Goal: Task Accomplishment & Management: Manage account settings

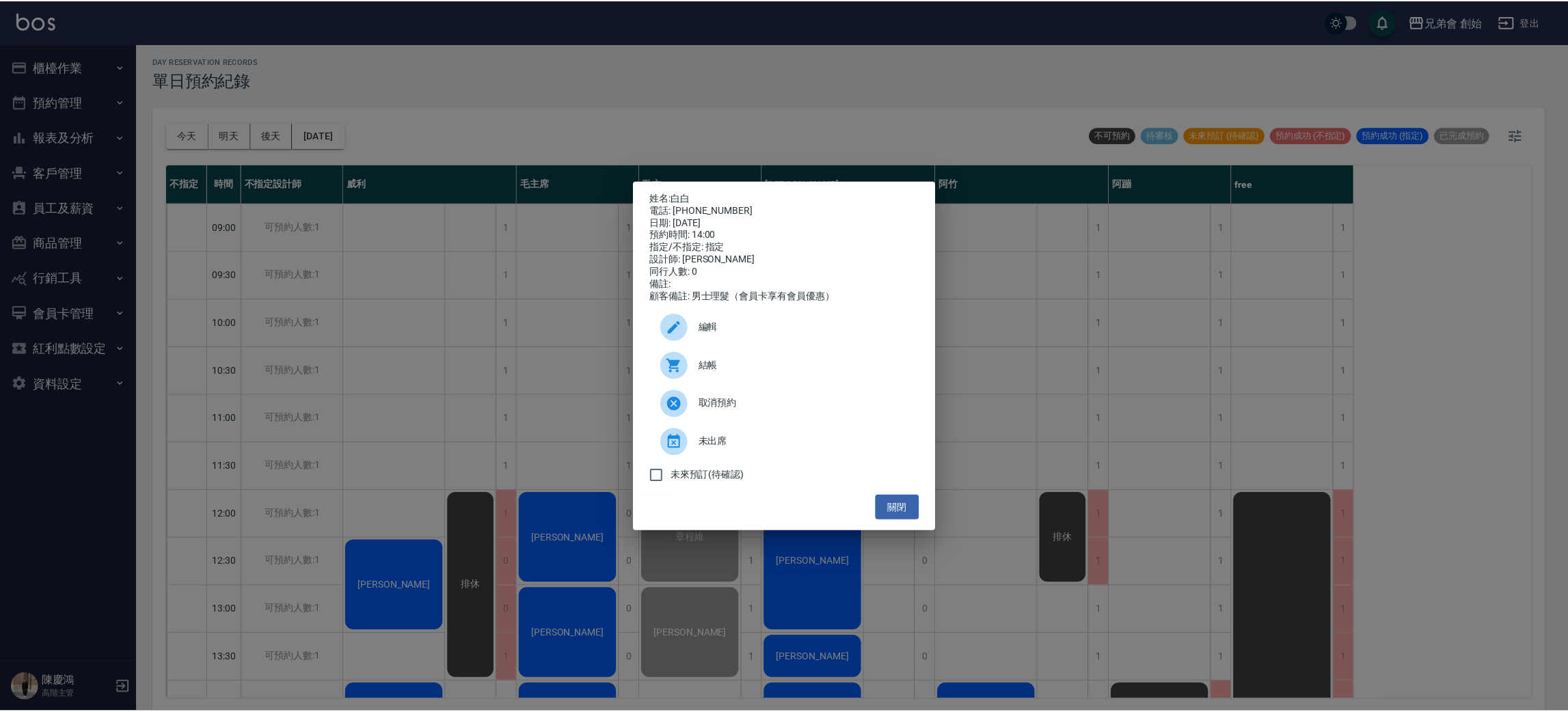
scroll to position [205, 0]
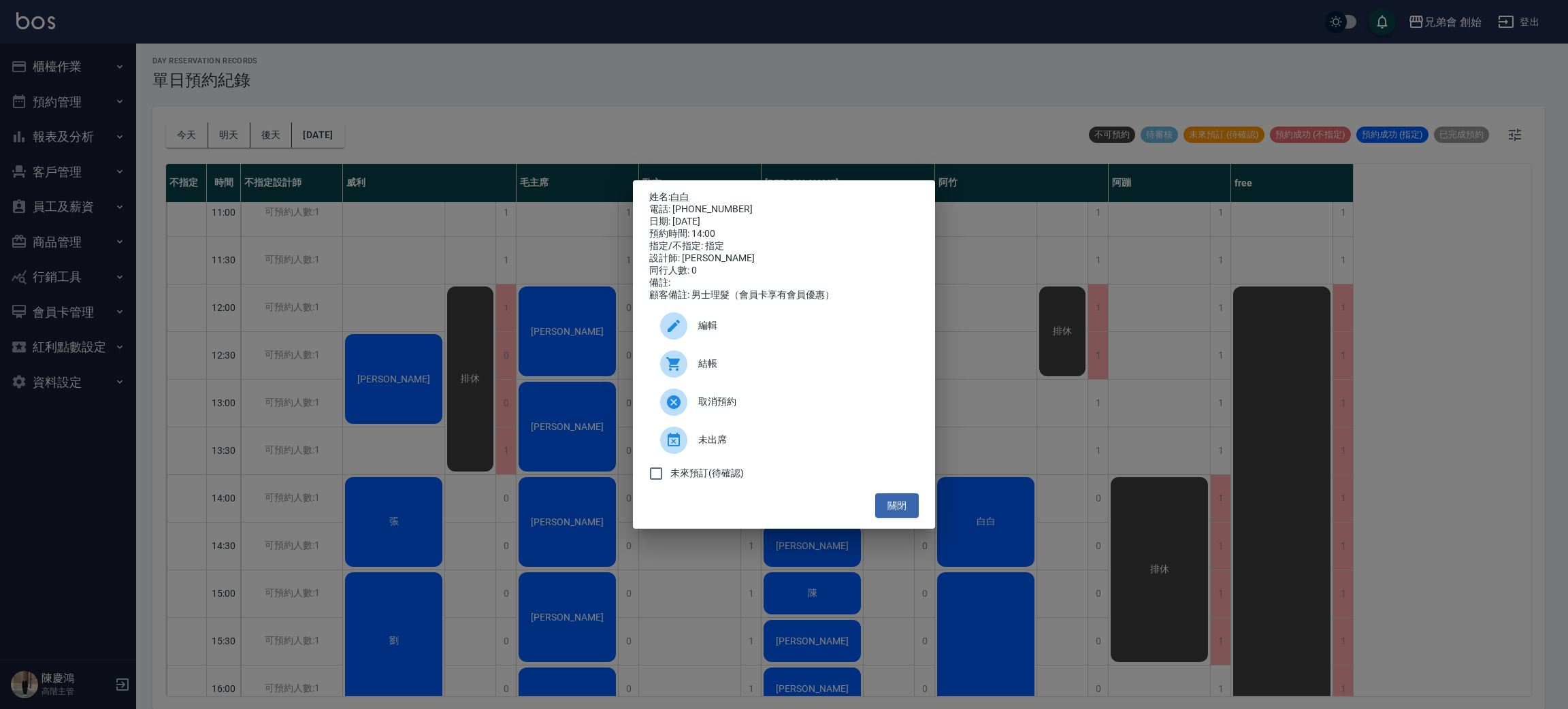
click at [736, 359] on div "結帳" at bounding box center [784, 364] width 269 height 38
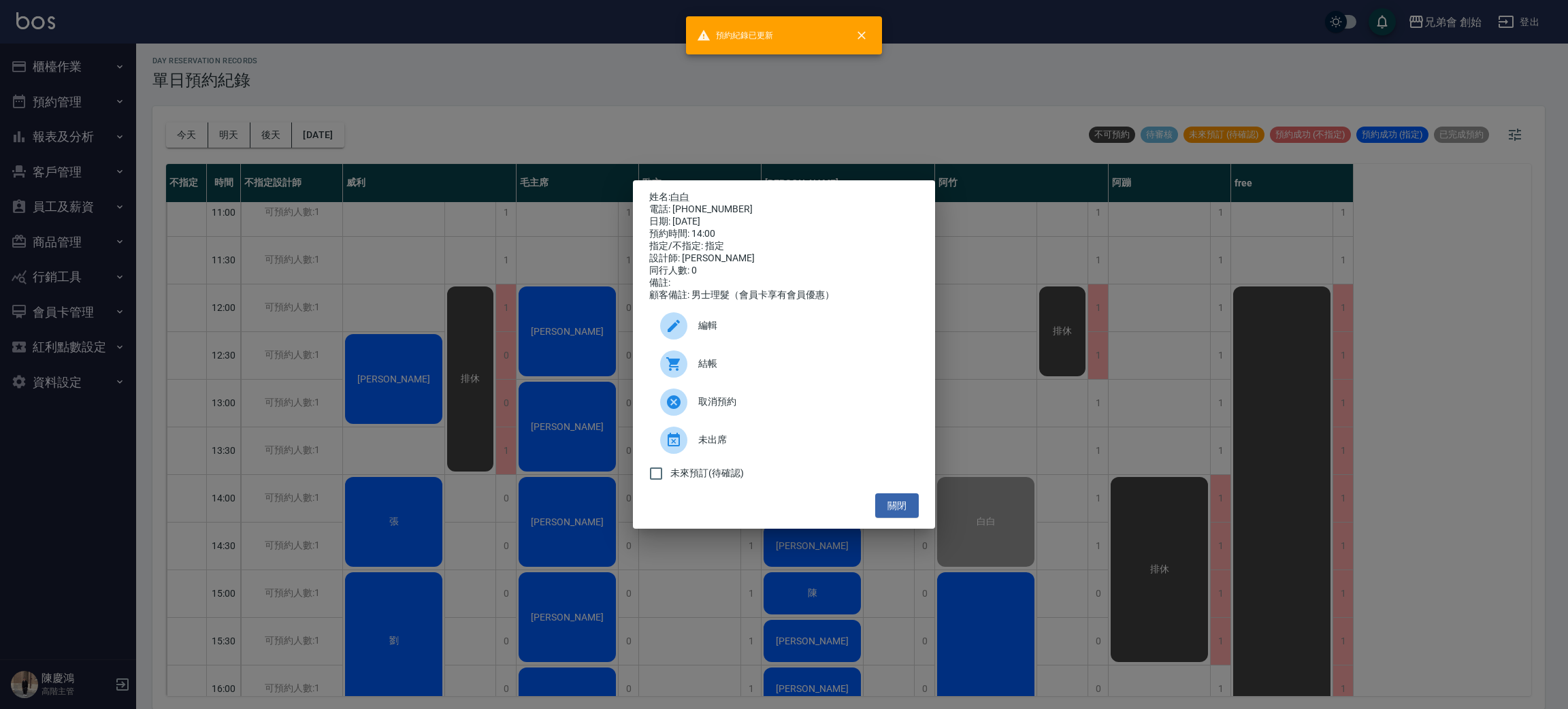
click at [884, 149] on div "姓名: 白白 電話: 0910301057 日期: 2025/10/10 預約時間: 14:00 指定/不指定: 指定 設計師: 阿竹 同行人數: 0 備註:…" at bounding box center [784, 354] width 1568 height 709
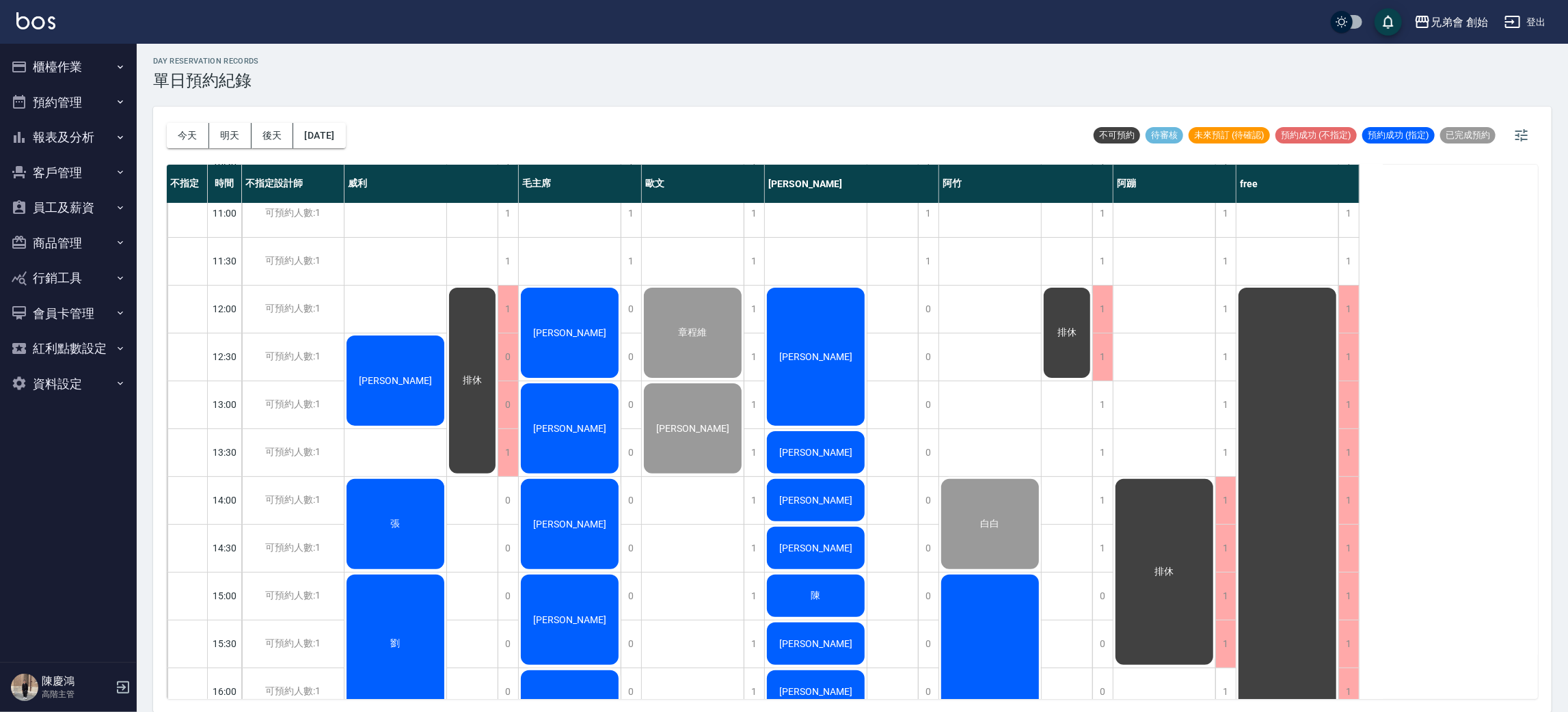
scroll to position [512, 0]
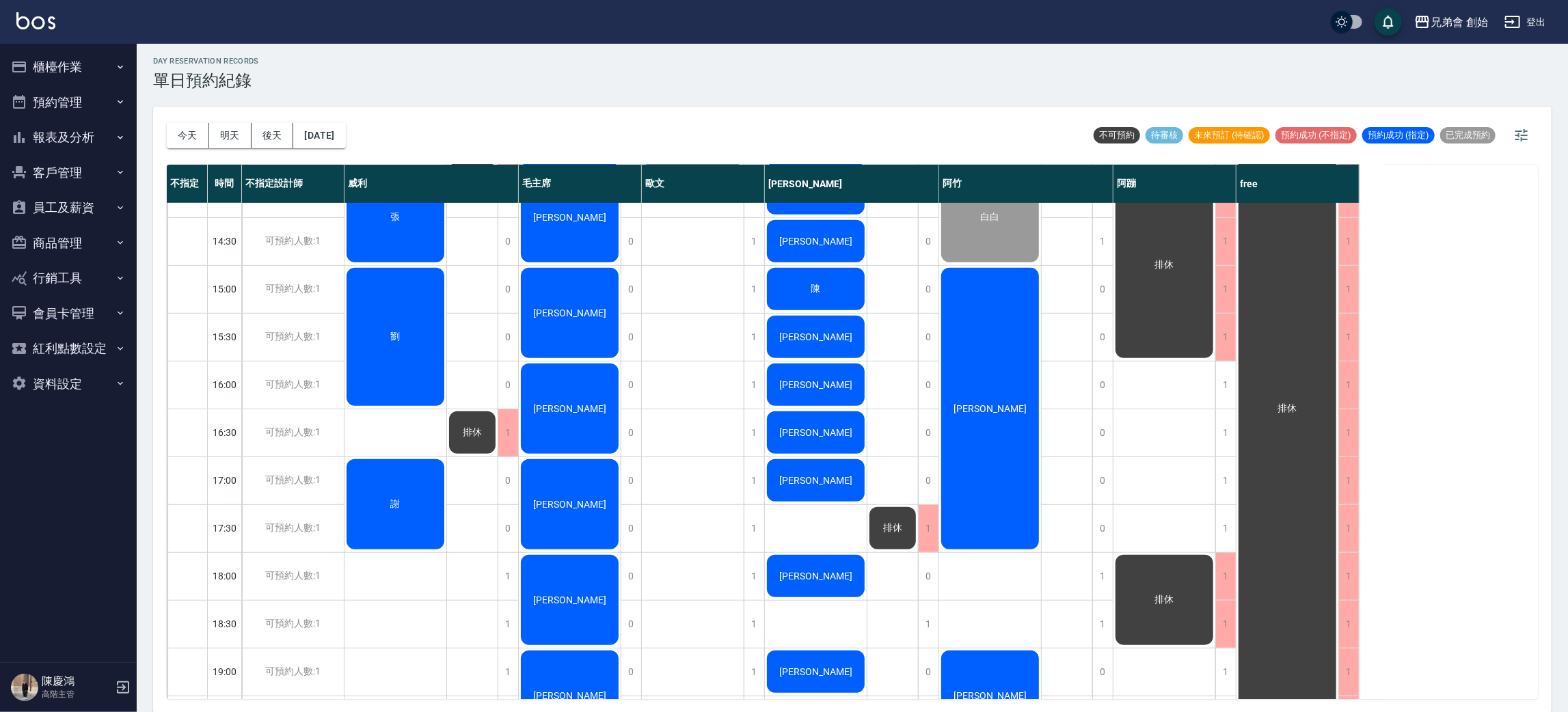
click at [987, 355] on div "[PERSON_NAME]" at bounding box center [990, 409] width 102 height 286
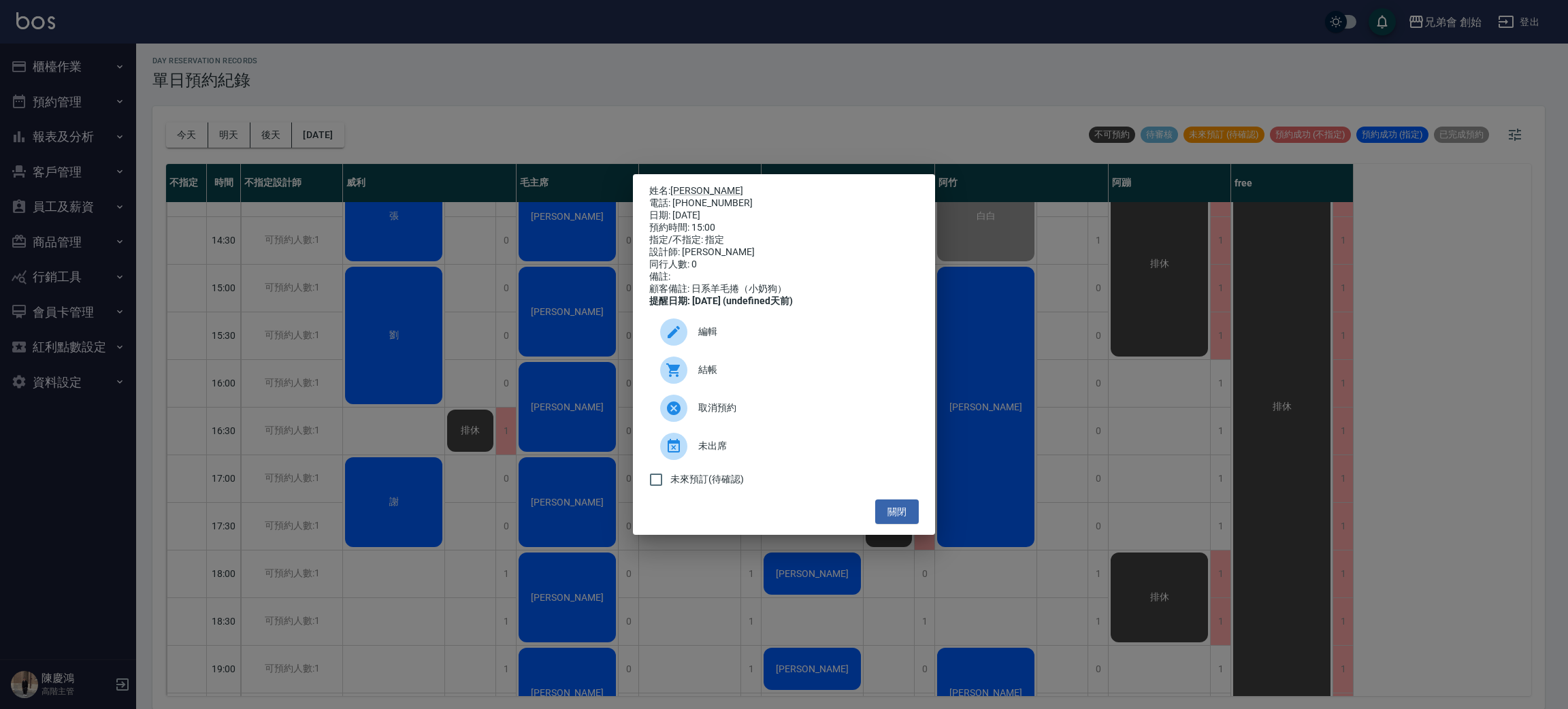
click at [871, 101] on div "姓名: [PERSON_NAME] 電話: [PHONE_NUMBER] 日期: [DATE] 預約時間: 15:00 指定/不指定: 指定 設計師: [PE…" at bounding box center [784, 354] width 1568 height 709
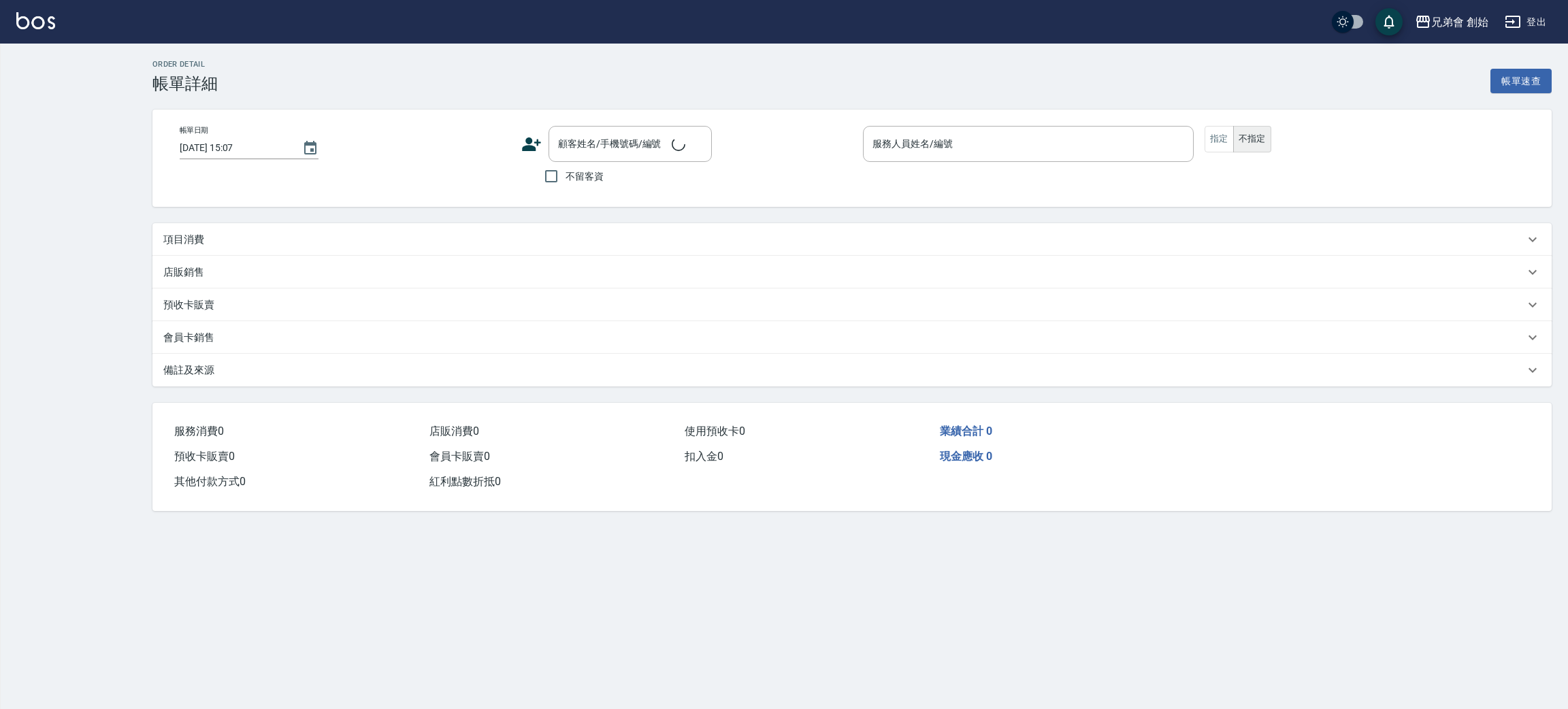
click at [246, 235] on div "項目消費" at bounding box center [843, 240] width 1361 height 14
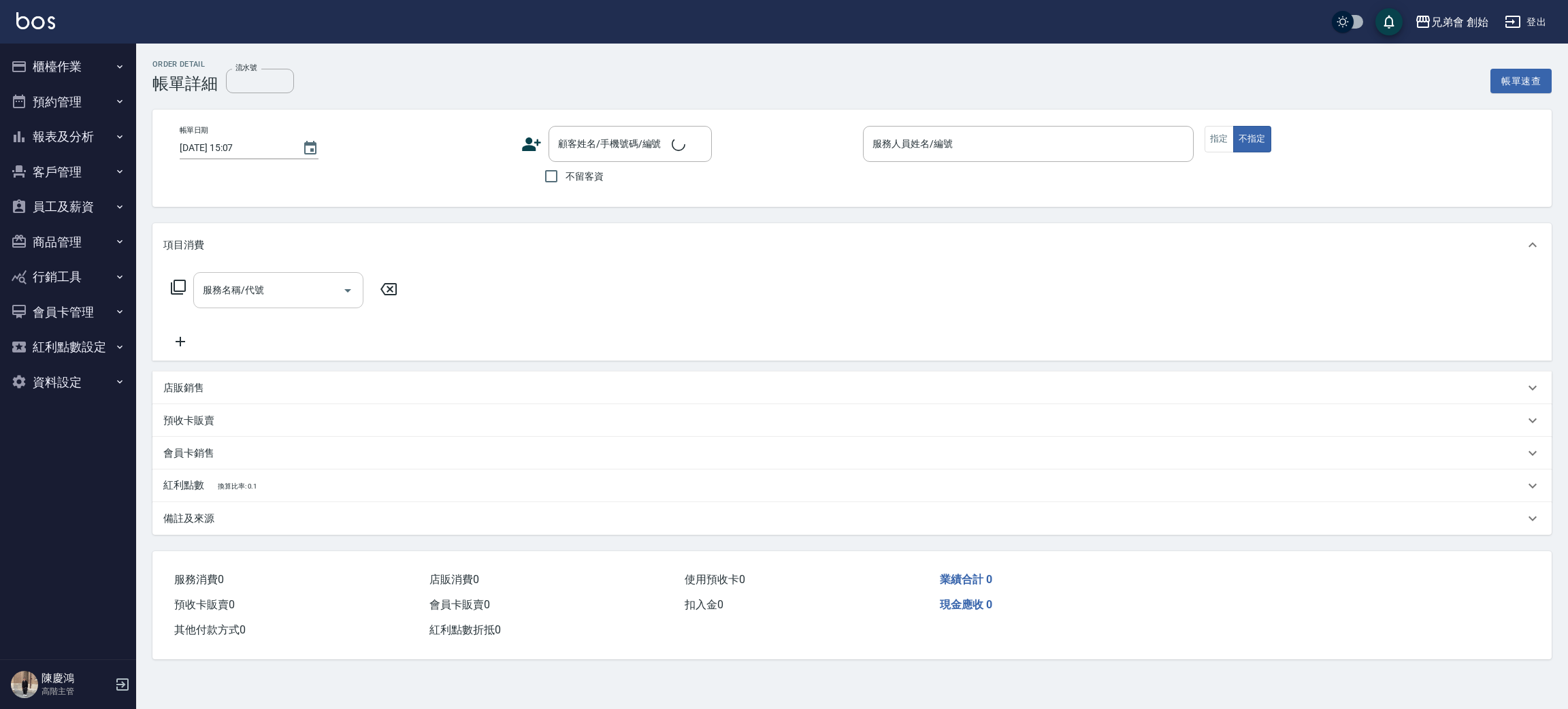
click at [279, 289] on input "服務名稱/代號" at bounding box center [268, 290] width 138 height 24
type input "2025/10/10 14:00"
type input "阿竹 (無代號)"
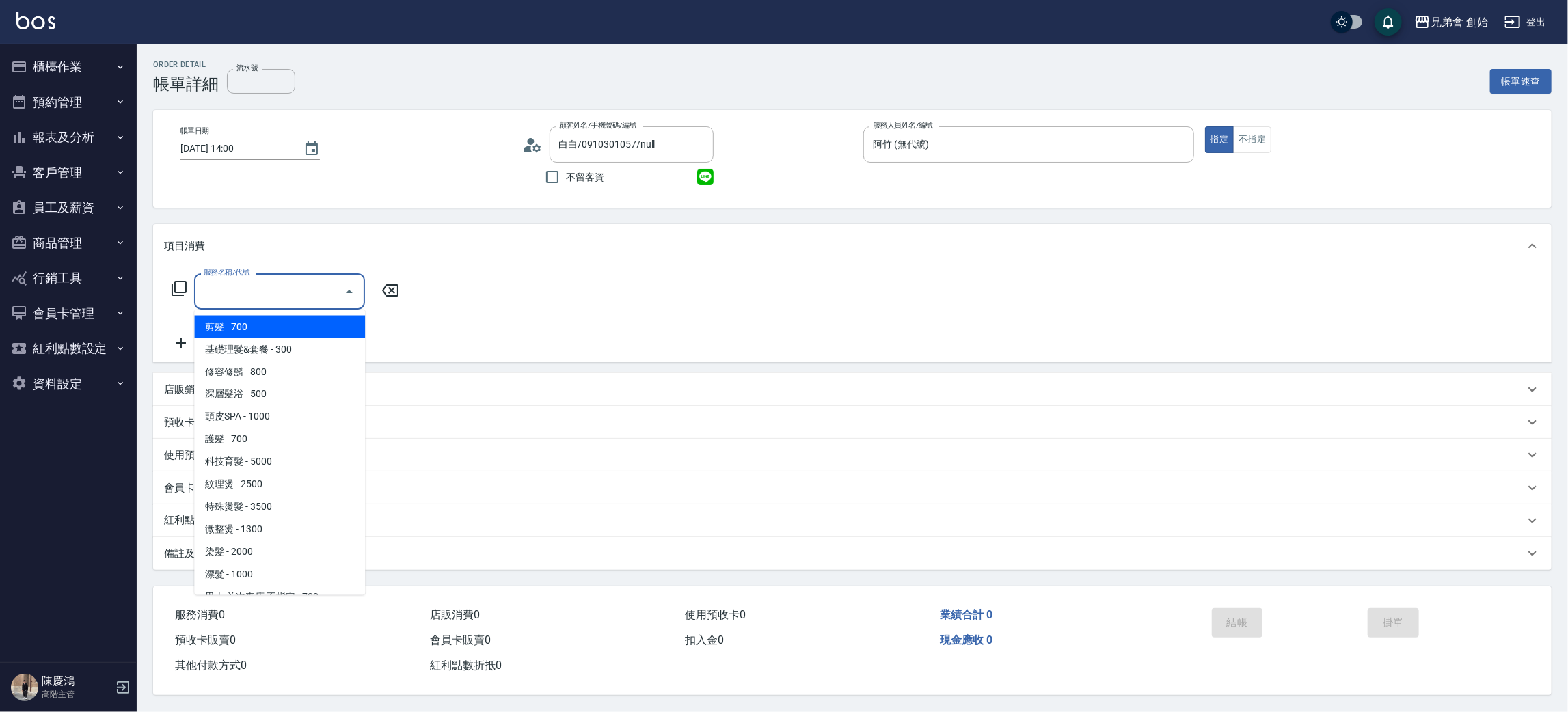
type input "白白/0910301057/null"
click at [278, 326] on span "剪髮 - 700" at bounding box center [279, 326] width 171 height 22
type input "剪髮(A01)"
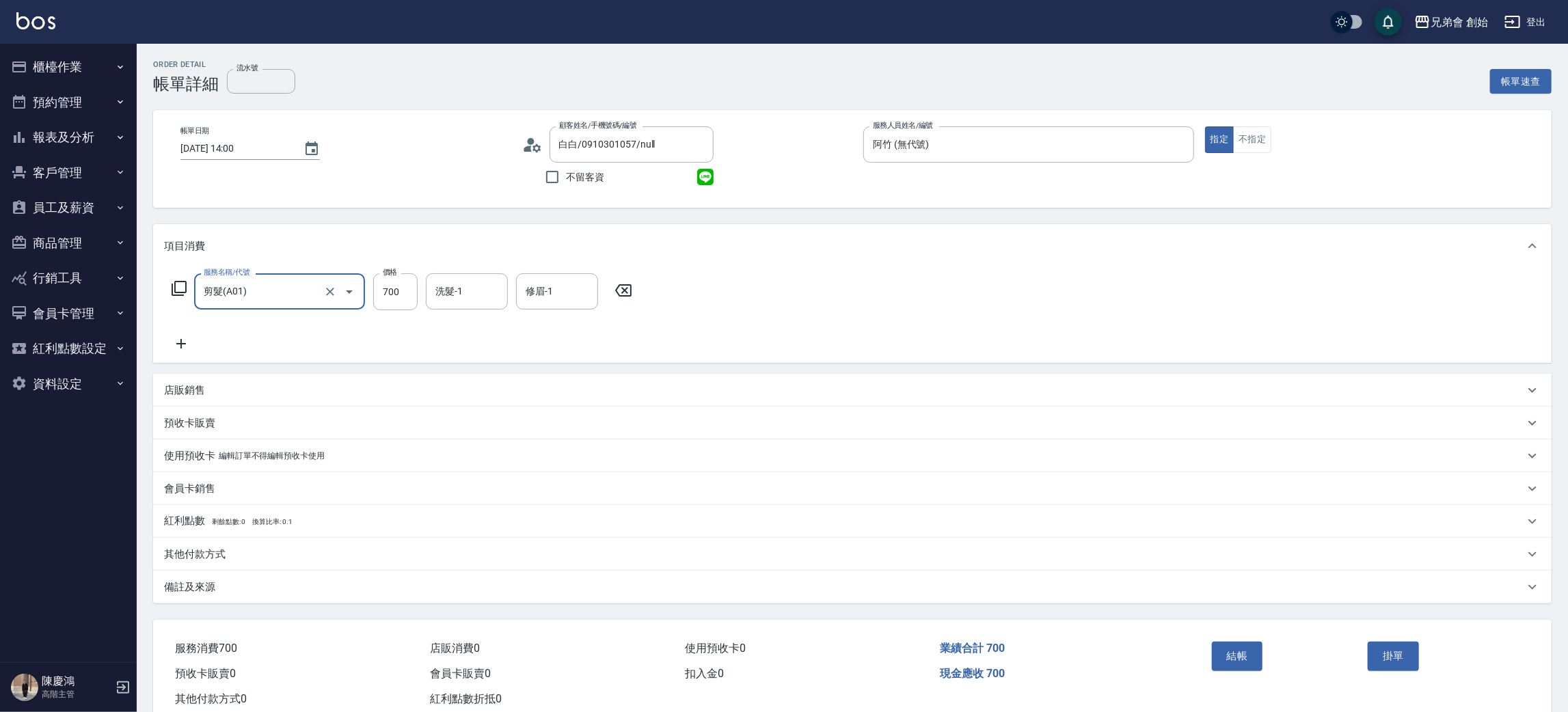
click at [182, 340] on icon at bounding box center [180, 344] width 34 height 16
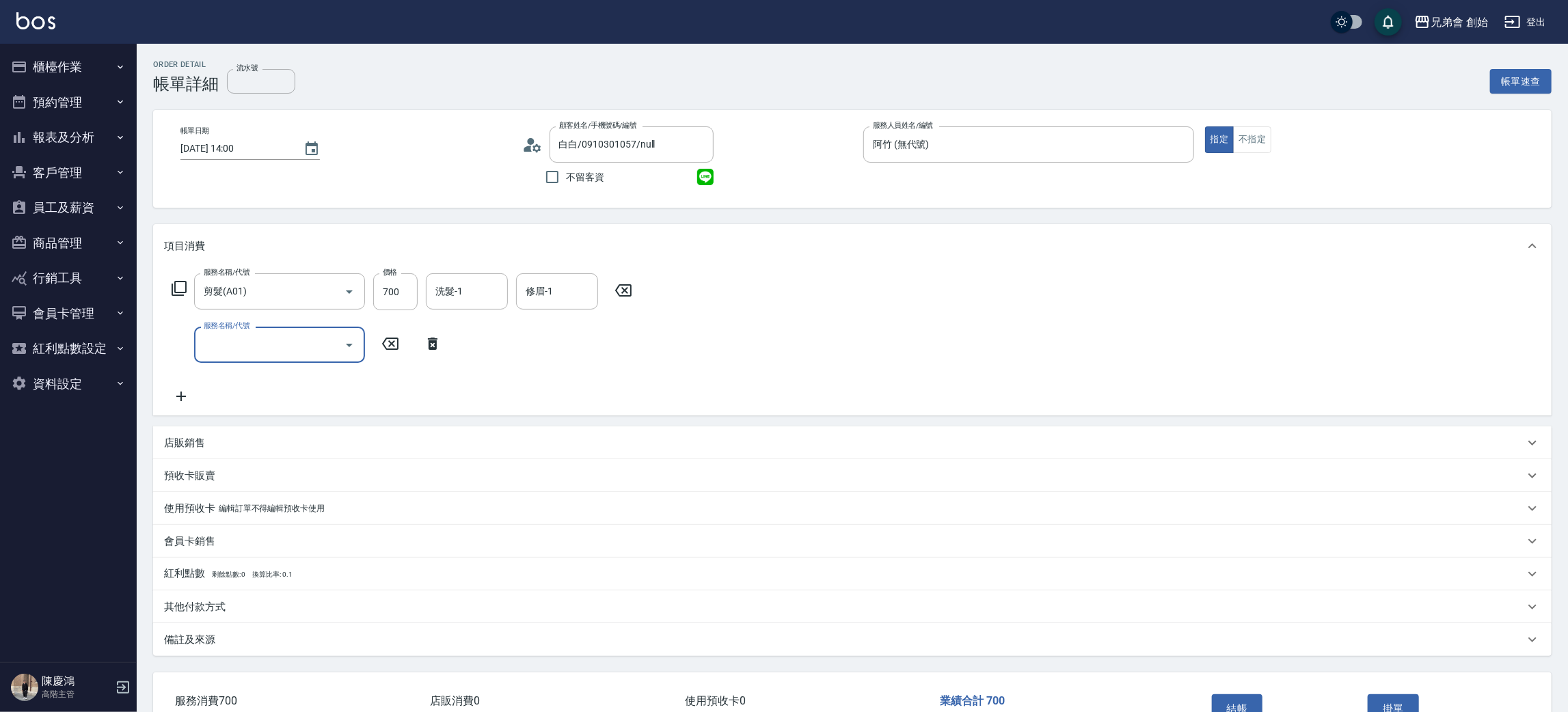
click at [247, 349] on input "服務名稱/代號" at bounding box center [269, 344] width 138 height 24
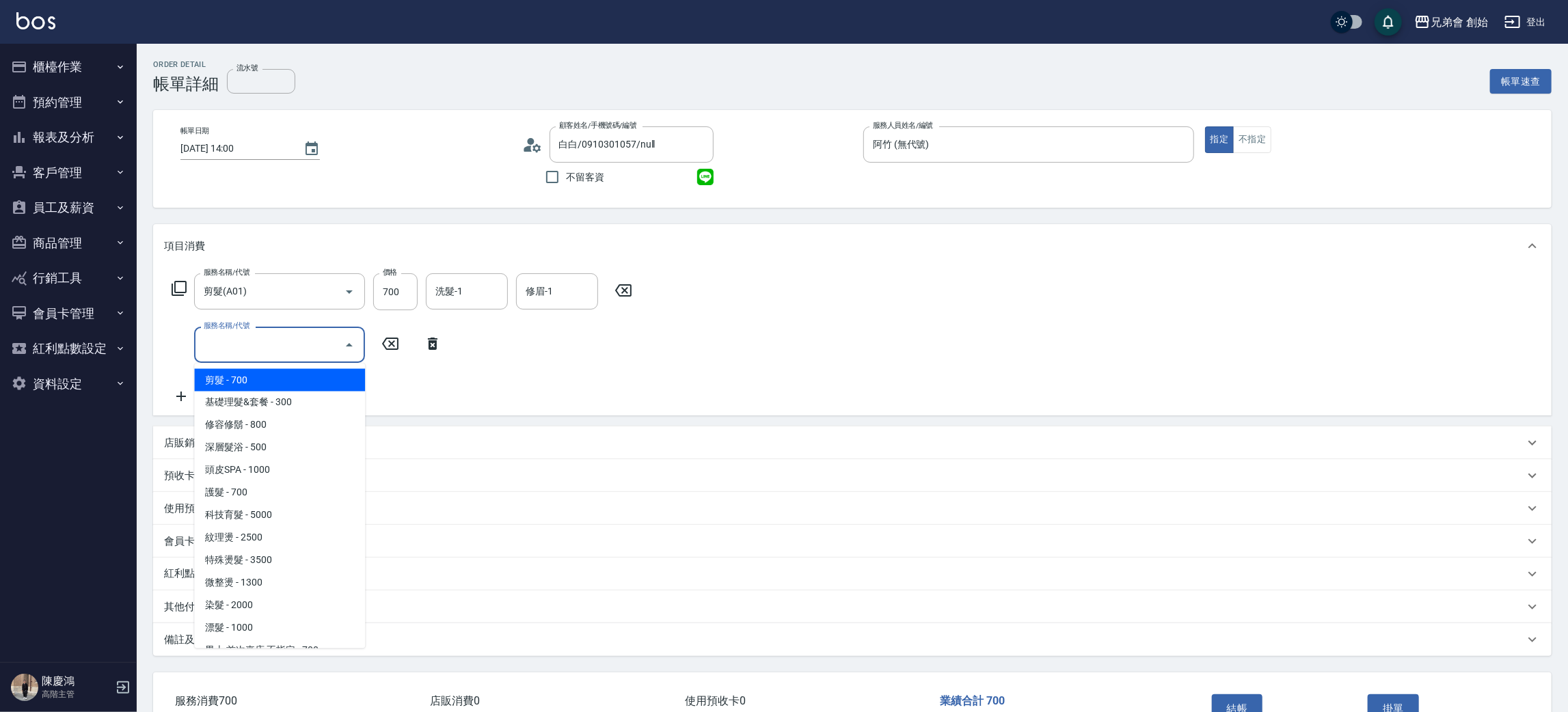
click at [254, 376] on span "剪髮 - 700" at bounding box center [279, 380] width 171 height 22
type input "剪髮(A01)"
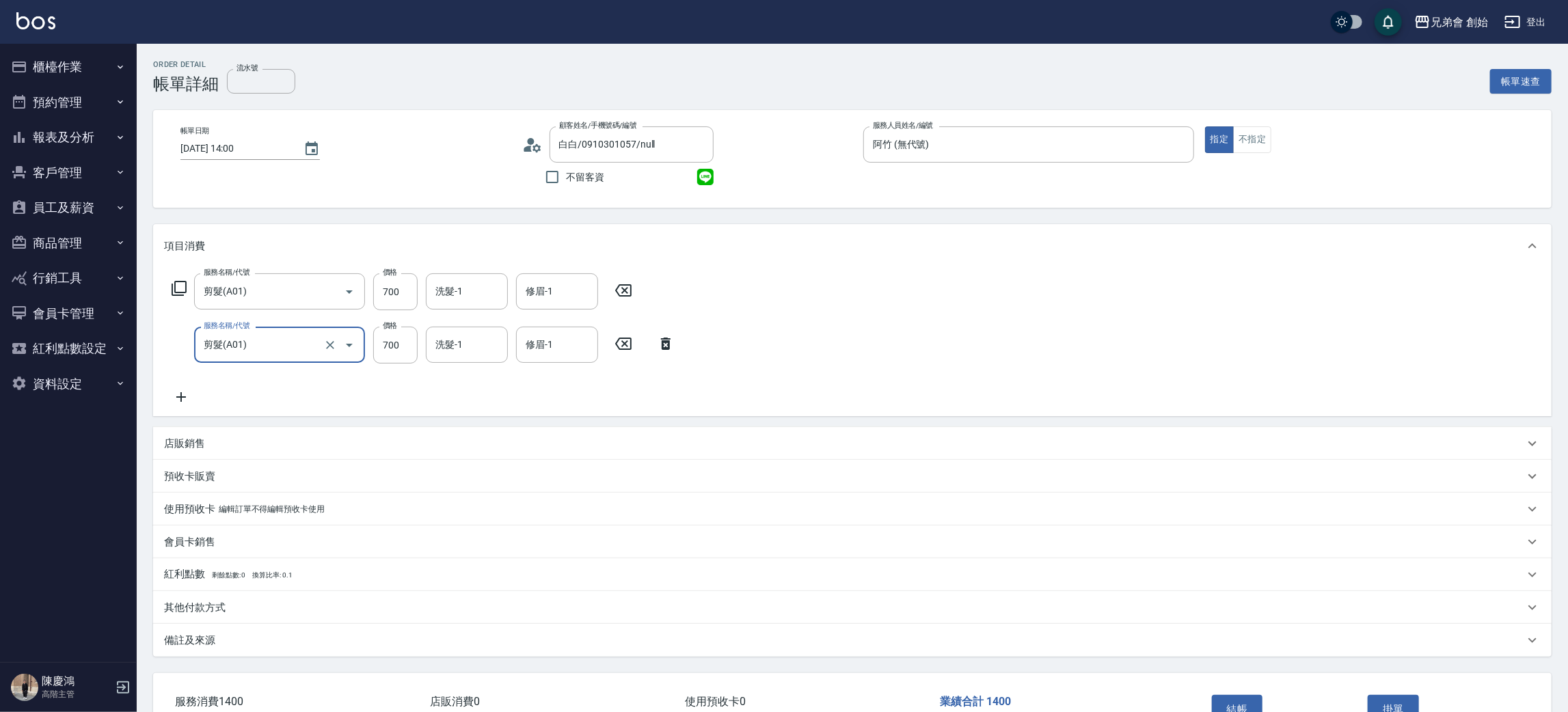
scroll to position [89, 0]
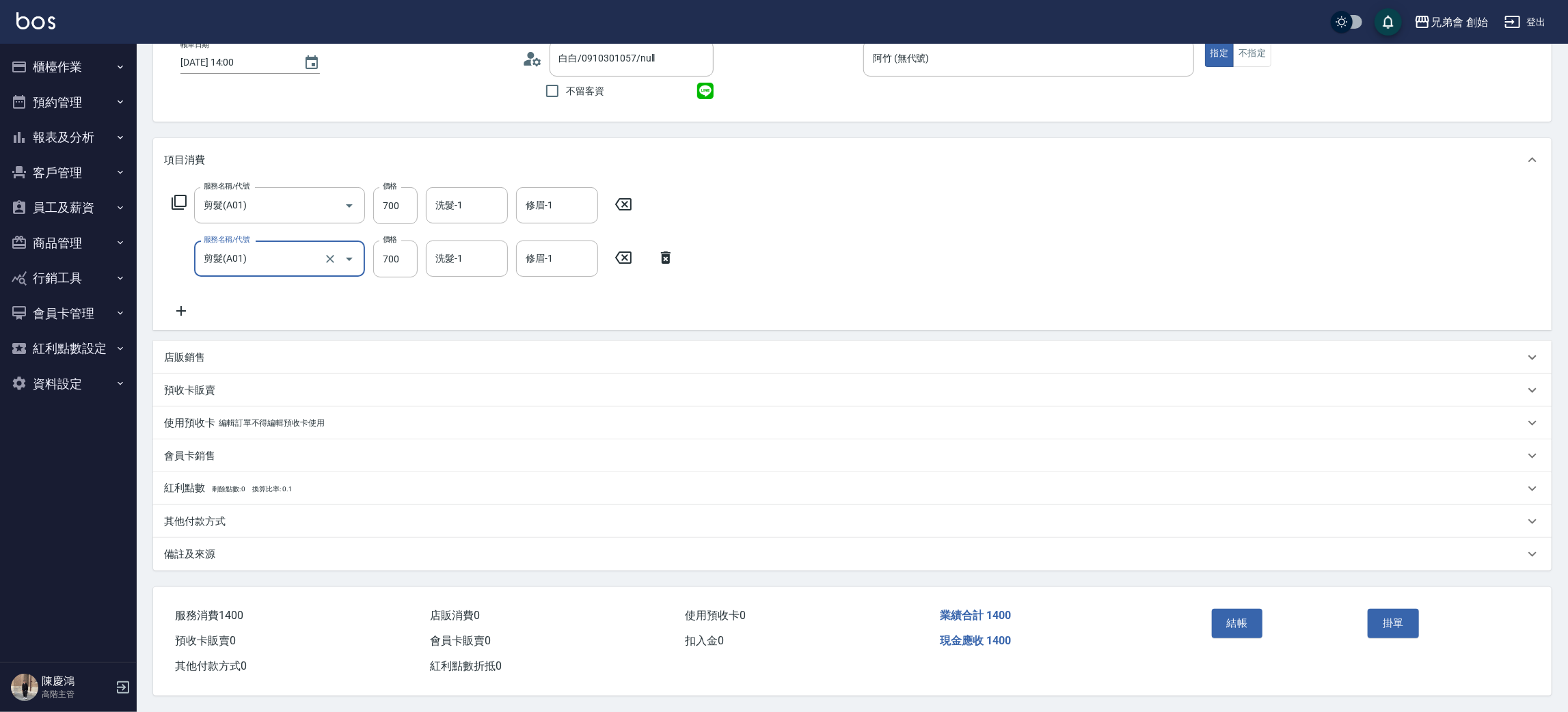
click at [1256, 603] on div "結帳" at bounding box center [1285, 633] width 157 height 59
click at [1203, 588] on div "結帳 掛單" at bounding box center [1363, 633] width 346 height 92
click at [1236, 609] on button "結帳" at bounding box center [1237, 623] width 51 height 29
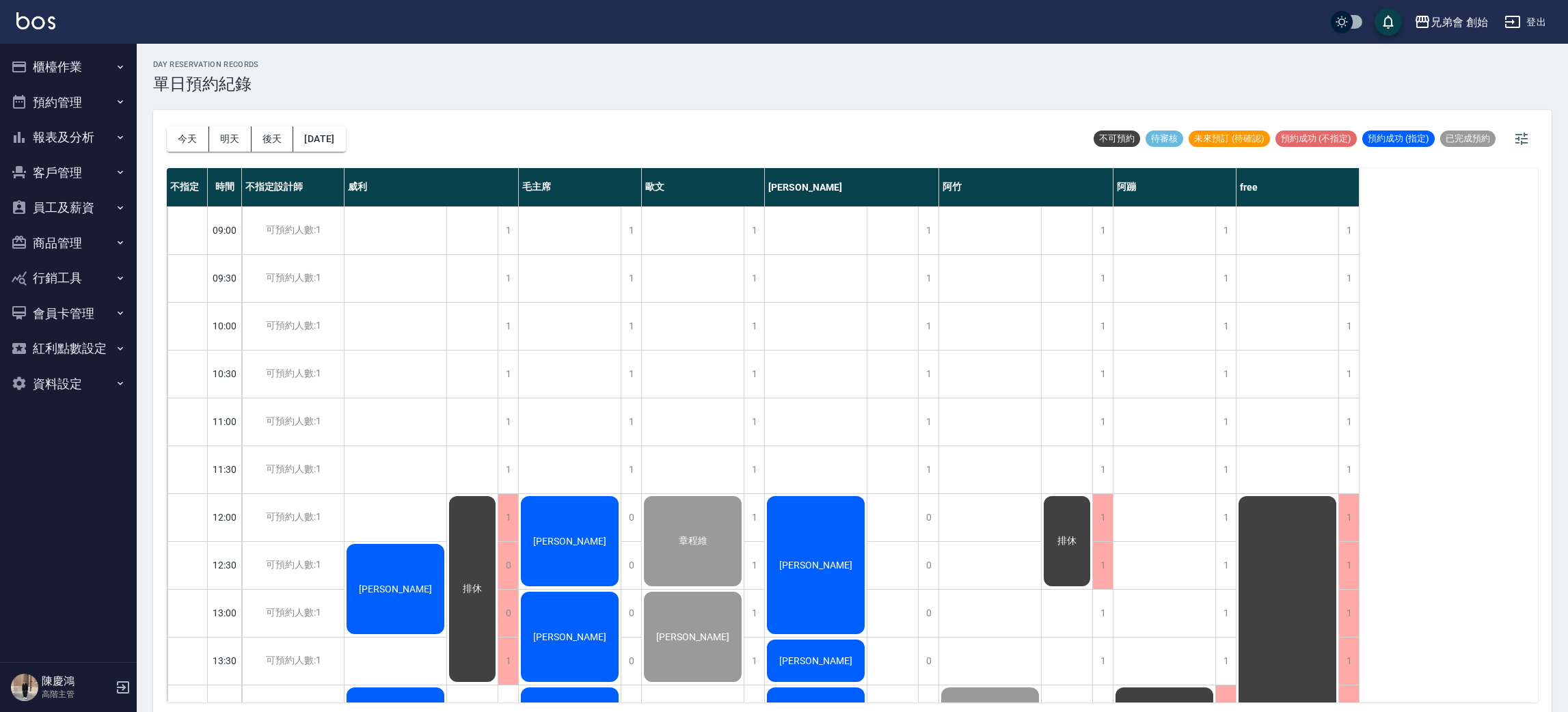
scroll to position [3, 0]
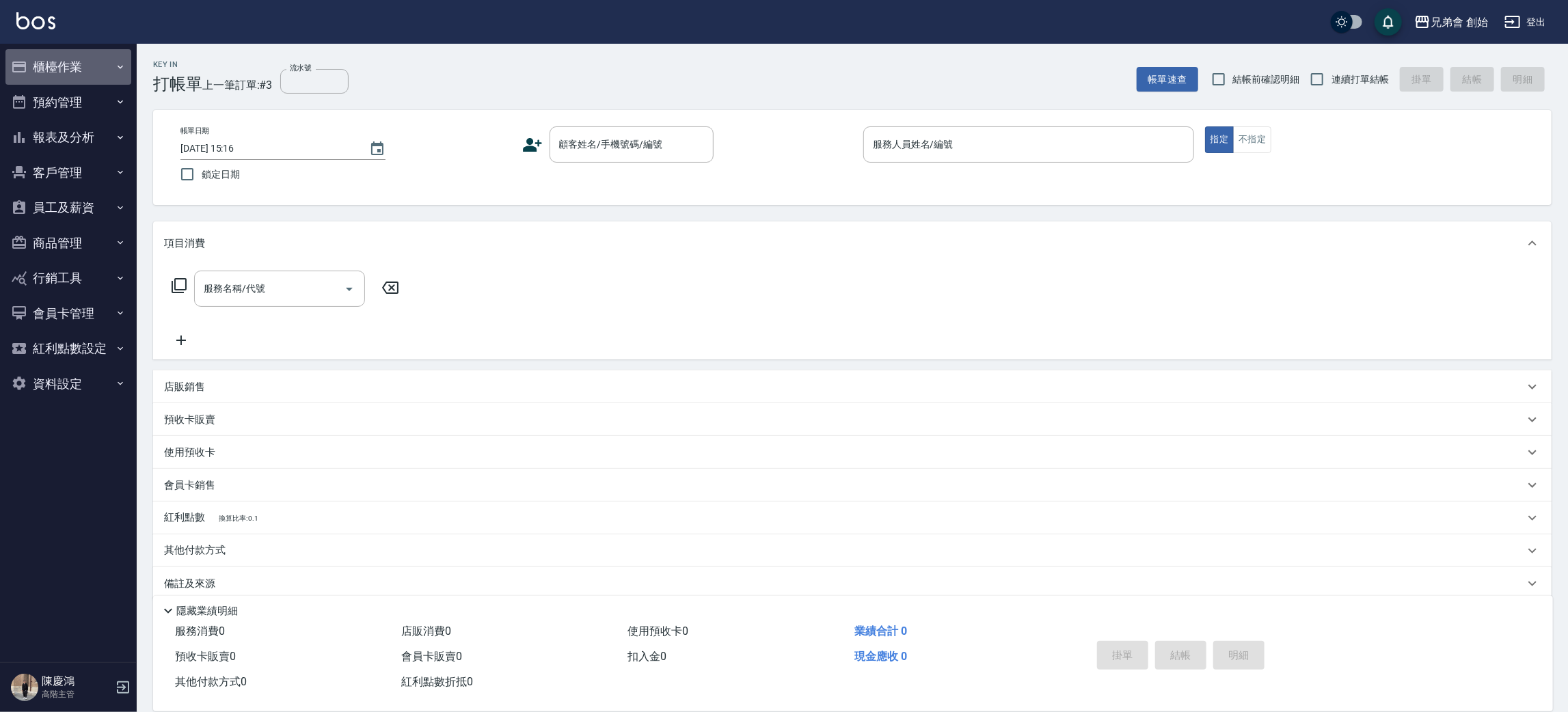
click at [62, 74] on button "櫃檯作業" at bounding box center [68, 67] width 126 height 35
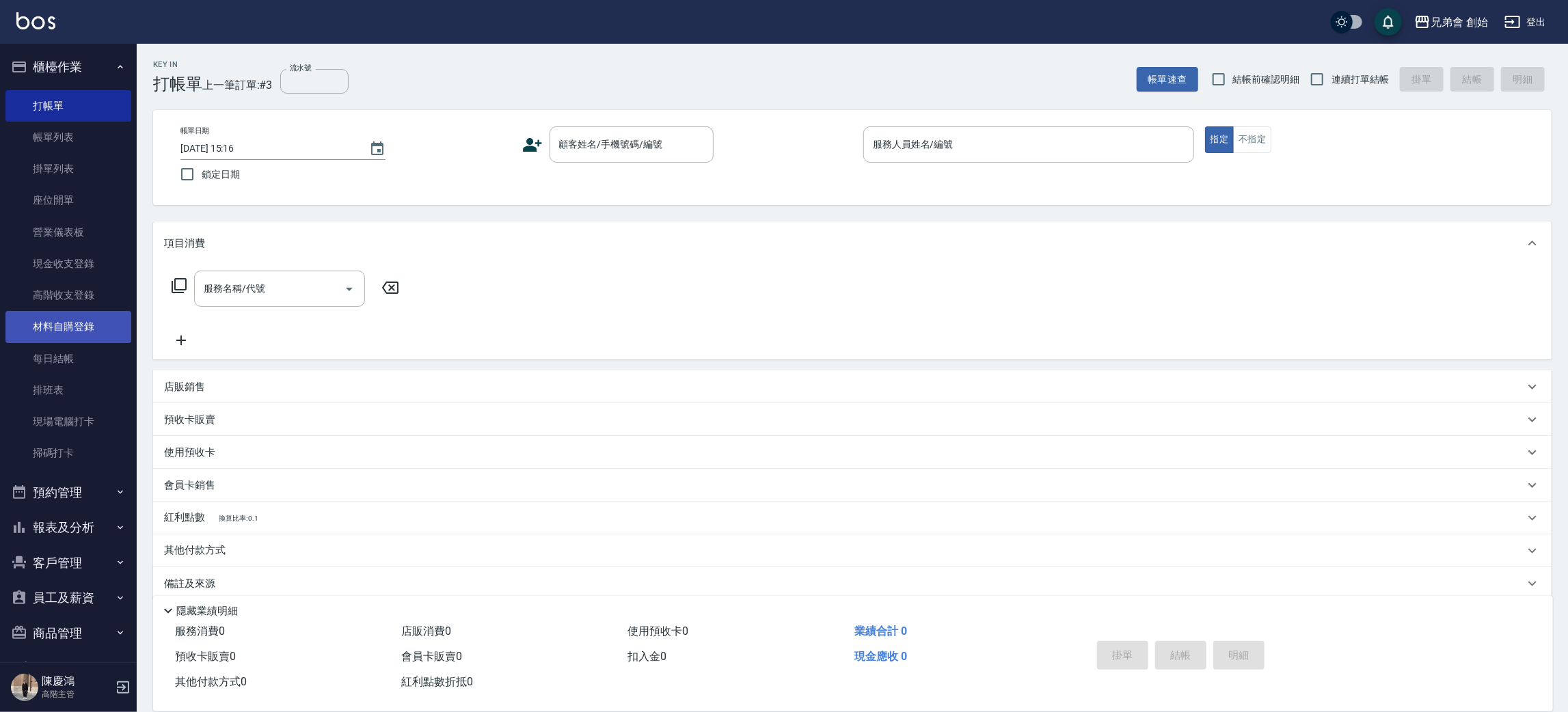
click at [107, 330] on link "材料自購登錄" at bounding box center [68, 326] width 126 height 31
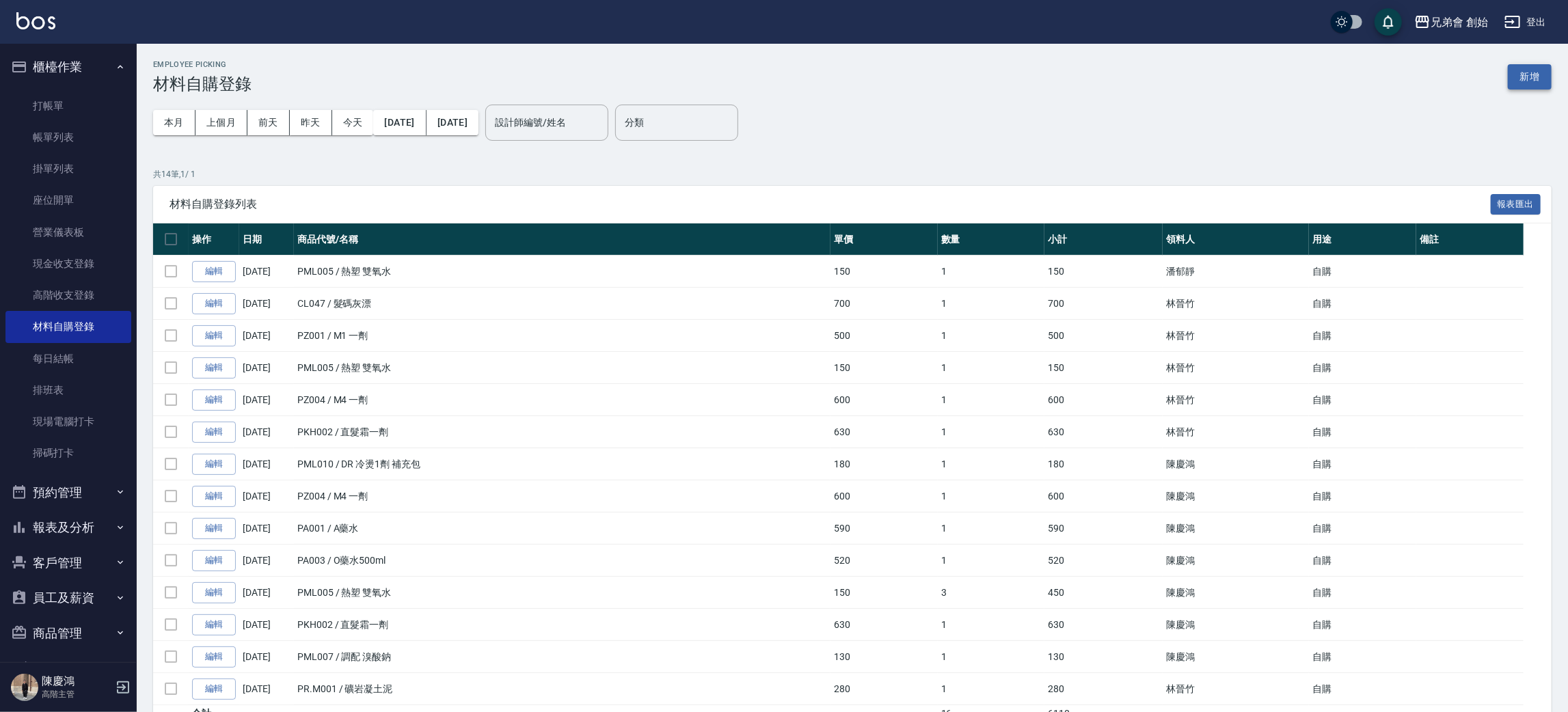
click at [1538, 72] on button "新增" at bounding box center [1529, 77] width 44 height 26
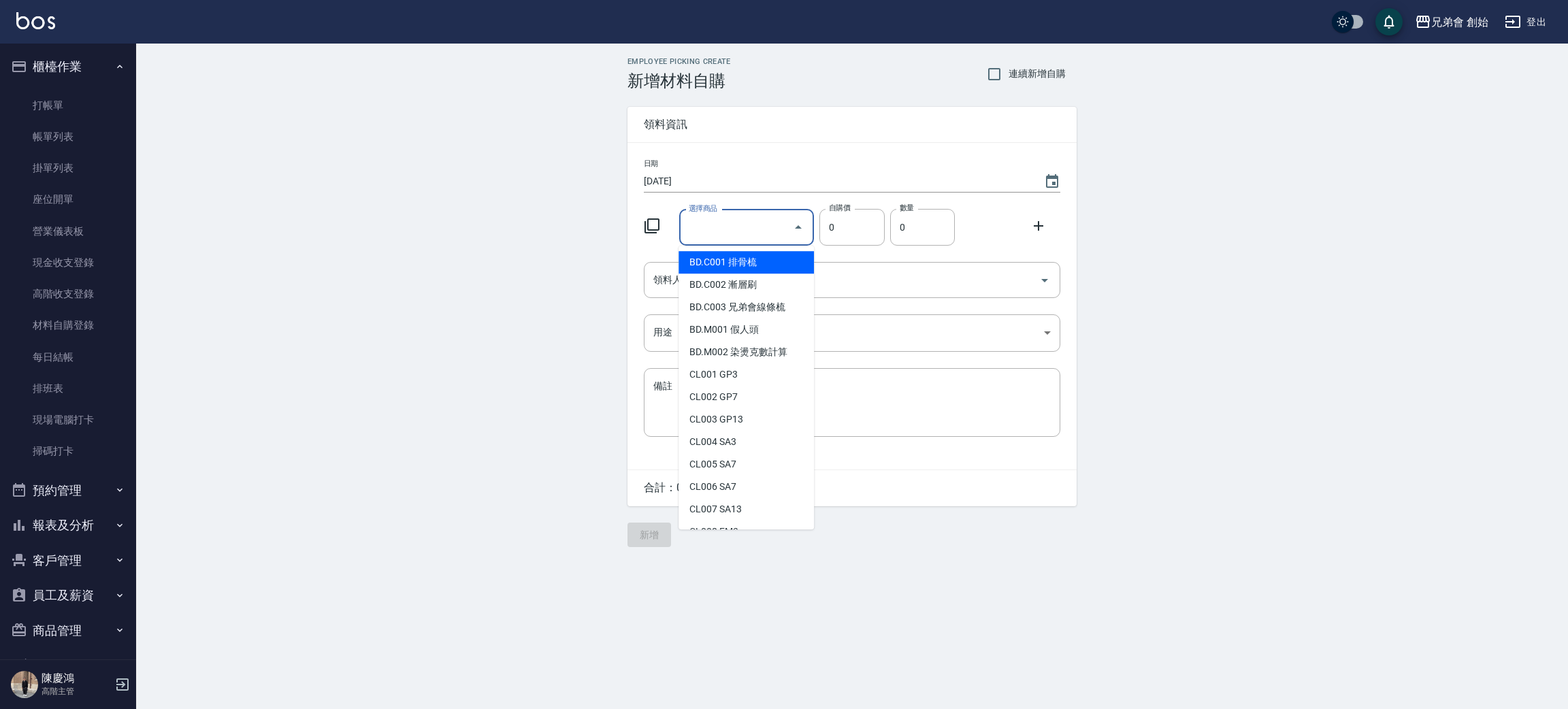
click at [738, 224] on input "選擇商品" at bounding box center [736, 227] width 103 height 24
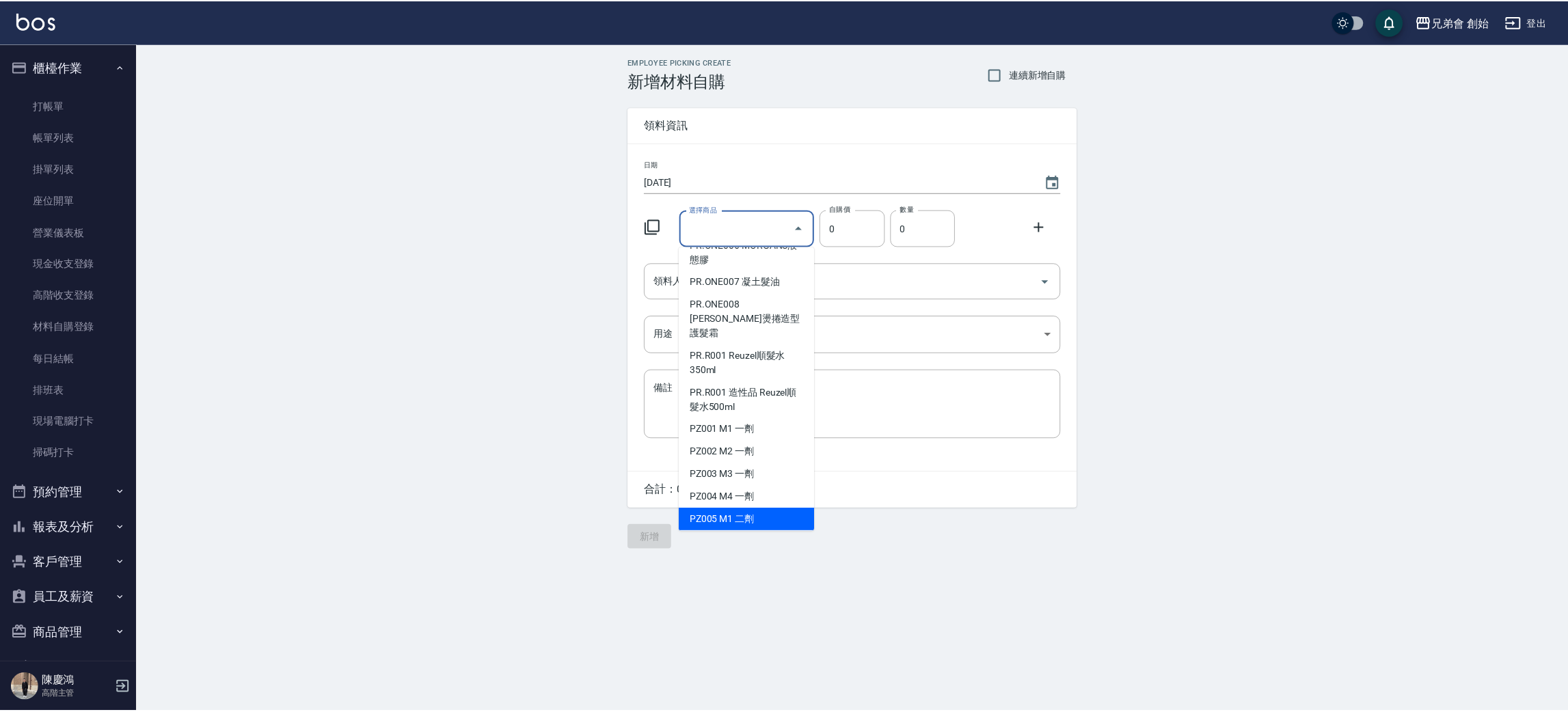
scroll to position [4624, 0]
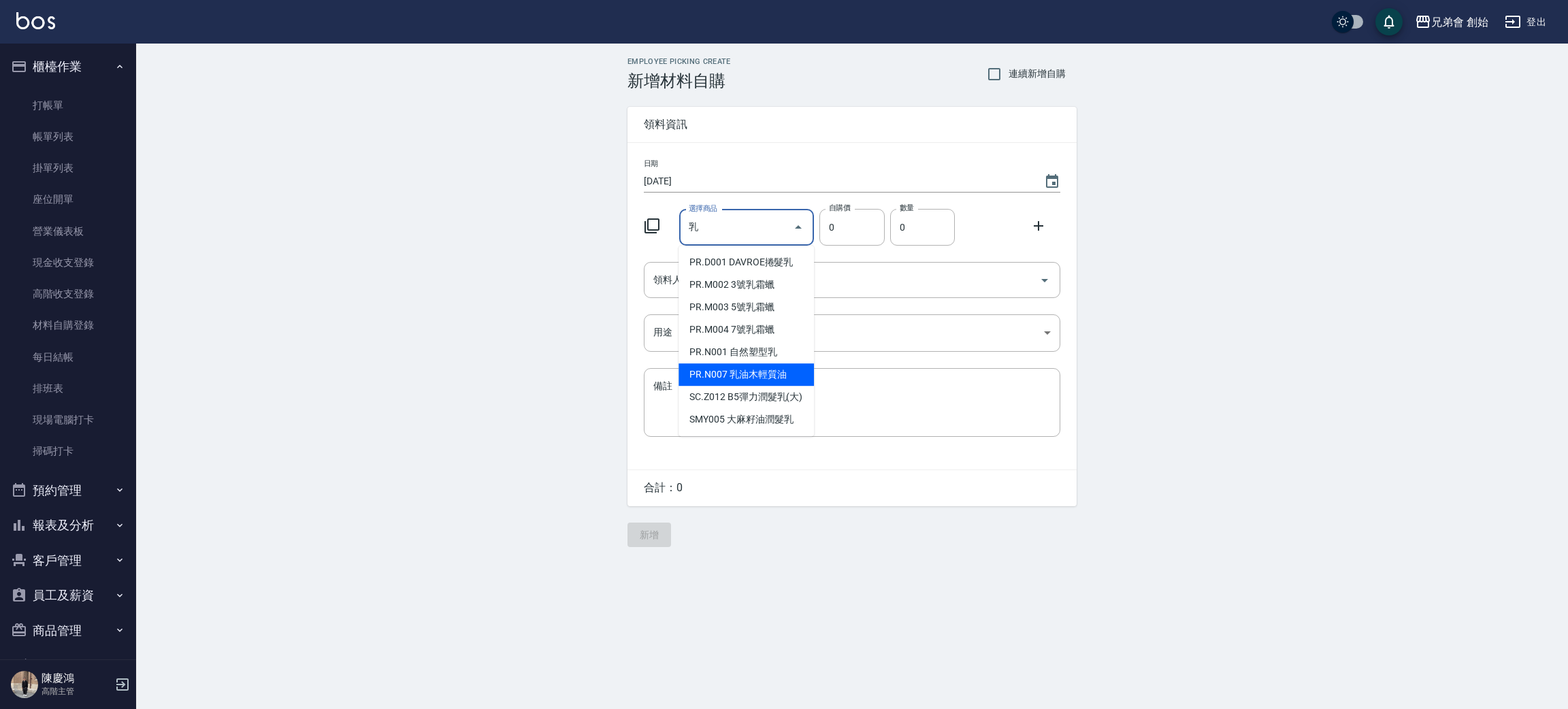
click at [775, 376] on li "PR.N007 乳油木輕質油" at bounding box center [746, 374] width 135 height 22
type input "乳油木輕質油"
type input "525"
type input "1"
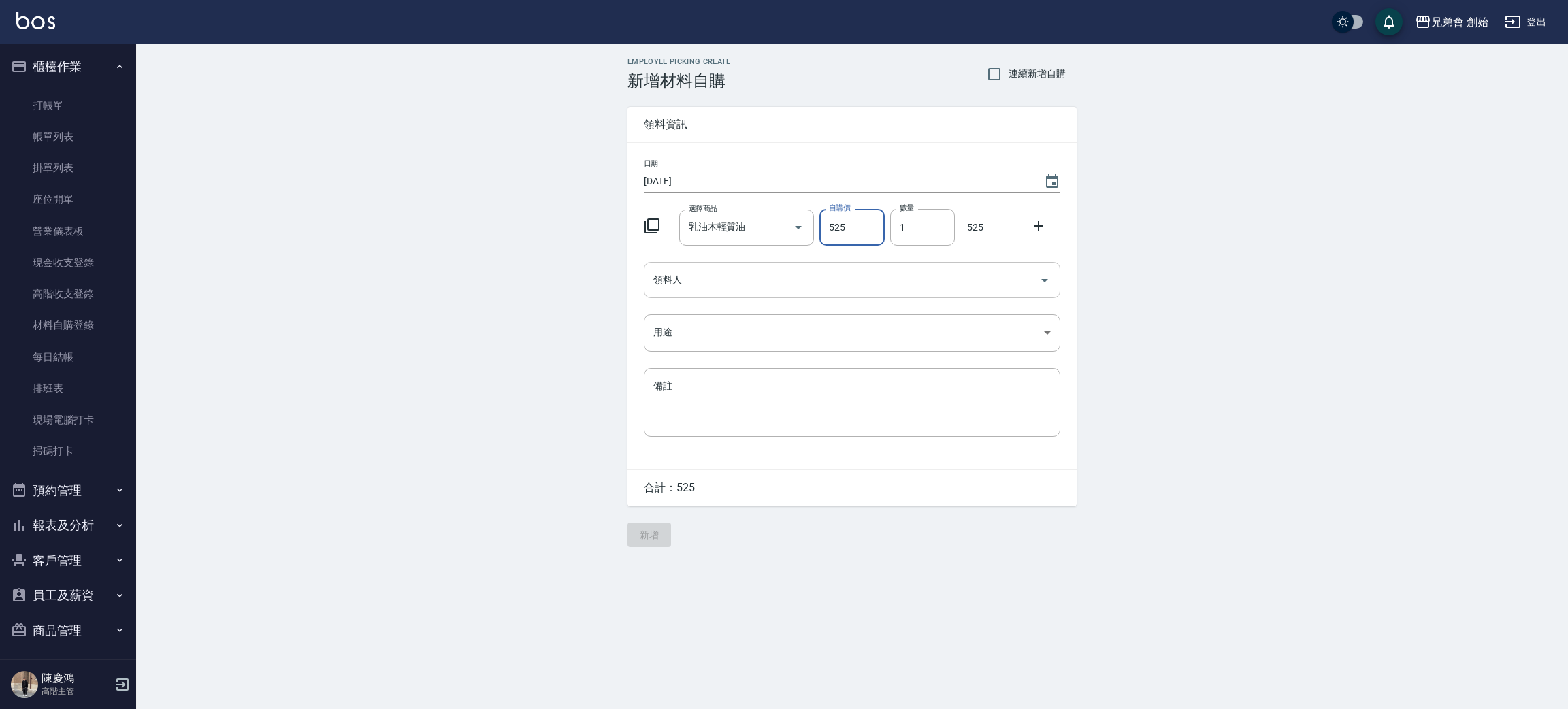
click at [709, 281] on input "領料人" at bounding box center [842, 280] width 384 height 24
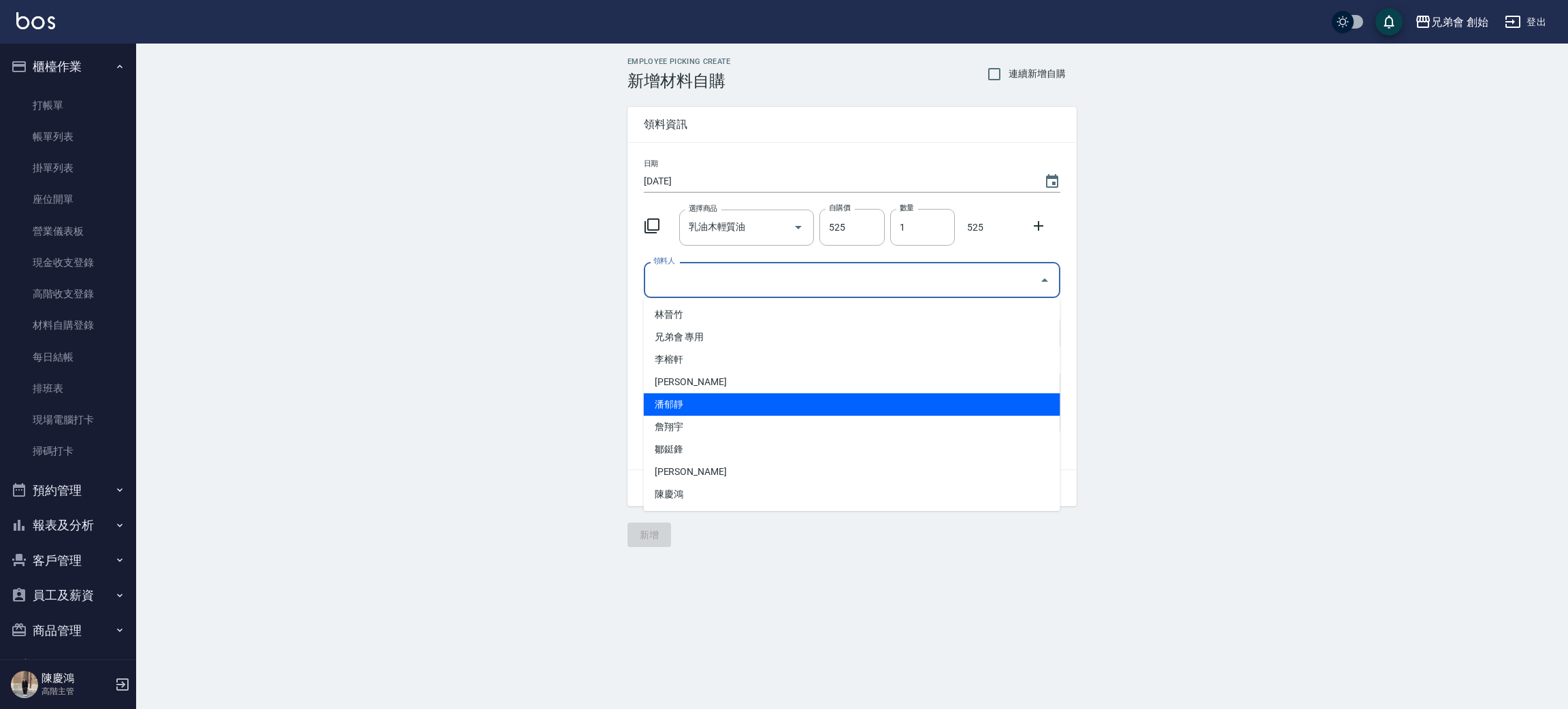
click at [668, 406] on li "潘郁靜" at bounding box center [853, 404] width 417 height 22
type input "潘郁靜"
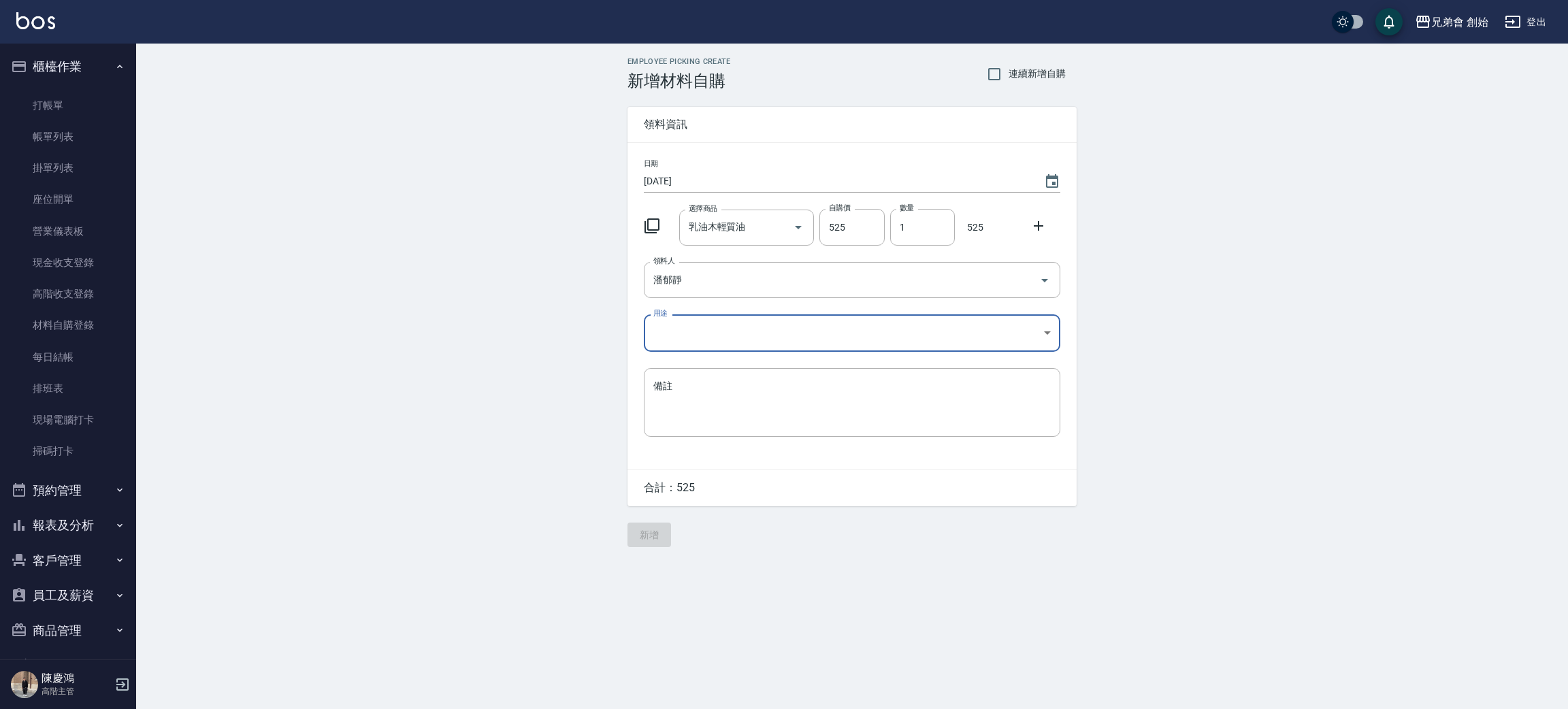
click at [693, 318] on body "兄弟會 創始 登出 櫃檯作業 打帳單 帳單列表 掛單列表 座位開單 營業儀表板 現金收支登錄 高階收支登錄 材料自購登錄 每日結帳 排班表 現場電腦打卡 掃碼…" at bounding box center [784, 354] width 1568 height 709
click at [688, 384] on li "自購" at bounding box center [853, 391] width 417 height 22
type input "自購"
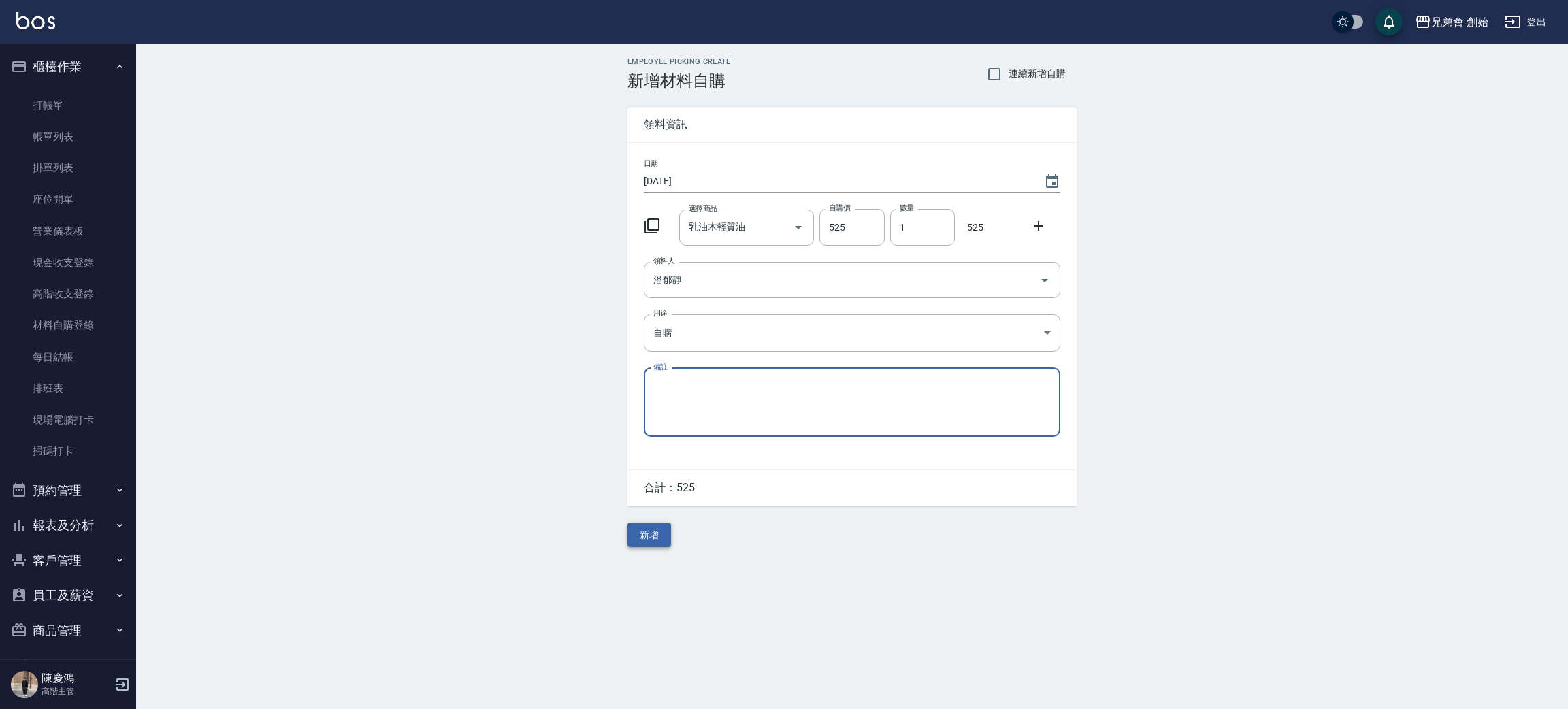
click at [660, 542] on button "新增" at bounding box center [649, 535] width 43 height 25
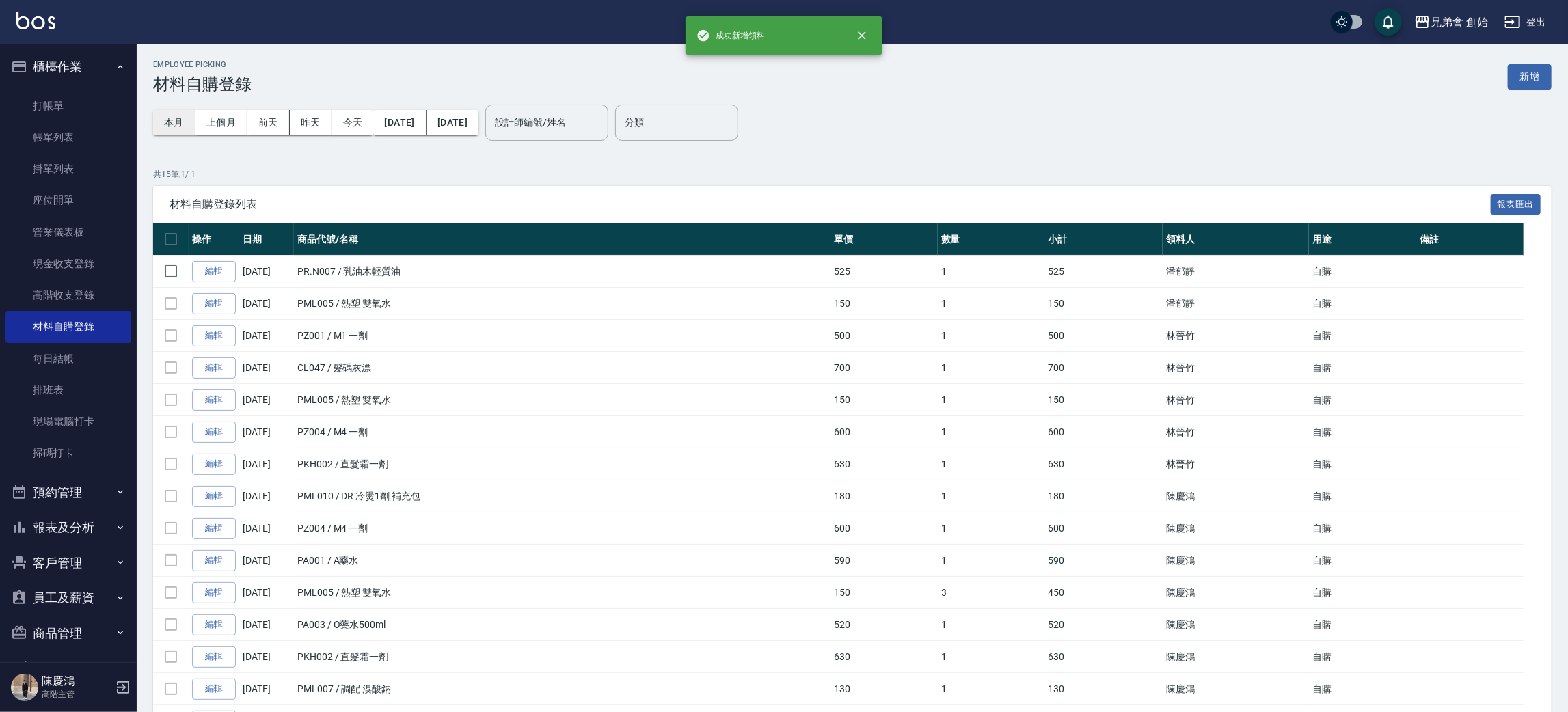
click at [177, 118] on button "本月" at bounding box center [174, 123] width 42 height 26
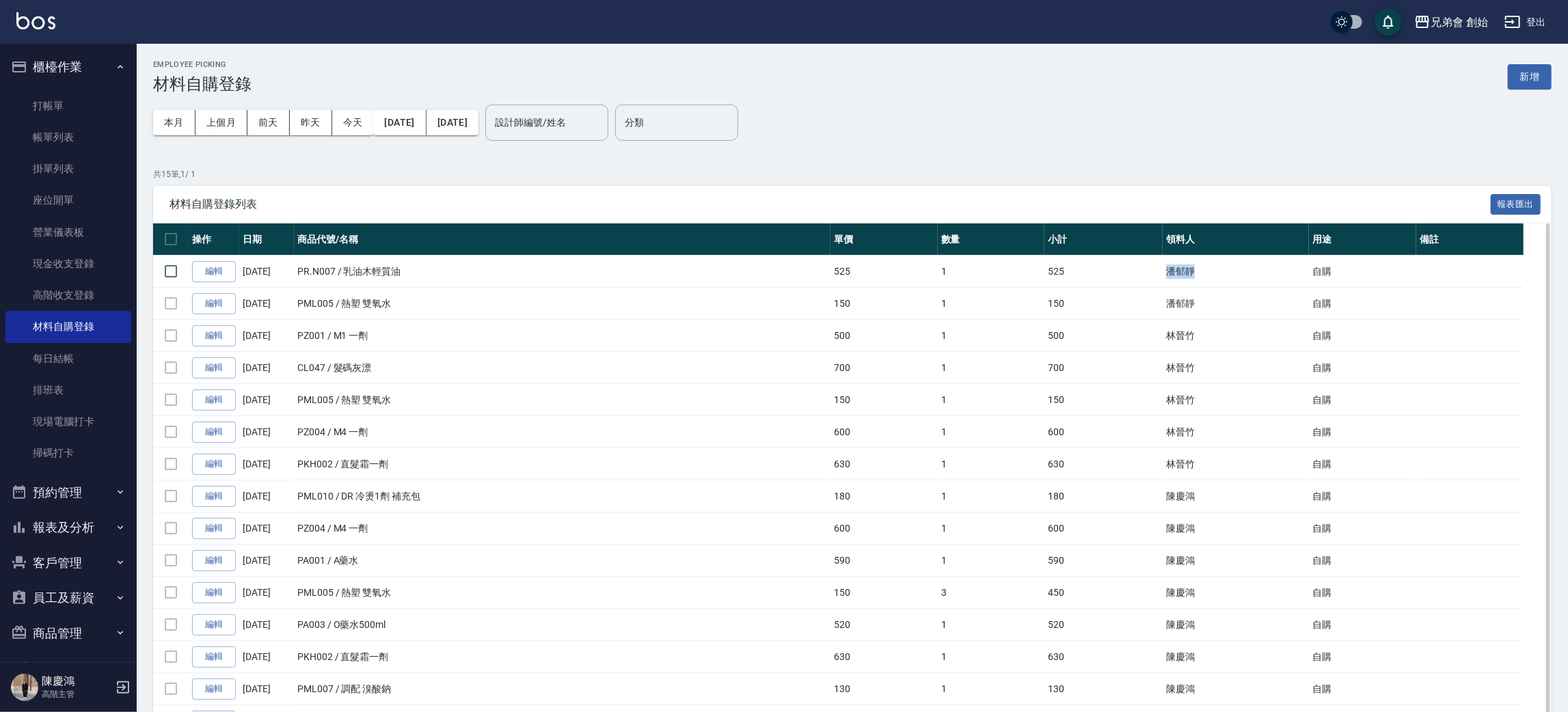
drag, startPoint x: 1163, startPoint y: 274, endPoint x: 1249, endPoint y: 283, distance: 86.5
click at [1249, 283] on tr "編輯 10/10/2025 PR.N007 / 乳油木輕質油 525 1 525 潘郁靜 自購" at bounding box center [852, 271] width 1398 height 32
click at [1249, 283] on td "潘郁靜" at bounding box center [1235, 271] width 146 height 32
drag, startPoint x: 343, startPoint y: 264, endPoint x: 415, endPoint y: 270, distance: 72.2
click at [415, 270] on td "PR.N007 / 乳油木輕質油" at bounding box center [562, 271] width 536 height 32
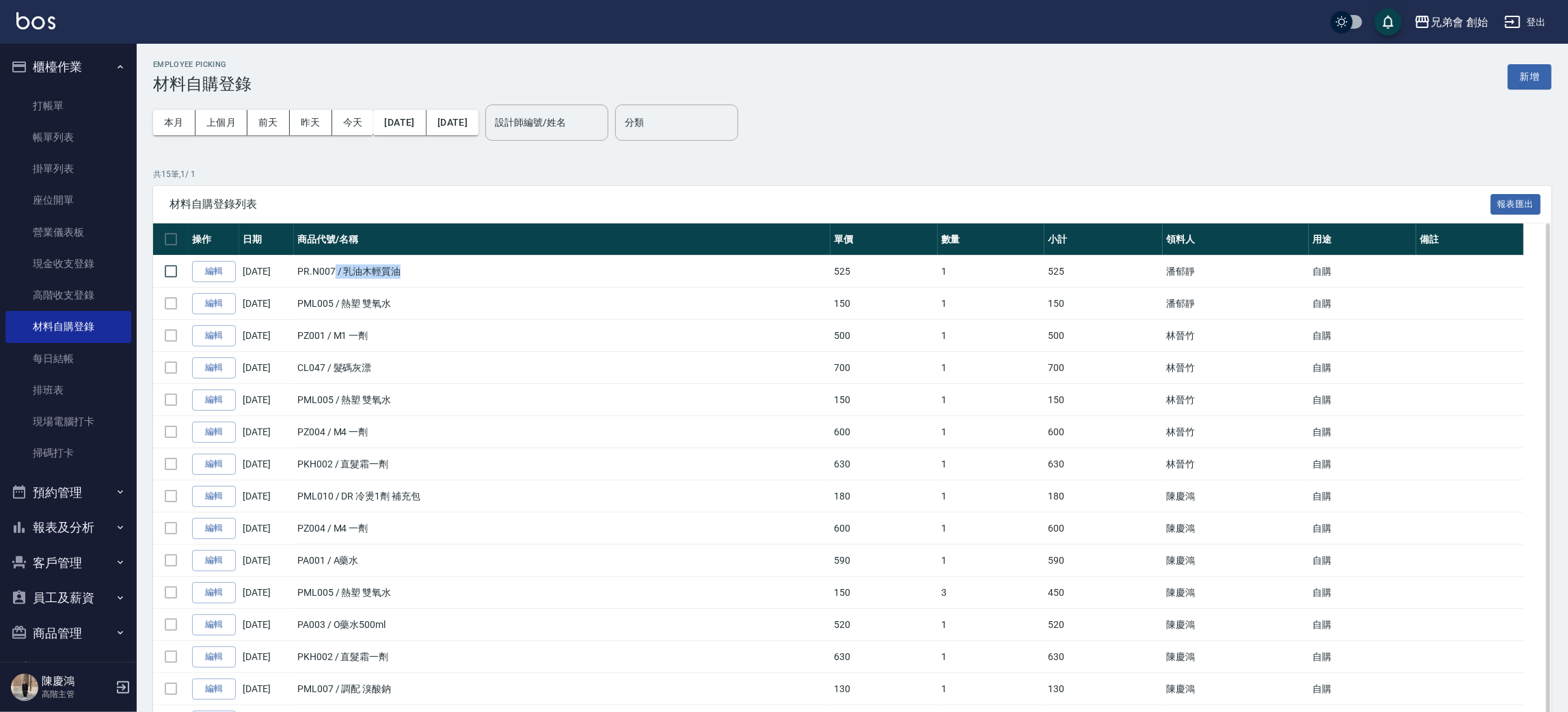
click at [415, 270] on td "PR.N007 / 乳油木輕質油" at bounding box center [562, 271] width 536 height 32
click at [62, 44] on ul "櫃檯作業 打帳單 帳單列表 掛單列表 座位開單 營業儀表板 現金收支登錄 高階收支登錄 材料自購登錄 每日結帳 排班表 現場電腦打卡 掃碼打卡 預約管理 預約…" at bounding box center [68, 420] width 126 height 753
click at [74, 72] on button "櫃檯作業" at bounding box center [68, 67] width 126 height 35
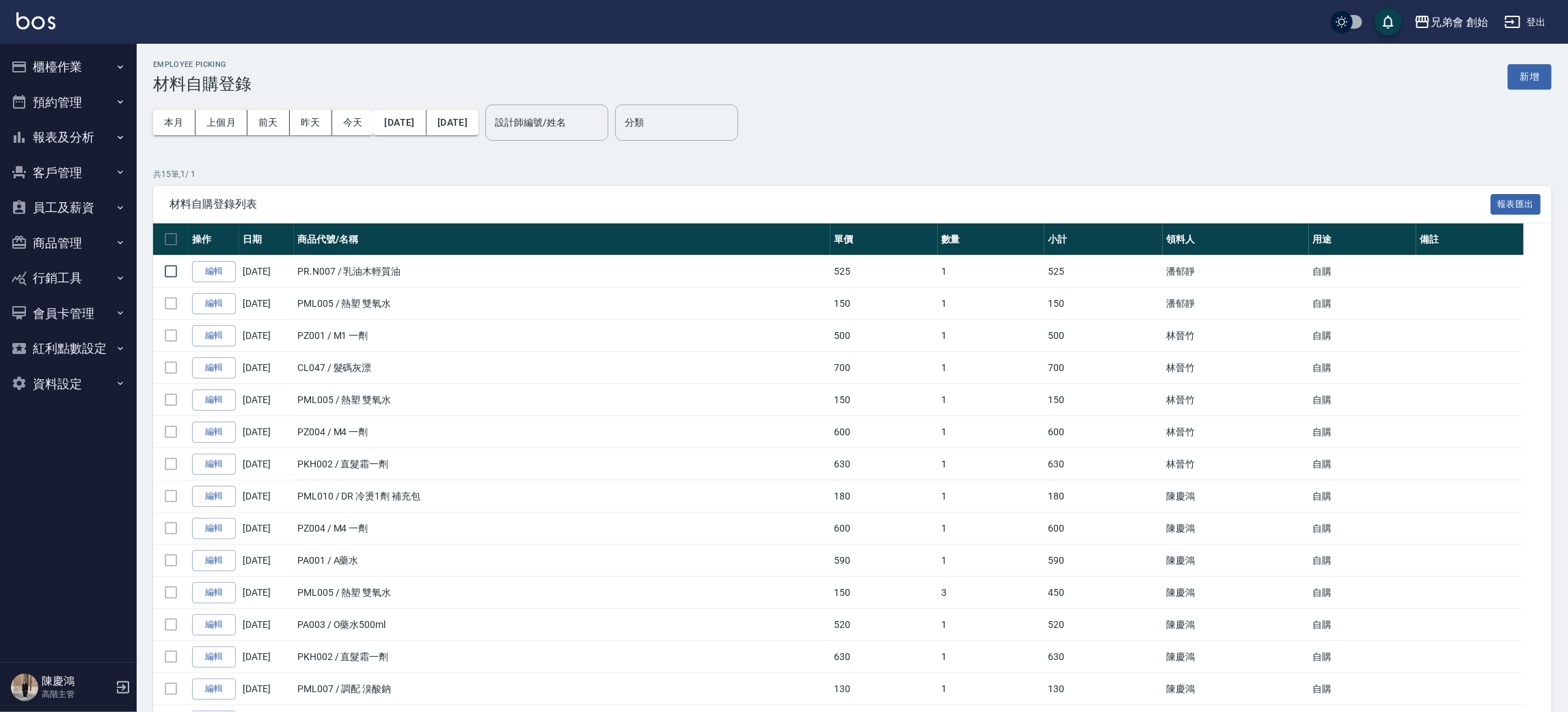
click at [82, 60] on button "櫃檯作業" at bounding box center [68, 67] width 126 height 35
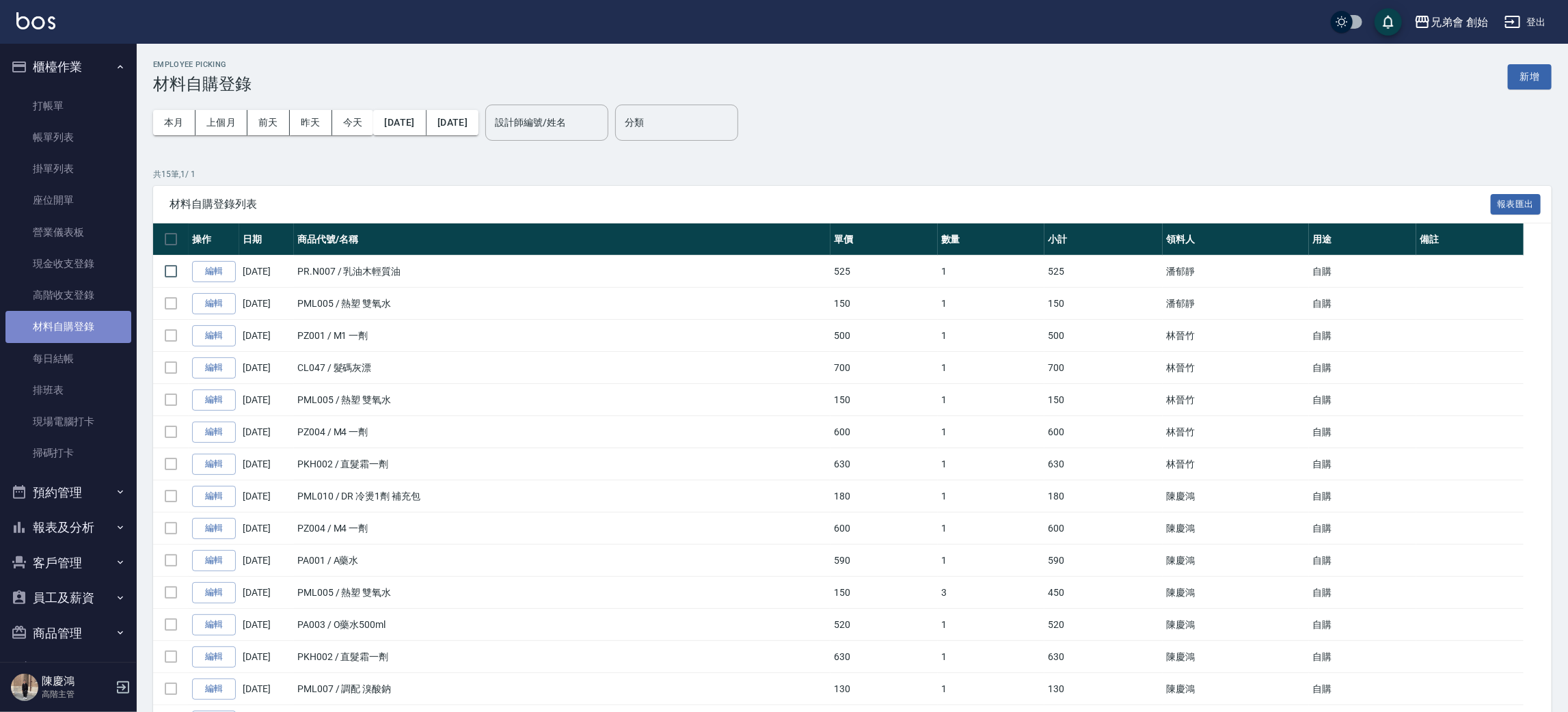
click at [100, 335] on link "材料自購登錄" at bounding box center [68, 326] width 126 height 31
click at [1523, 76] on button "新增" at bounding box center [1529, 77] width 44 height 26
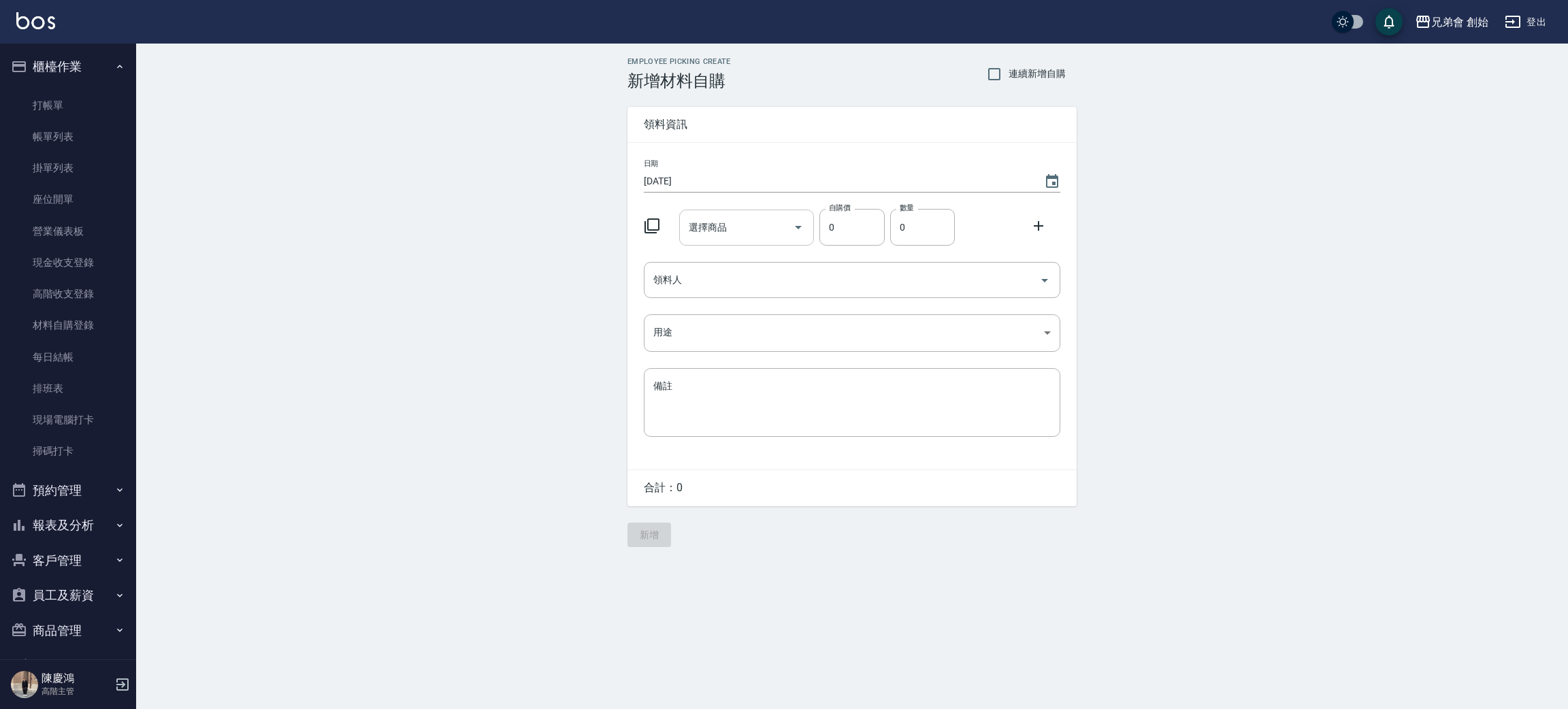
click at [761, 238] on input "選擇商品" at bounding box center [736, 227] width 103 height 24
click at [766, 297] on li "RA.N002 刀片" at bounding box center [746, 307] width 135 height 22
type input "刀片"
type input "250"
type input "1"
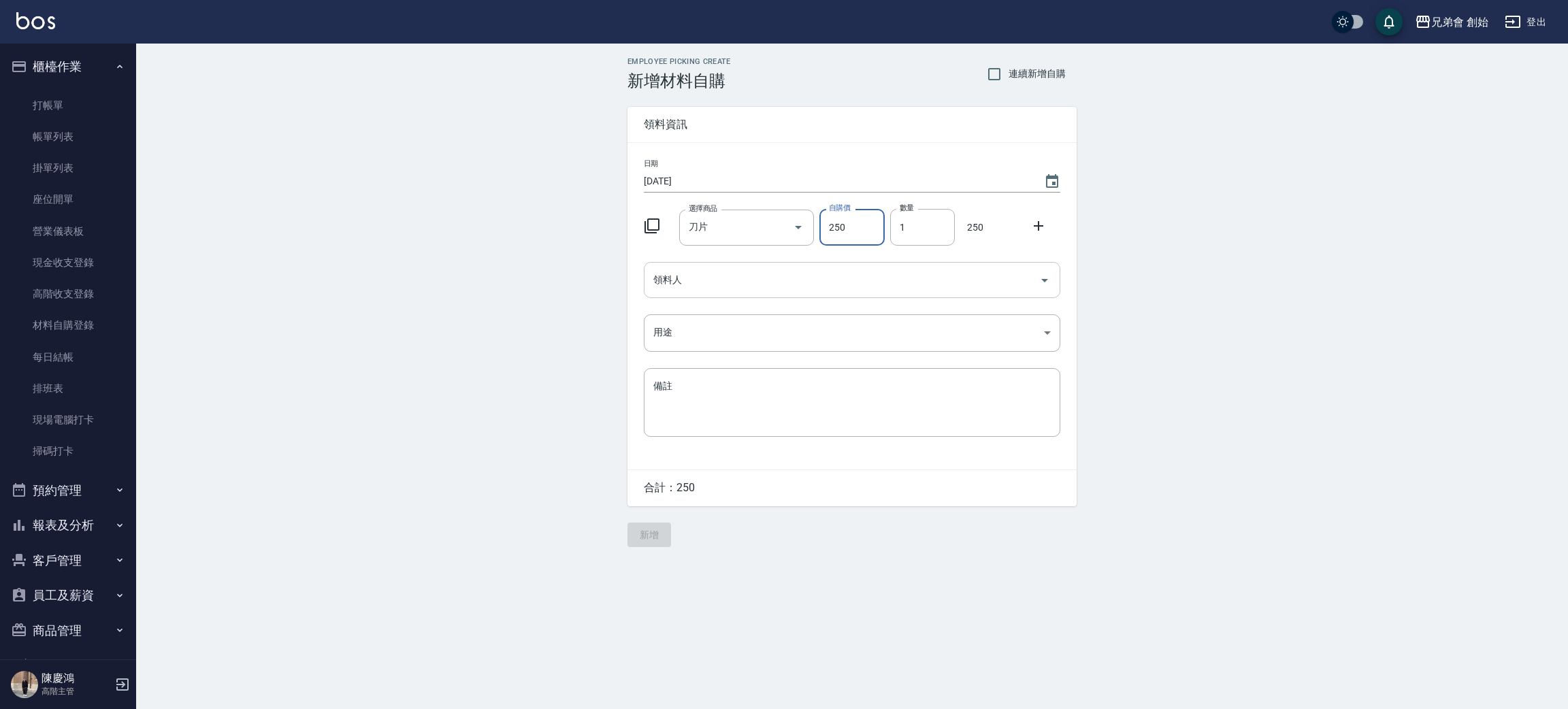
click at [707, 276] on input "領料人" at bounding box center [842, 280] width 384 height 24
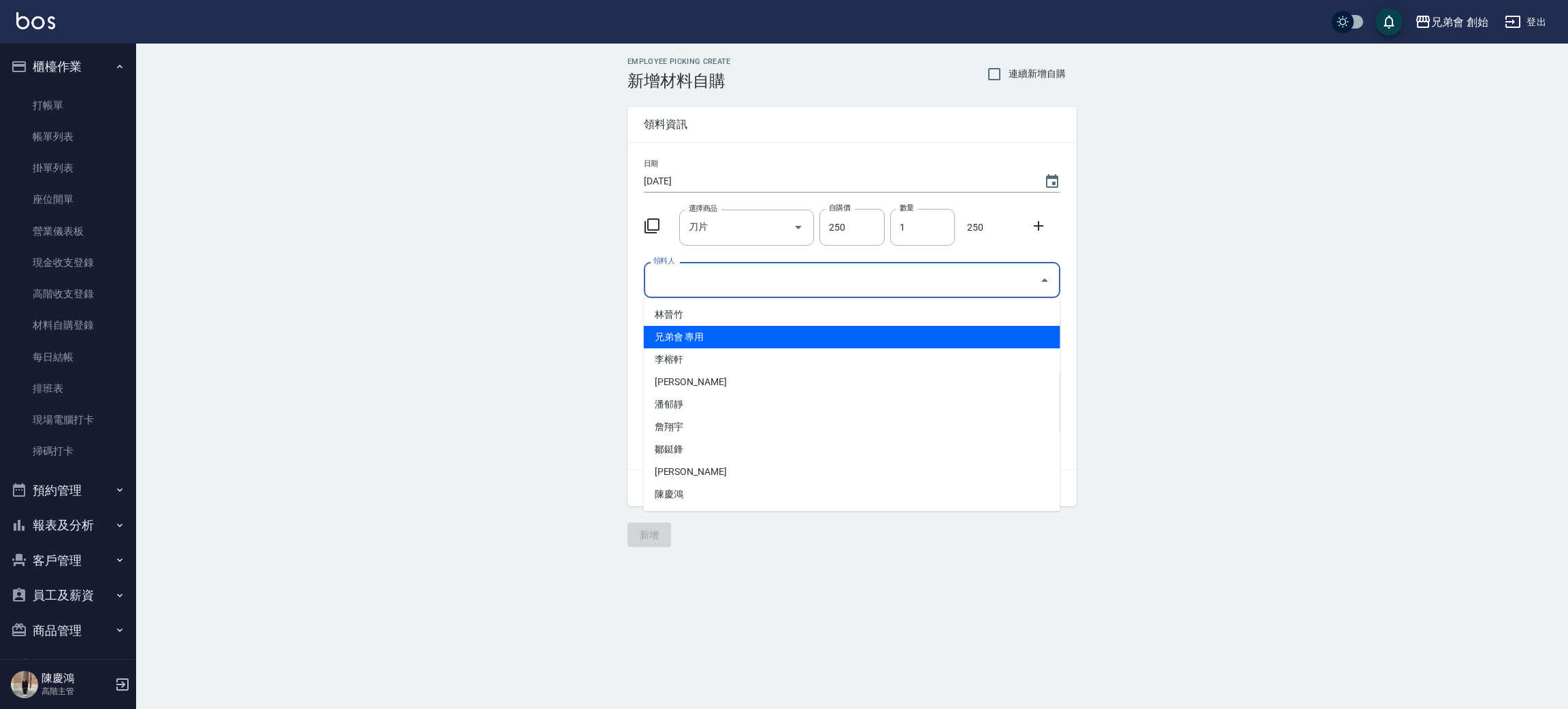
click at [696, 337] on li "兄弟會 專用" at bounding box center [853, 336] width 417 height 22
type input "兄弟會 專用"
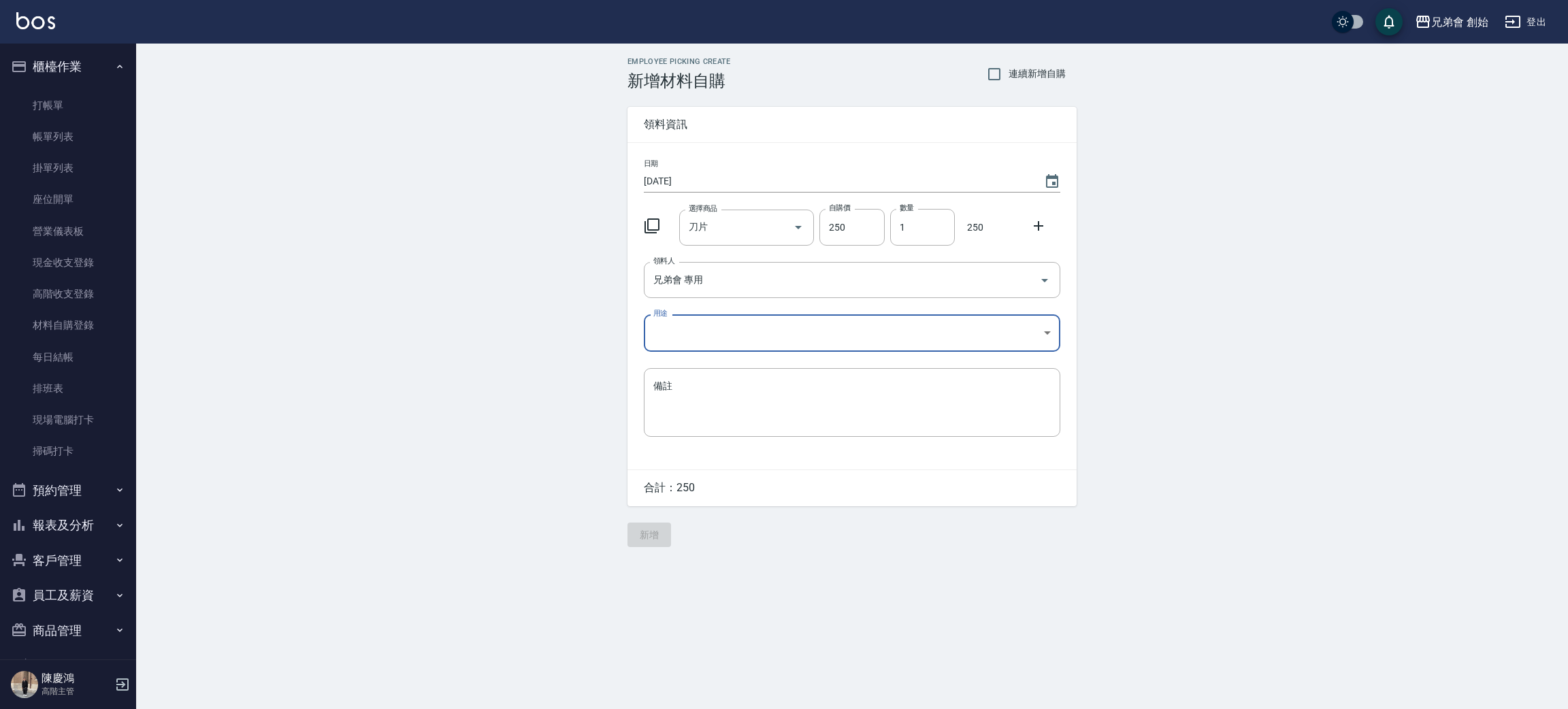
drag, startPoint x: 442, startPoint y: 341, endPoint x: 689, endPoint y: 320, distance: 247.9
click at [446, 341] on div "Employee Picking Create 新增材料自購 連續新增自購 領料資訊 日期 2025/10/10 選擇商品 刀片 選擇商品 自購價 250 自…" at bounding box center [852, 302] width 1432 height 517
click at [688, 320] on body "兄弟會 創始 登出 櫃檯作業 打帳單 帳單列表 掛單列表 座位開單 營業儀表板 現金收支登錄 高階收支登錄 材料自購登錄 每日結帳 排班表 現場電腦打卡 掃碼…" at bounding box center [784, 354] width 1568 height 709
click at [704, 370] on li "公司" at bounding box center [853, 368] width 417 height 22
type input "公司"
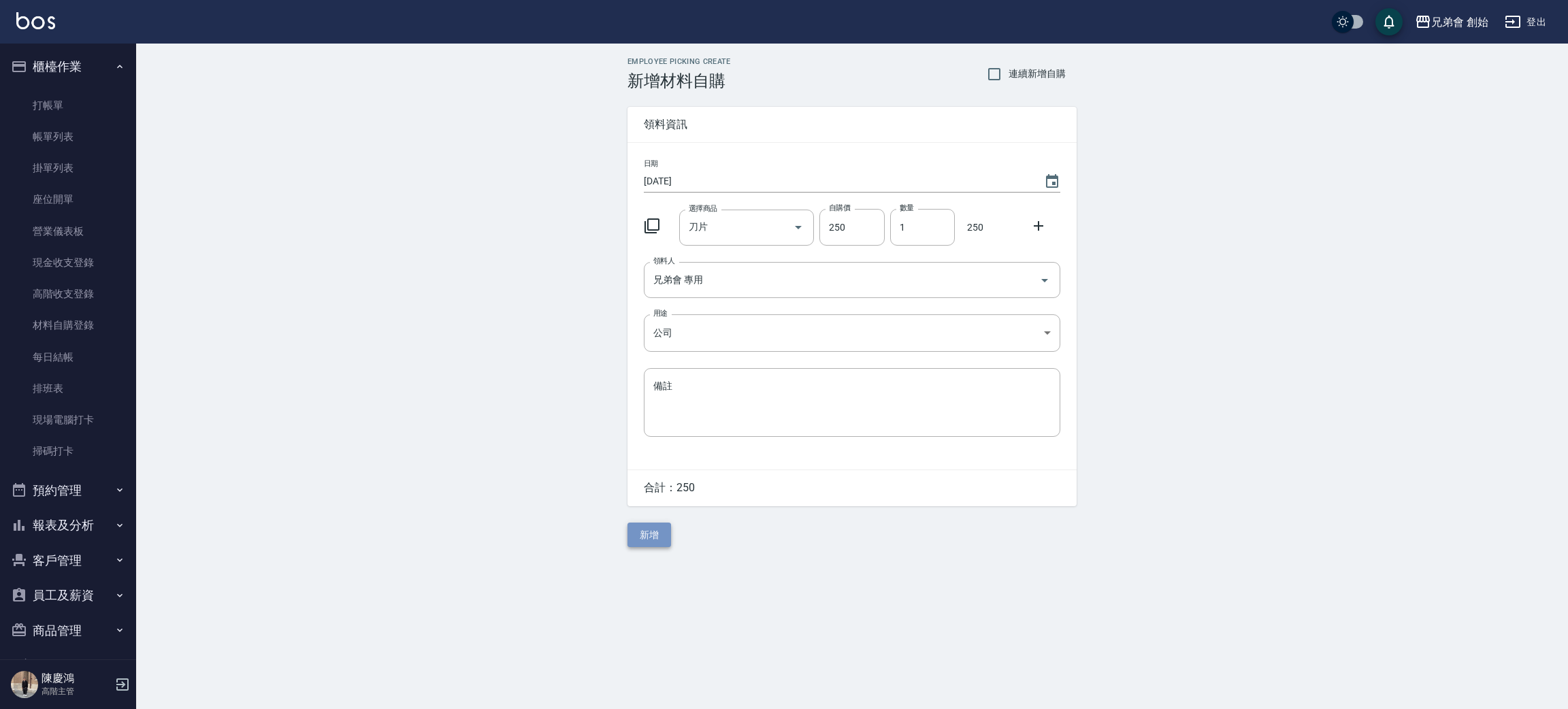
click at [648, 544] on button "新增" at bounding box center [649, 535] width 43 height 25
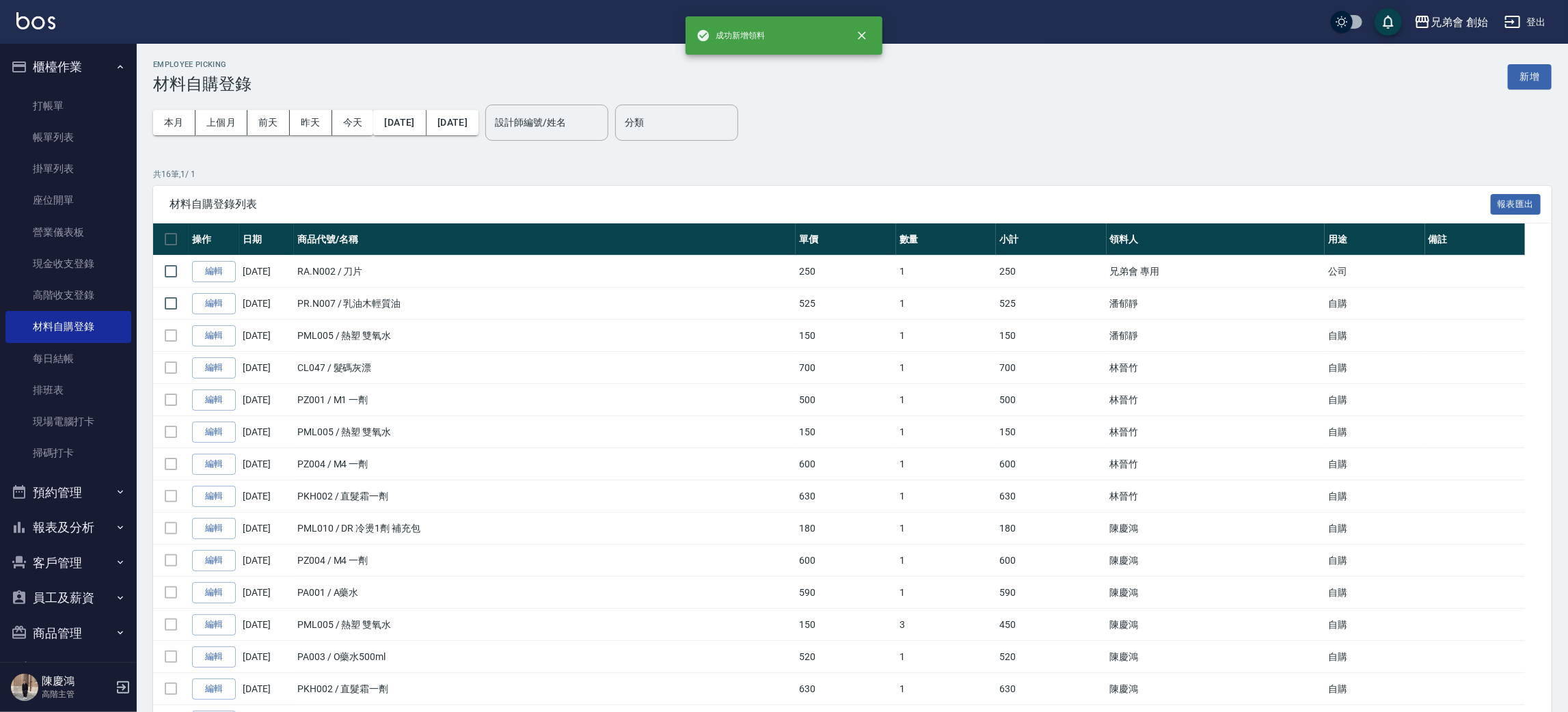
click at [662, 68] on div "Employee Picking 材料自購登錄 新增" at bounding box center [852, 77] width 1398 height 34
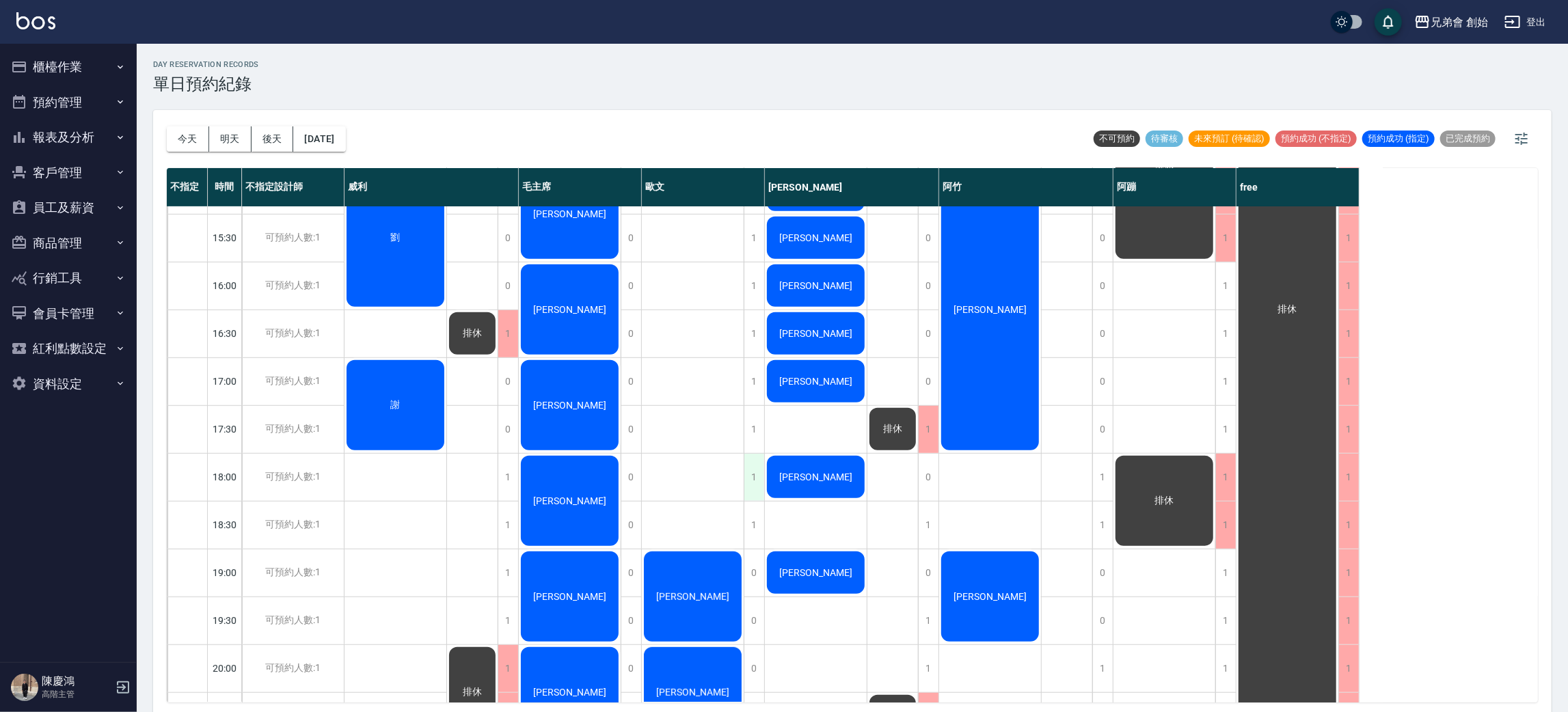
scroll to position [820, 0]
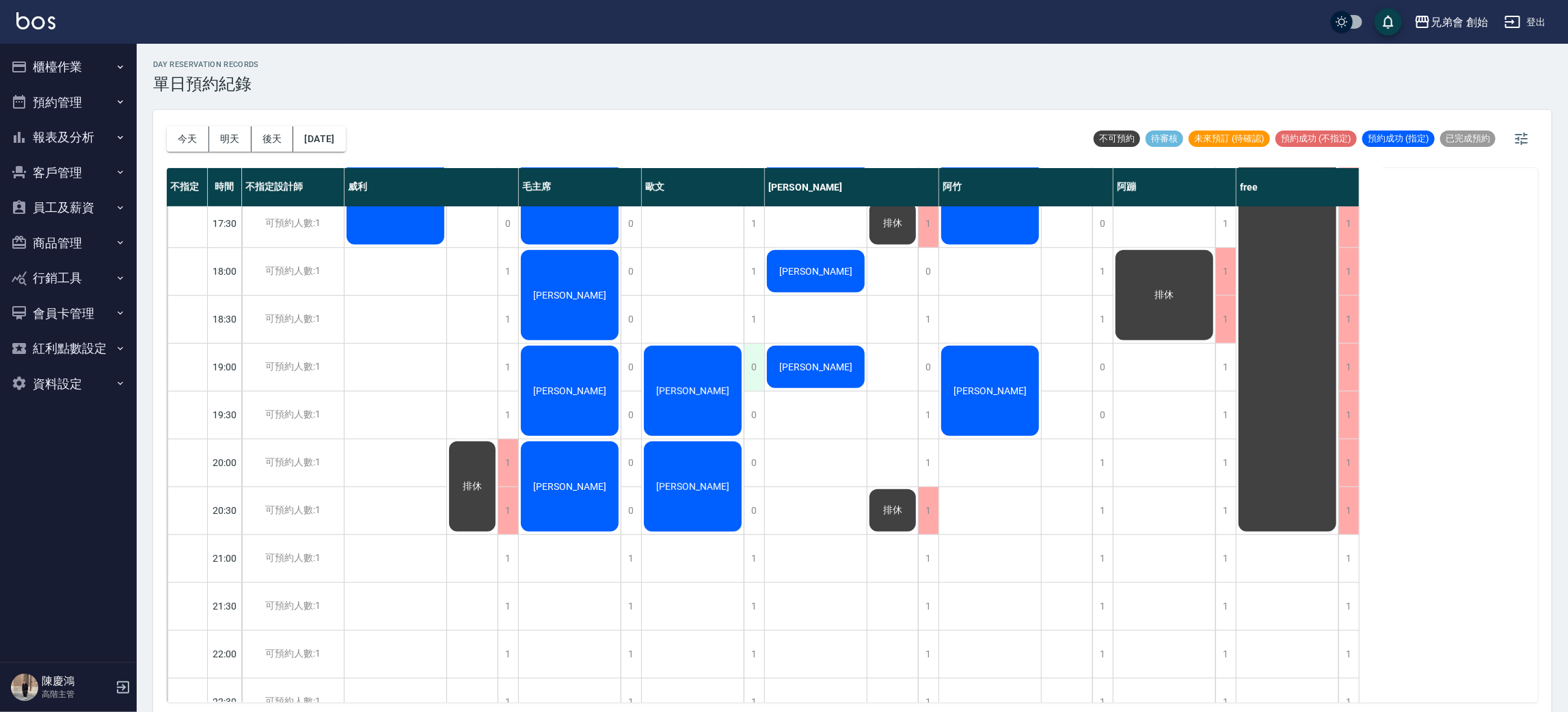
click at [752, 367] on div "0" at bounding box center [753, 367] width 21 height 47
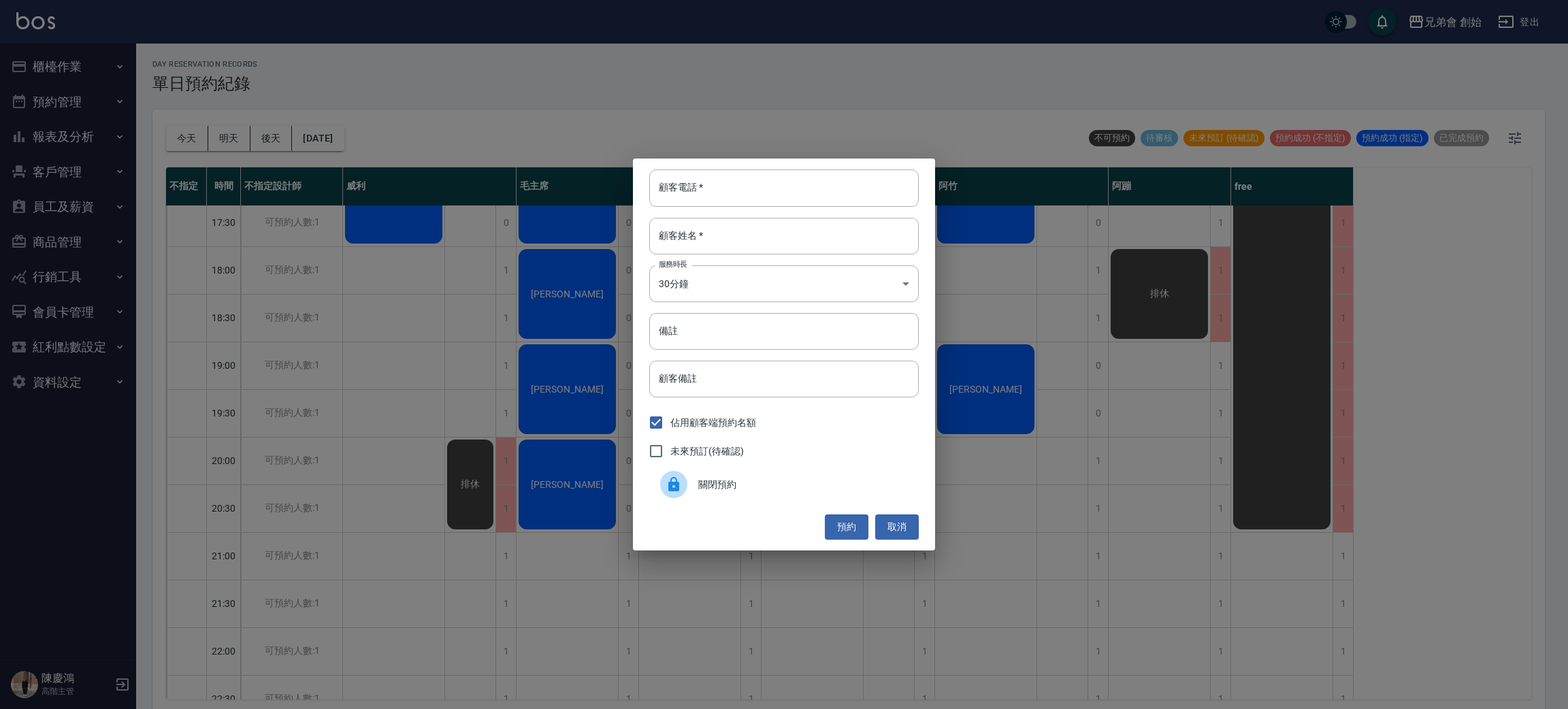
click at [734, 492] on div "關閉預約" at bounding box center [784, 484] width 269 height 38
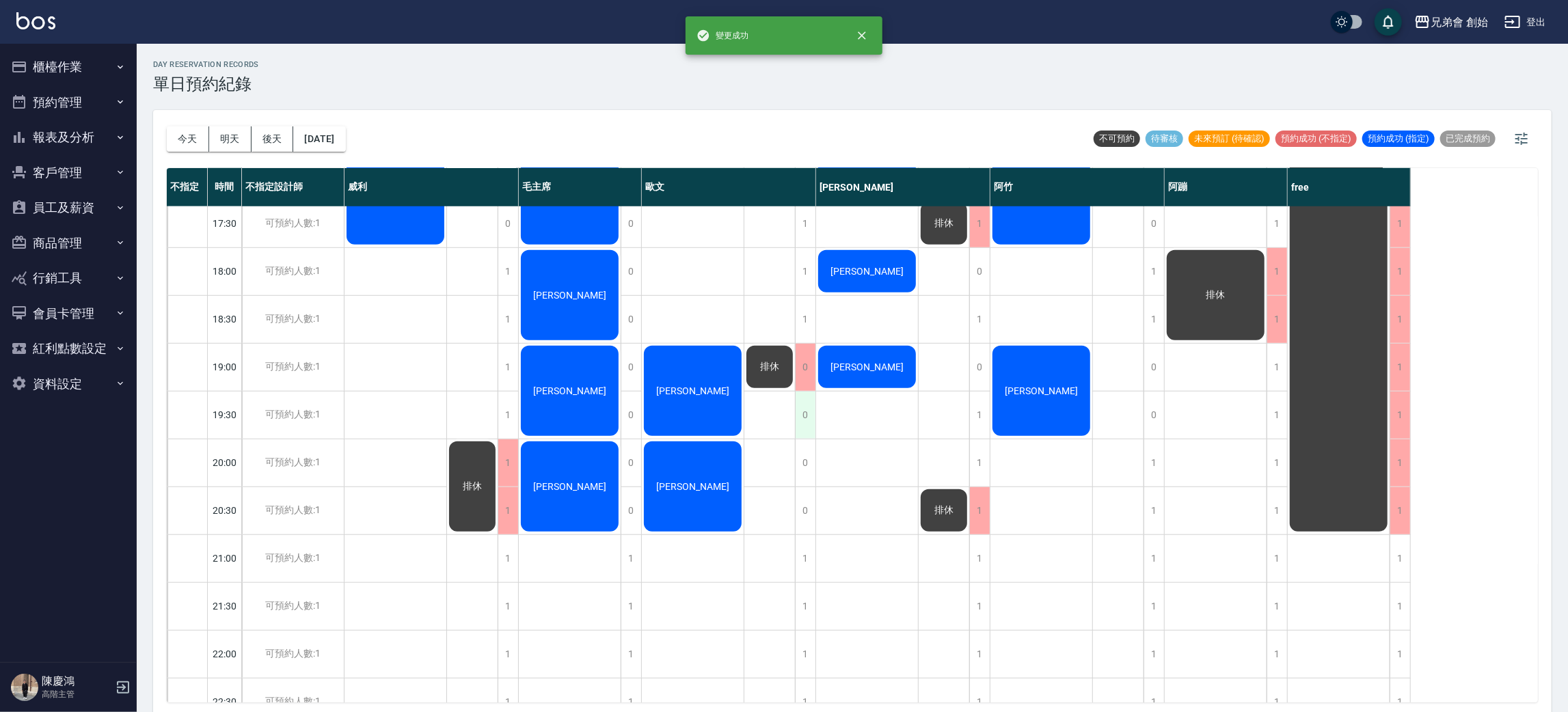
click at [810, 411] on div "0" at bounding box center [805, 415] width 21 height 47
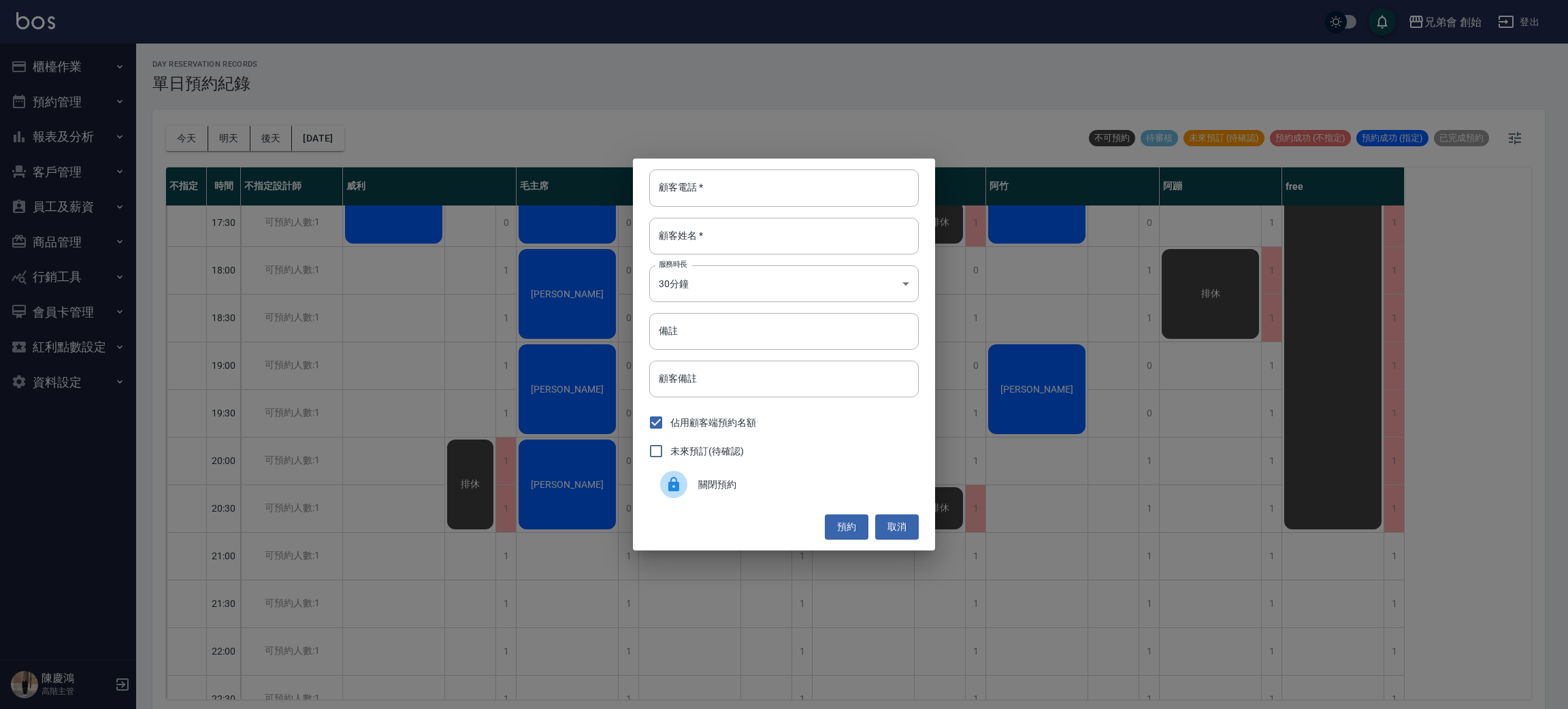
click at [728, 481] on span "關閉預約" at bounding box center [802, 484] width 209 height 14
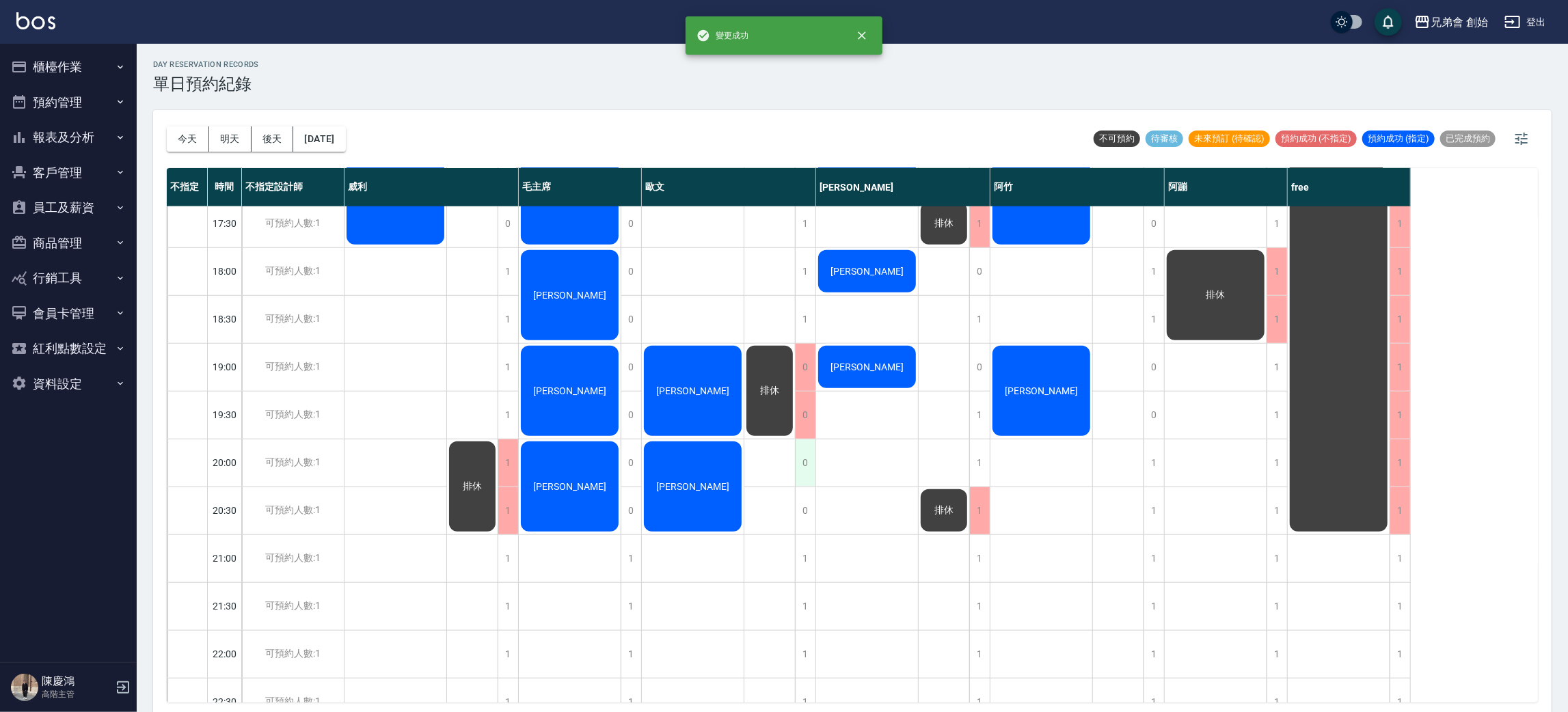
click at [797, 470] on div "0" at bounding box center [805, 462] width 21 height 47
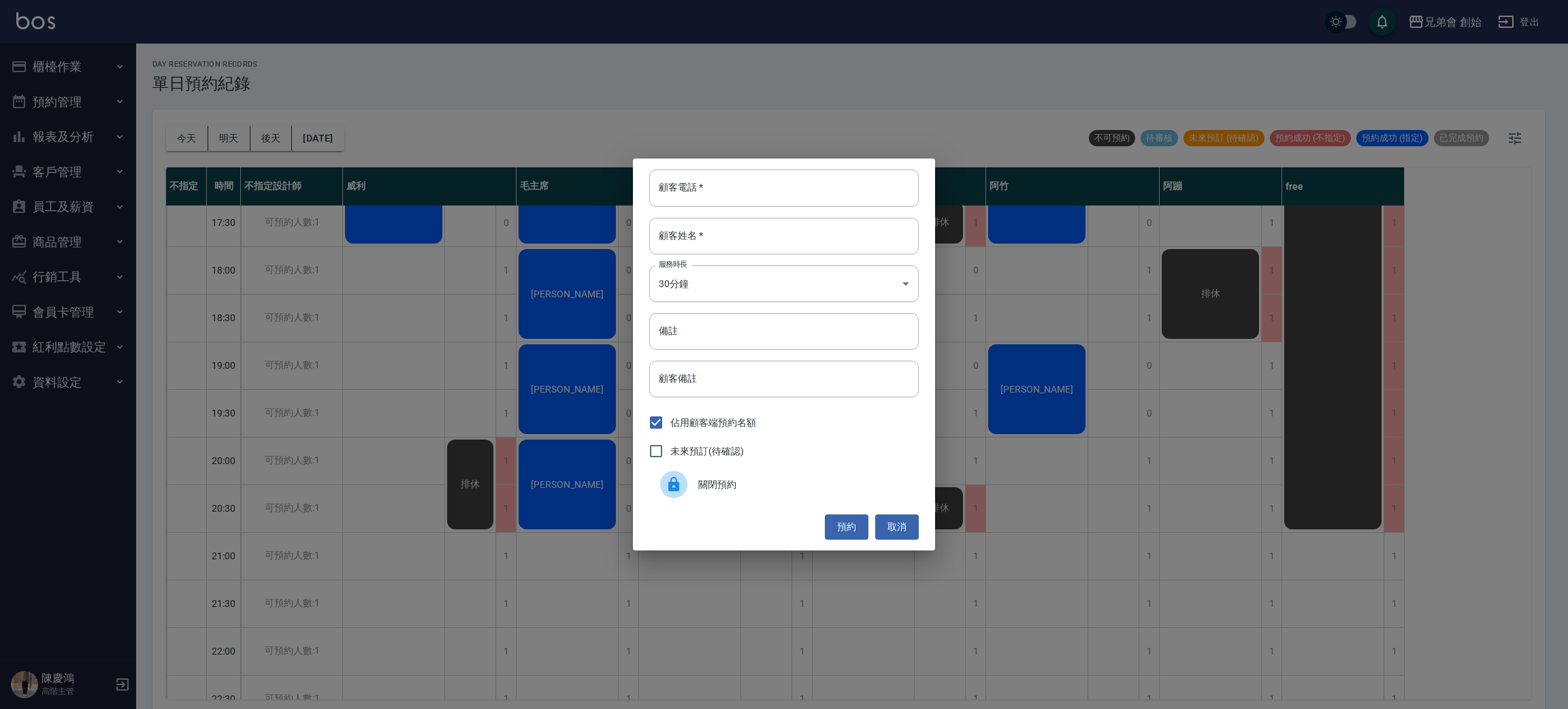
click at [770, 501] on div "關閉預約" at bounding box center [784, 484] width 269 height 38
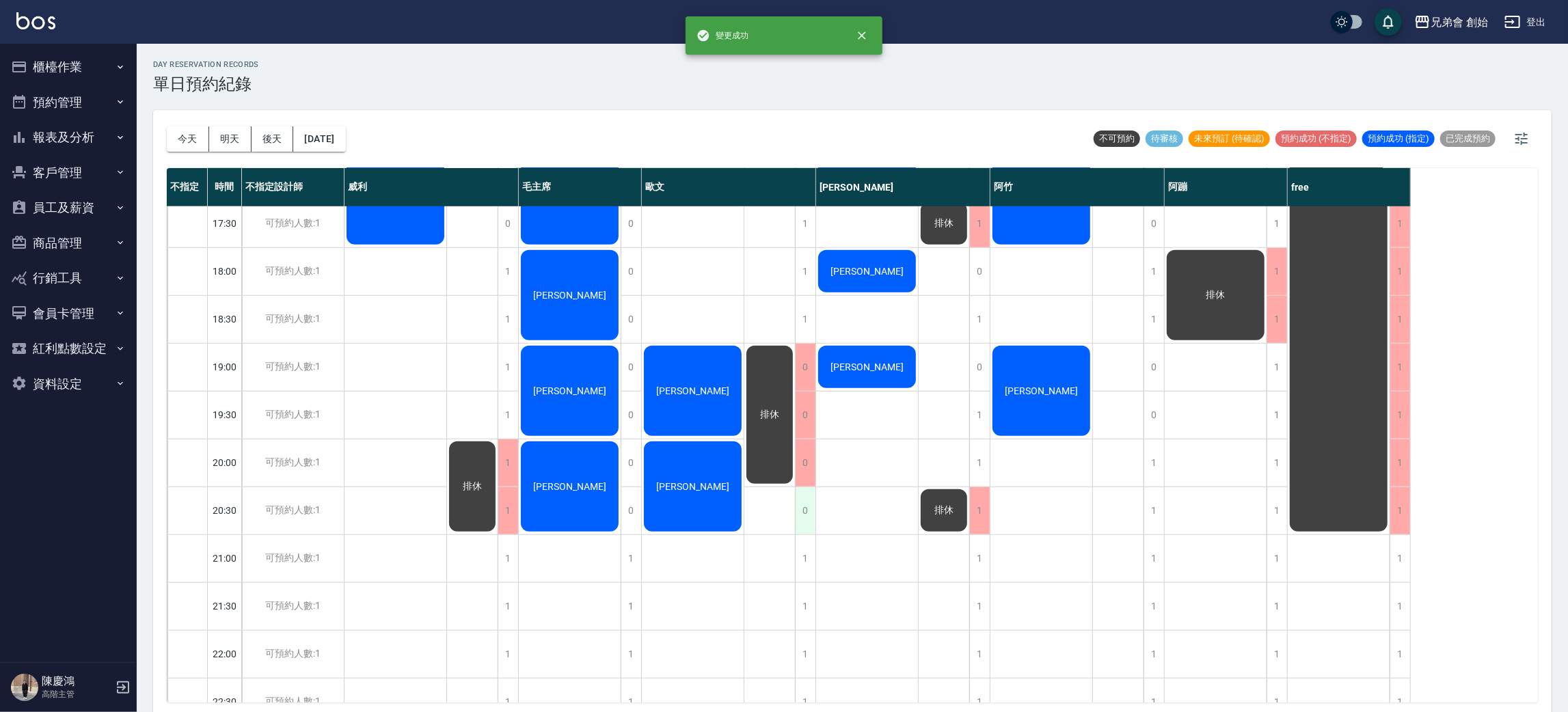
click at [803, 508] on div "0" at bounding box center [805, 510] width 21 height 47
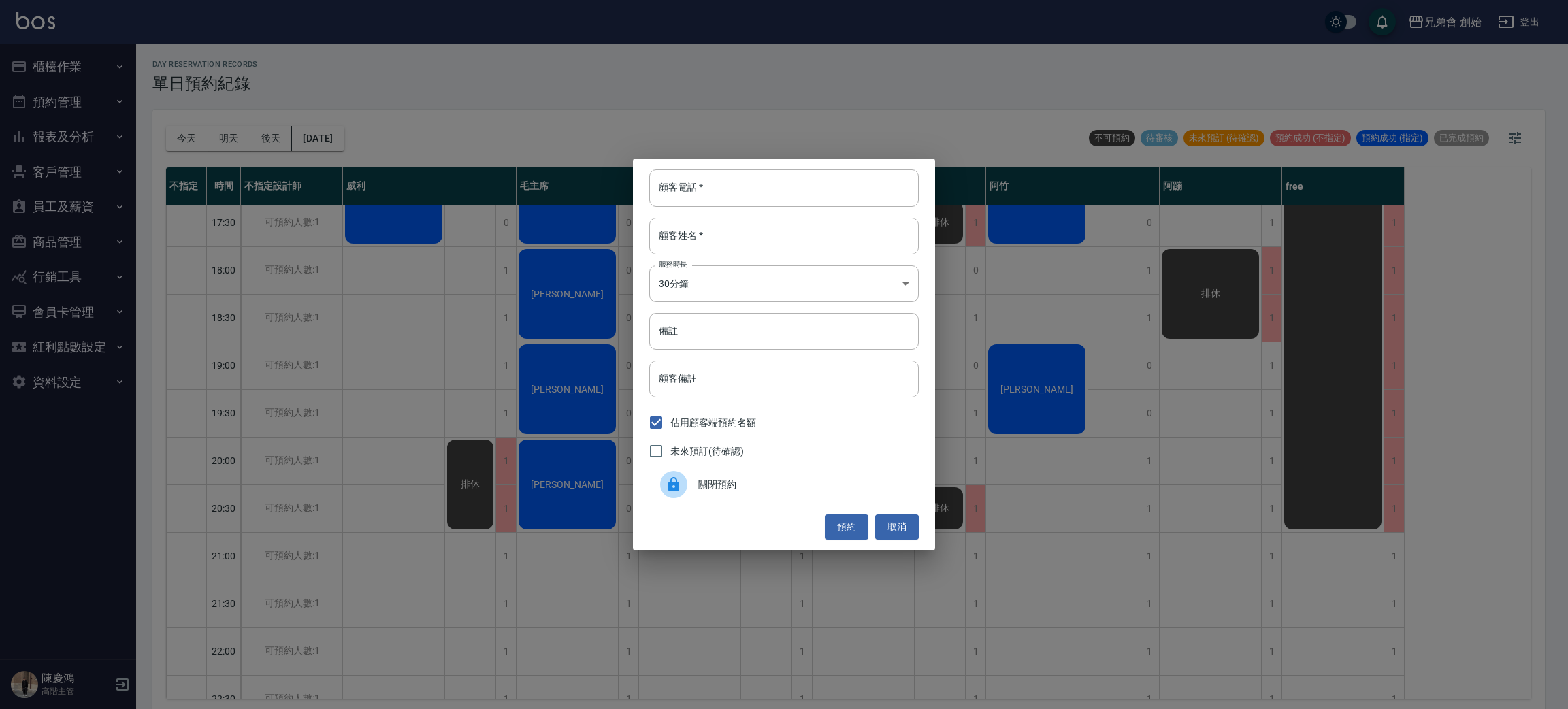
click at [788, 501] on div "關閉預約" at bounding box center [784, 484] width 269 height 38
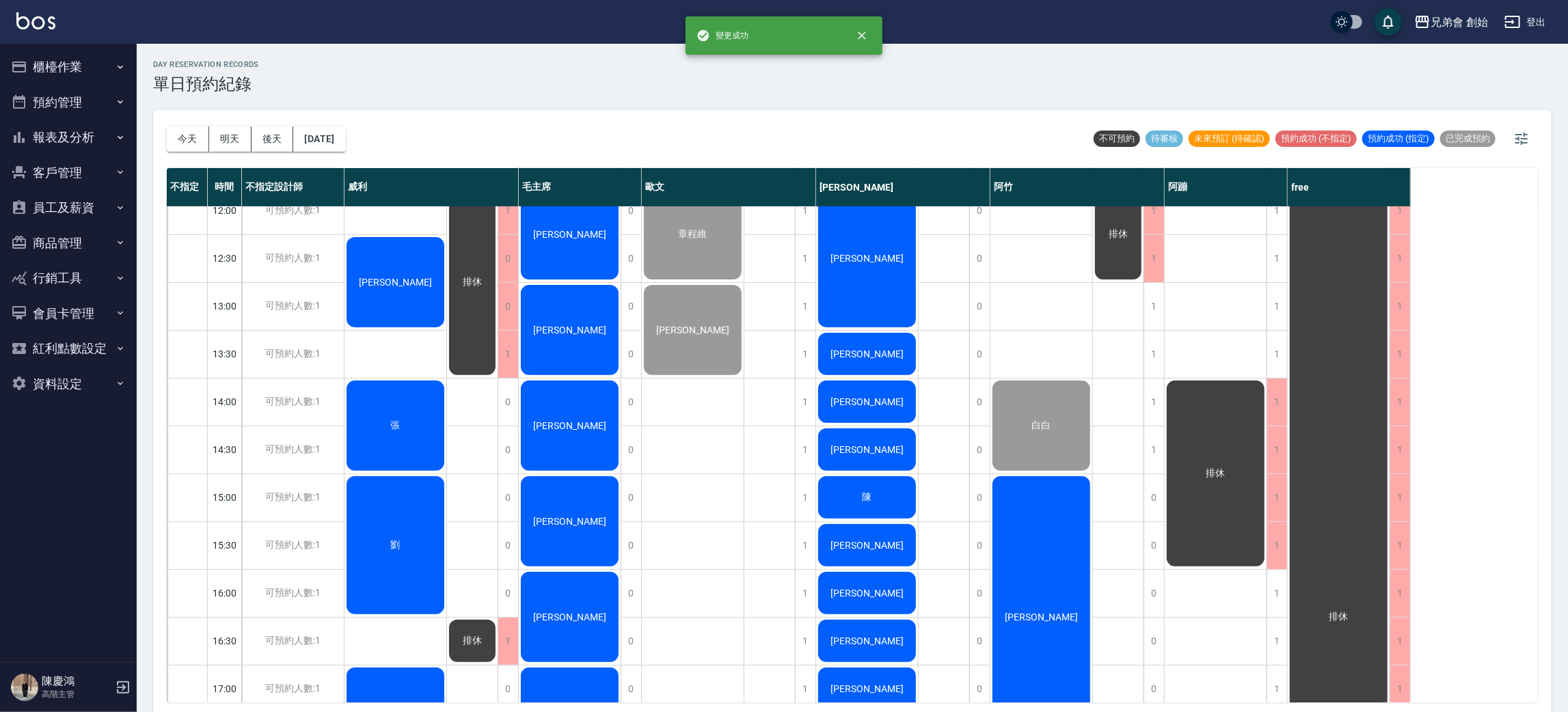
scroll to position [718, 0]
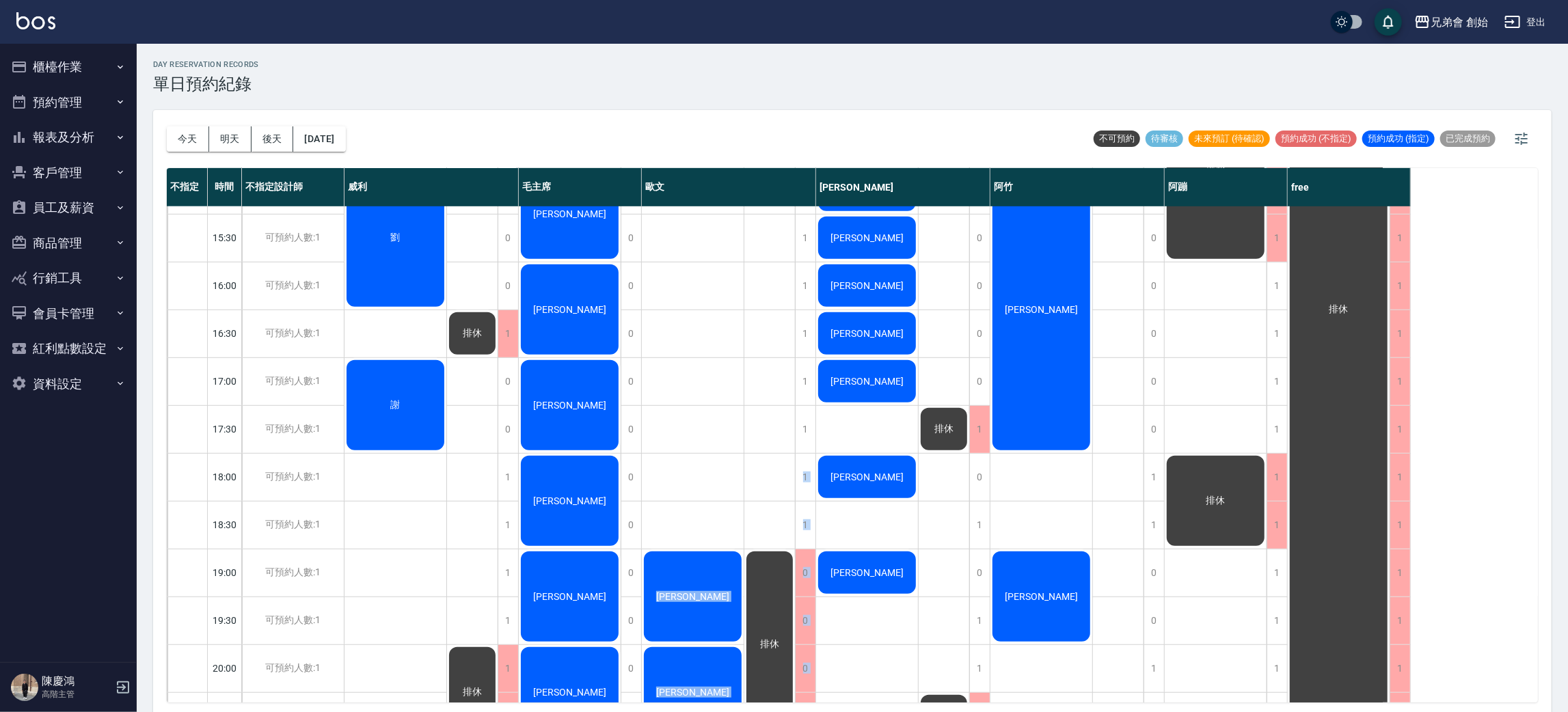
drag, startPoint x: 797, startPoint y: 491, endPoint x: 818, endPoint y: 490, distance: 21.0
click at [811, 478] on div "1 1 1 1 1 1 1 1 1 1 1 1 1 1 1 1 1 1 1 1 0 0 0 0 1 1 1 1 1 章程維 陳彥愷 林Eric ken 排休" at bounding box center [728, 286] width 174 height 1388
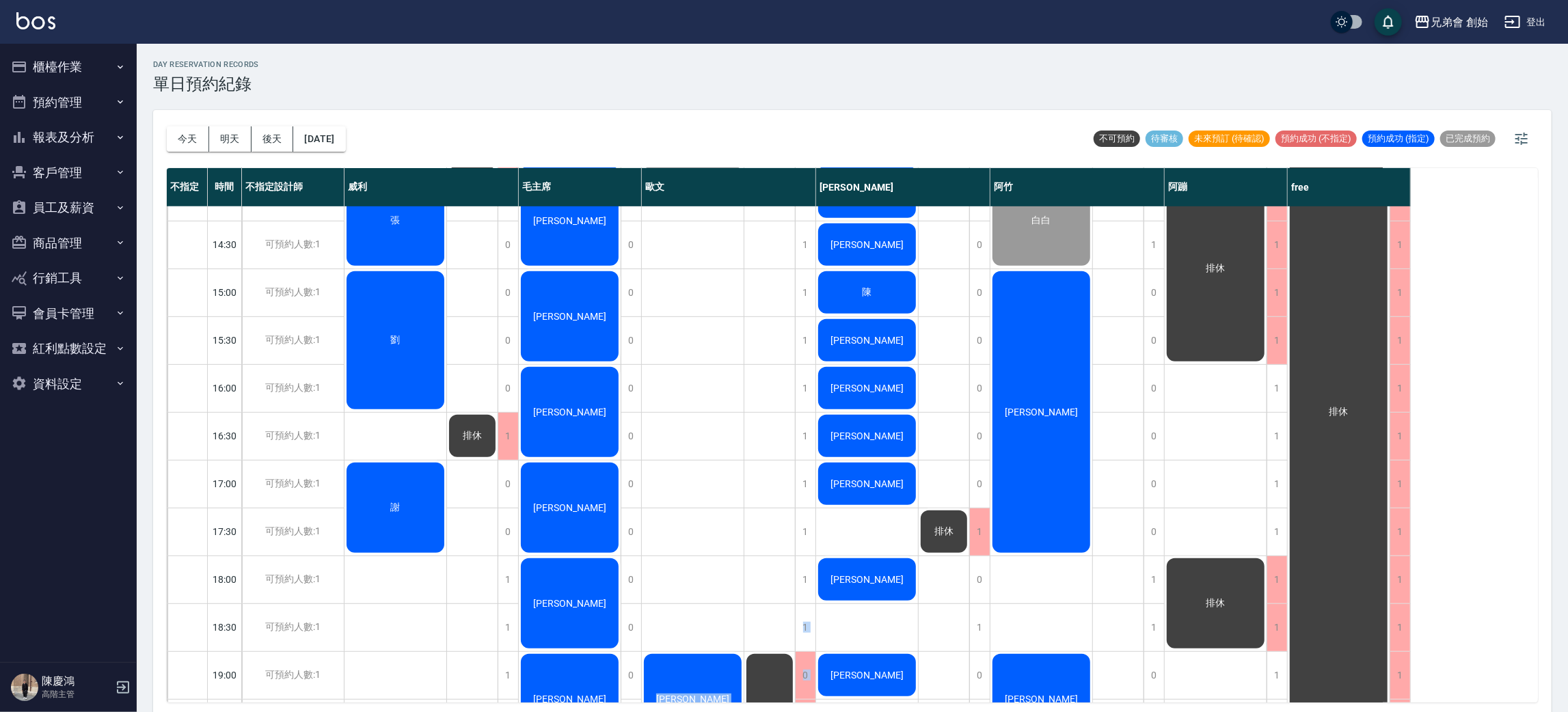
click at [729, 459] on div "章程維 陳彥愷 林Eric ken" at bounding box center [693, 388] width 102 height 1388
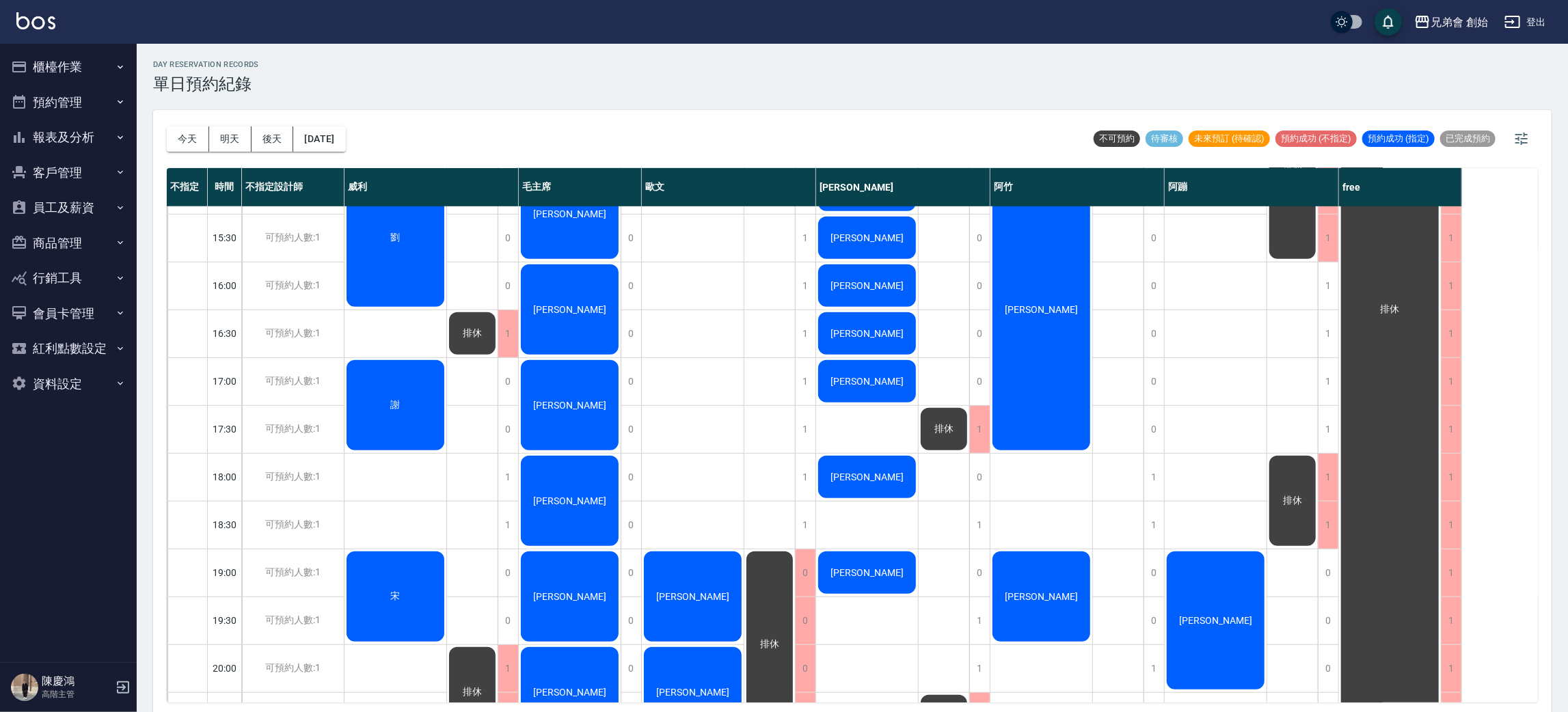
scroll to position [512, 0]
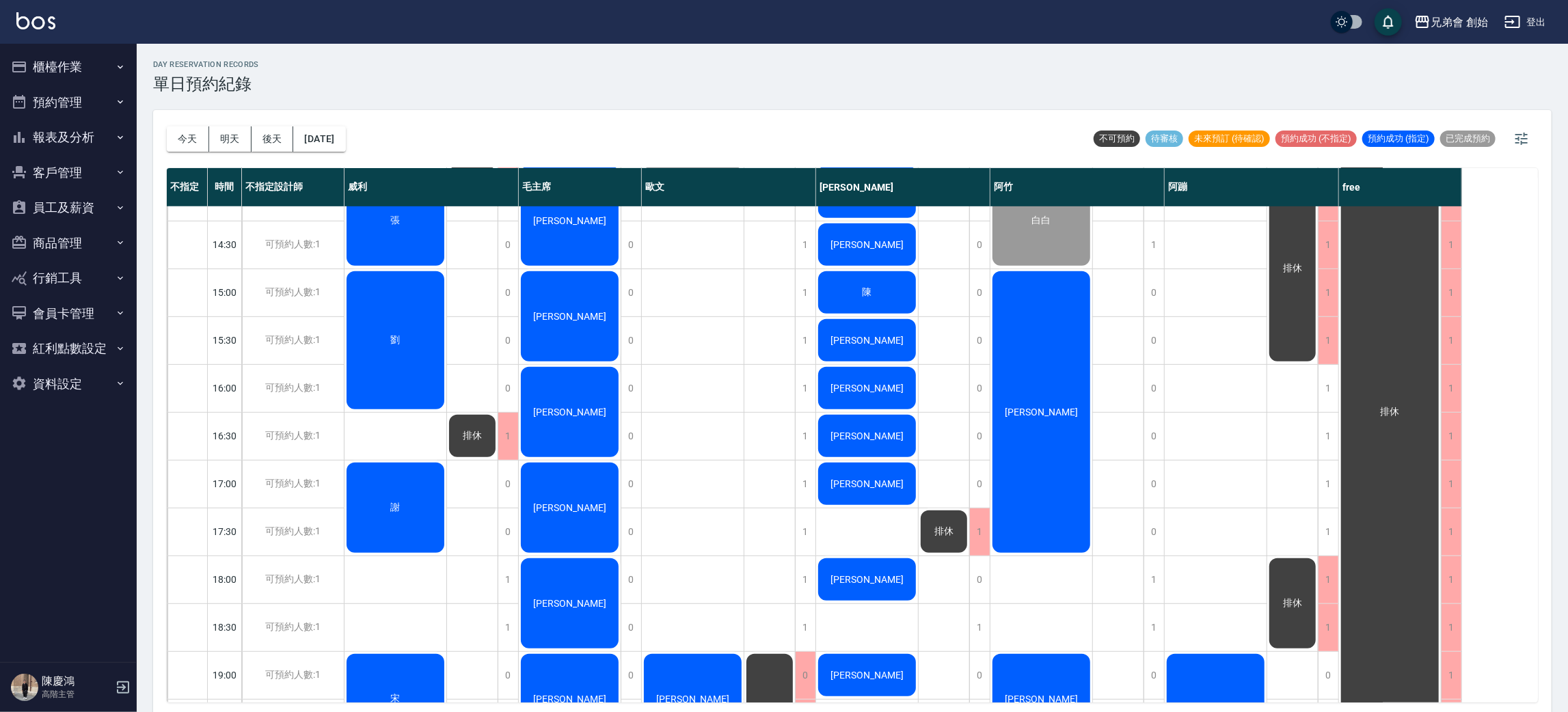
click at [396, 352] on div "劉" at bounding box center [396, 340] width 102 height 143
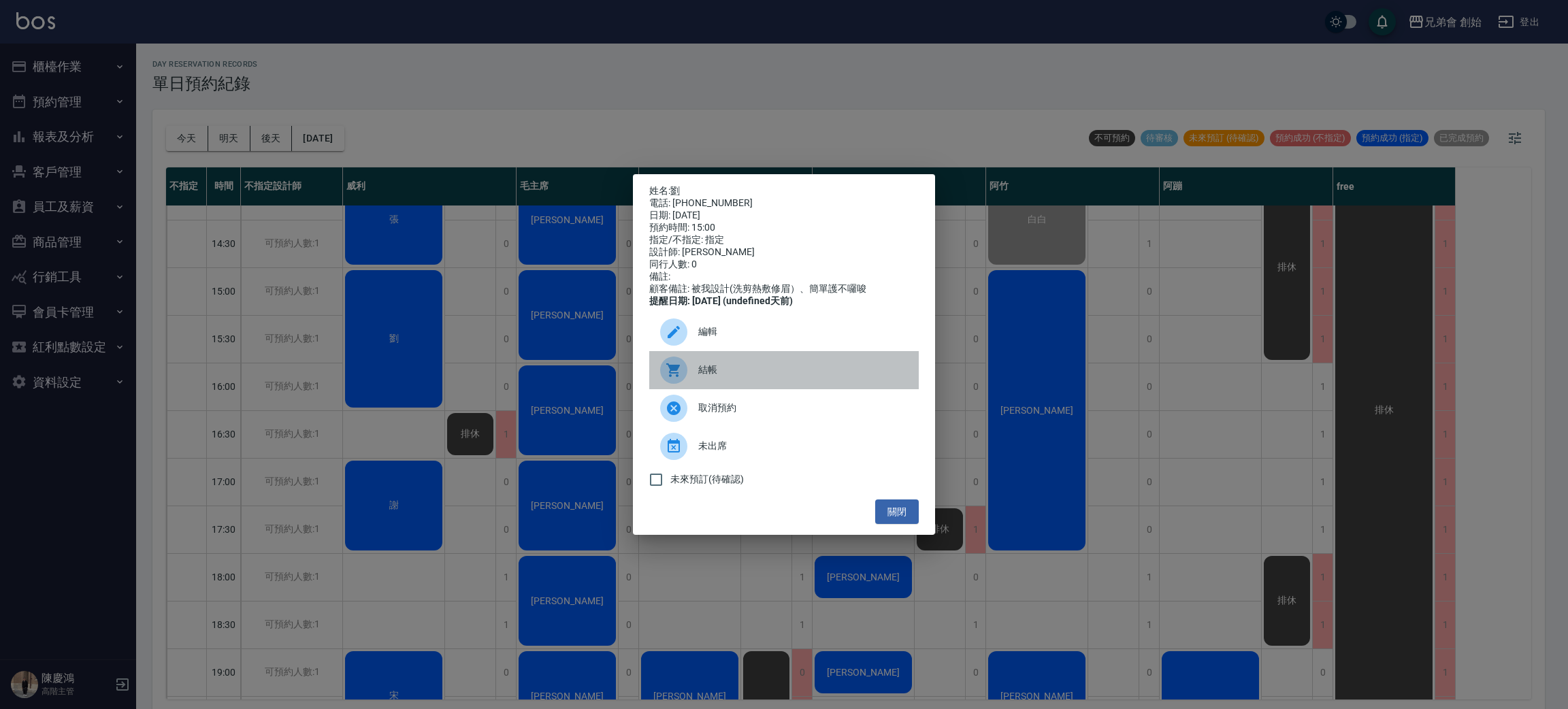
click at [734, 377] on span "結帳" at bounding box center [802, 369] width 209 height 14
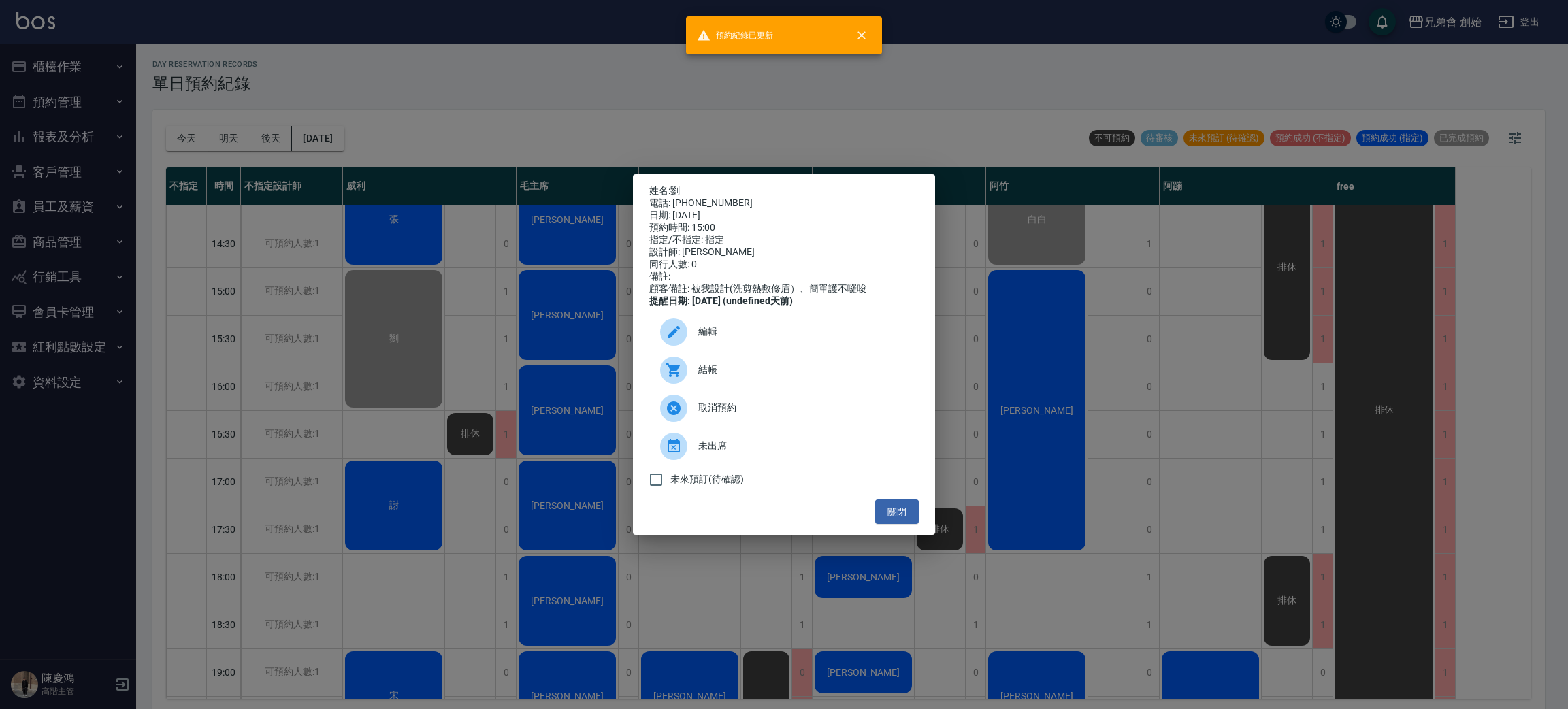
click at [436, 92] on div "姓名: 劉 電話: 0939323826 日期: 2025/10/10 預約時間: 15:00 指定/不指定: 指定 設計師: 威利 同行人數: 0 備註: …" at bounding box center [784, 354] width 1568 height 709
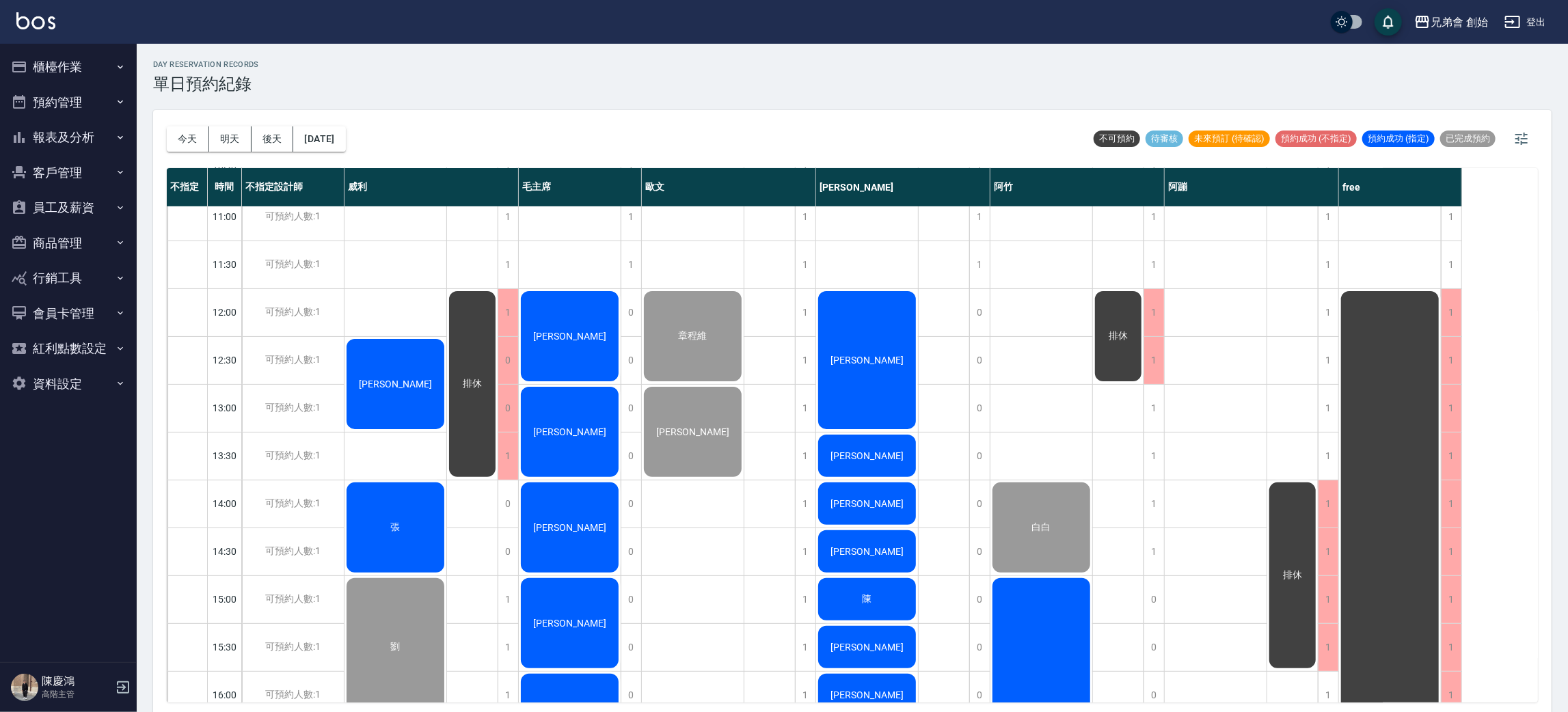
scroll to position [102, 0]
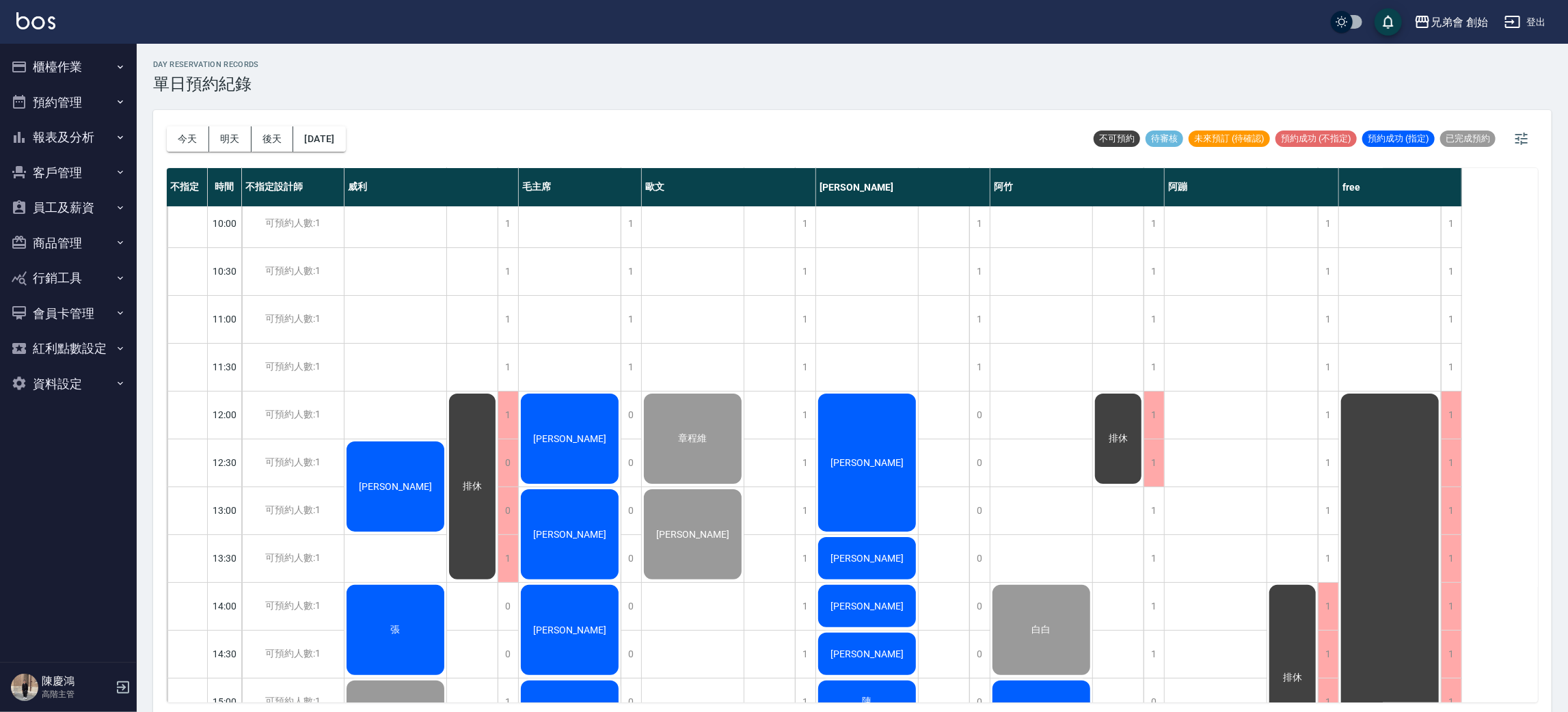
click at [387, 454] on div "黃健沛" at bounding box center [396, 486] width 102 height 94
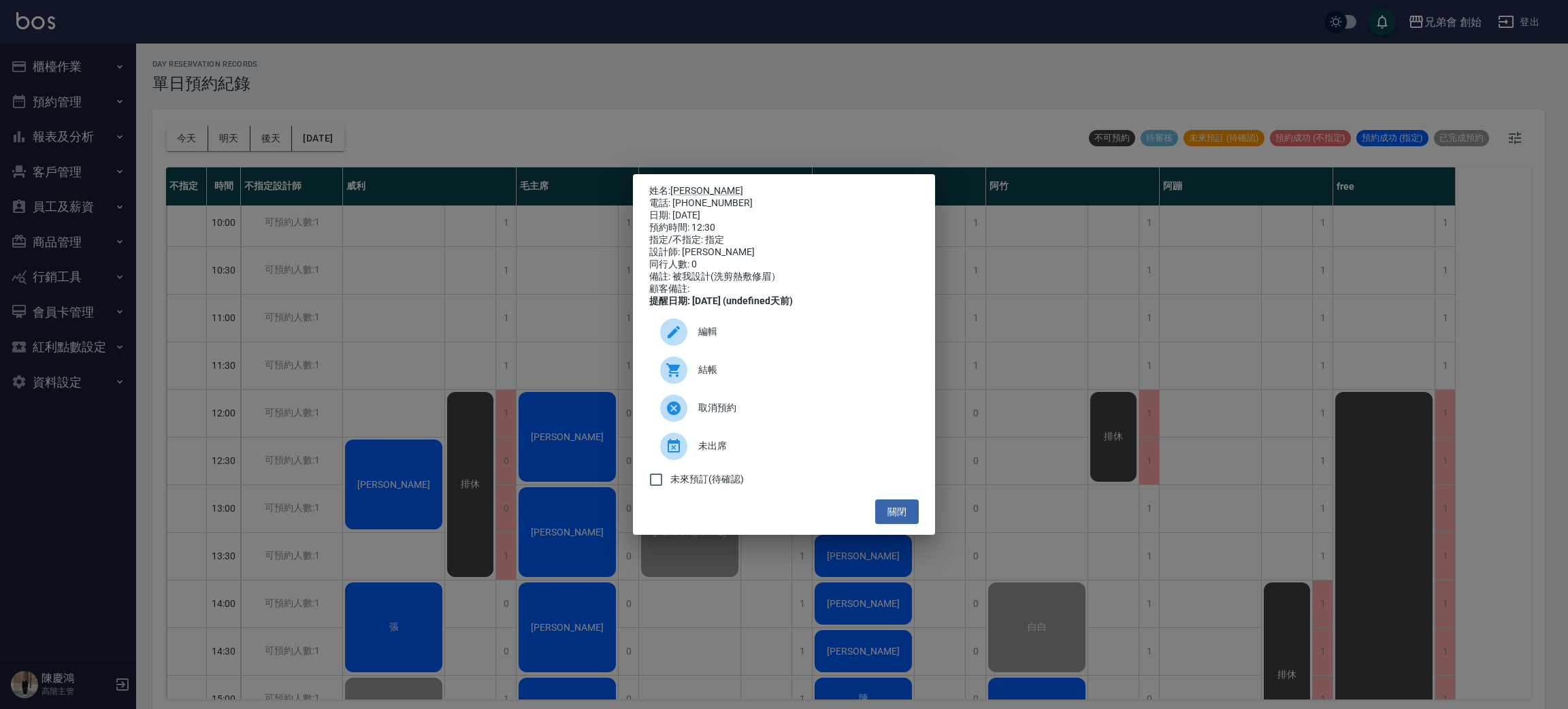
click at [709, 377] on span "結帳" at bounding box center [802, 369] width 209 height 14
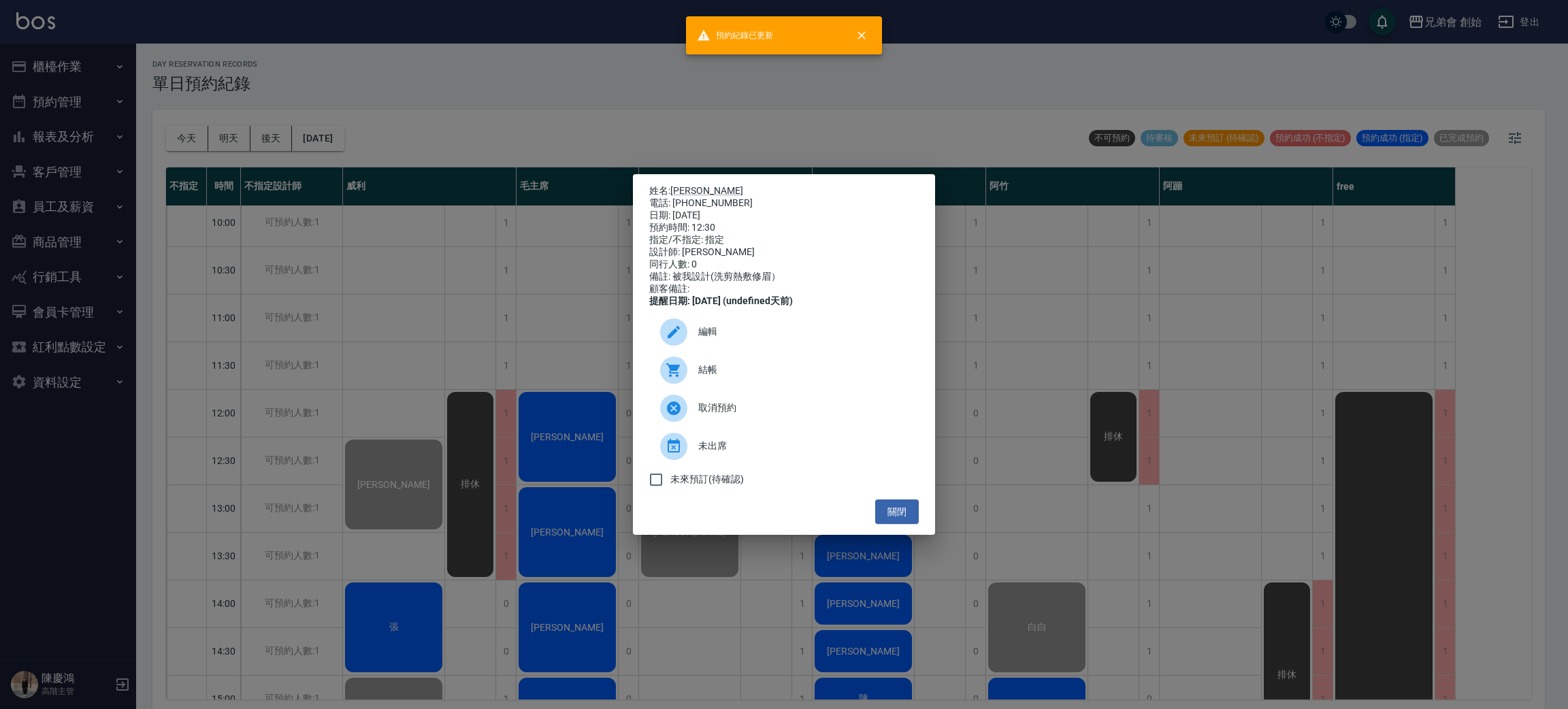
drag, startPoint x: 409, startPoint y: 94, endPoint x: 381, endPoint y: 87, distance: 28.9
click at [409, 95] on div "姓名: 黃健沛 電話: 0978732331 日期: 2025/10/10 預約時間: 12:30 指定/不指定: 指定 設計師: 威利 同行人數: 0 備註…" at bounding box center [784, 354] width 1568 height 709
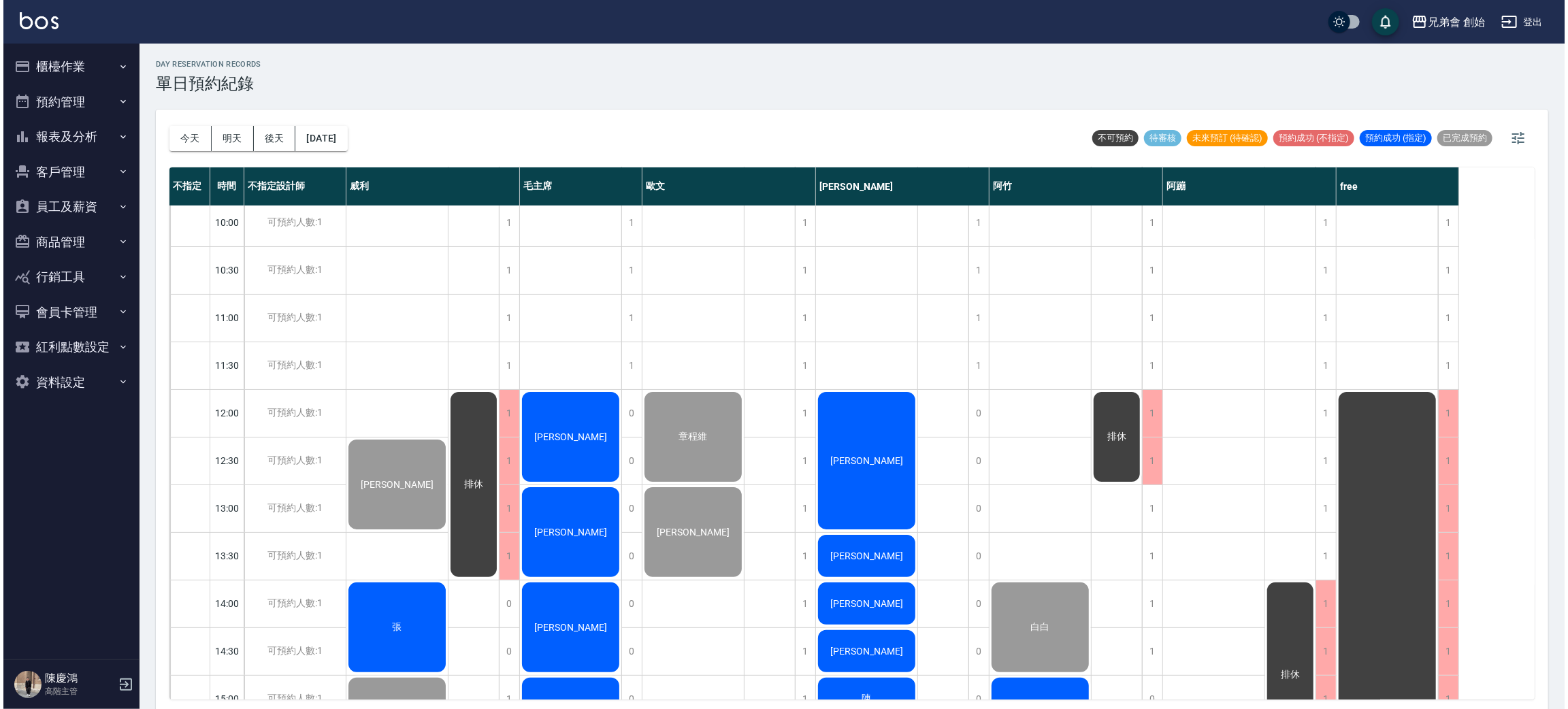
scroll to position [305, 0]
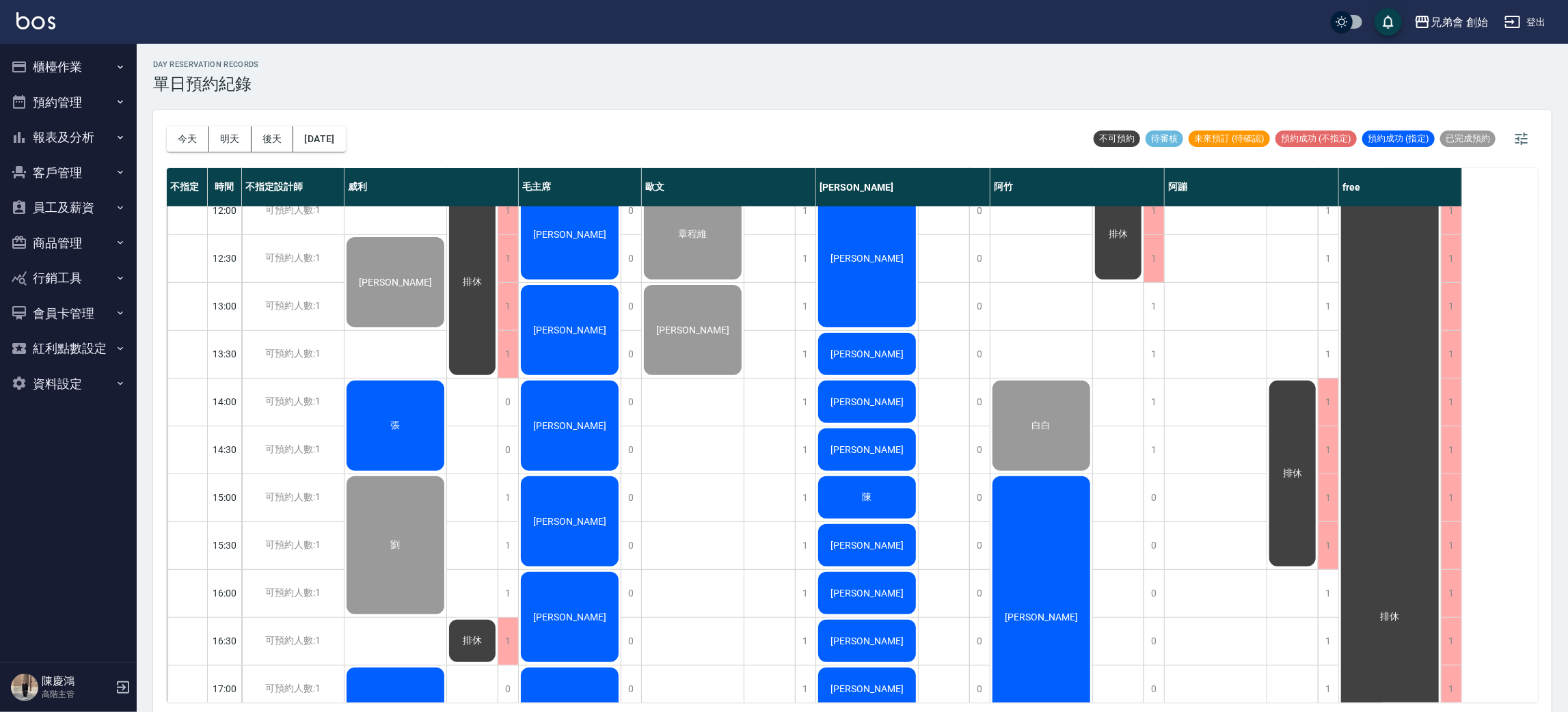
click at [419, 411] on div "張" at bounding box center [396, 425] width 102 height 94
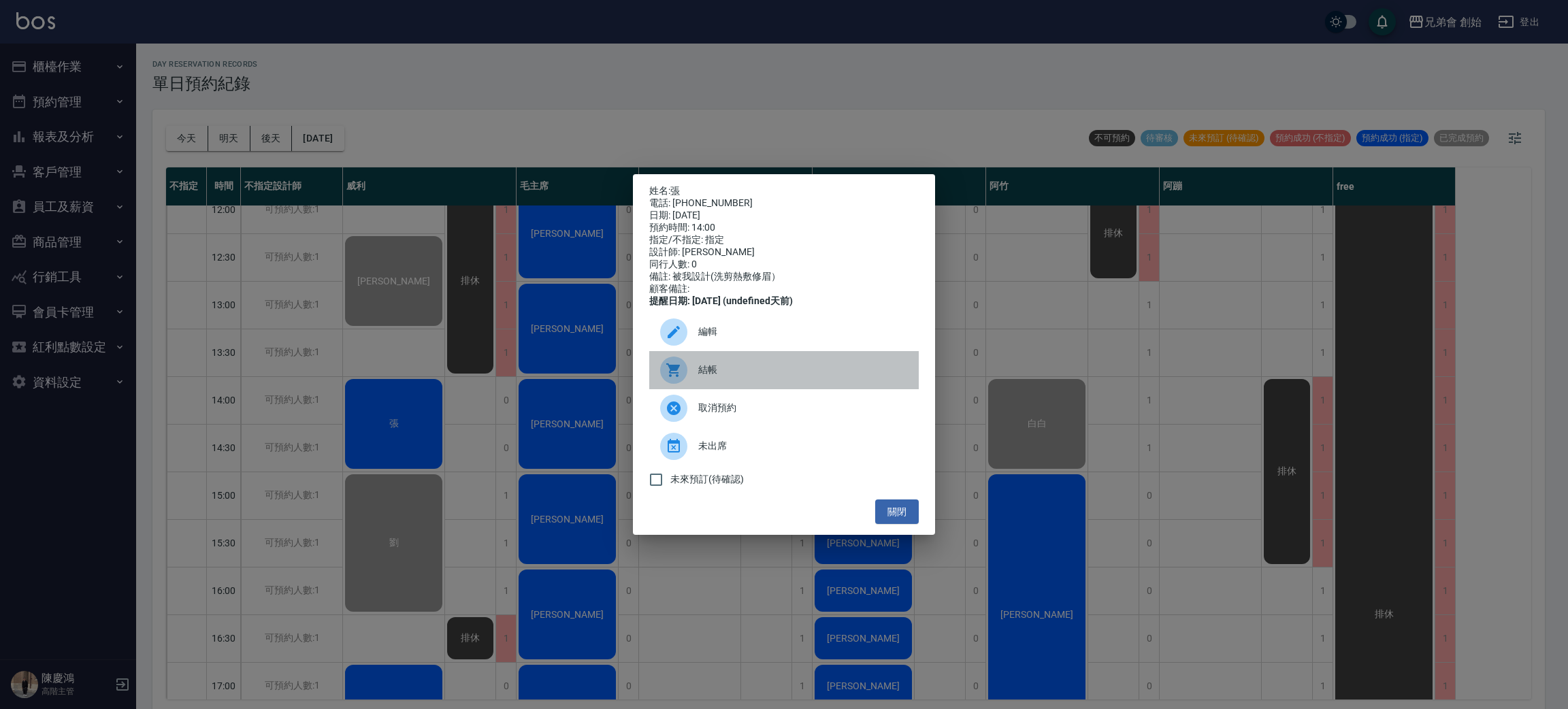
click at [729, 377] on span "結帳" at bounding box center [802, 369] width 209 height 14
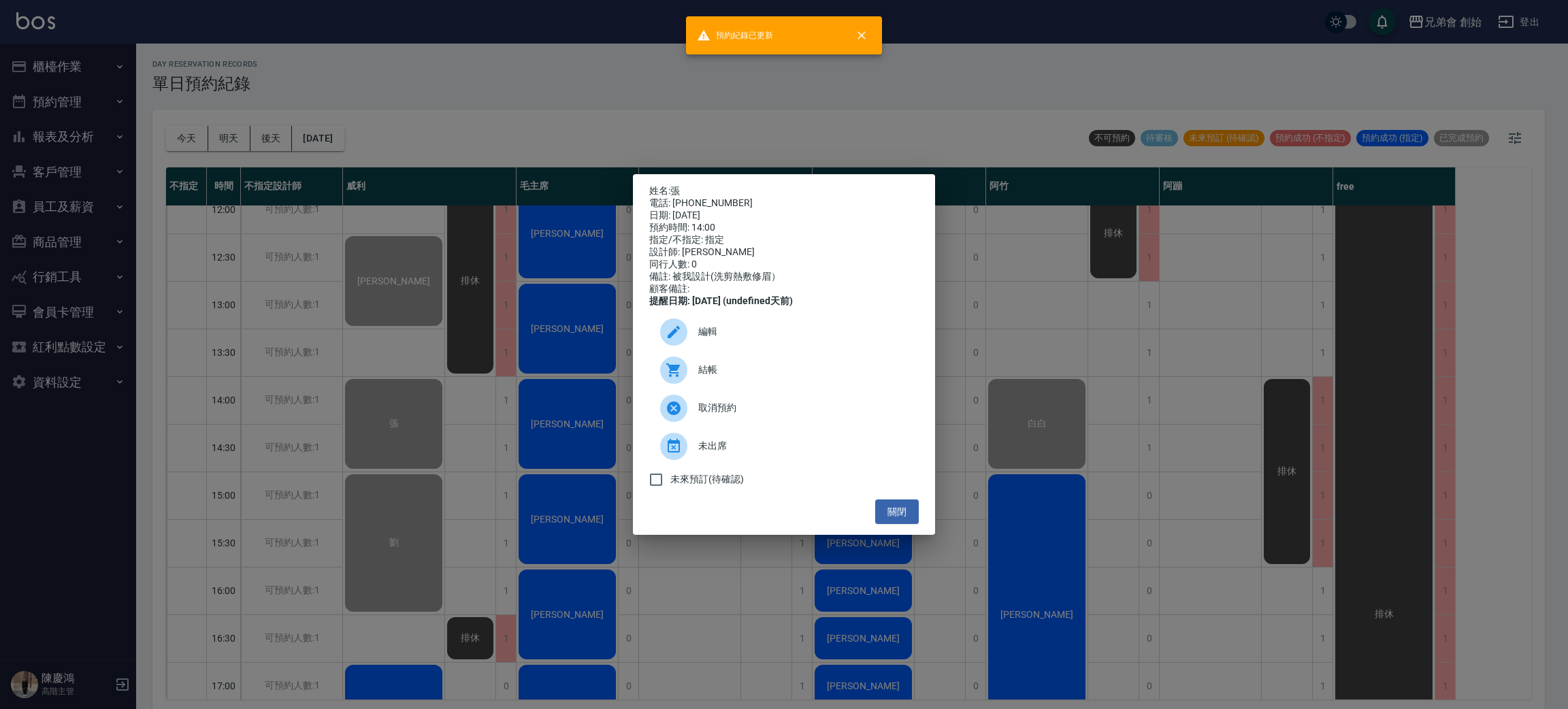
click at [464, 96] on div "姓名: 張 電話: 0980034014 日期: 2025/10/10 預約時間: 14:00 指定/不指定: 指定 設計師: 威利 同行人數: 0 備註: …" at bounding box center [784, 354] width 1568 height 709
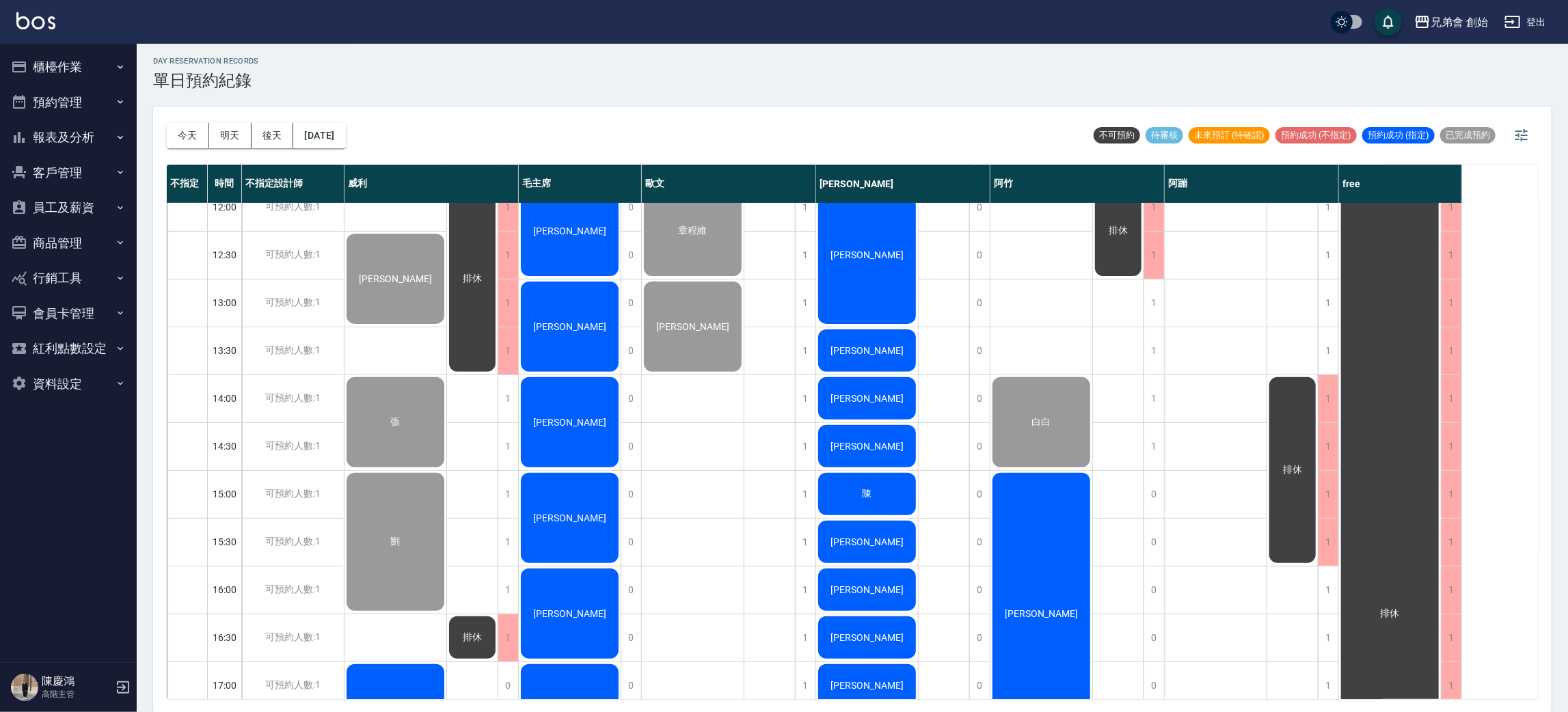
click at [1092, 510] on div "李碩恩" at bounding box center [1041, 613] width 102 height 286
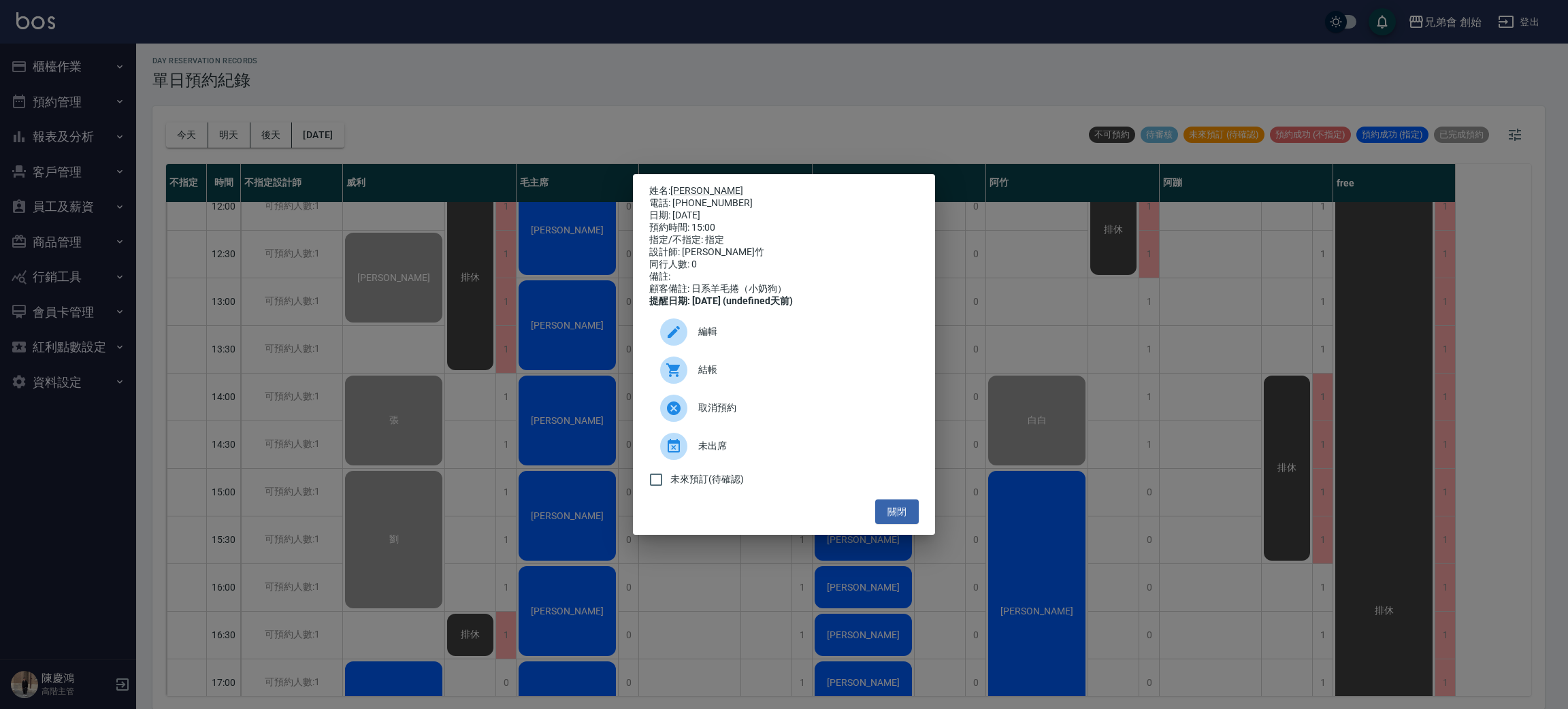
click at [848, 377] on span "結帳" at bounding box center [802, 369] width 209 height 14
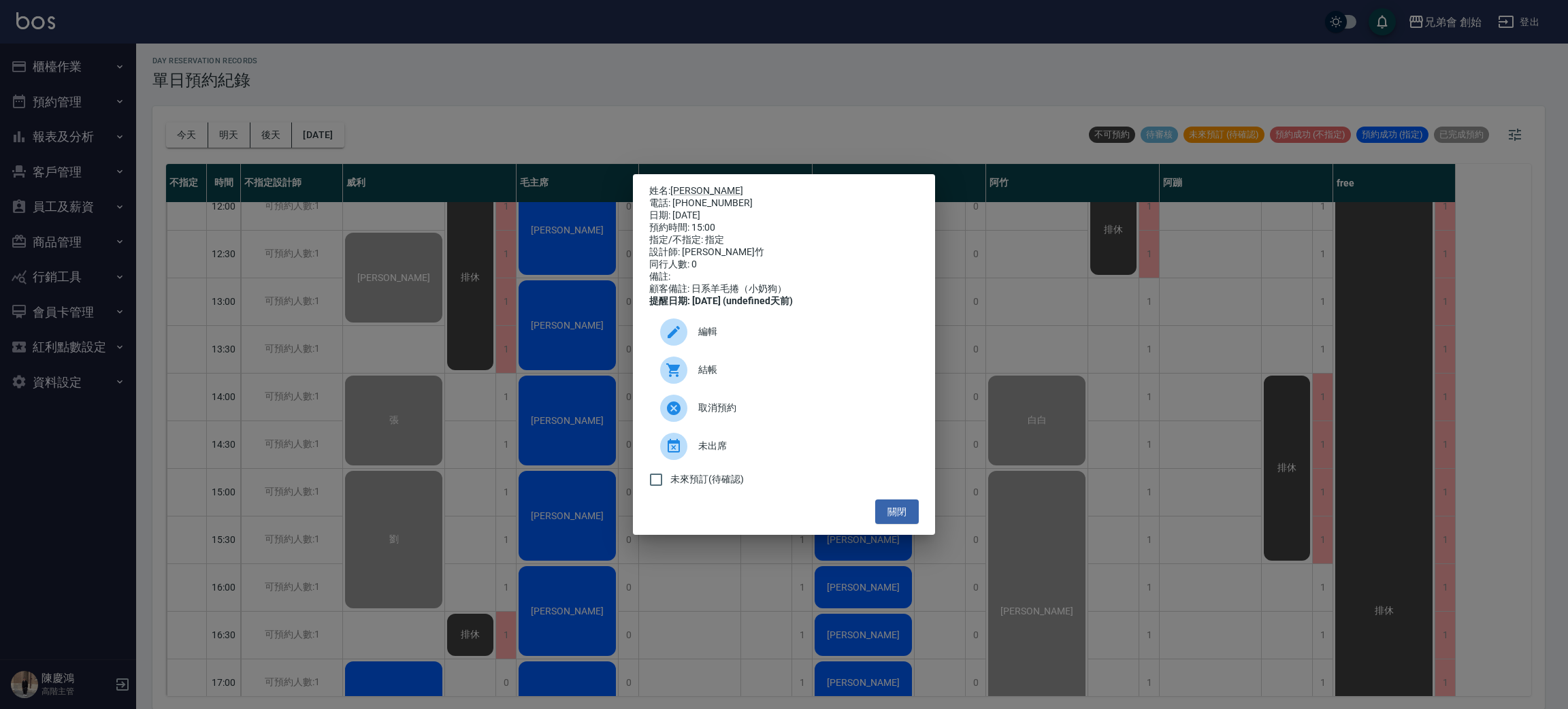
click at [450, 130] on div "姓名: 李碩恩 電話: 0976239338 日期: 2025/10/10 預約時間: 15:00 指定/不指定: 指定 設計師: 阿竹 同行人數: 0 備註…" at bounding box center [784, 354] width 1568 height 709
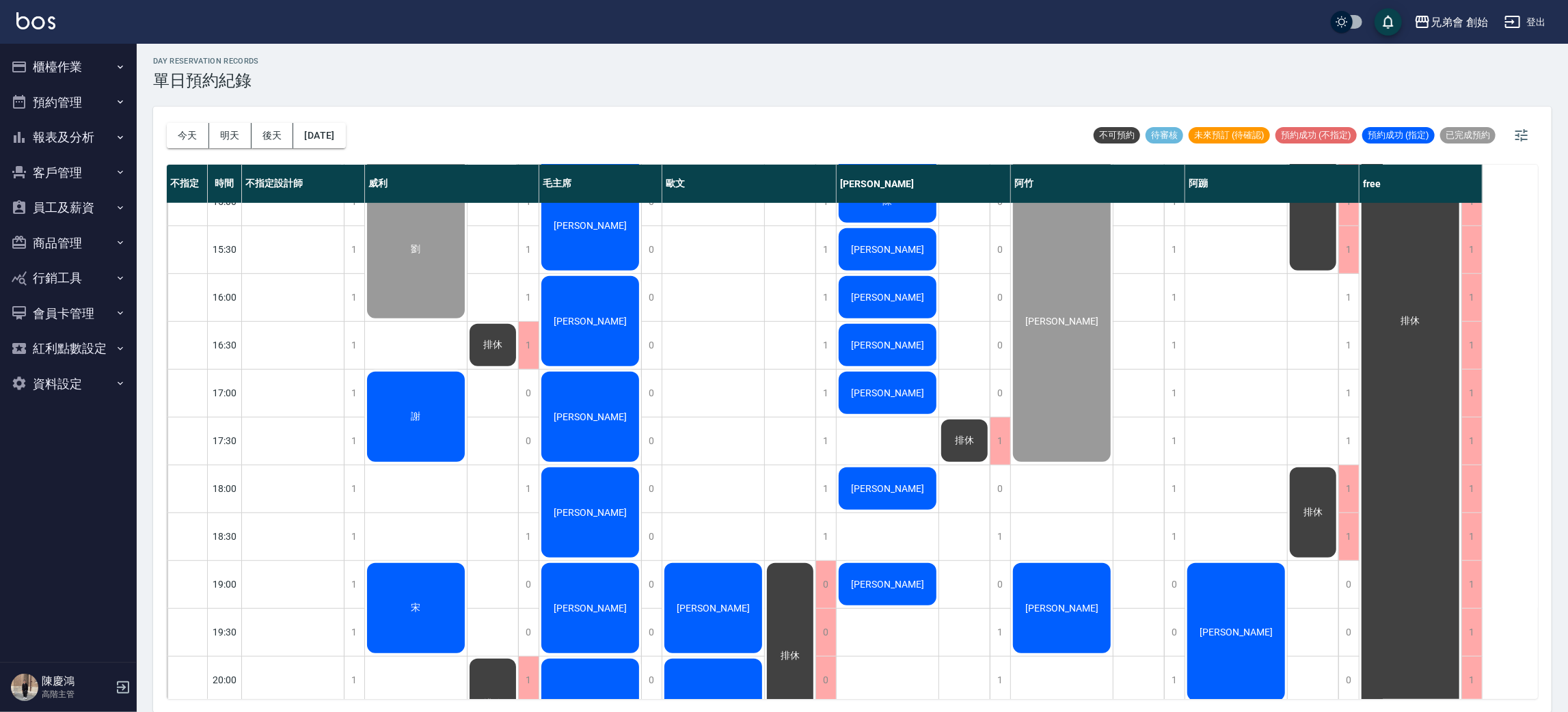
scroll to position [497, 0]
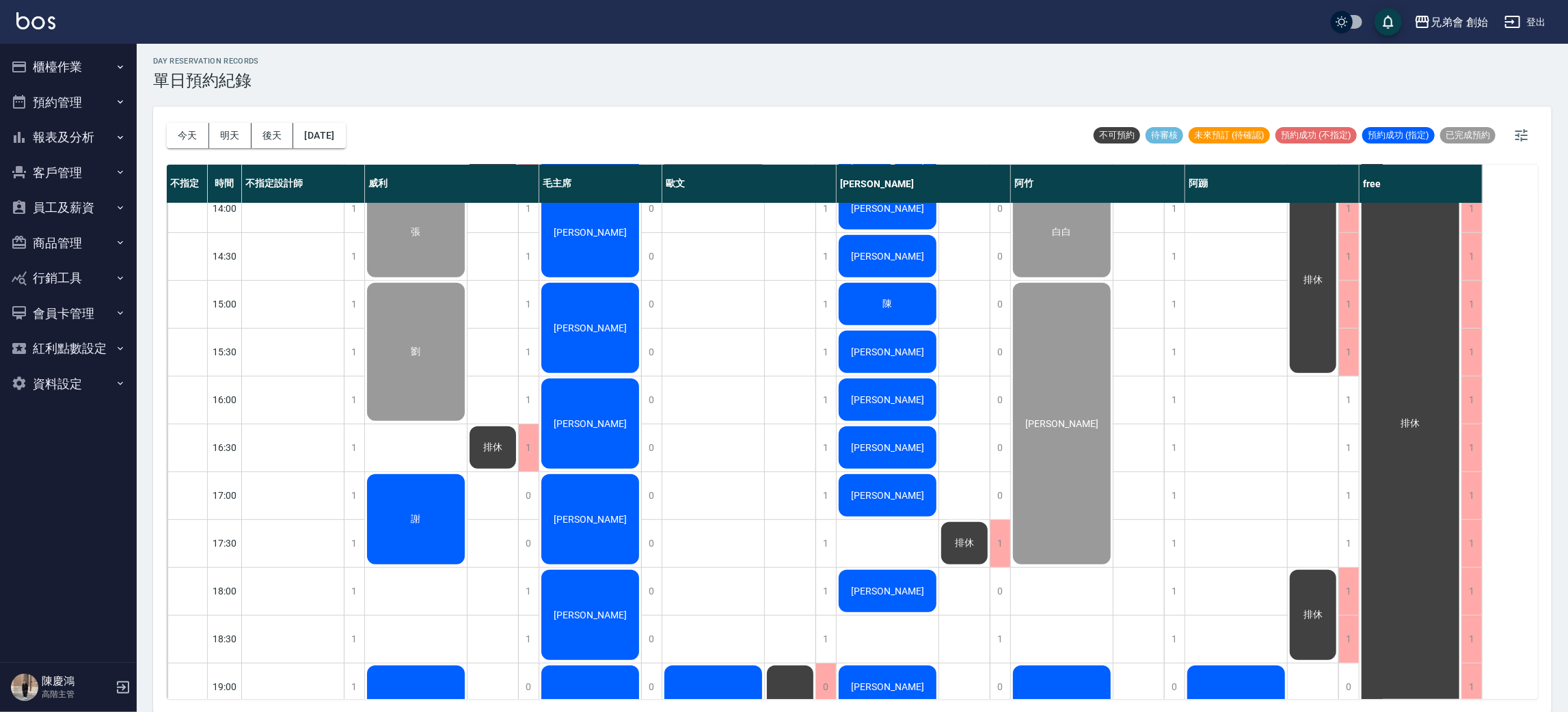
click at [602, 323] on span "朱典昶" at bounding box center [589, 327] width 78 height 11
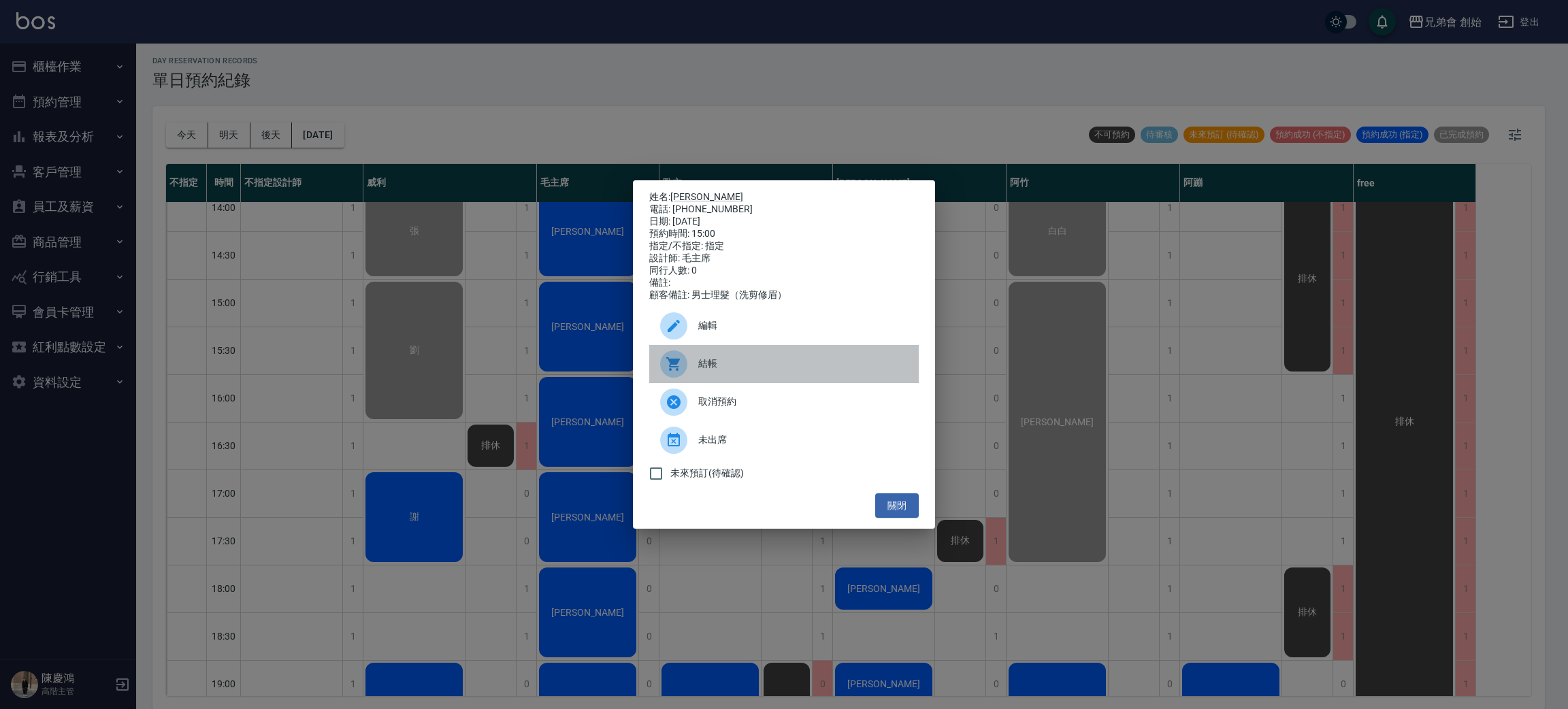
click at [688, 369] on div at bounding box center [679, 364] width 38 height 27
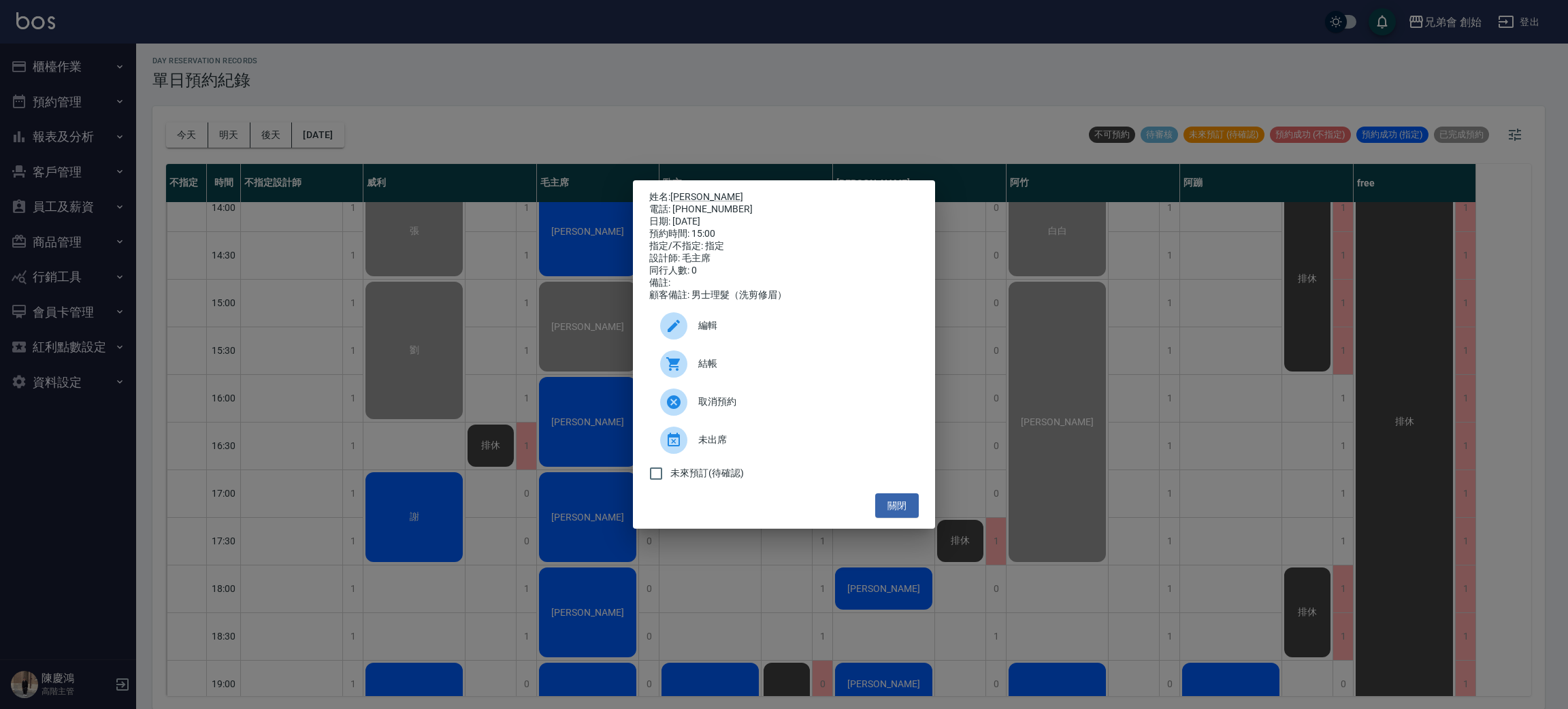
click at [661, 12] on div "姓名: 朱典昶 電話: 0981877363 日期: 2025/10/10 預約時間: 15:00 指定/不指定: 指定 設計師: 毛主席 同行人數: 0 備…" at bounding box center [784, 354] width 1568 height 709
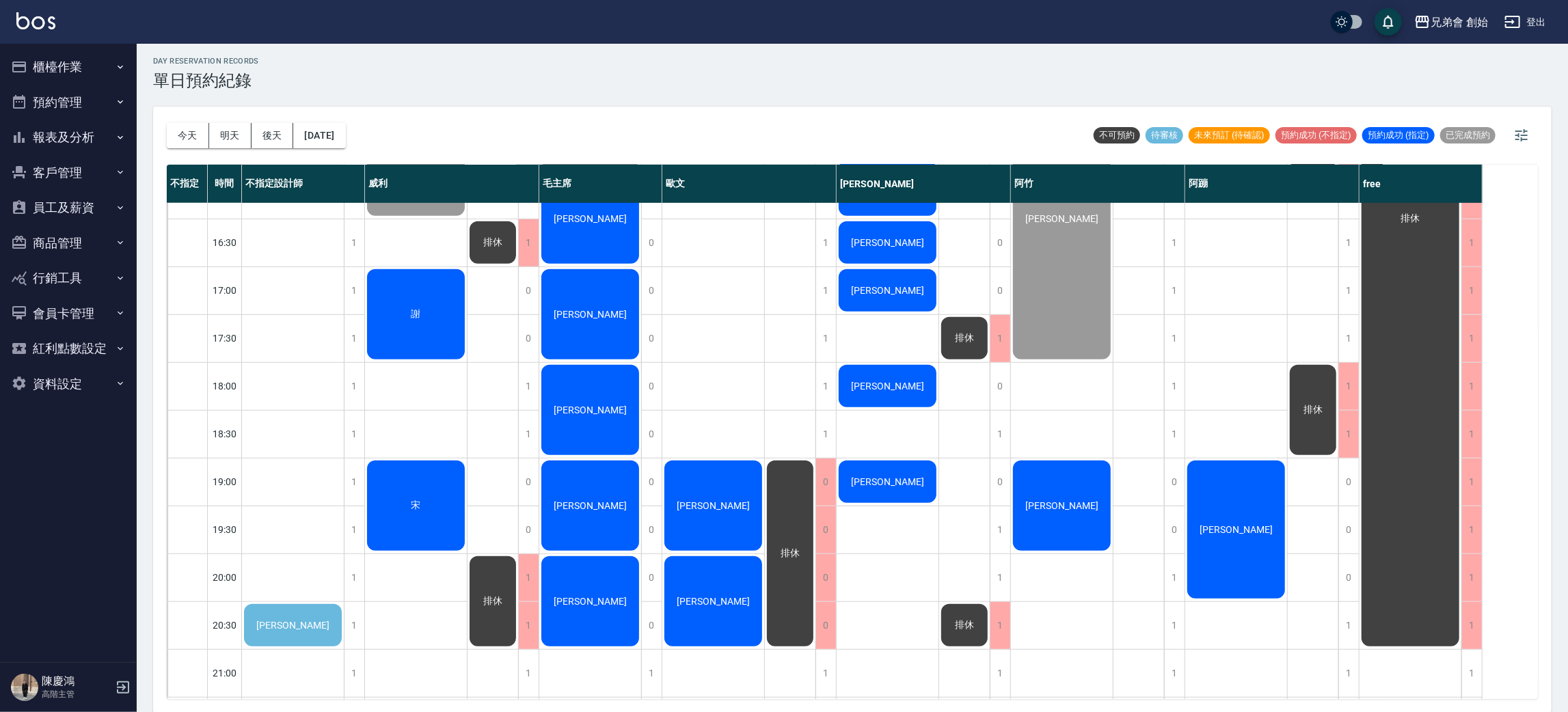
scroll to position [907, 0]
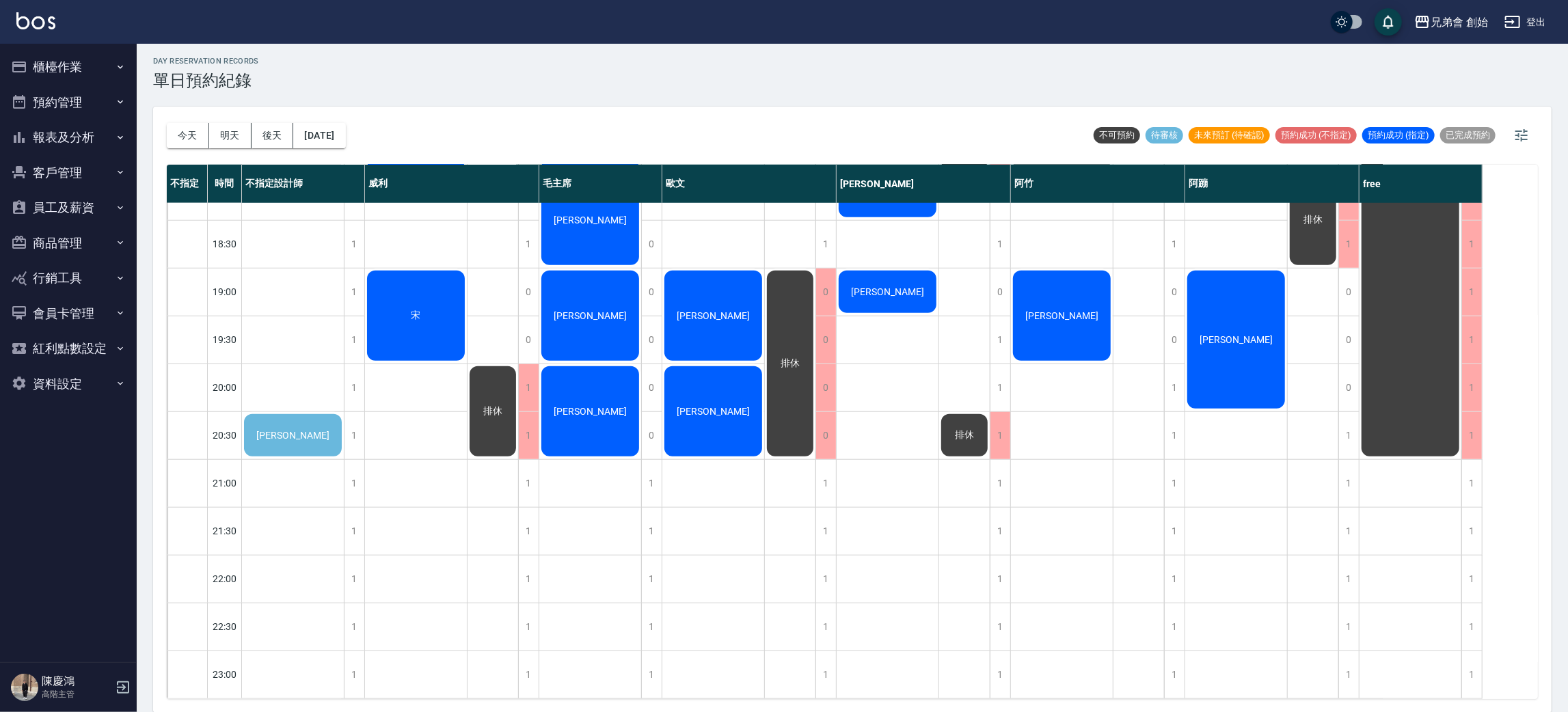
click at [298, 430] on span "汪詩強" at bounding box center [293, 435] width 78 height 11
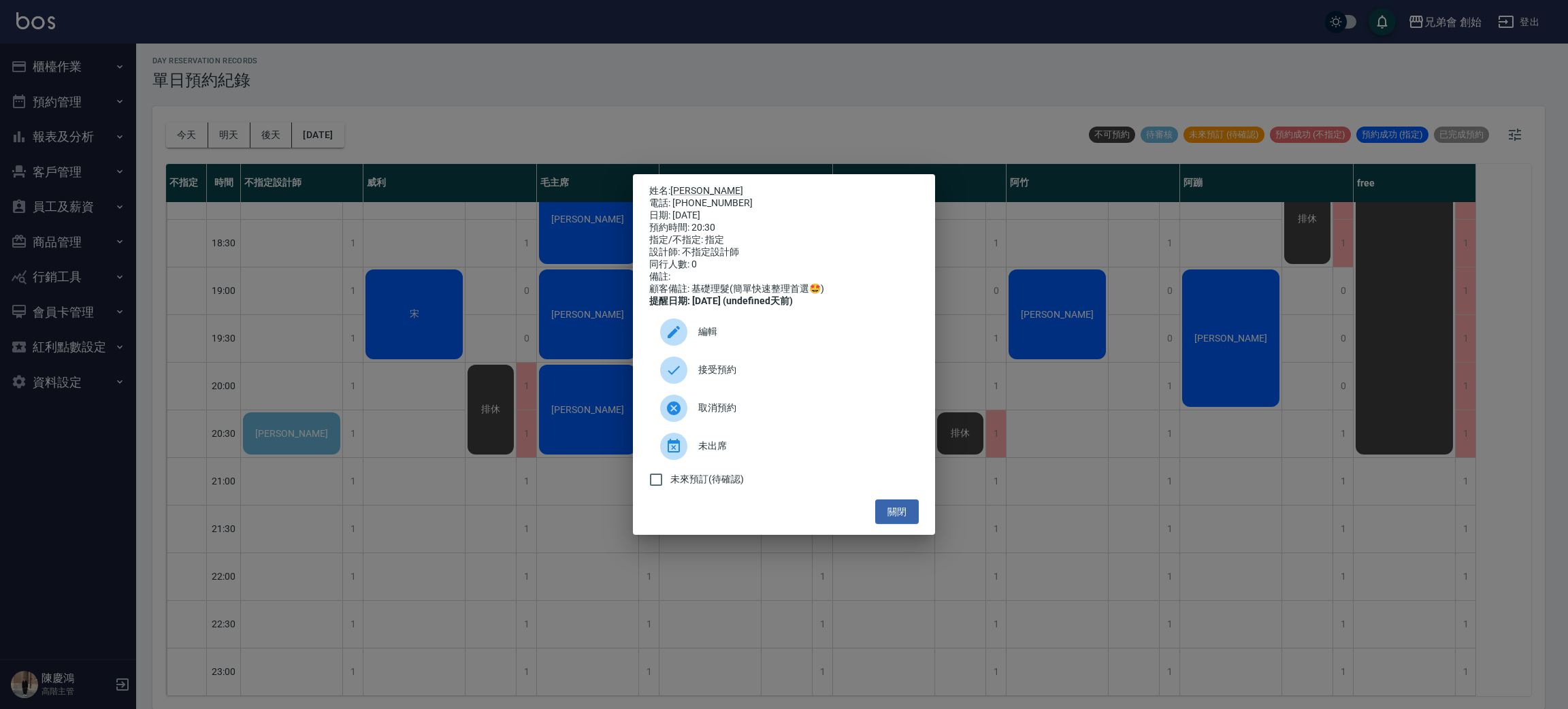
click at [767, 370] on span "接受預約" at bounding box center [802, 369] width 209 height 14
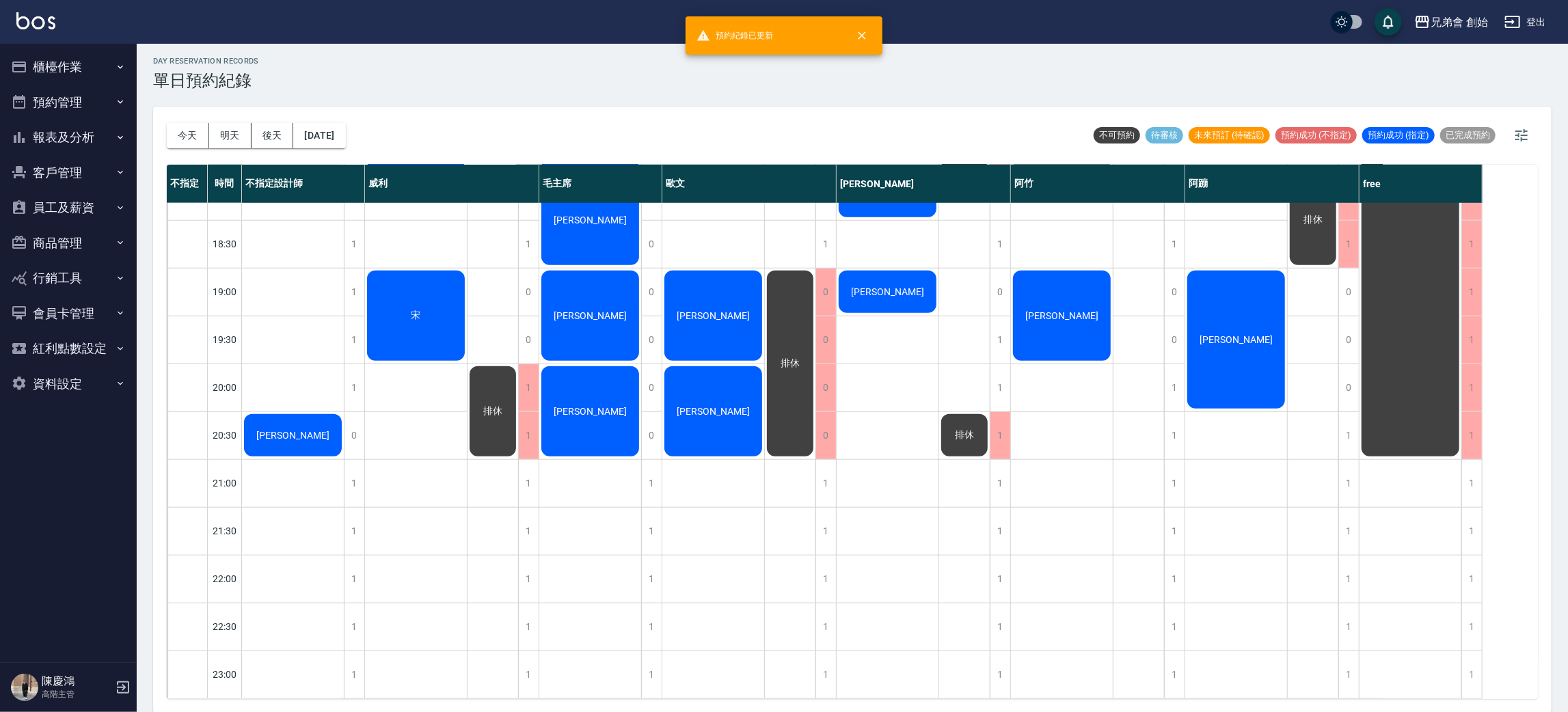
click at [283, 430] on span "汪詩強" at bounding box center [293, 435] width 78 height 11
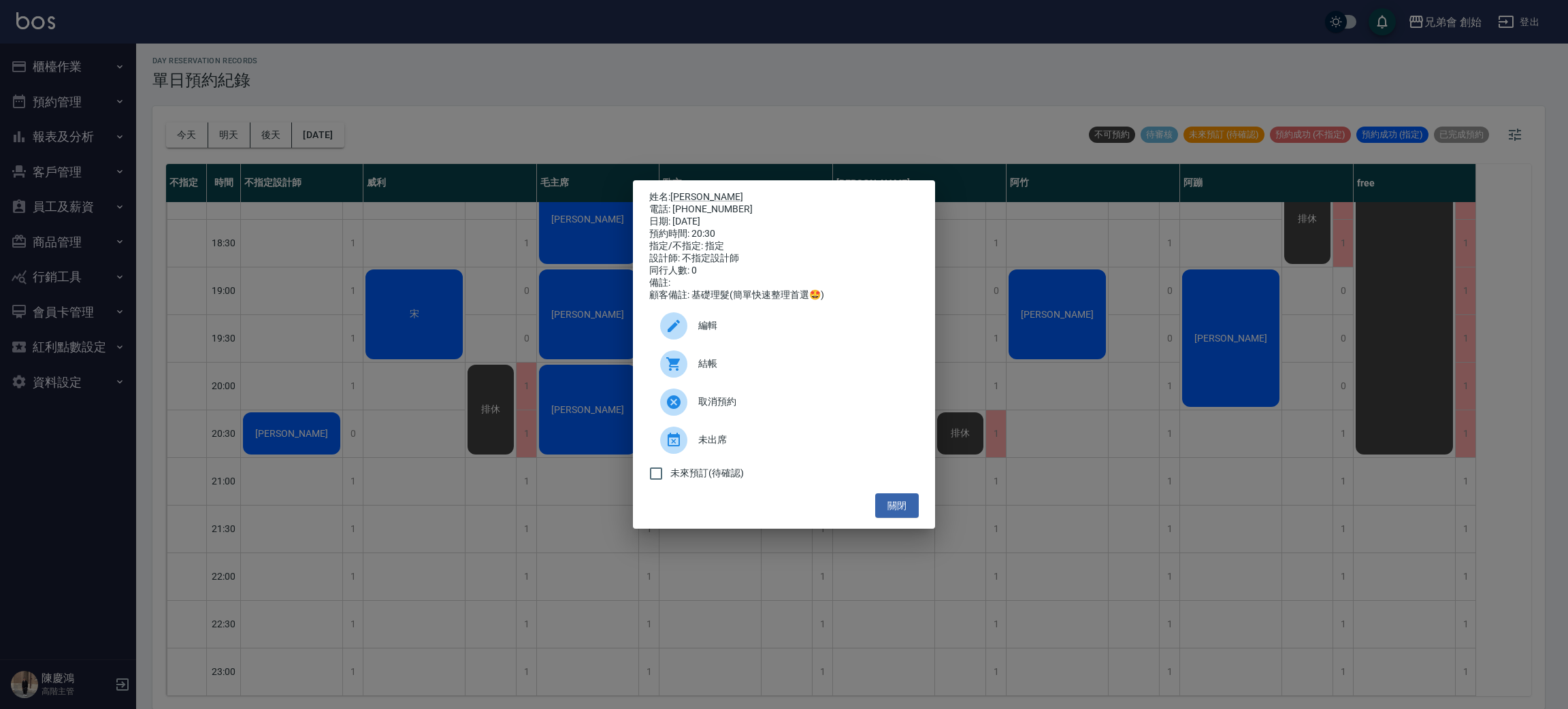
click at [684, 328] on div at bounding box center [673, 326] width 27 height 27
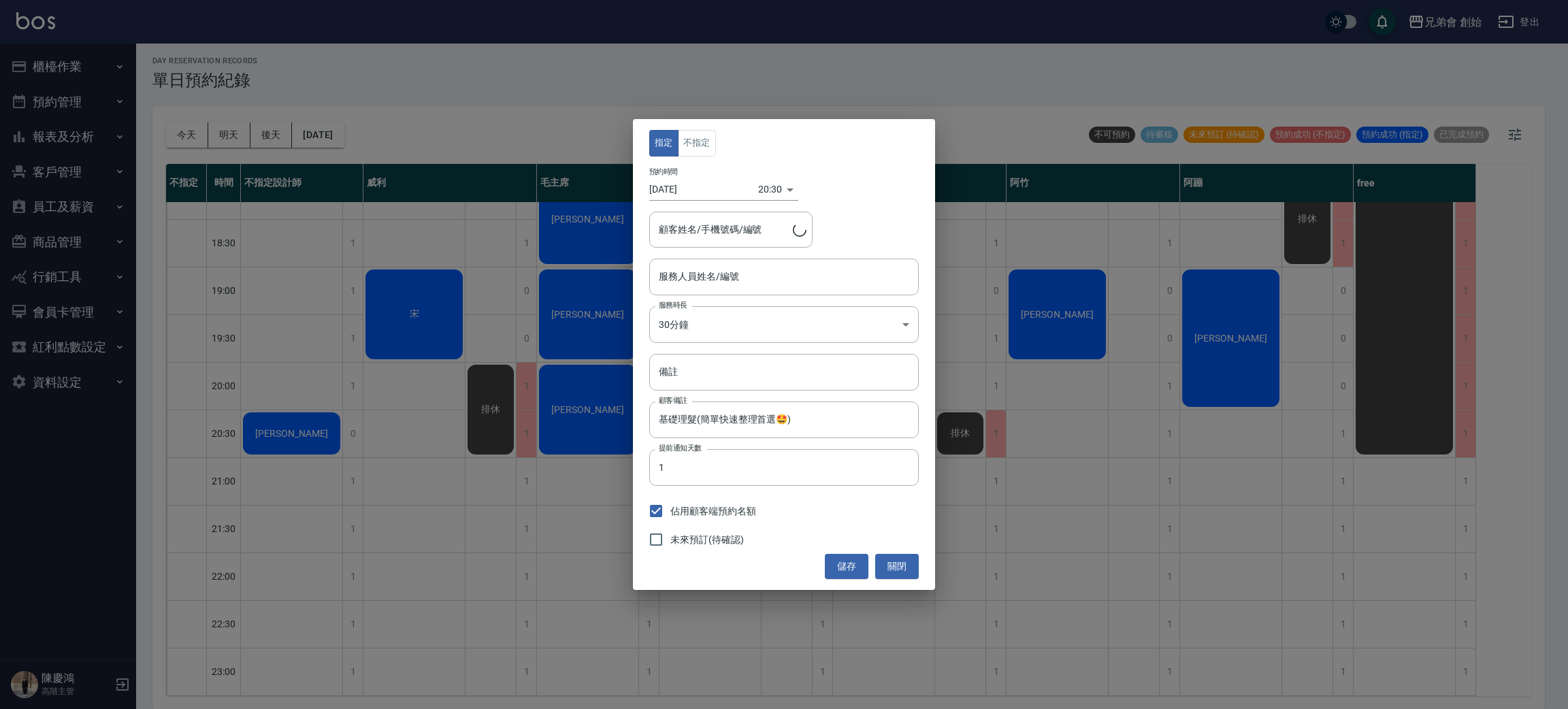
type input "不指定設計師(無代號)"
type input "汪詩強/0970291234"
click at [691, 149] on button "不指定" at bounding box center [697, 143] width 38 height 26
click at [778, 271] on input "不指定設計師(無代號)" at bounding box center [774, 277] width 237 height 24
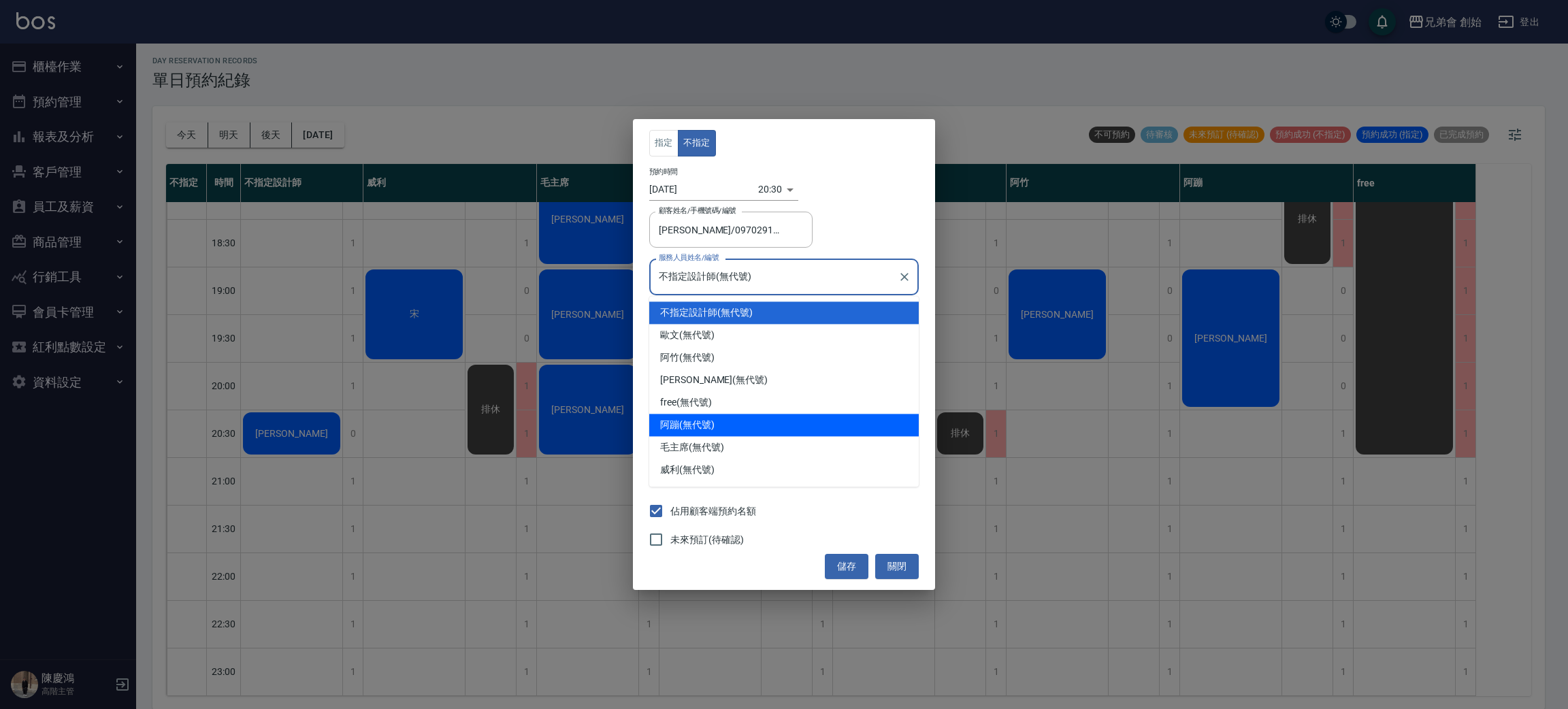
click at [792, 416] on div "阿蹦 (無代號)" at bounding box center [784, 424] width 269 height 22
type input "阿蹦(無代號)"
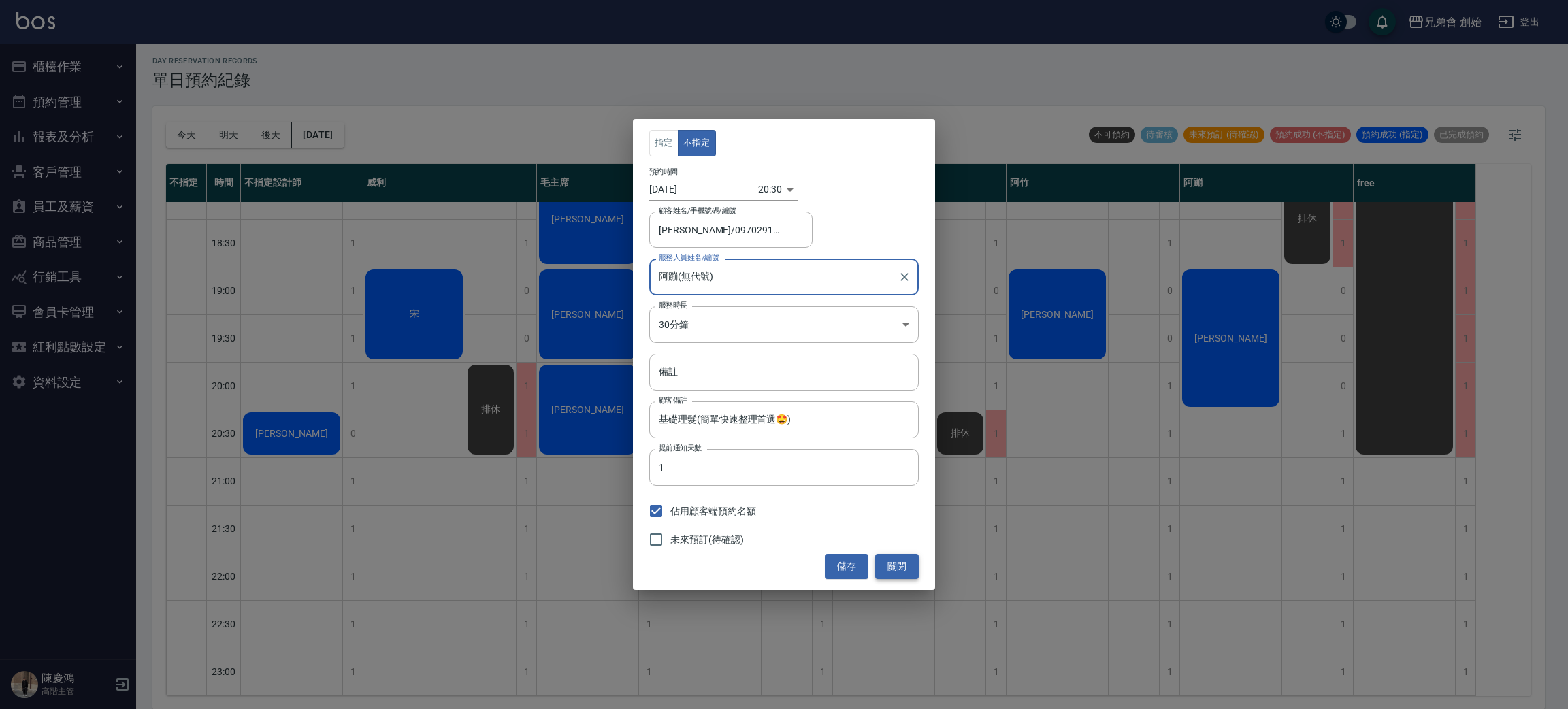
click at [900, 569] on button "關閉" at bounding box center [897, 566] width 43 height 25
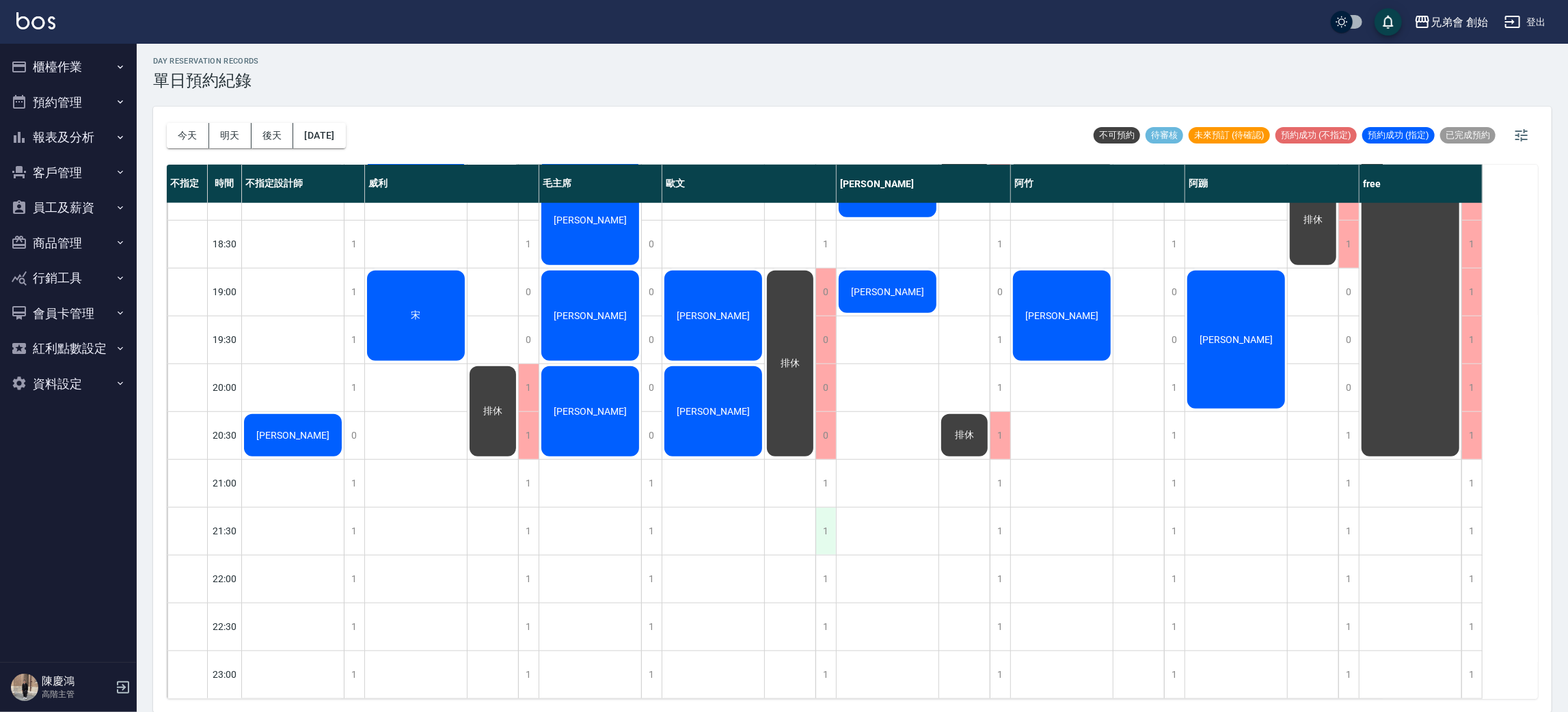
scroll to position [702, 0]
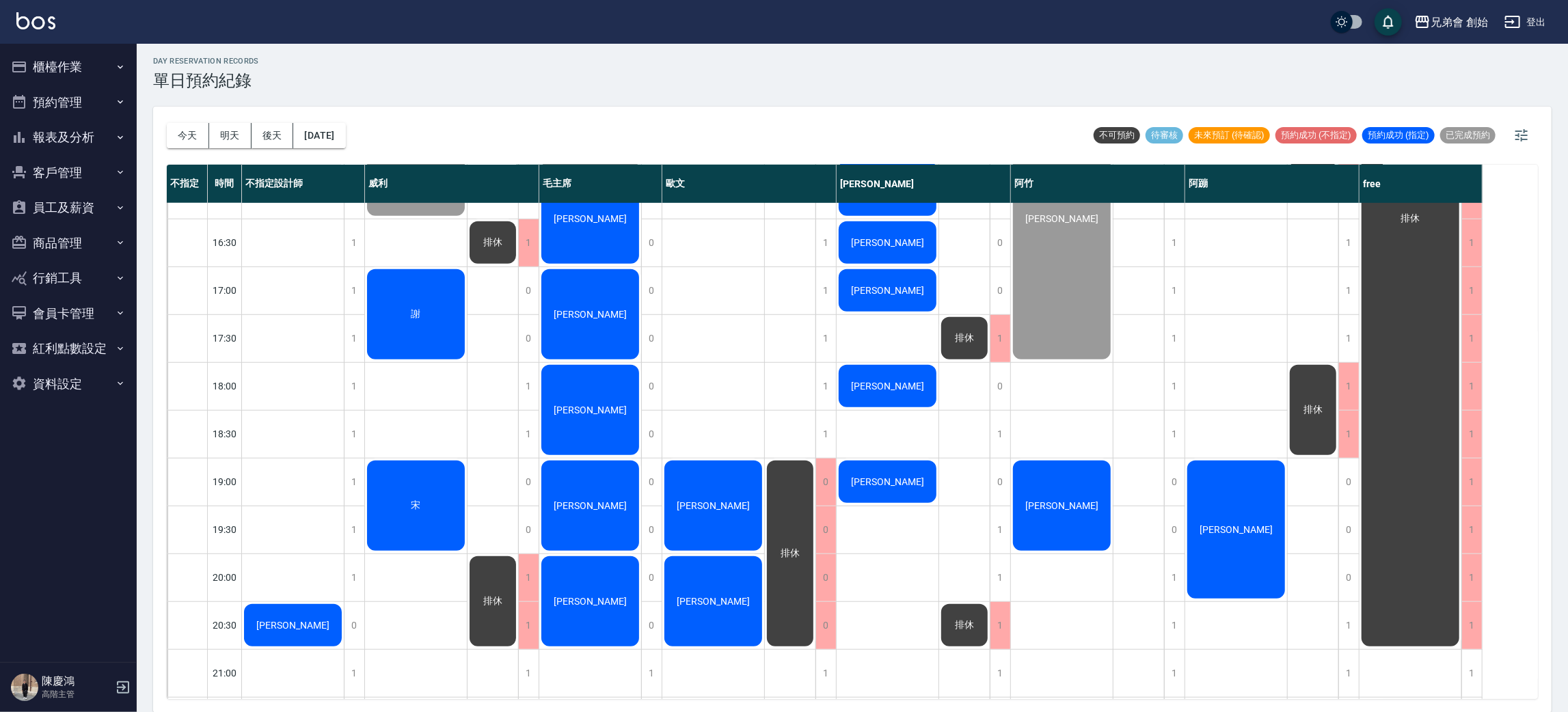
click at [308, 608] on div "汪詩強" at bounding box center [293, 625] width 102 height 46
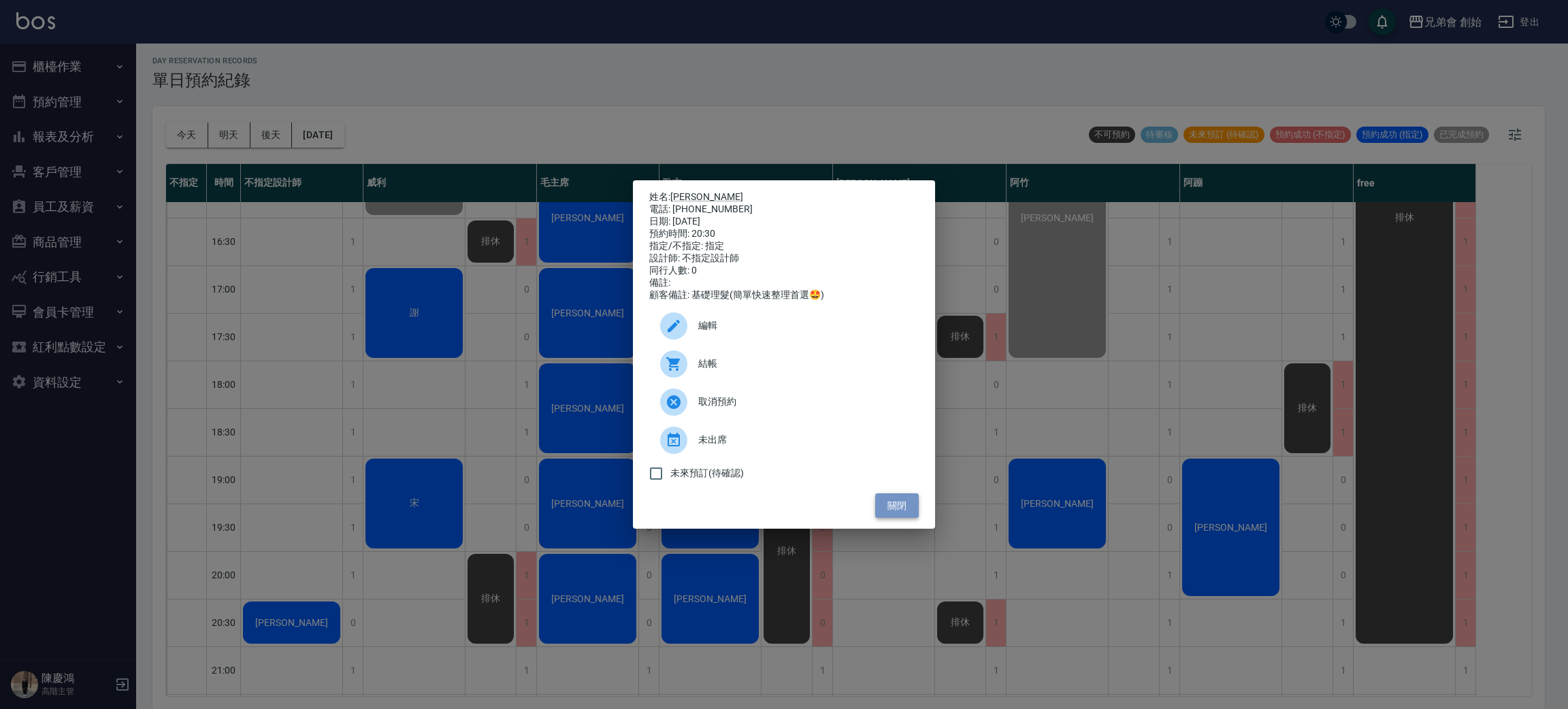
click at [906, 515] on button "關閉" at bounding box center [897, 505] width 43 height 25
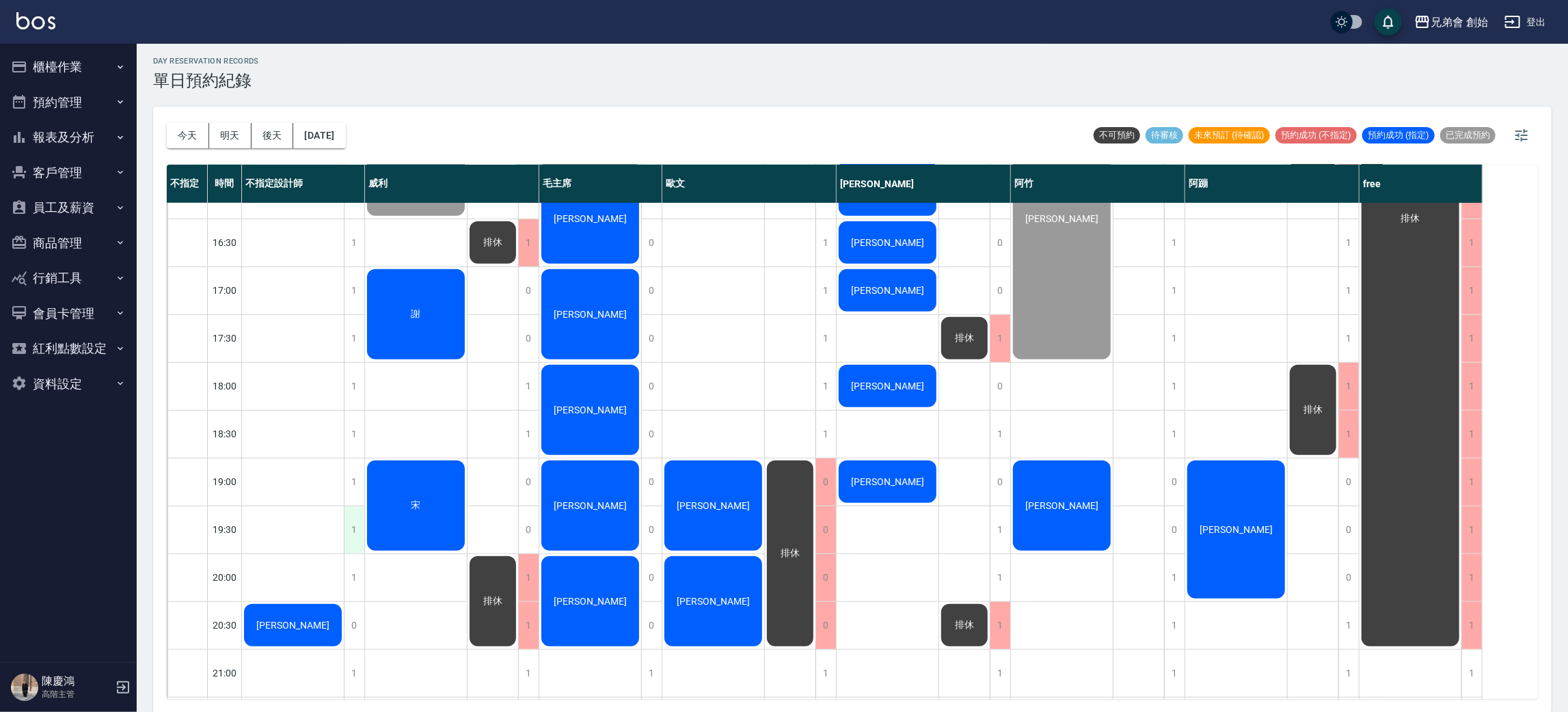
click at [360, 527] on div "1" at bounding box center [353, 530] width 21 height 47
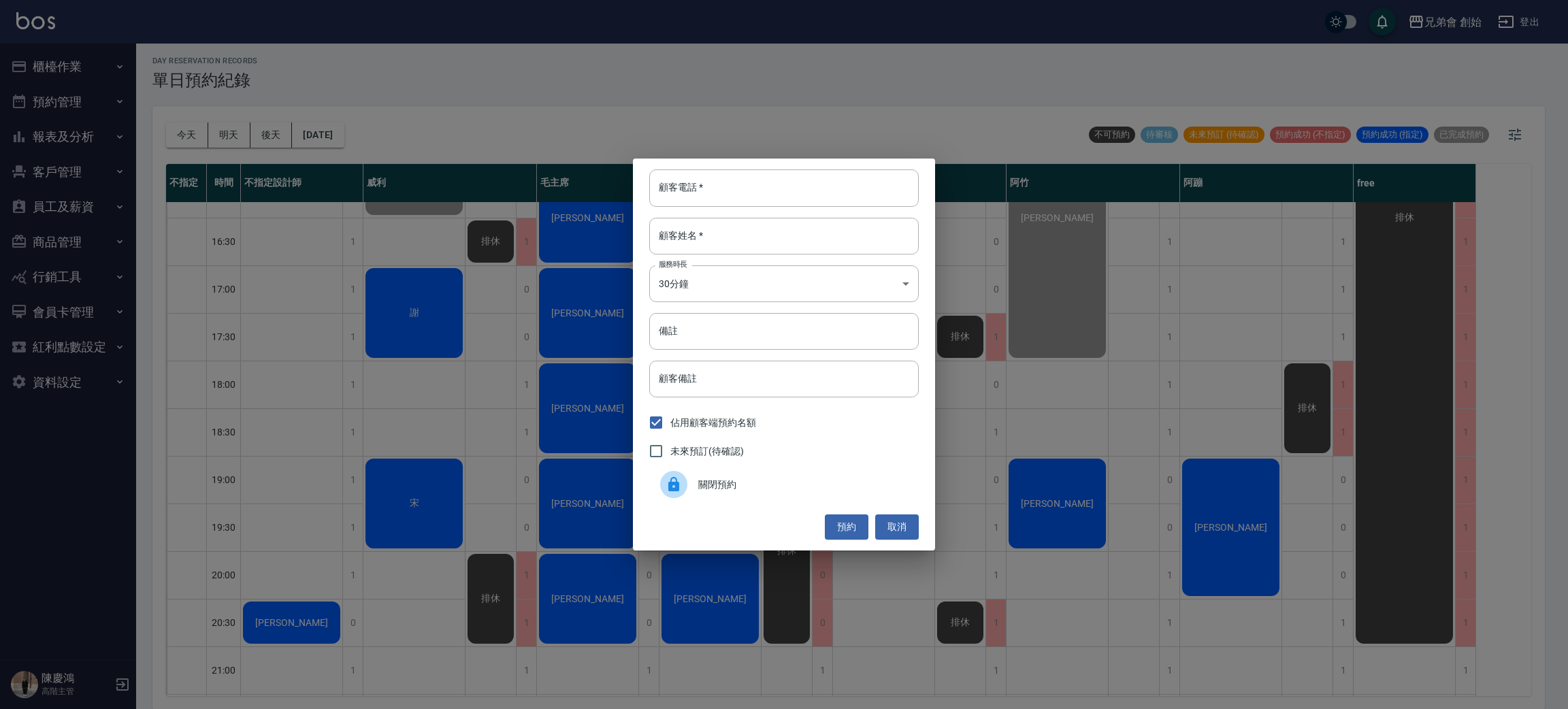
click at [913, 542] on div "顧客電話   * 顧客電話   * 顧客姓名   * 顧客姓名   * 服務時長 30分鐘 1 服務時長 備註 備註 顧客備註 顧客備註 佔用顧客端預約名額 …" at bounding box center [784, 354] width 302 height 391
click at [354, 618] on div "顧客電話   * 顧客電話   * 顧客姓名   * 顧客姓名   * 服務時長 30分鐘 1 服務時長 備註 備註 顧客備註 顧客備註 佔用顧客端預約名額 …" at bounding box center [784, 354] width 1568 height 709
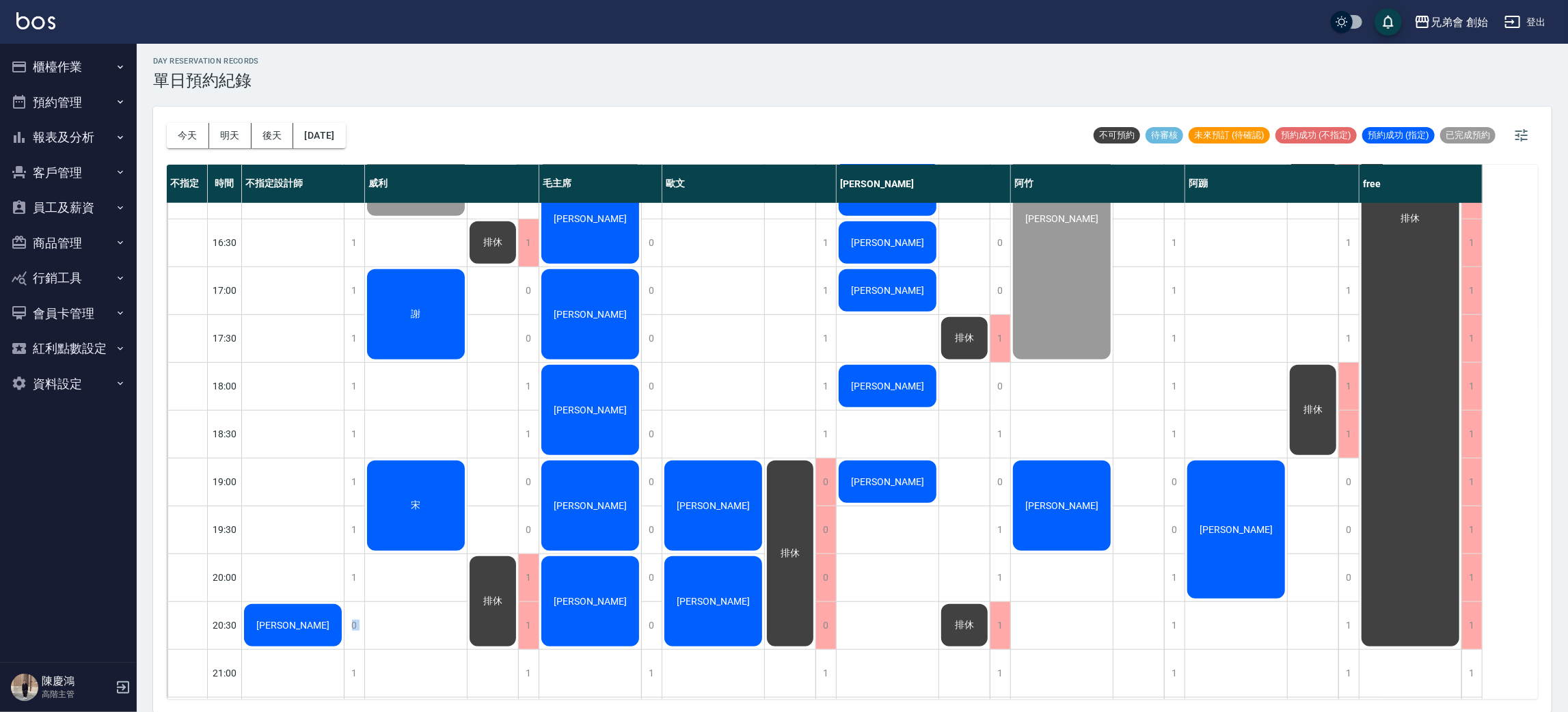
click at [354, 621] on div "0" at bounding box center [353, 625] width 21 height 47
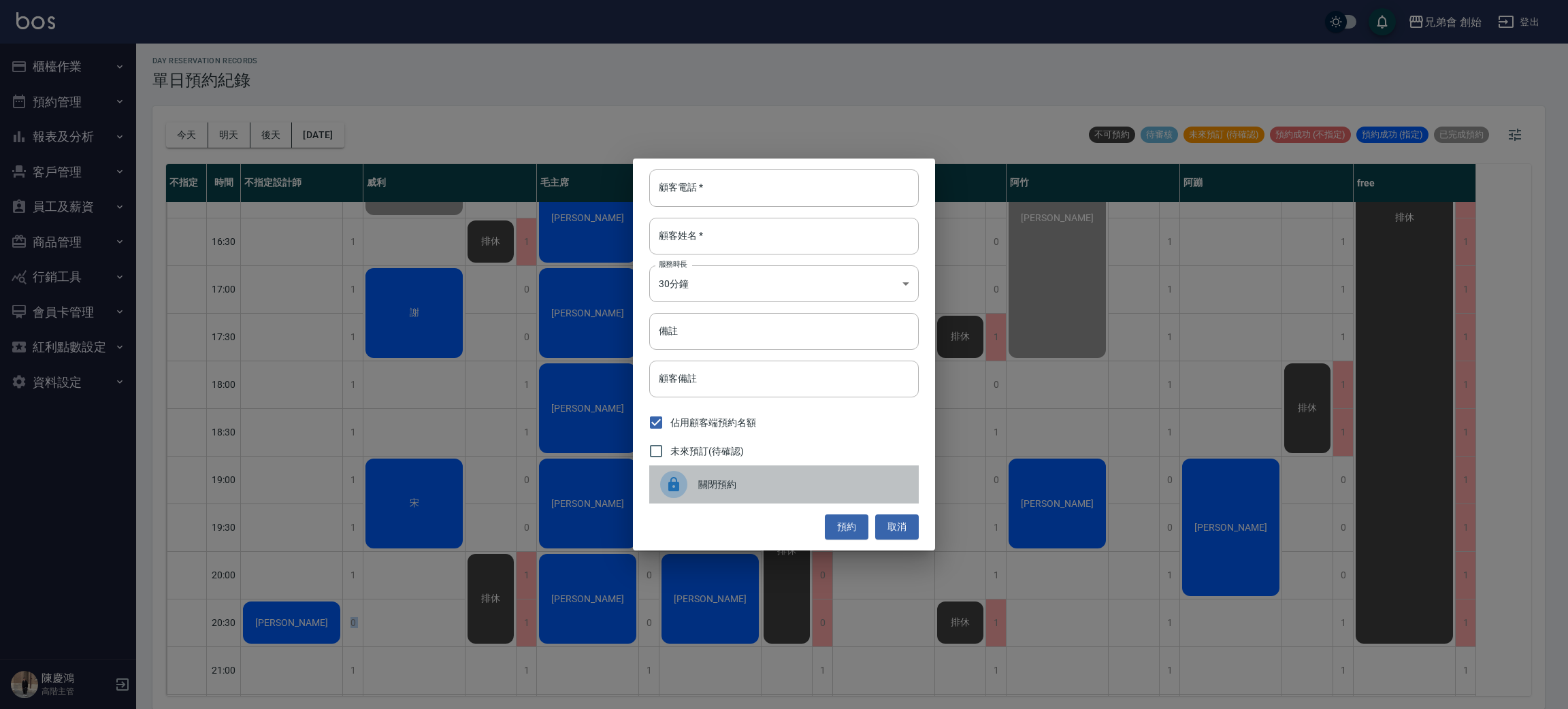
click at [701, 486] on span "關閉預約" at bounding box center [802, 484] width 209 height 14
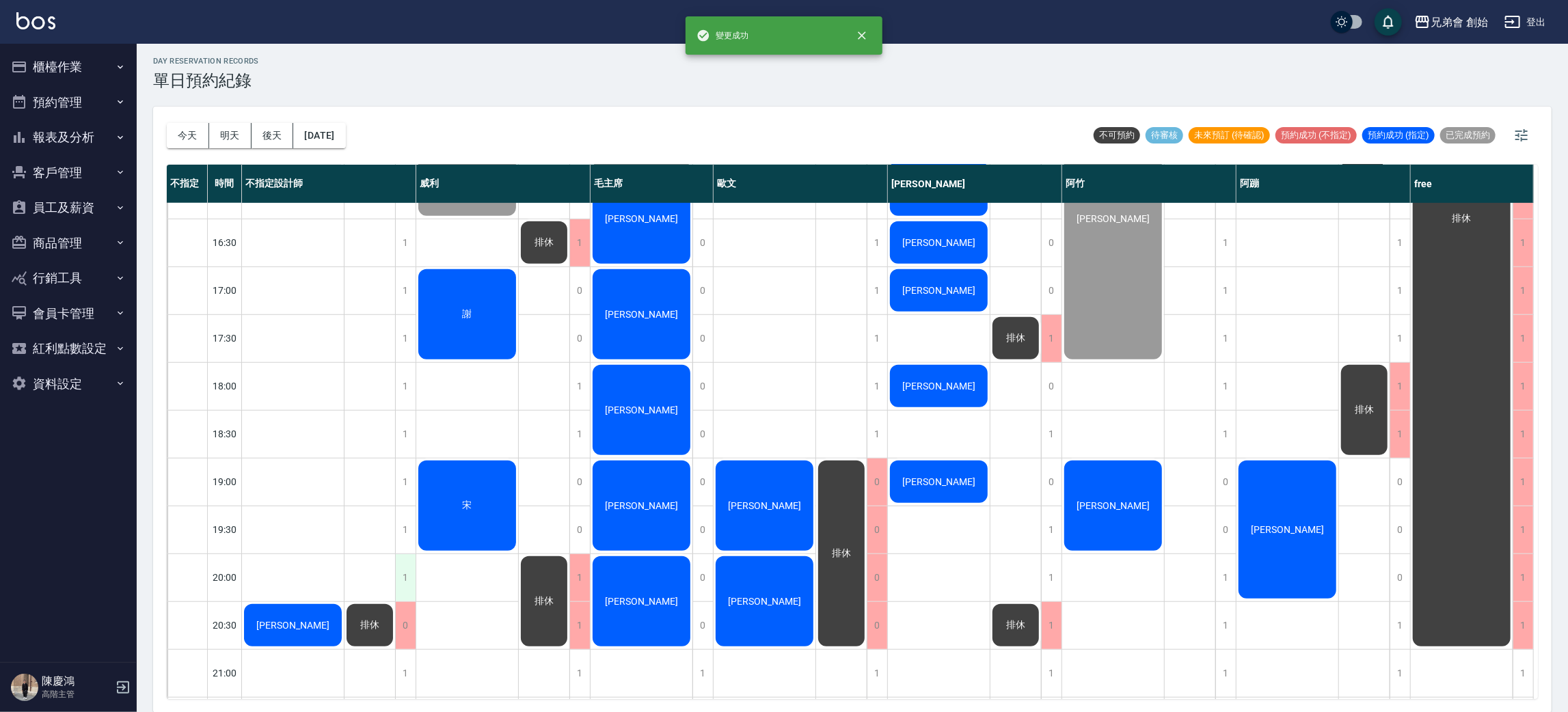
click at [404, 577] on div "1" at bounding box center [405, 578] width 21 height 47
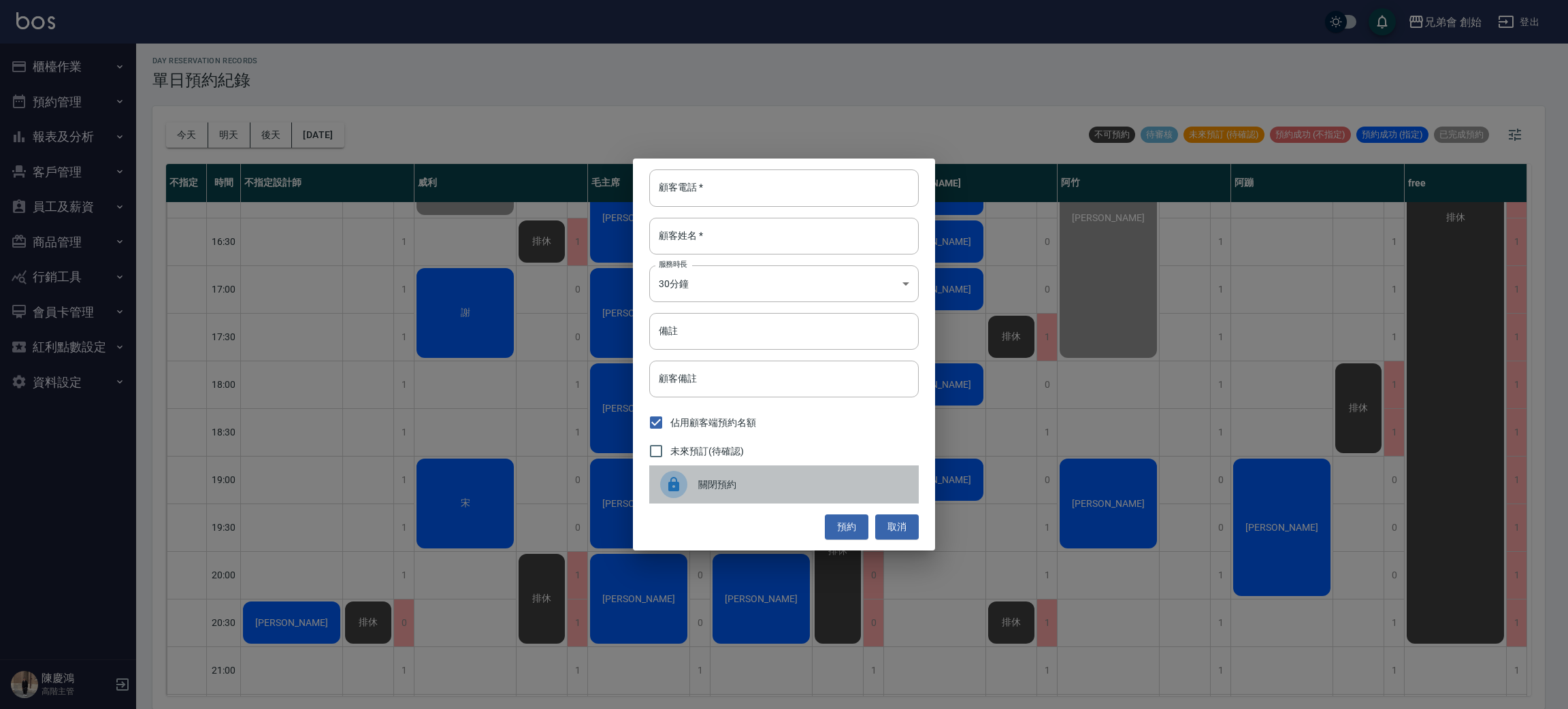
click at [774, 480] on span "關閉預約" at bounding box center [802, 484] width 209 height 14
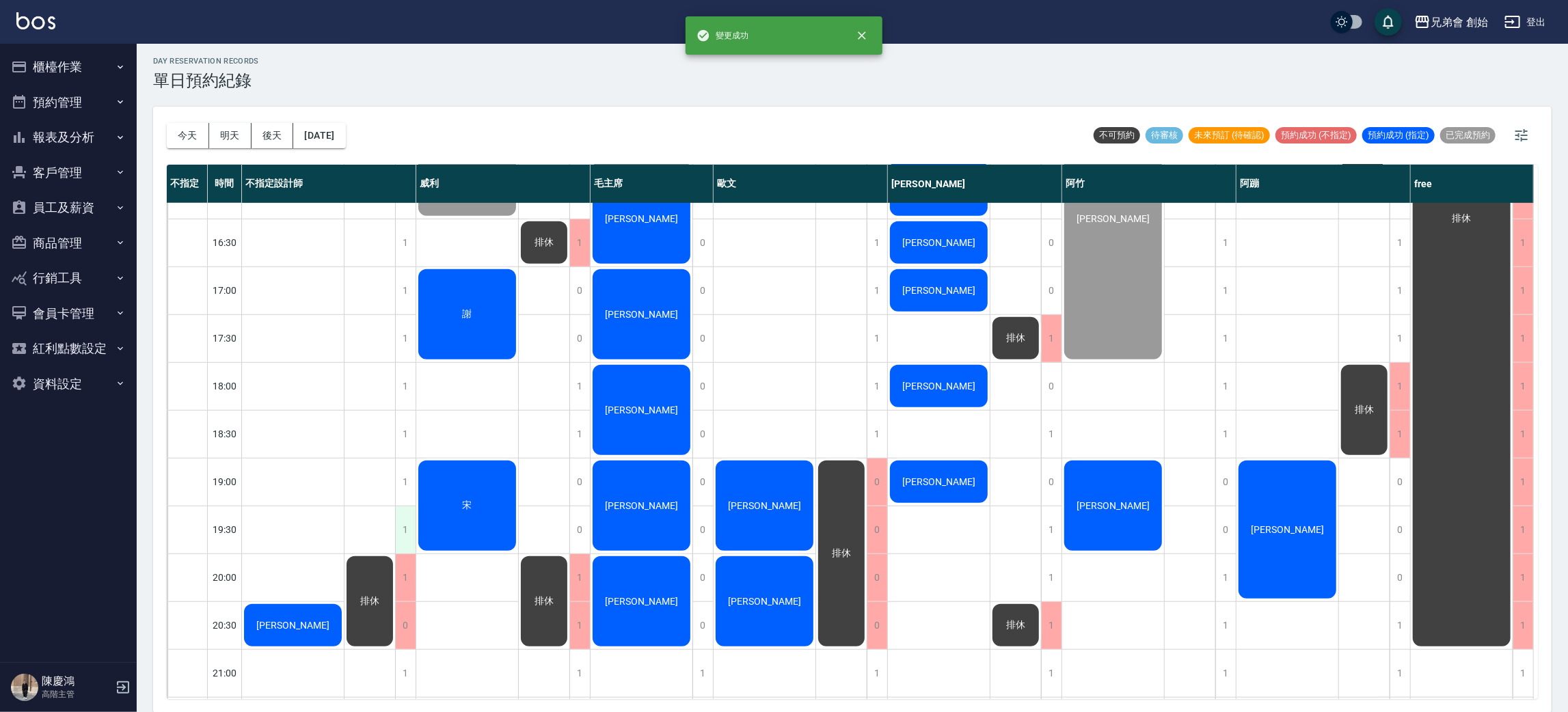
click at [406, 524] on div "1" at bounding box center [405, 530] width 21 height 47
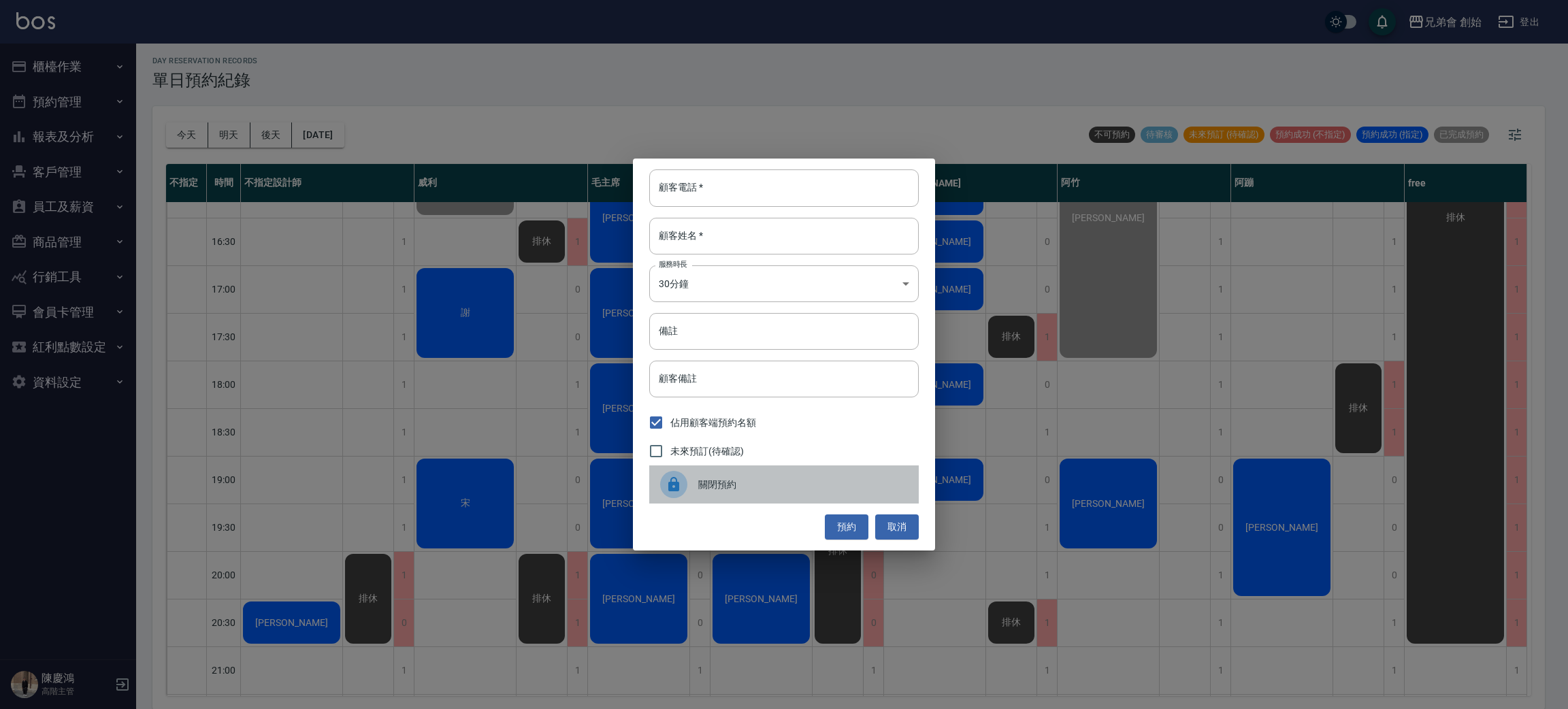
click at [811, 484] on span "關閉預約" at bounding box center [802, 484] width 209 height 14
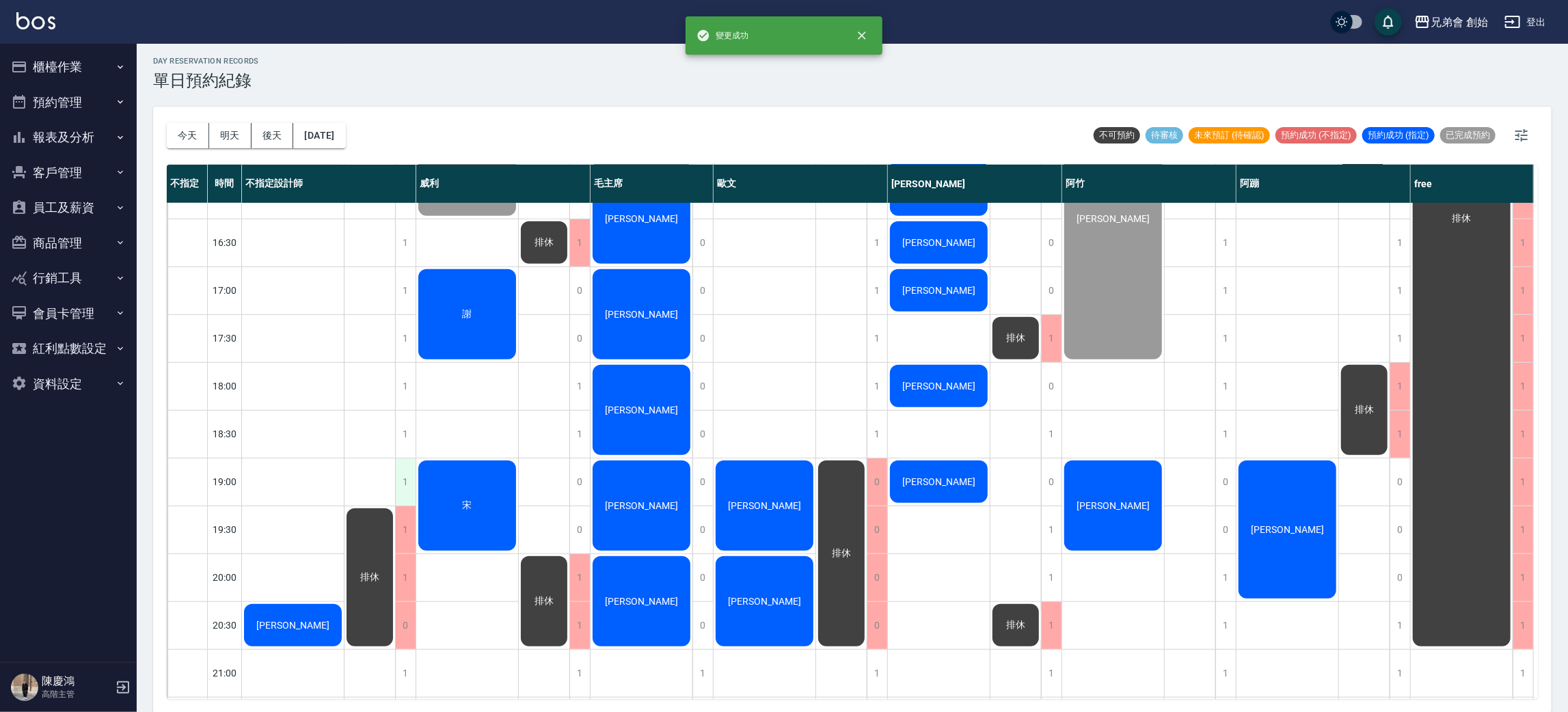
click at [402, 477] on div "1" at bounding box center [405, 482] width 21 height 47
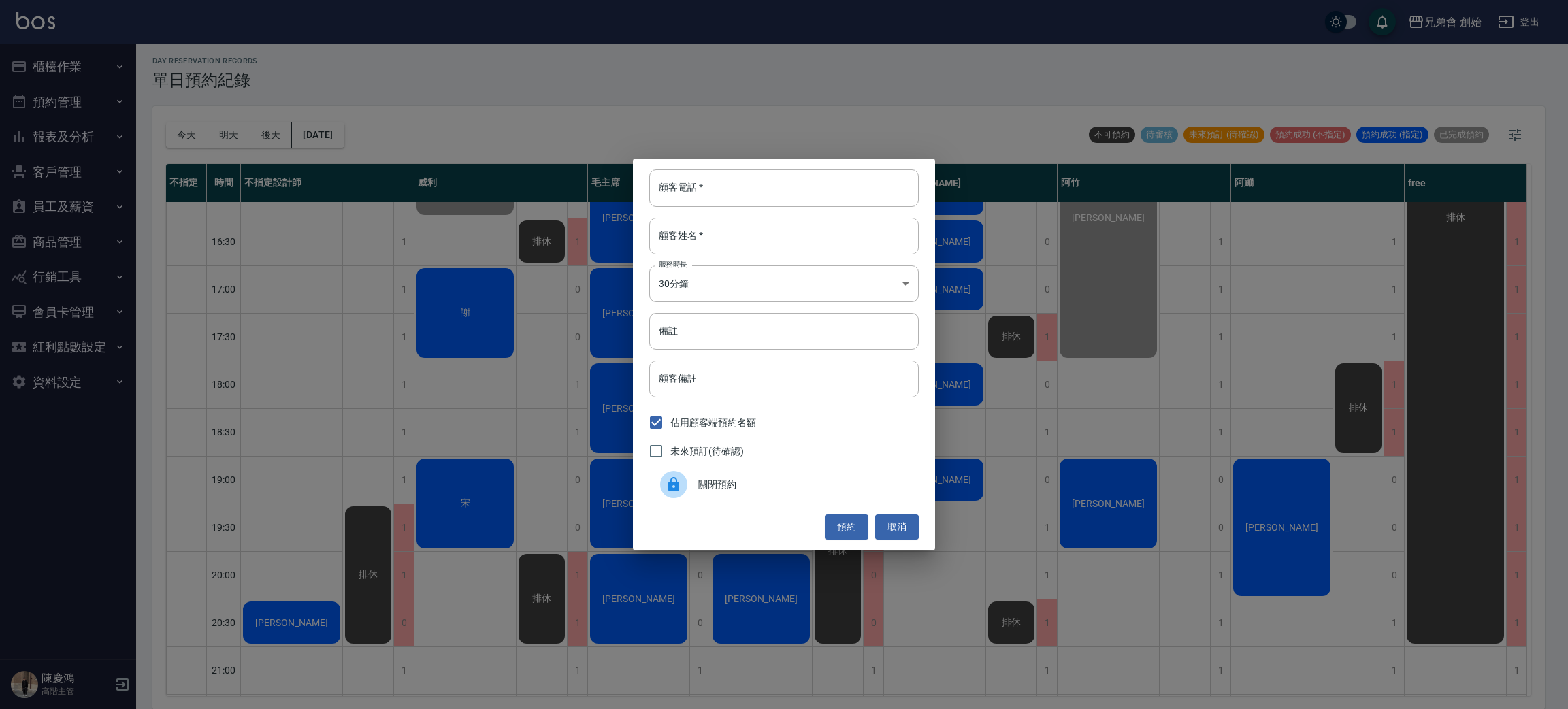
click at [777, 469] on div "關閉預約" at bounding box center [784, 484] width 269 height 38
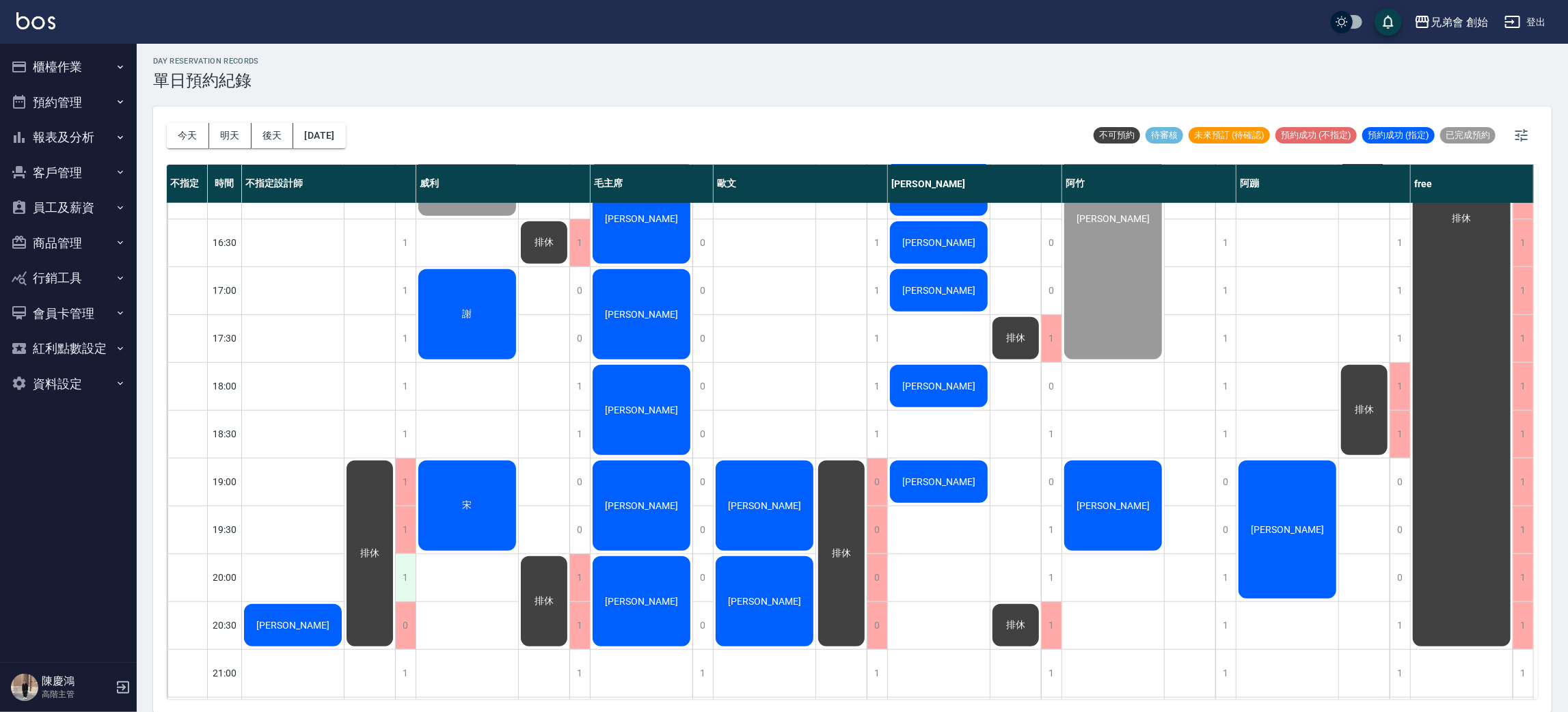
scroll to position [907, 0]
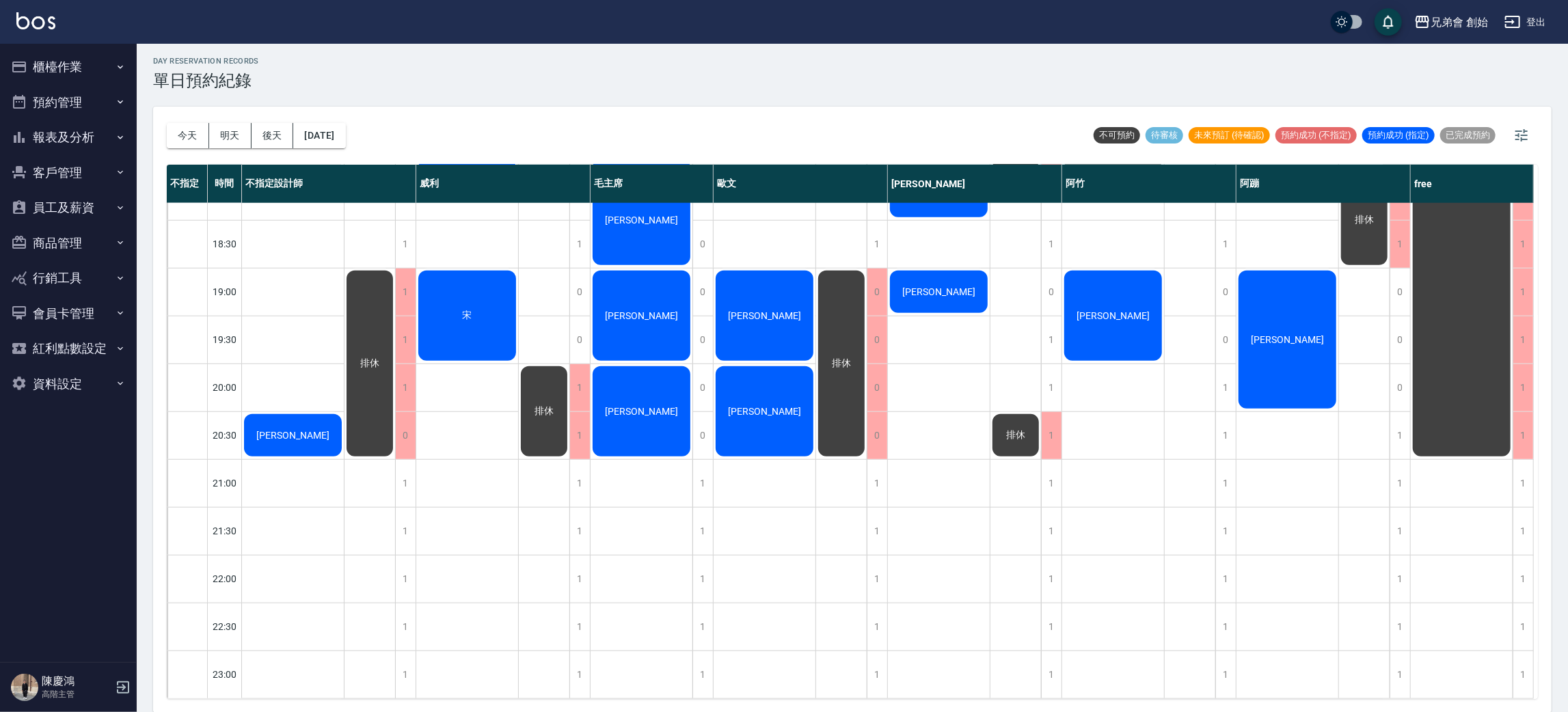
click at [330, 421] on div "汪詩強" at bounding box center [293, 435] width 102 height 46
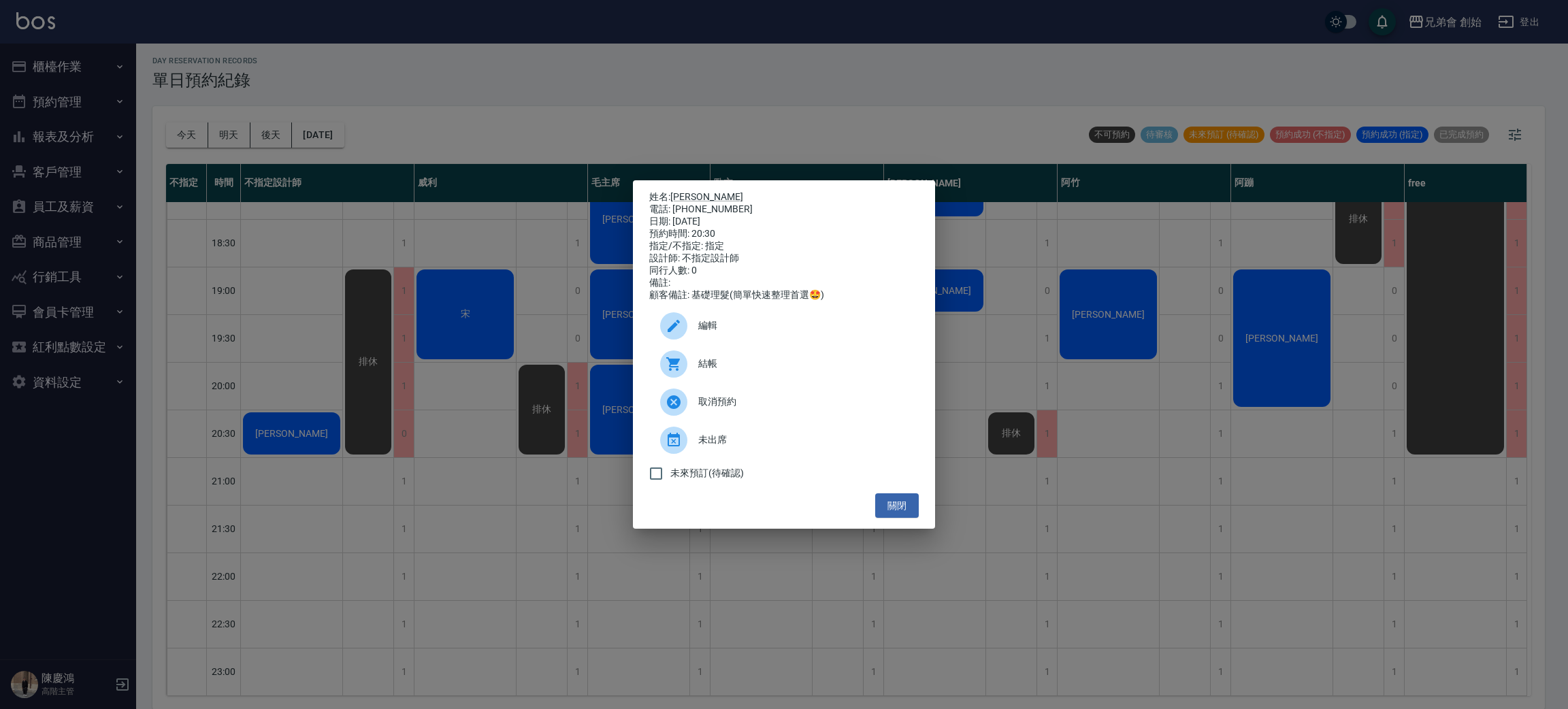
click at [764, 318] on div "編輯" at bounding box center [784, 326] width 269 height 38
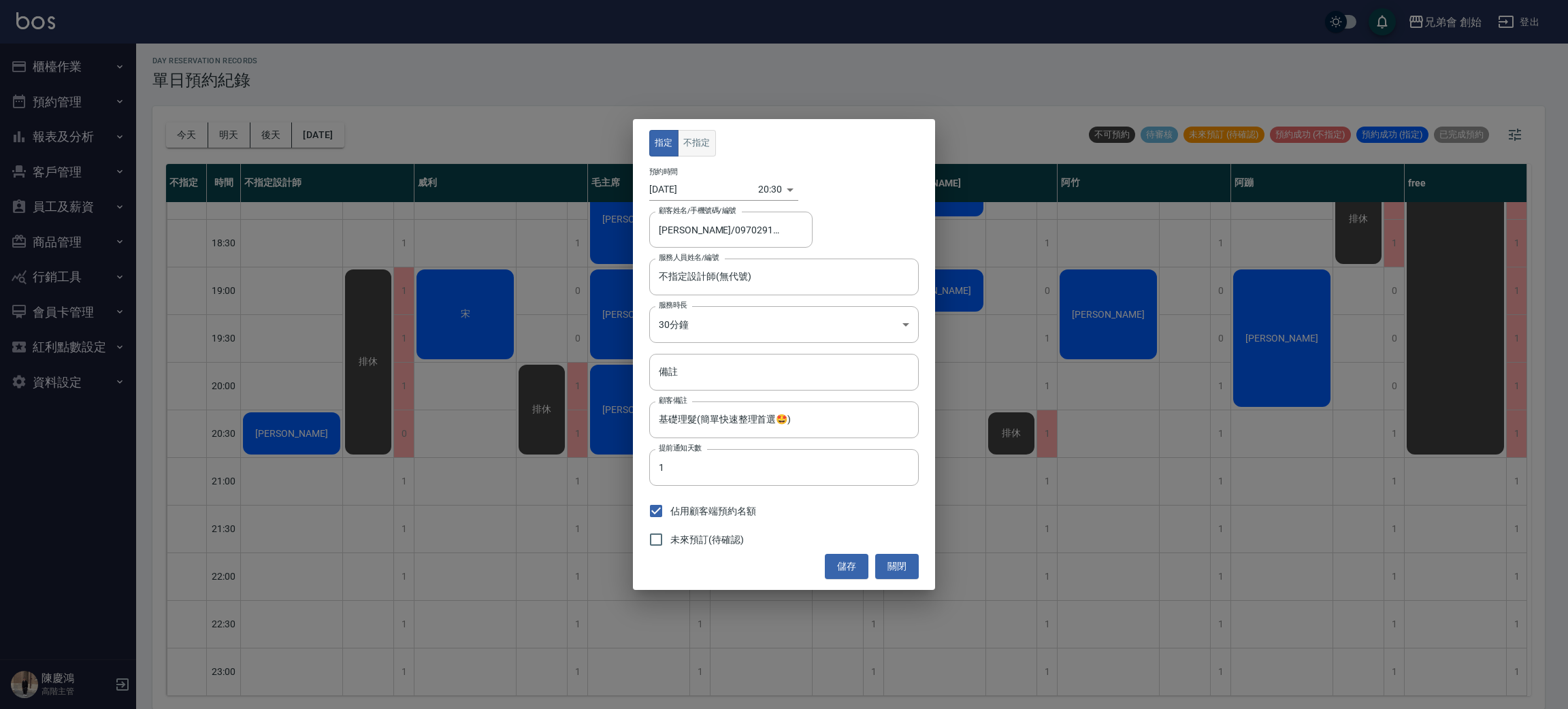
click at [700, 153] on button "不指定" at bounding box center [697, 143] width 38 height 26
click at [769, 285] on input "不指定設計師(無代號)" at bounding box center [774, 277] width 237 height 24
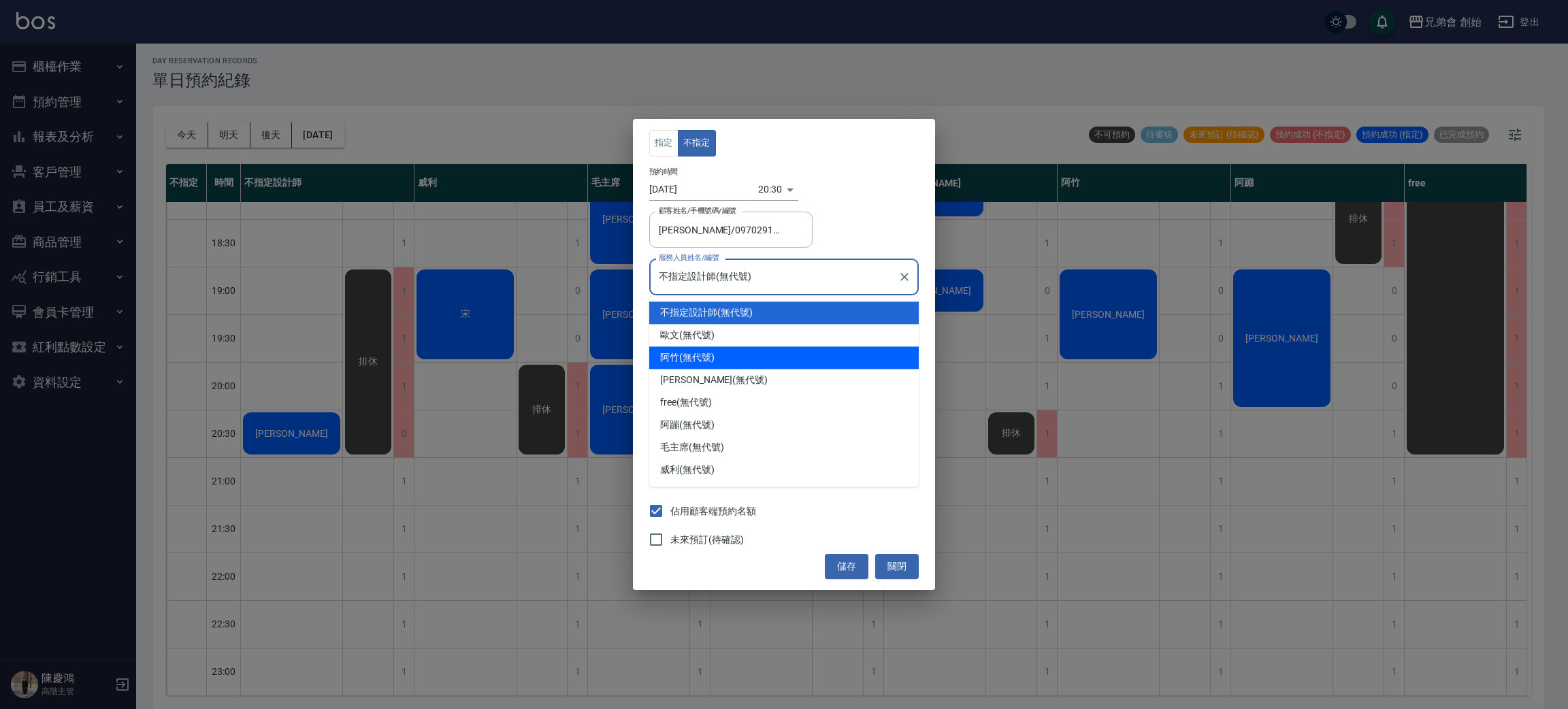
click at [757, 346] on div "阿竹 (無代號)" at bounding box center [784, 357] width 269 height 22
type input "阿竹 (無代號)"
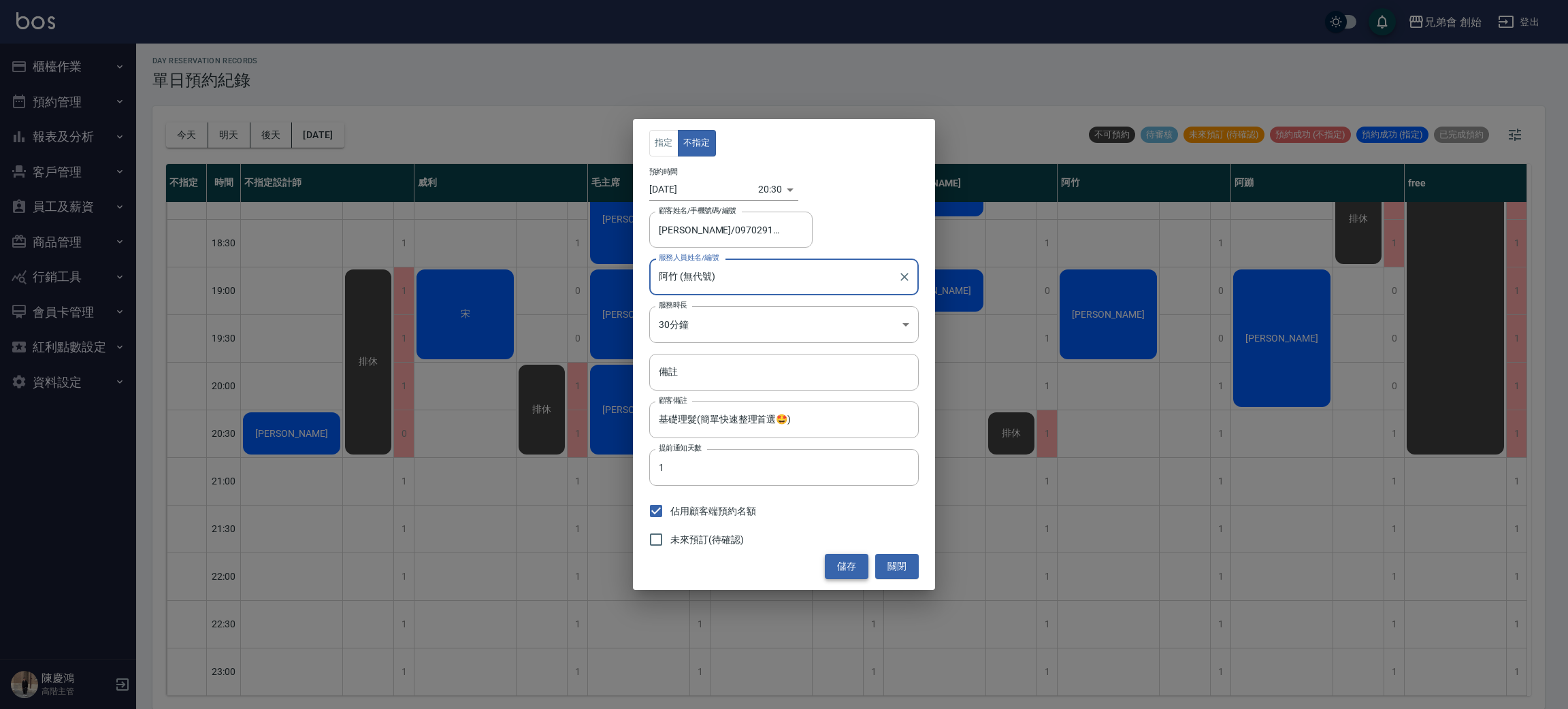
click at [862, 560] on button "儲存" at bounding box center [846, 566] width 43 height 25
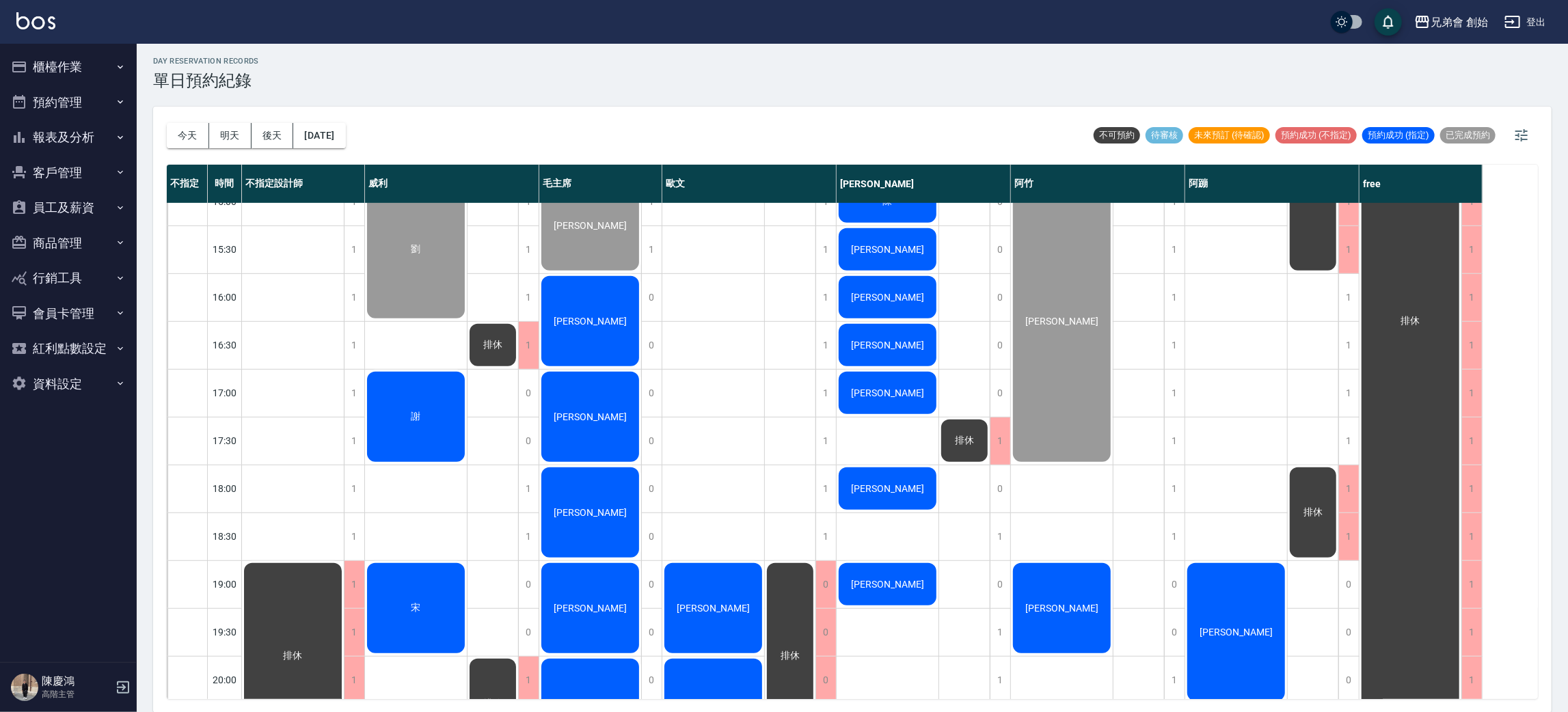
scroll to position [804, 0]
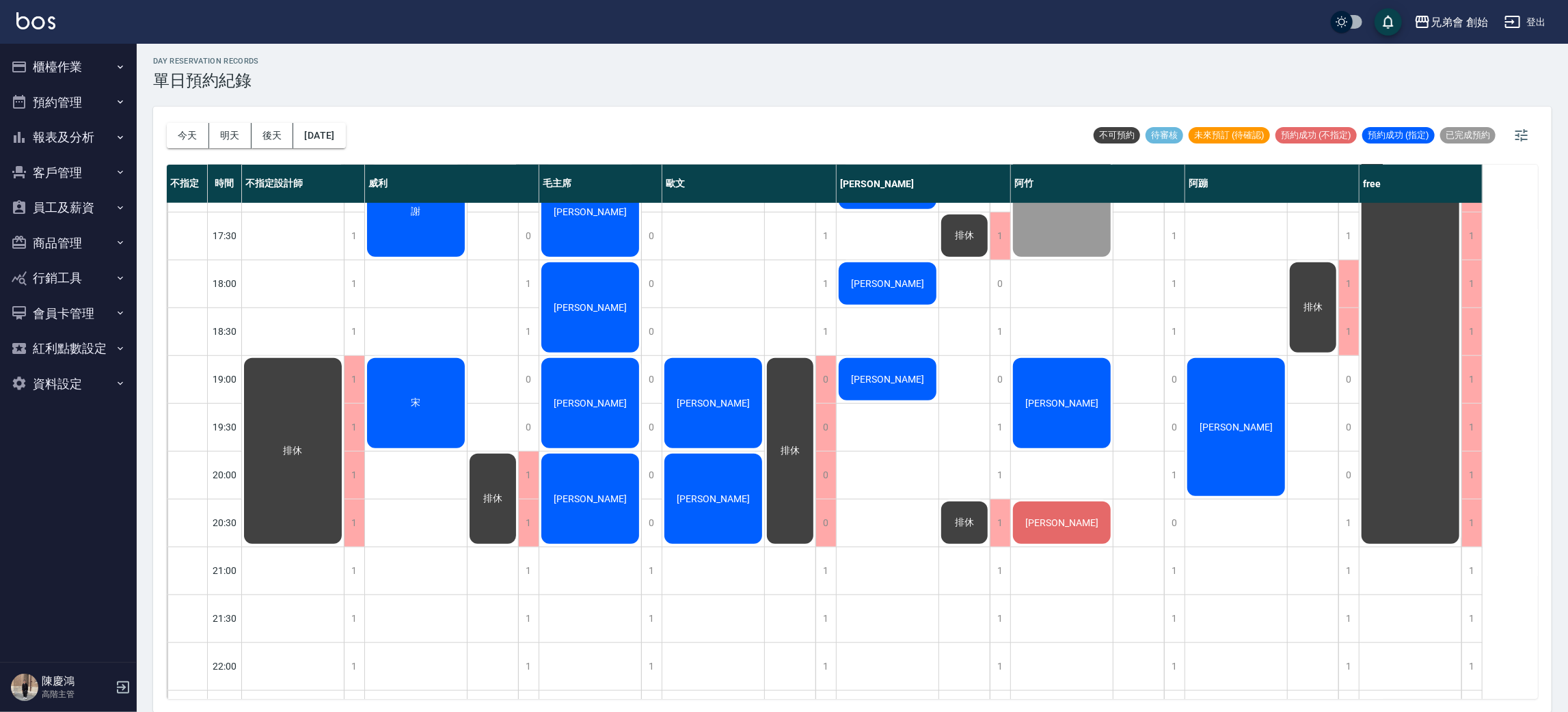
click at [1249, 415] on div "黃宣翰" at bounding box center [1236, 427] width 102 height 143
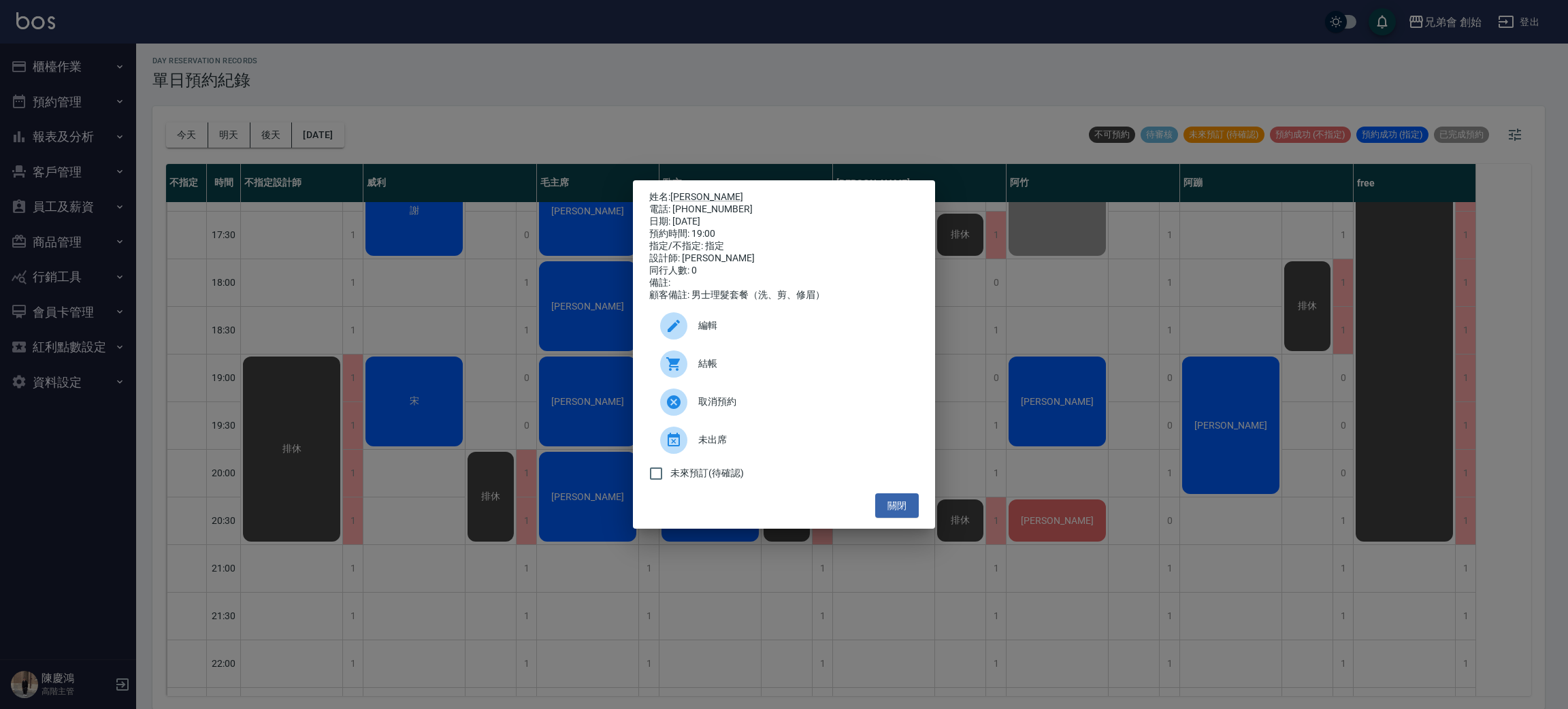
click at [1035, 337] on div "姓名: 黃宣翰 電話: 0931491192 日期: 2025/10/10 預約時間: 19:00 指定/不指定: 指定 設計師: 阿蹦 同行人數: 0 備註…" at bounding box center [784, 354] width 1568 height 709
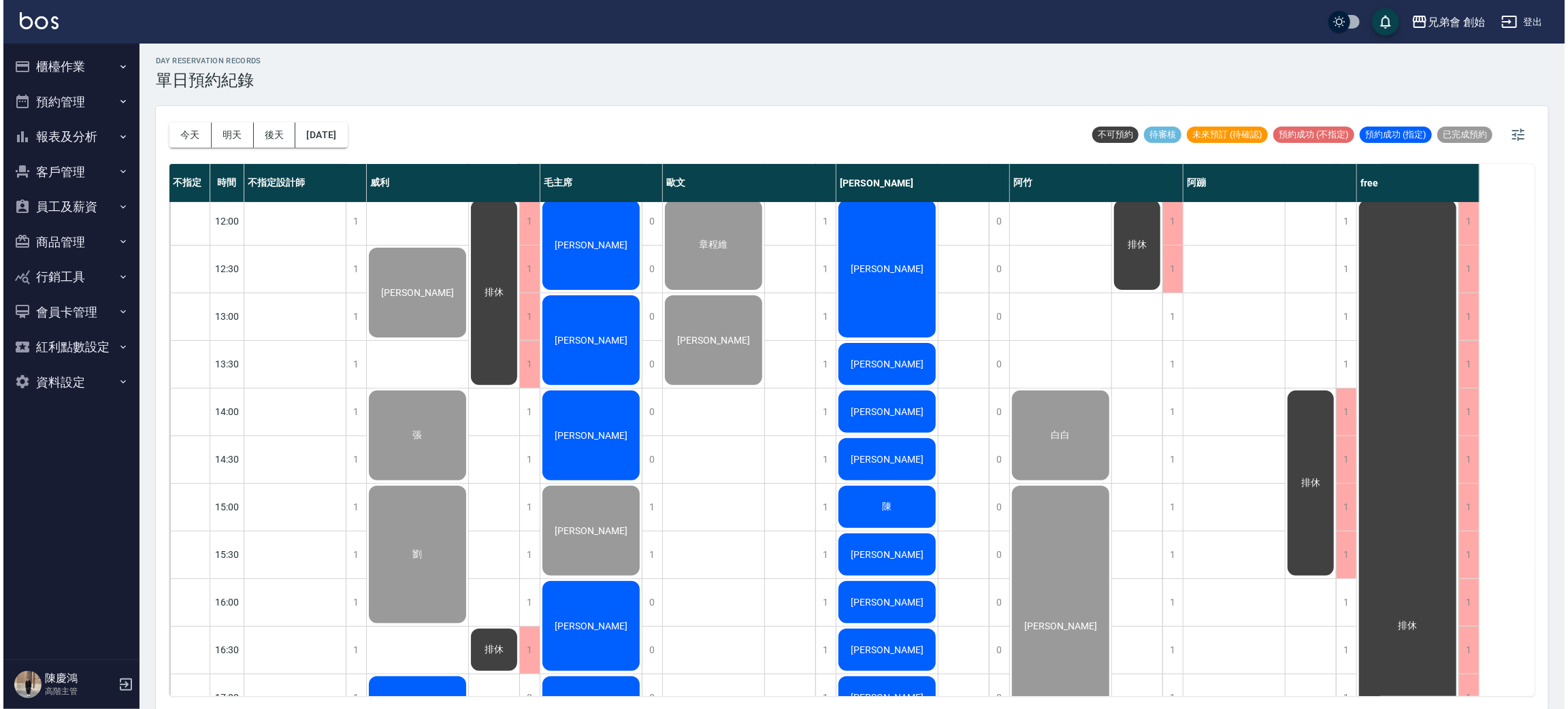
scroll to position [495, 0]
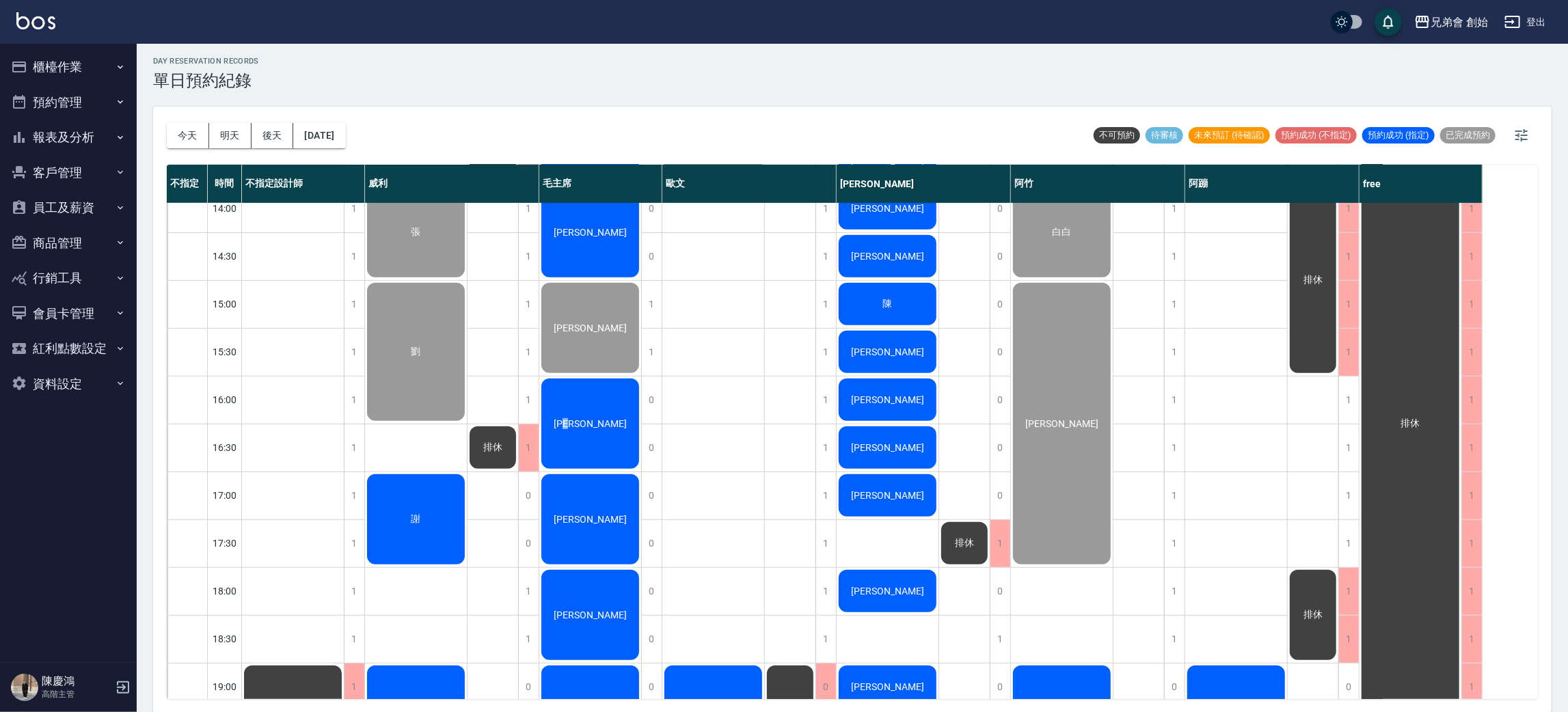
click at [598, 419] on span "彭久玟" at bounding box center [589, 424] width 78 height 11
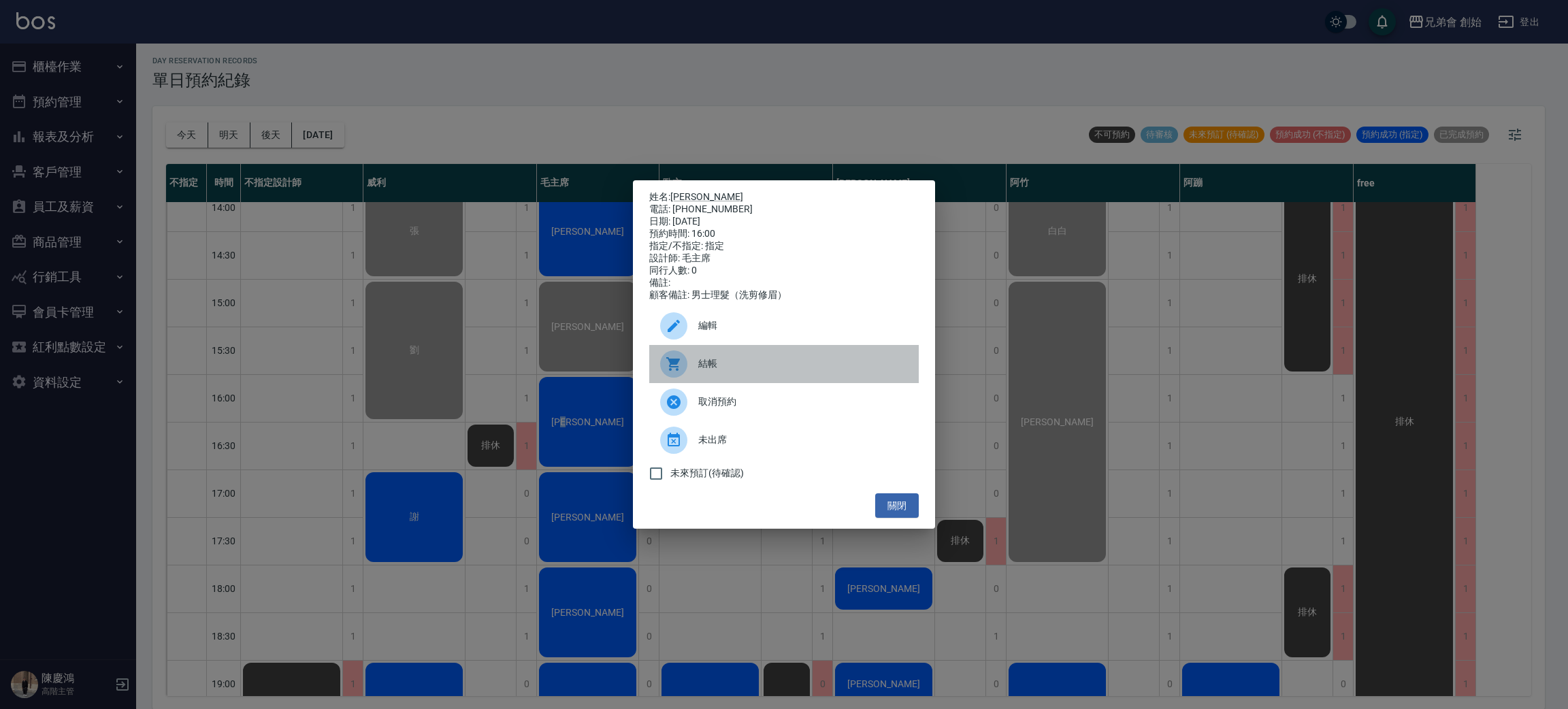
click at [684, 368] on div at bounding box center [673, 364] width 27 height 27
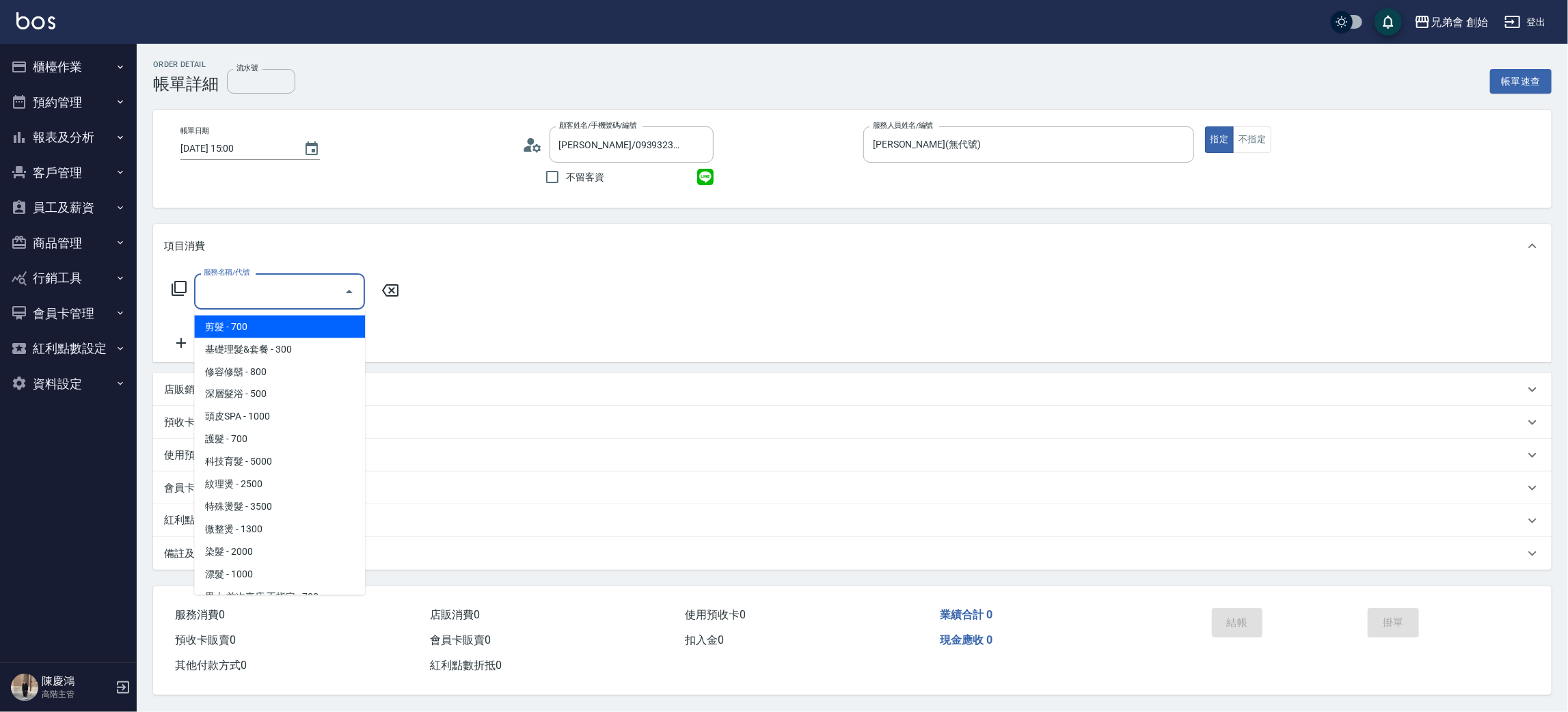
click at [281, 326] on span "剪髮 - 700" at bounding box center [279, 326] width 171 height 22
type input "剪髮(A01)"
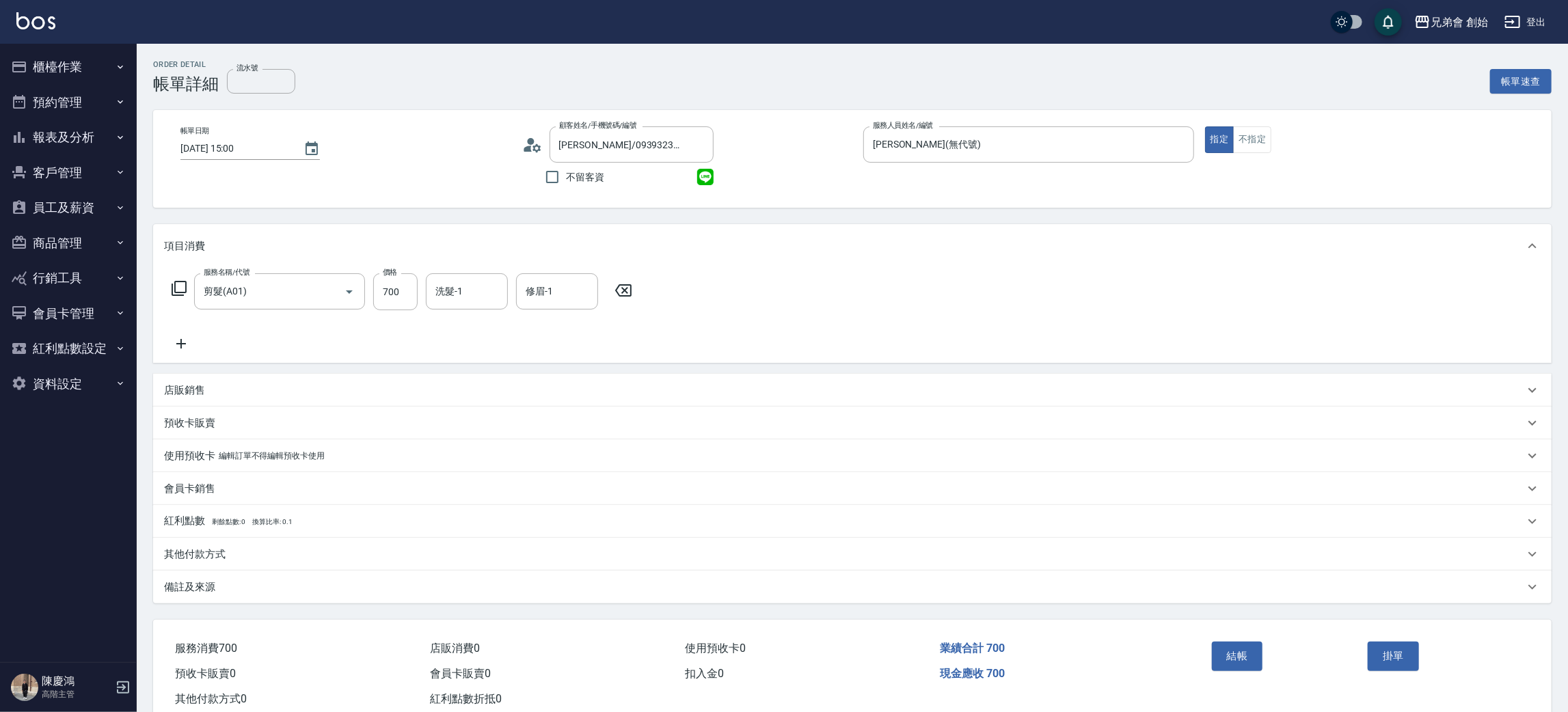
click at [178, 348] on icon at bounding box center [180, 344] width 34 height 16
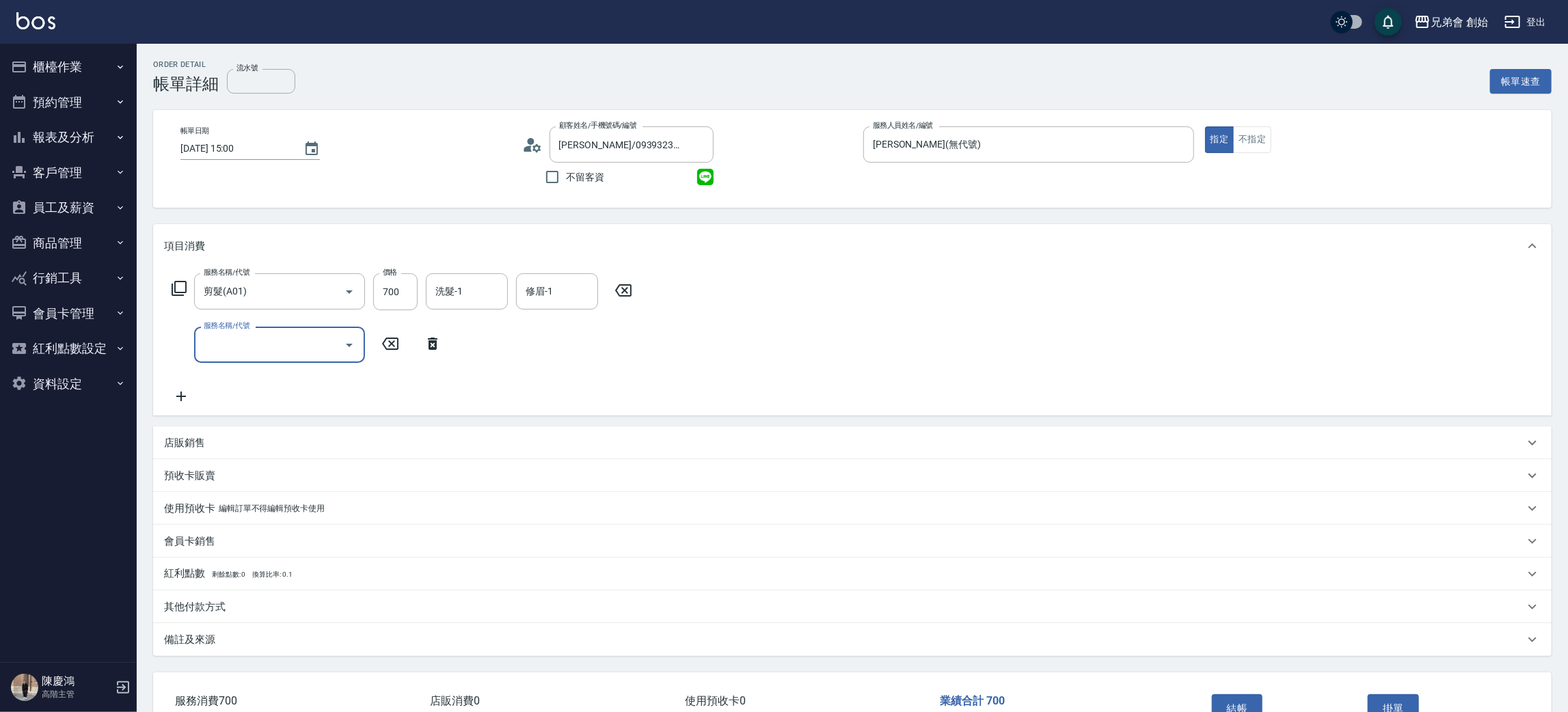
click at [284, 343] on input "服務名稱/代號" at bounding box center [269, 344] width 138 height 24
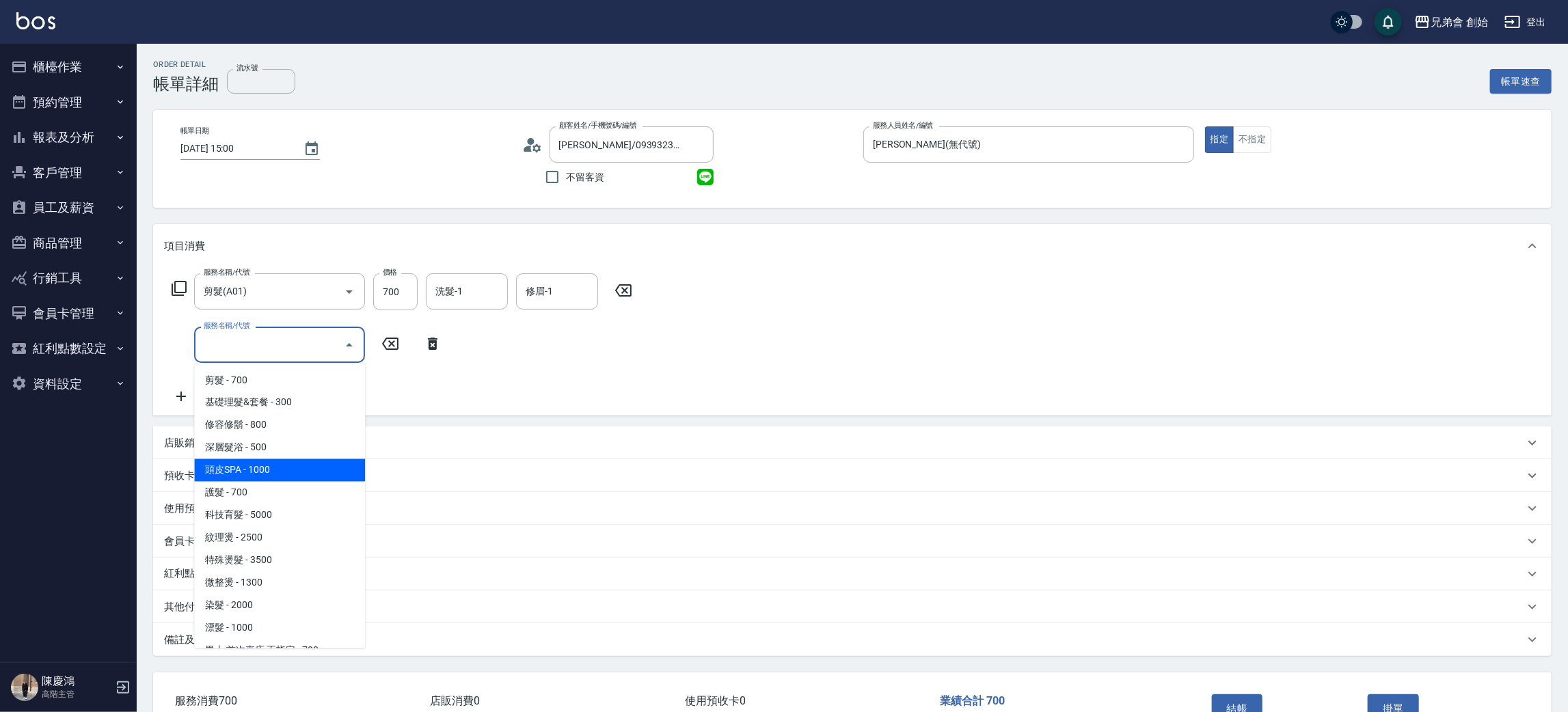
click at [288, 470] on span "頭皮SPA - 1000" at bounding box center [279, 470] width 171 height 22
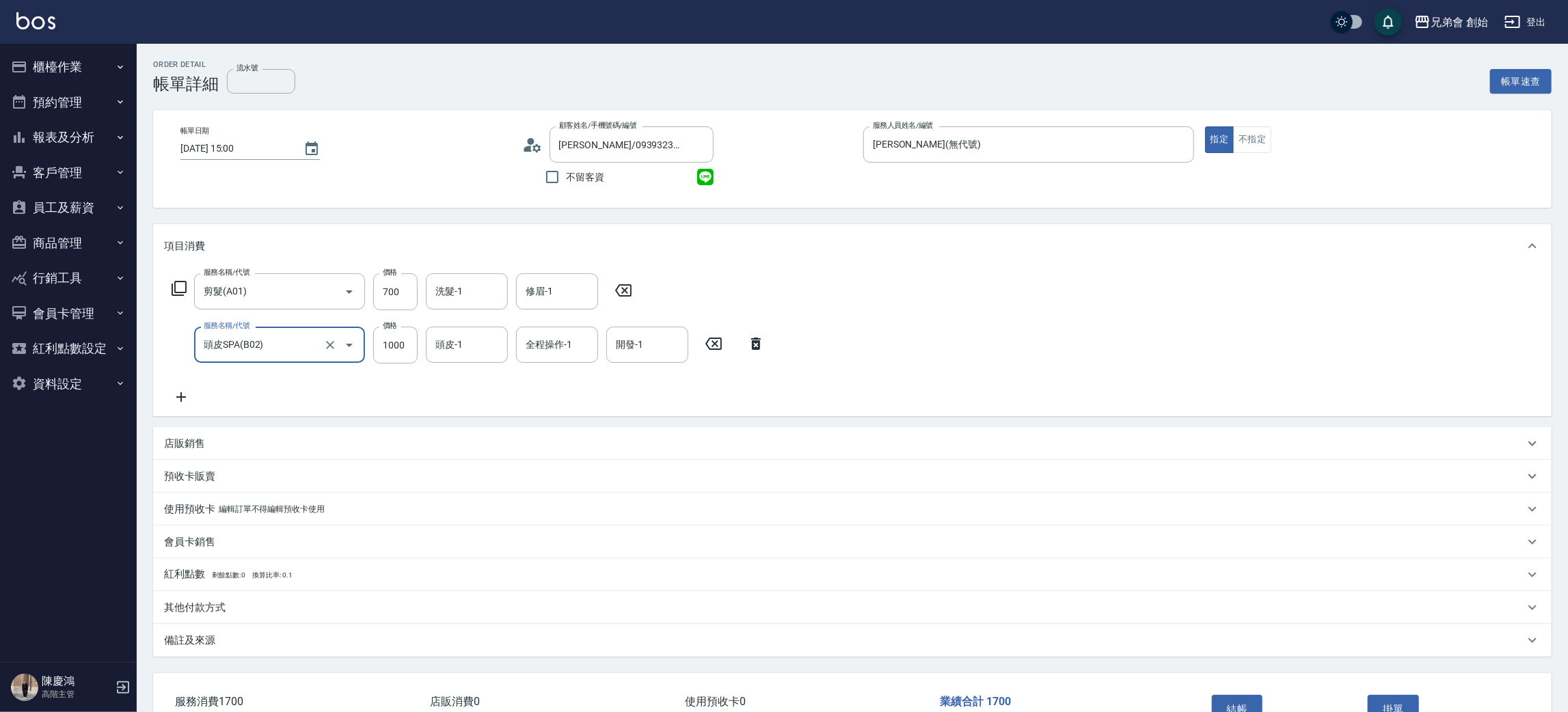
click at [302, 336] on input "頭皮SPA(B02)" at bounding box center [260, 344] width 120 height 24
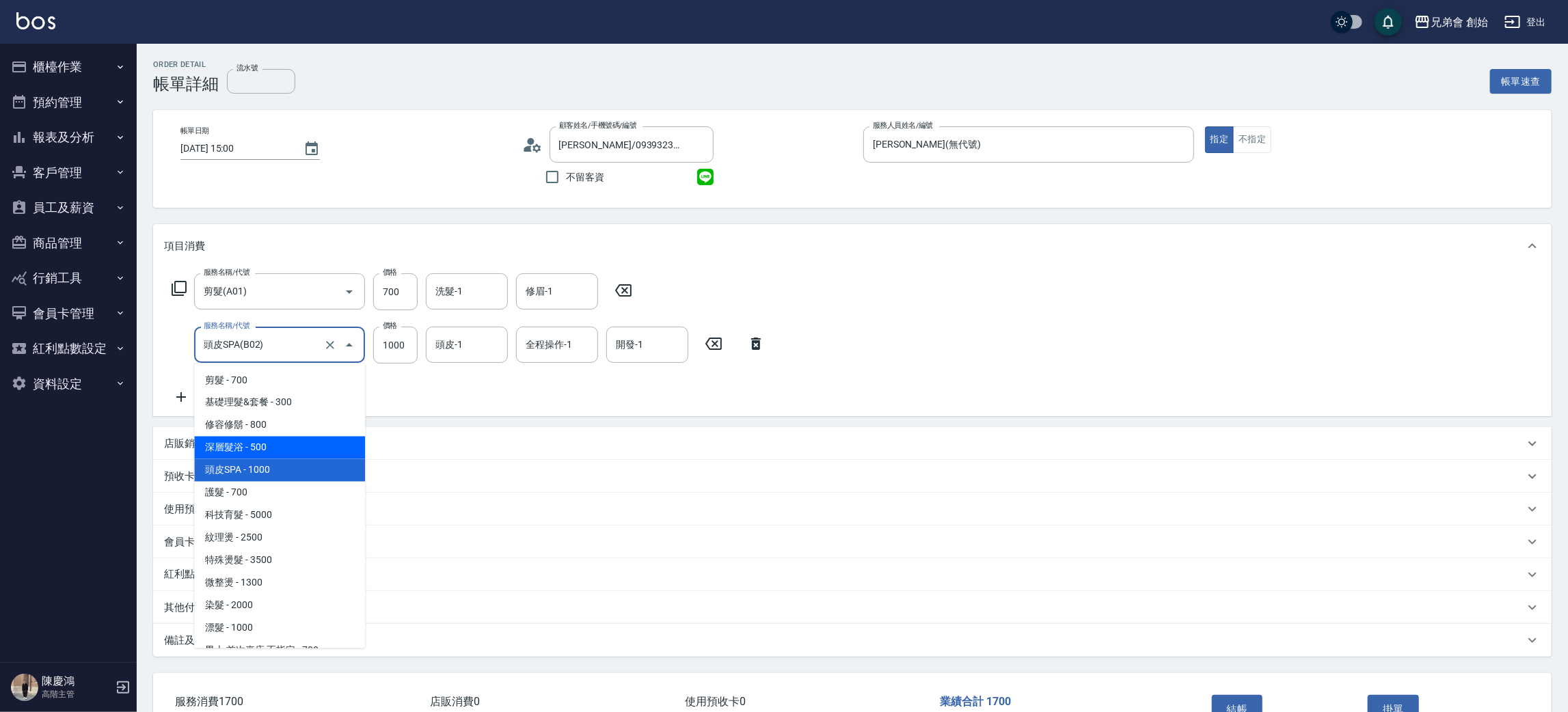
click at [281, 450] on span "深層髮浴 - 500" at bounding box center [279, 447] width 171 height 22
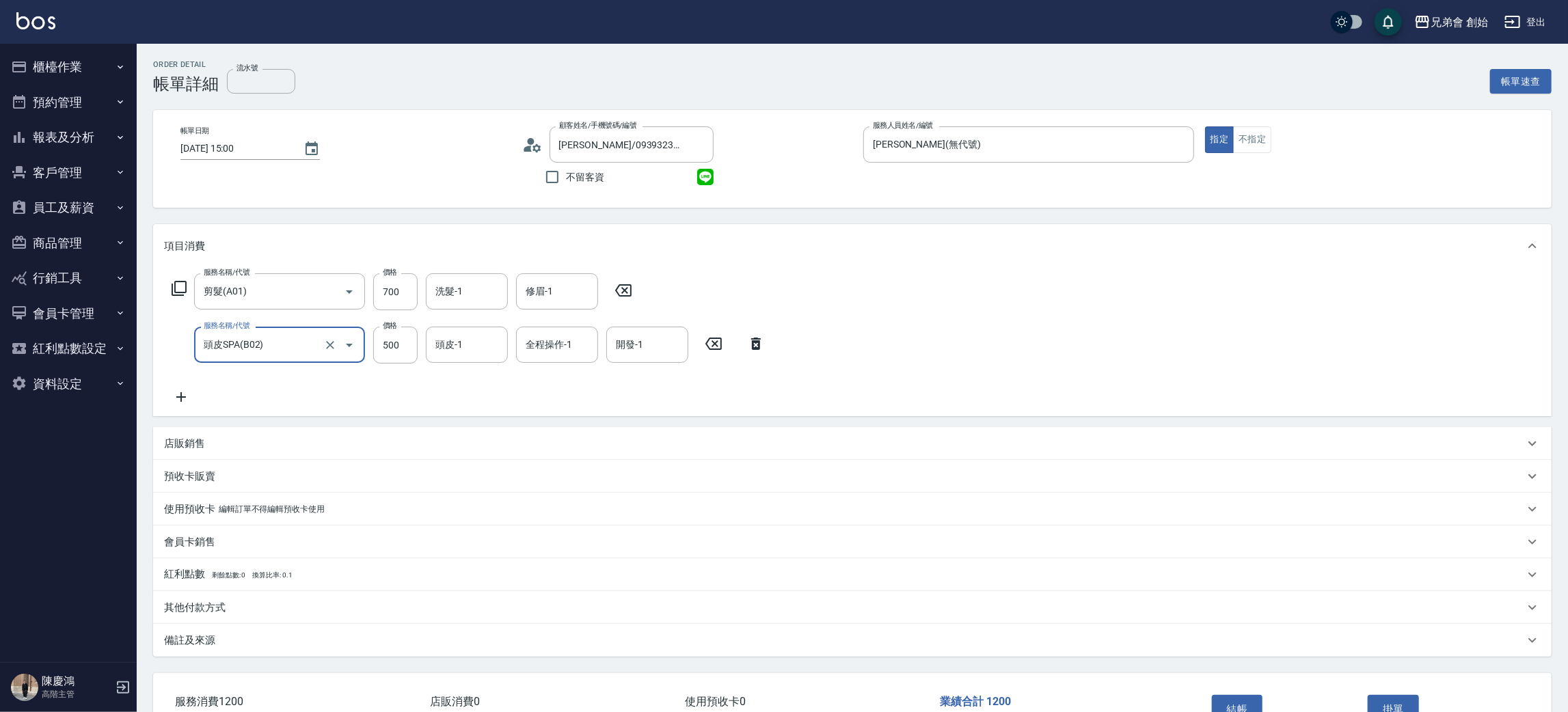
type input "深層髮浴(B01)"
type input "500"
click at [391, 295] on input "700" at bounding box center [396, 292] width 44 height 37
type input "1000"
click at [804, 250] on div "項目消費" at bounding box center [844, 246] width 1360 height 14
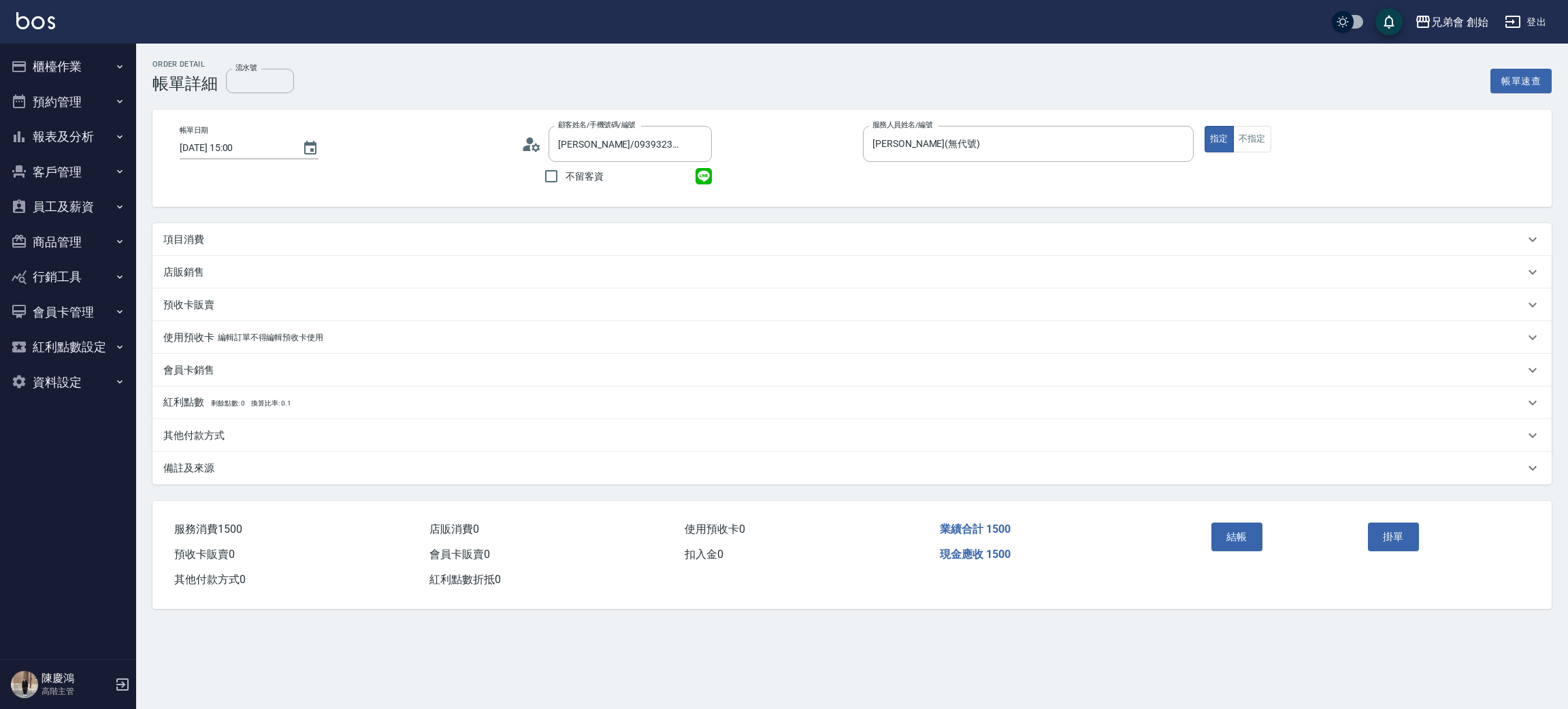
click at [399, 250] on div "項目消費" at bounding box center [852, 240] width 1399 height 33
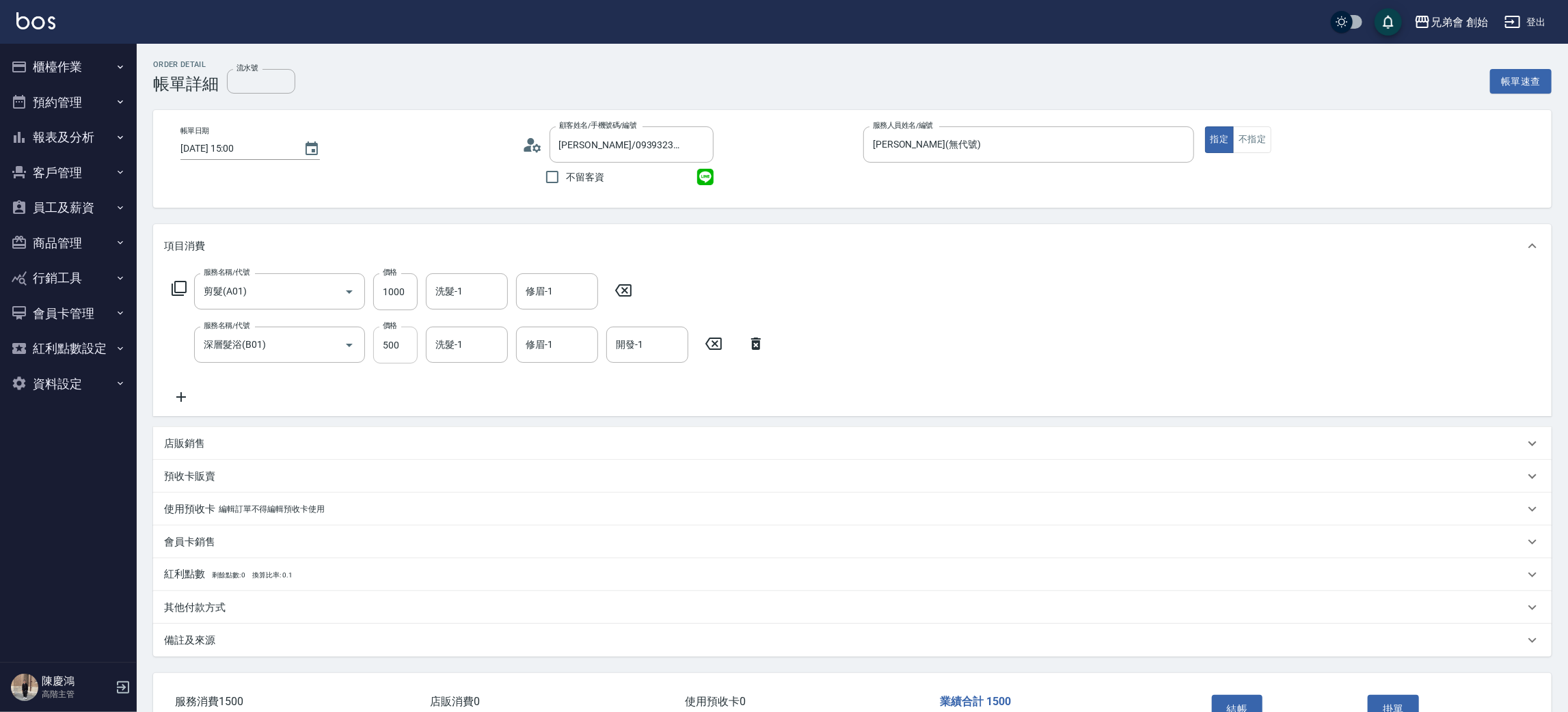
click at [387, 346] on input "500" at bounding box center [396, 344] width 44 height 37
type input "200"
click at [793, 353] on div "服務名稱/代號 剪髮(A01) 服務名稱/代號 價格 1000 價格 洗髮-1 洗髮-1 修眉-1 修眉-1 服務名稱/代號 深層髮浴(B01) 服務名稱/代…" at bounding box center [852, 342] width 1398 height 148
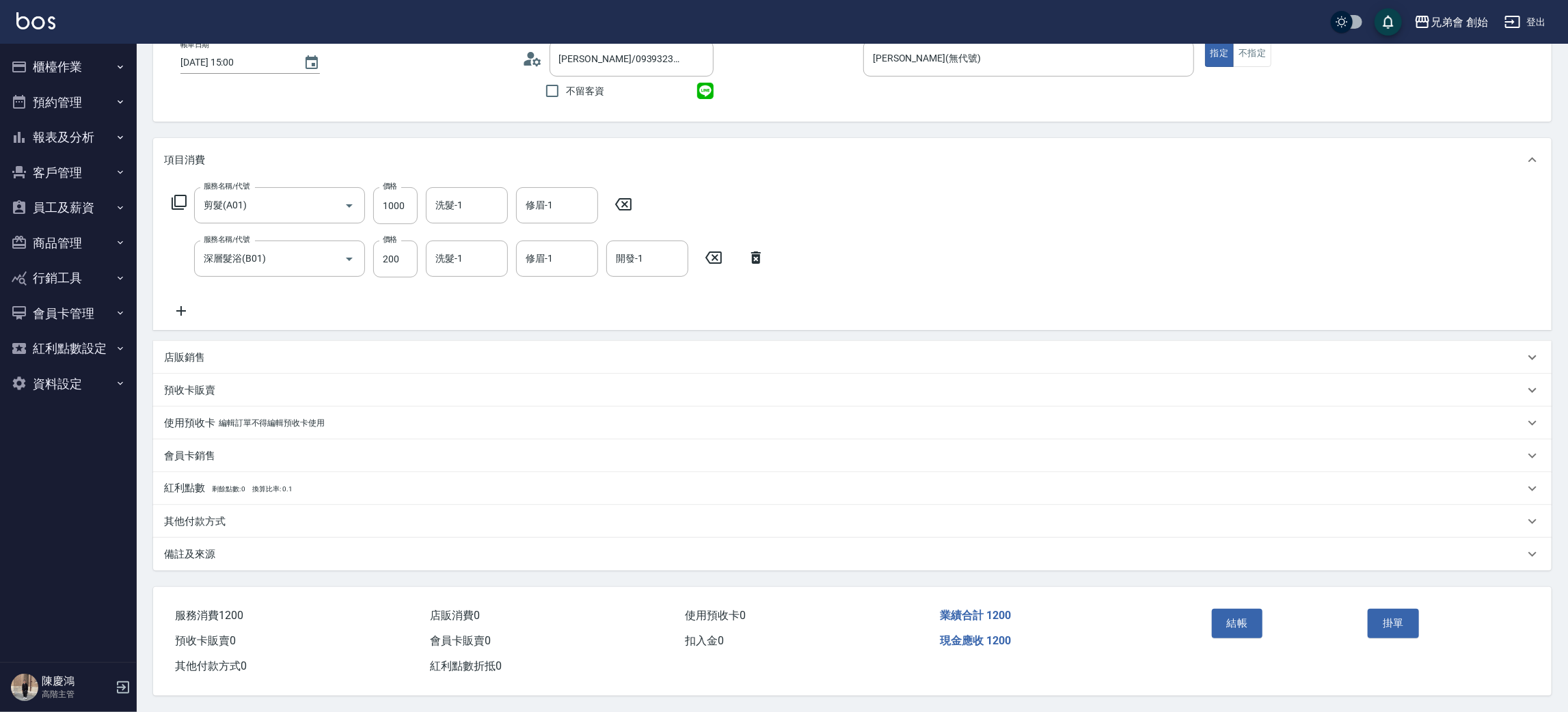
click at [312, 510] on div "其他付款方式" at bounding box center [852, 522] width 1398 height 33
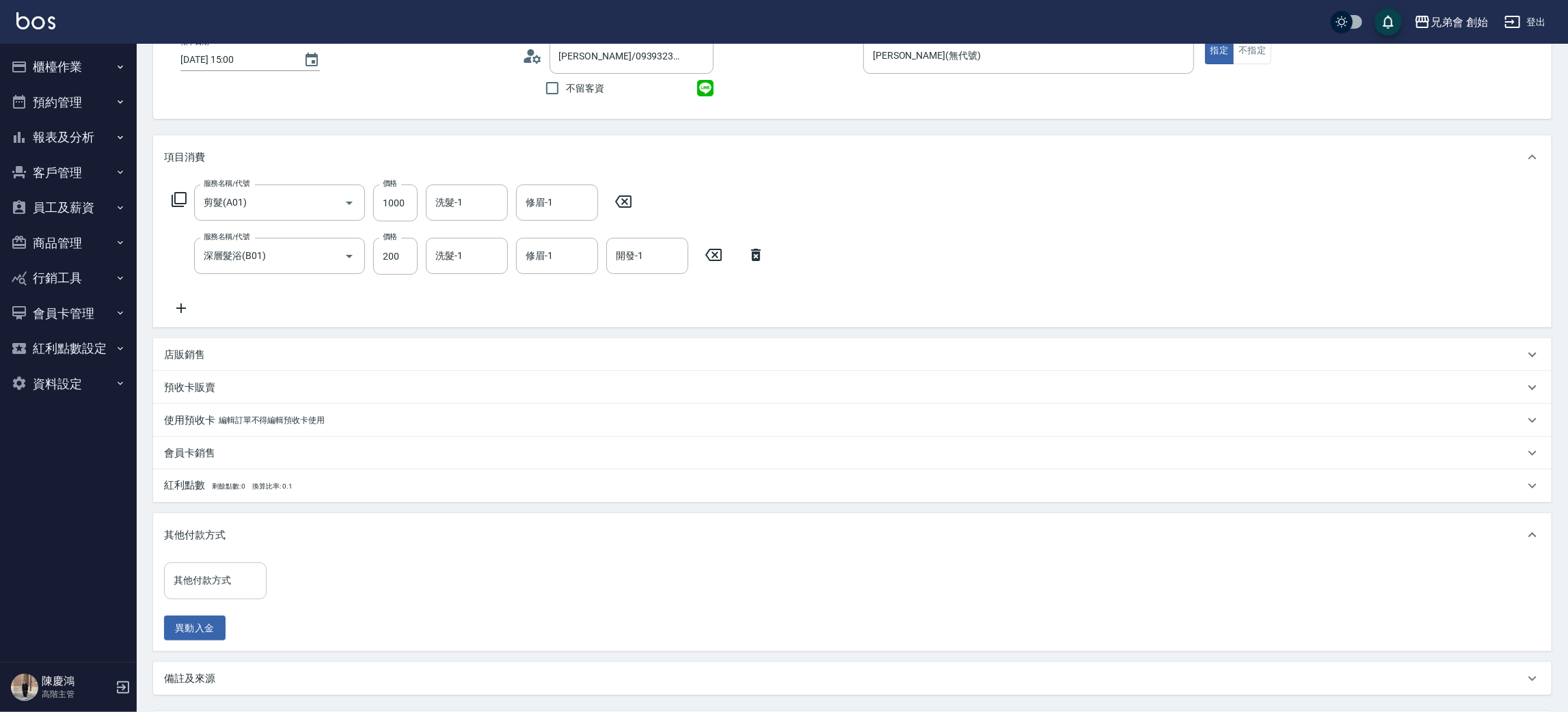
click at [219, 579] on input "其他付款方式" at bounding box center [215, 580] width 90 height 24
drag, startPoint x: 206, startPoint y: 635, endPoint x: 236, endPoint y: 602, distance: 44.6
click at [207, 633] on span "轉帳" at bounding box center [215, 638] width 102 height 22
type input "轉帳"
click at [288, 574] on input "0" at bounding box center [325, 581] width 102 height 37
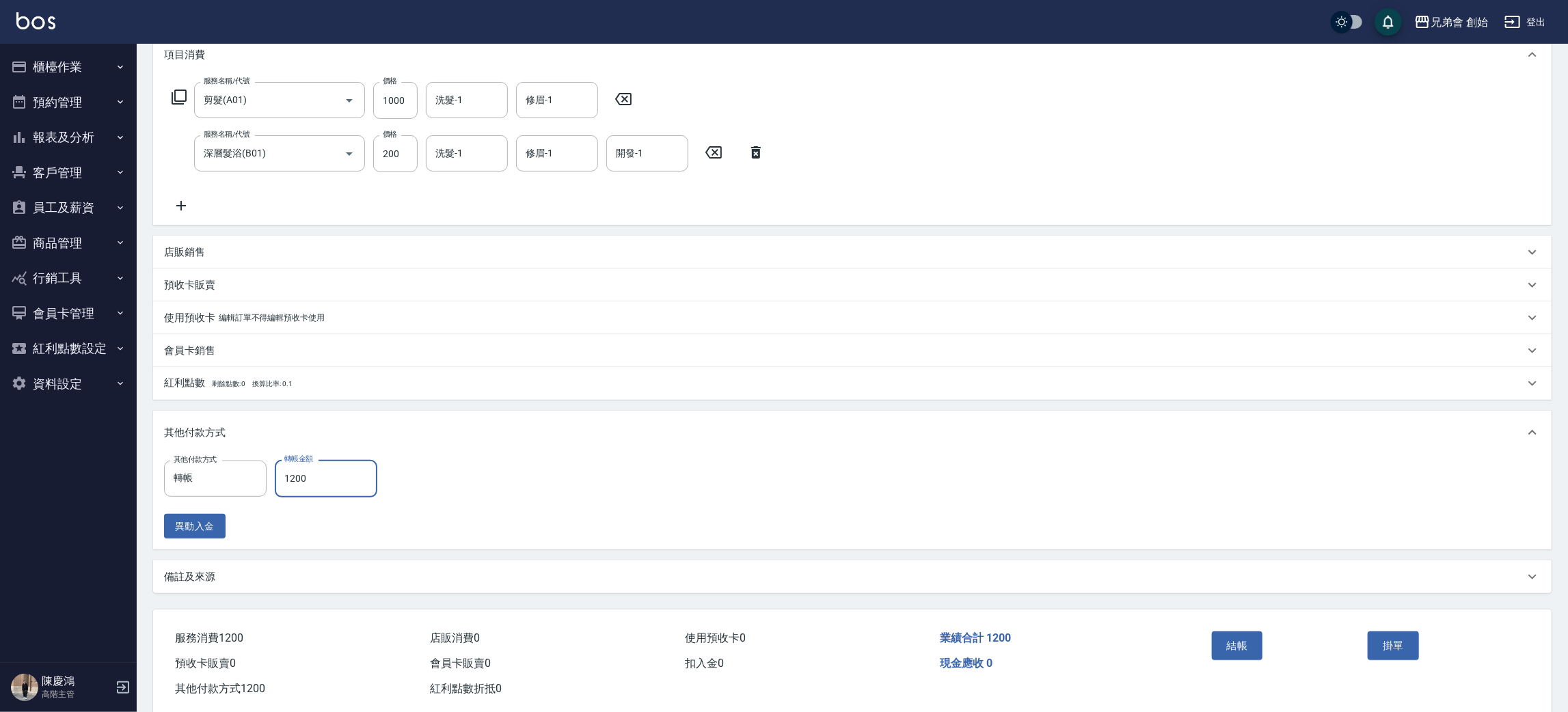
scroll to position [216, 0]
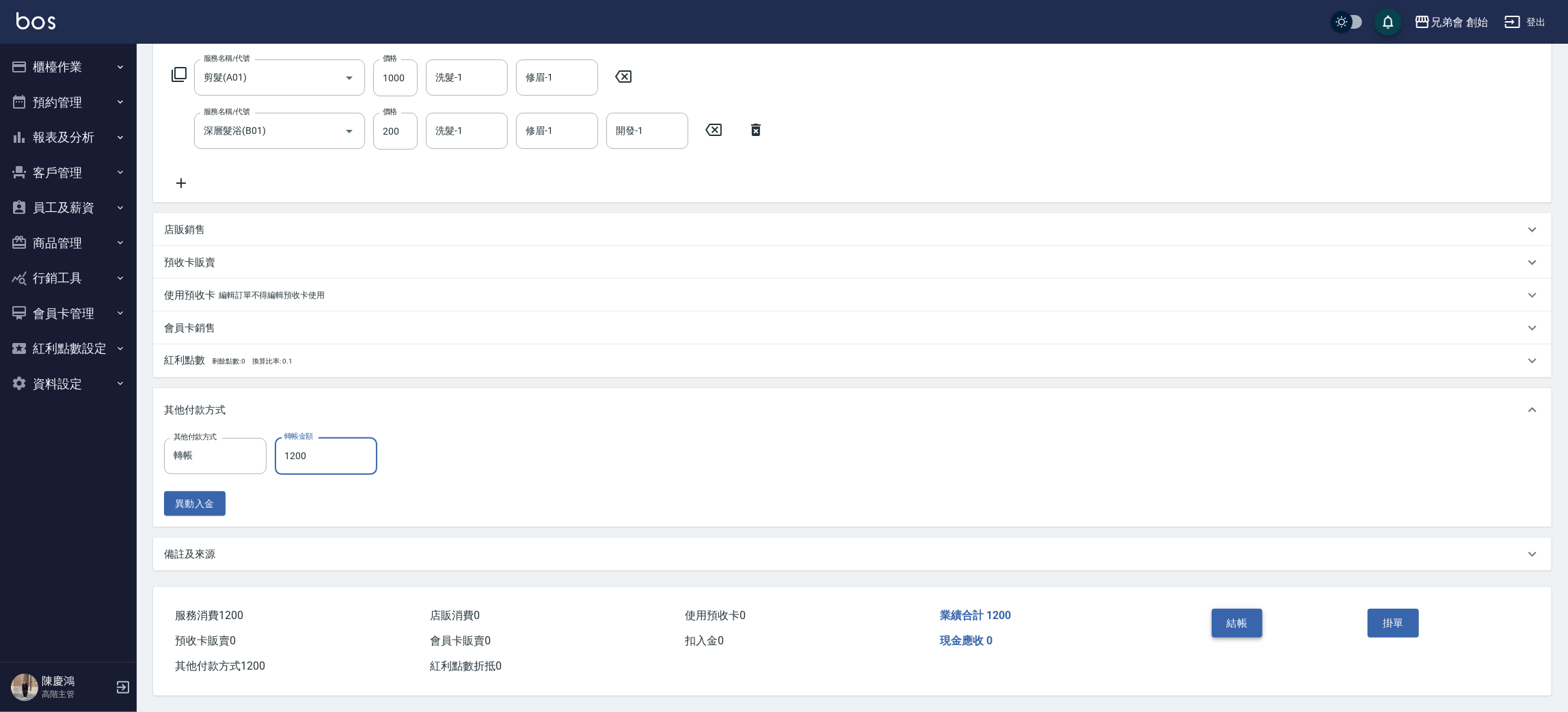
type input "1200"
click at [1215, 617] on button "結帳" at bounding box center [1237, 623] width 51 height 29
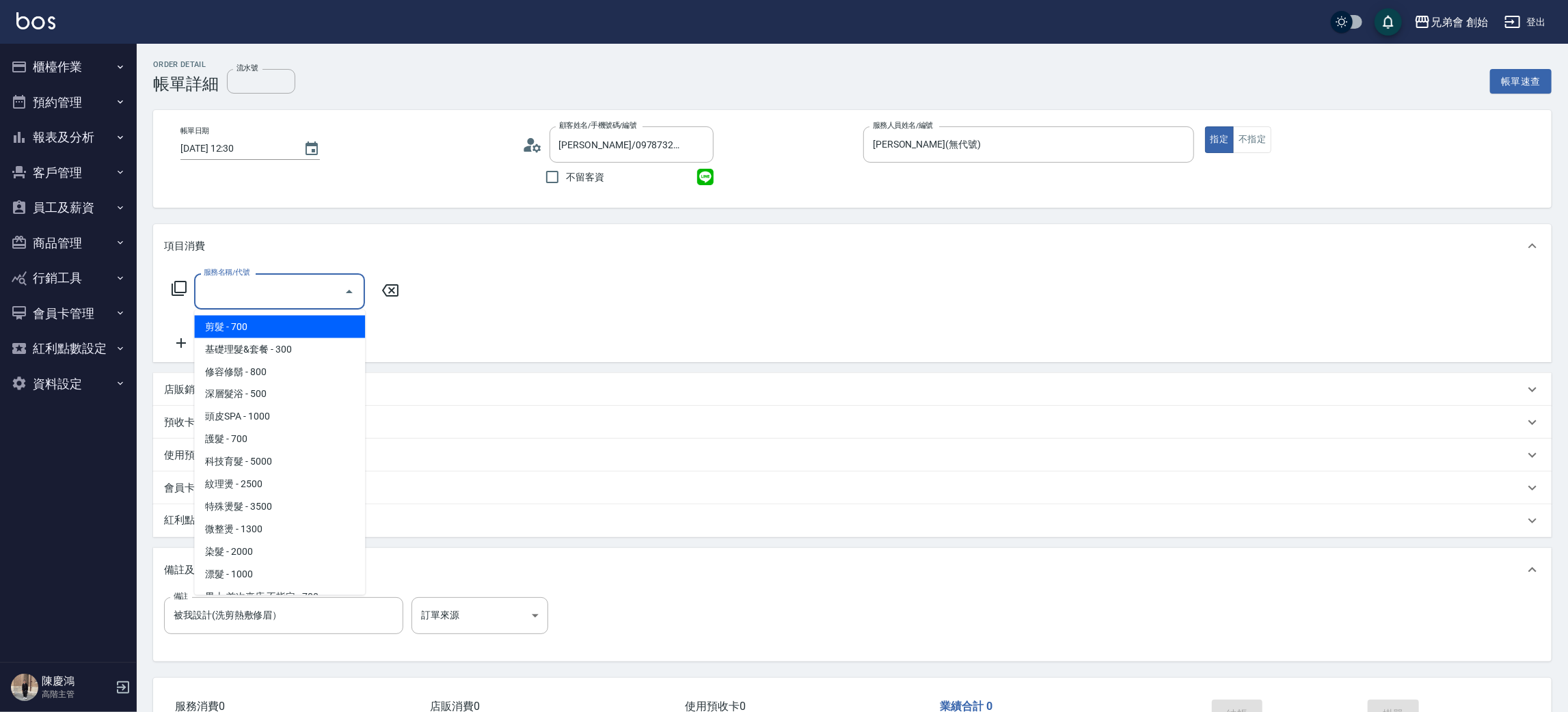
click at [277, 335] on span "剪髮 - 700" at bounding box center [279, 326] width 171 height 22
type input "剪髮(A01)"
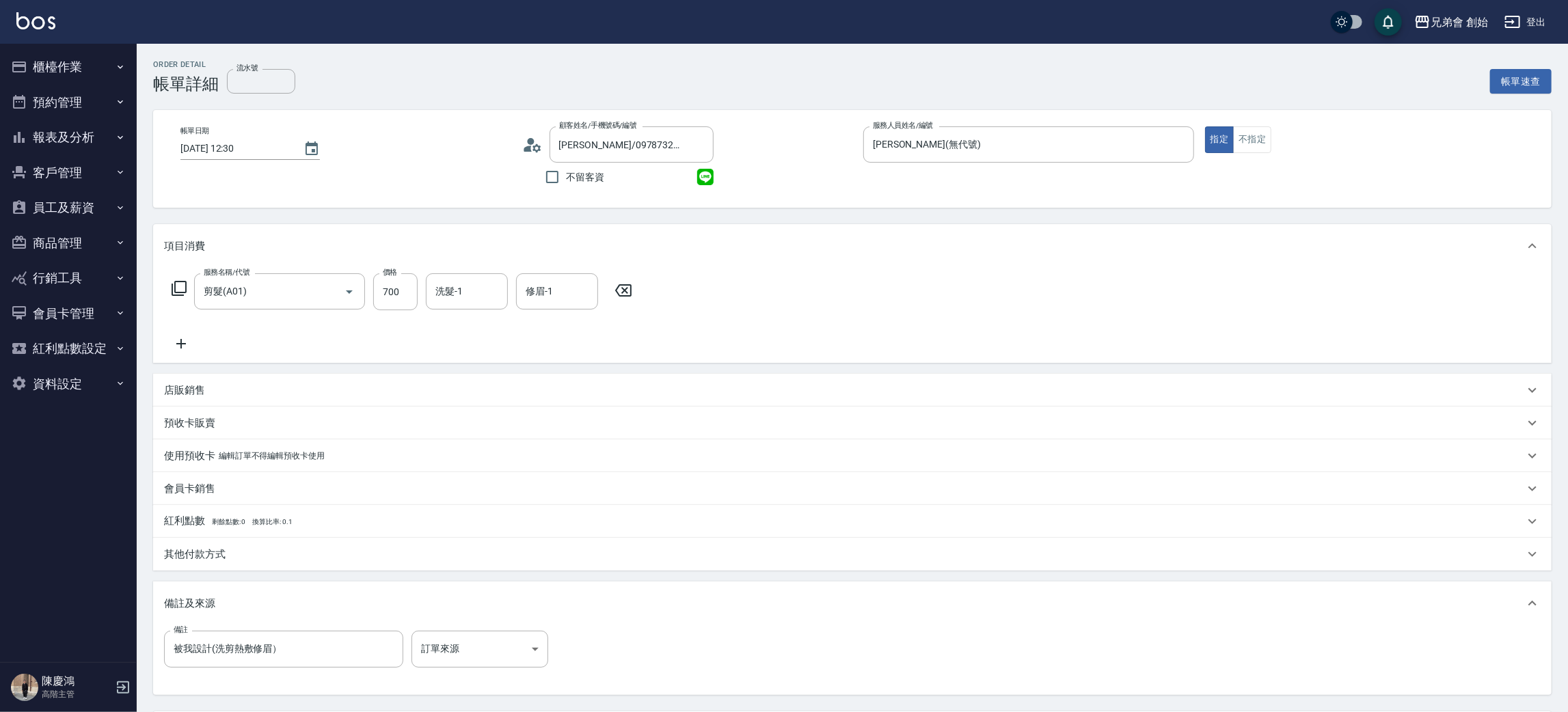
click at [190, 339] on icon at bounding box center [180, 344] width 34 height 16
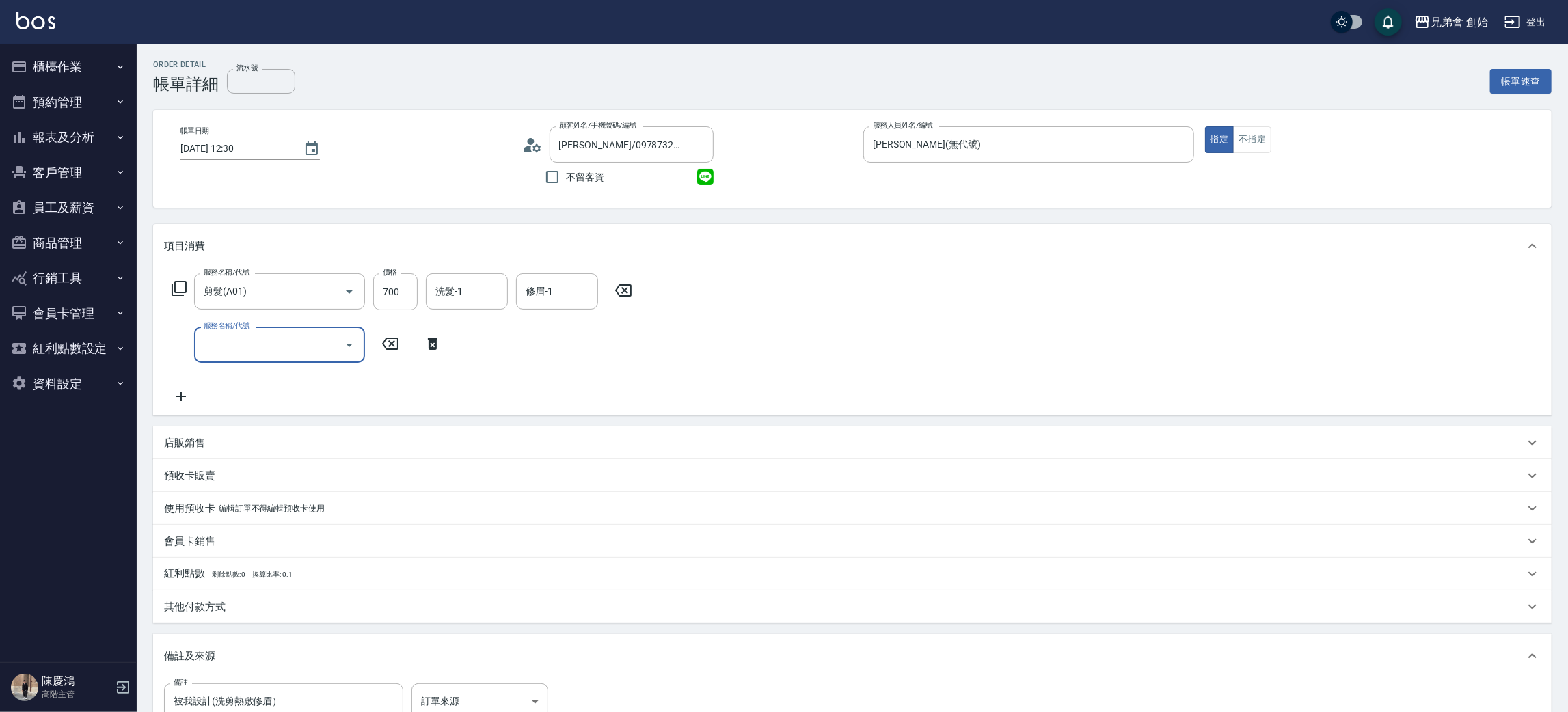
click at [282, 351] on input "服務名稱/代號" at bounding box center [269, 344] width 138 height 24
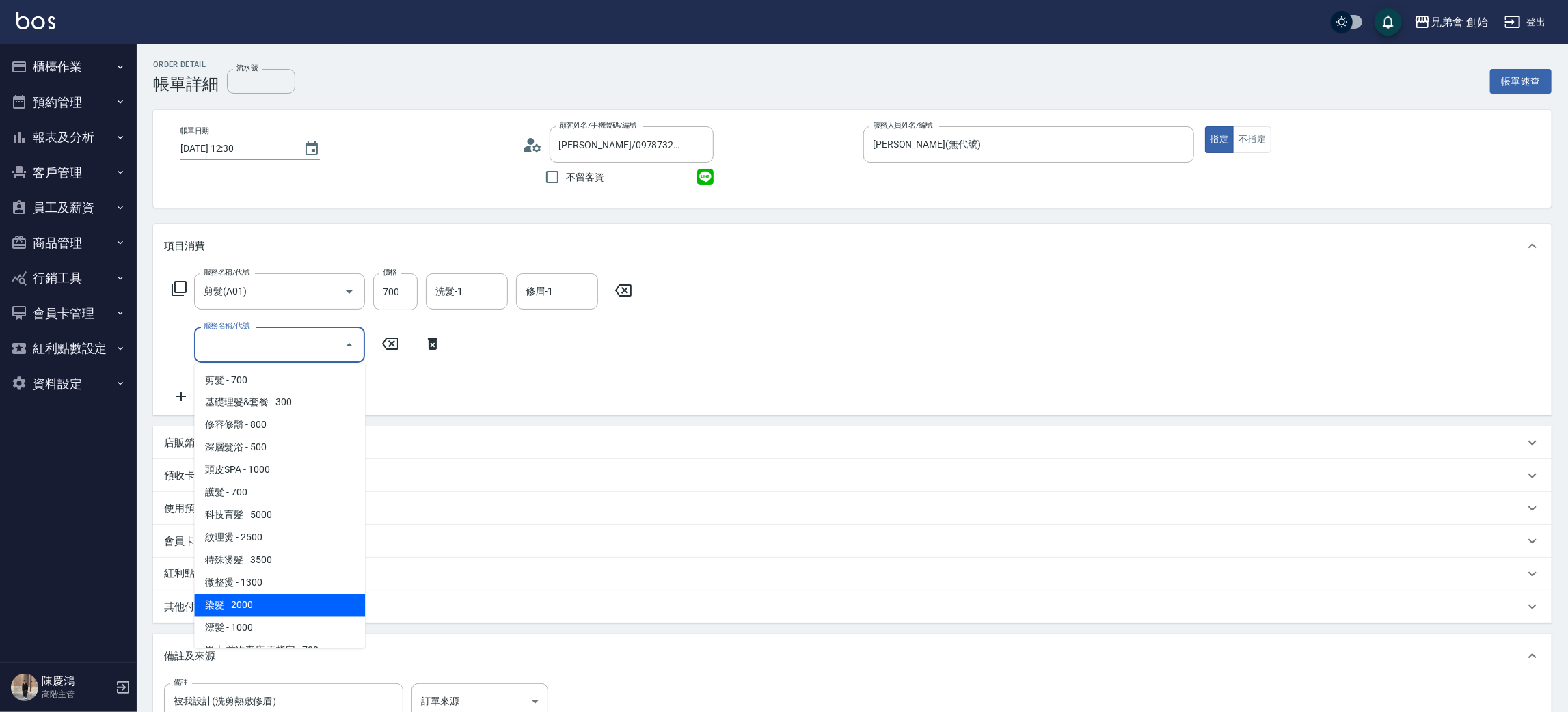
click at [293, 609] on span "染髮 - 2000" at bounding box center [279, 606] width 171 height 22
type input "染髮 (E01)"
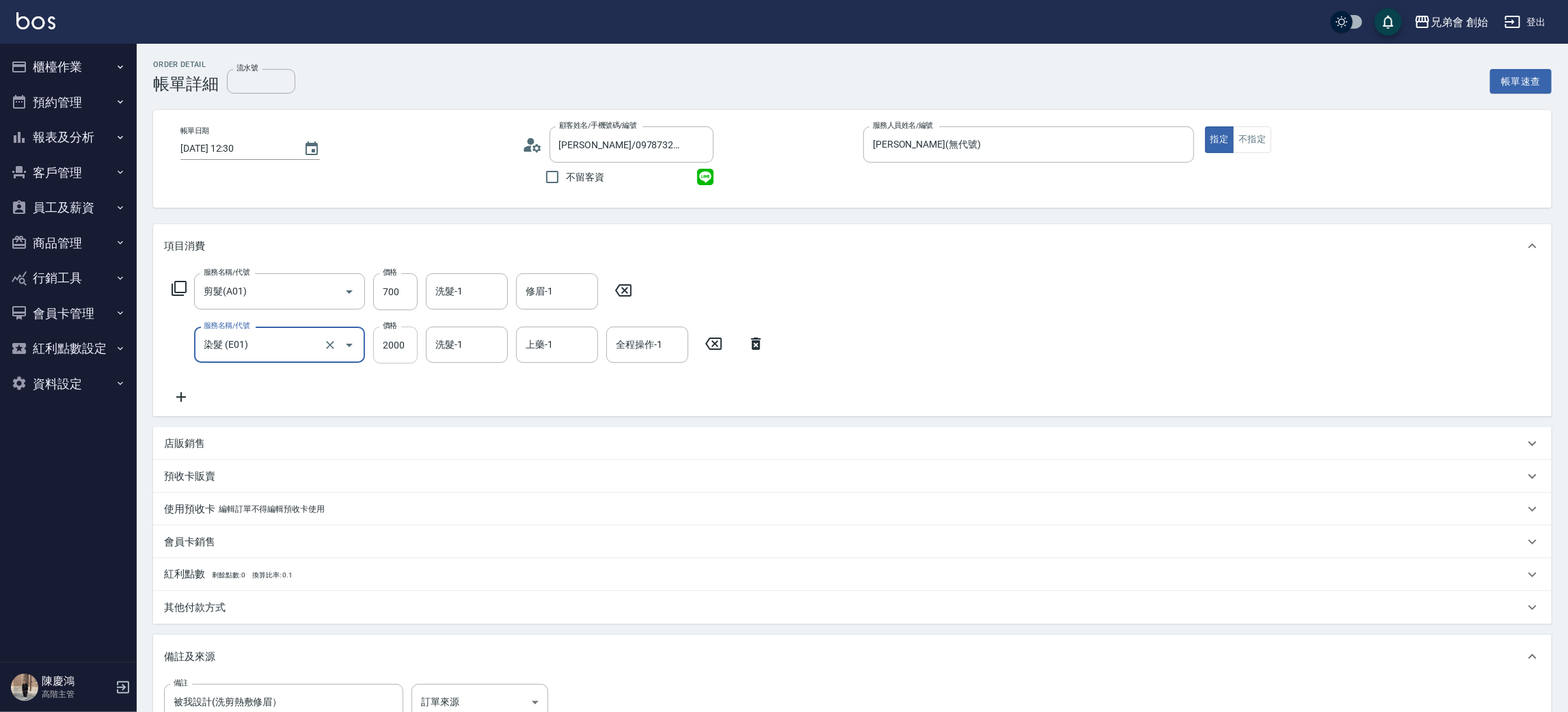
click at [405, 348] on input "2000" at bounding box center [396, 344] width 44 height 37
type input "1000"
drag, startPoint x: 782, startPoint y: 294, endPoint x: 773, endPoint y: 301, distance: 11.4
click at [782, 294] on div "服務名稱/代號 剪髮(A01) 服務名稱/代號 價格 1000 價格 洗髮-1 洗髮-1 修眉-1 修眉-1 服務名稱/代號 染髮 (E01) 服務名稱/代號…" at bounding box center [852, 342] width 1398 height 148
click at [396, 339] on input "2000" at bounding box center [396, 344] width 44 height 37
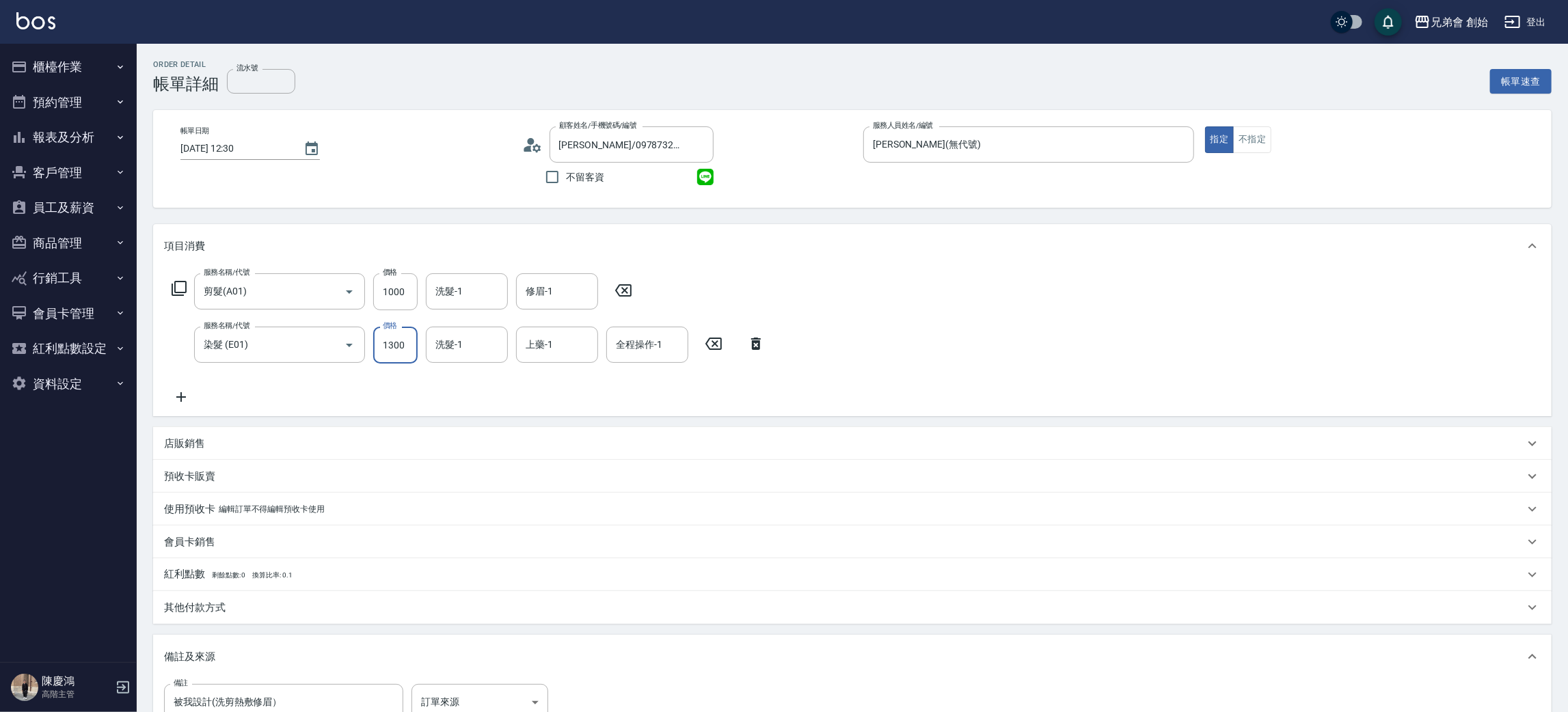
type input "1300"
click at [995, 298] on div "服務名稱/代號 剪髮(A01) 服務名稱/代號 價格 1000 價格 洗髮-1 洗髮-1 修眉-1 修眉-1 服務名稱/代號 染髮 (E01) 服務名稱/代號…" at bounding box center [852, 342] width 1398 height 148
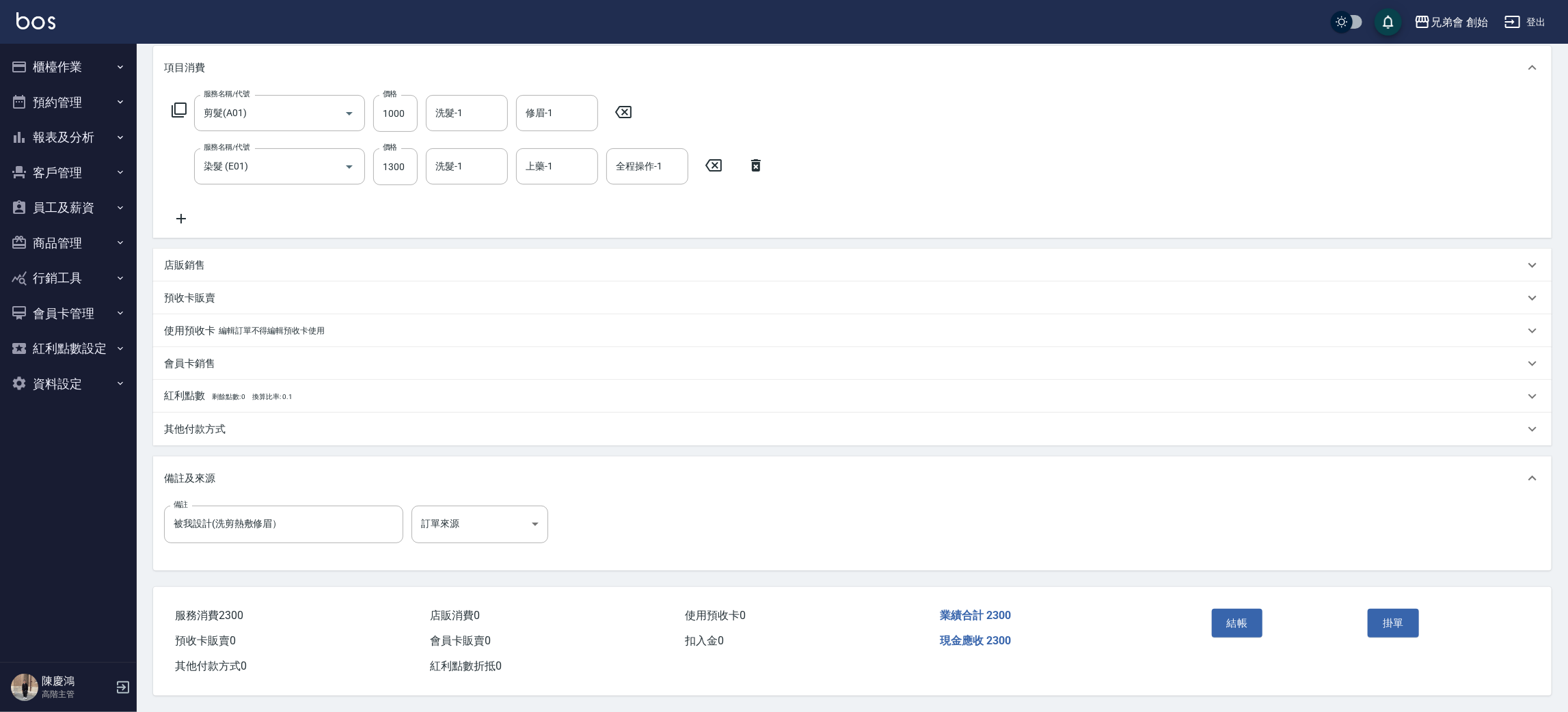
click at [1169, 633] on div "現金應收 2300" at bounding box center [1061, 641] width 255 height 26
click at [1232, 619] on button "結帳" at bounding box center [1237, 623] width 51 height 29
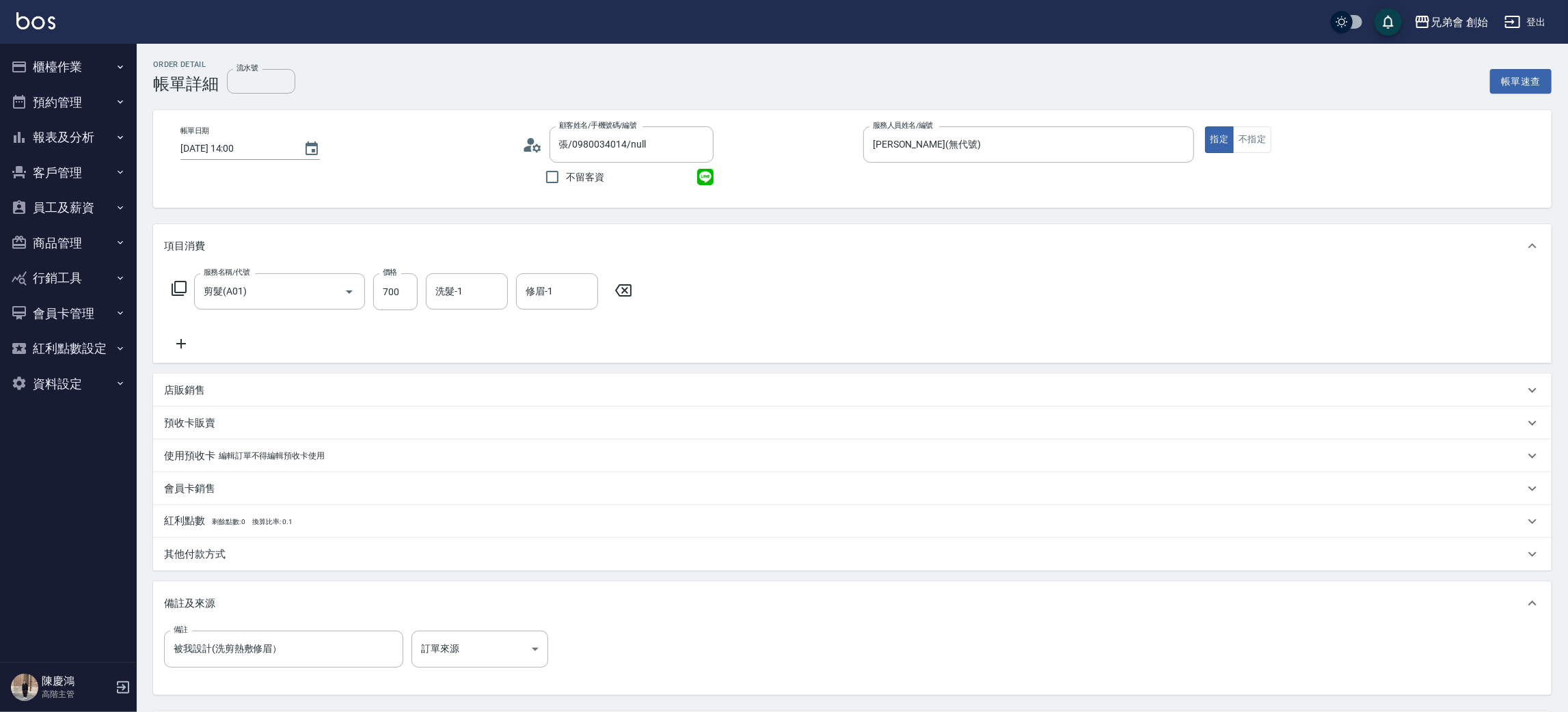
drag, startPoint x: 878, startPoint y: 317, endPoint x: 945, endPoint y: 391, distance: 99.8
click at [877, 317] on div "服務名稱/代號 剪髮(A01) 服務名稱/代號 價格 700 價格 洗髮-1 洗髮-1 修眉-1 修眉-1" at bounding box center [852, 315] width 1398 height 95
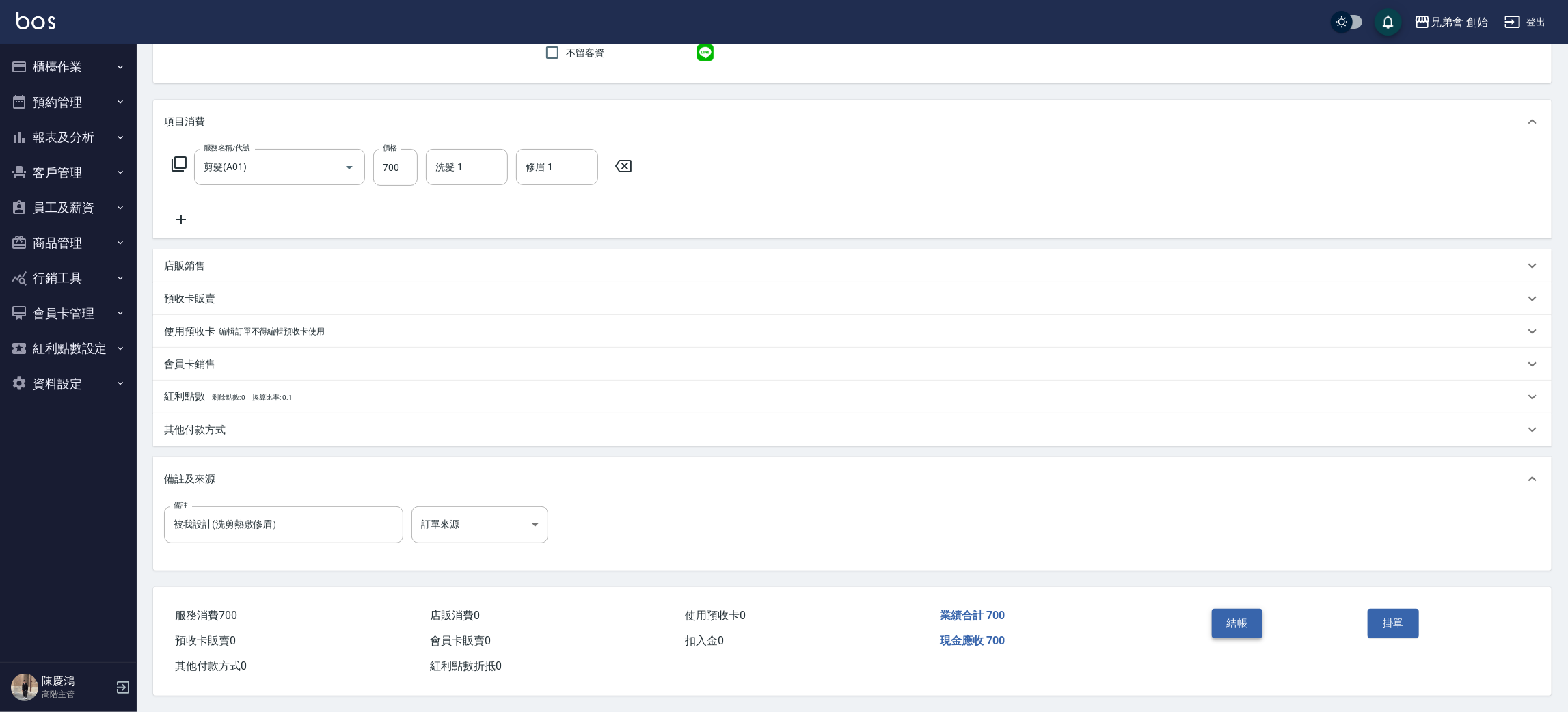
click at [1239, 619] on button "結帳" at bounding box center [1237, 623] width 51 height 29
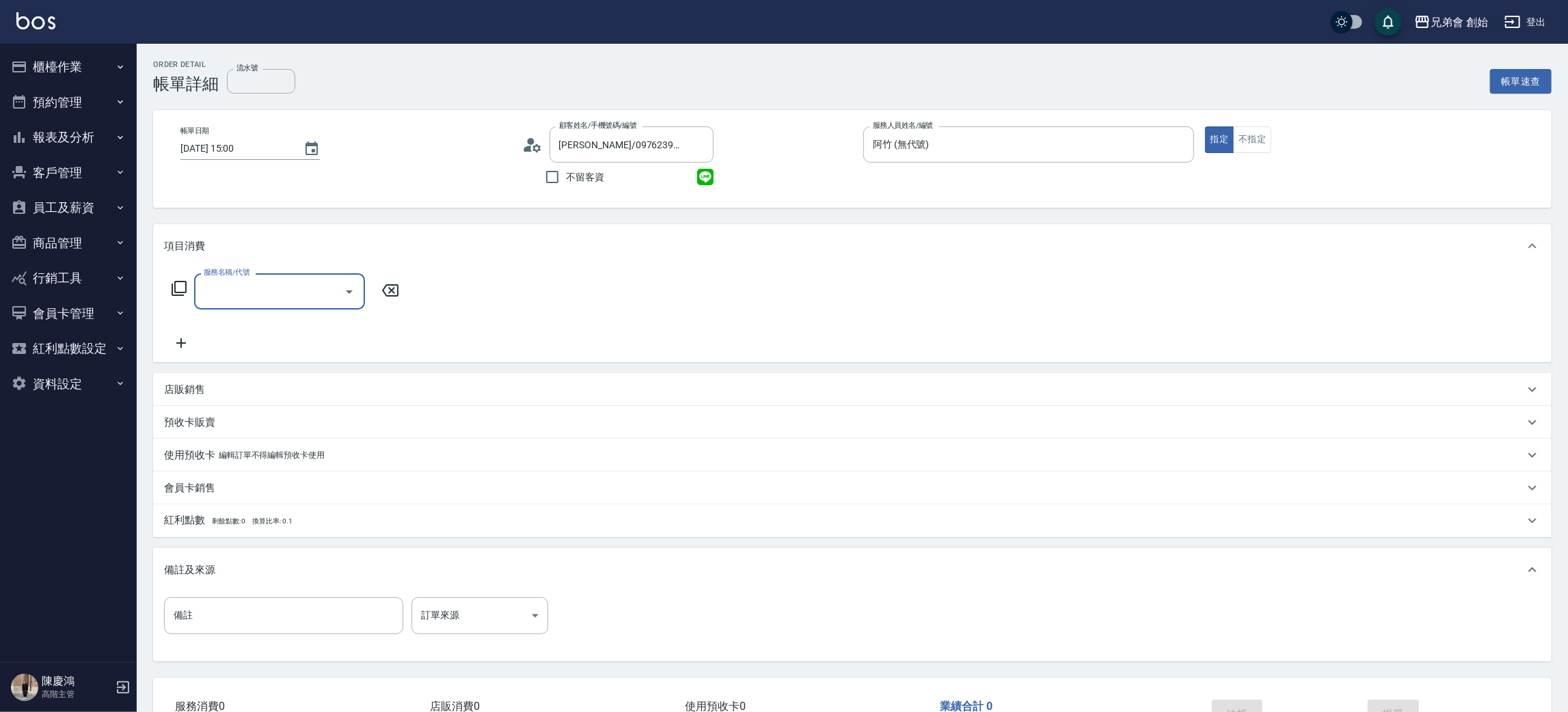
click at [260, 283] on input "服務名稱/代號" at bounding box center [269, 291] width 138 height 24
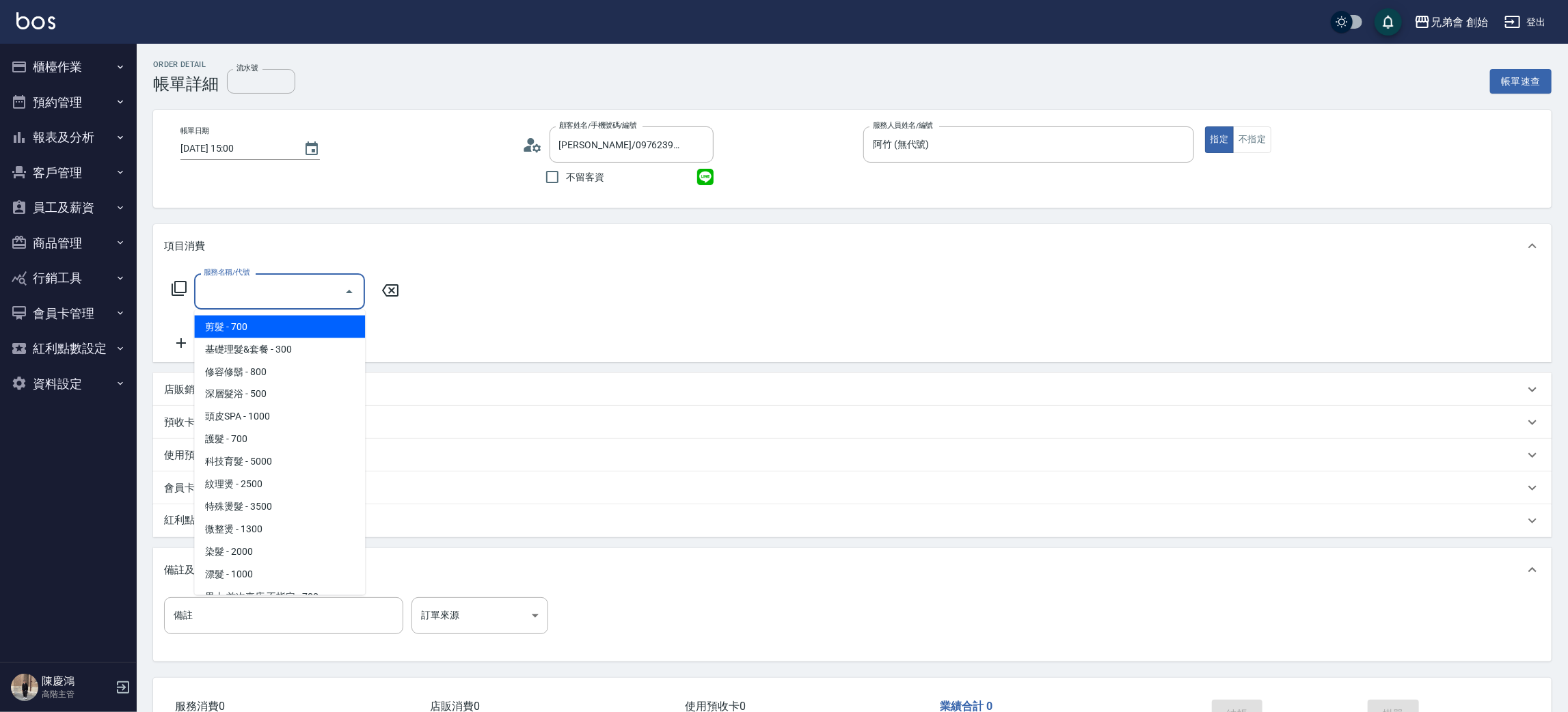
click at [267, 319] on span "剪髮 - 700" at bounding box center [279, 326] width 171 height 22
type input "剪髮(A01)"
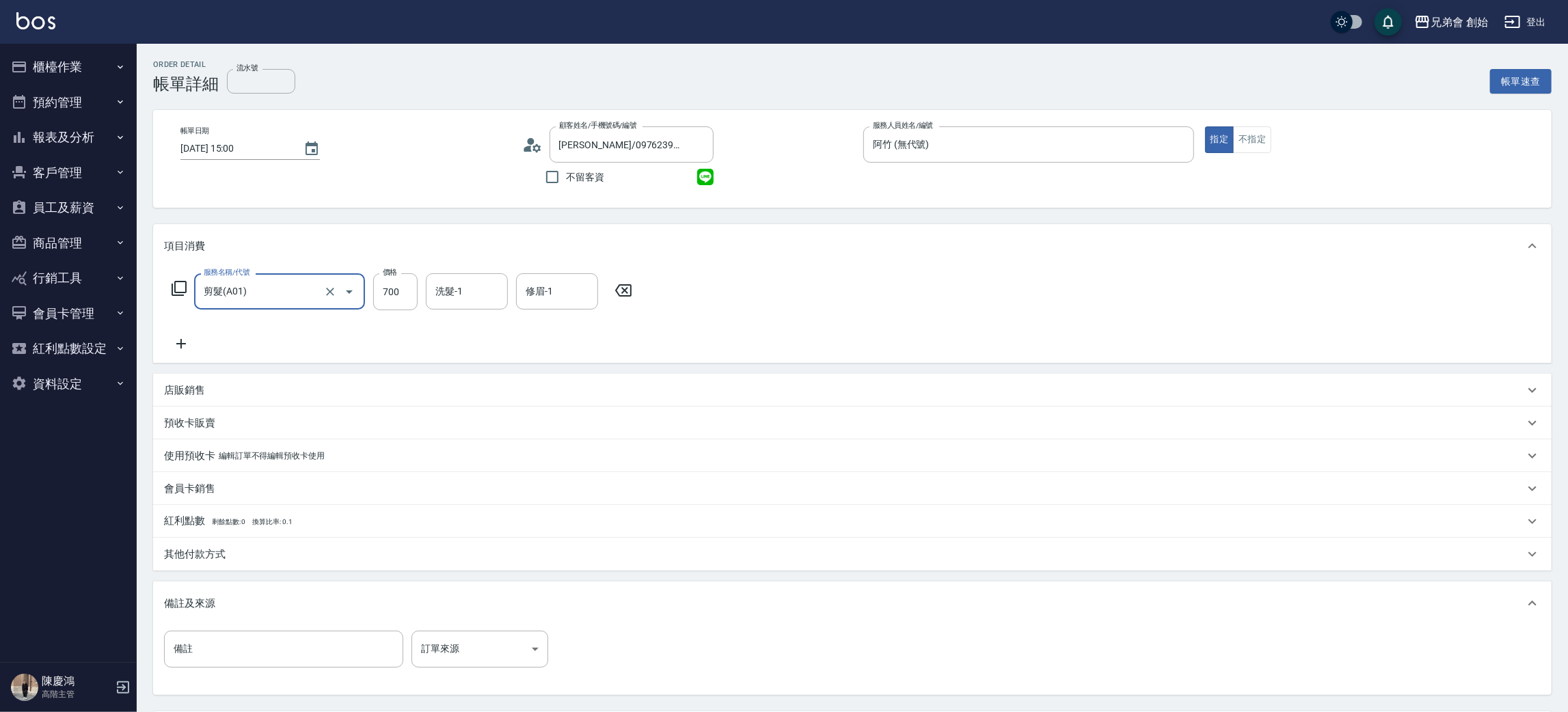
click at [186, 338] on icon at bounding box center [180, 344] width 34 height 16
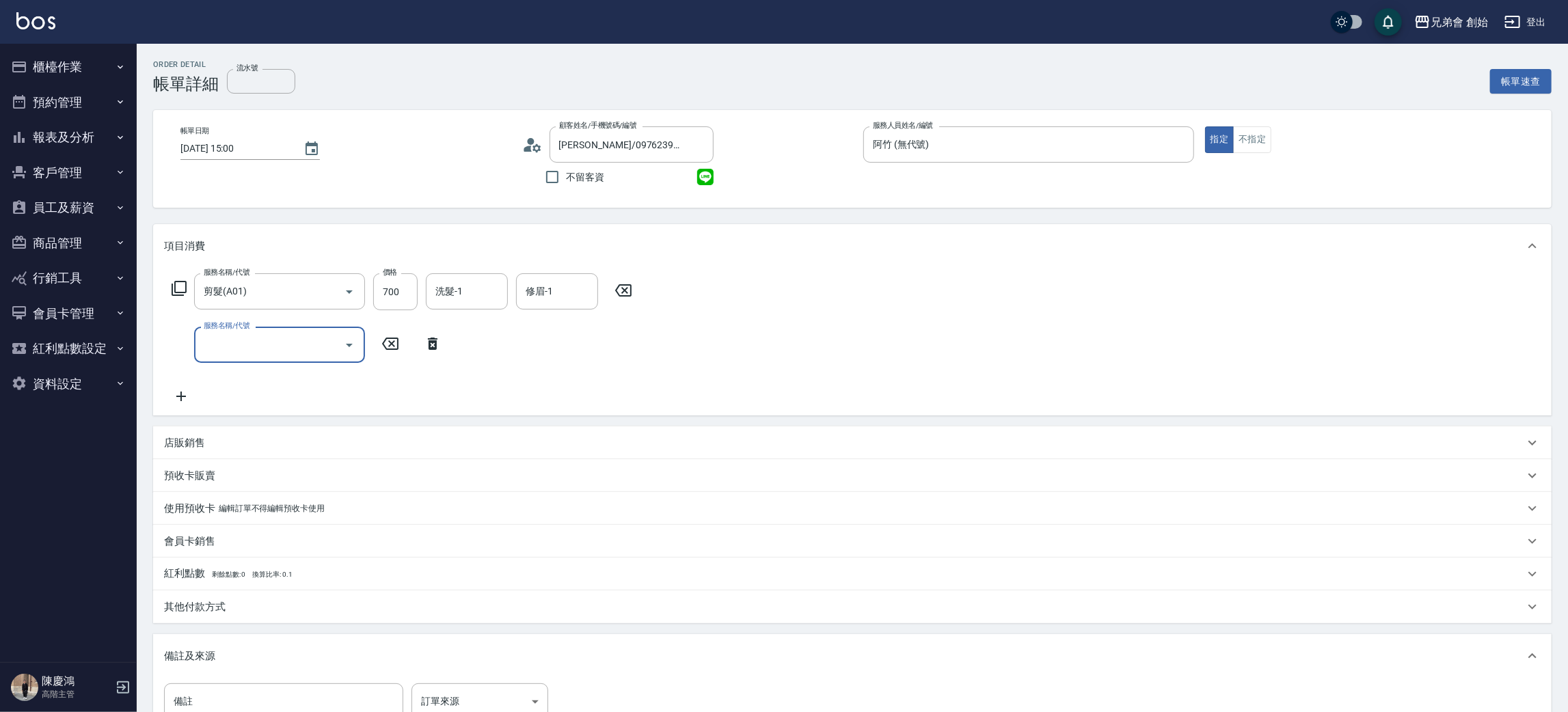
click at [243, 335] on input "服務名稱/代號" at bounding box center [269, 344] width 138 height 24
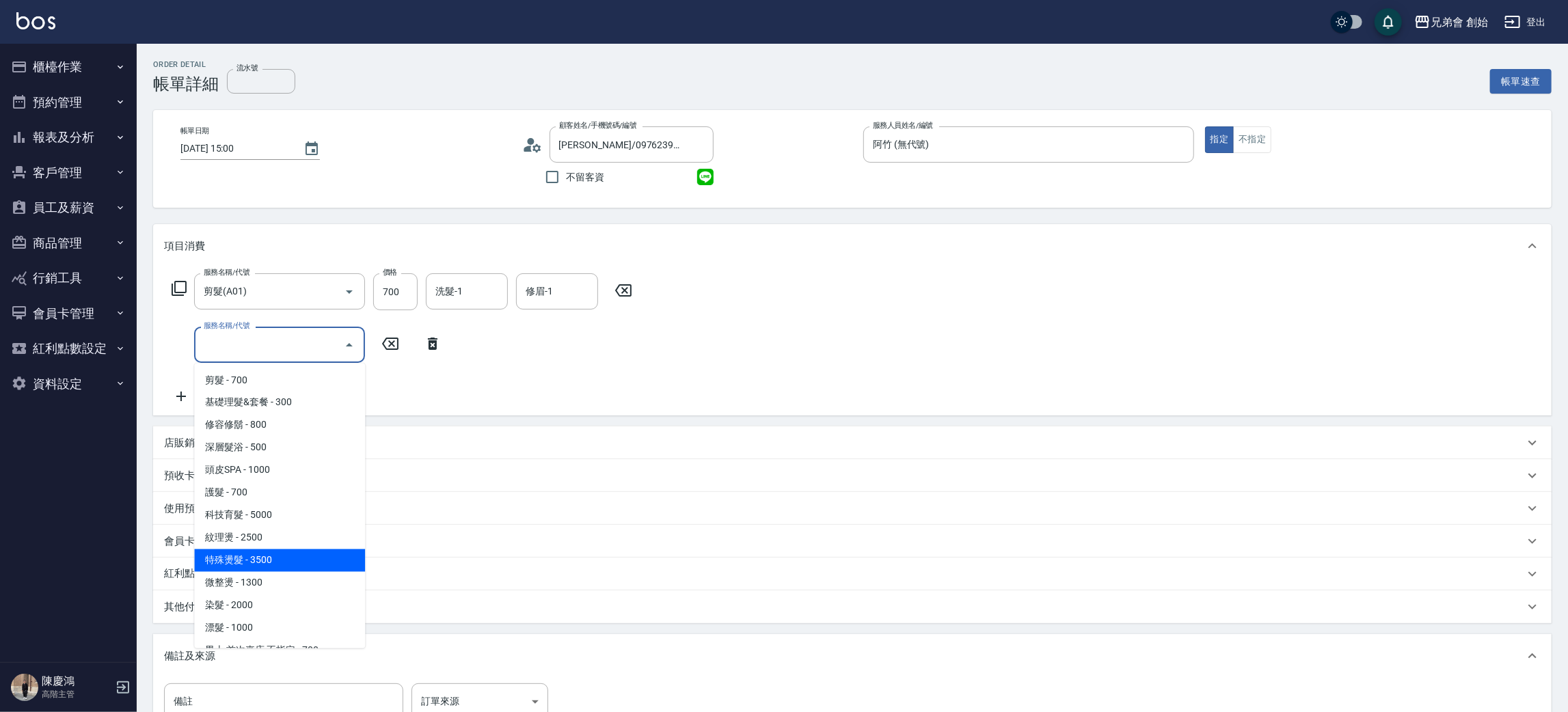
click at [339, 552] on span "特殊燙髮 - 3500" at bounding box center [279, 560] width 171 height 22
type input "特殊燙髮(D02)"
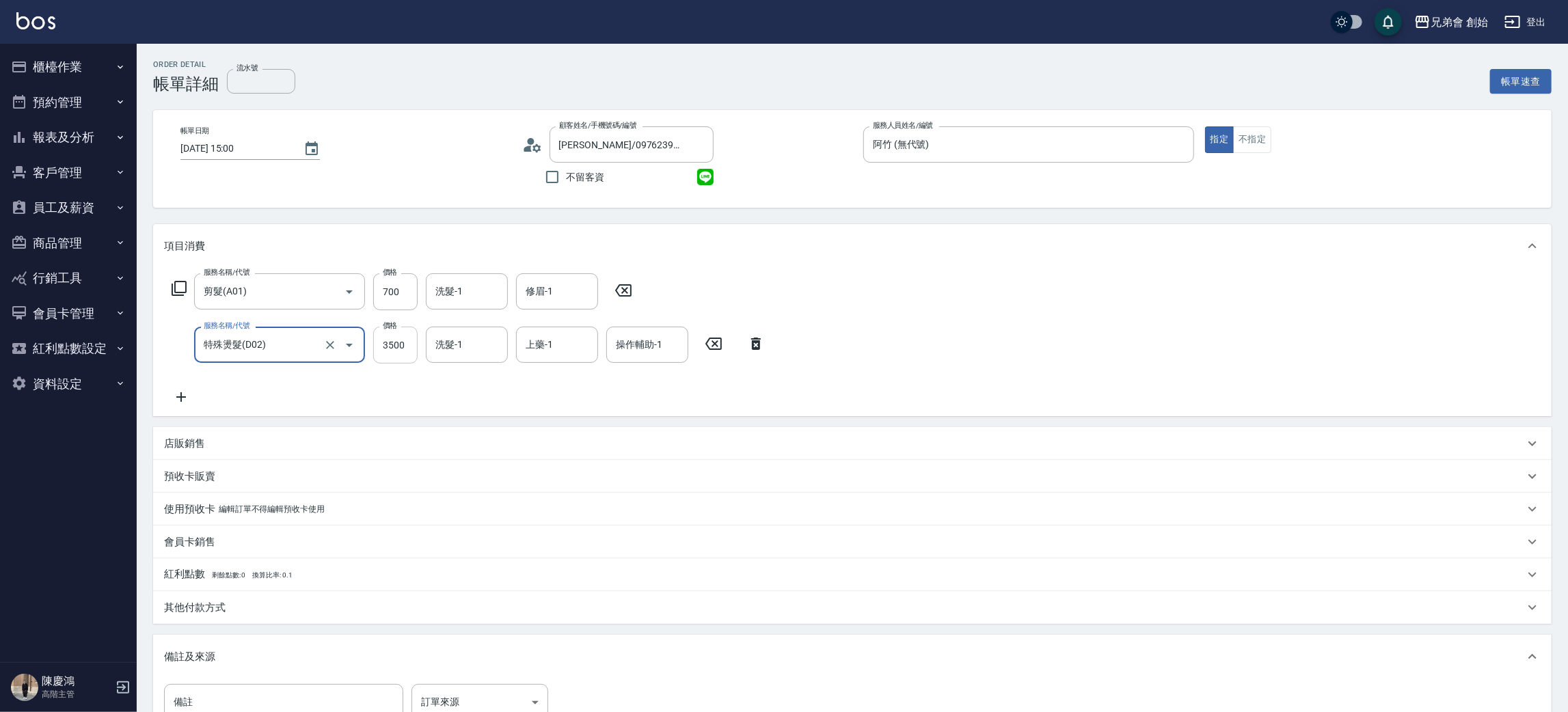
click at [385, 343] on input "3500" at bounding box center [396, 344] width 44 height 37
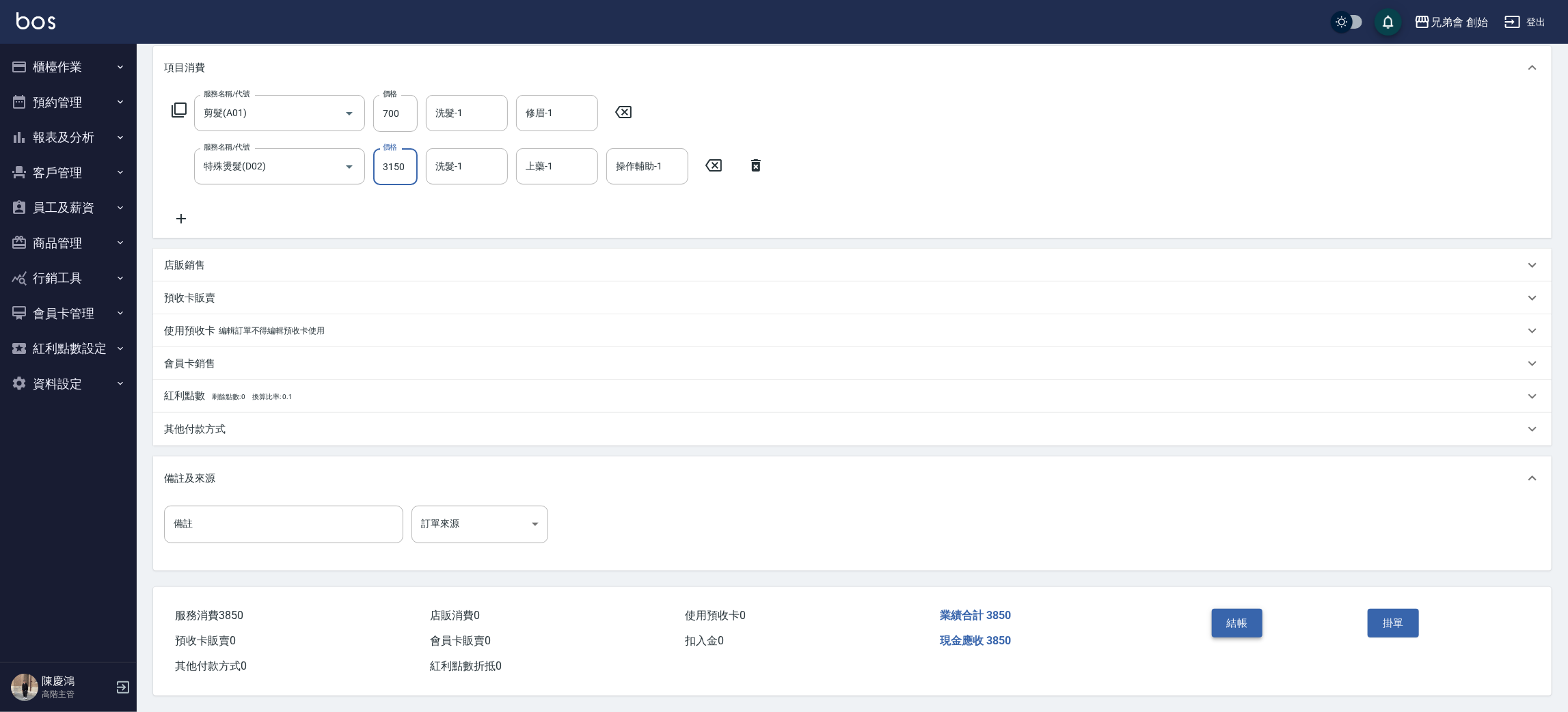
type input "3150"
click at [1260, 615] on button "結帳" at bounding box center [1237, 623] width 51 height 29
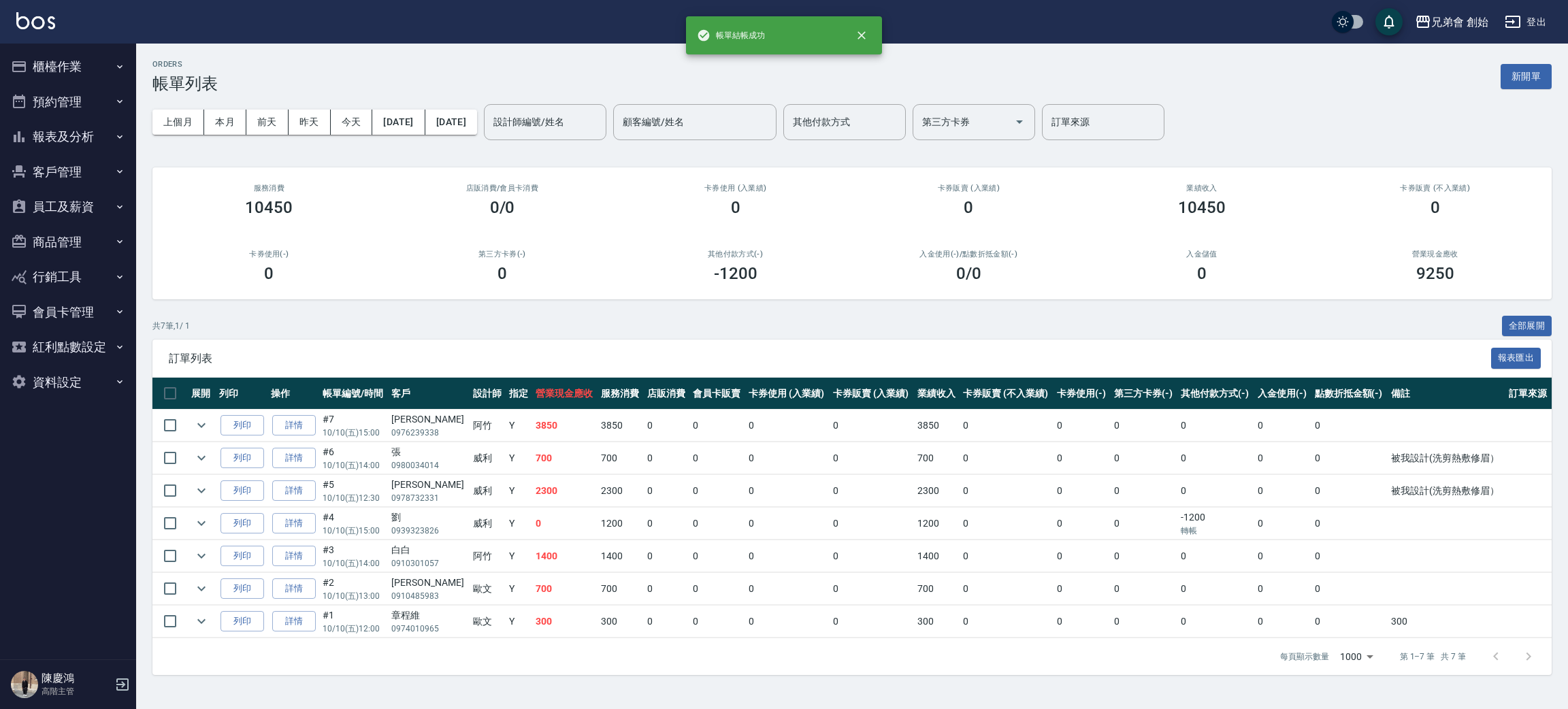
click at [303, 437] on td "詳情" at bounding box center [293, 425] width 52 height 32
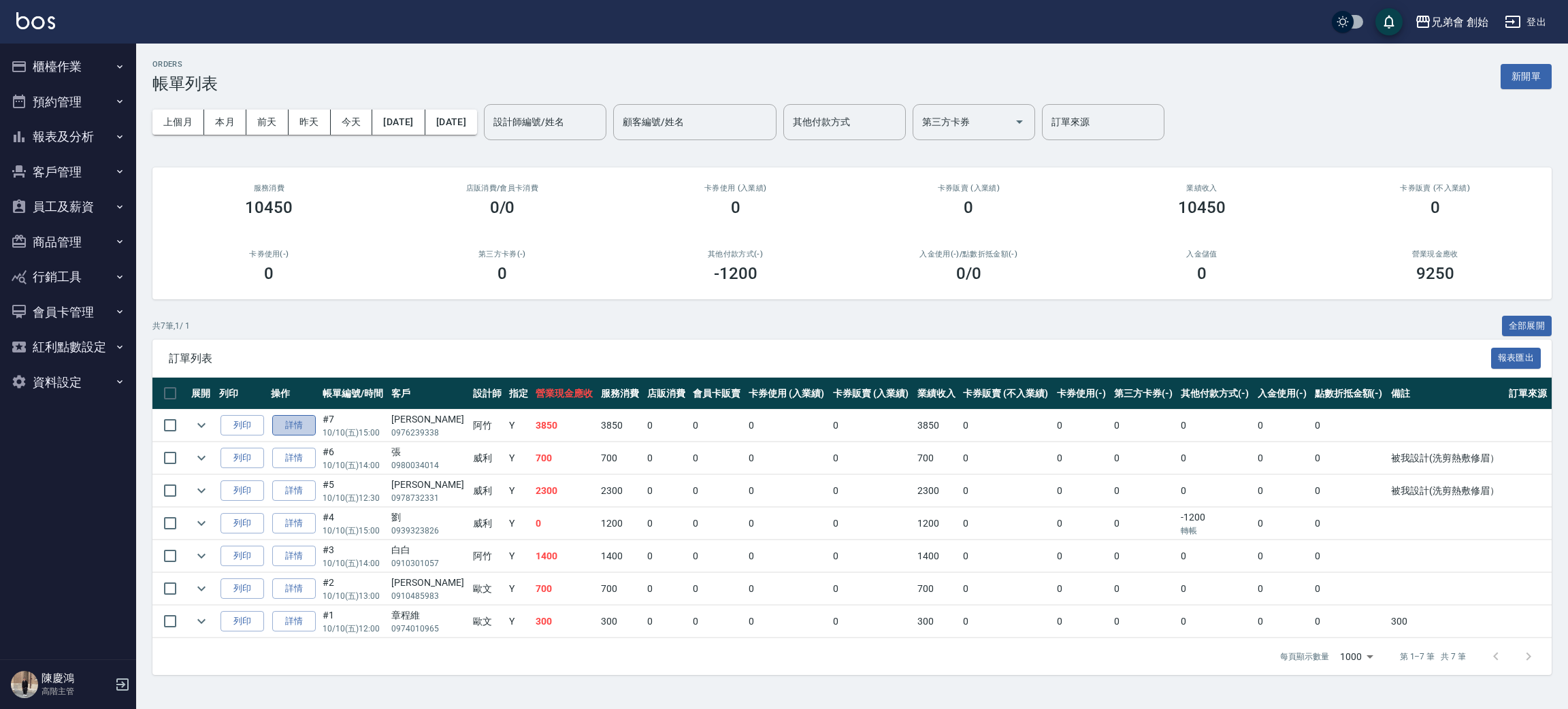
click at [299, 428] on link "詳情" at bounding box center [294, 426] width 43 height 21
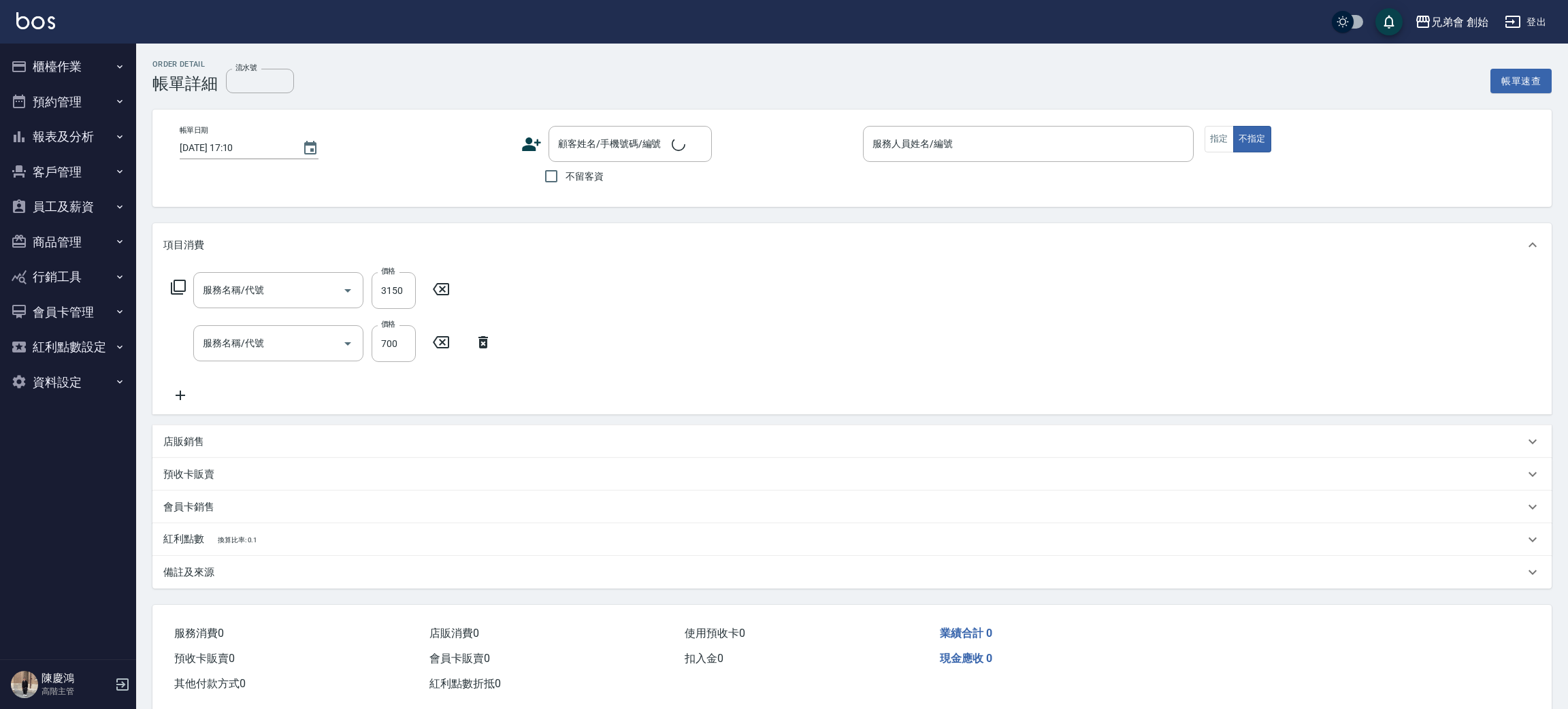
type input "2025/10/10 15:00"
type input "阿竹 (無代號)"
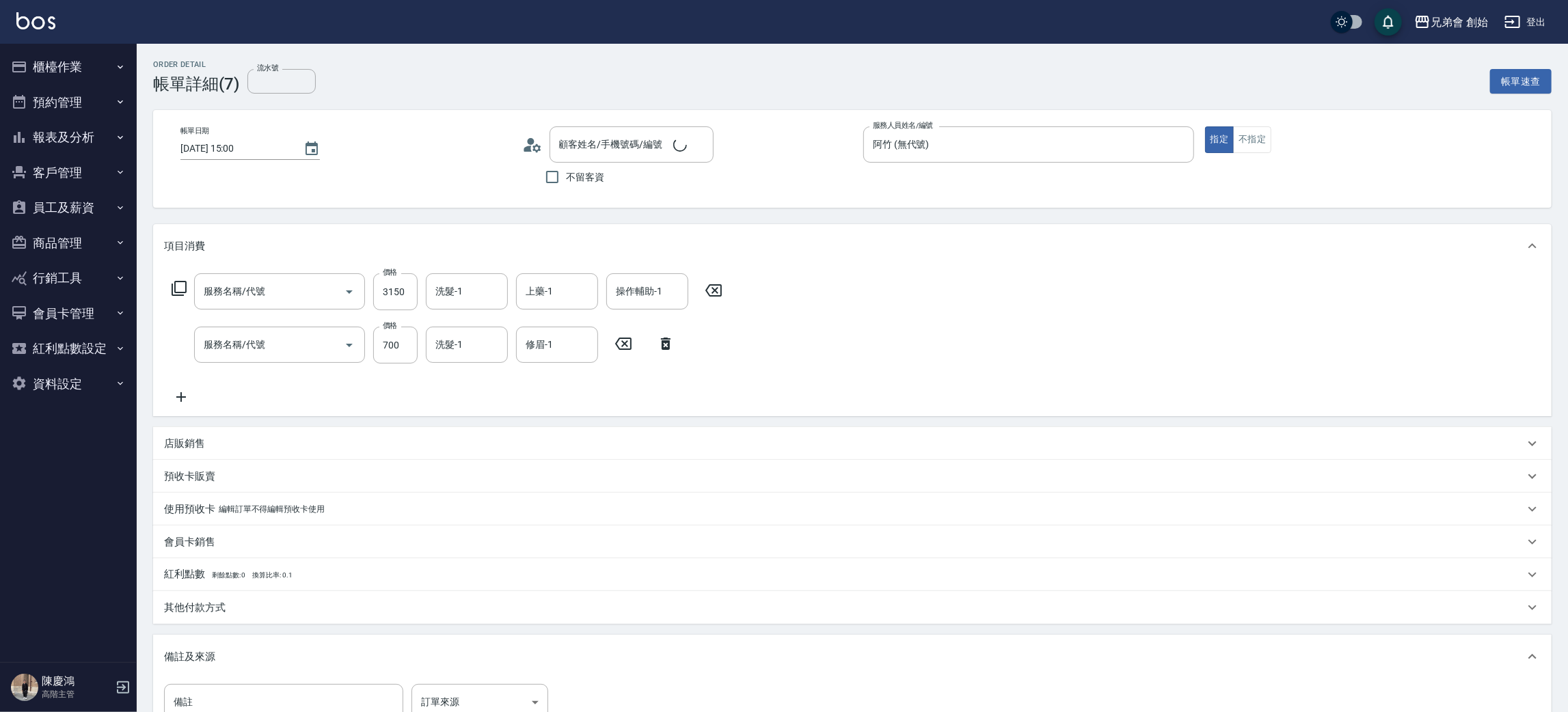
type input "特殊燙髮(D02)"
type input "剪髮(A01)"
type input "[PERSON_NAME]/0976239338/null"
click at [388, 288] on input "3150" at bounding box center [396, 292] width 44 height 37
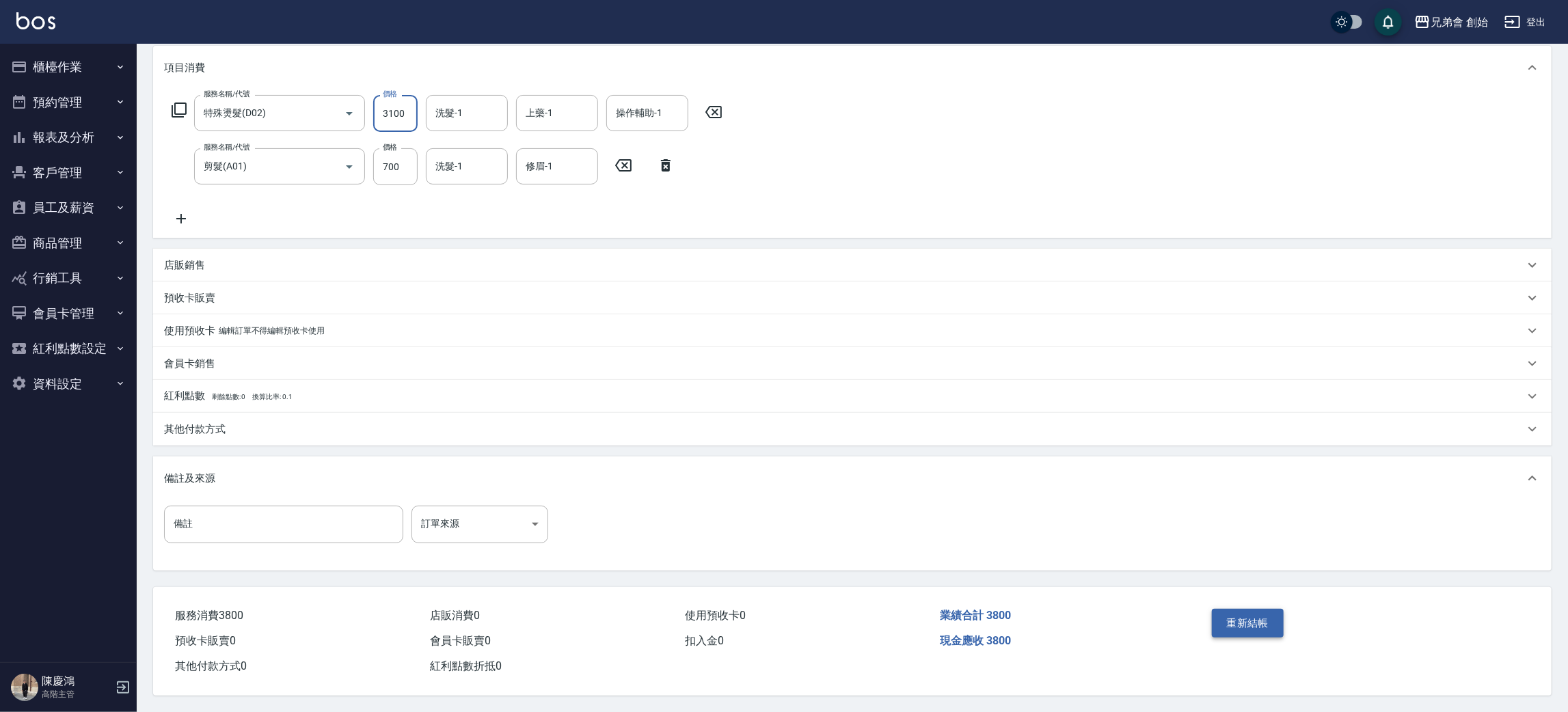
type input "3100"
click at [1260, 630] on button "重新結帳" at bounding box center [1247, 623] width 73 height 29
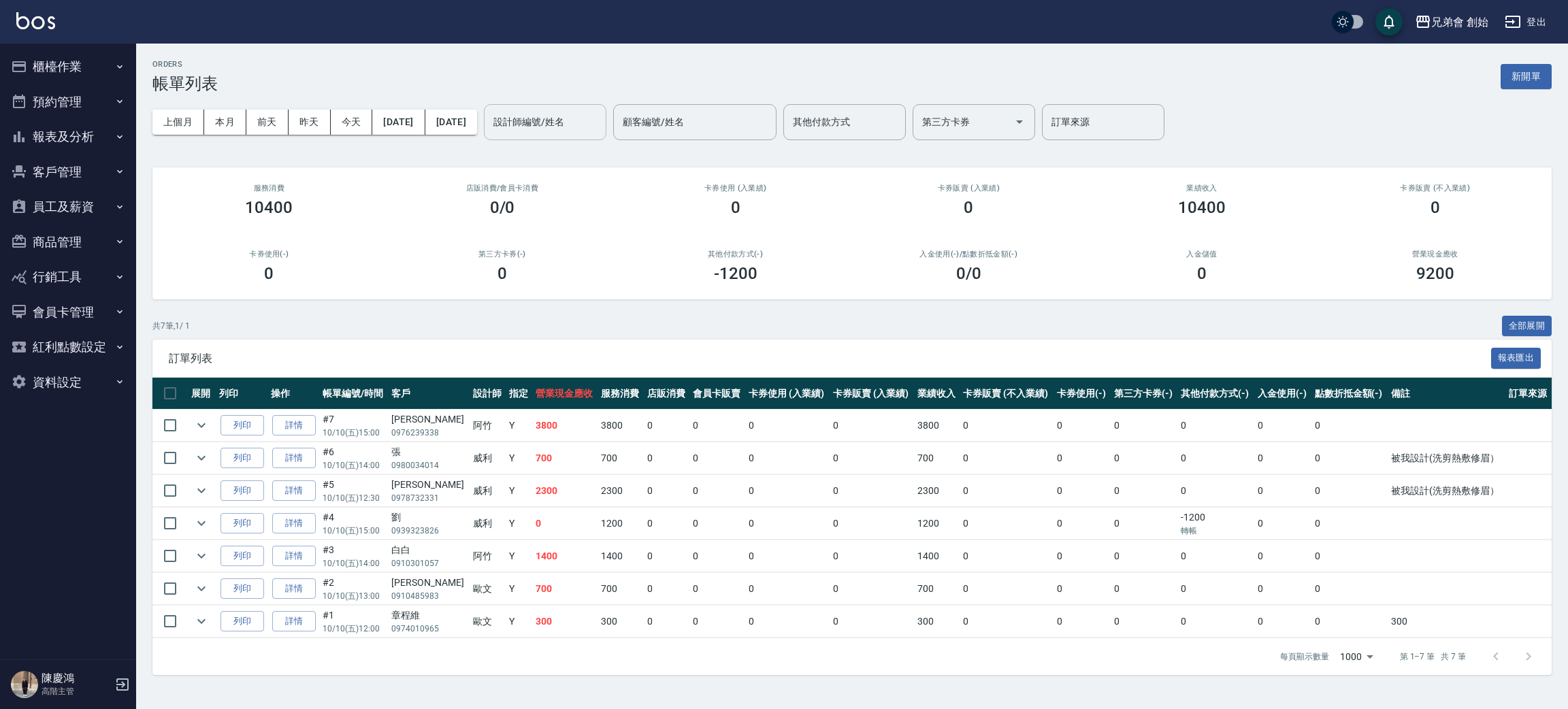
click at [606, 134] on div "設計師編號/姓名" at bounding box center [545, 122] width 122 height 36
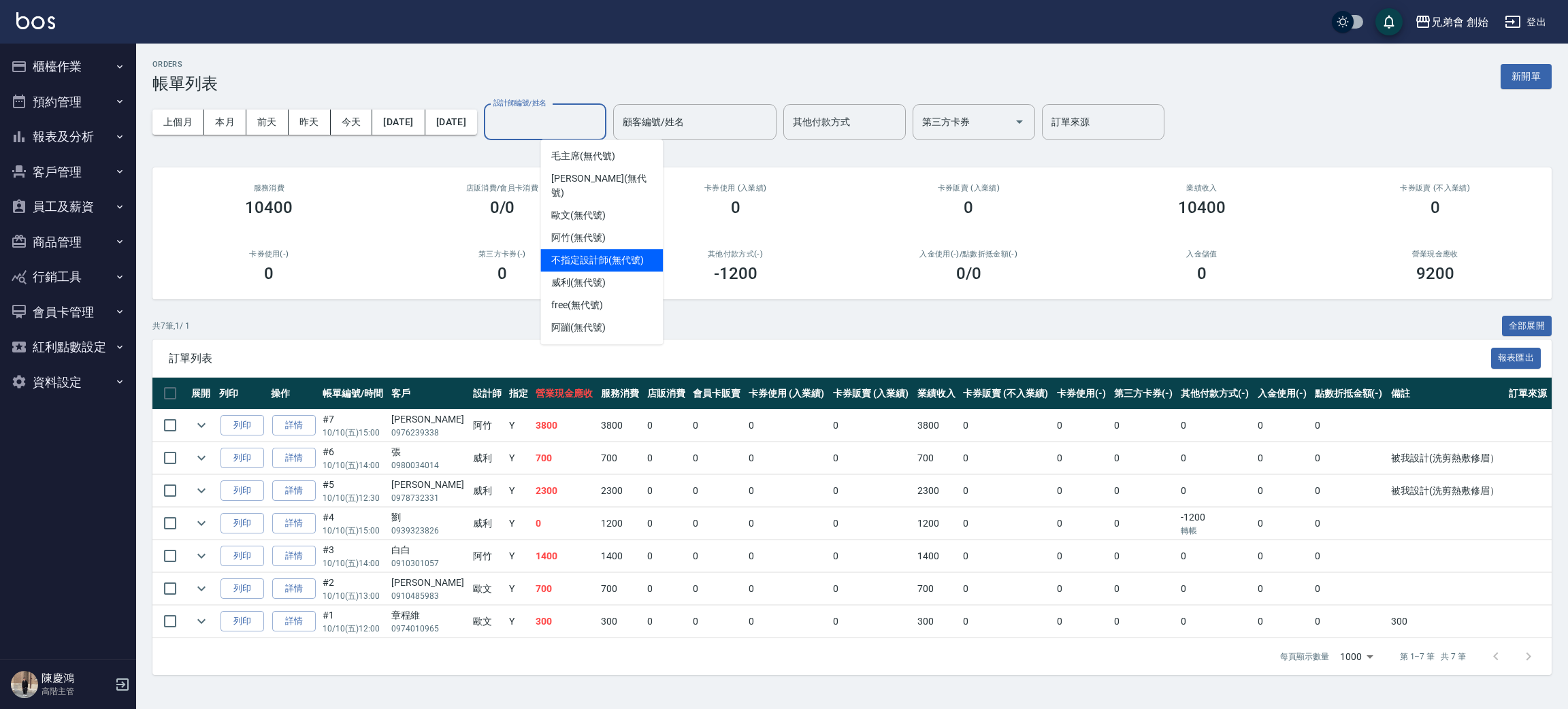
click at [631, 226] on div "阿竹 (無代號)" at bounding box center [601, 237] width 122 height 22
type input "阿竹 (無代號)"
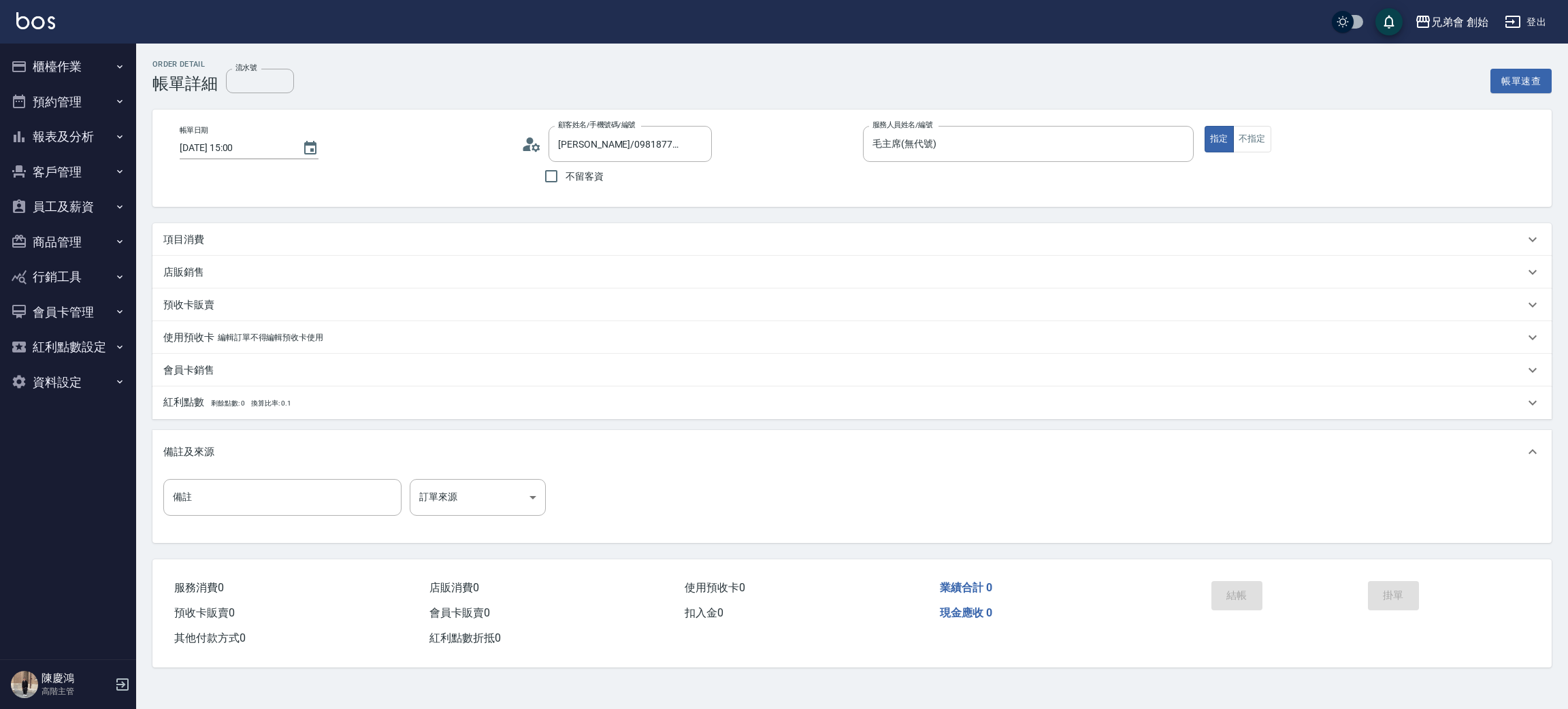
click at [177, 256] on div "店販銷售" at bounding box center [852, 272] width 1399 height 33
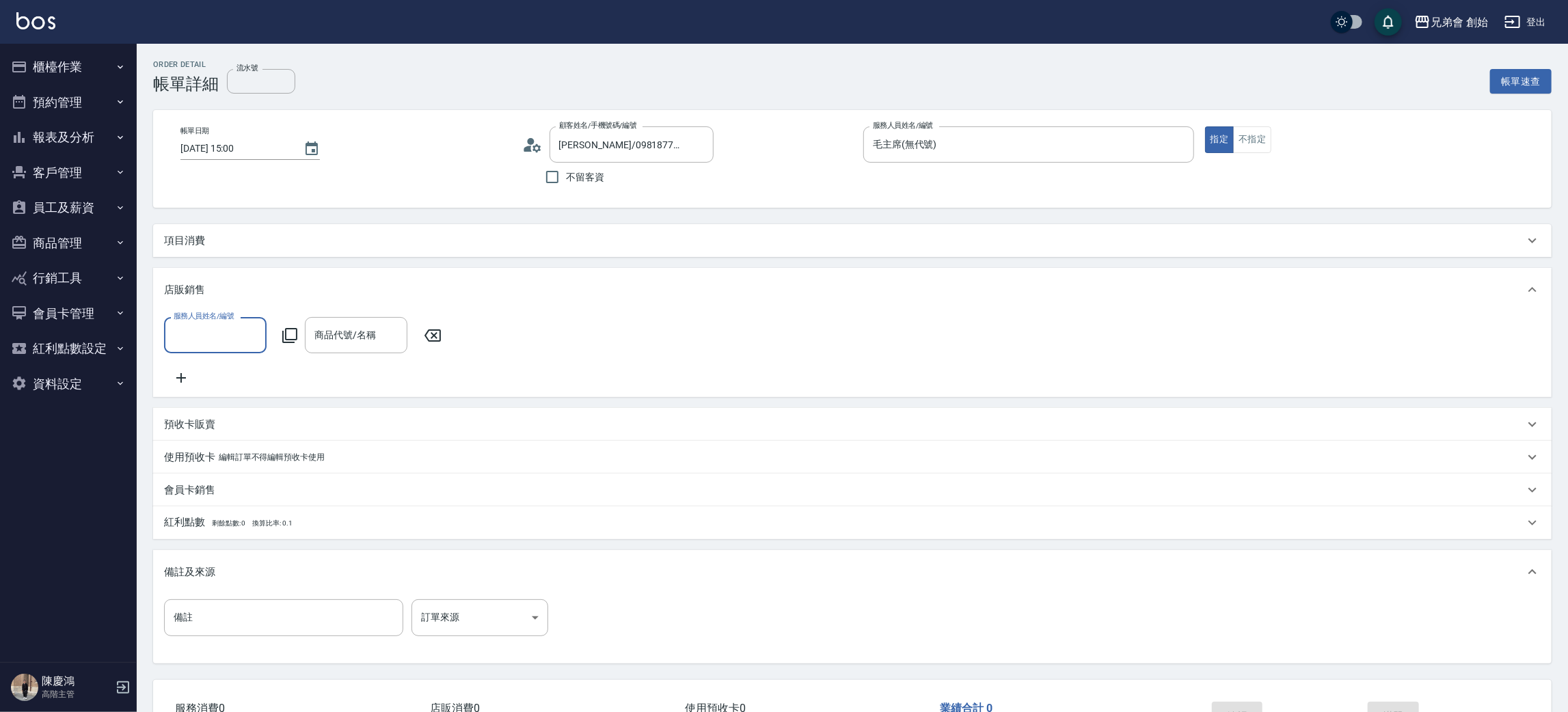
click at [215, 348] on div "服務人員姓名/編號" at bounding box center [215, 335] width 102 height 36
drag, startPoint x: 206, startPoint y: 372, endPoint x: 227, endPoint y: 375, distance: 21.2
click at [206, 375] on span "毛主席 (無代號)" at bounding box center [207, 369] width 64 height 14
type input "毛主席(無代號)"
click at [187, 248] on div "項目消費" at bounding box center [852, 241] width 1398 height 33
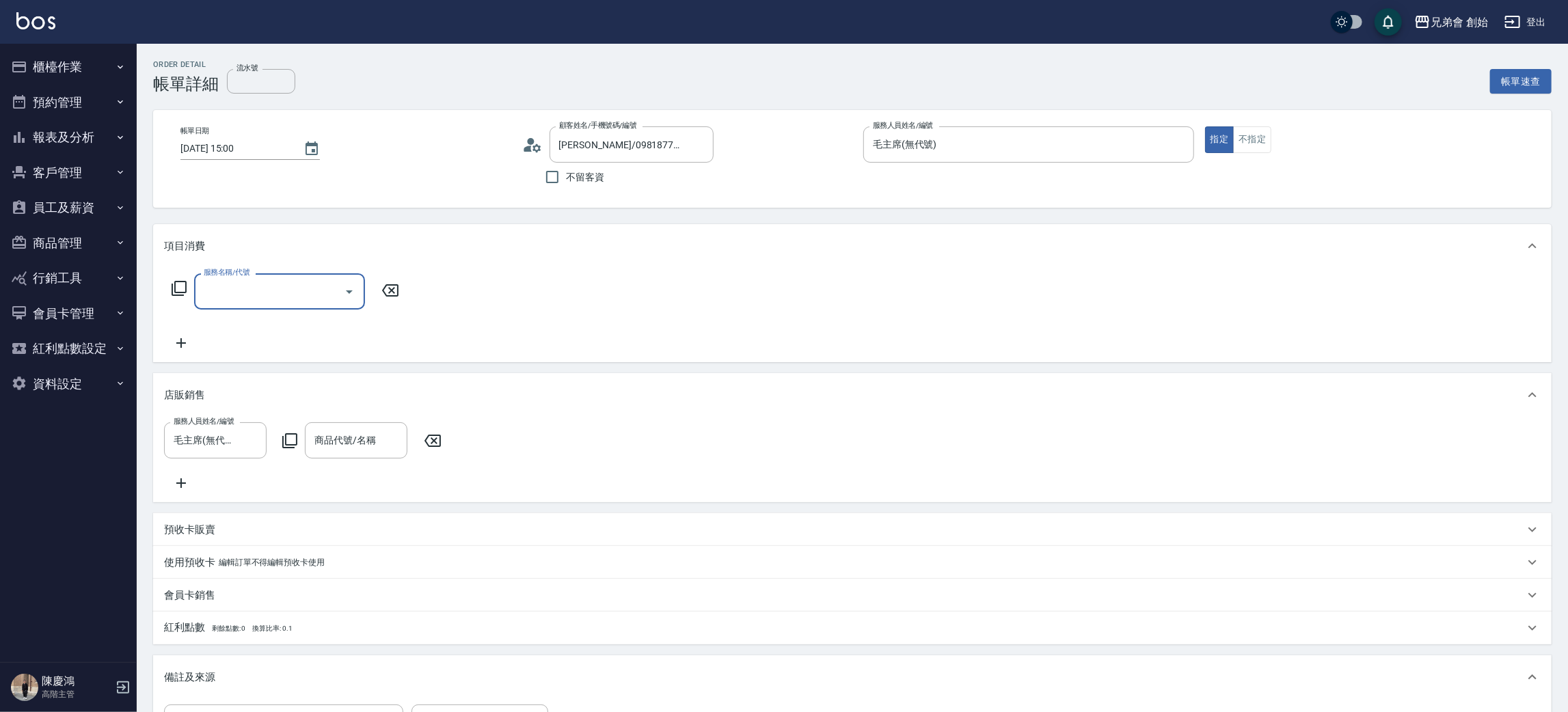
click at [222, 297] on input "服務名稱/代號" at bounding box center [269, 291] width 138 height 24
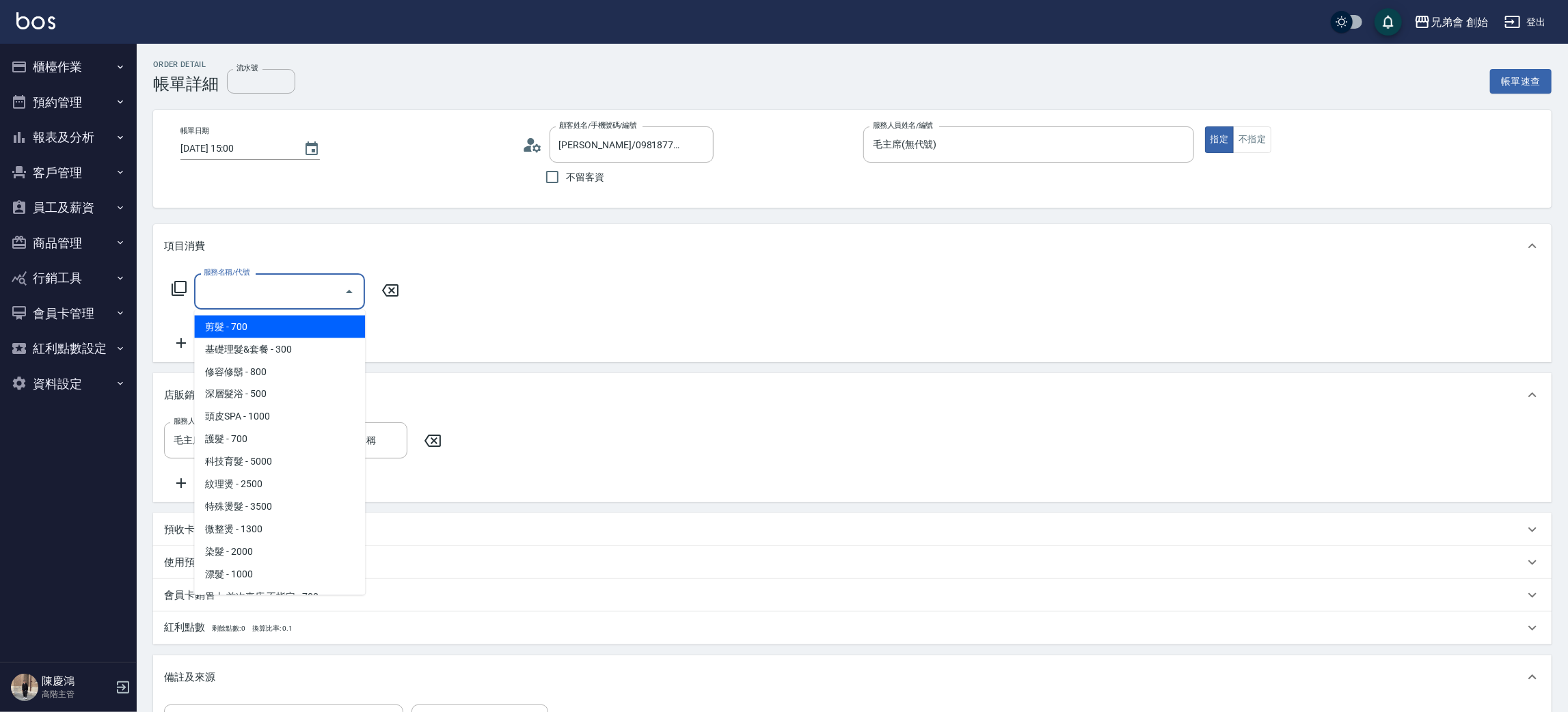
click at [239, 320] on span "剪髮 - 700" at bounding box center [279, 326] width 171 height 22
type input "剪髮(A01)"
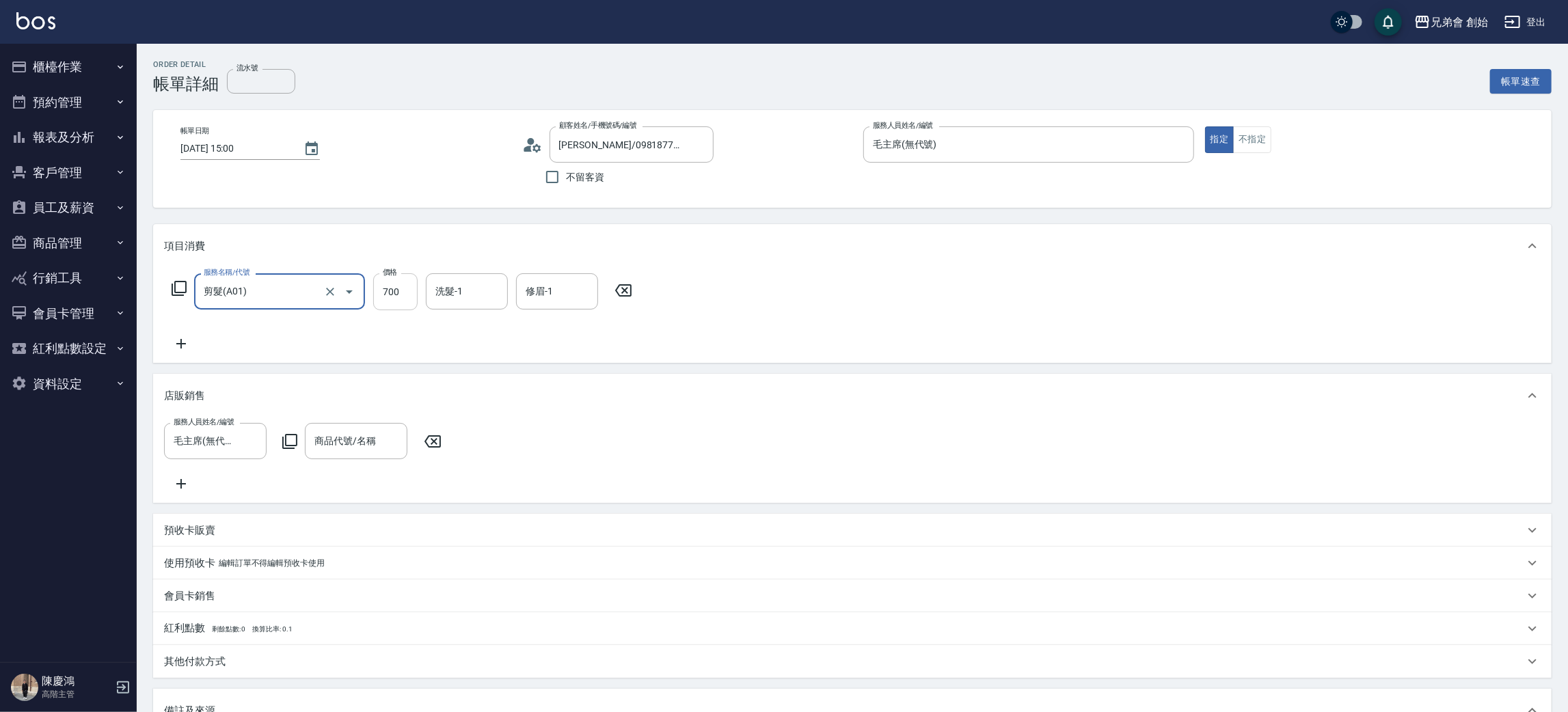
click at [378, 289] on input "700" at bounding box center [396, 292] width 44 height 37
type input "1000"
click at [174, 351] on div "服務名稱/代號 剪髮(A01) 服務名稱/代號 價格 1000 價格 洗髮-1 洗髮-1 修眉-1 修眉-1" at bounding box center [852, 315] width 1398 height 95
click at [190, 346] on icon at bounding box center [180, 344] width 34 height 16
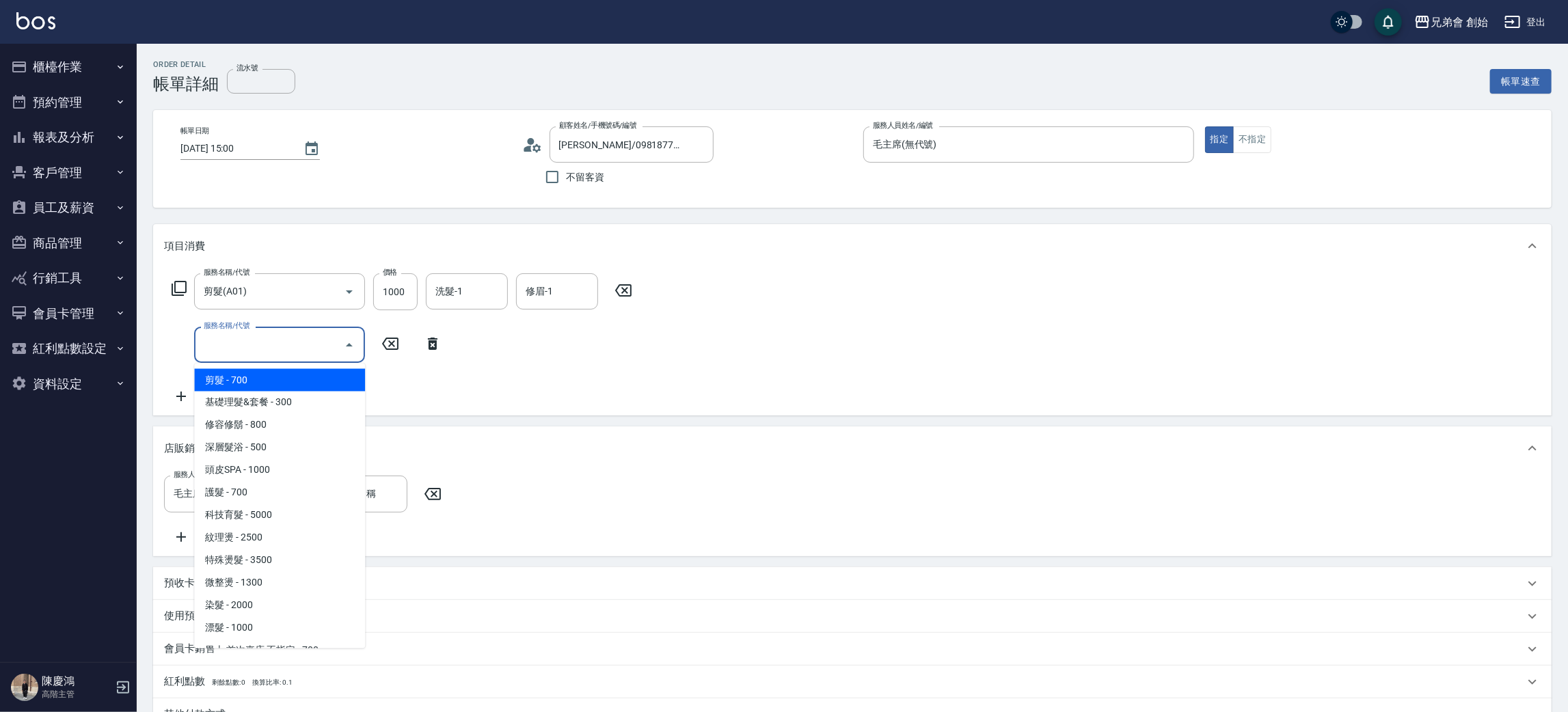
click at [230, 340] on input "服務名稱/代號" at bounding box center [269, 344] width 138 height 24
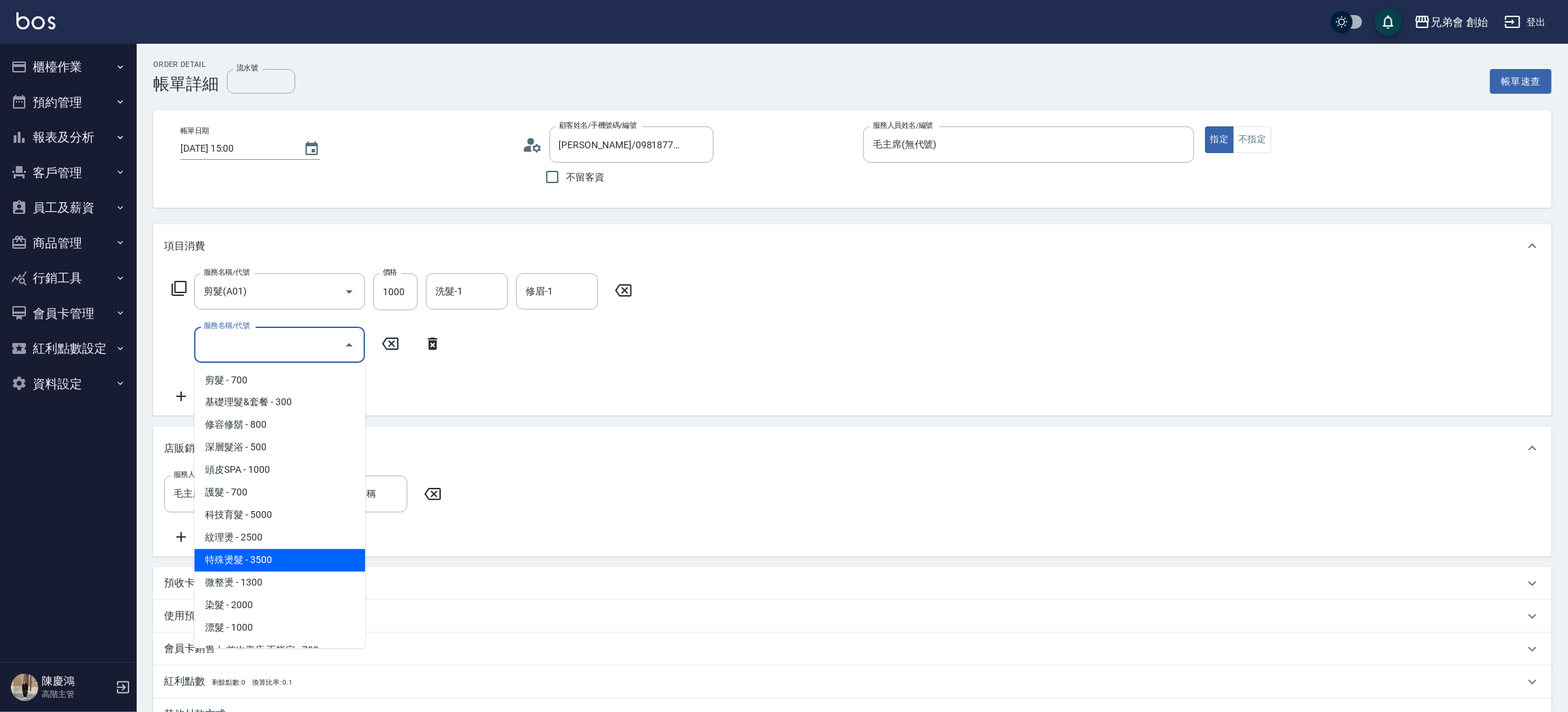
click at [277, 556] on span "特殊燙髮 - 3500" at bounding box center [279, 560] width 171 height 22
type input "特殊燙髮(D02)"
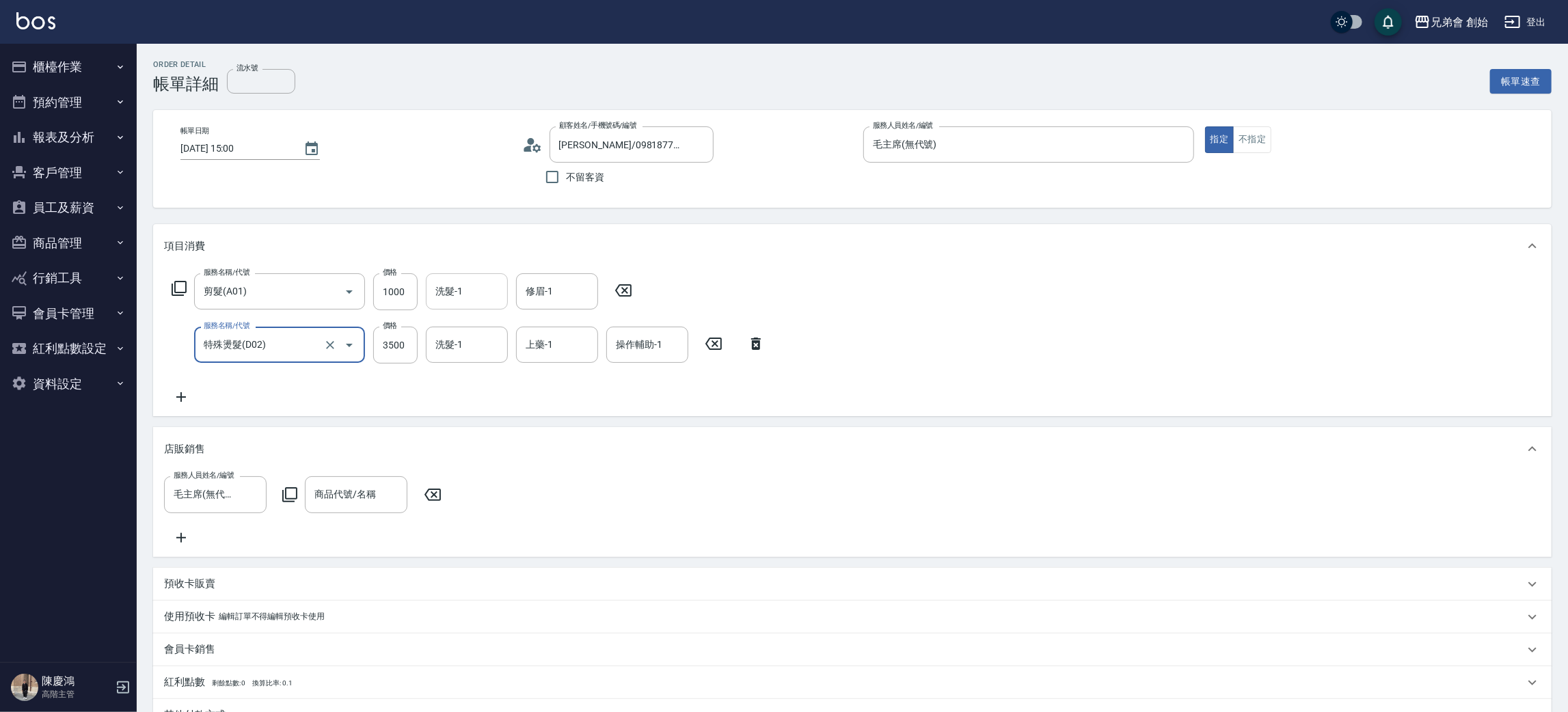
drag, startPoint x: 448, startPoint y: 290, endPoint x: 478, endPoint y: 307, distance: 34.5
click at [449, 291] on input "洗髮-1" at bounding box center [466, 291] width 70 height 24
click at [781, 248] on div "項目消費" at bounding box center [844, 246] width 1360 height 14
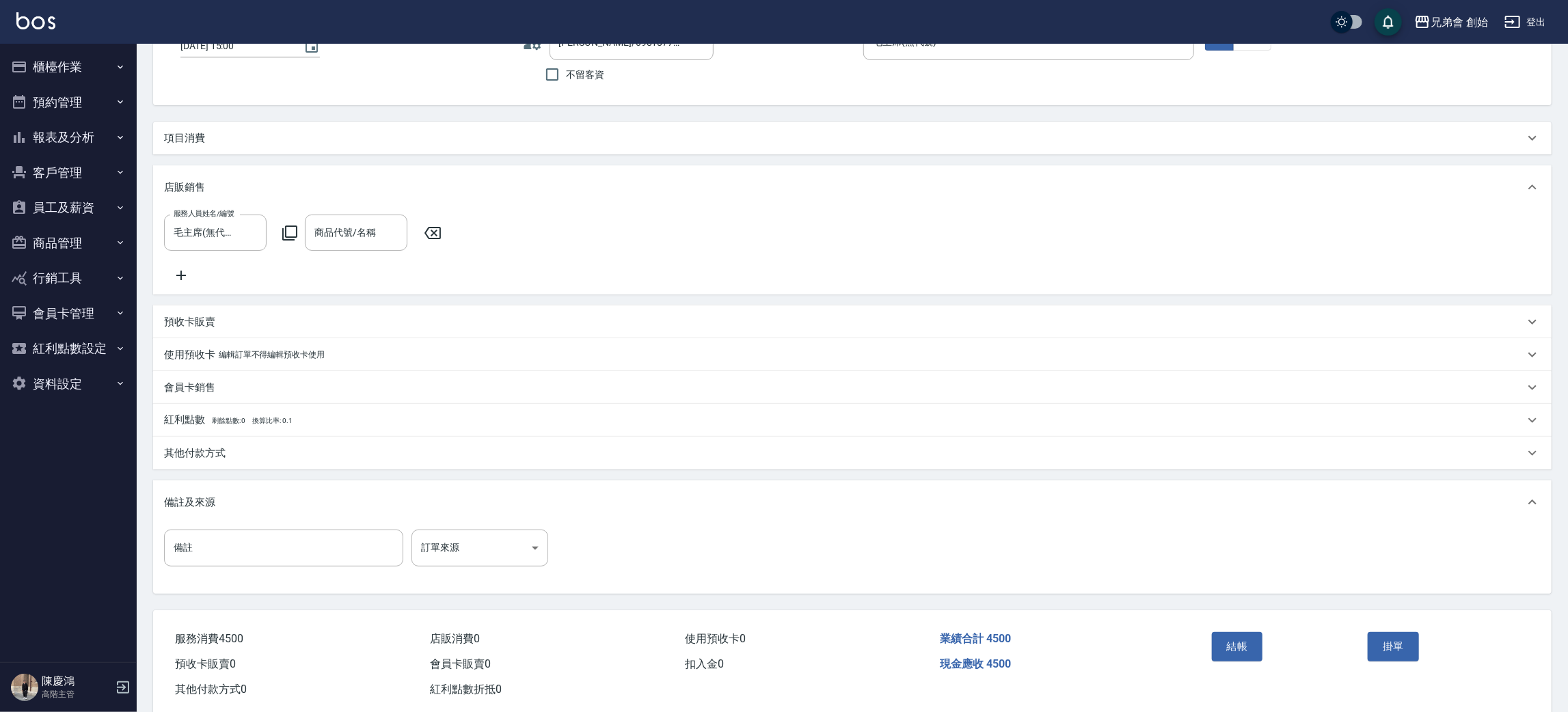
scroll to position [144, 0]
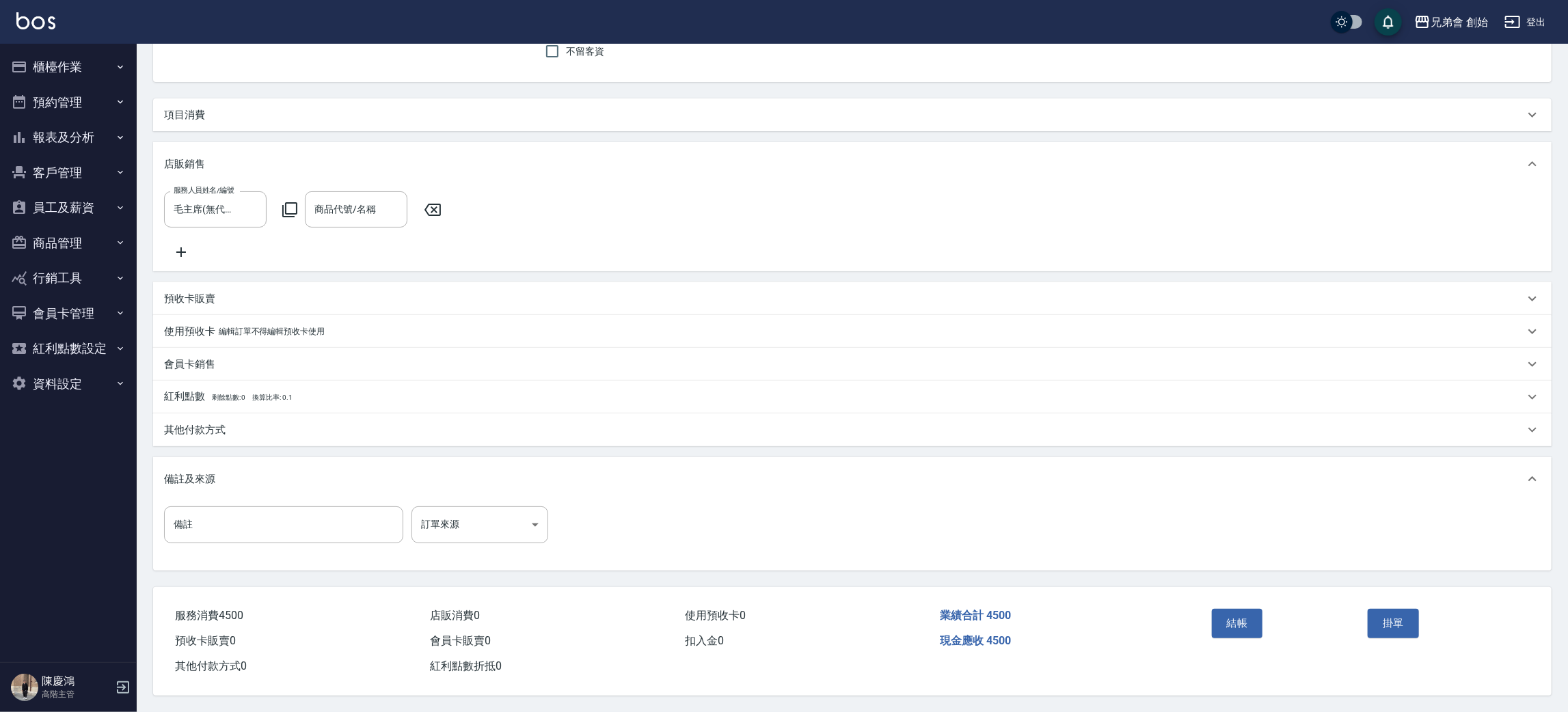
click at [206, 419] on div "其他付款方式" at bounding box center [852, 430] width 1398 height 33
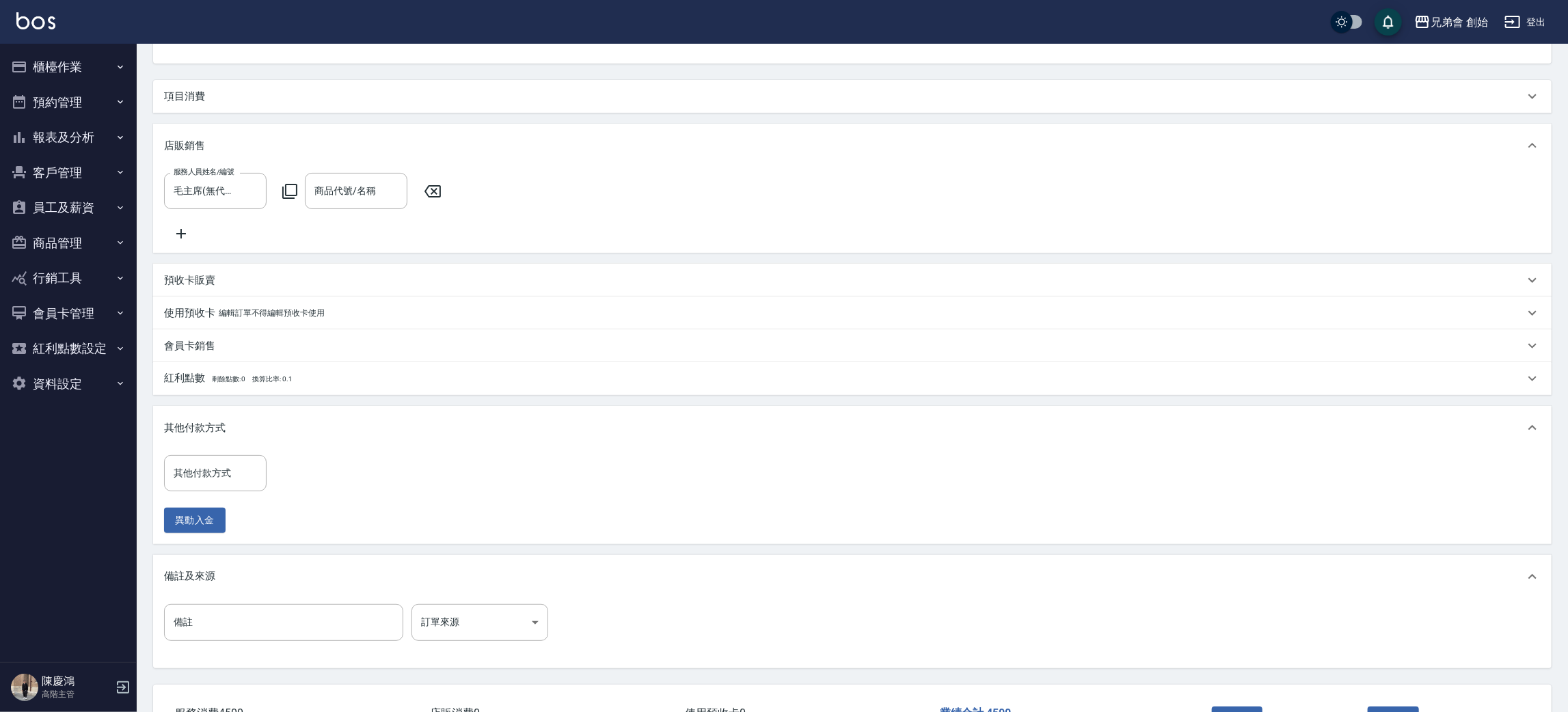
click at [208, 354] on p "會員卡銷售" at bounding box center [190, 345] width 51 height 14
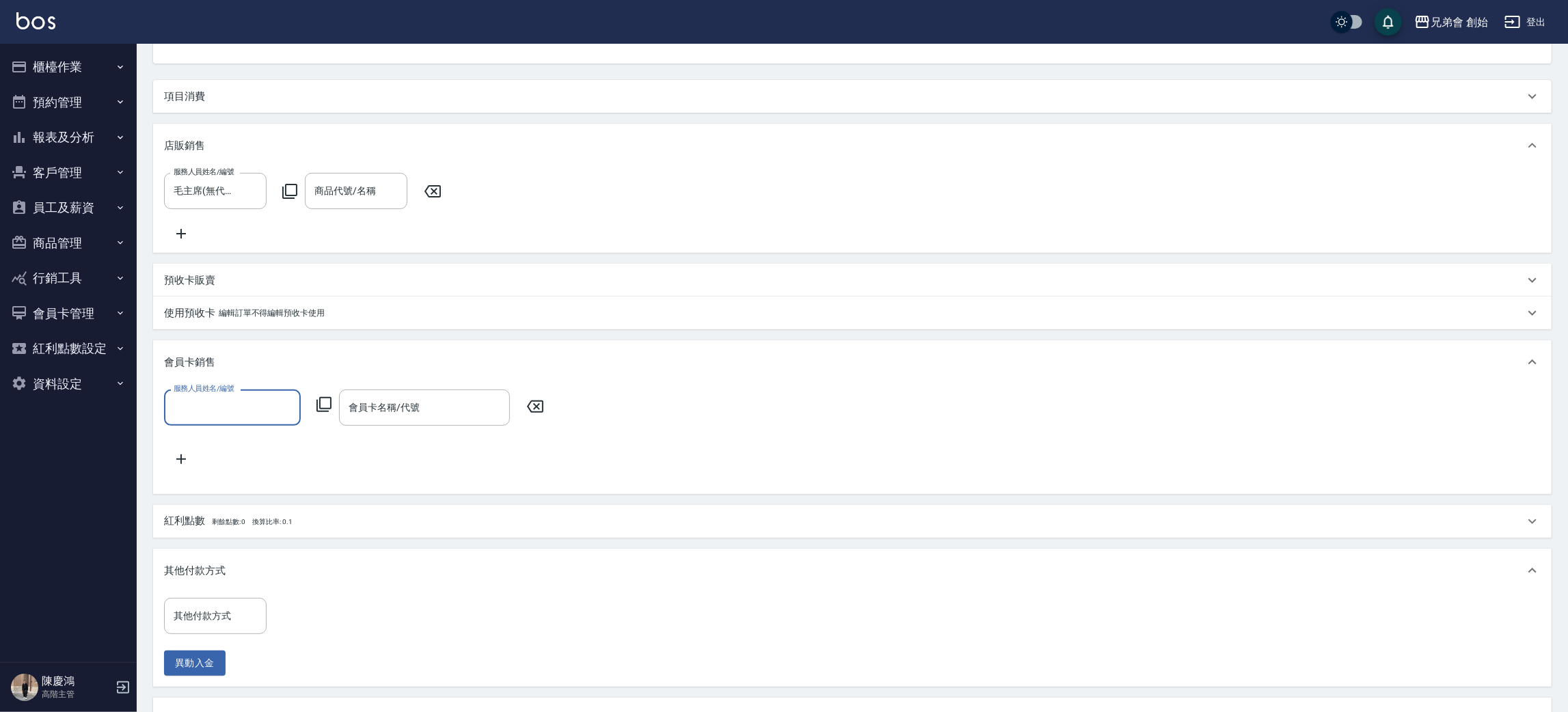
scroll to position [0, 0]
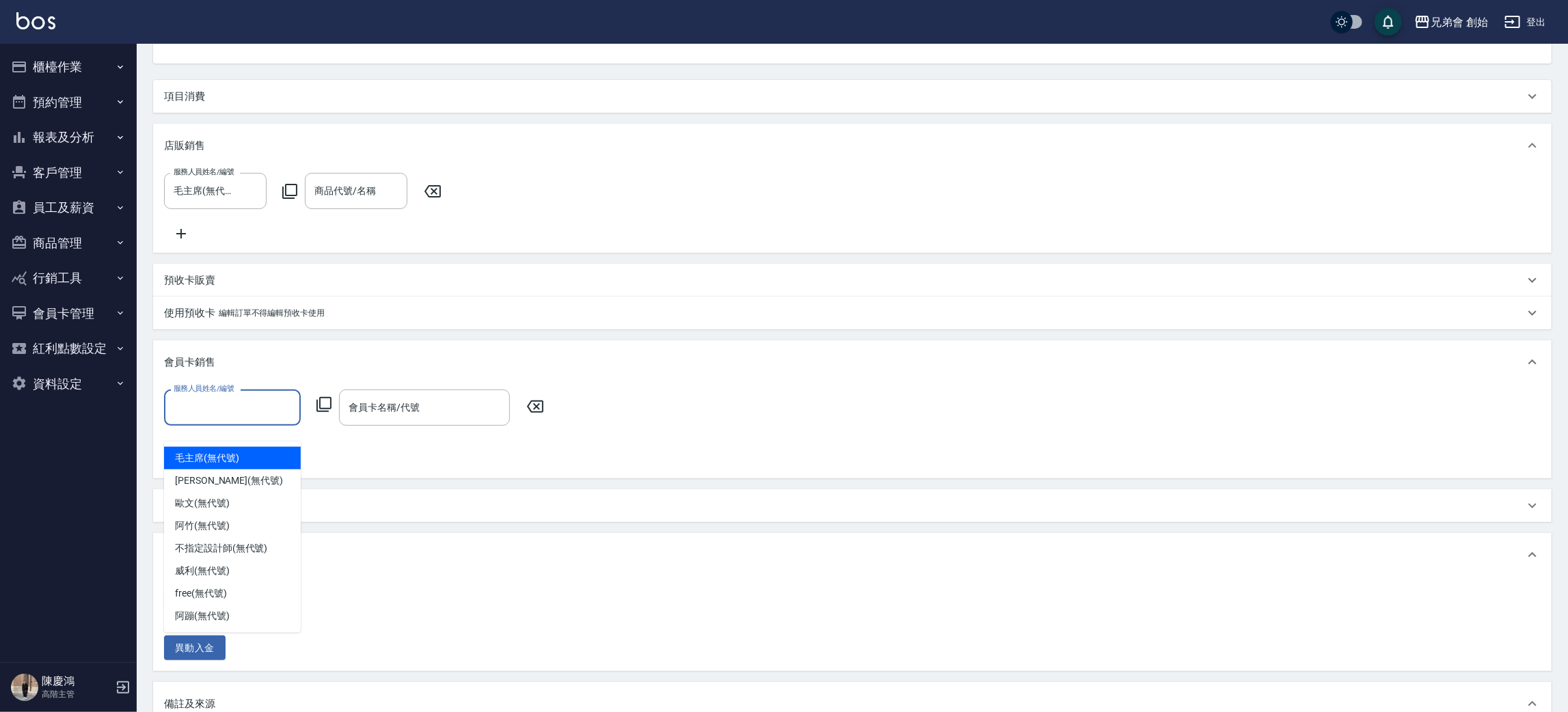
click at [211, 417] on input "服務人員姓名/編號" at bounding box center [232, 407] width 124 height 24
drag, startPoint x: 215, startPoint y: 459, endPoint x: 273, endPoint y: 438, distance: 61.7
click at [228, 455] on span "毛主席 (無代號)" at bounding box center [207, 457] width 64 height 14
type input "毛主席(無代號)"
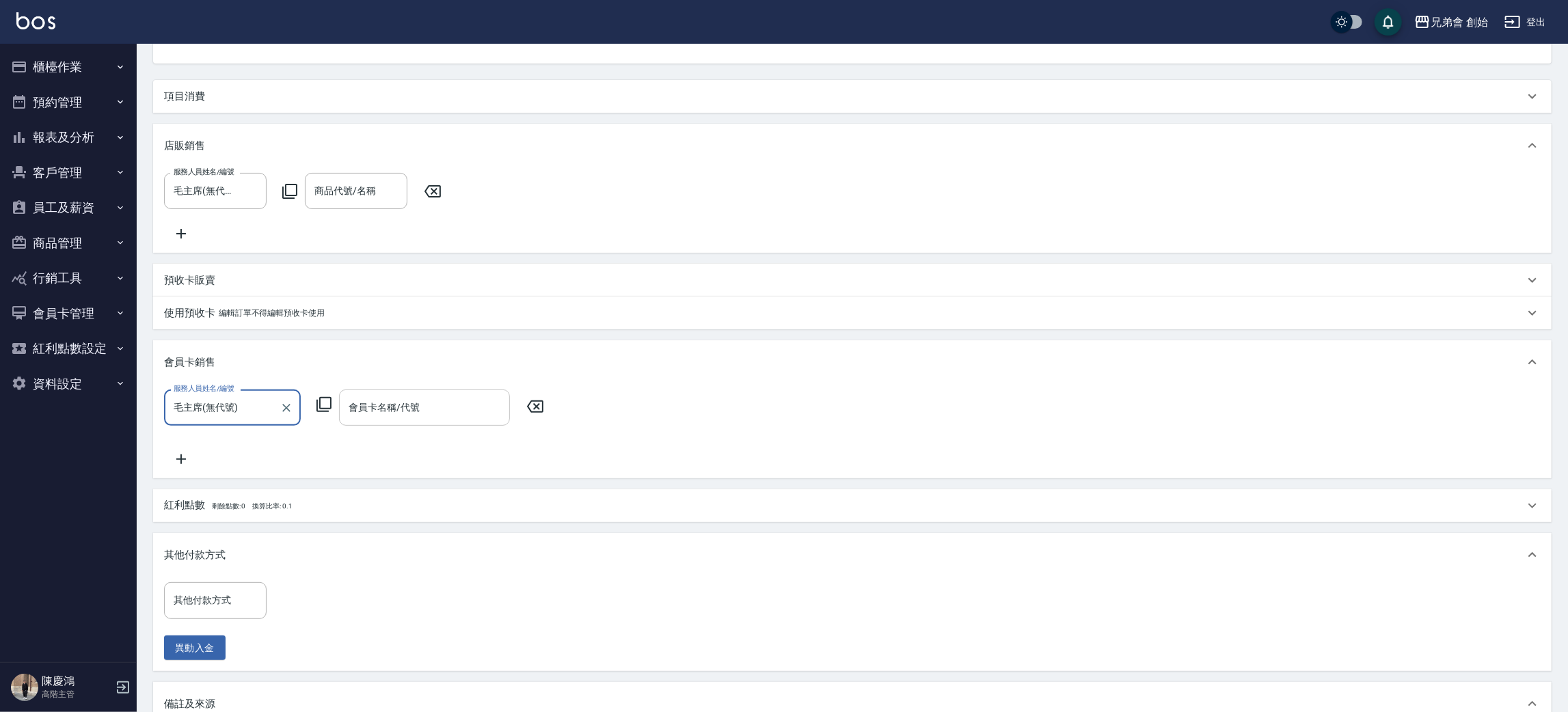
click at [406, 410] on div "會員卡名稱/代號" at bounding box center [424, 408] width 171 height 36
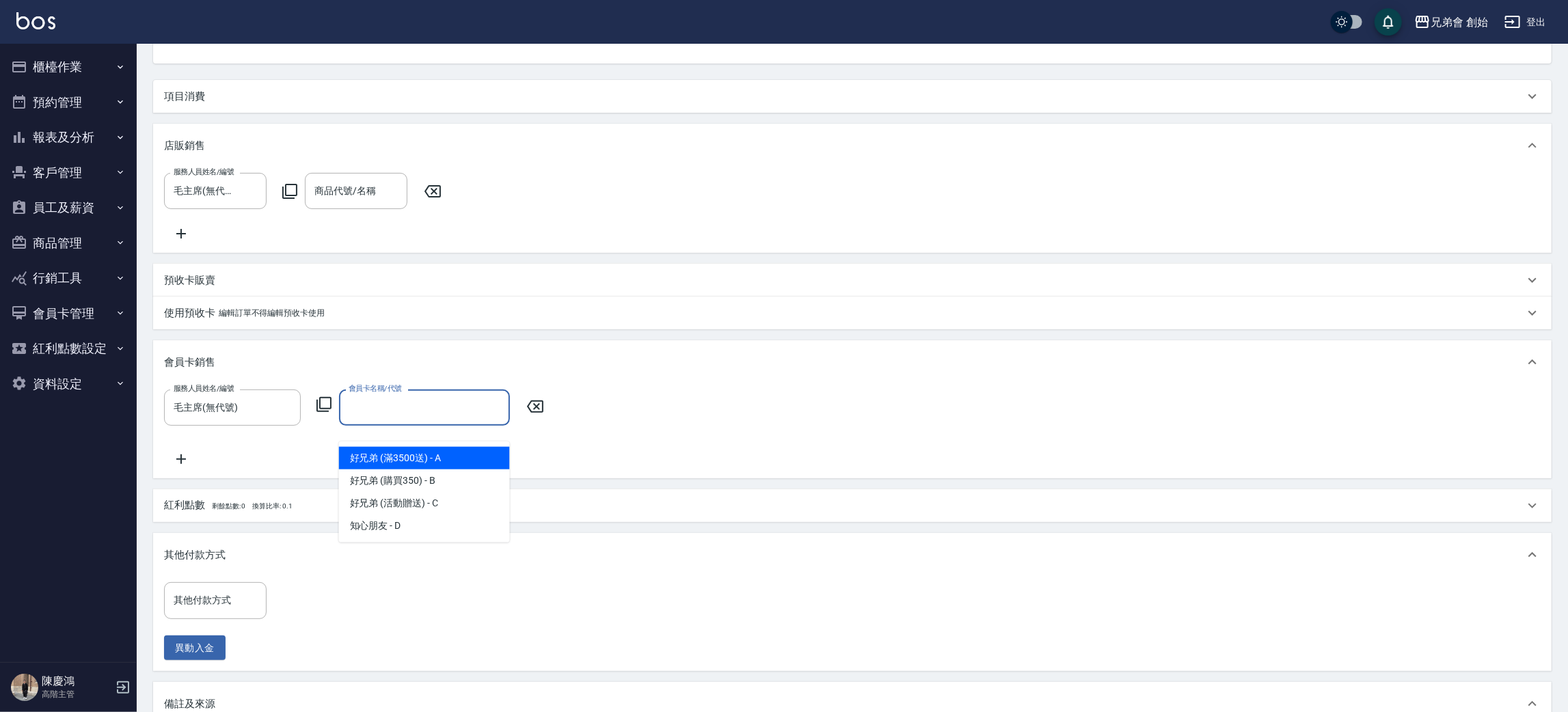
click at [412, 453] on span "好兄弟 (滿3500送) - A" at bounding box center [424, 457] width 171 height 22
type input "好兄弟 (滿3500送)-365天"
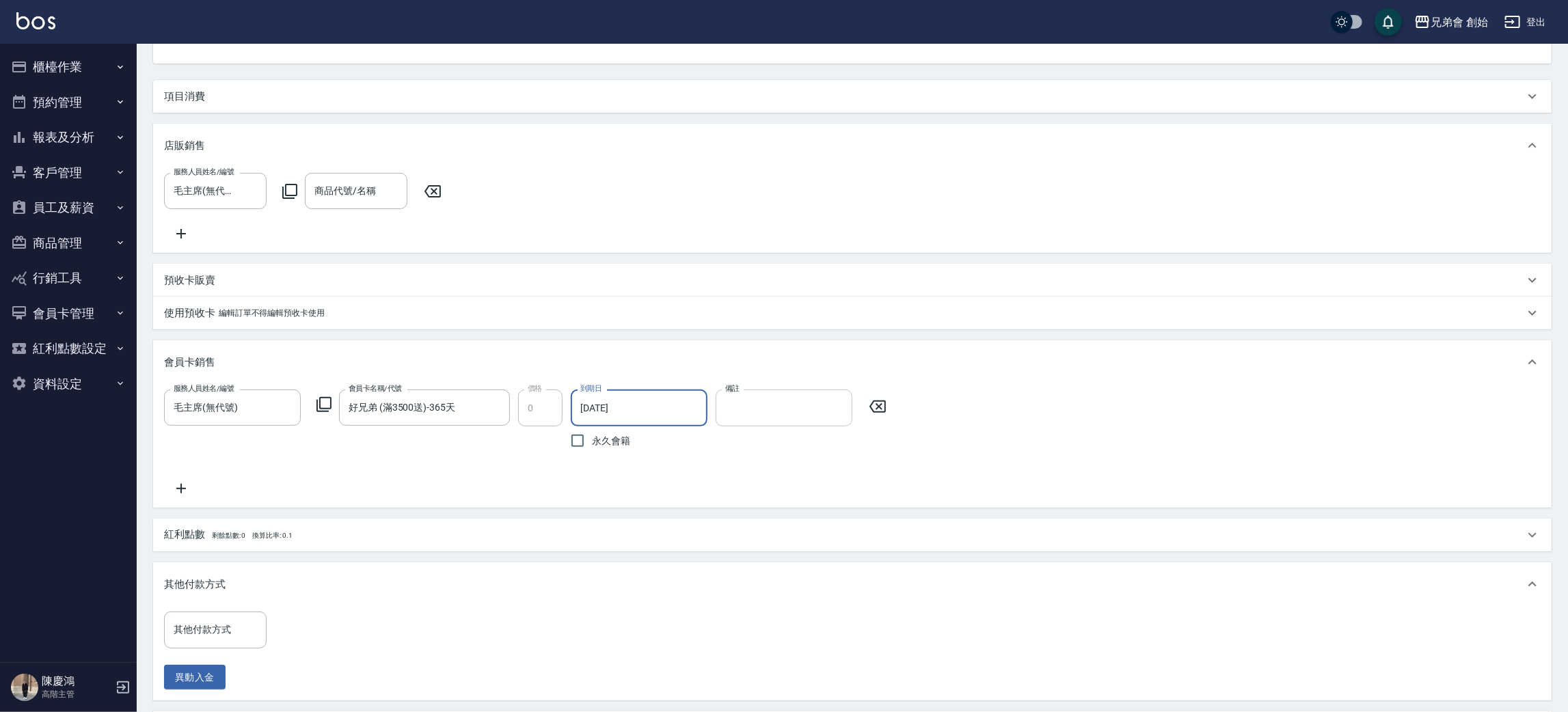
click at [775, 419] on input "備註" at bounding box center [784, 408] width 137 height 37
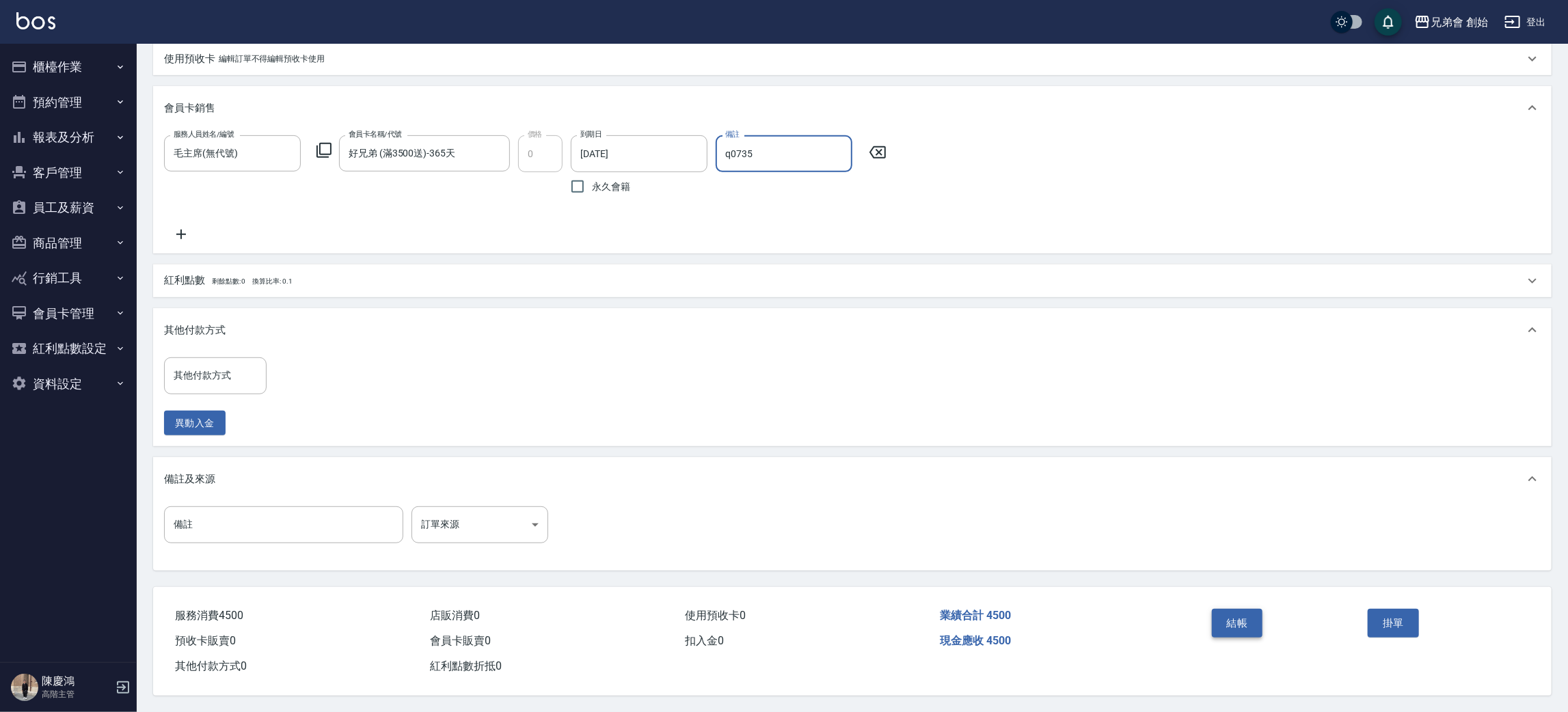
type input "q0735"
click at [1236, 623] on button "結帳" at bounding box center [1237, 623] width 51 height 29
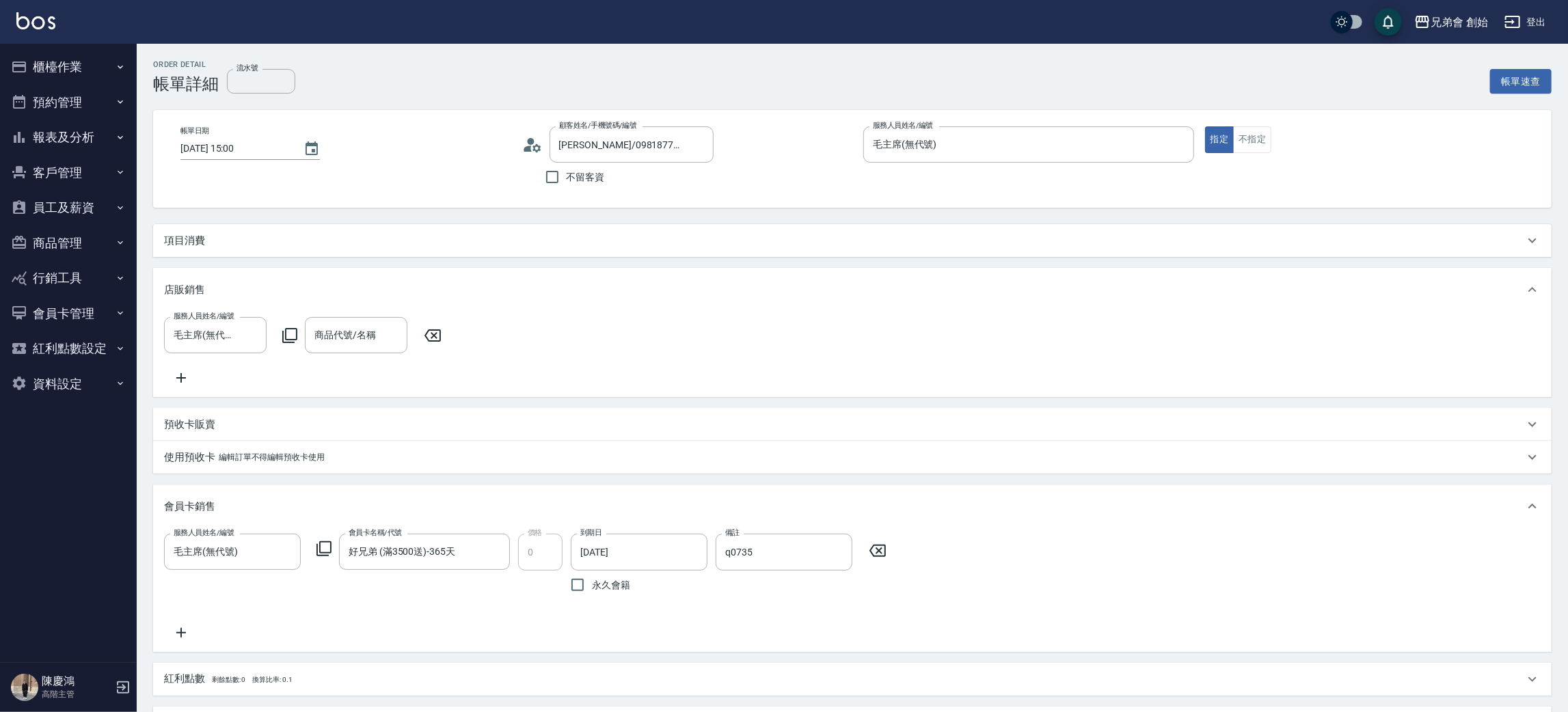
click at [178, 235] on div "項目消費" at bounding box center [852, 241] width 1398 height 33
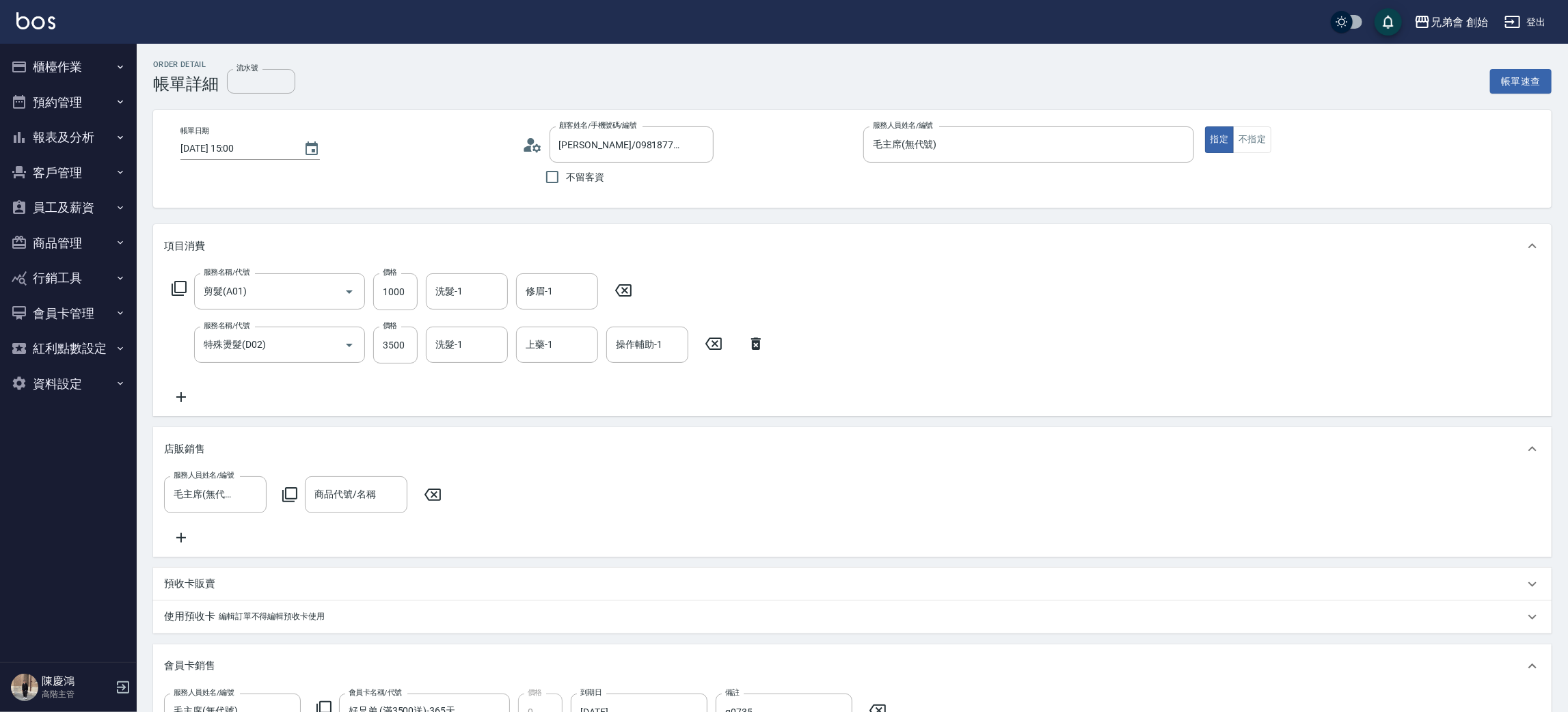
scroll to position [592, 0]
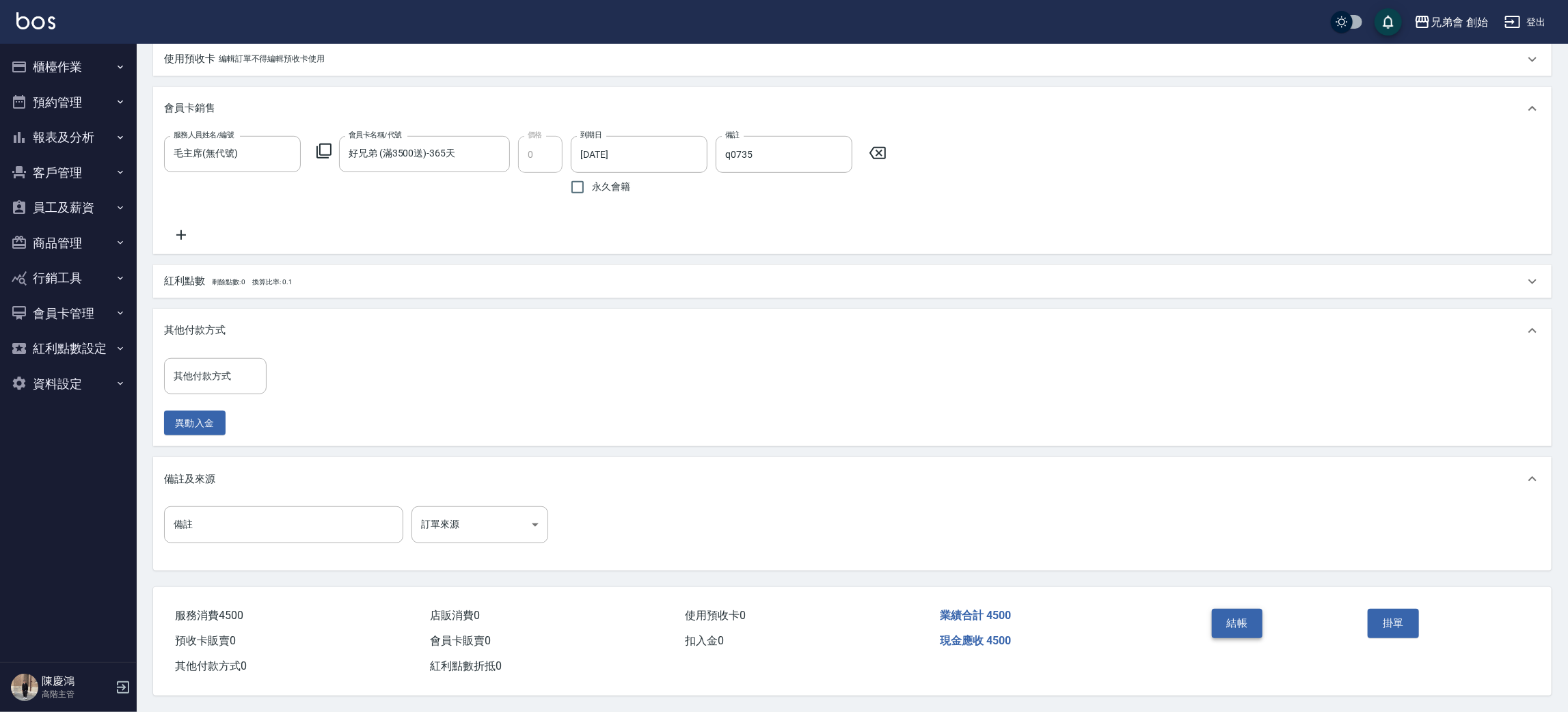
click at [1243, 619] on button "結帳" at bounding box center [1237, 623] width 51 height 29
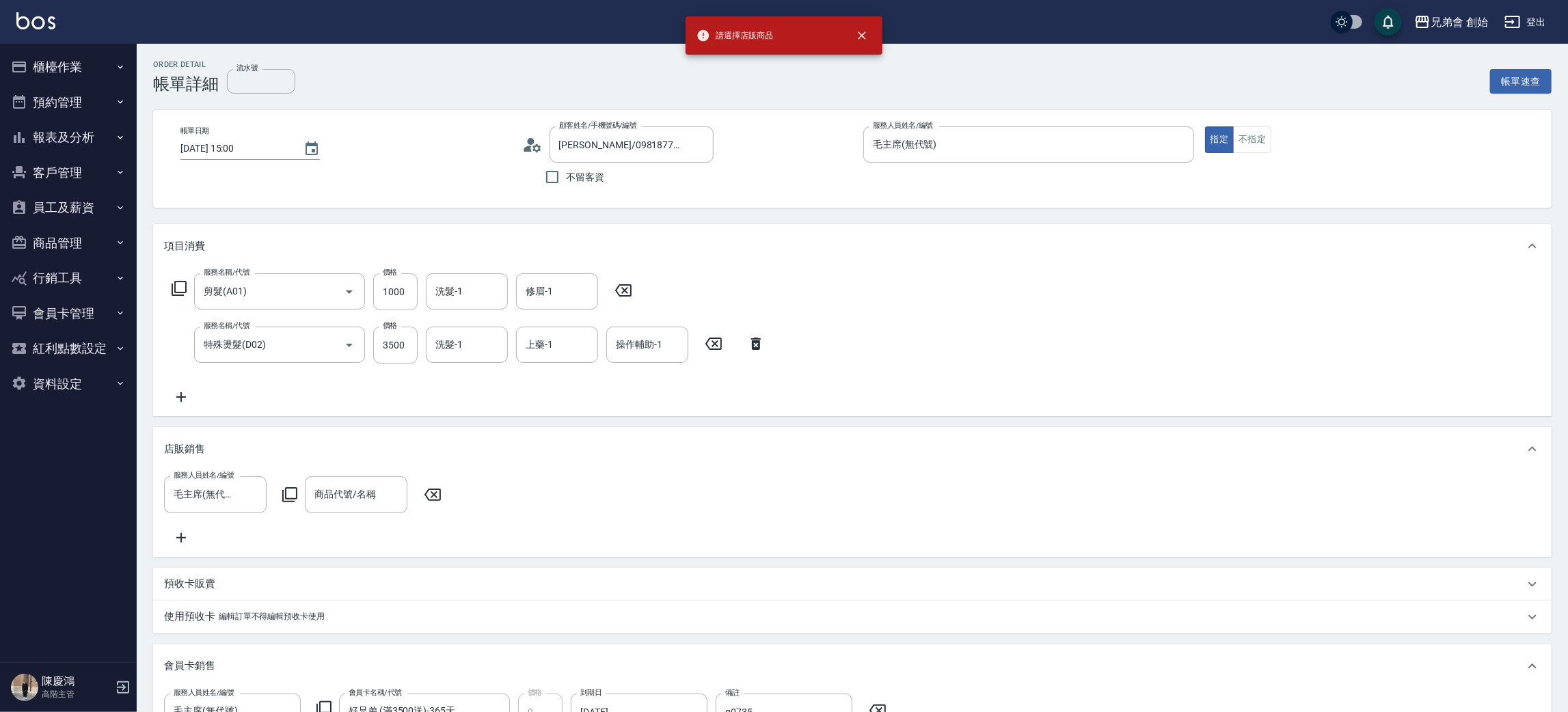
scroll to position [205, 0]
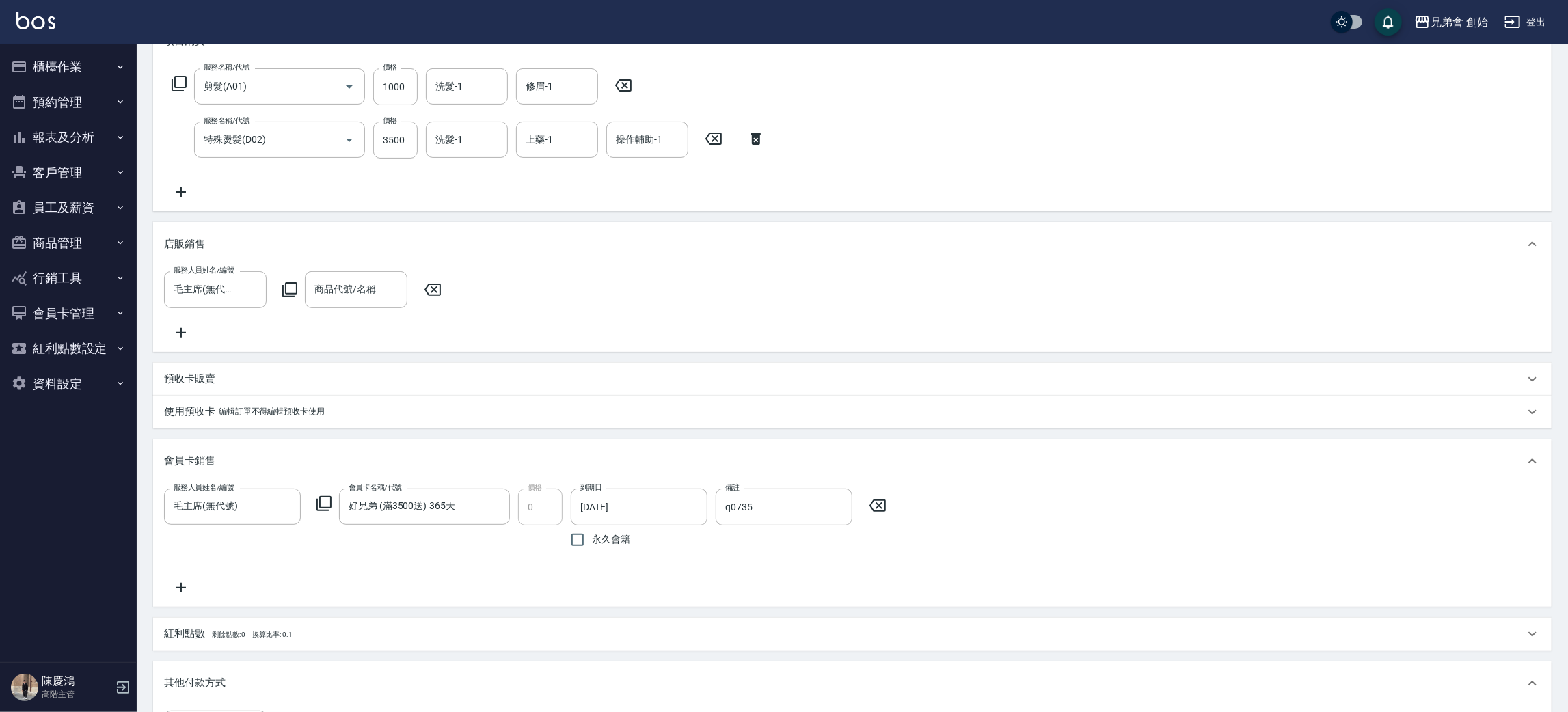
drag, startPoint x: 424, startPoint y: 285, endPoint x: 798, endPoint y: 297, distance: 374.2
click at [425, 285] on icon at bounding box center [432, 290] width 34 height 16
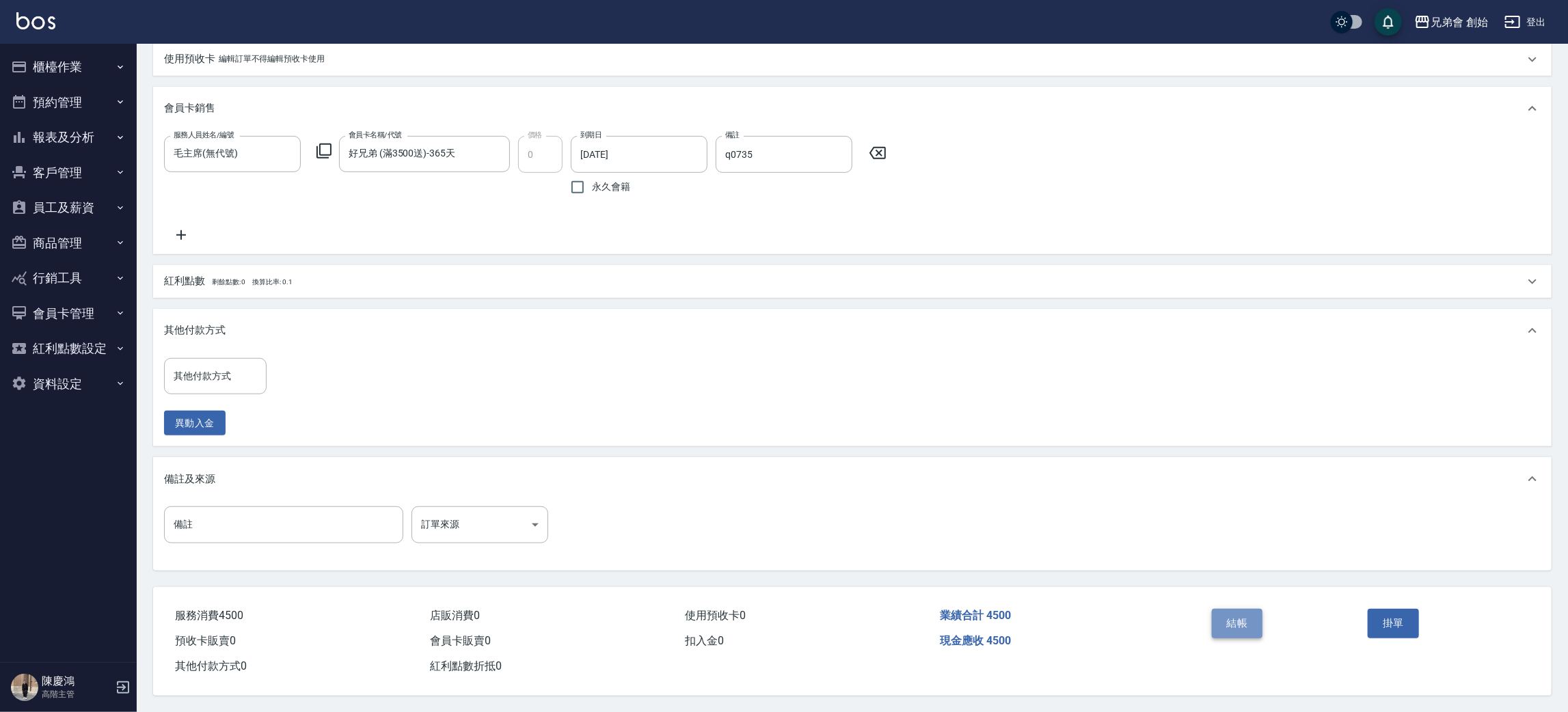
click at [1254, 621] on button "結帳" at bounding box center [1237, 623] width 51 height 29
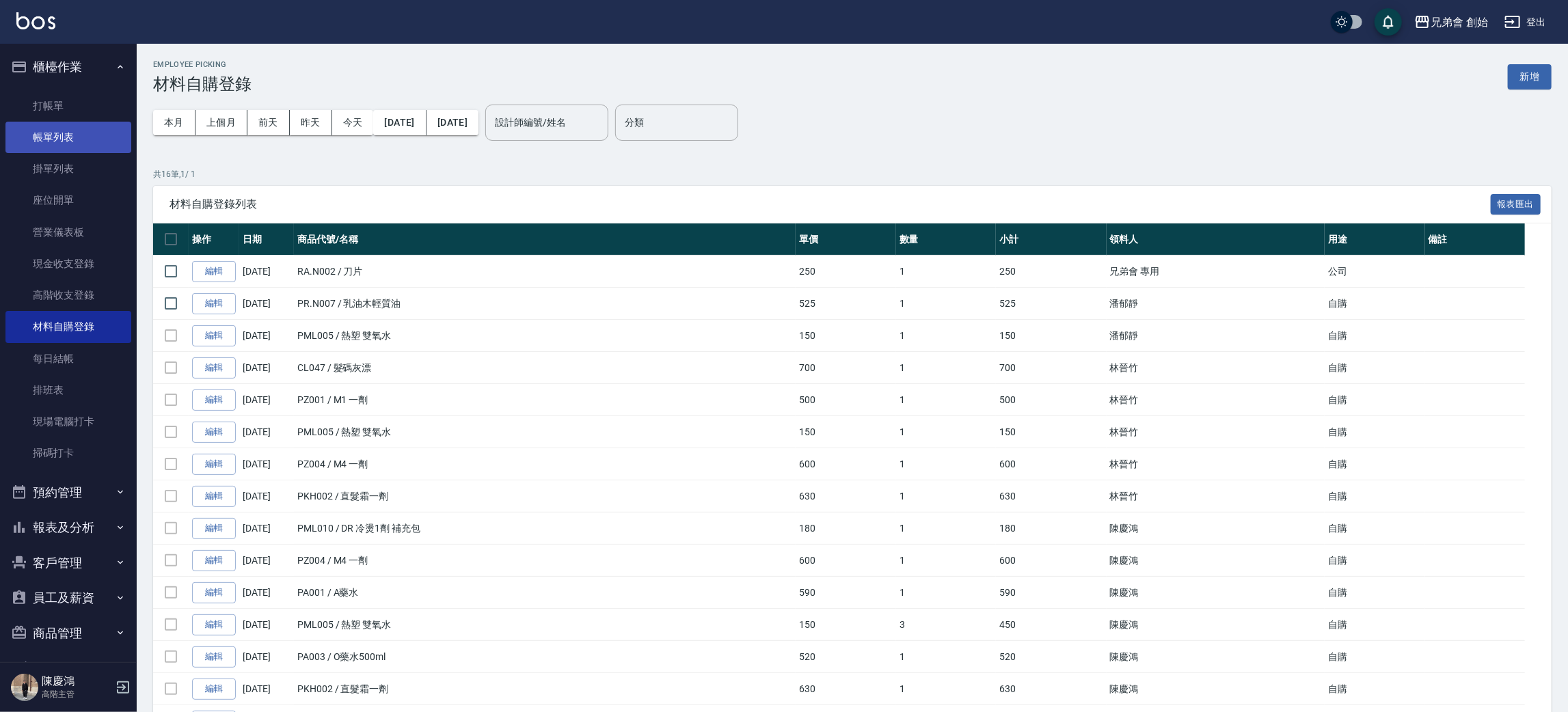
click at [72, 130] on link "帳單列表" at bounding box center [68, 138] width 126 height 31
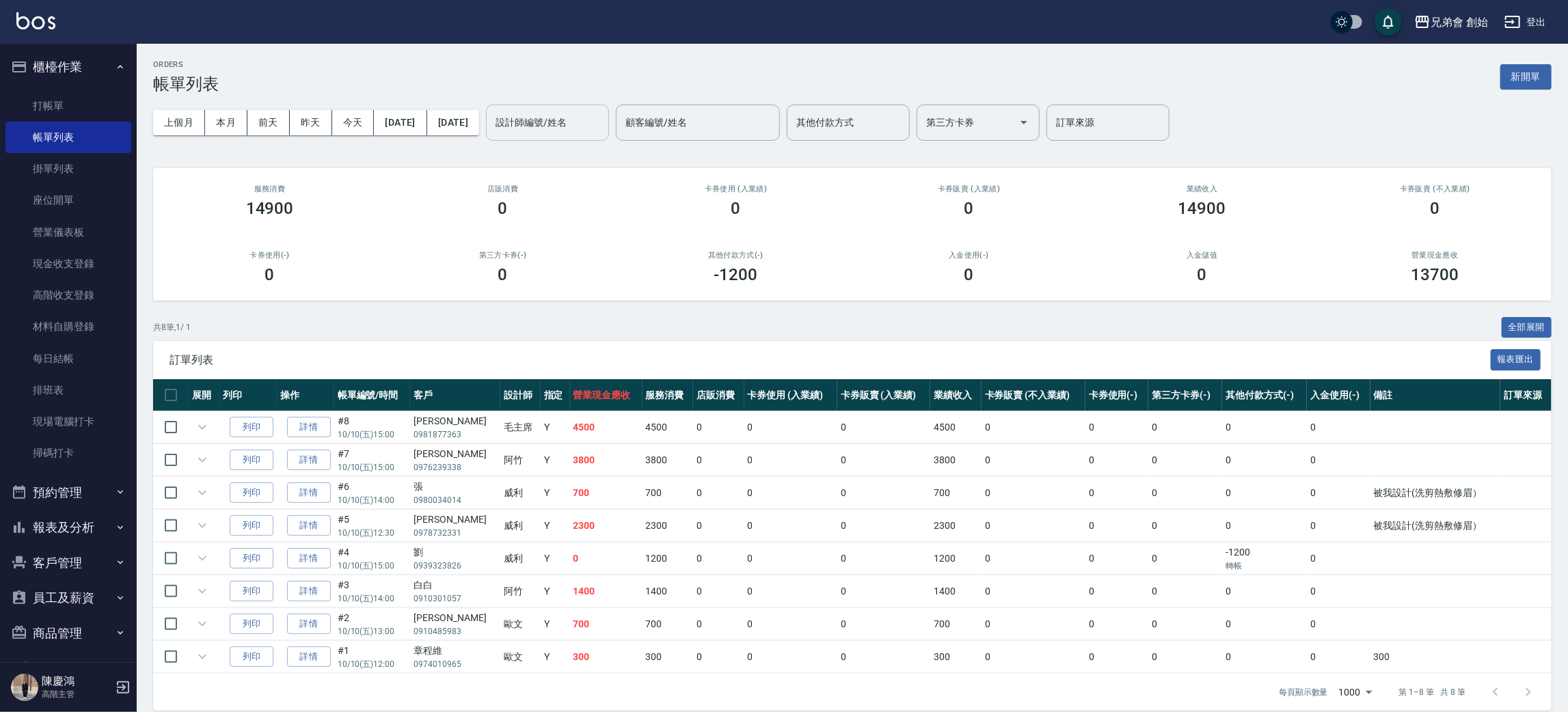
click at [596, 115] on div "設計師編號/姓名 設計師編號/姓名" at bounding box center [547, 123] width 123 height 36
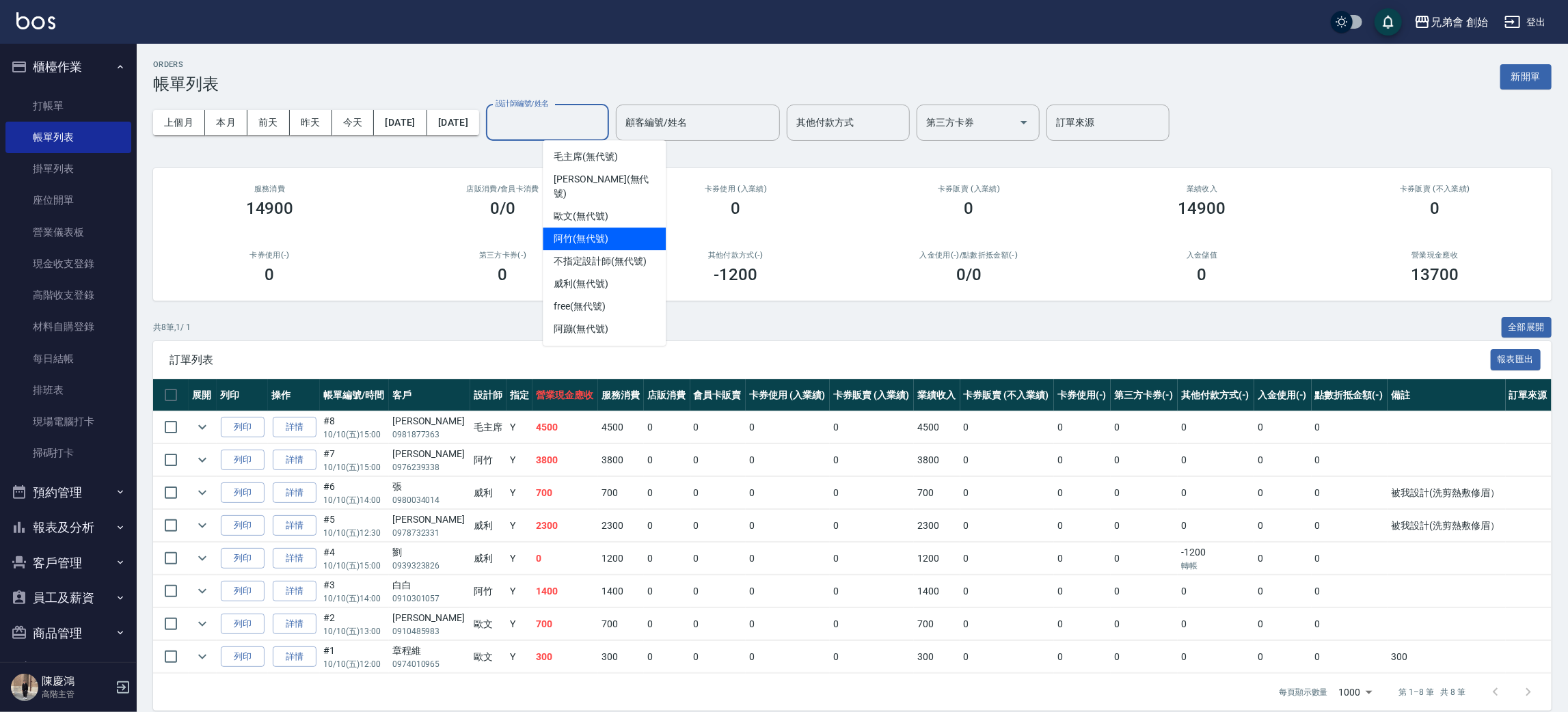
click at [643, 227] on div "阿竹 (無代號)" at bounding box center [604, 238] width 123 height 22
type input "阿竹 (無代號)"
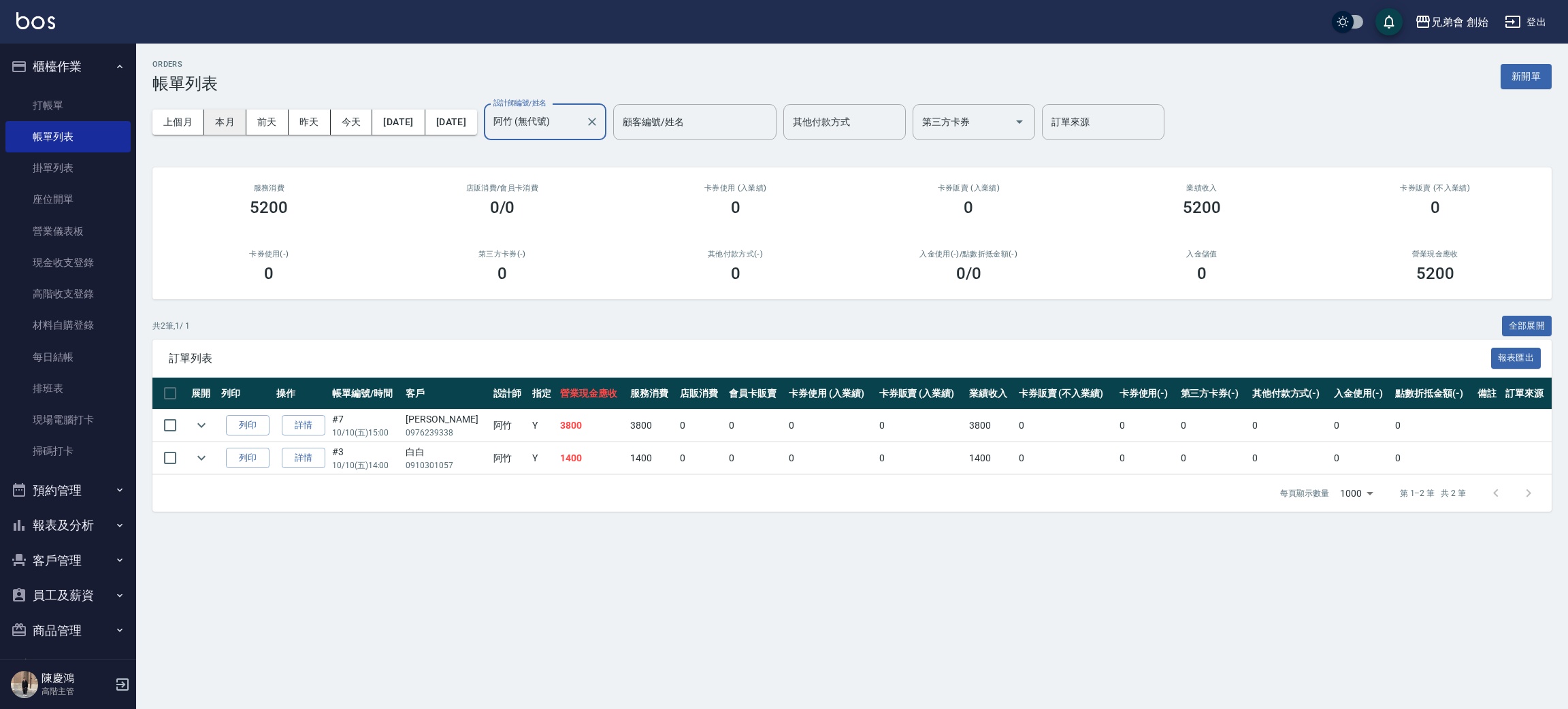
click at [218, 112] on button "本月" at bounding box center [225, 122] width 42 height 25
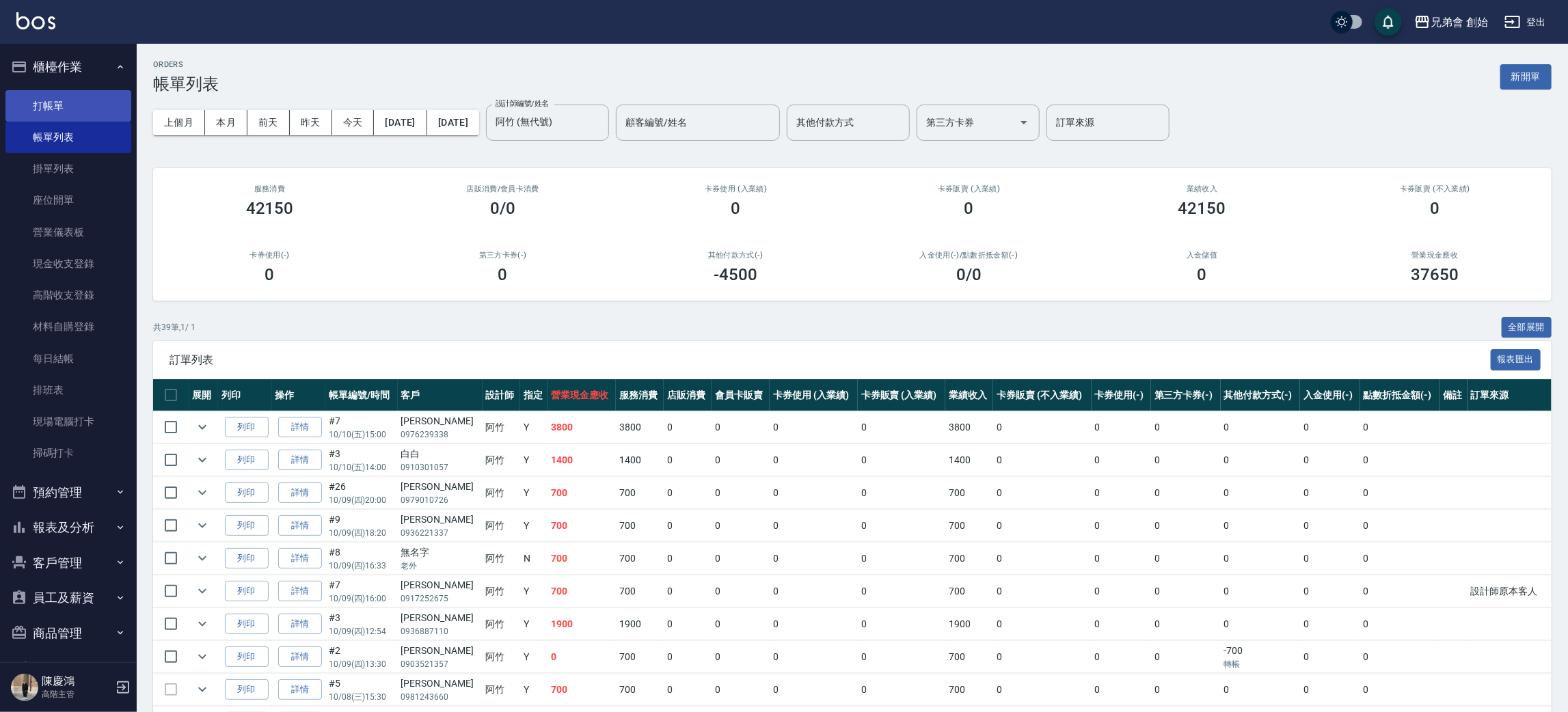
click at [56, 113] on link "打帳單" at bounding box center [68, 105] width 126 height 31
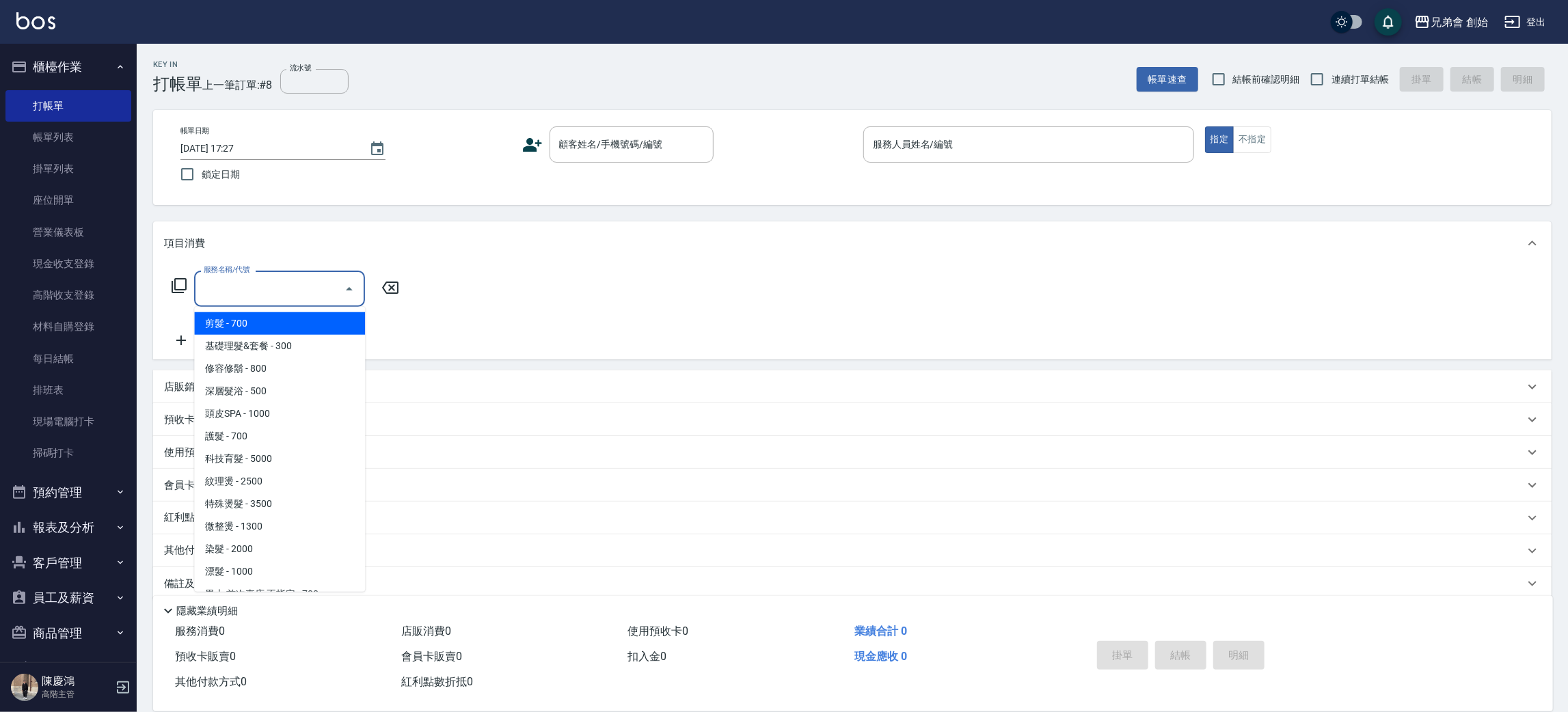
click at [250, 286] on div "服務名稱/代號 服務名稱/代號" at bounding box center [279, 288] width 171 height 36
click at [271, 318] on span "剪髮 - 700" at bounding box center [279, 323] width 171 height 22
type input "剪髮(A01)"
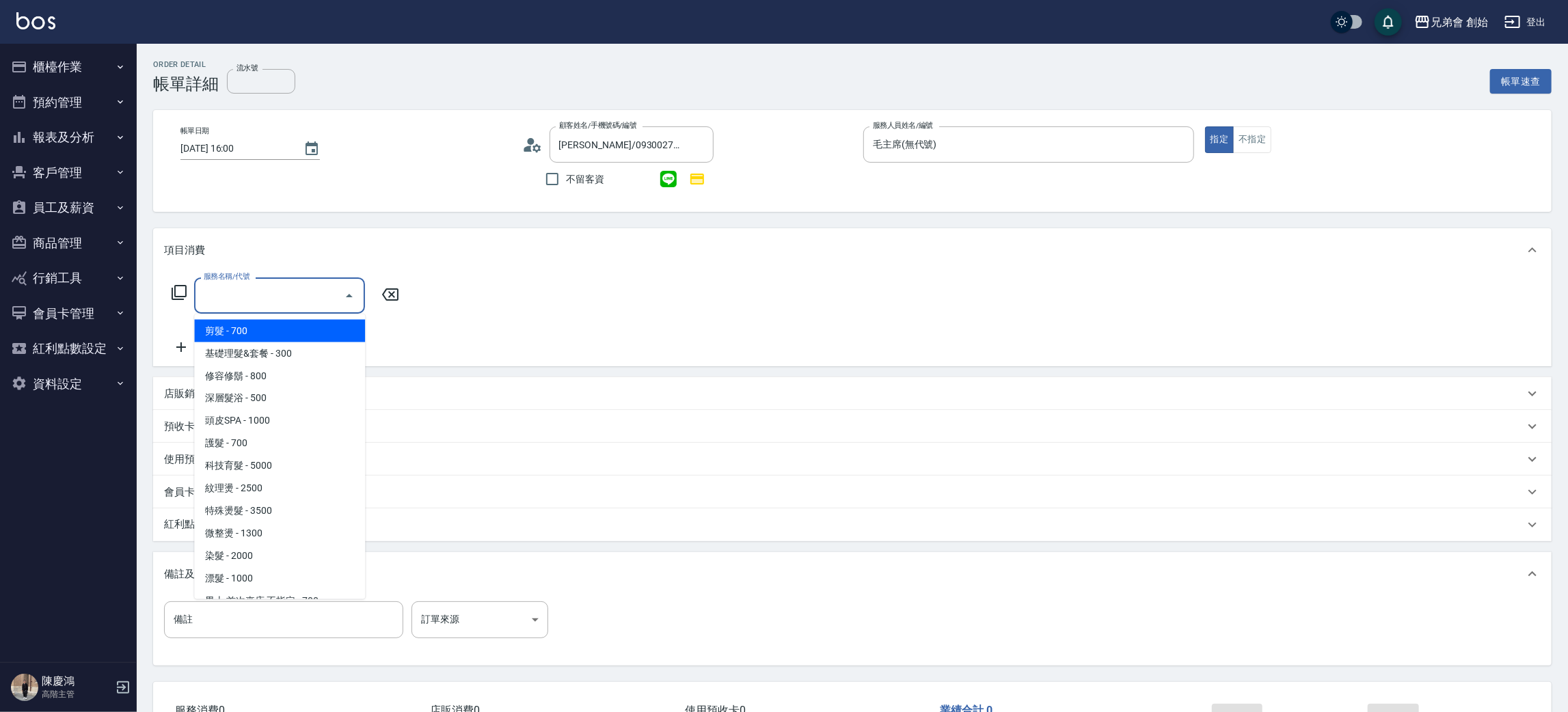
drag, startPoint x: 250, startPoint y: 331, endPoint x: 354, endPoint y: 318, distance: 104.8
click at [251, 331] on span "剪髮 - 700" at bounding box center [279, 330] width 171 height 22
type input "剪髮(A01)"
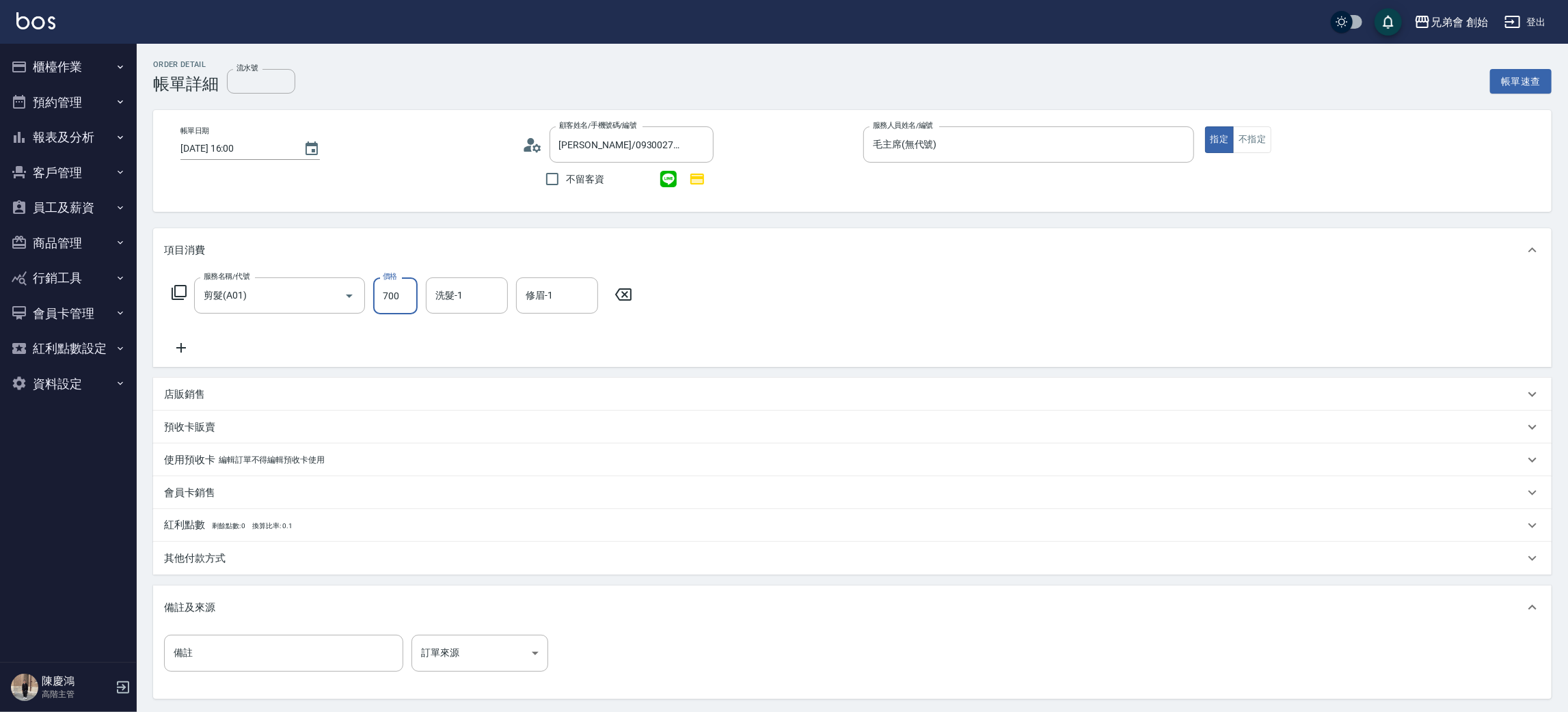
drag, startPoint x: 406, startPoint y: 301, endPoint x: 374, endPoint y: 273, distance: 42.5
click at [406, 301] on input "700" at bounding box center [396, 296] width 44 height 37
type input "1000"
click at [475, 272] on div "服務名稱/代號 剪髮(A01) 服務名稱/代號 價格 1000 價格 洗髮-1 洗髮-1 修眉-1 修眉-1" at bounding box center [852, 319] width 1398 height 95
click at [470, 293] on input "洗髮-1" at bounding box center [466, 295] width 70 height 24
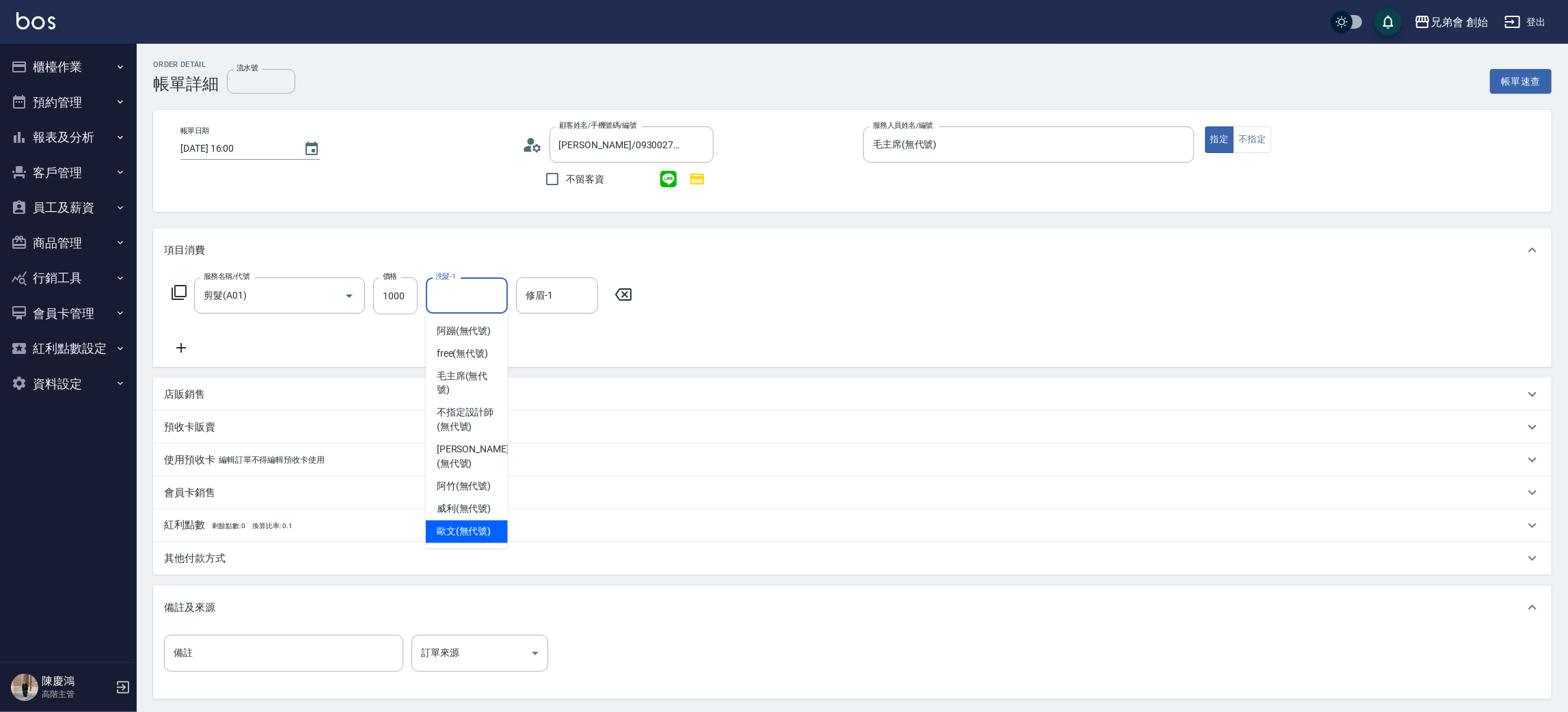
drag, startPoint x: 460, startPoint y: 518, endPoint x: 522, endPoint y: 424, distance: 112.6
click at [461, 525] on span "[PERSON_NAME](無代號)" at bounding box center [464, 532] width 54 height 14
type input "[PERSON_NAME](無代號)"
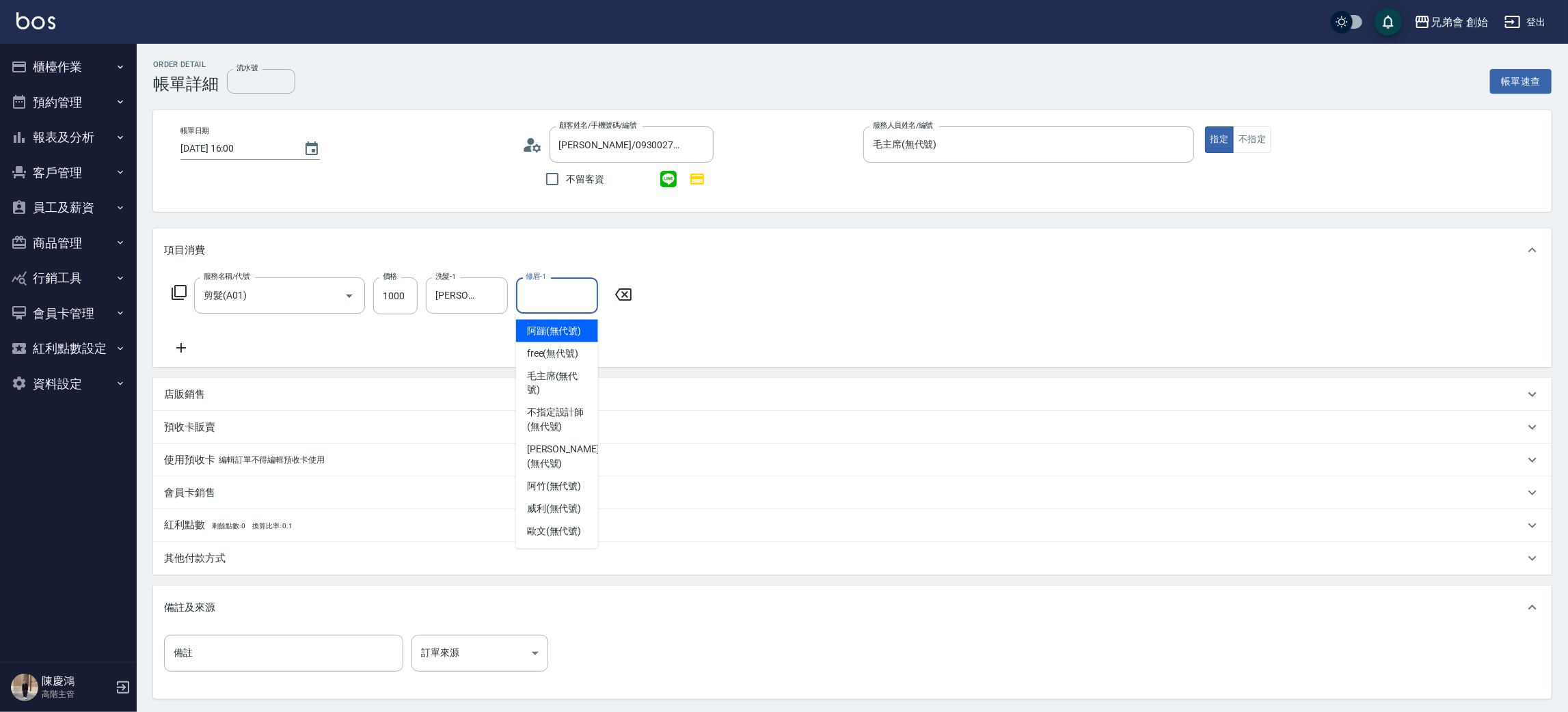
click at [555, 298] on input "修眉-1" at bounding box center [557, 295] width 70 height 24
click at [550, 525] on span "[PERSON_NAME](無代號)" at bounding box center [554, 532] width 54 height 14
type input "[PERSON_NAME](無代號)"
click at [176, 347] on icon at bounding box center [181, 348] width 10 height 10
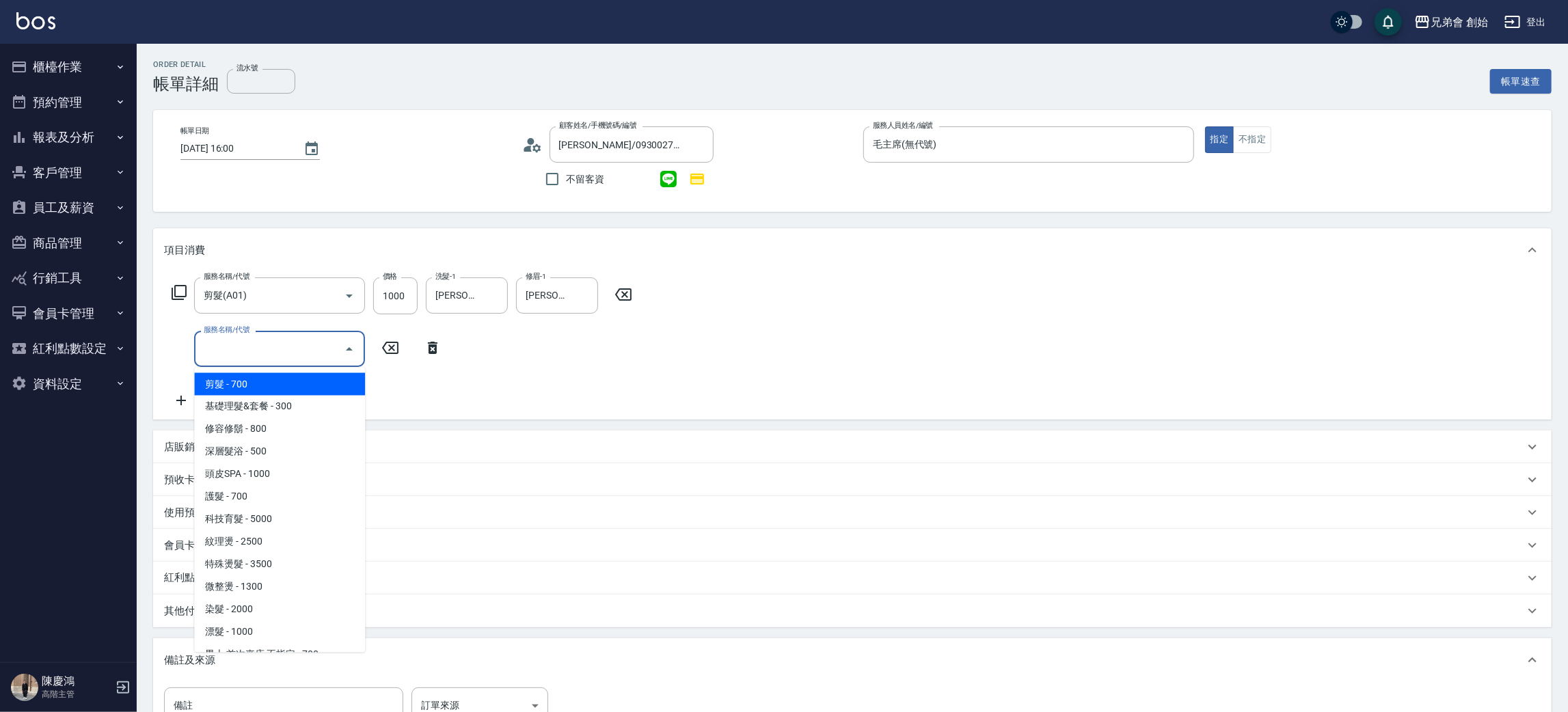
click at [264, 354] on input "服務名稱/代號" at bounding box center [269, 349] width 138 height 24
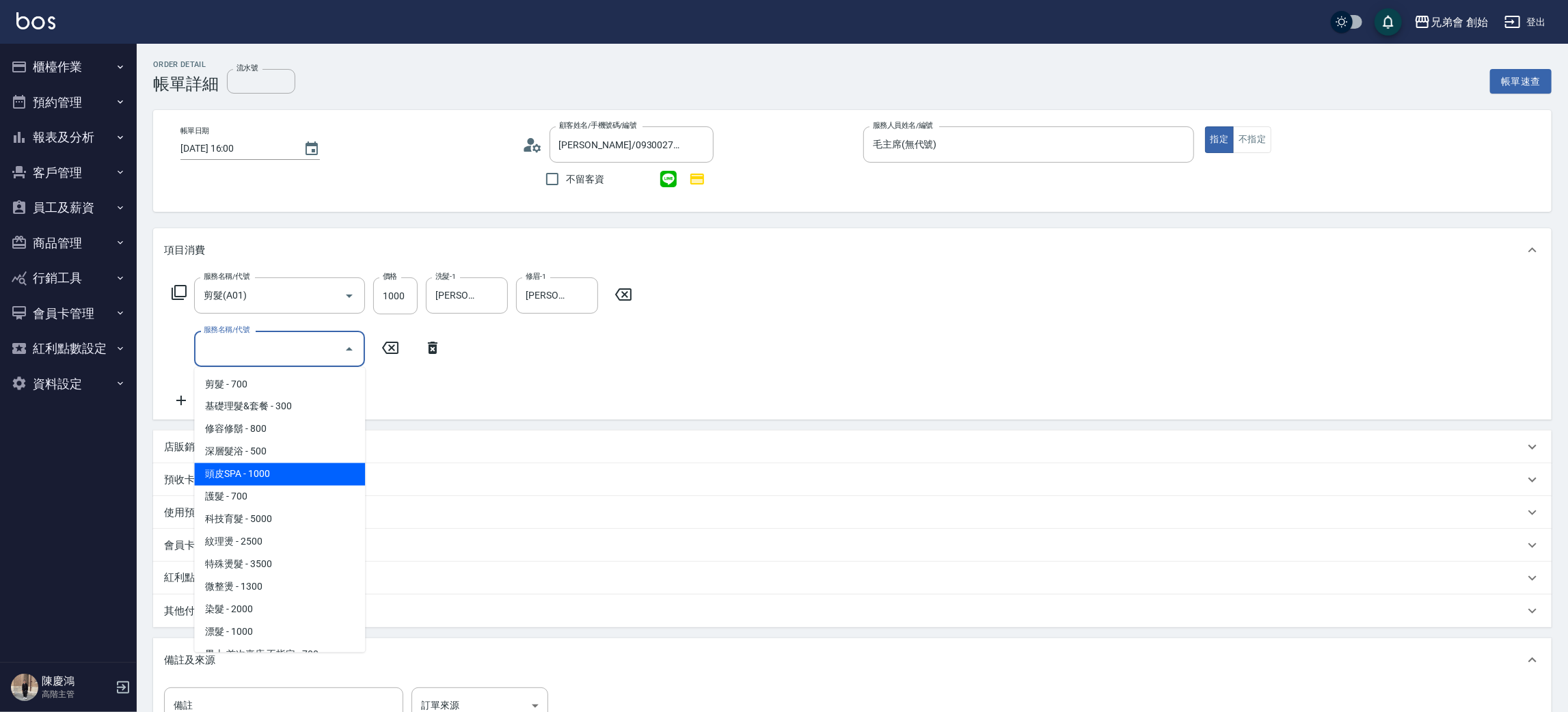
drag, startPoint x: 274, startPoint y: 469, endPoint x: 298, endPoint y: 461, distance: 25.3
click at [278, 469] on span "頭皮SPA - 1000" at bounding box center [279, 474] width 171 height 22
type input "頭皮SPA(B02)"
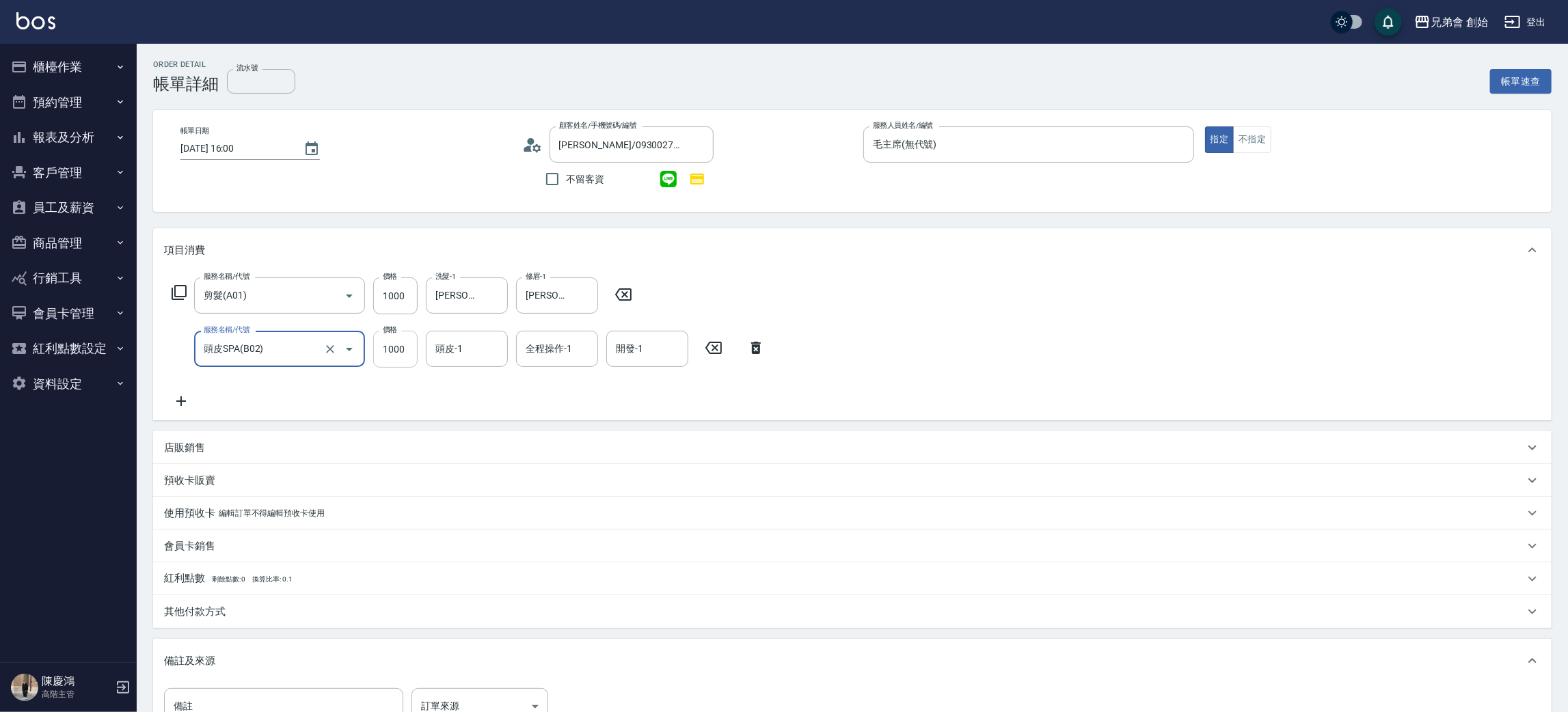
click at [382, 350] on input "1000" at bounding box center [396, 349] width 44 height 37
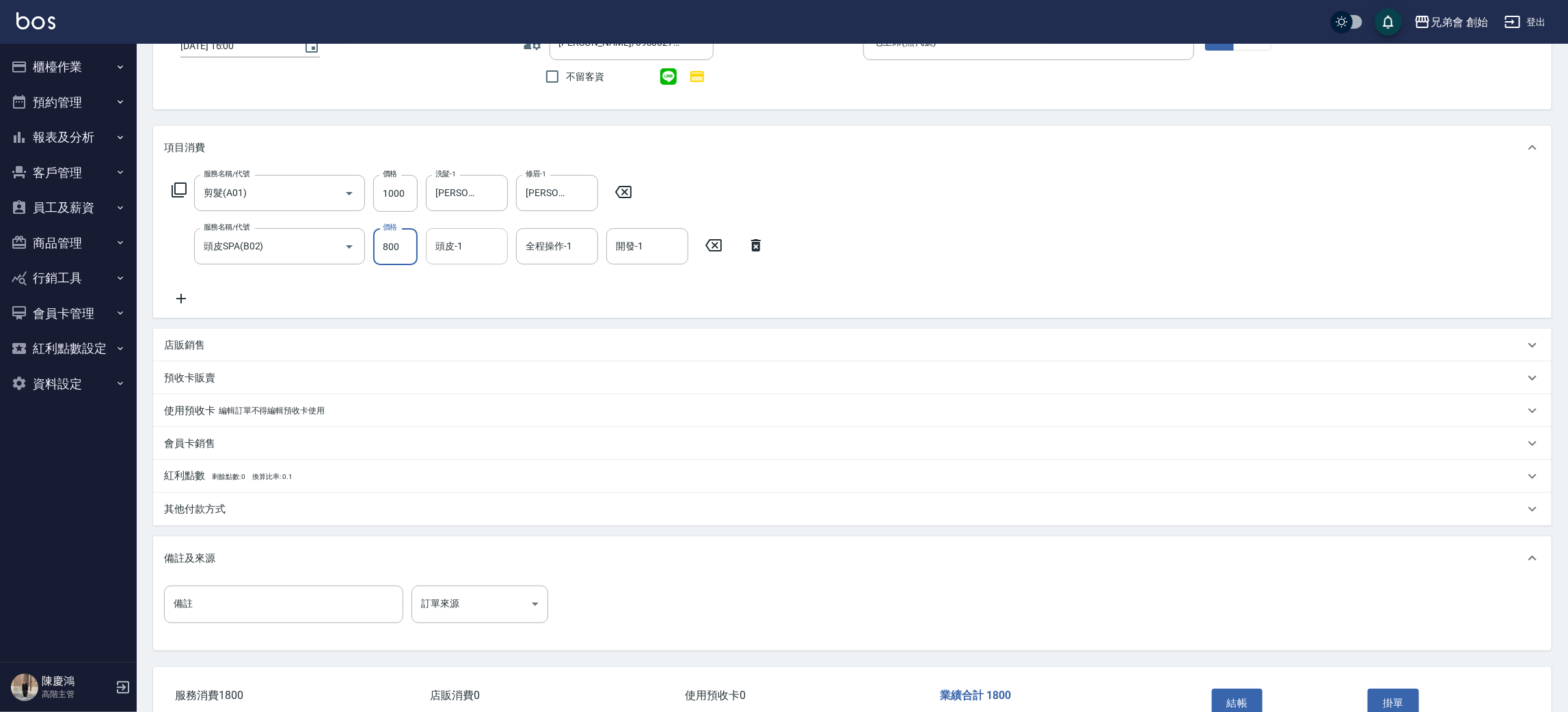
type input "800"
click at [458, 237] on div "頭皮-1 頭皮-1" at bounding box center [467, 246] width 82 height 36
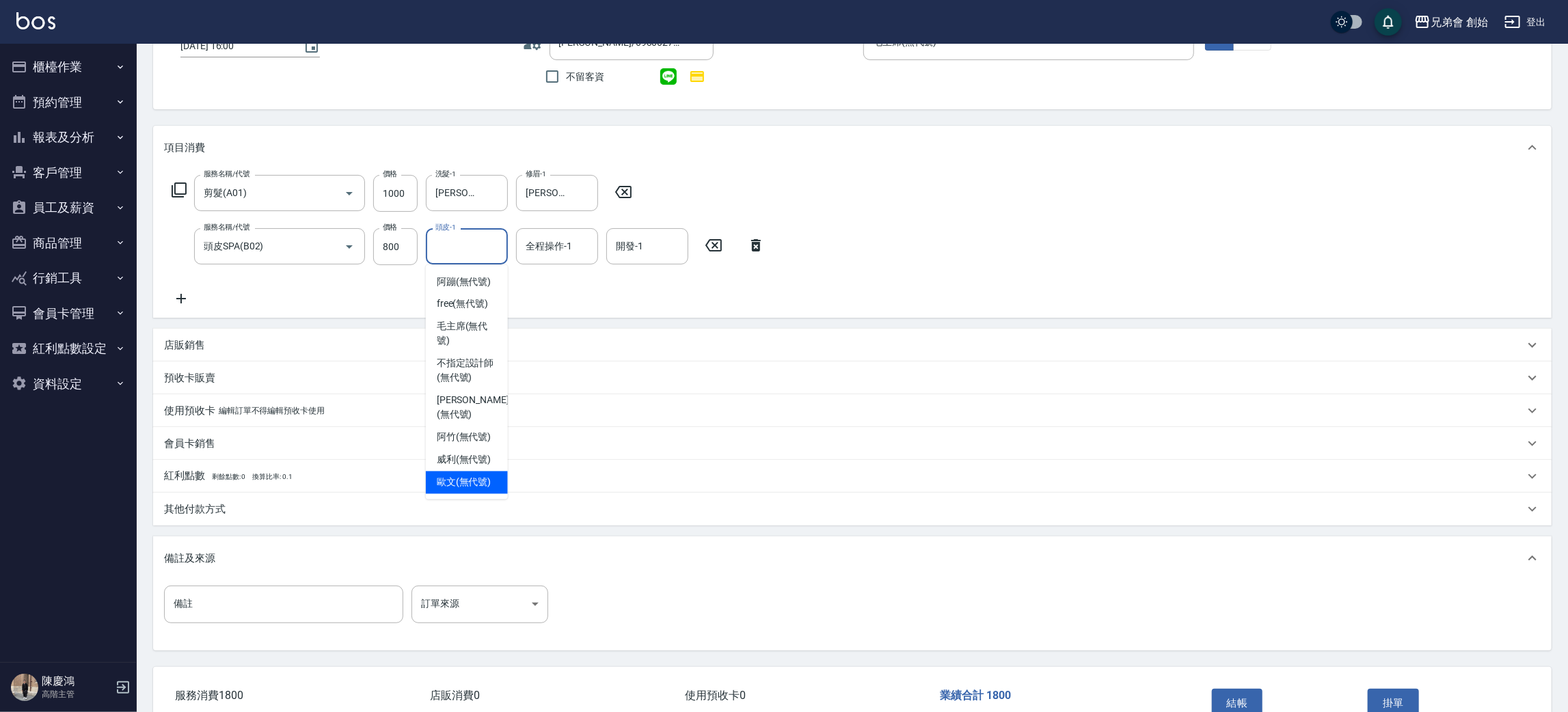
click at [469, 475] on span "歐文 (無代號)" at bounding box center [464, 482] width 54 height 14
type input "歐文(無代號)"
click at [541, 256] on input "全程操作-1" at bounding box center [557, 246] width 70 height 24
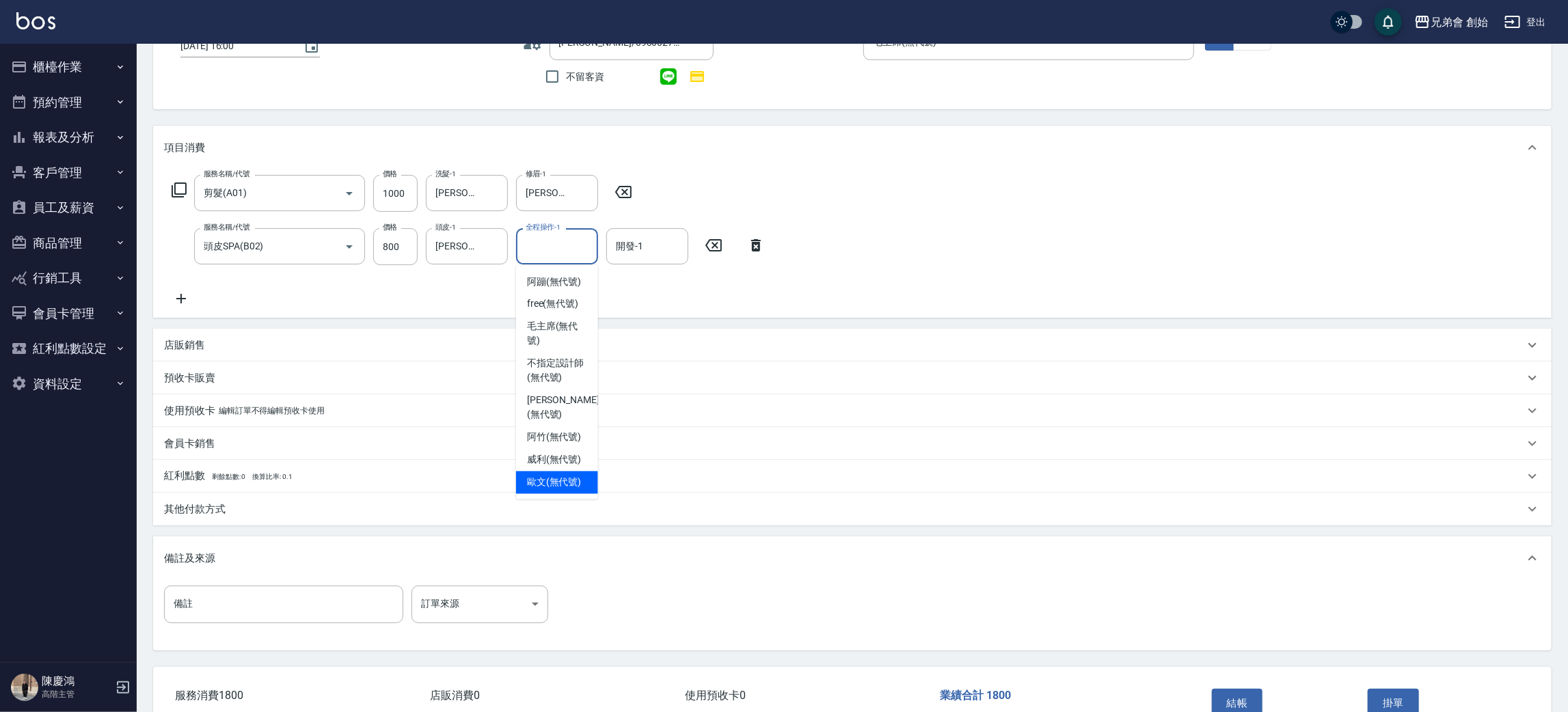
click at [567, 475] on span "歐文 (無代號)" at bounding box center [554, 482] width 54 height 14
type input "歐文(無代號)"
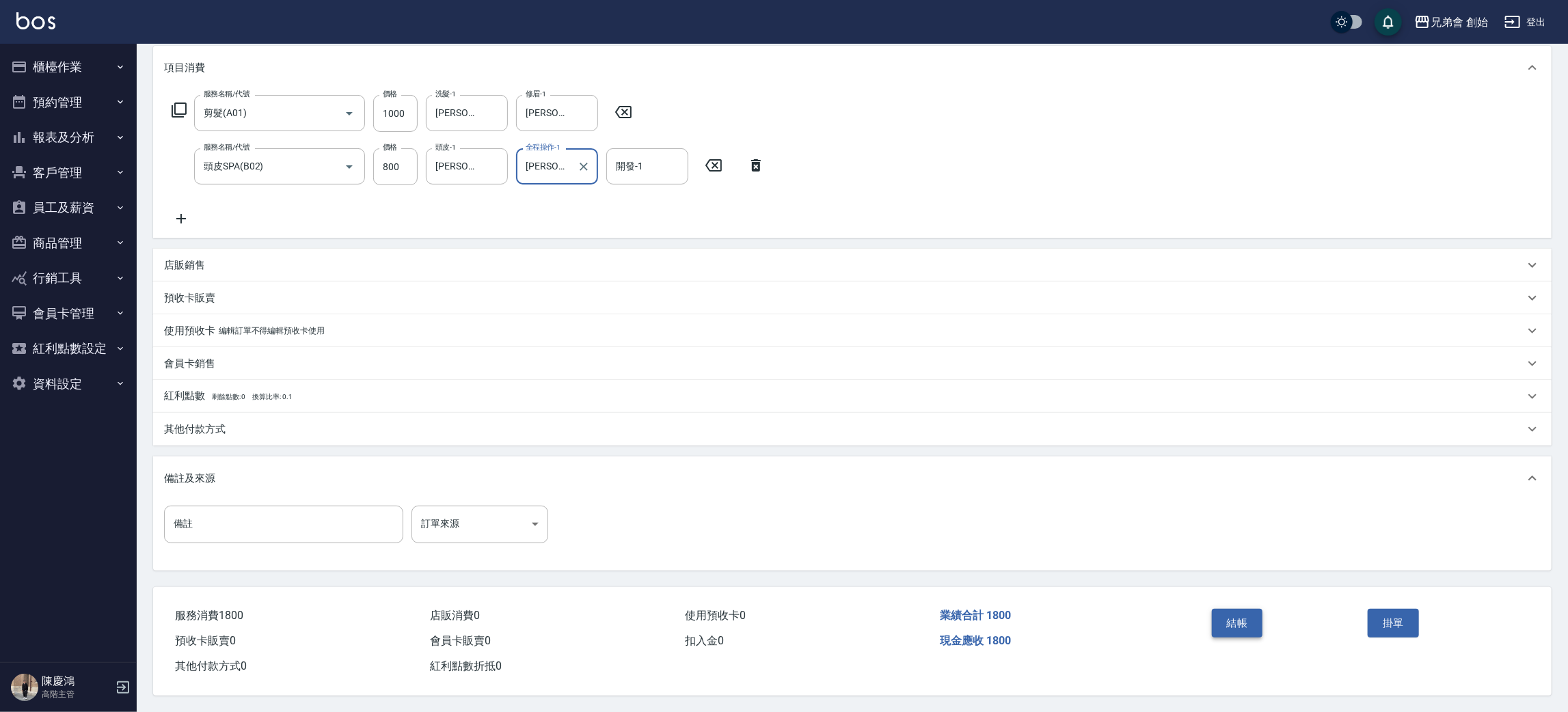
click at [1225, 621] on button "結帳" at bounding box center [1237, 623] width 51 height 29
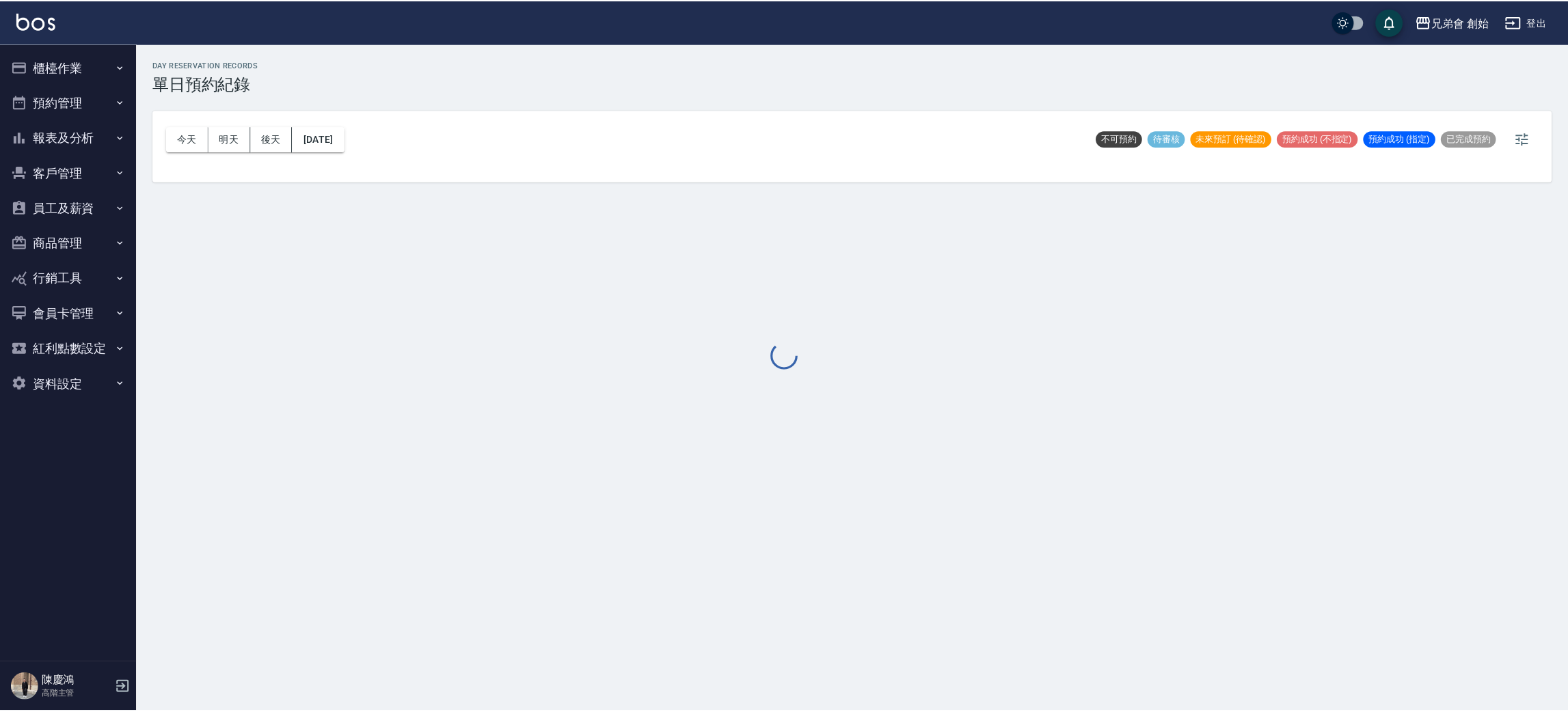
scroll to position [3, 0]
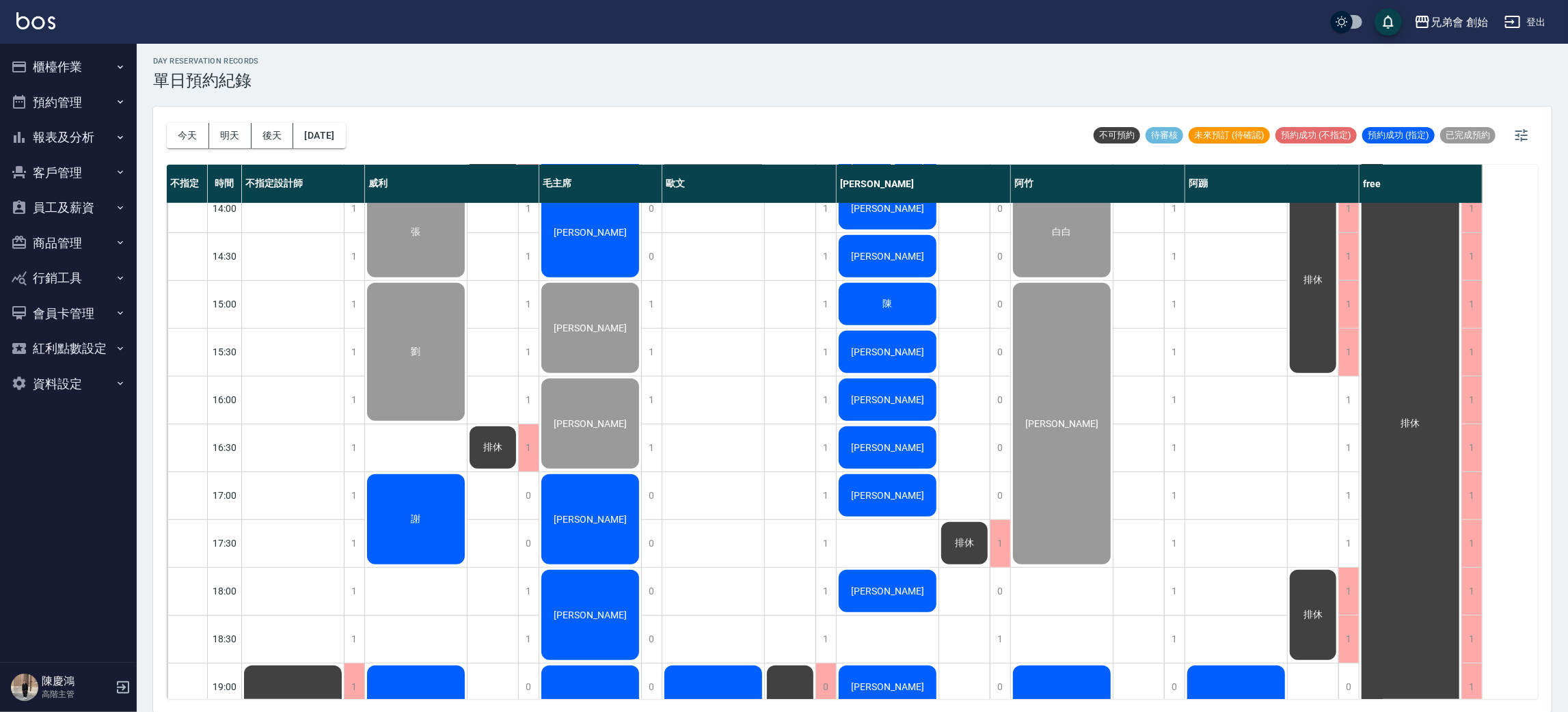
scroll to position [804, 0]
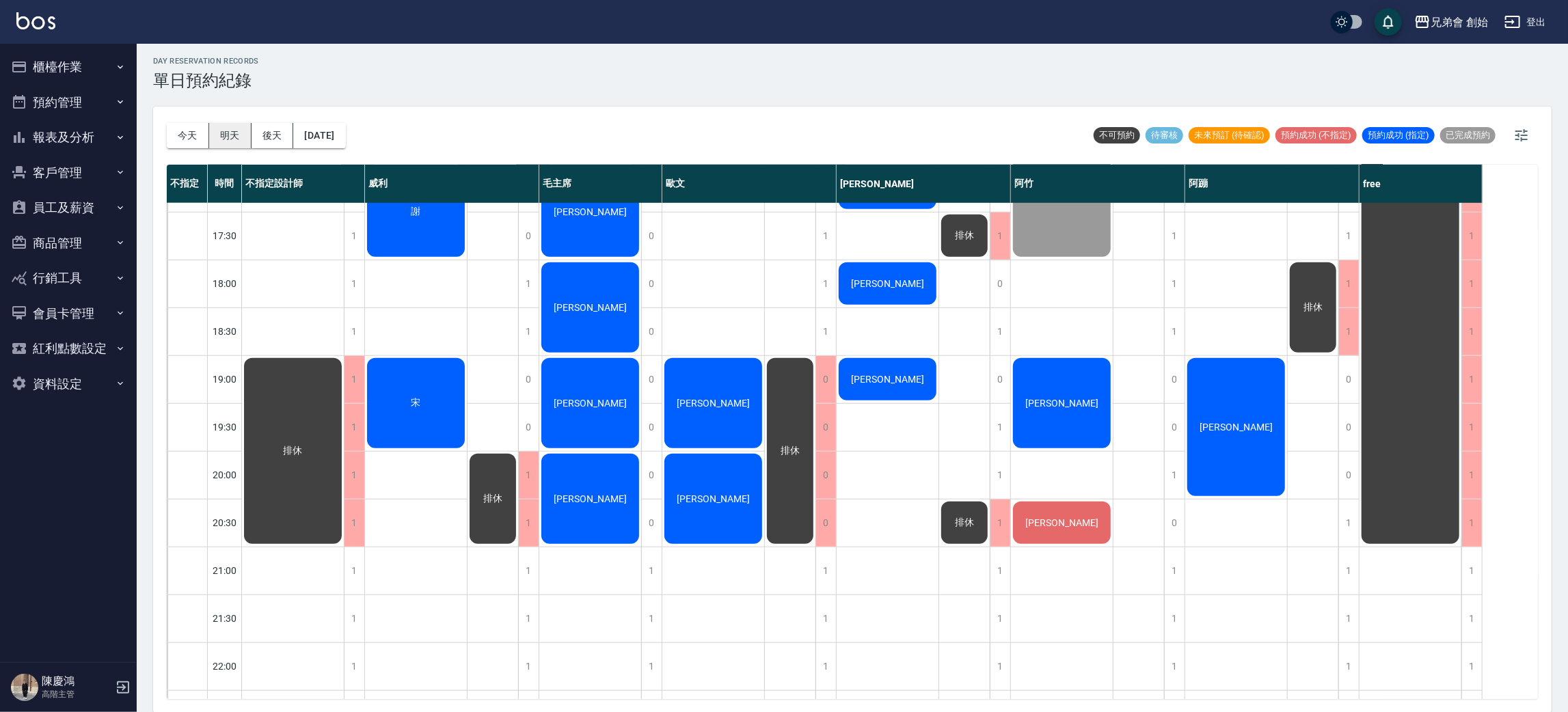
click at [232, 134] on button "明天" at bounding box center [230, 135] width 42 height 26
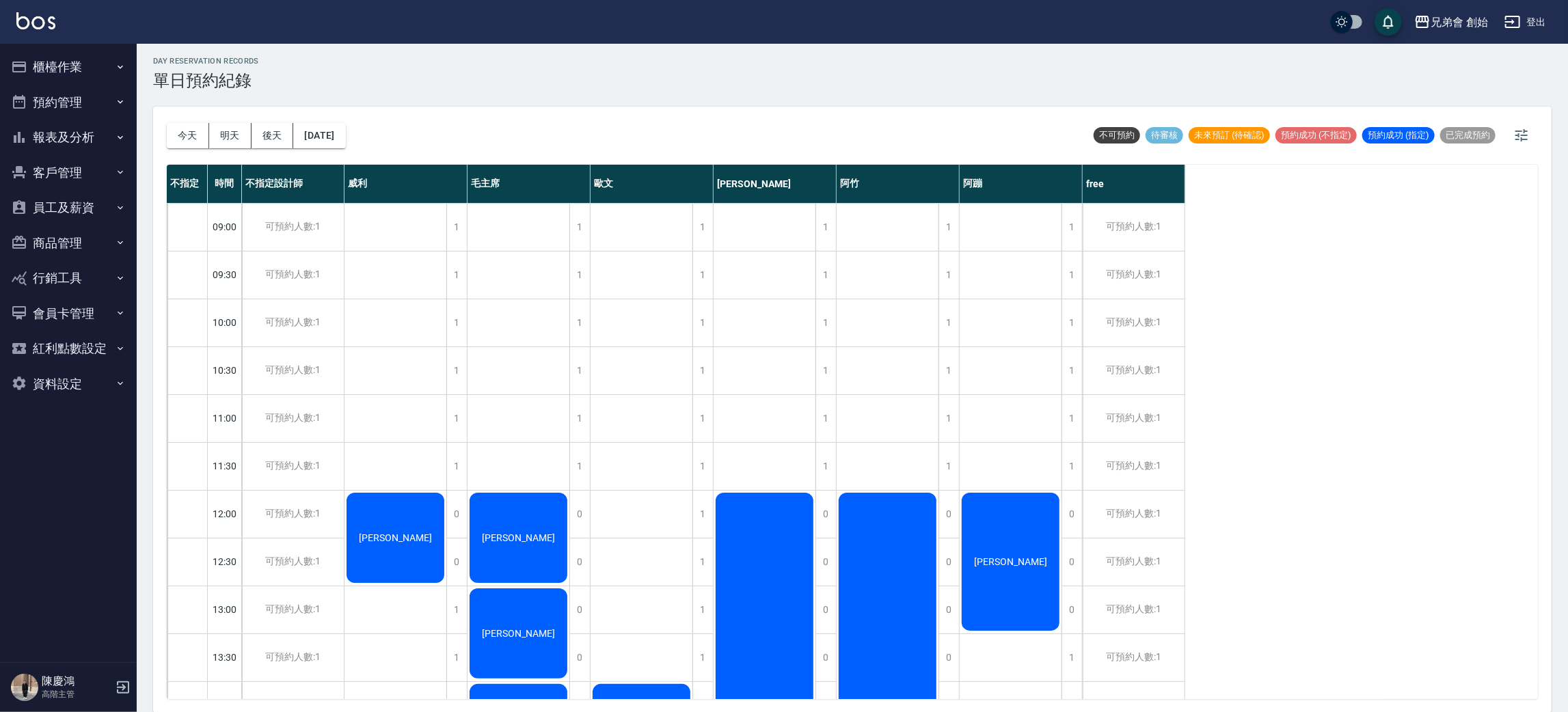
scroll to position [410, 0]
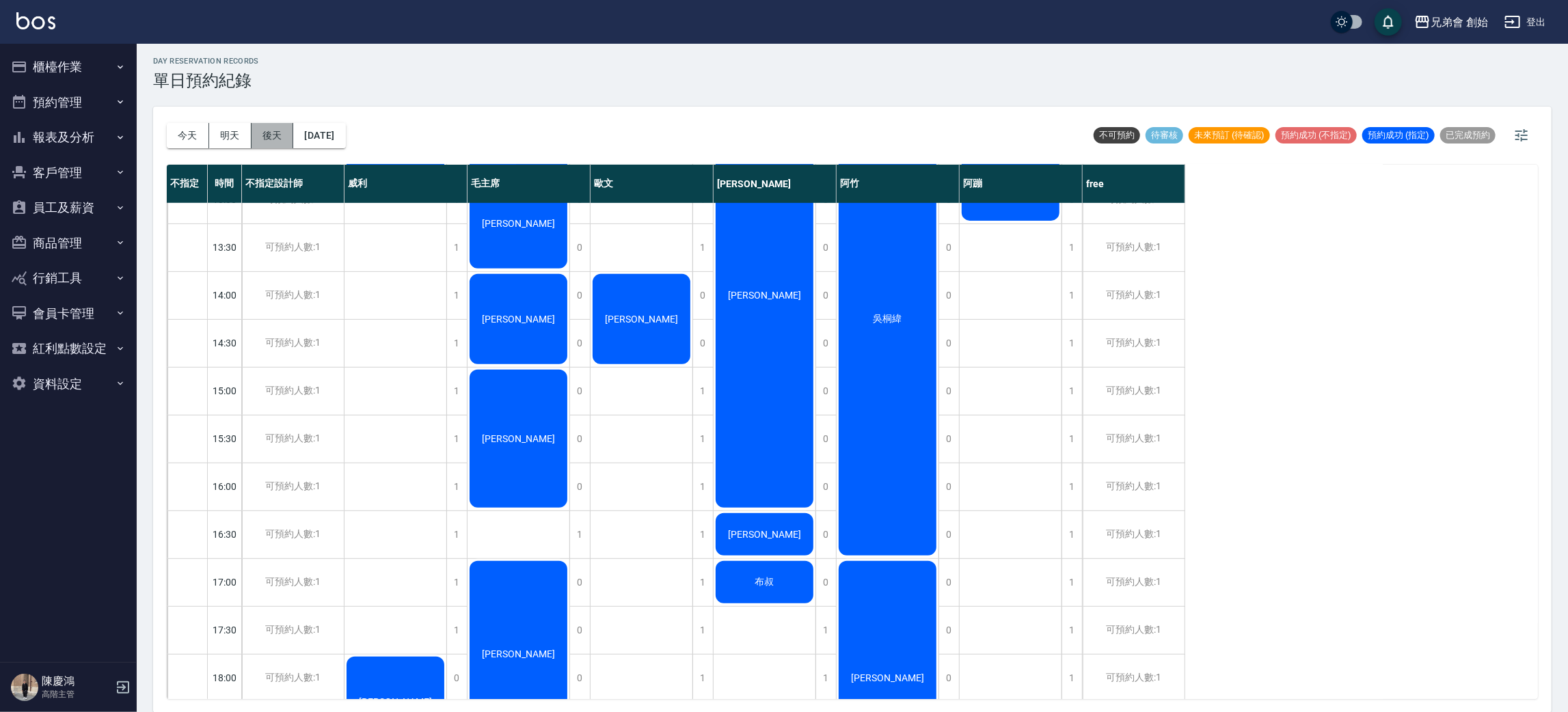
click at [271, 138] on button "後天" at bounding box center [272, 135] width 42 height 26
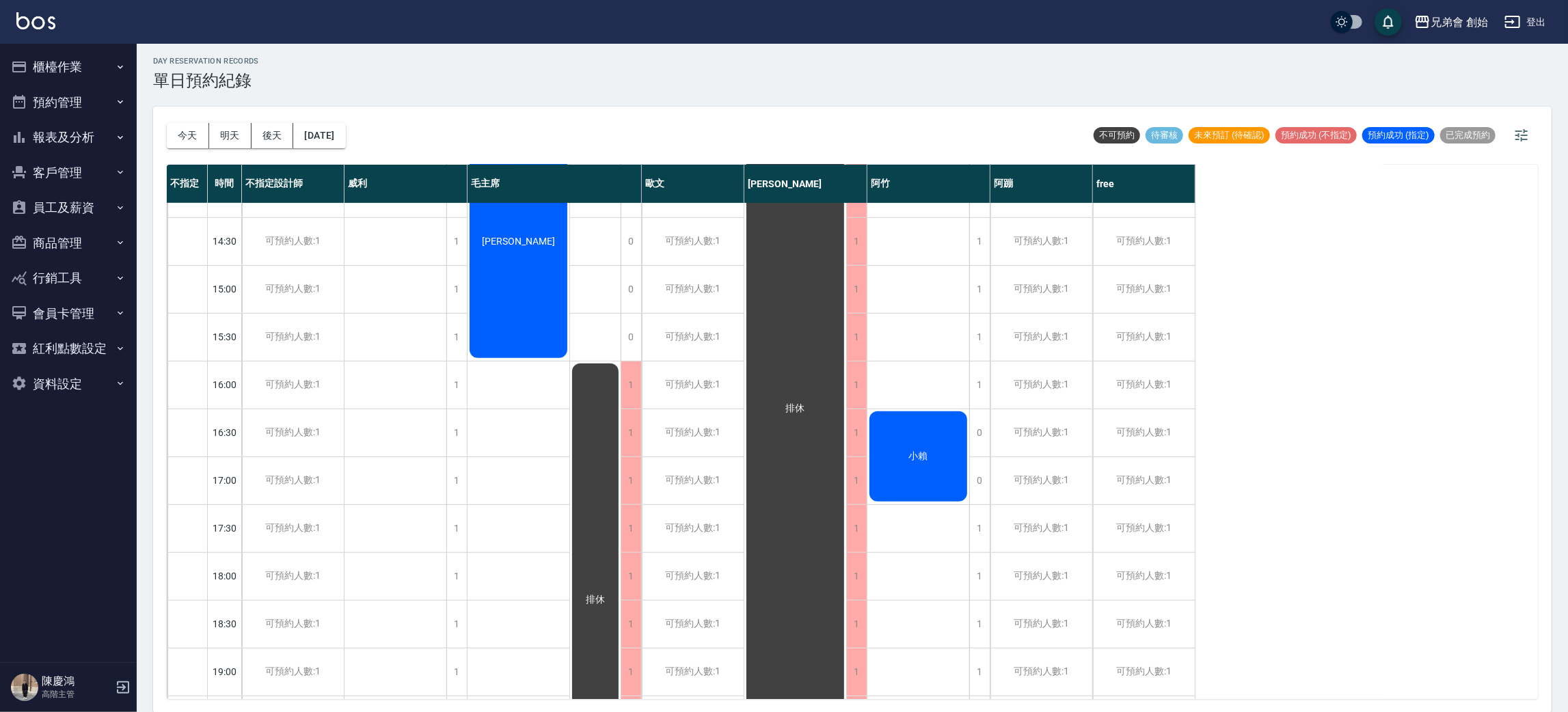
scroll to position [907, 0]
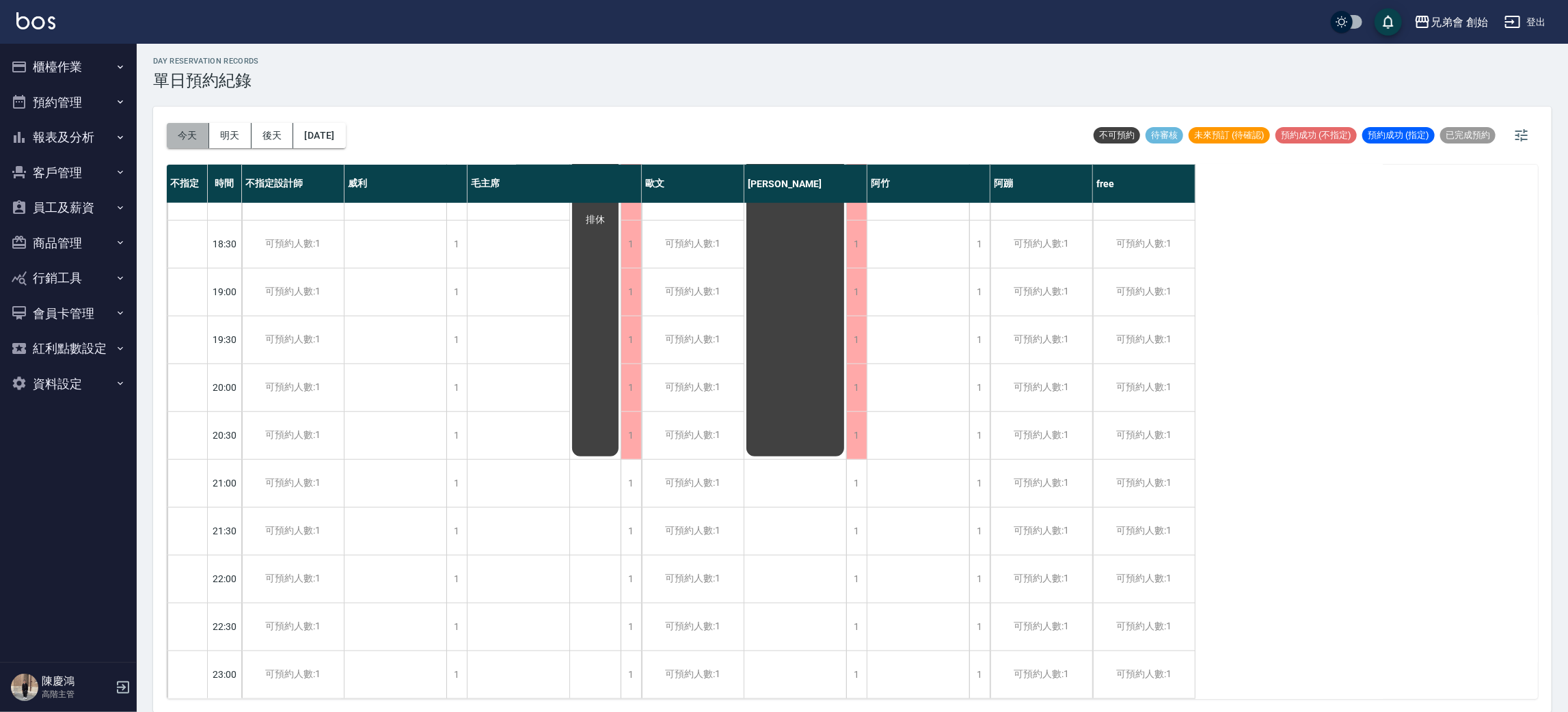
click at [184, 134] on button "今天" at bounding box center [187, 135] width 42 height 26
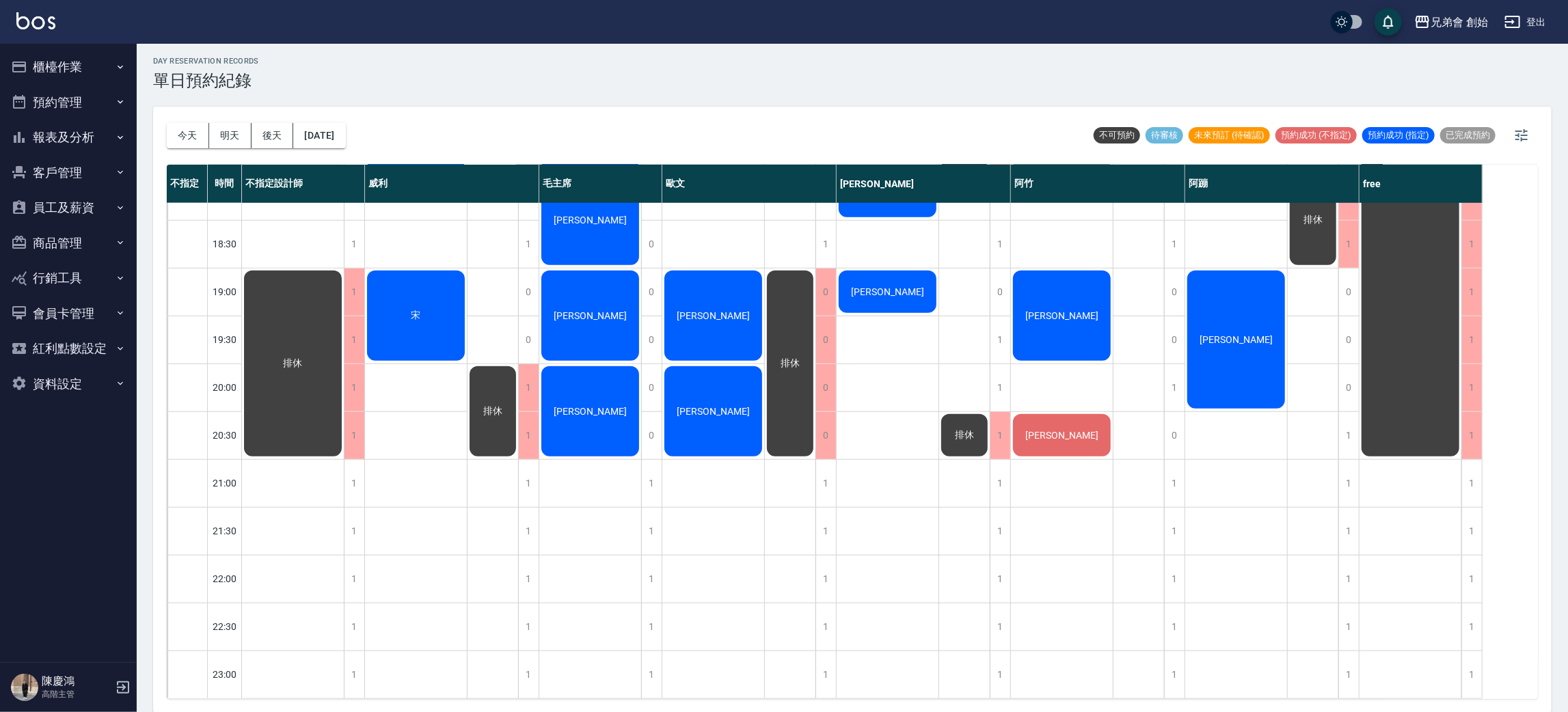
scroll to position [599, 0]
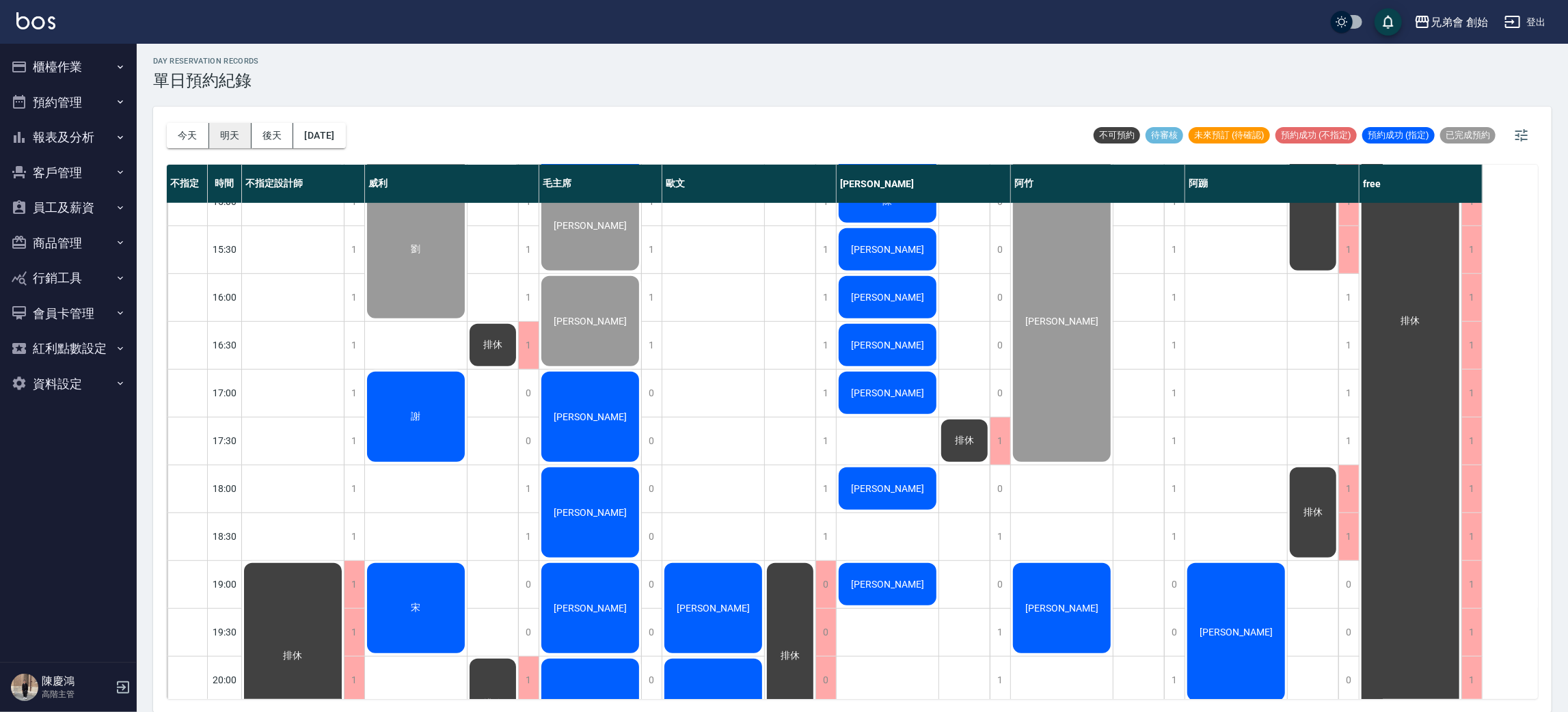
click at [228, 133] on button "明天" at bounding box center [230, 135] width 42 height 26
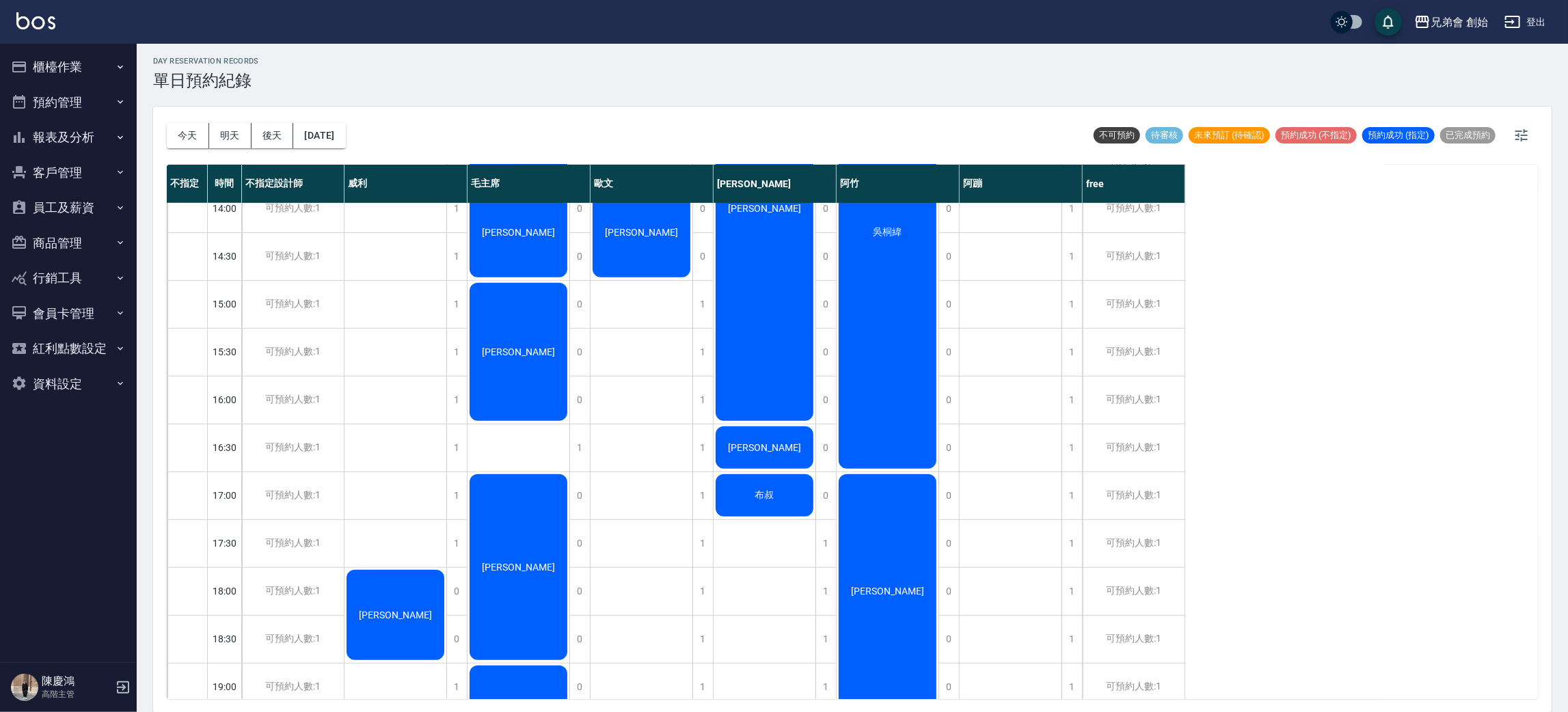
scroll to position [804, 0]
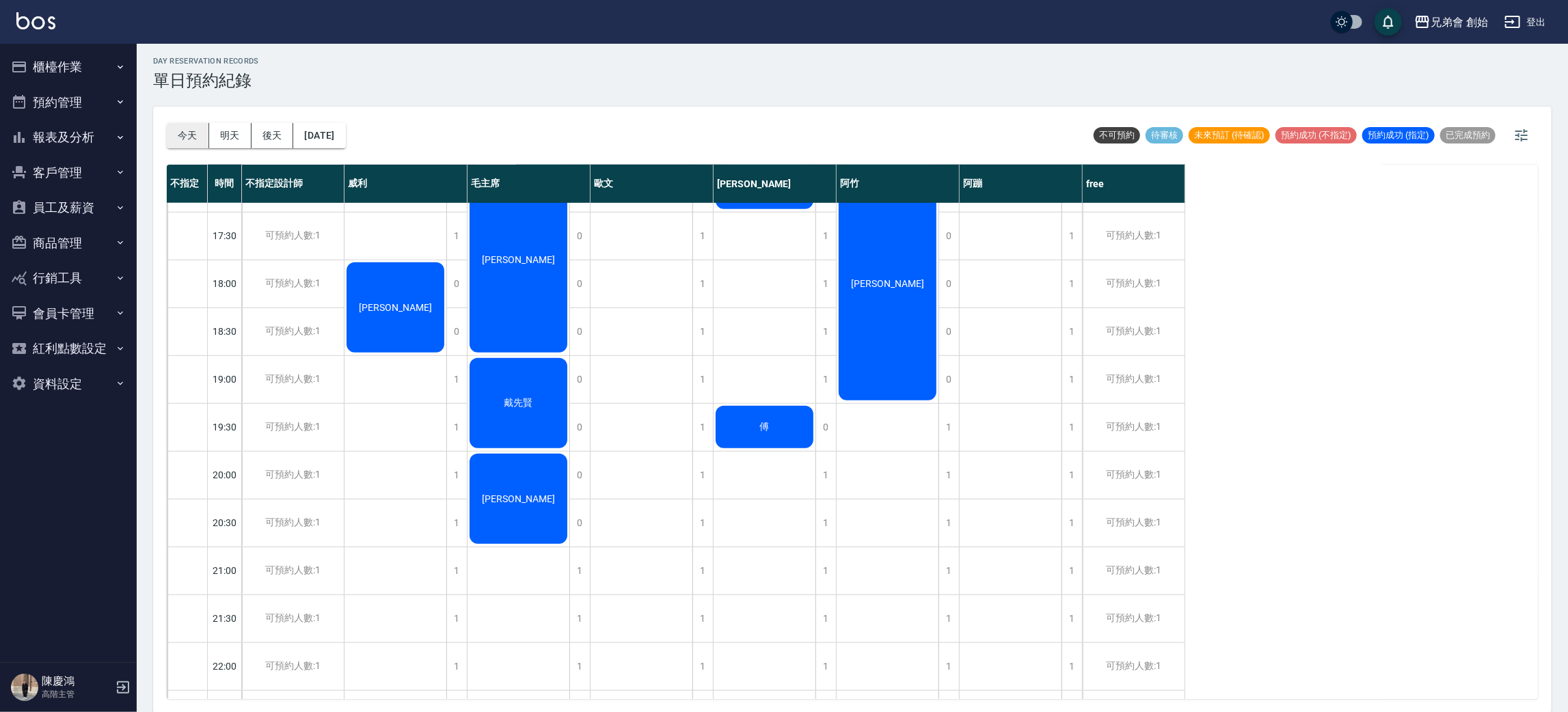
click at [187, 125] on button "今天" at bounding box center [187, 135] width 42 height 26
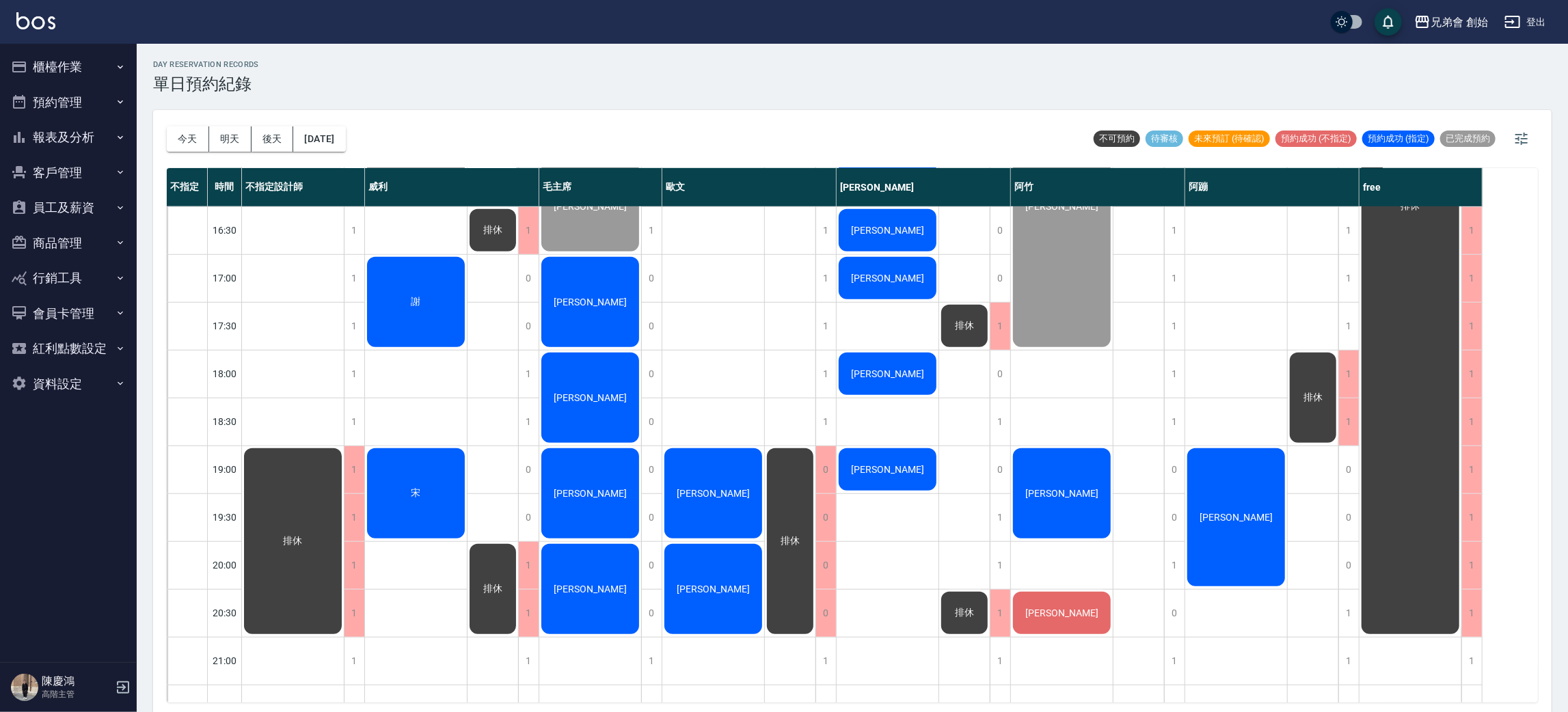
scroll to position [820, 0]
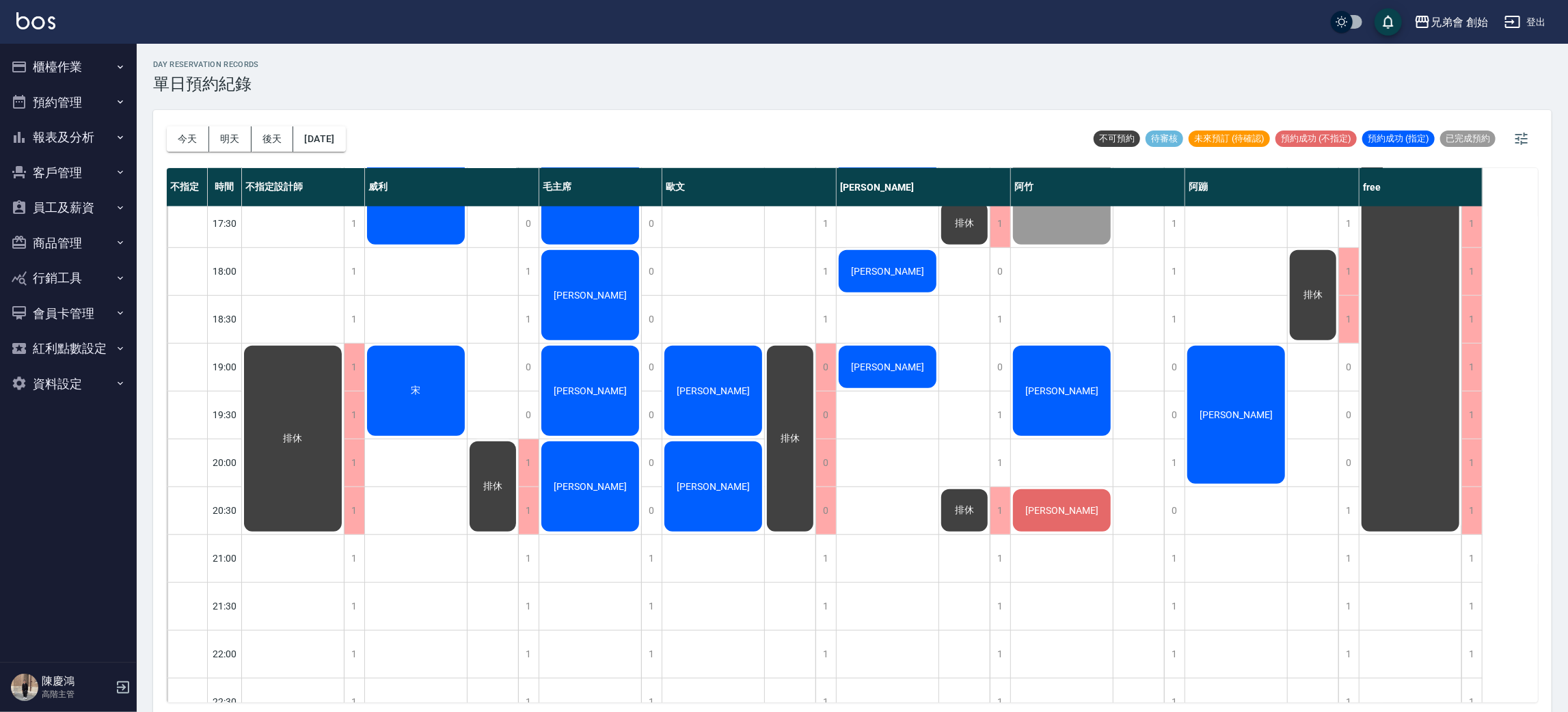
click at [924, 358] on div "謝宗育" at bounding box center [887, 367] width 102 height 46
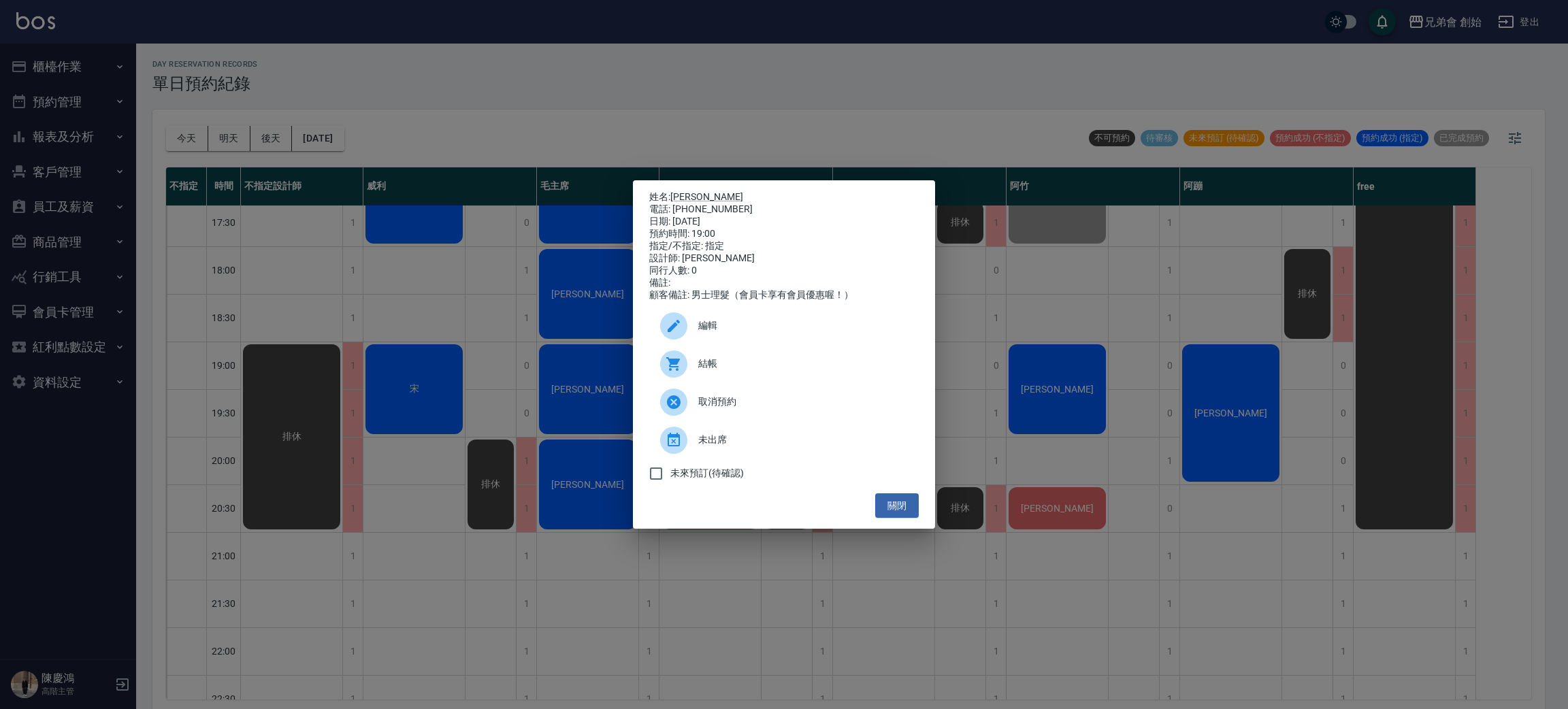
click at [732, 409] on span "取消預約" at bounding box center [802, 401] width 209 height 14
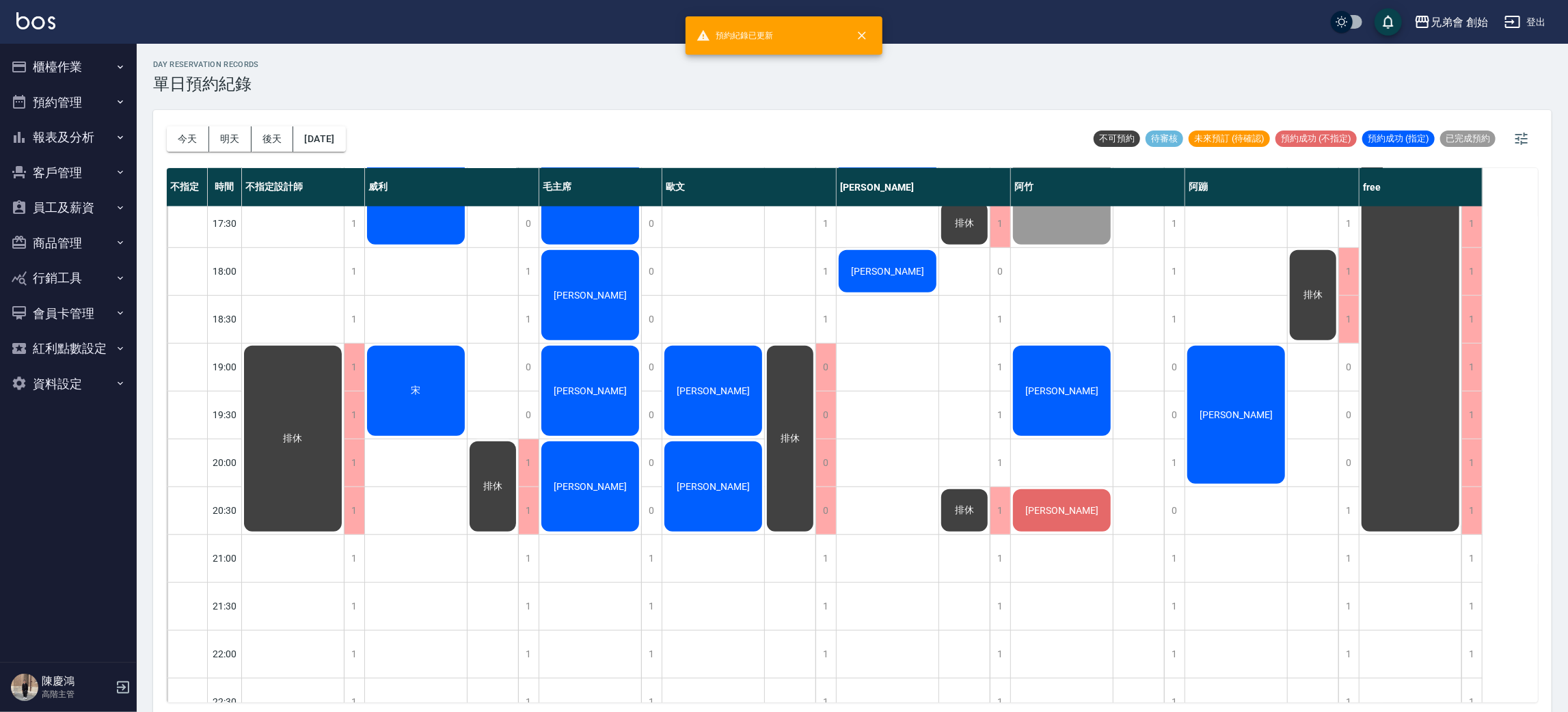
click at [990, 319] on div "排休 排休" at bounding box center [965, 80] width 51 height 1388
click at [883, 260] on div "姜伯儒" at bounding box center [887, 271] width 102 height 46
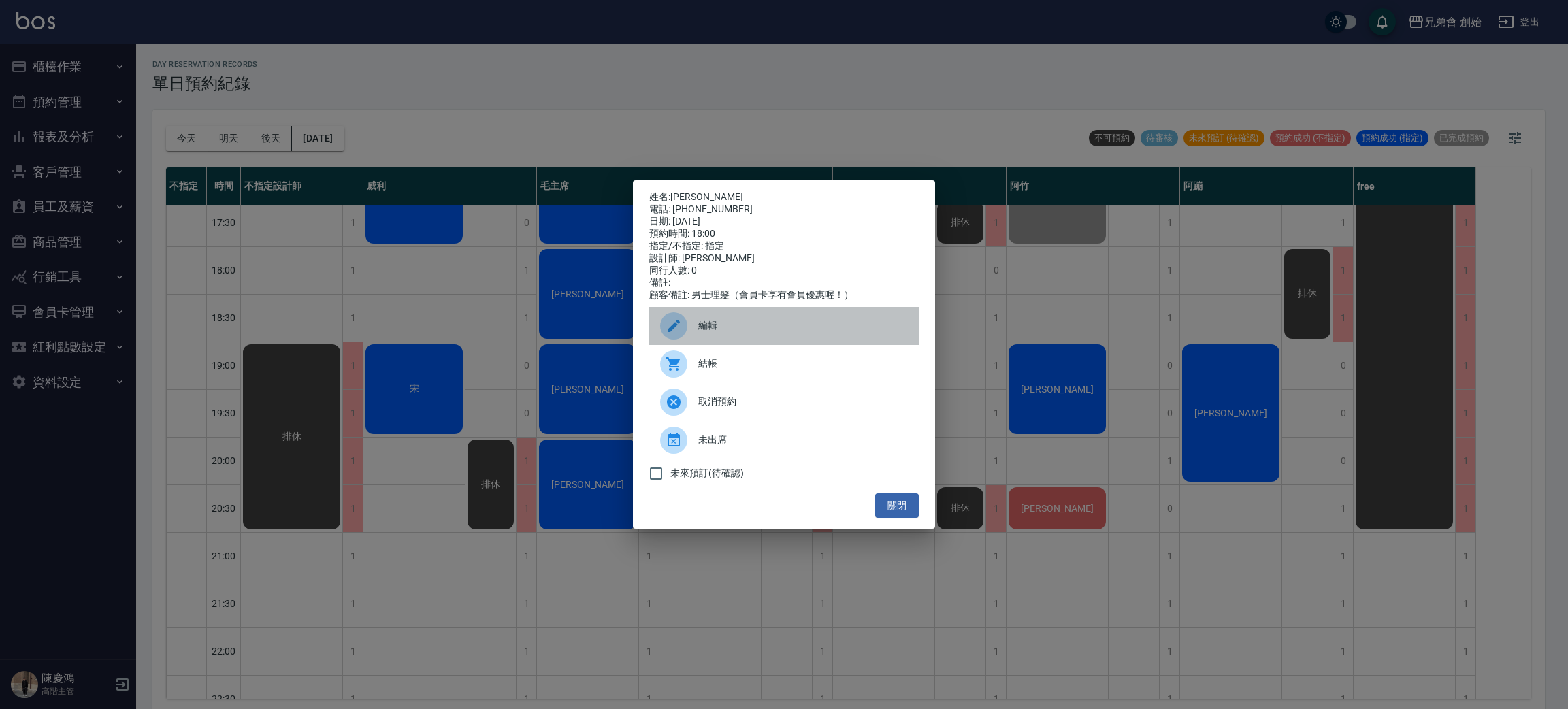
click at [726, 322] on div "編輯" at bounding box center [784, 326] width 269 height 38
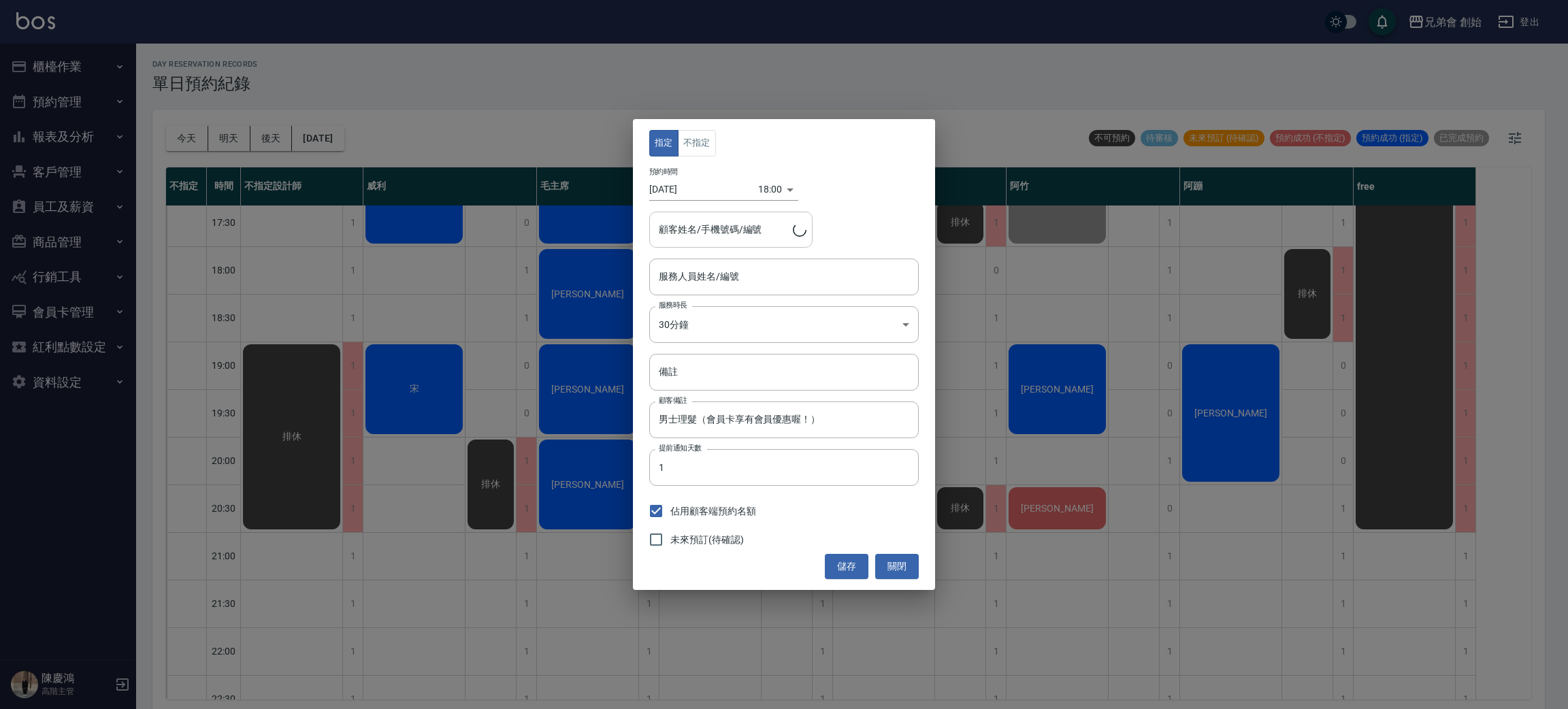
type input "姜伯儒/0917350722"
type input "[PERSON_NAME](無代號)"
click at [784, 194] on div "18:00 1760090400000" at bounding box center [778, 189] width 40 height 22
click at [773, 322] on body "兄弟會 創始 登出 櫃檯作業 打帳單 帳單列表 掛單列表 座位開單 營業儀表板 現金收支登錄 高階收支登錄 材料自購登錄 每日結帳 排班表 現場電腦打卡 掃碼…" at bounding box center [784, 356] width 1568 height 713
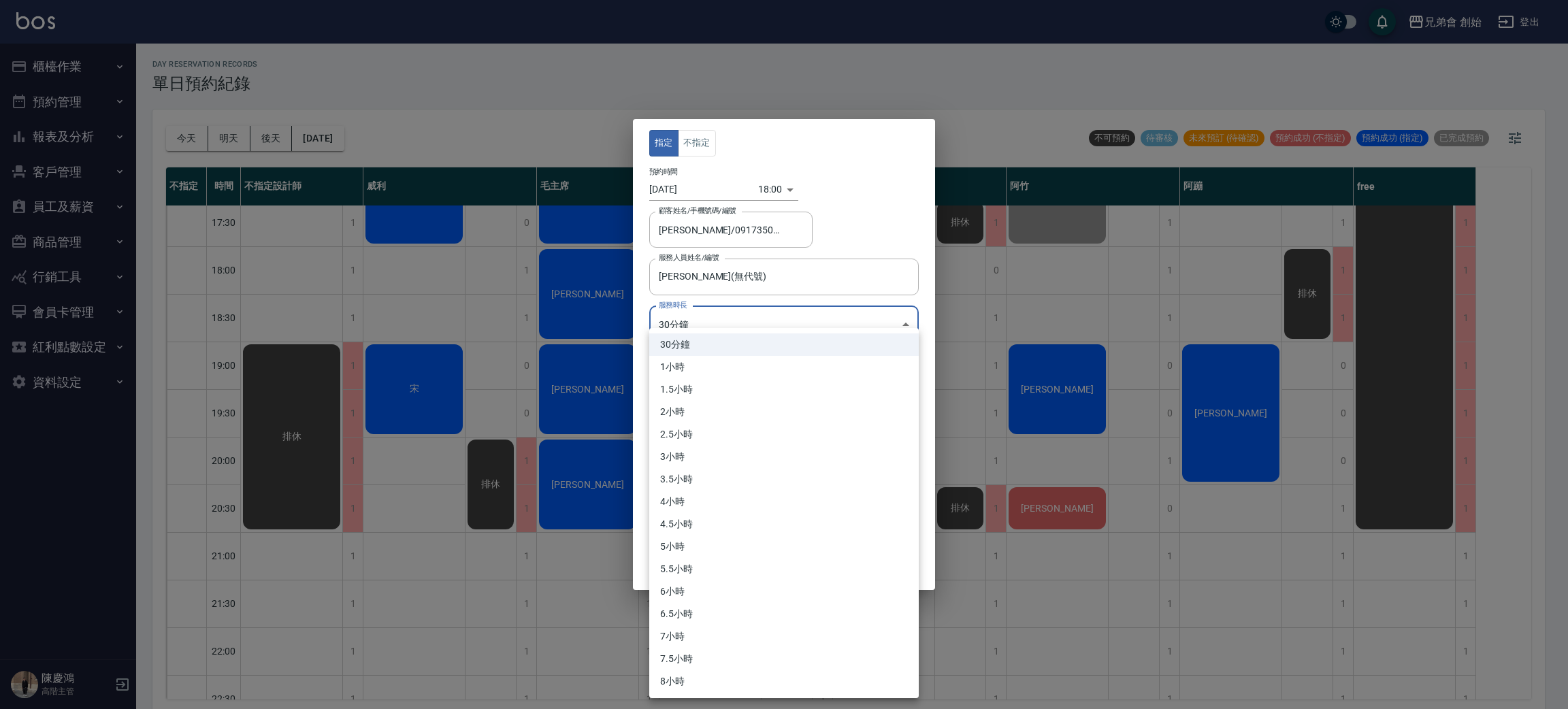
click at [734, 391] on li "1.5小時" at bounding box center [784, 389] width 269 height 22
type input "3"
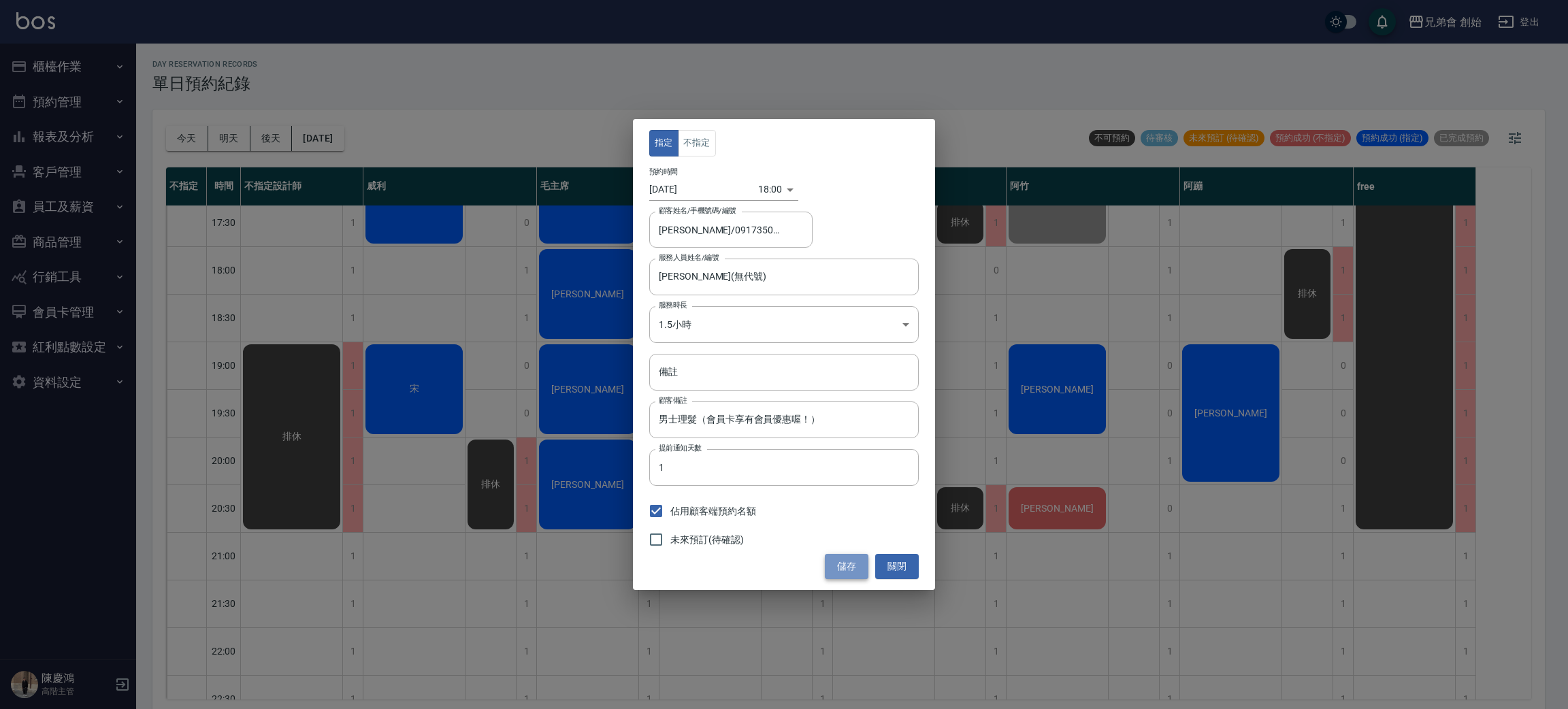
click at [843, 569] on button "儲存" at bounding box center [846, 566] width 43 height 25
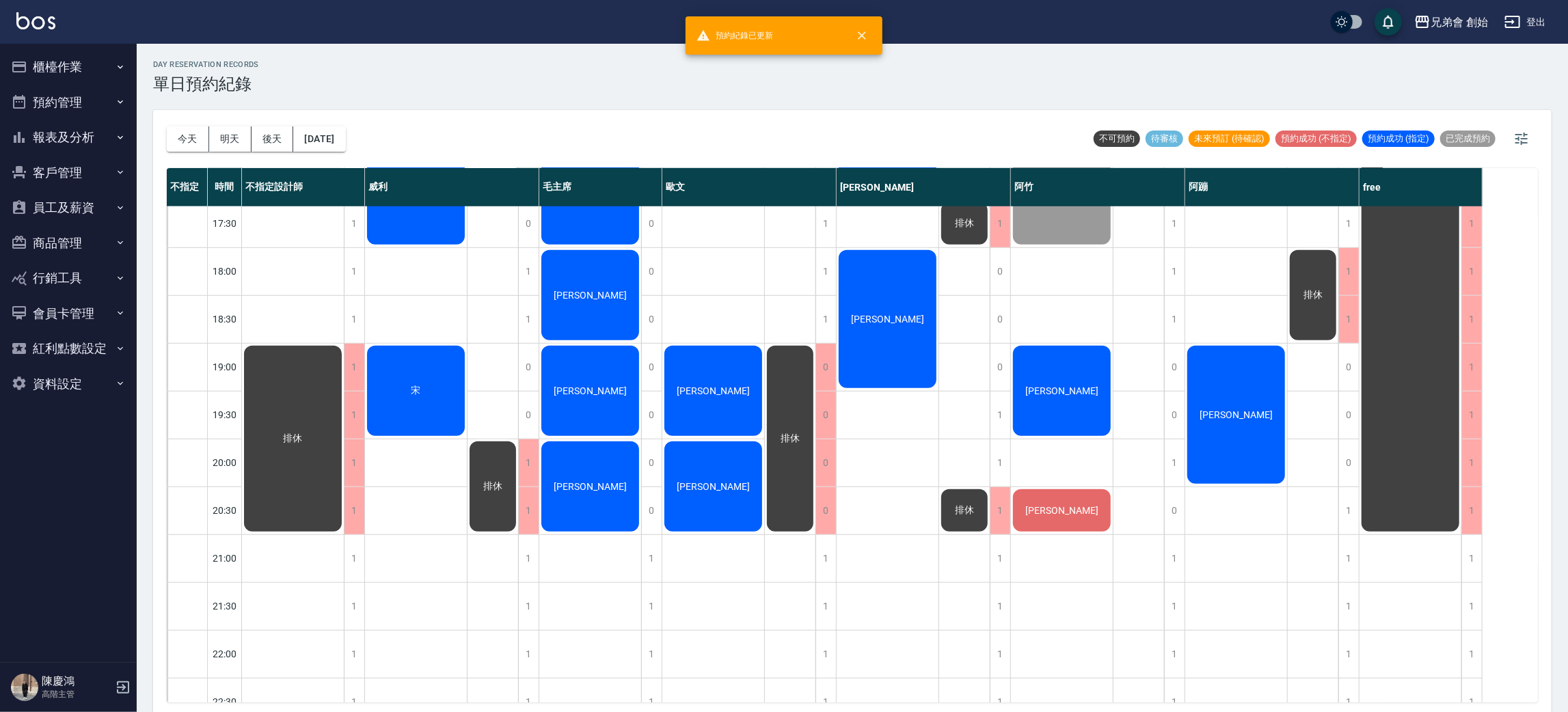
click at [891, 350] on div "姜伯儒" at bounding box center [887, 319] width 102 height 143
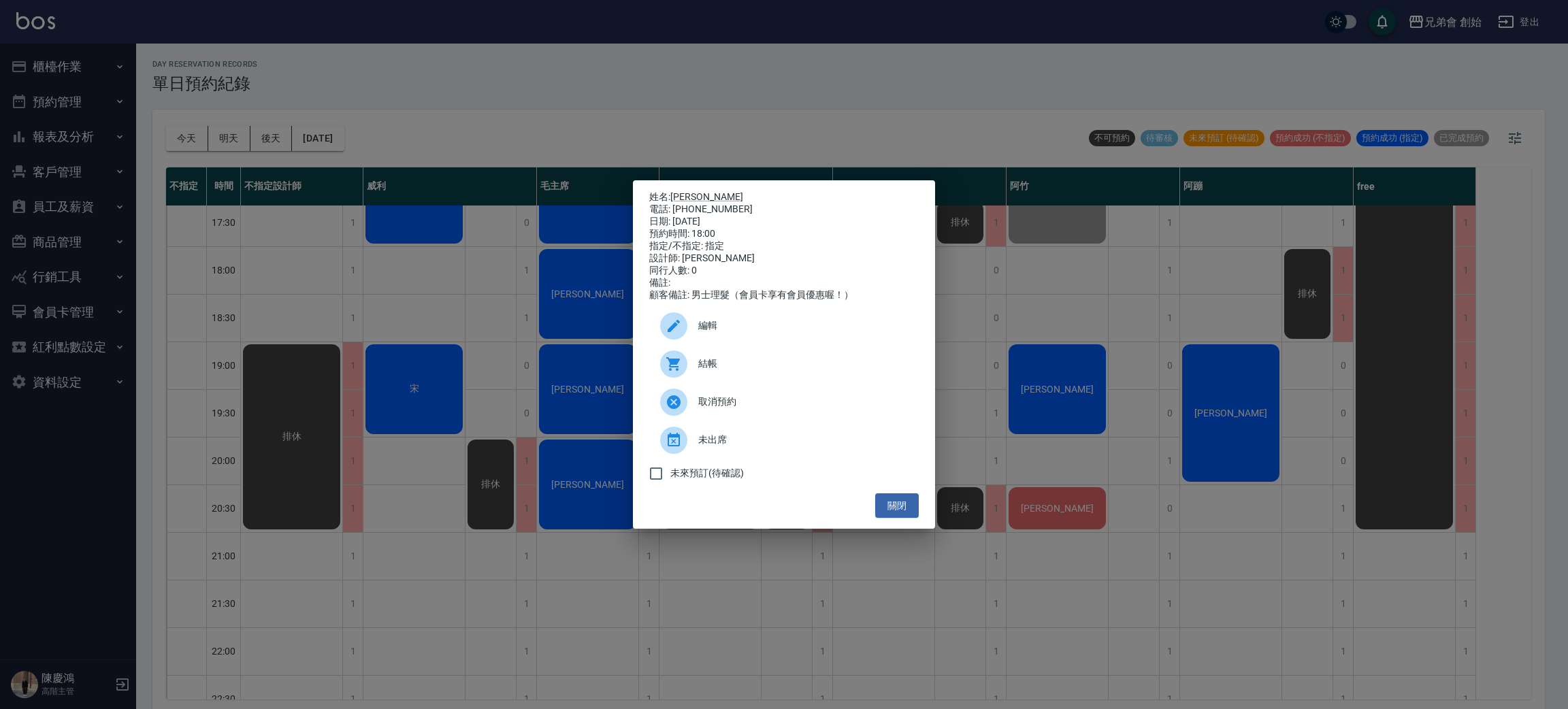
click at [712, 330] on span "編輯" at bounding box center [802, 325] width 209 height 14
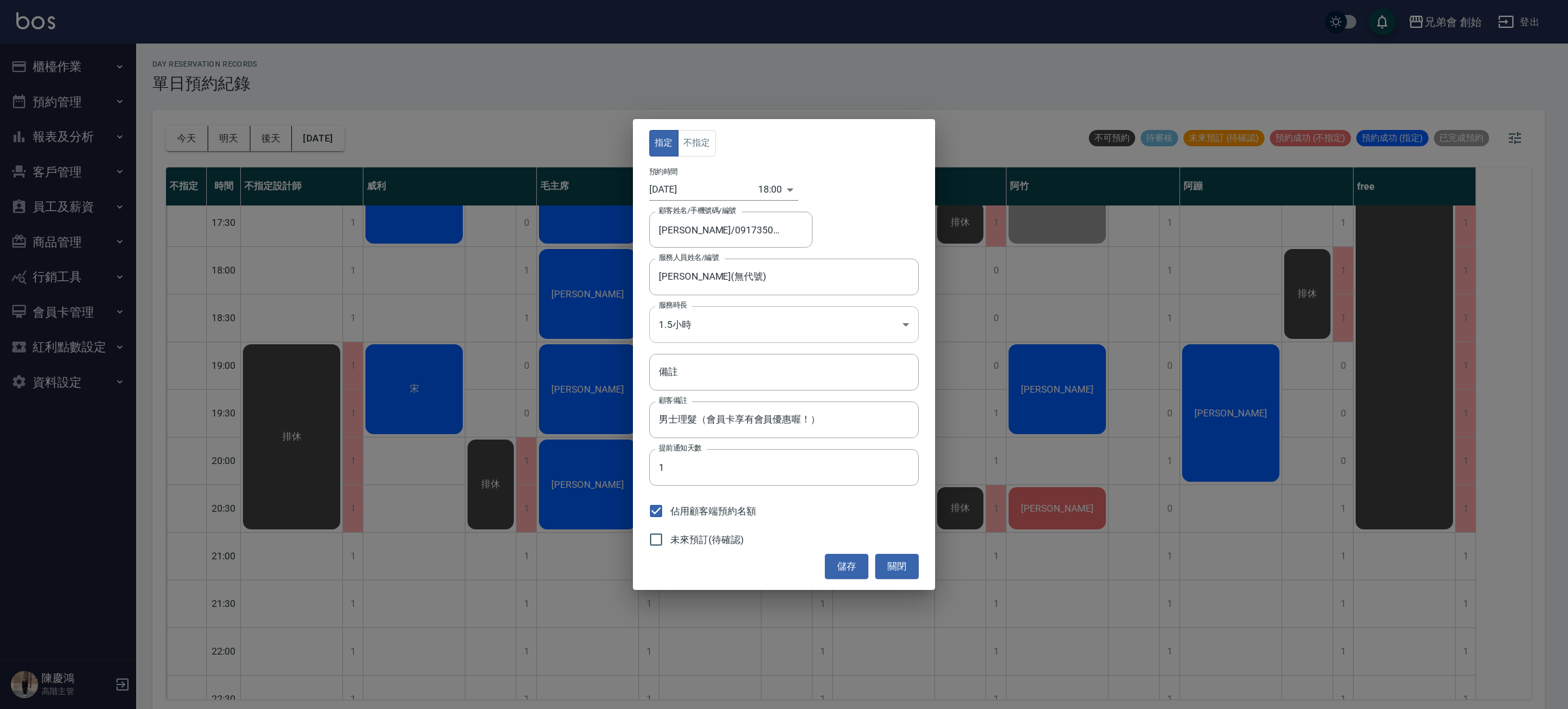
click at [729, 316] on body "兄弟會 創始 登出 櫃檯作業 打帳單 帳單列表 掛單列表 座位開單 營業儀表板 現金收支登錄 高階收支登錄 材料自購登錄 每日結帳 排班表 現場電腦打卡 掃碼…" at bounding box center [784, 356] width 1568 height 713
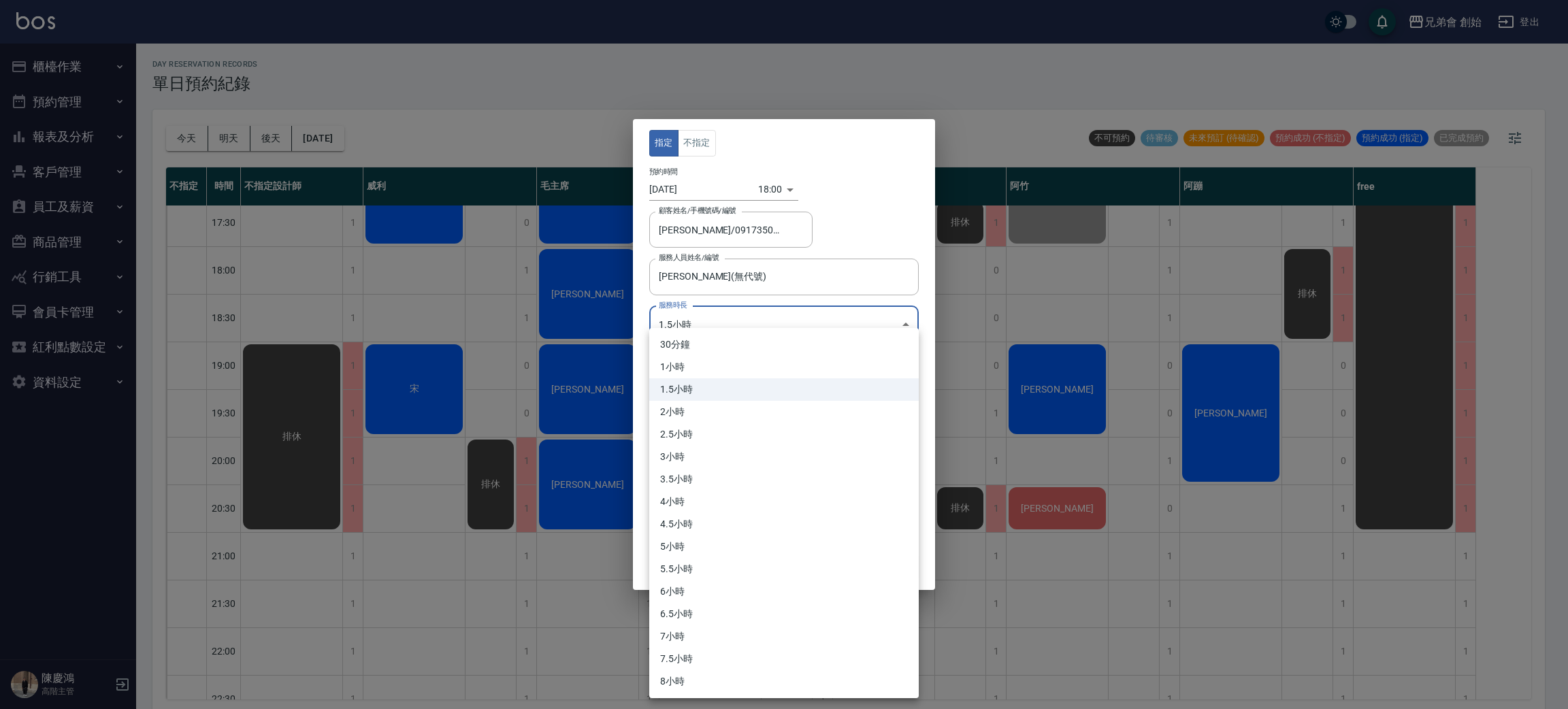
click at [728, 409] on li "2小時" at bounding box center [784, 411] width 269 height 22
type input "4"
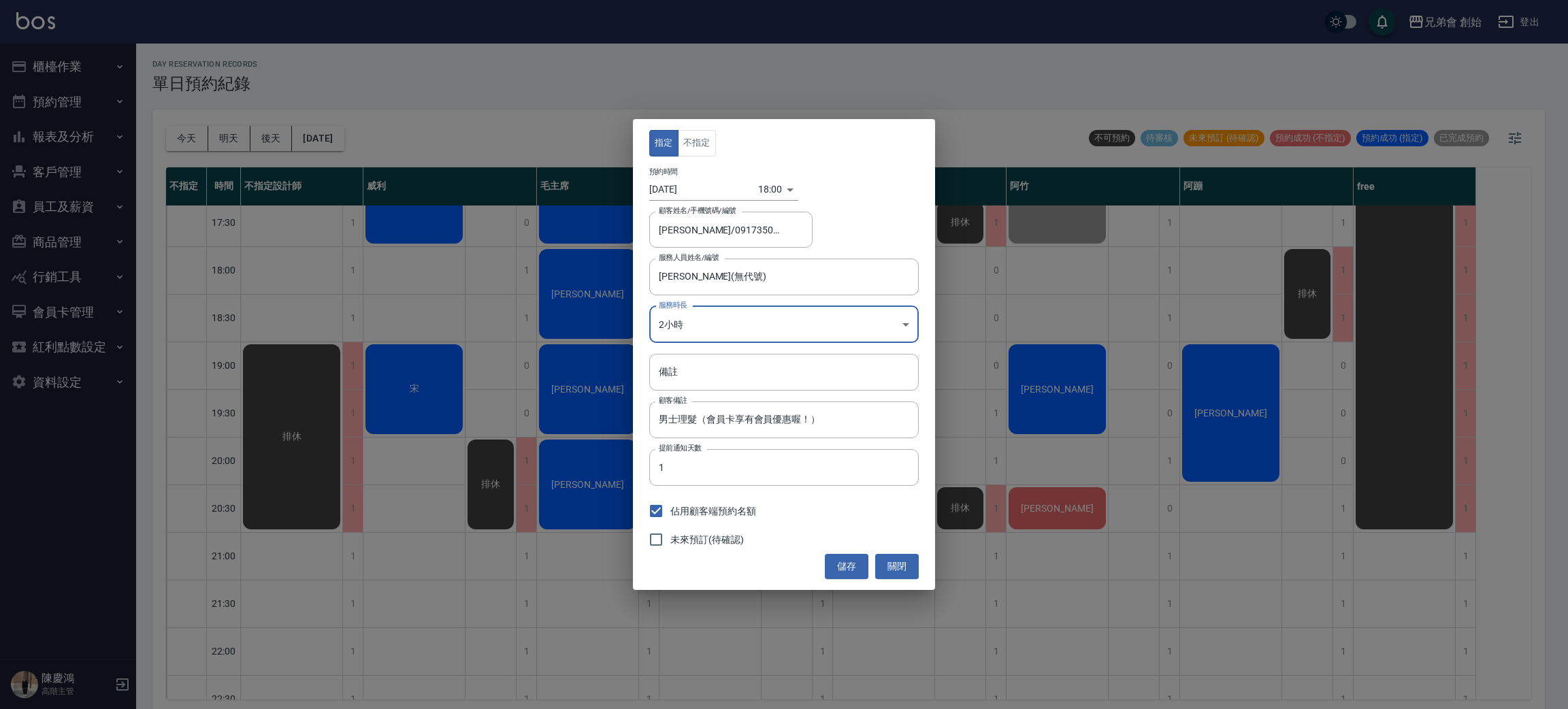
click at [968, 378] on div "指定 不指定 預約時間 2025/10/10 18:00 1760090400000 顧客姓名/手機號碼/編號 姜伯儒/0917350722 顧客姓名/手機號…" at bounding box center [784, 354] width 1568 height 709
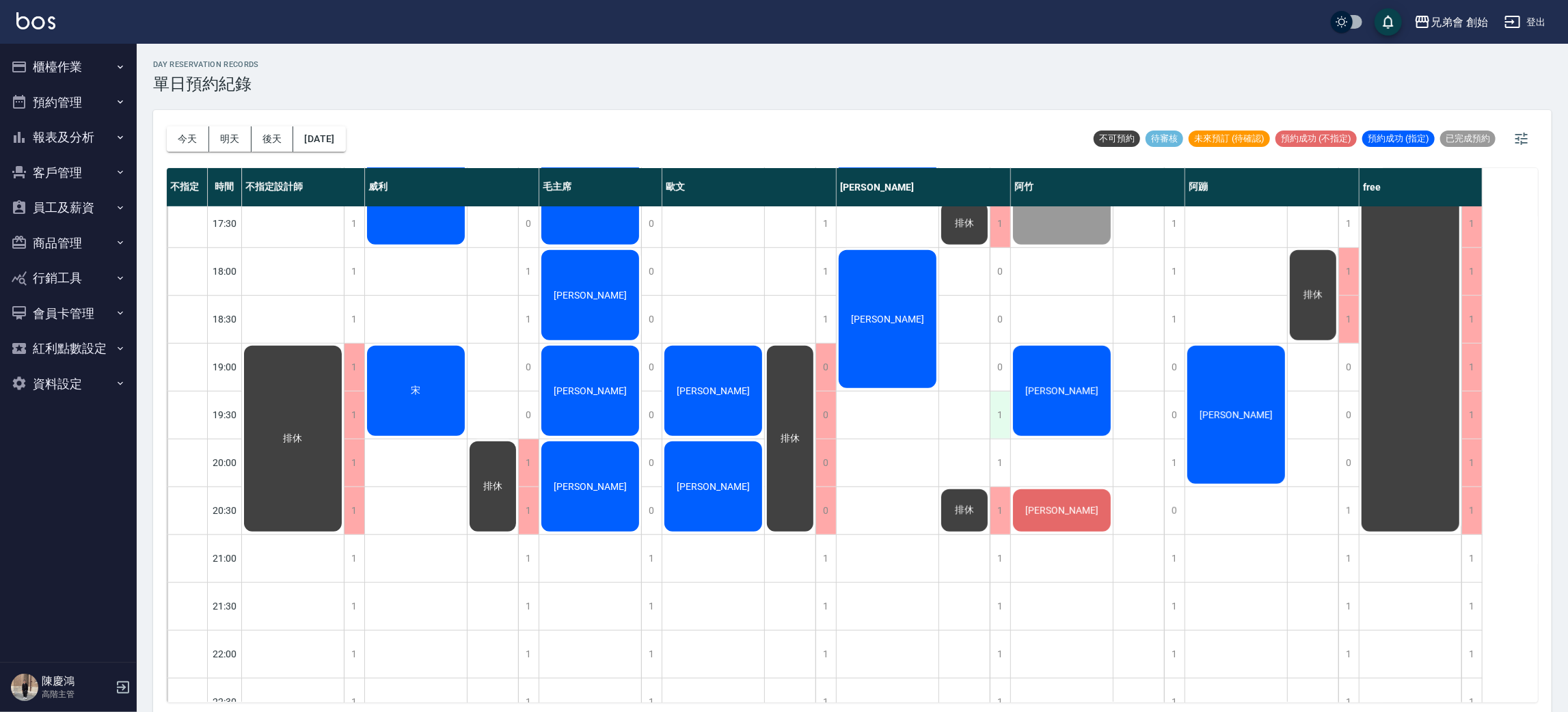
click at [997, 418] on div "1" at bounding box center [999, 415] width 21 height 47
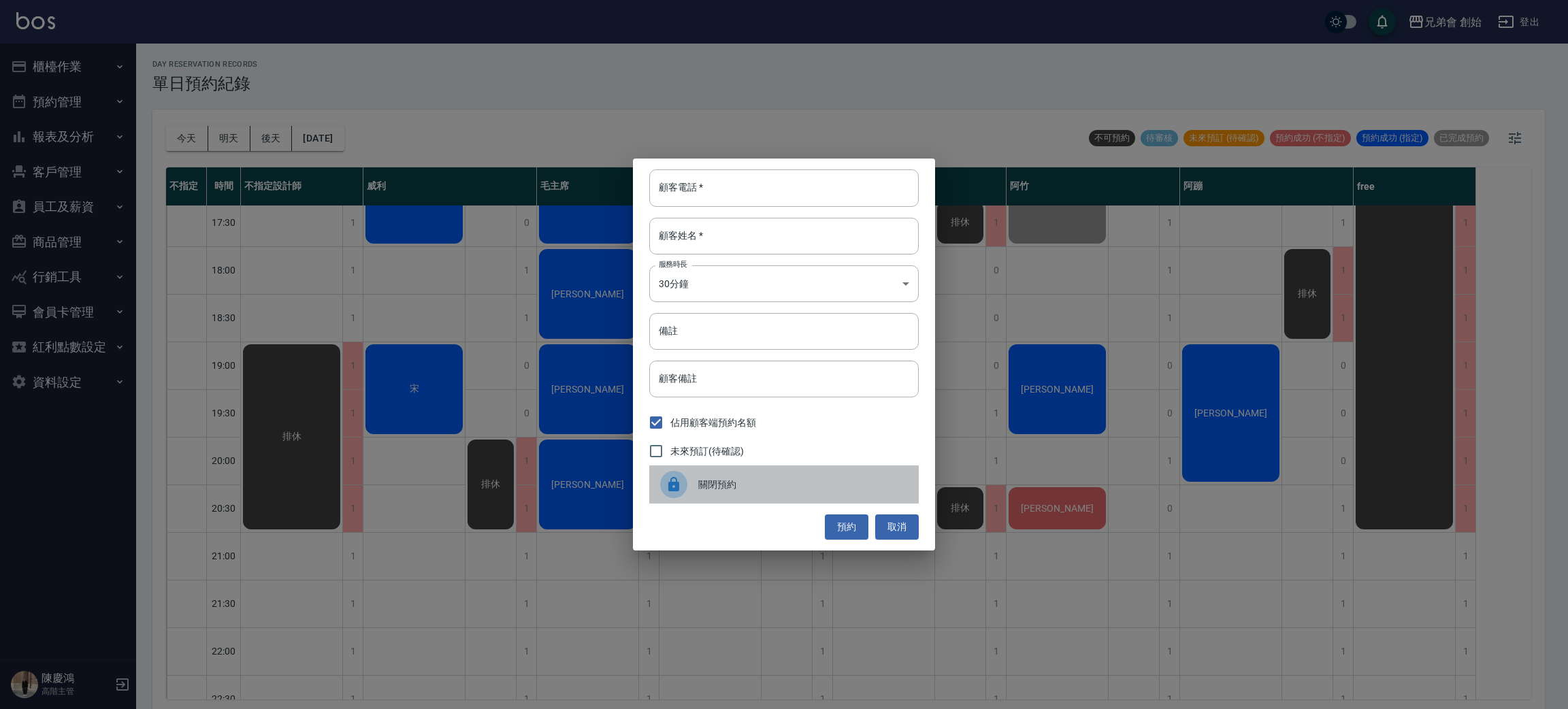
click at [848, 473] on div "關閉預約" at bounding box center [784, 484] width 269 height 38
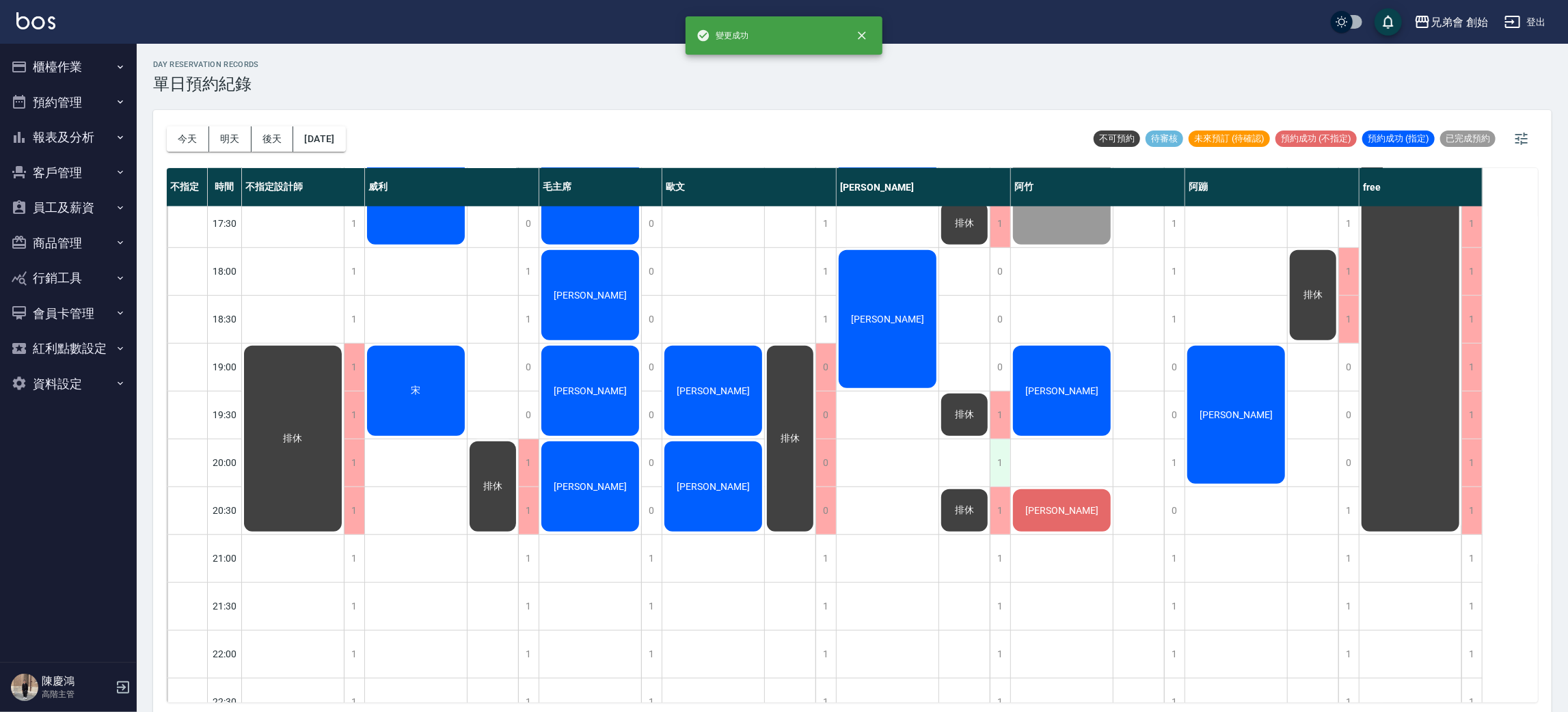
click at [1006, 461] on div "1" at bounding box center [999, 462] width 21 height 47
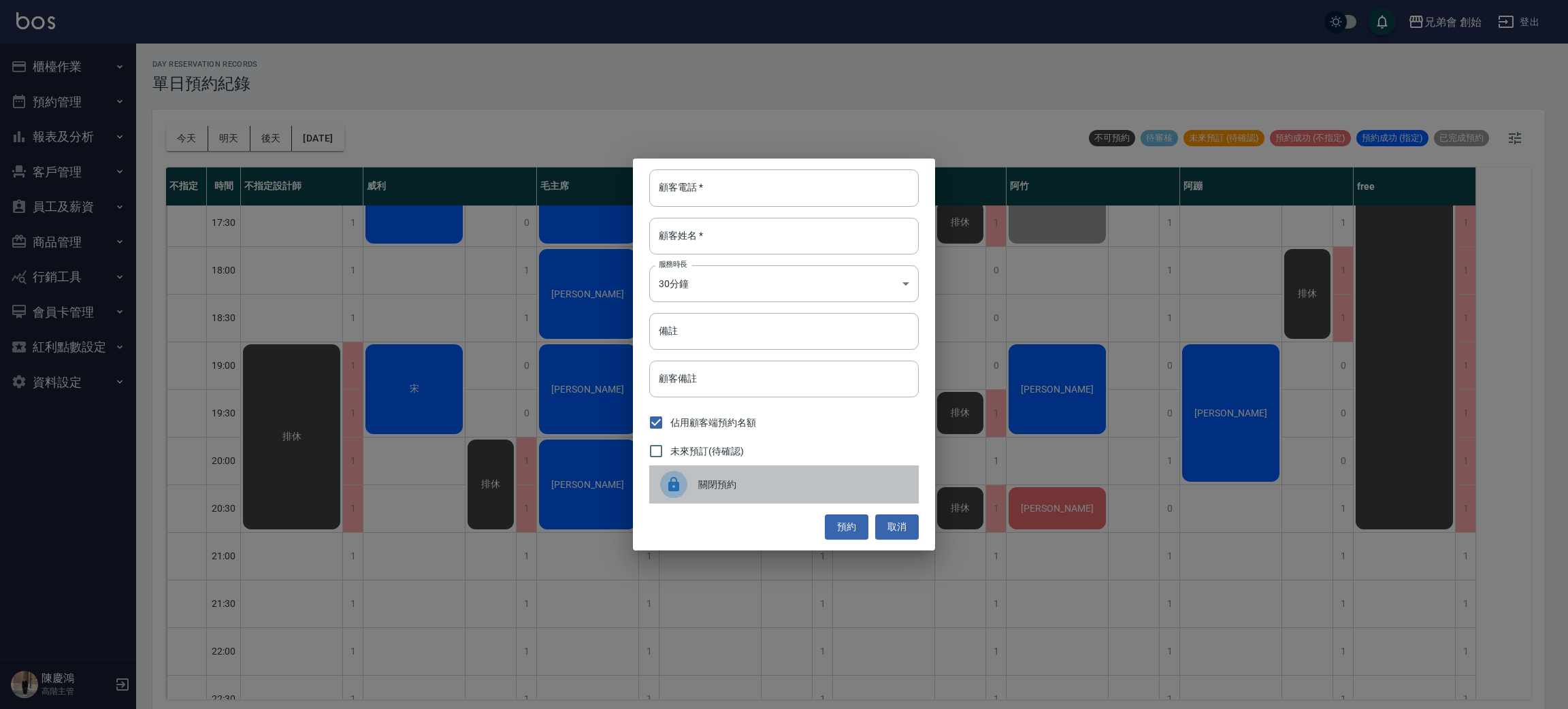
click at [811, 485] on span "關閉預約" at bounding box center [802, 484] width 209 height 14
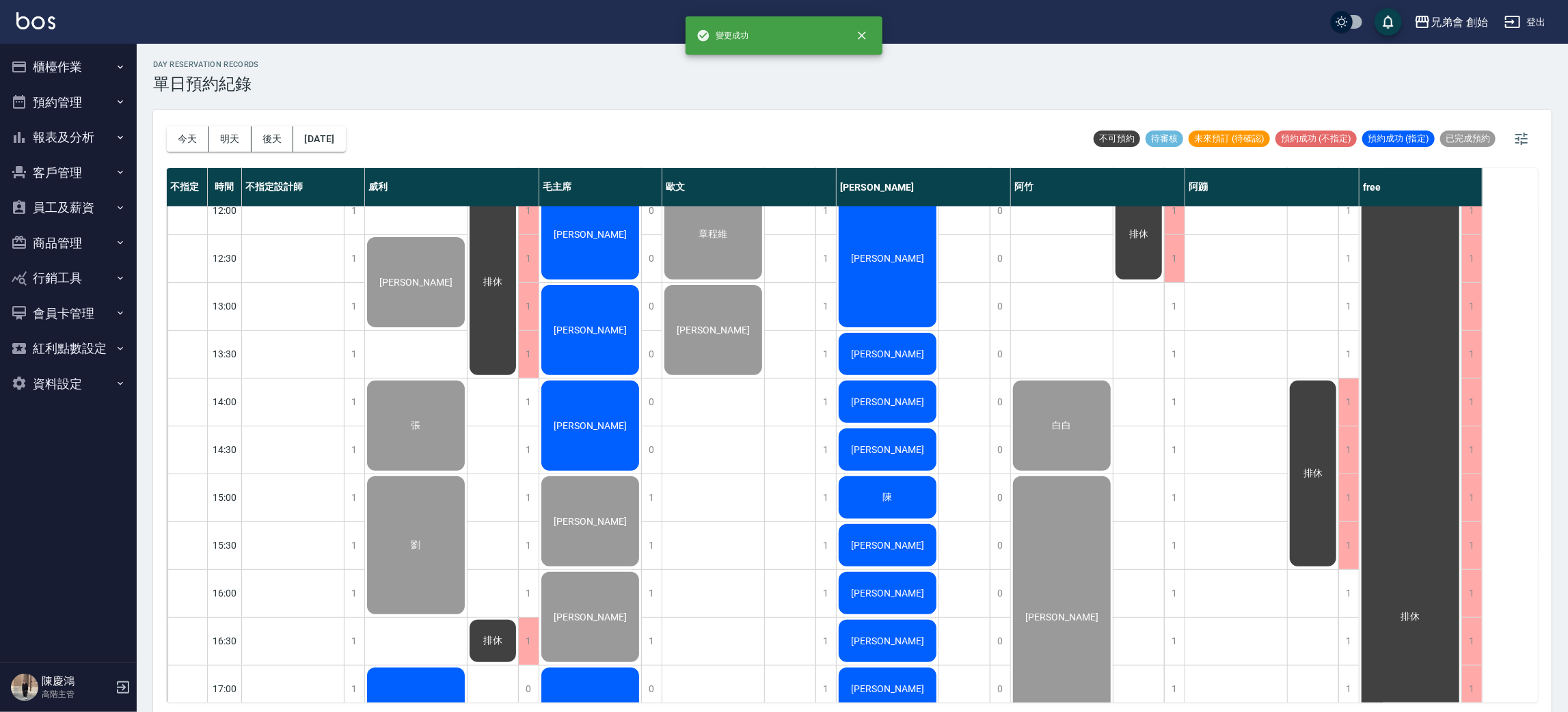
scroll to position [102, 0]
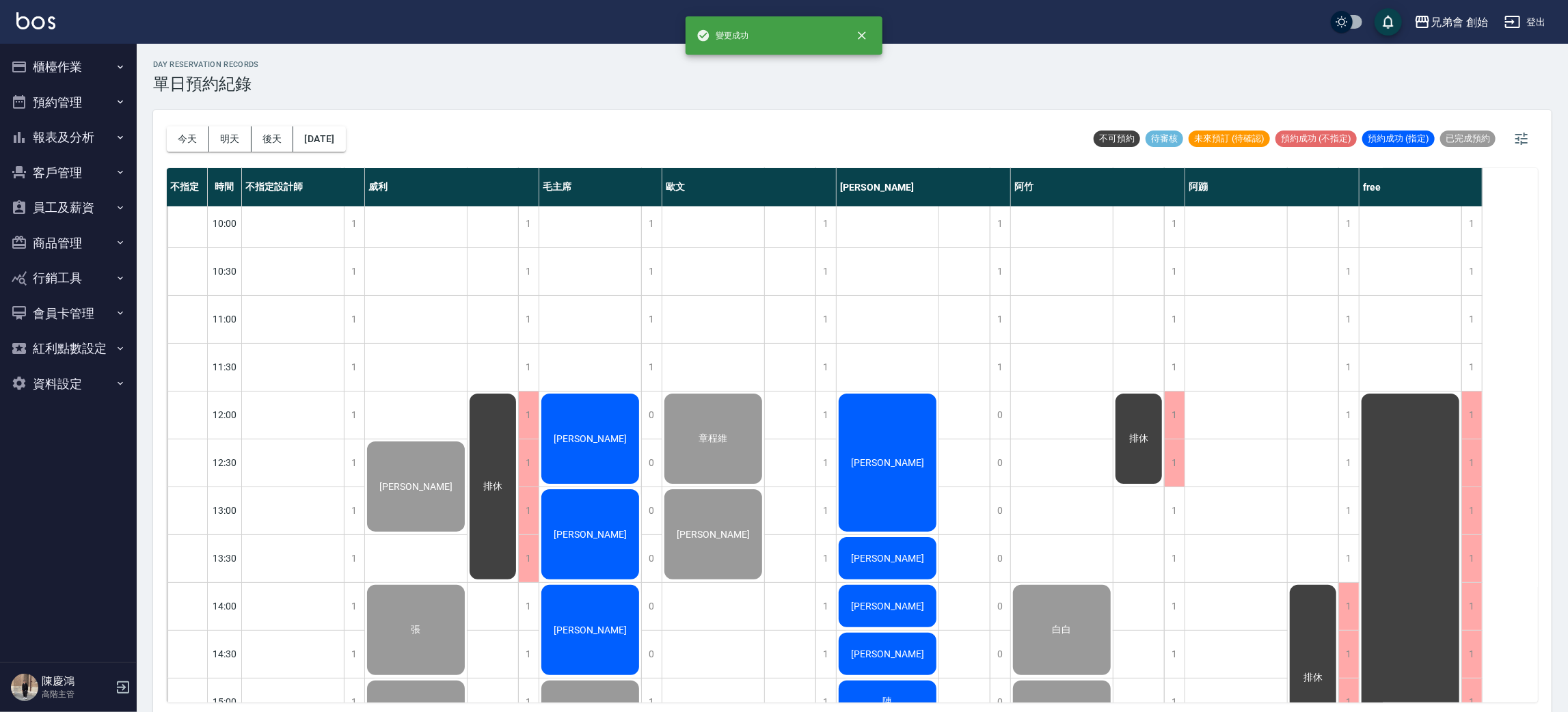
click at [871, 423] on div "[PERSON_NAME]" at bounding box center [887, 462] width 102 height 143
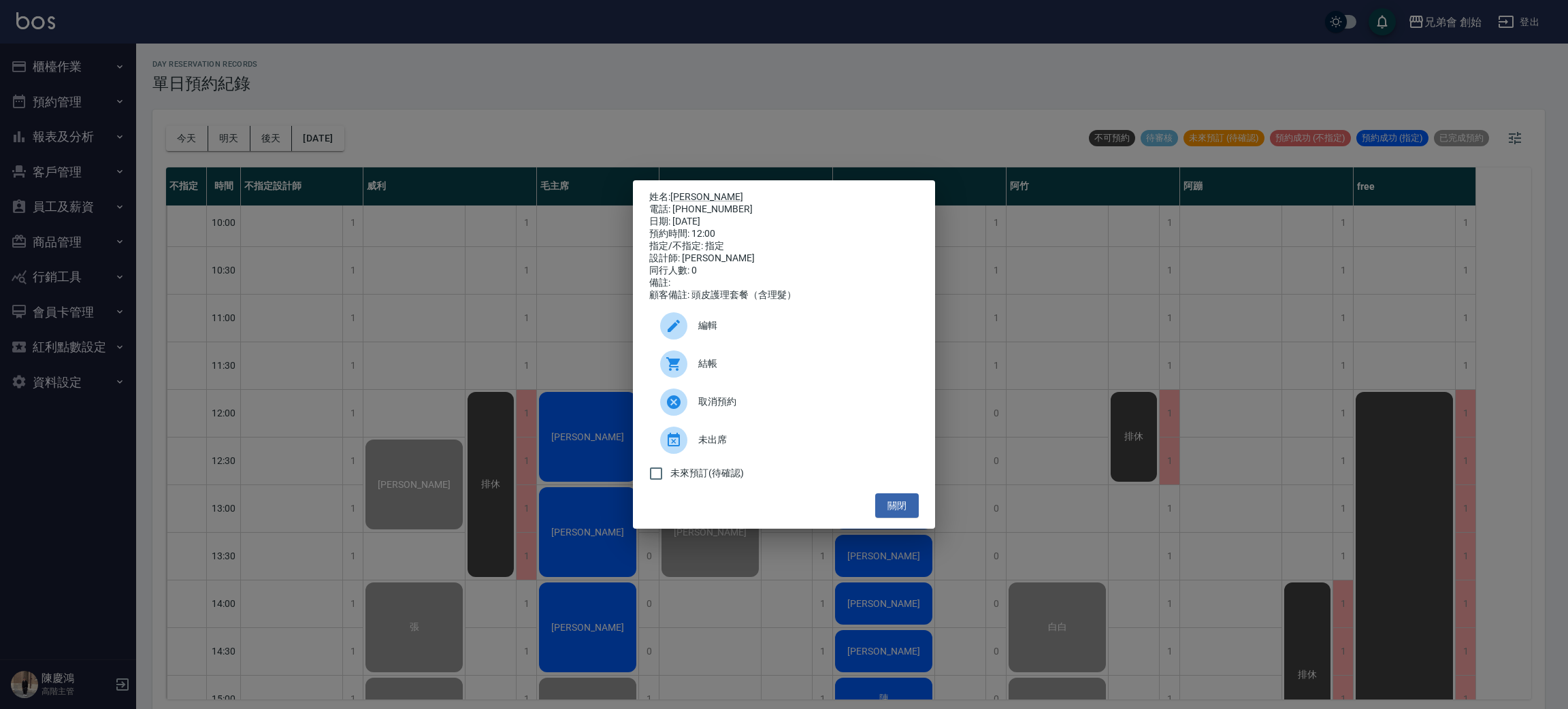
click at [720, 204] on div "電話: 0921874699" at bounding box center [784, 209] width 269 height 12
copy div "0921874699"
click at [333, 341] on div "姓名: 邱福貴 電話: 0921874699 日期: 2025/10/10 預約時間: 12:00 指定/不指定: 指定 設計師: 潘潘 同行人數: 0 備註…" at bounding box center [784, 354] width 1568 height 709
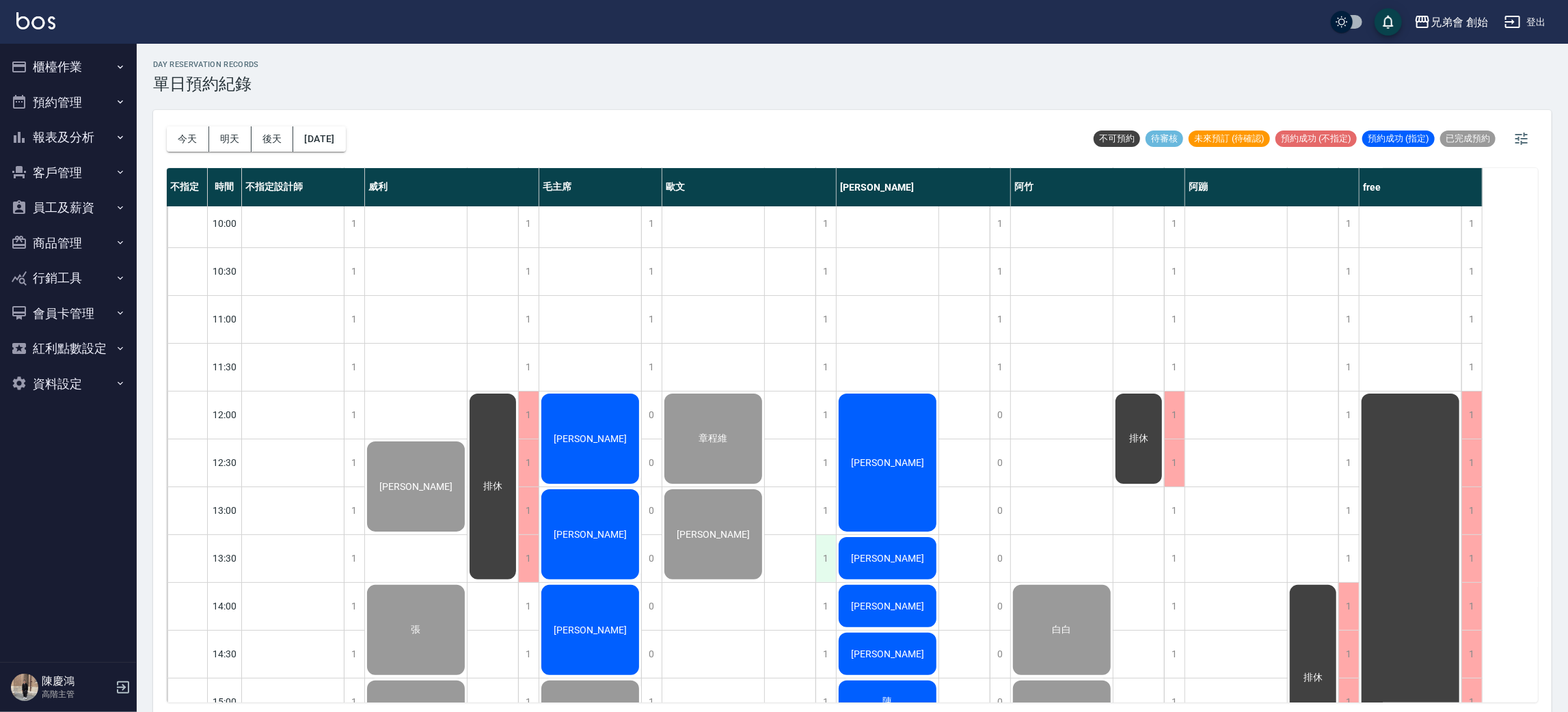
scroll to position [307, 0]
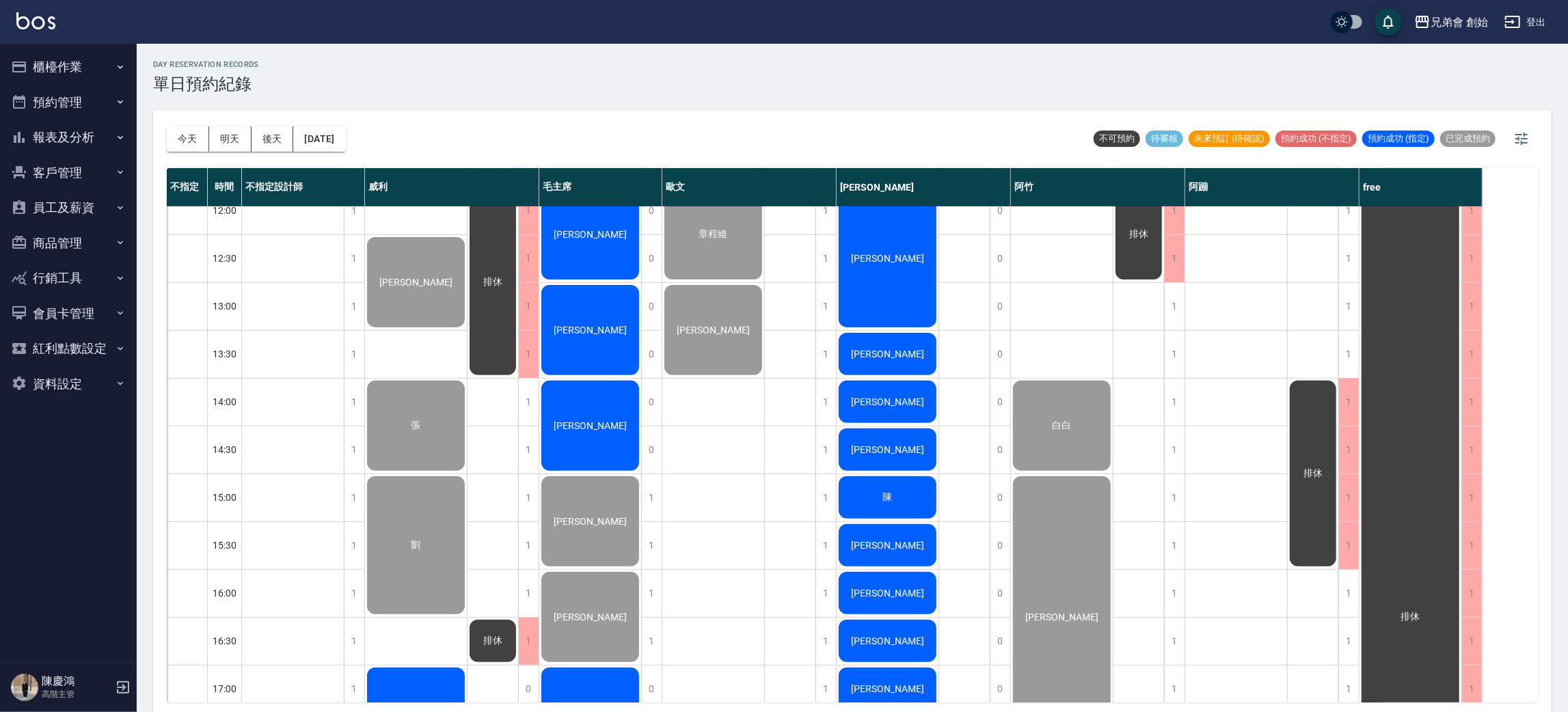
click at [879, 355] on span "[PERSON_NAME]" at bounding box center [887, 354] width 78 height 11
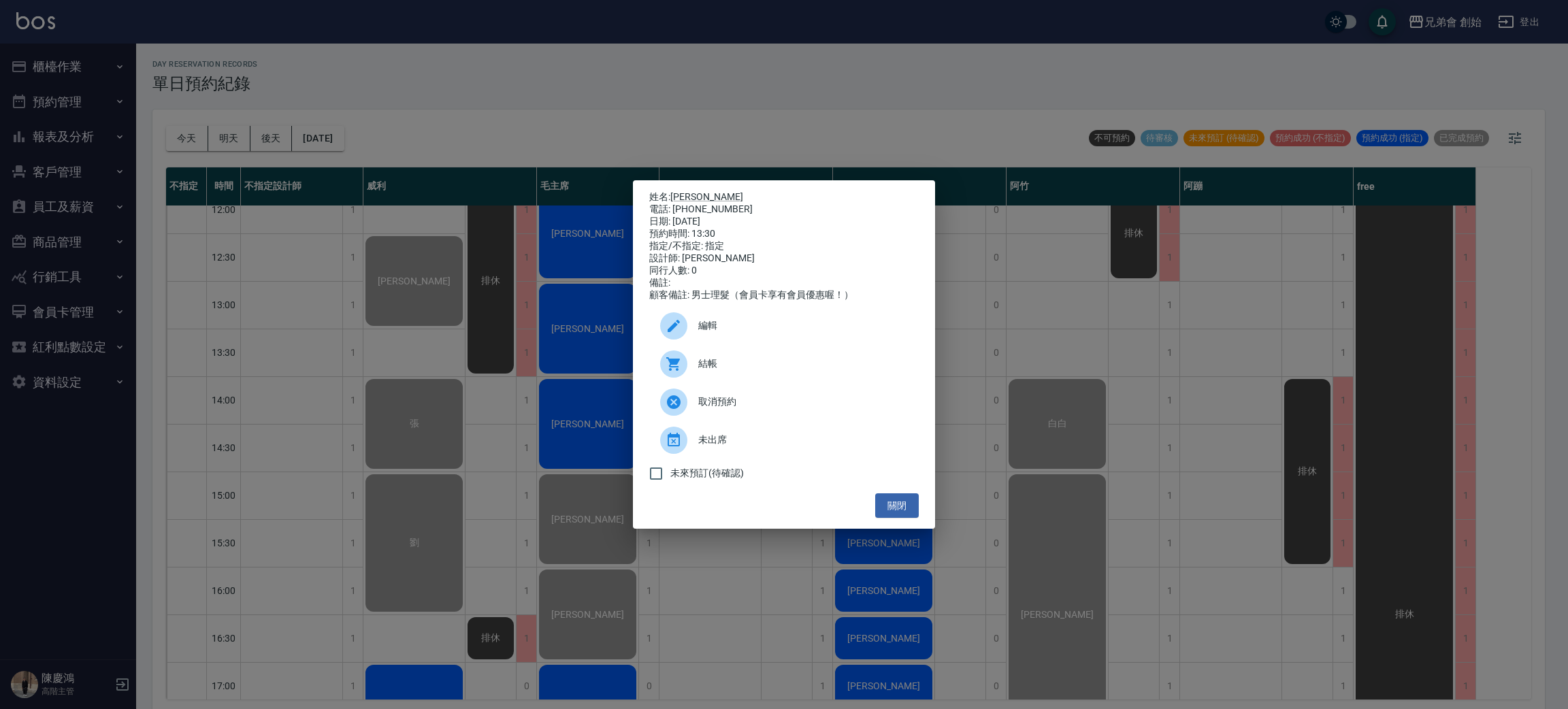
click at [685, 368] on div at bounding box center [673, 364] width 27 height 27
click at [544, 377] on div "姓名: 黃功翔 電話: 0966553602 日期: 2025/10/10 預約時間: 13:30 指定/不指定: 指定 設計師: 潘潘 同行人數: 0 備註…" at bounding box center [784, 354] width 1568 height 709
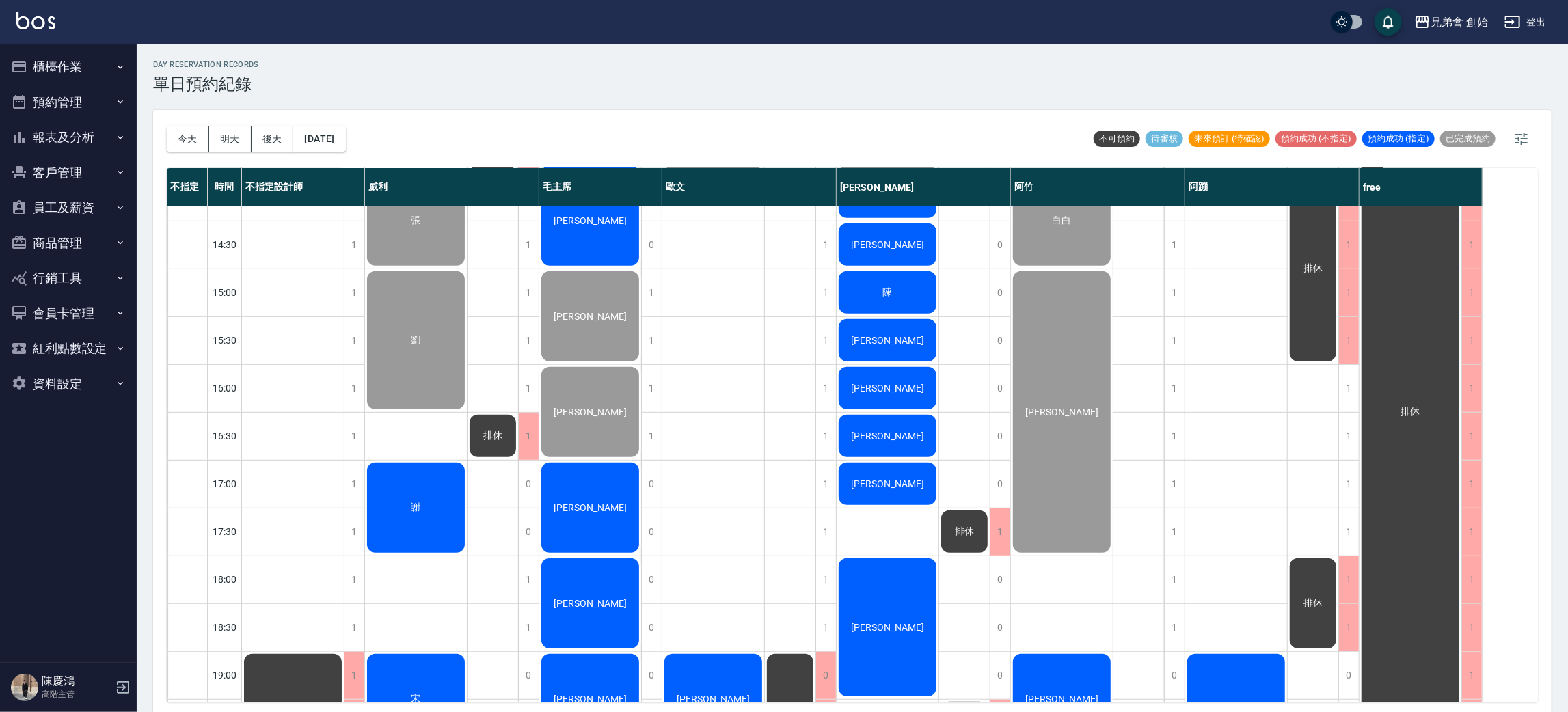
scroll to position [410, 0]
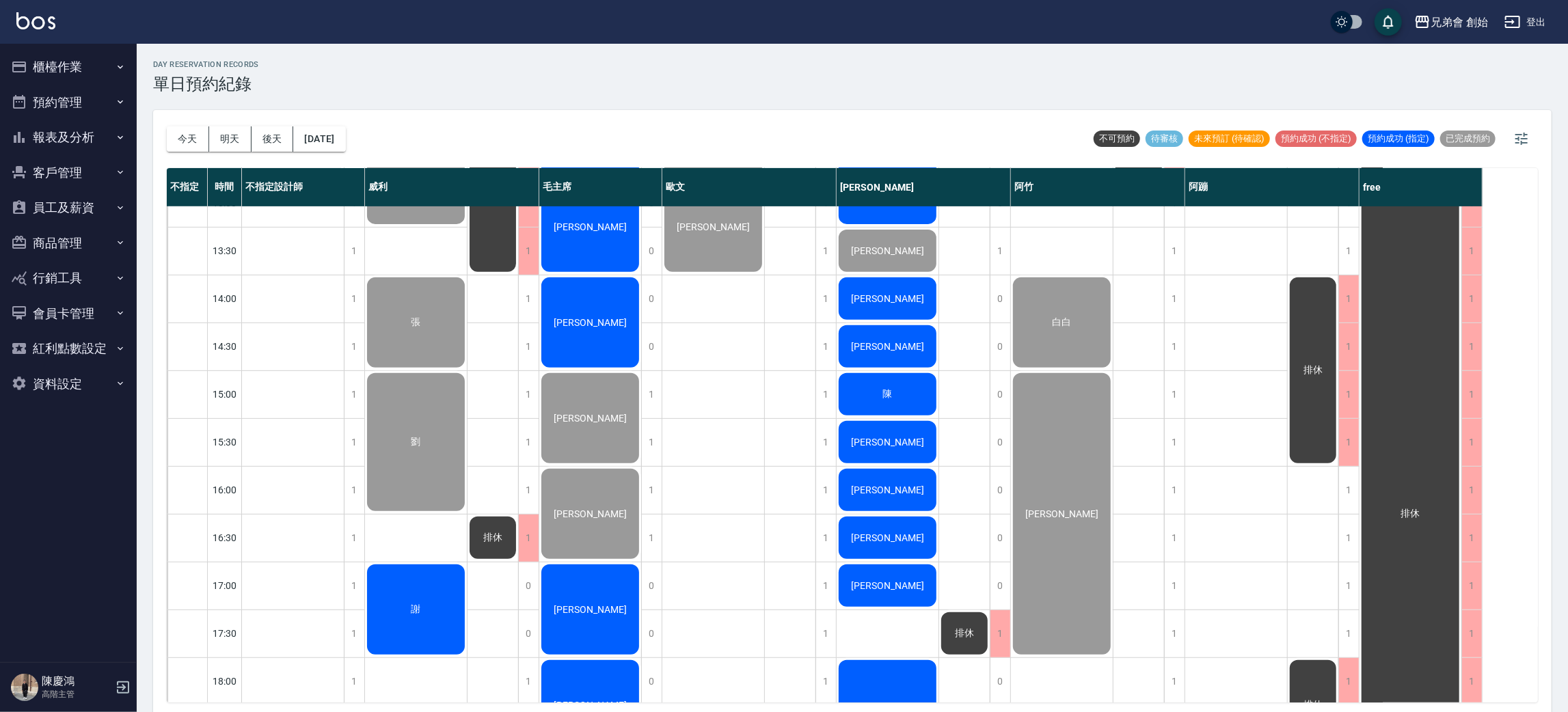
click at [876, 288] on div "[PERSON_NAME]" at bounding box center [887, 298] width 102 height 46
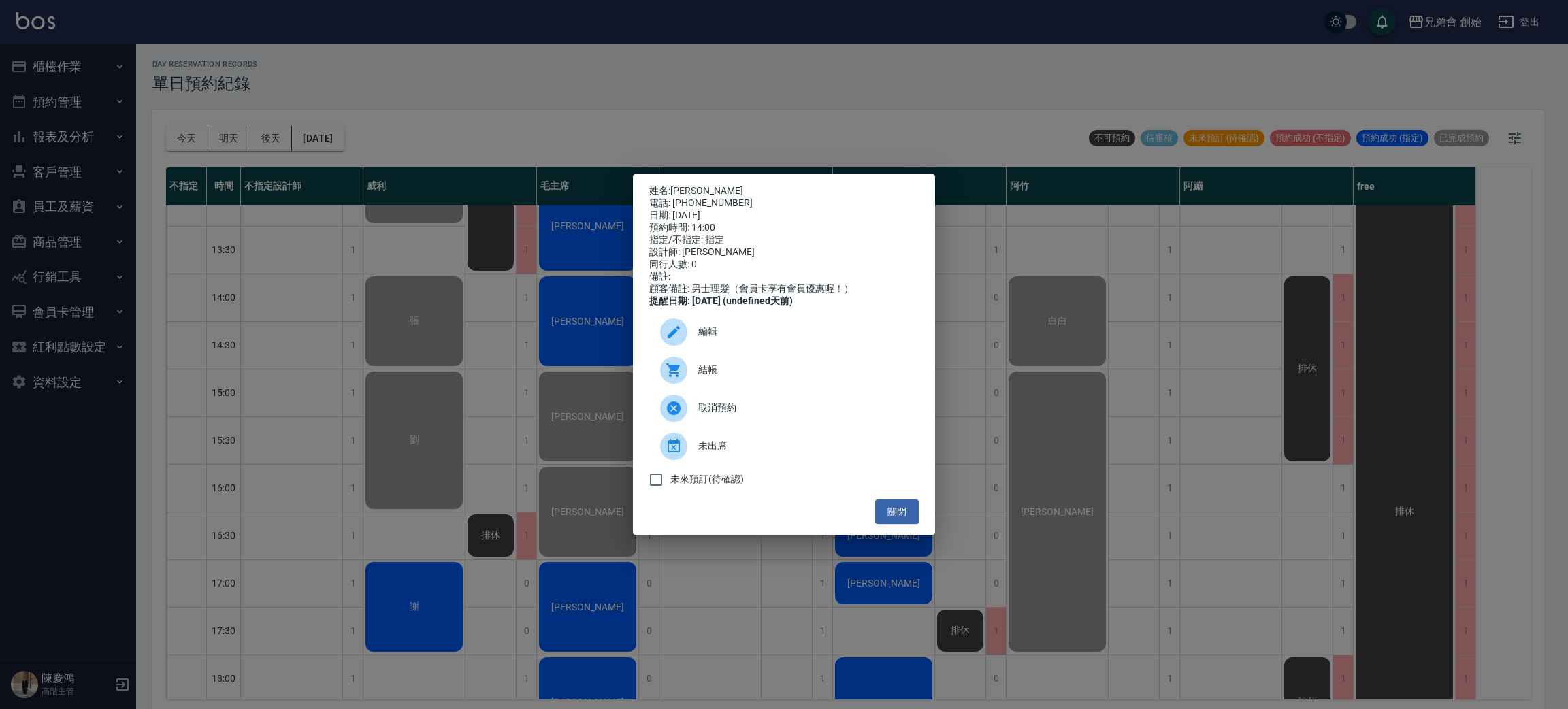
click at [704, 198] on div "電話: 0937849698" at bounding box center [784, 204] width 269 height 12
copy div "0937849698"
click at [345, 287] on div "姓名: 徐瑋隆 電話: 0937849698 日期: 2025/10/10 預約時間: 14:00 指定/不指定: 指定 設計師: 潘潘 同行人數: 0 備註…" at bounding box center [784, 354] width 1568 height 709
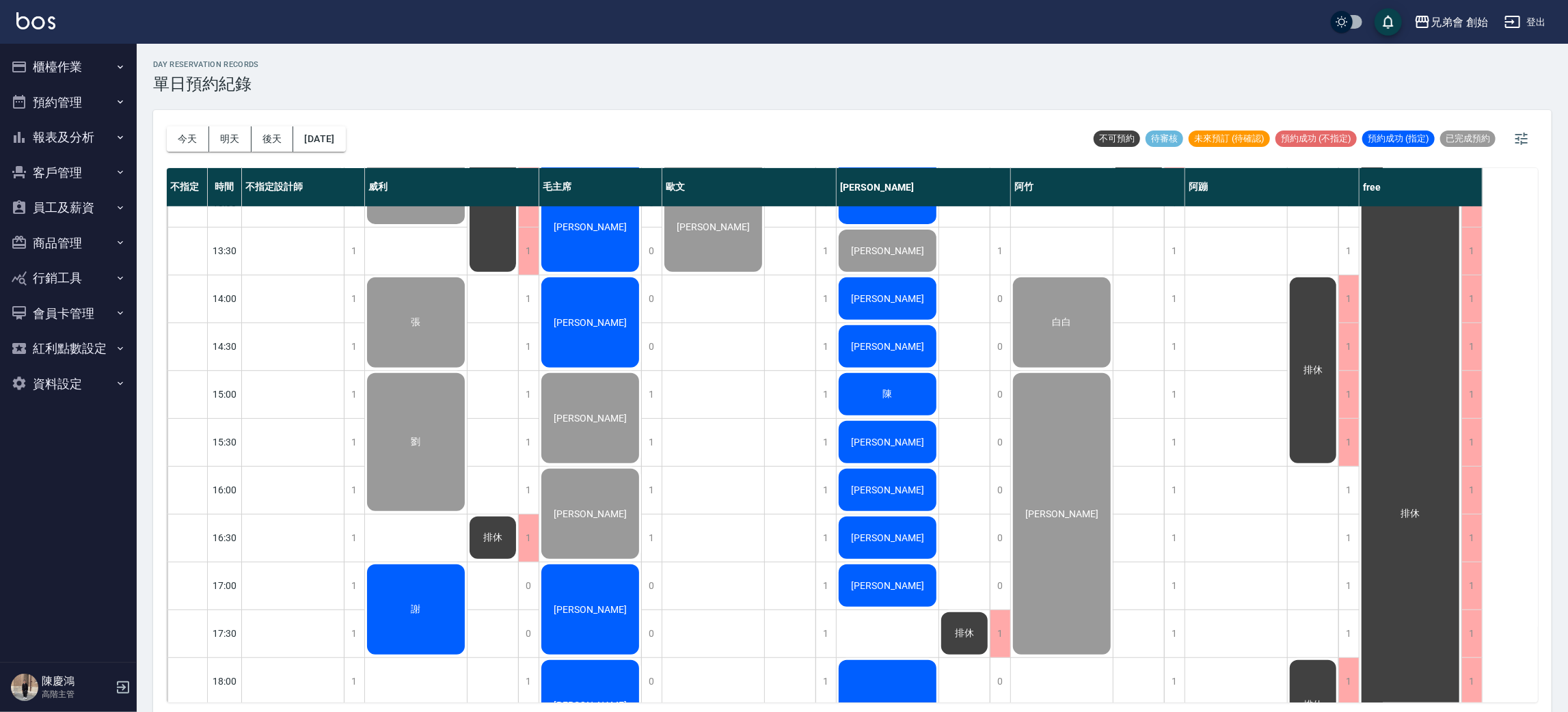
click at [904, 348] on span "陳俊樺" at bounding box center [887, 346] width 78 height 11
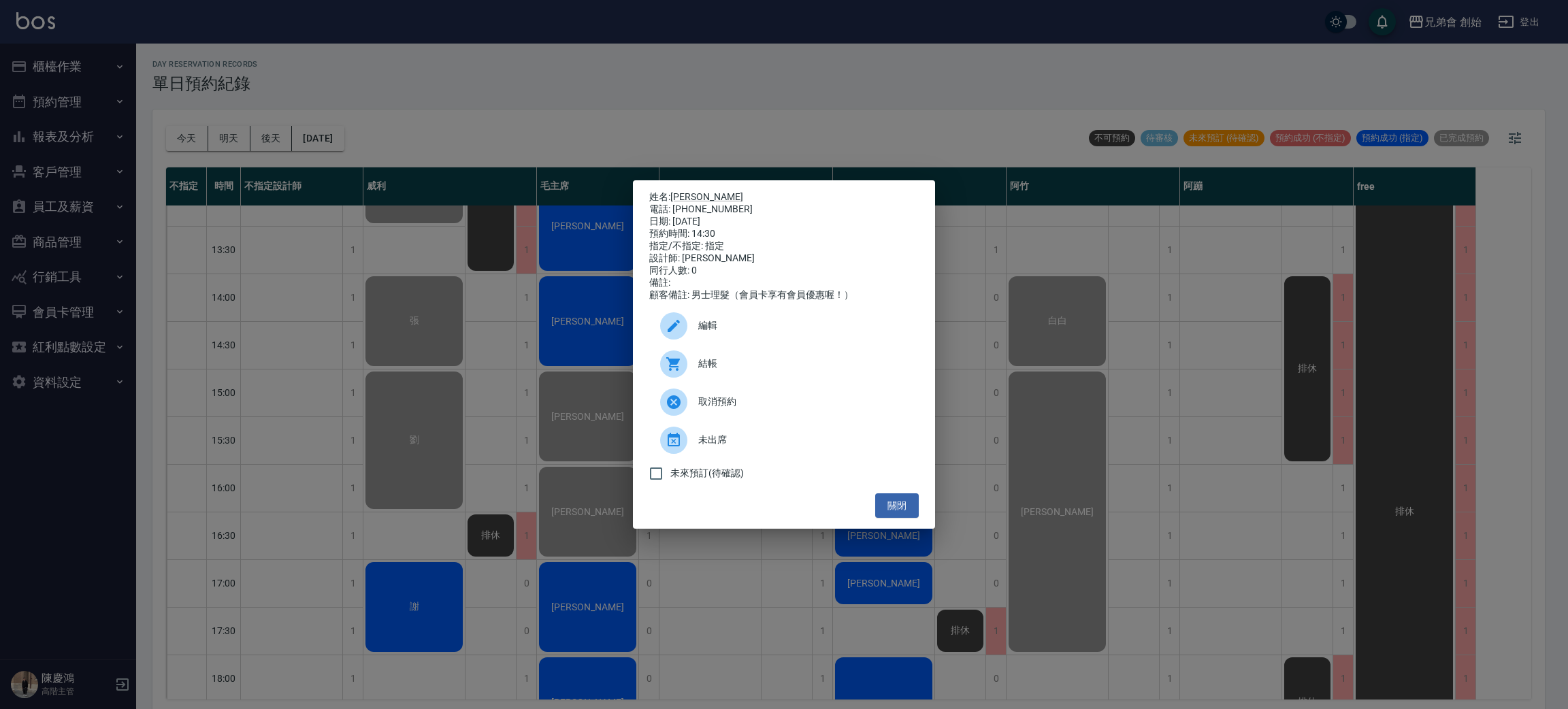
click at [722, 204] on div "電話: 0972227966" at bounding box center [784, 209] width 269 height 12
copy div "0972227966"
click at [402, 264] on div "姓名: 陳俊樺 電話: 0972227966 日期: 2025/10/10 預約時間: 14:30 指定/不指定: 指定 設計師: 潘潘 同行人數: 0 備註…" at bounding box center [784, 354] width 1568 height 709
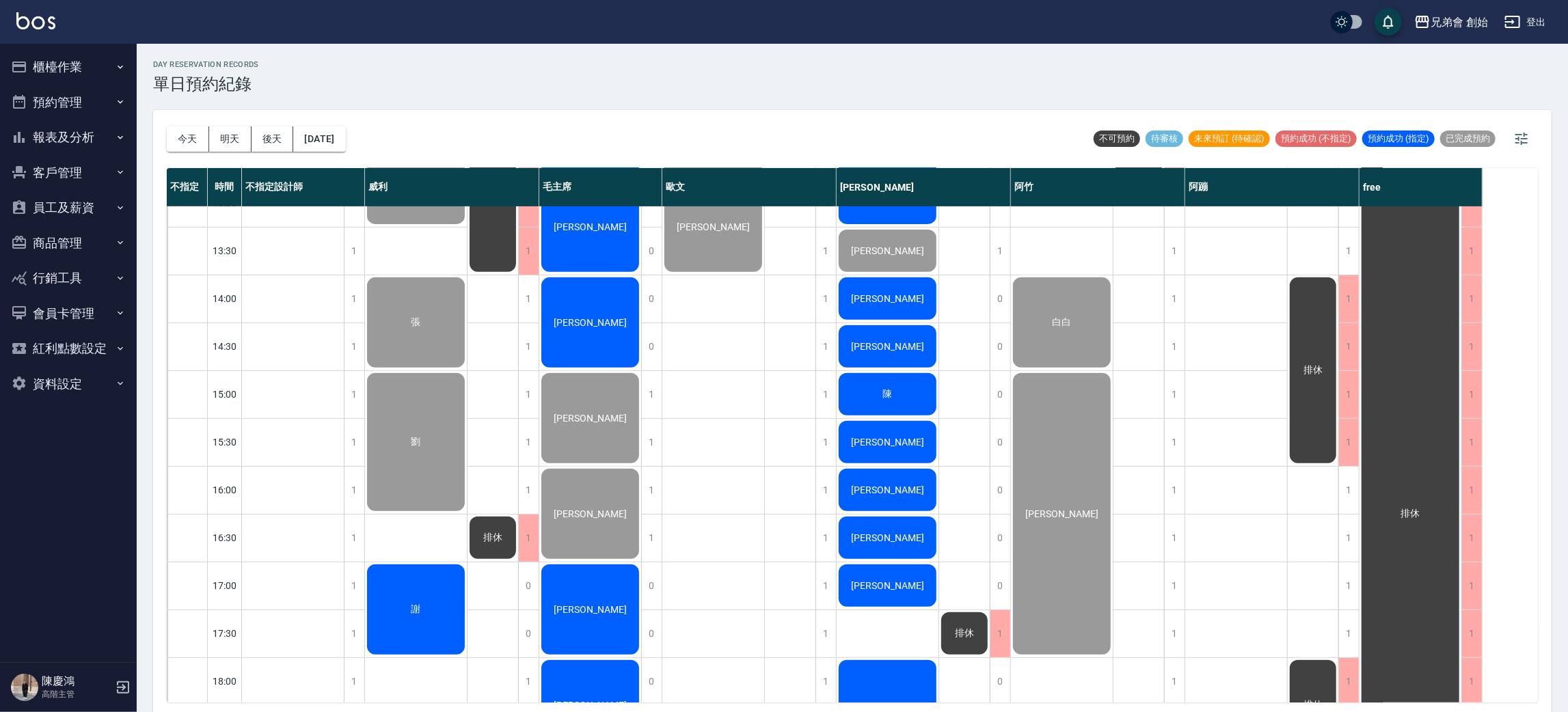
click at [875, 391] on div "陳" at bounding box center [887, 394] width 102 height 46
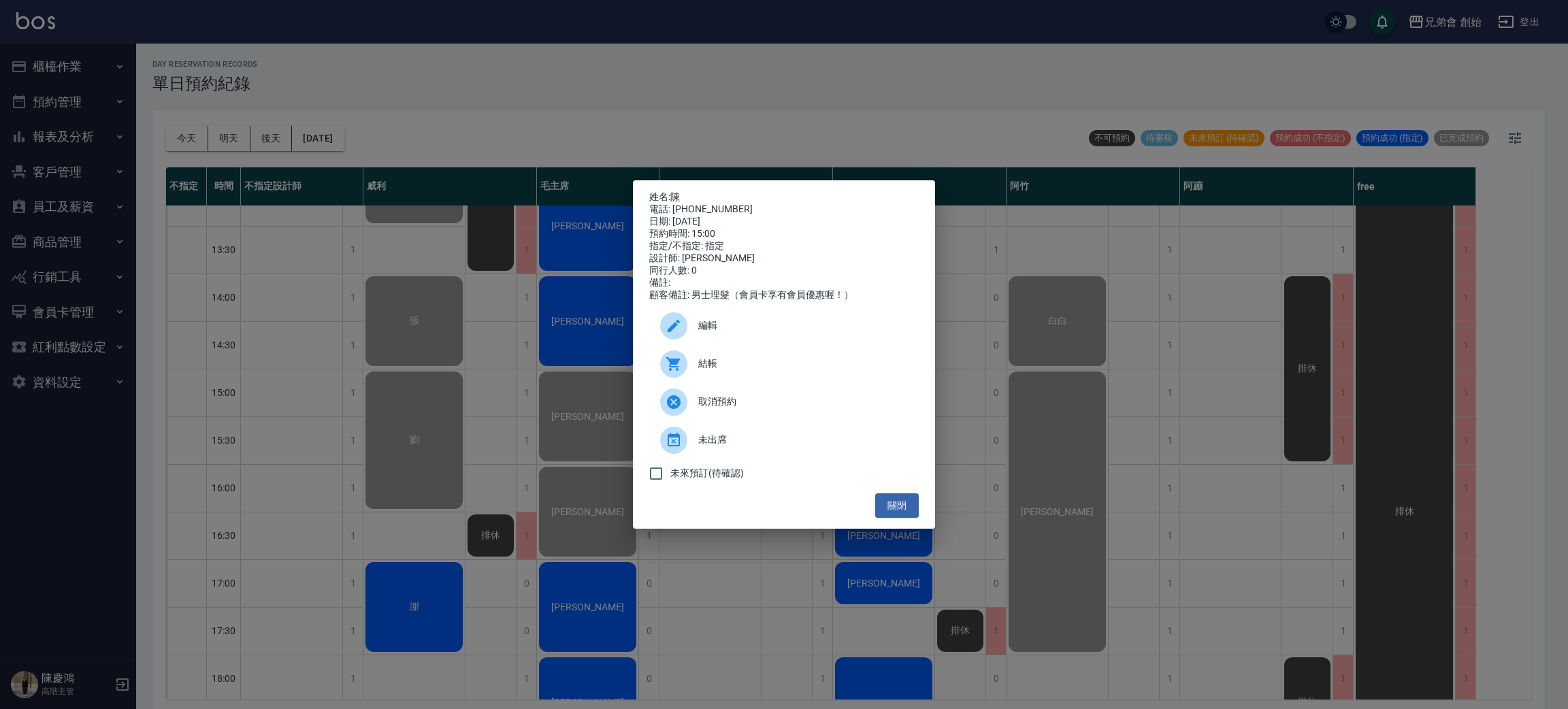
click at [725, 365] on span "結帳" at bounding box center [802, 364] width 209 height 14
click at [309, 294] on div "姓名: 陳 電話: 0930278107 日期: 2025/10/10 預約時間: 15:00 指定/不指定: 指定 設計師: 潘潘 同行人數: 0 備註: …" at bounding box center [784, 354] width 1568 height 709
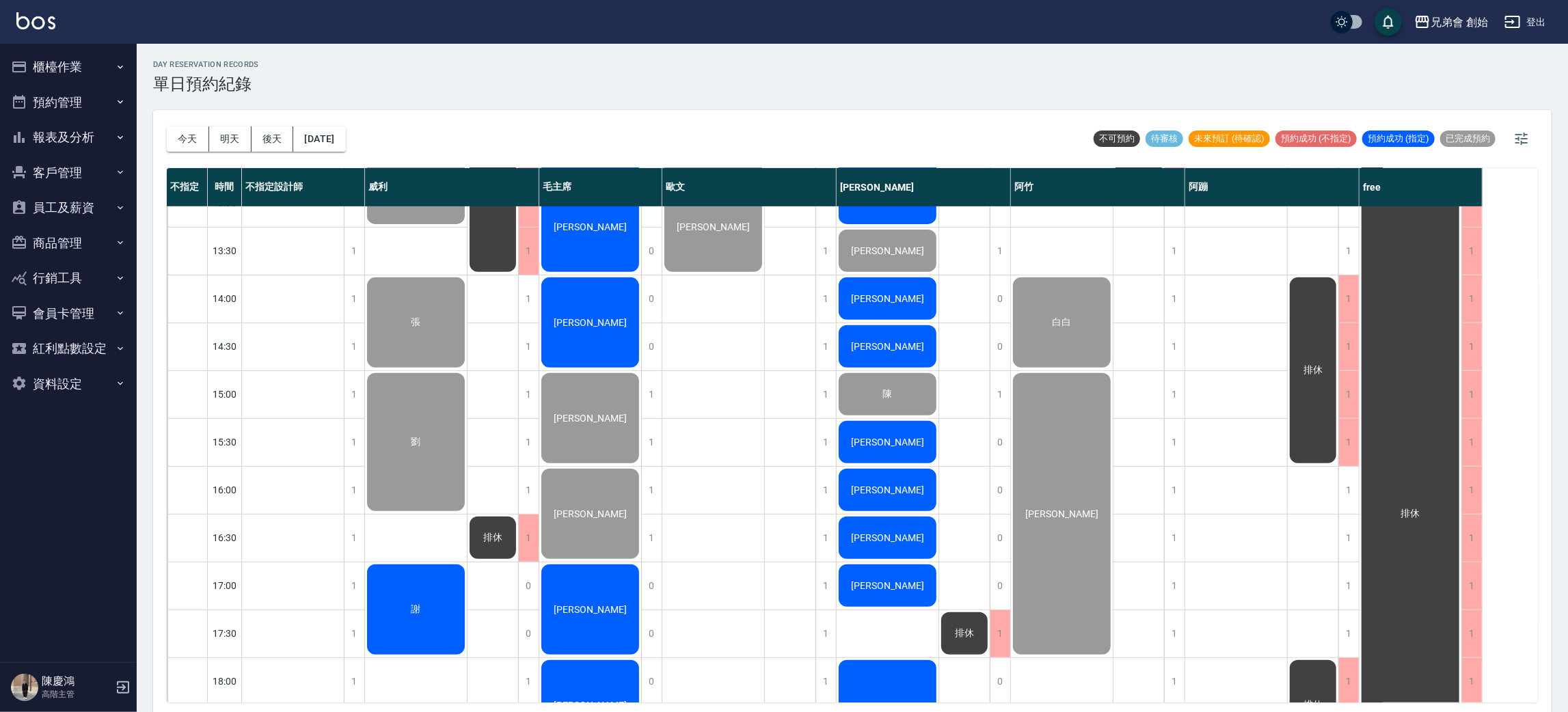
scroll to position [512, 0]
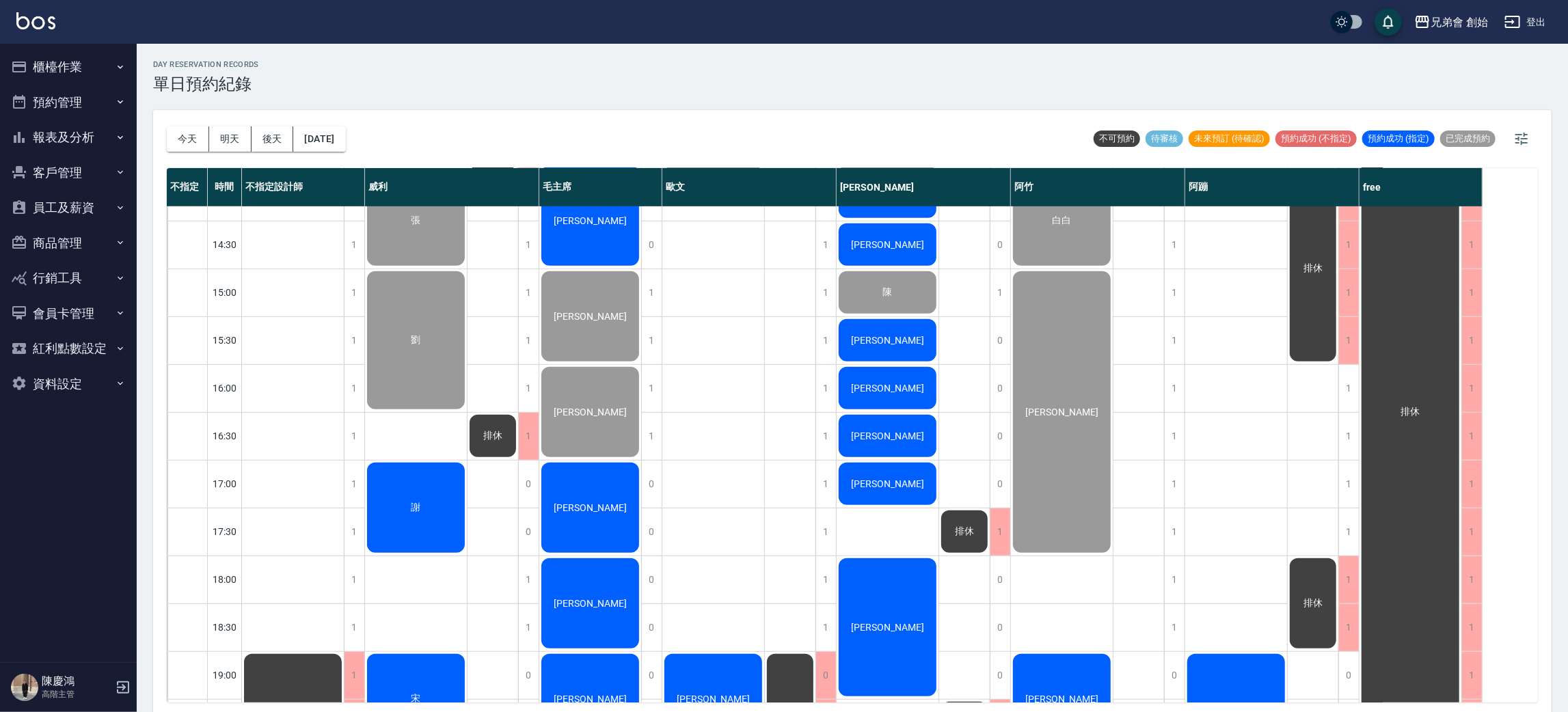
click at [903, 339] on span "[PERSON_NAME]" at bounding box center [887, 340] width 78 height 11
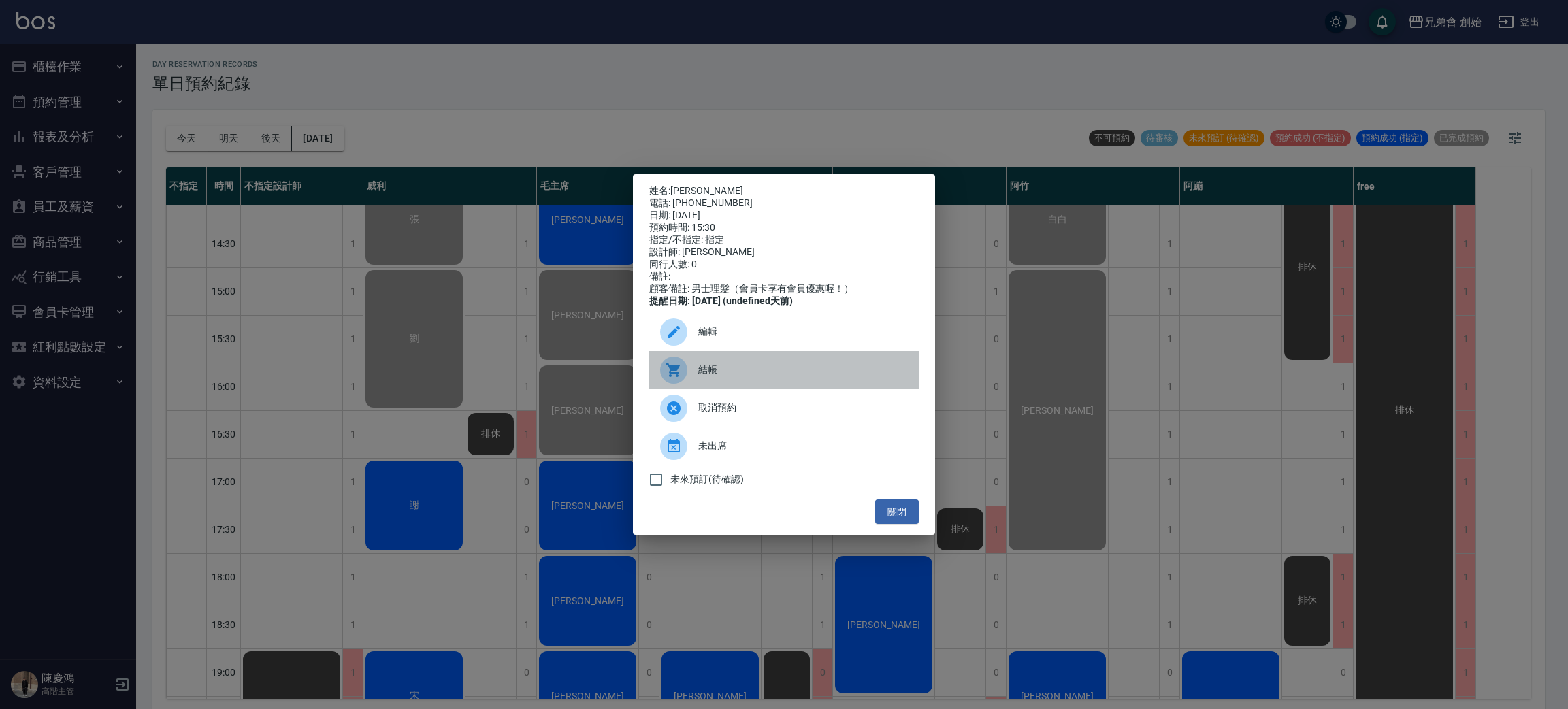
click at [701, 373] on span "結帳" at bounding box center [802, 369] width 209 height 14
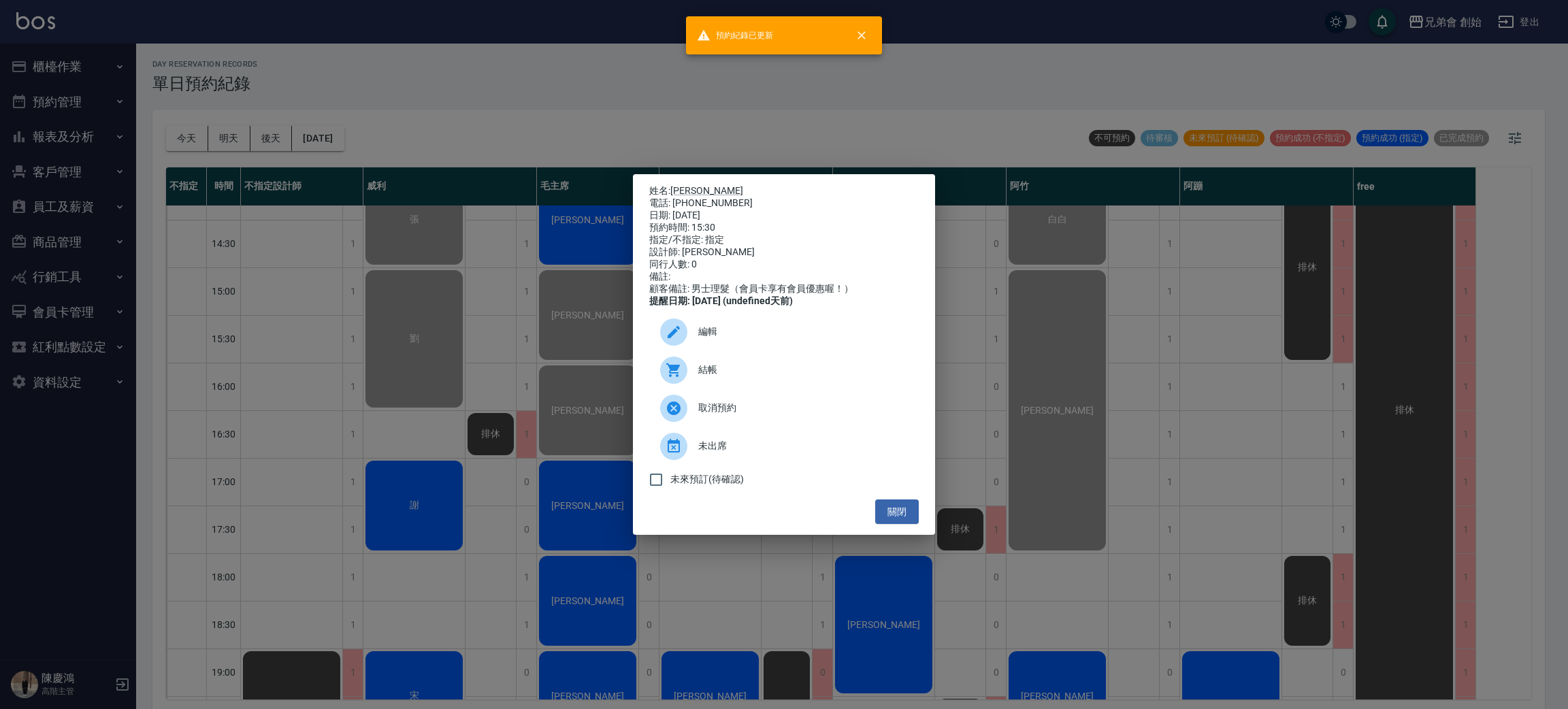
click at [354, 297] on div "姓名: 陳秉宏 電話: 0903105331 日期: 2025/10/10 預約時間: 15:30 指定/不指定: 指定 設計師: 潘潘 同行人數: 0 備註…" at bounding box center [784, 354] width 1568 height 709
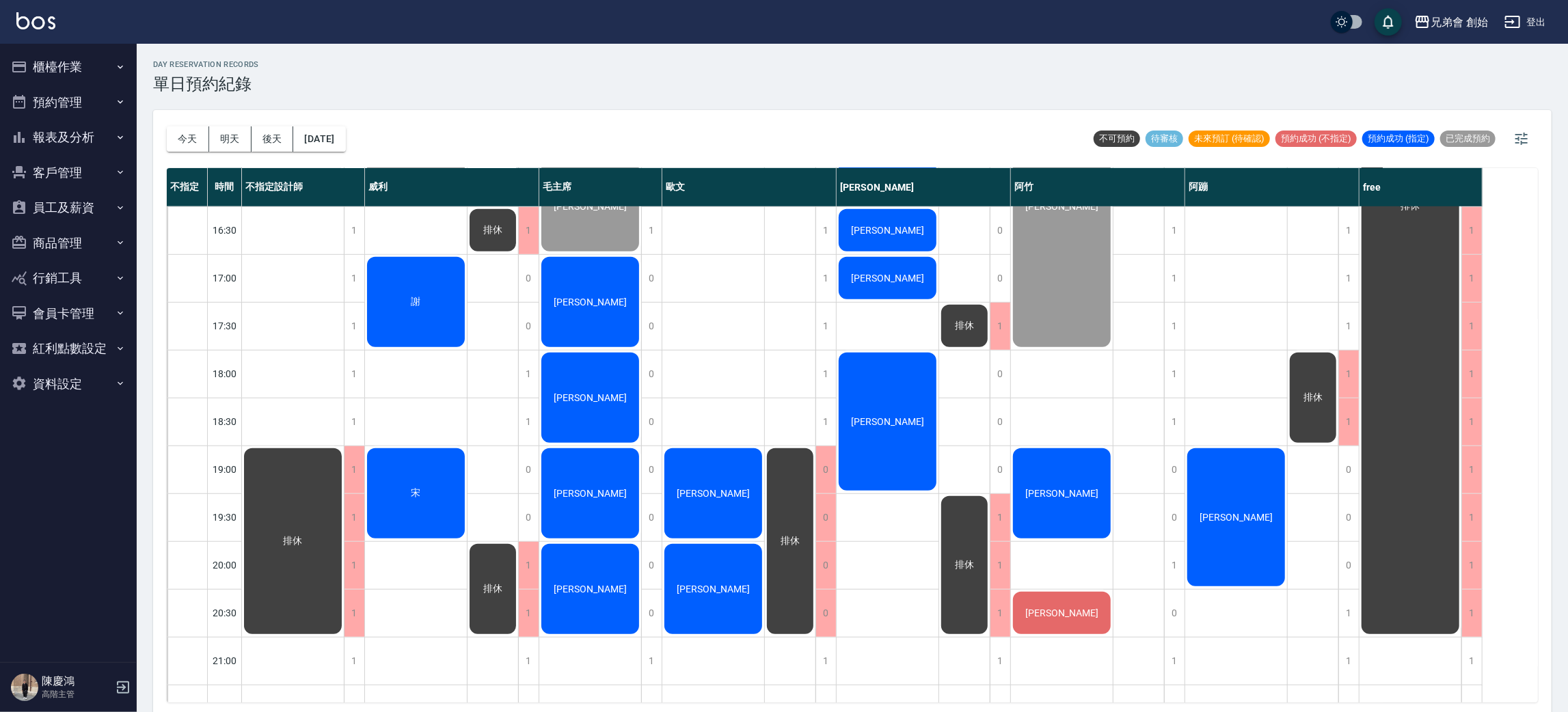
scroll to position [615, 0]
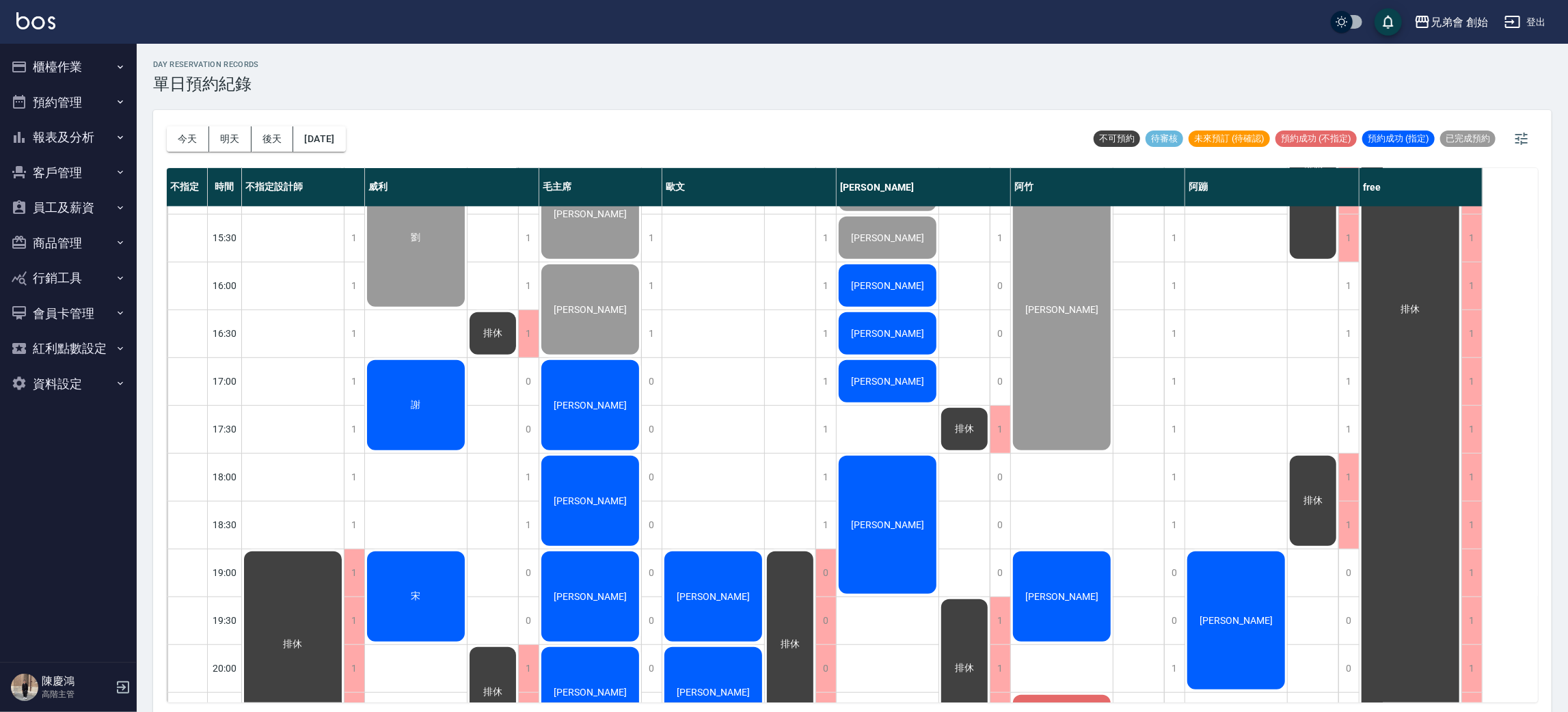
click at [897, 294] on div "[PERSON_NAME]" at bounding box center [887, 285] width 102 height 46
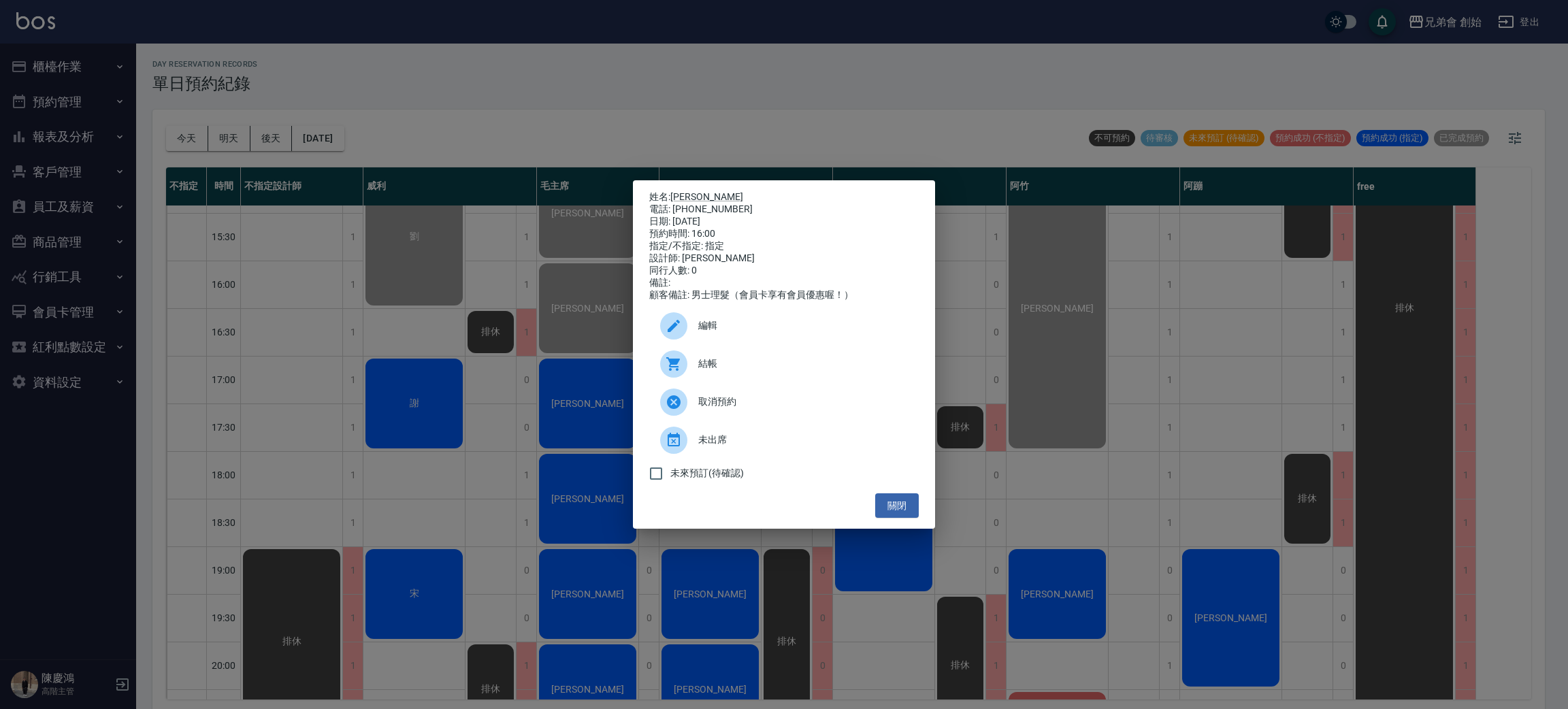
click at [734, 366] on span "結帳" at bounding box center [802, 364] width 209 height 14
click at [264, 211] on div "姓名: 韓碩恆 電話: 0906280607 日期: 2025/10/10 預約時間: 16:00 指定/不指定: 指定 設計師: 潘潘 同行人數: 0 備註…" at bounding box center [784, 354] width 1568 height 709
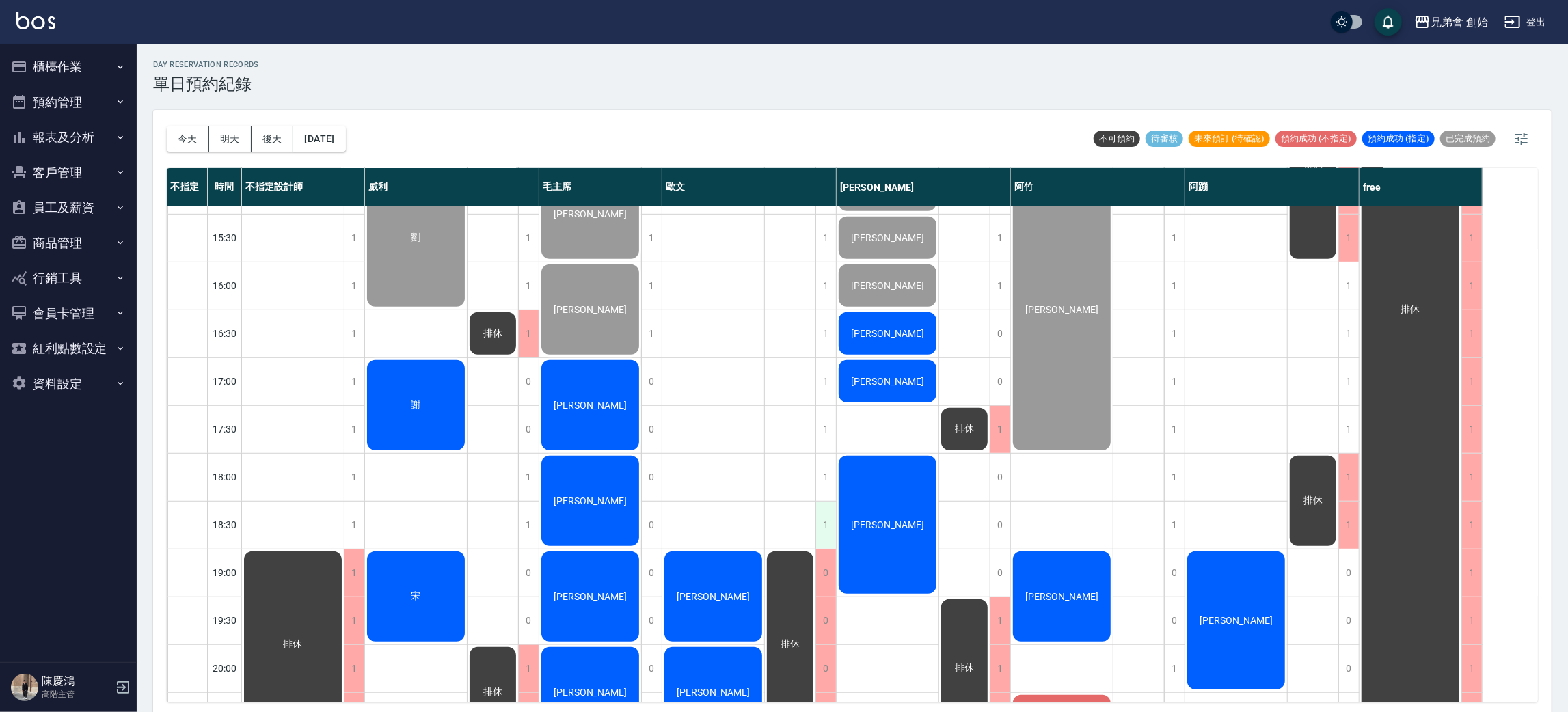
scroll to position [718, 0]
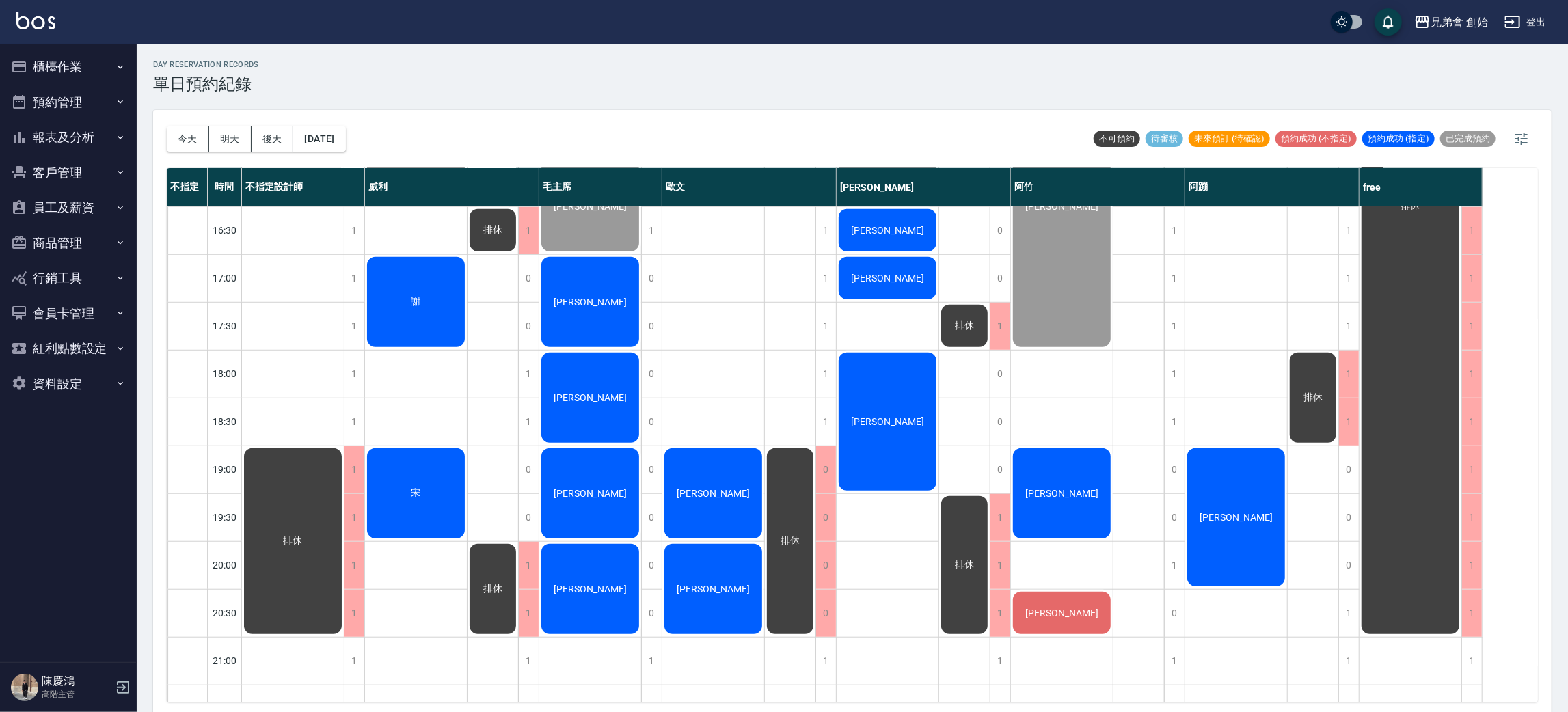
click at [887, 226] on span "[PERSON_NAME]" at bounding box center [887, 230] width 78 height 11
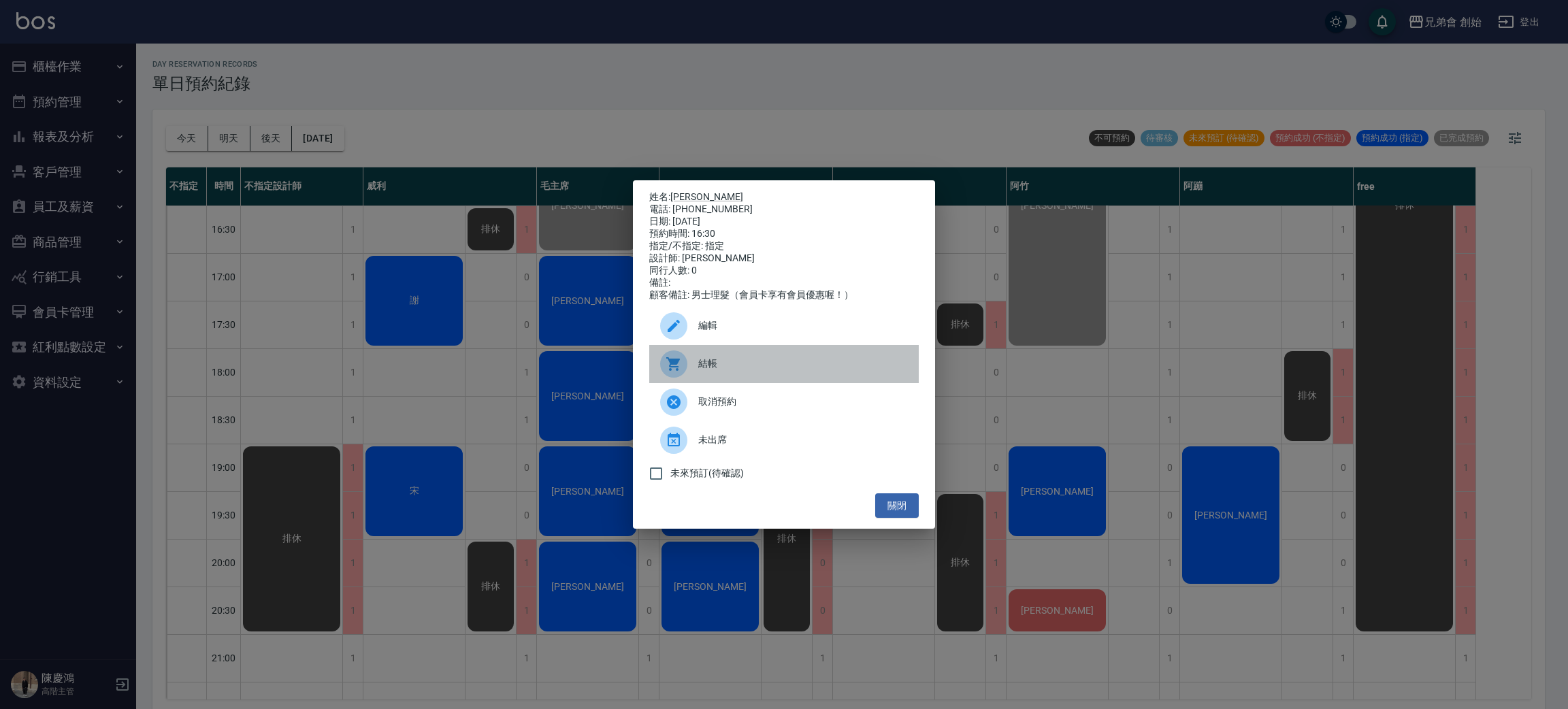
click at [712, 371] on span "結帳" at bounding box center [802, 364] width 209 height 14
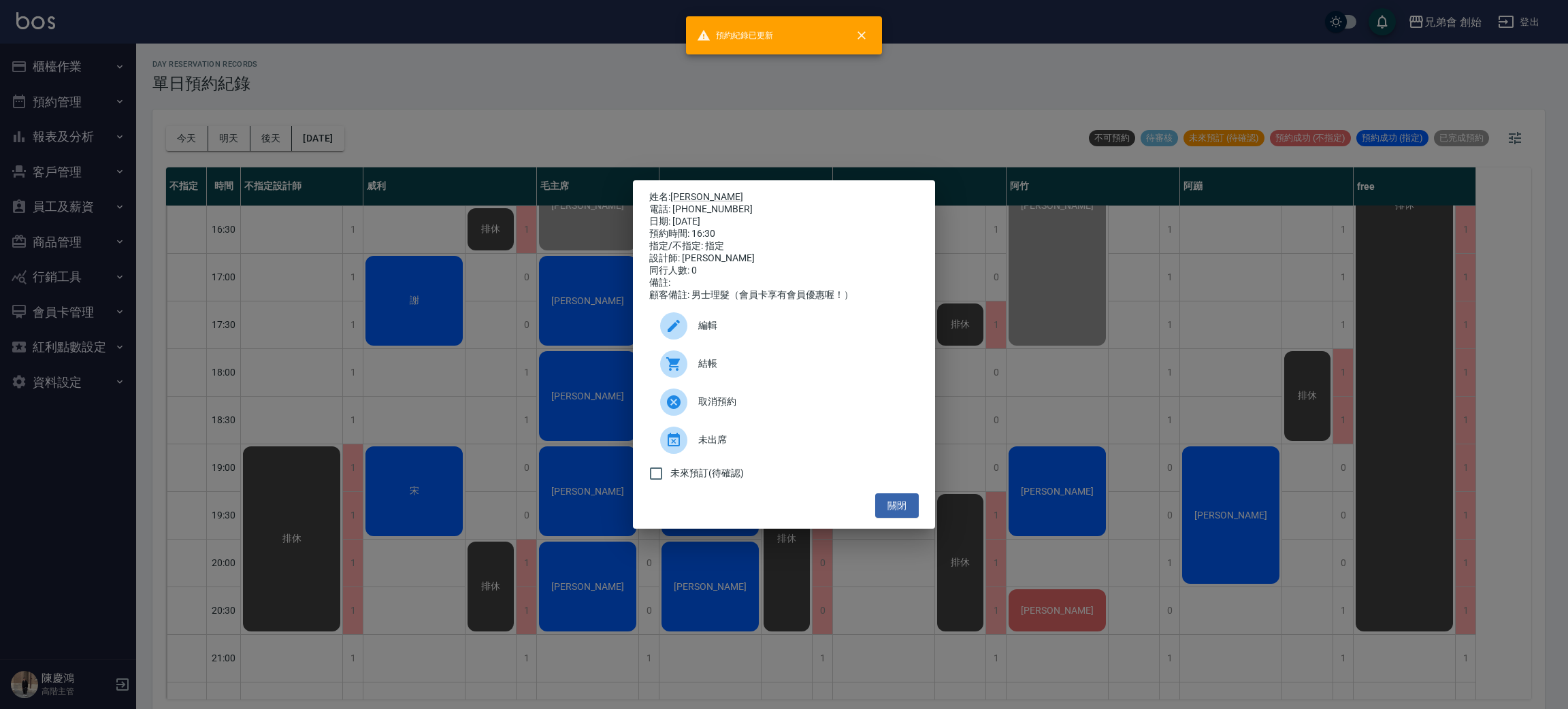
click at [397, 306] on div "姓名: 韓碩恆 電話: 0906280607 日期: 2025/10/10 預約時間: 16:30 指定/不指定: 指定 設計師: 潘潘 同行人數: 0 備註…" at bounding box center [784, 354] width 1568 height 709
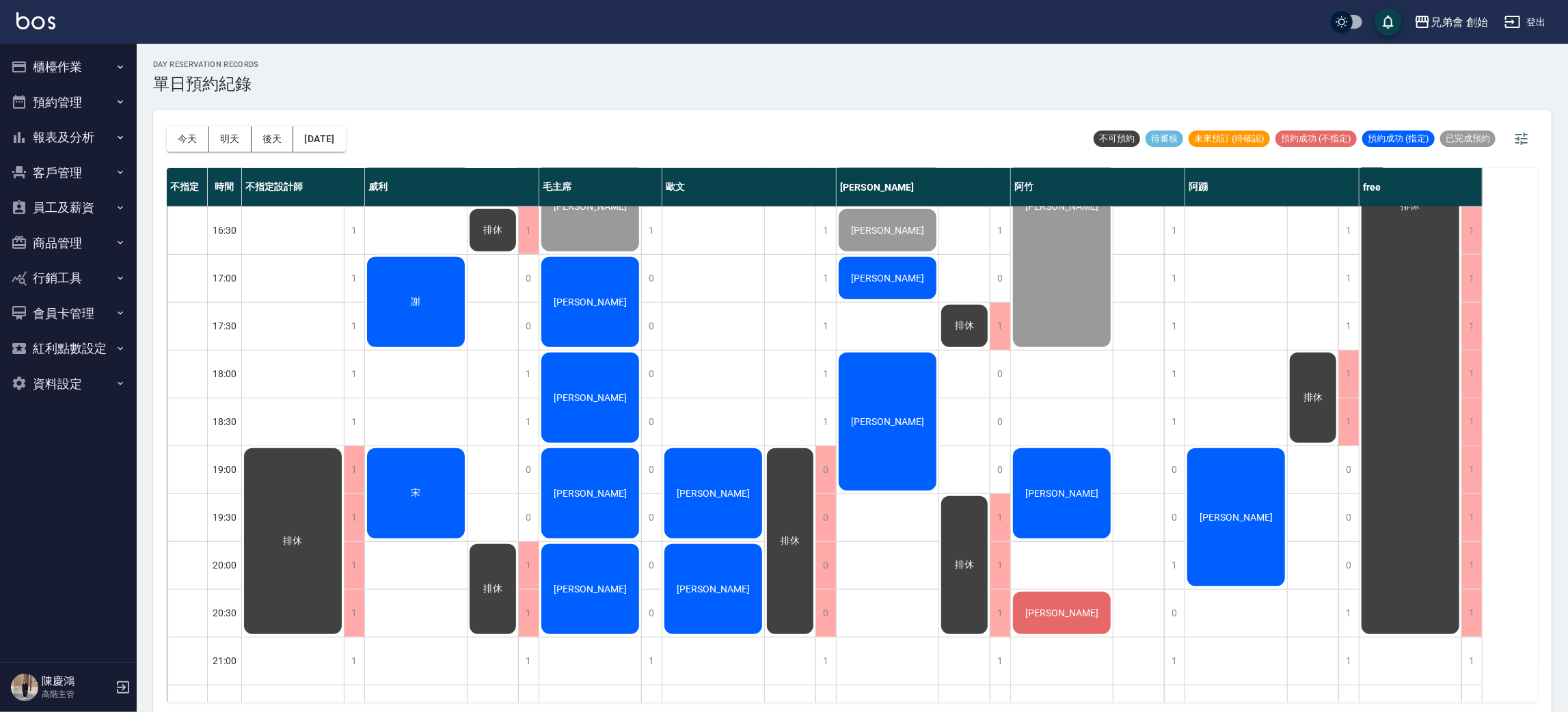
click at [906, 265] on div "[PERSON_NAME]" at bounding box center [887, 278] width 102 height 46
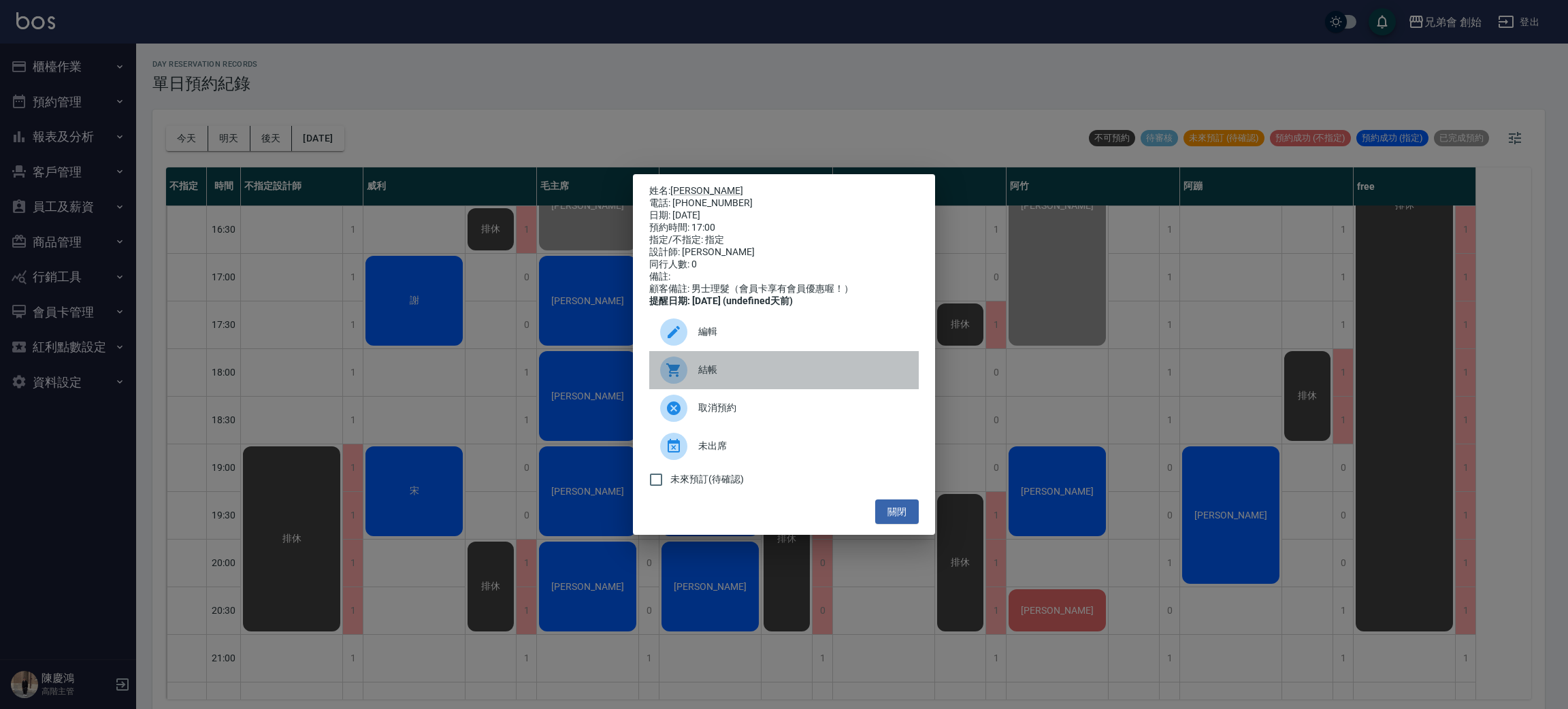
click at [759, 370] on span "結帳" at bounding box center [802, 369] width 209 height 14
click at [349, 250] on div "姓名: 劉尚賢 電話: 0976007393 日期: 2025/10/10 預約時間: 17:00 指定/不指定: 指定 設計師: 潘潘 同行人數: 0 備註…" at bounding box center [784, 354] width 1568 height 709
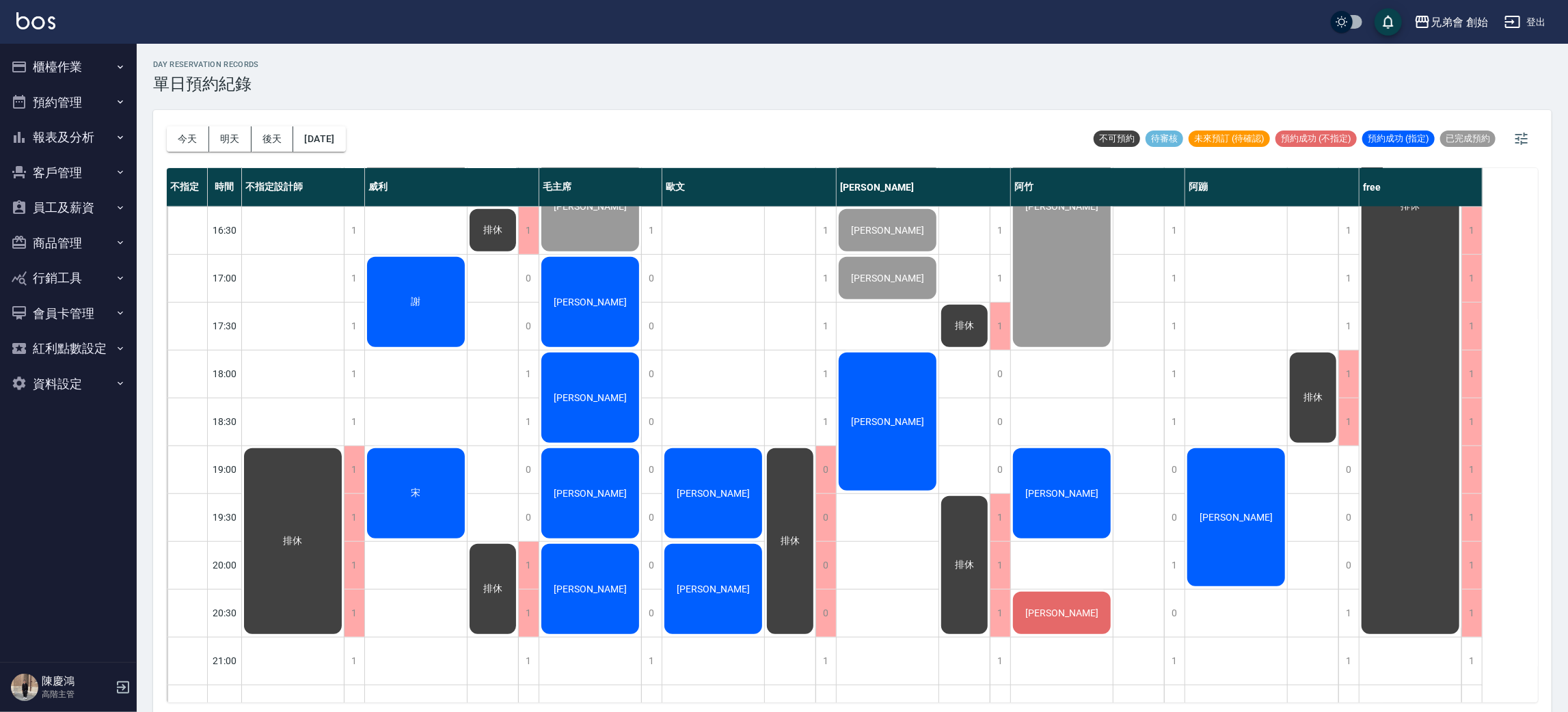
click at [590, 318] on div "[PERSON_NAME]" at bounding box center [590, 302] width 102 height 94
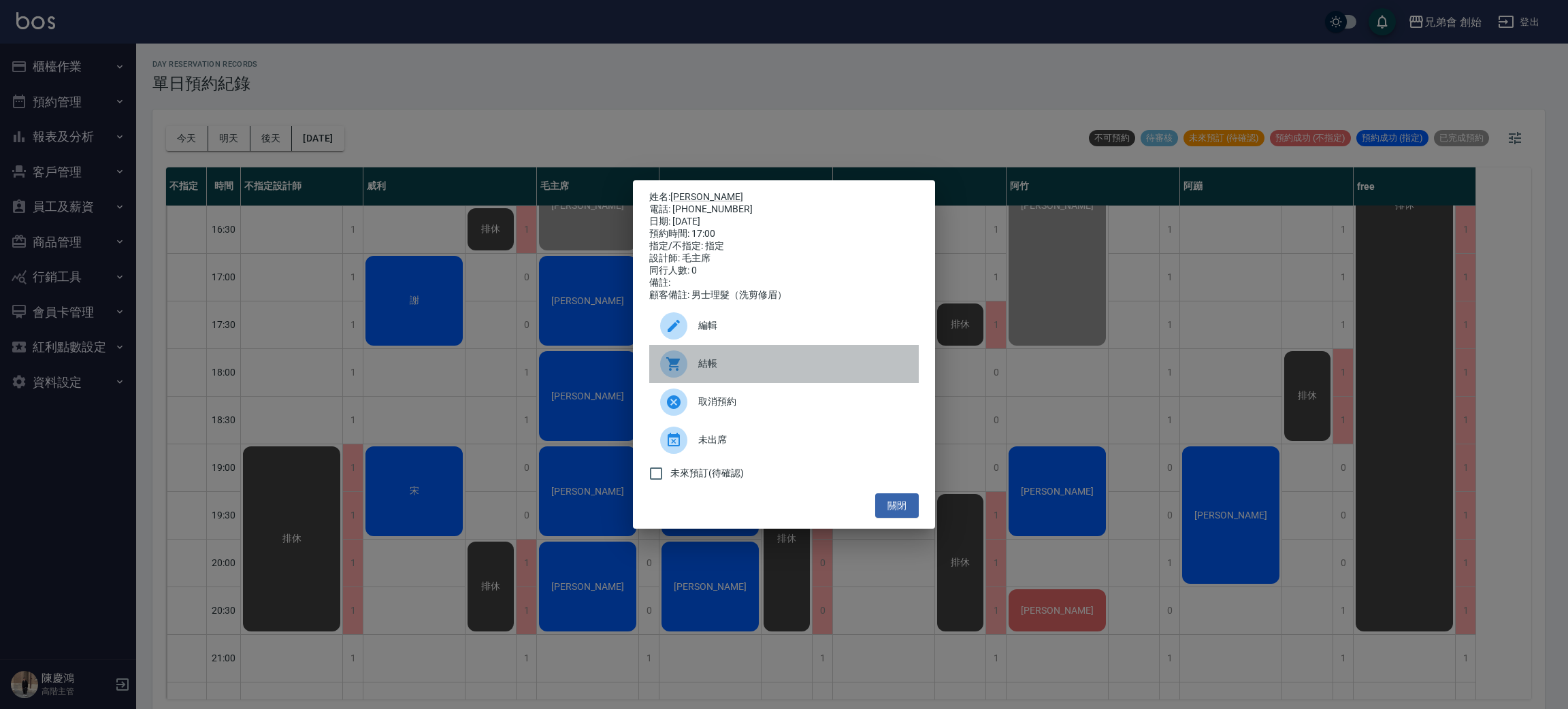
click at [680, 369] on icon at bounding box center [674, 364] width 16 height 16
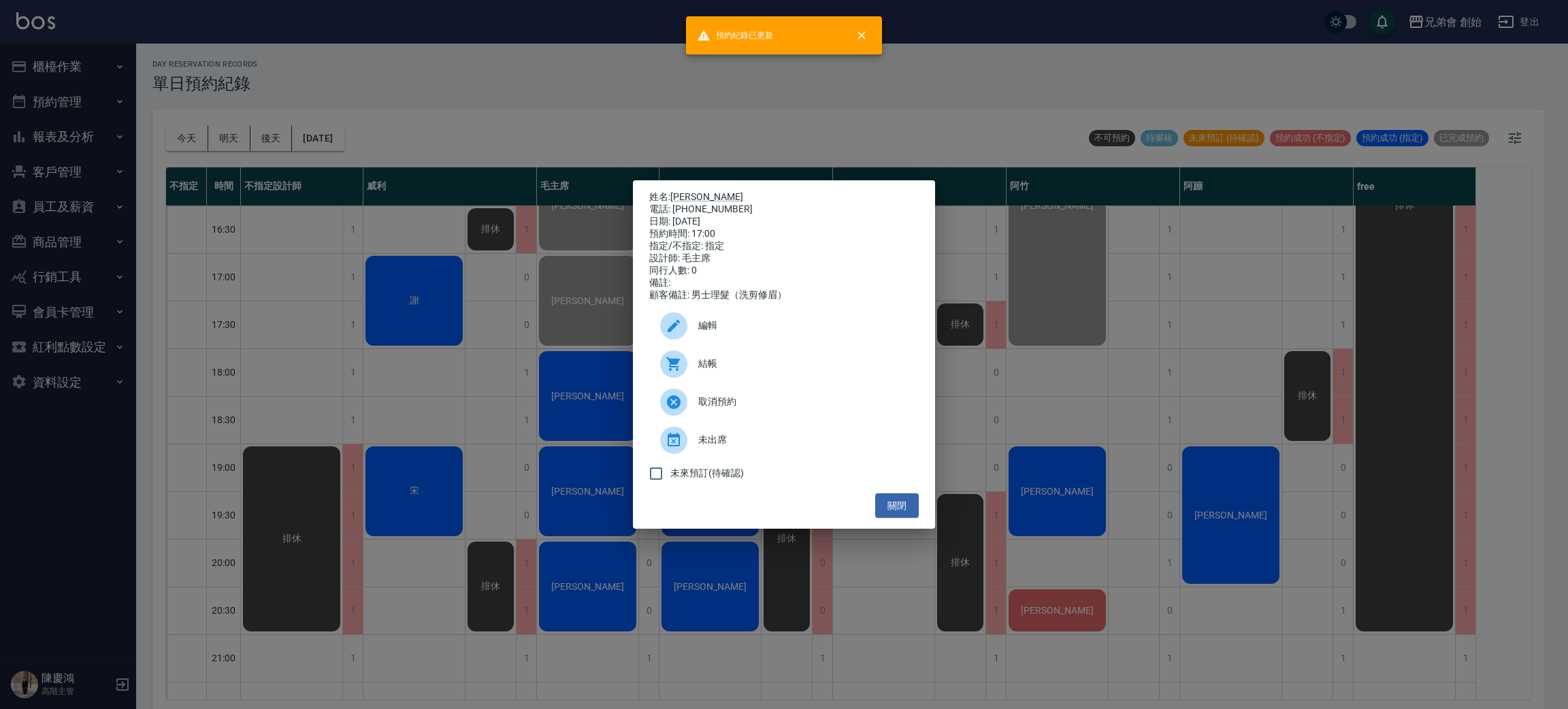
click at [652, 104] on div "姓名: 郭昱皓 電話: 0930900807 日期: 2025/10/10 預約時間: 17:00 指定/不指定: 指定 設計師: 毛主席 同行人數: 0 備…" at bounding box center [784, 354] width 1568 height 709
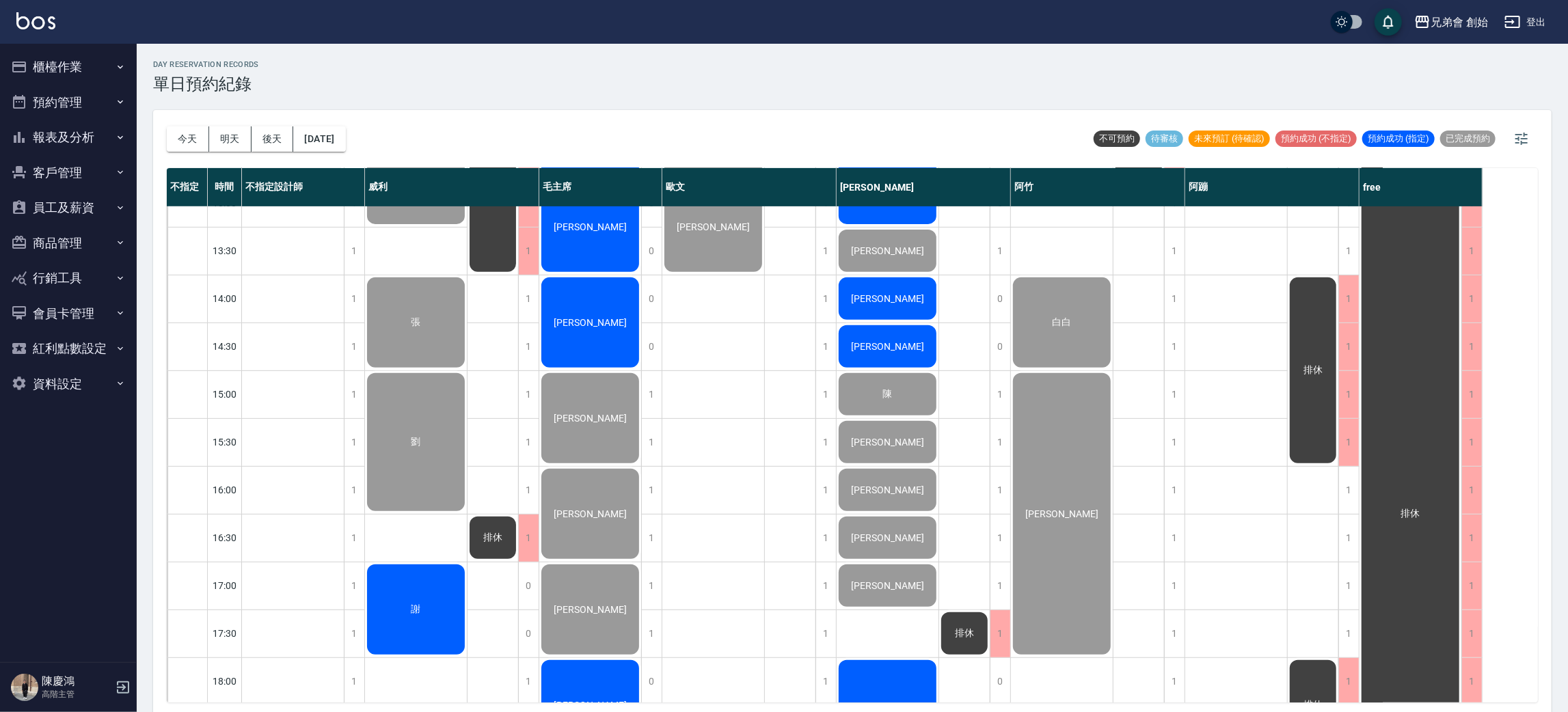
scroll to position [307, 0]
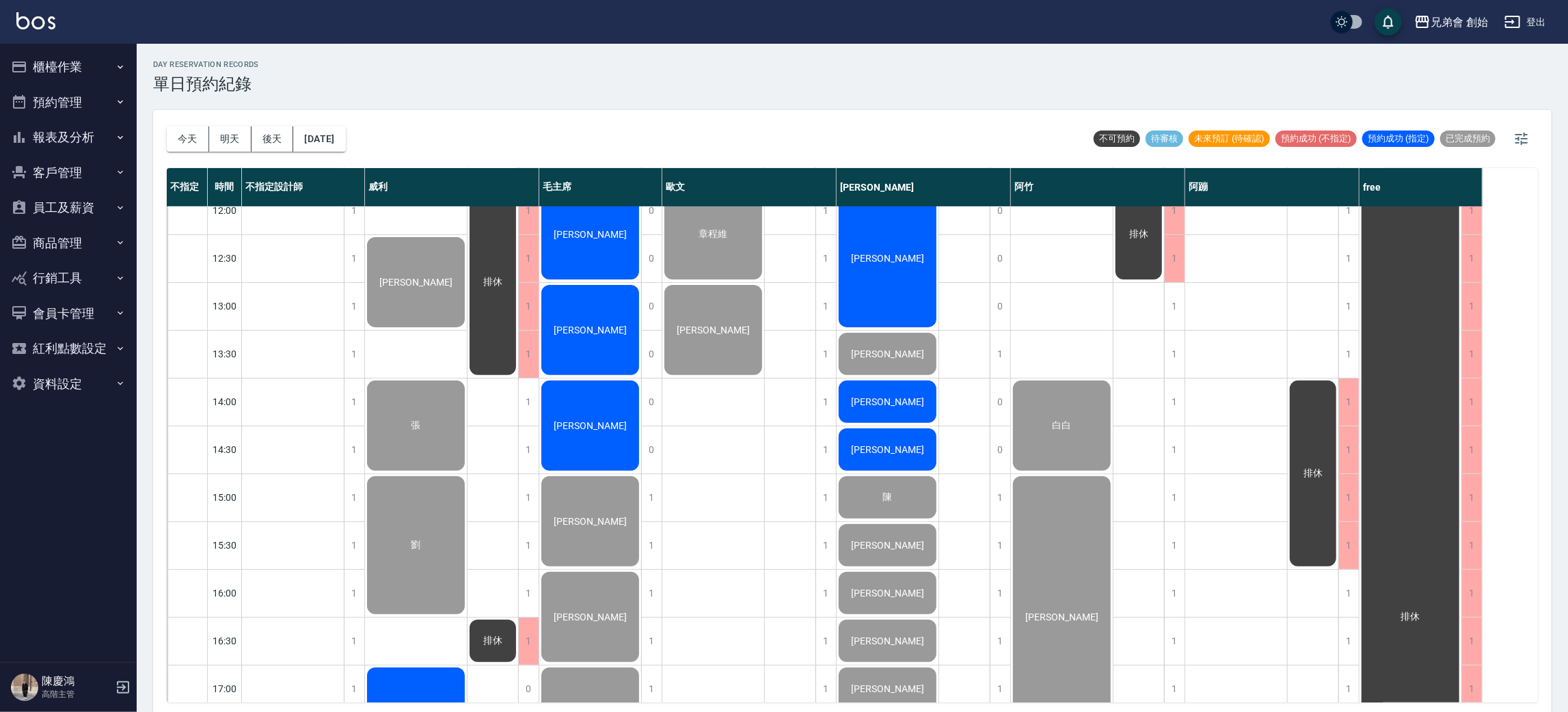
click at [604, 410] on div "[PERSON_NAME]" at bounding box center [590, 425] width 102 height 94
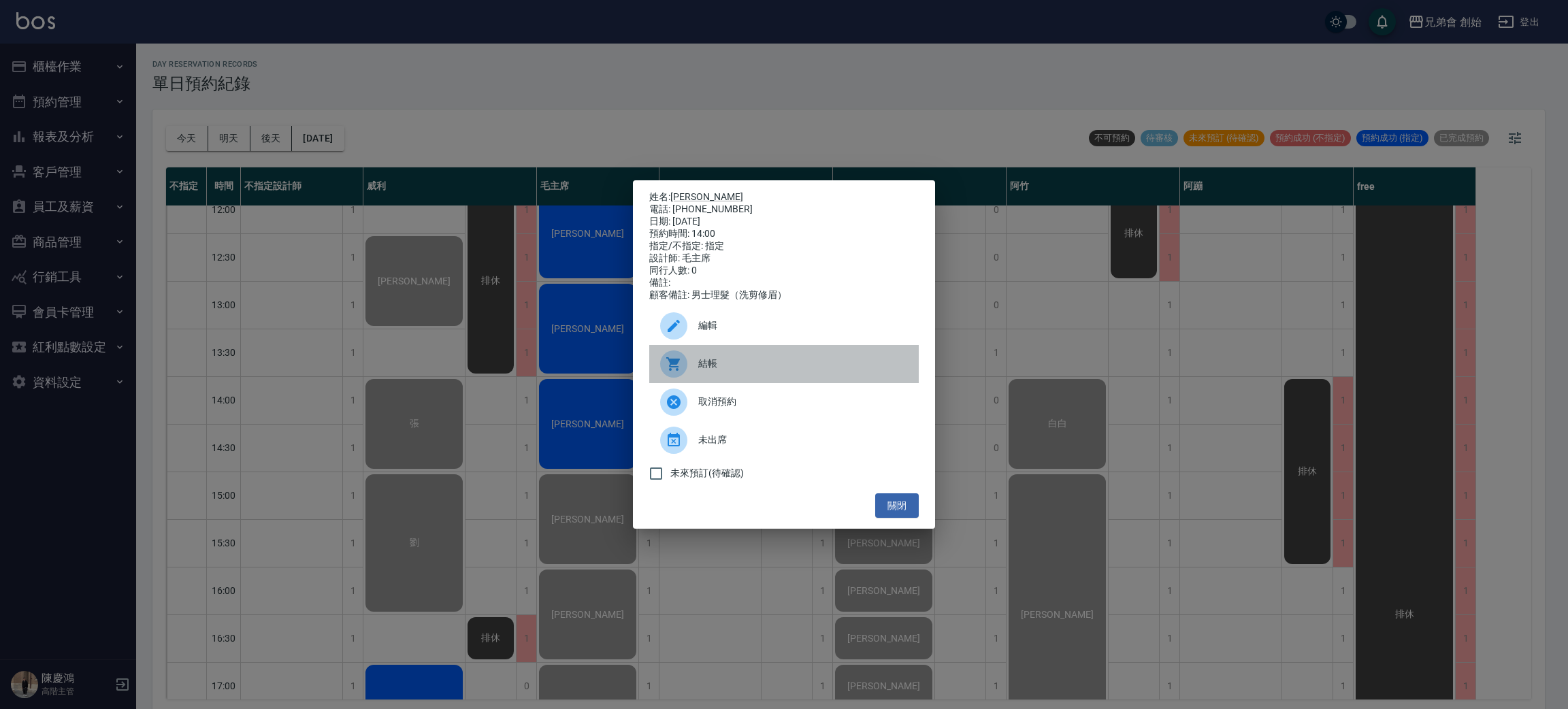
click at [684, 364] on div at bounding box center [673, 364] width 27 height 27
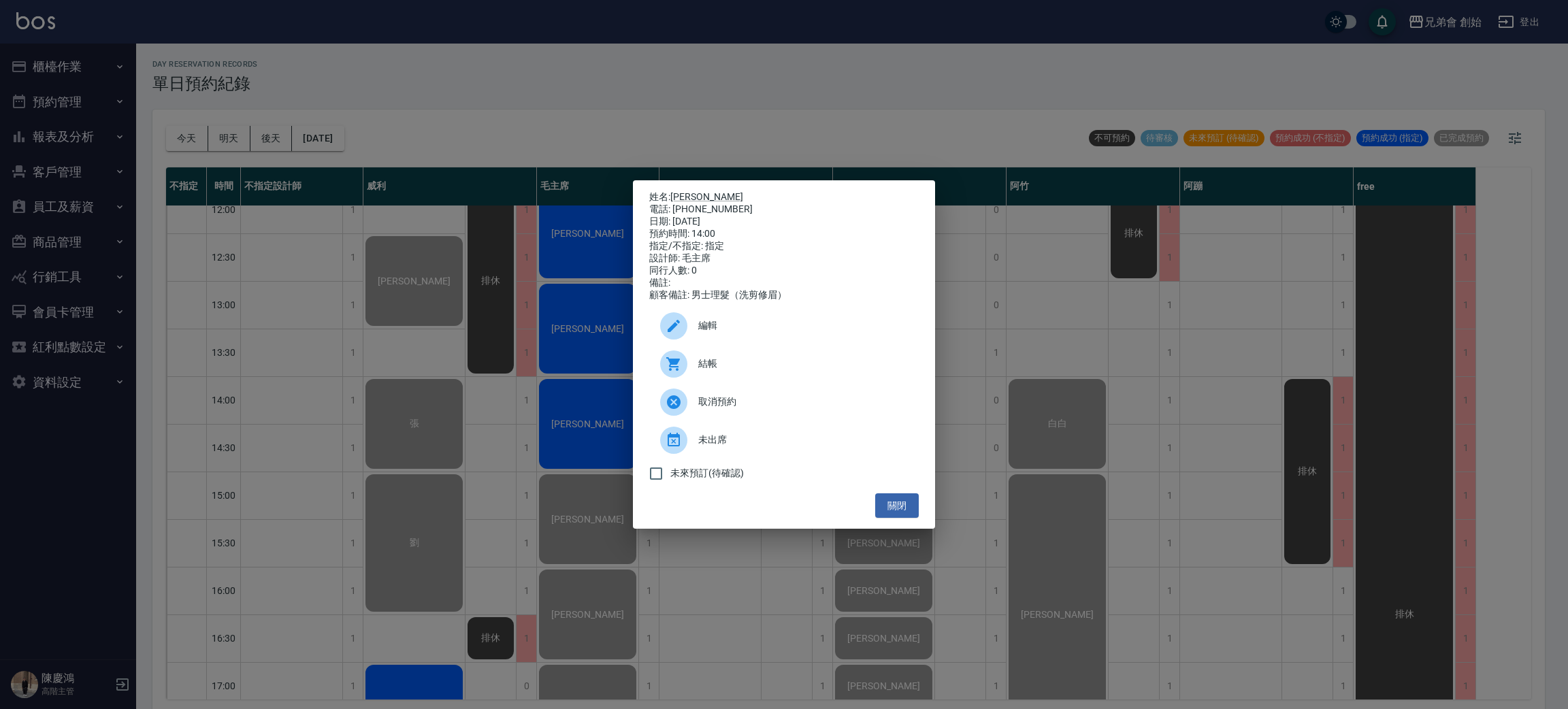
click at [602, 73] on div "姓名: 張益焜 電話: 0916026368 日期: 2025/10/10 預約時間: 14:00 指定/不指定: 指定 設計師: 毛主席 同行人數: 0 備…" at bounding box center [784, 354] width 1568 height 709
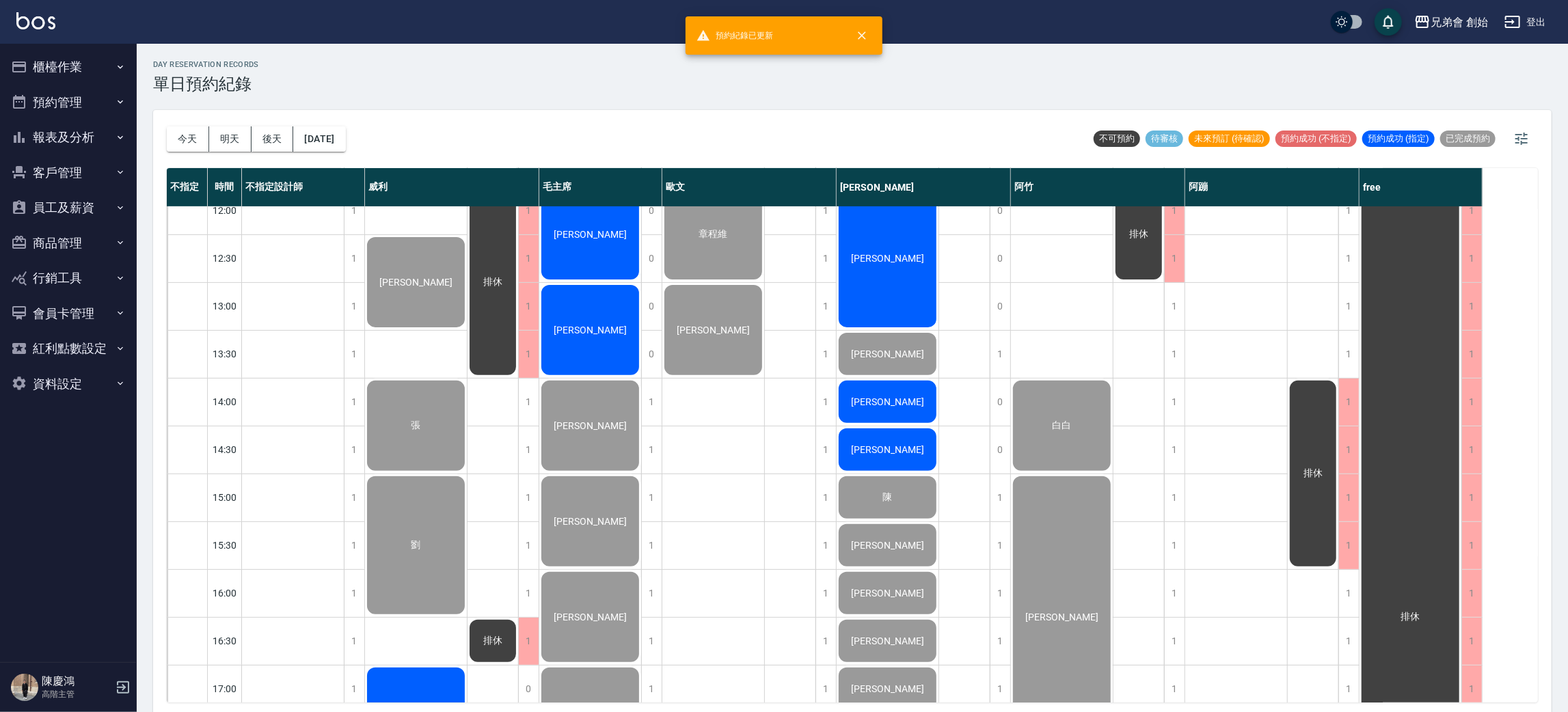
click at [584, 335] on div "[PERSON_NAME]" at bounding box center [590, 330] width 102 height 94
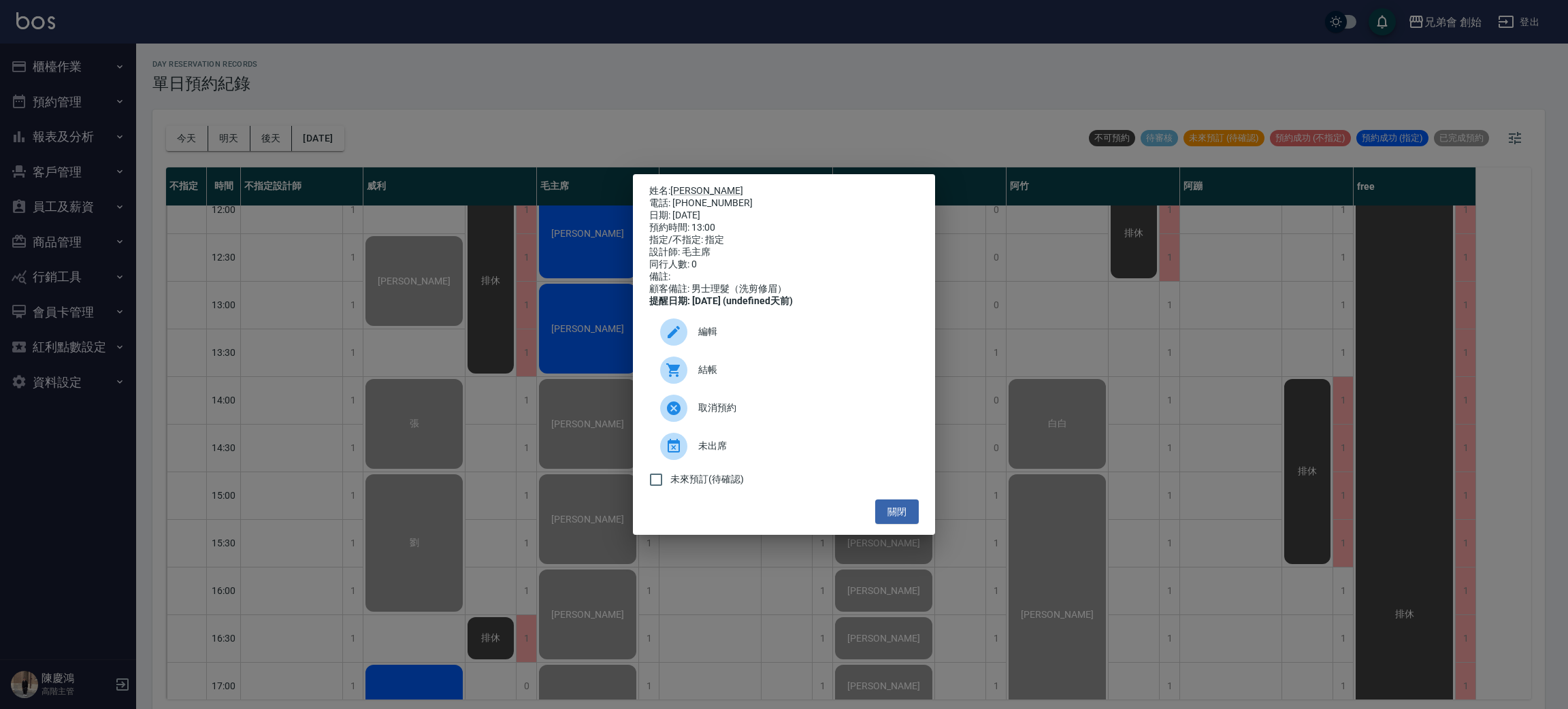
click at [728, 373] on span "結帳" at bounding box center [802, 369] width 209 height 14
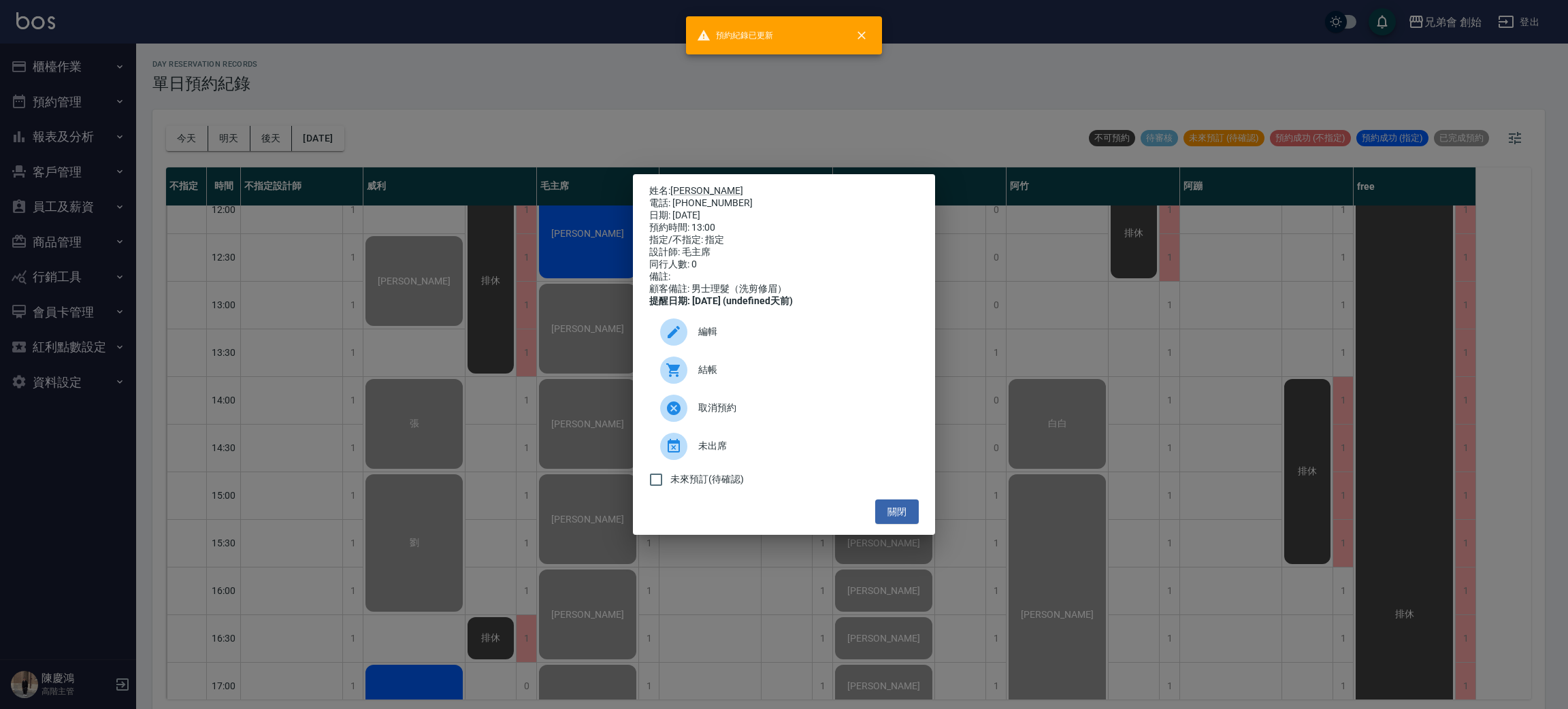
click at [464, 99] on div "姓名: Paul 電話: 0966634441 日期: 2025/10/10 預約時間: 13:00 指定/不指定: 指定 設計師: 毛主席 同行人數: 0 …" at bounding box center [784, 354] width 1568 height 709
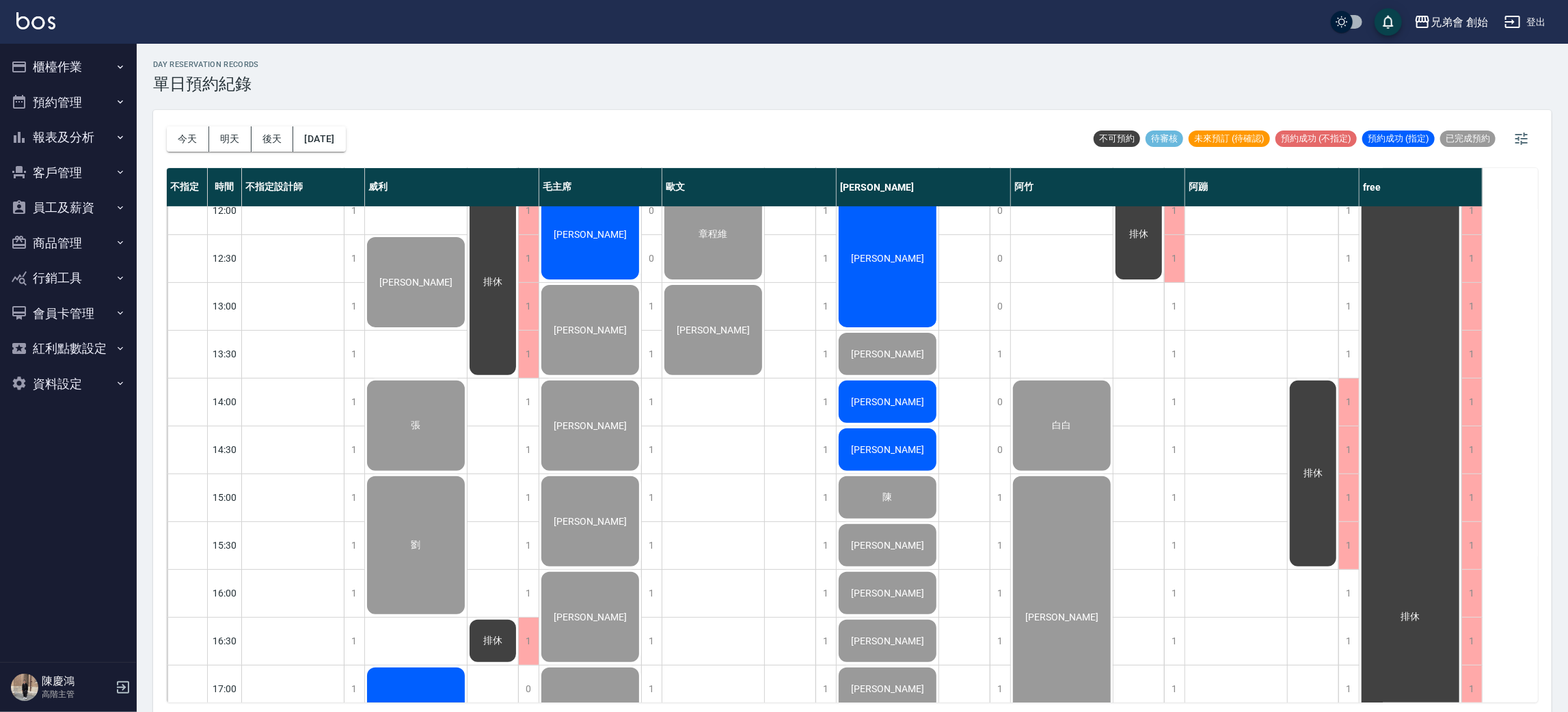
click at [596, 237] on span "[PERSON_NAME]" at bounding box center [589, 234] width 78 height 11
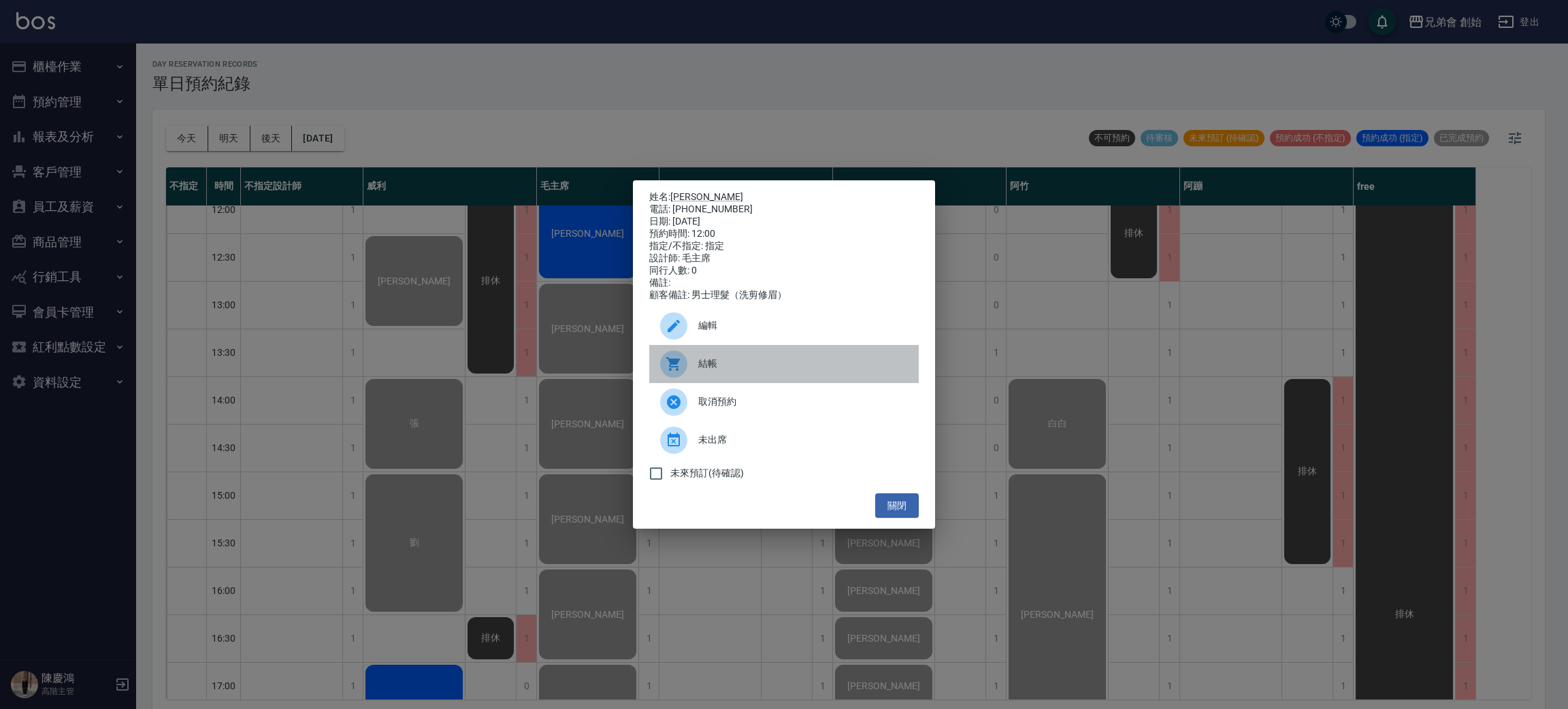
click at [670, 357] on div at bounding box center [673, 364] width 27 height 27
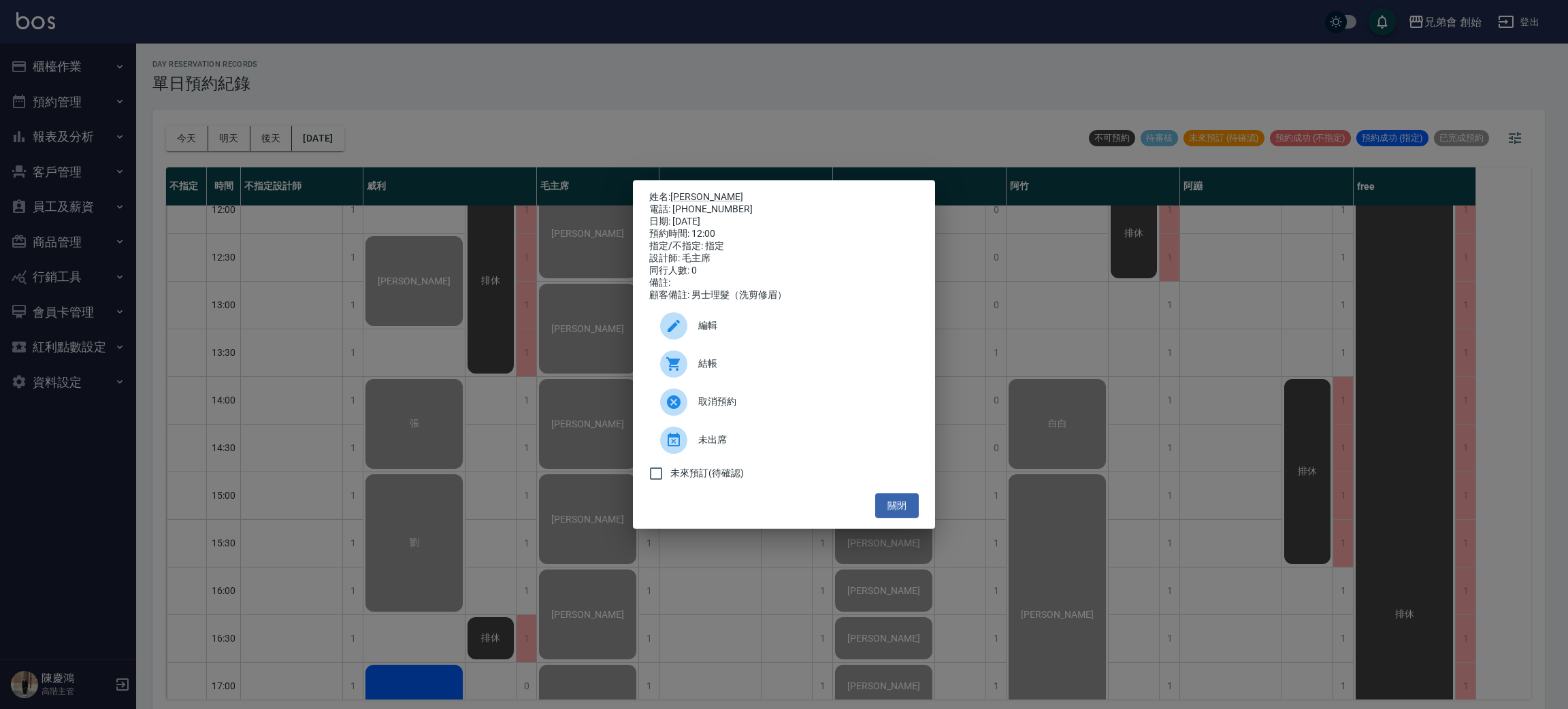
click at [661, 80] on div "姓名: Jimmy 電話: 0913270710 日期: 2025/10/10 預約時間: 12:00 指定/不指定: 指定 設計師: 毛主席 同行人數: 0…" at bounding box center [784, 354] width 1568 height 709
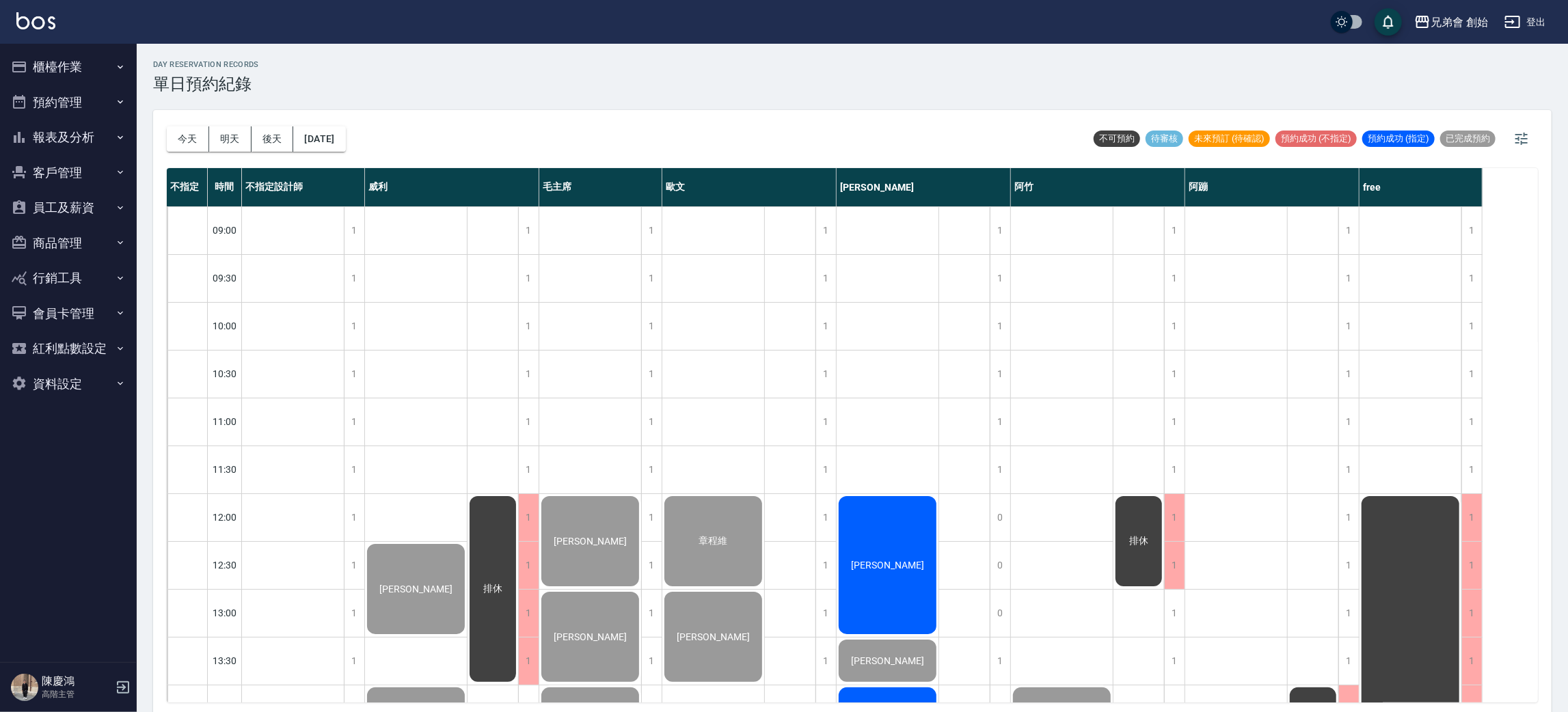
scroll to position [615, 0]
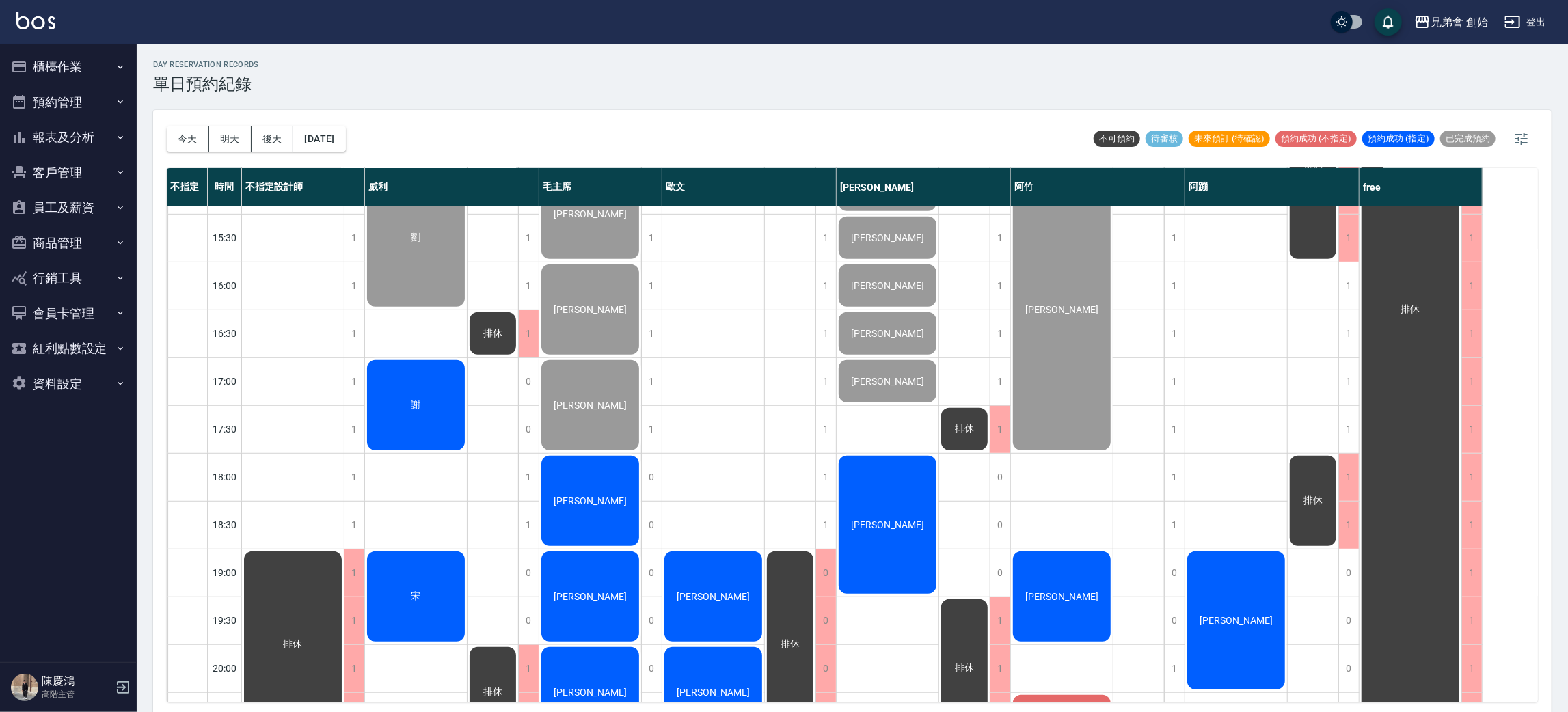
click at [597, 523] on div "[PERSON_NAME]" at bounding box center [590, 501] width 102 height 94
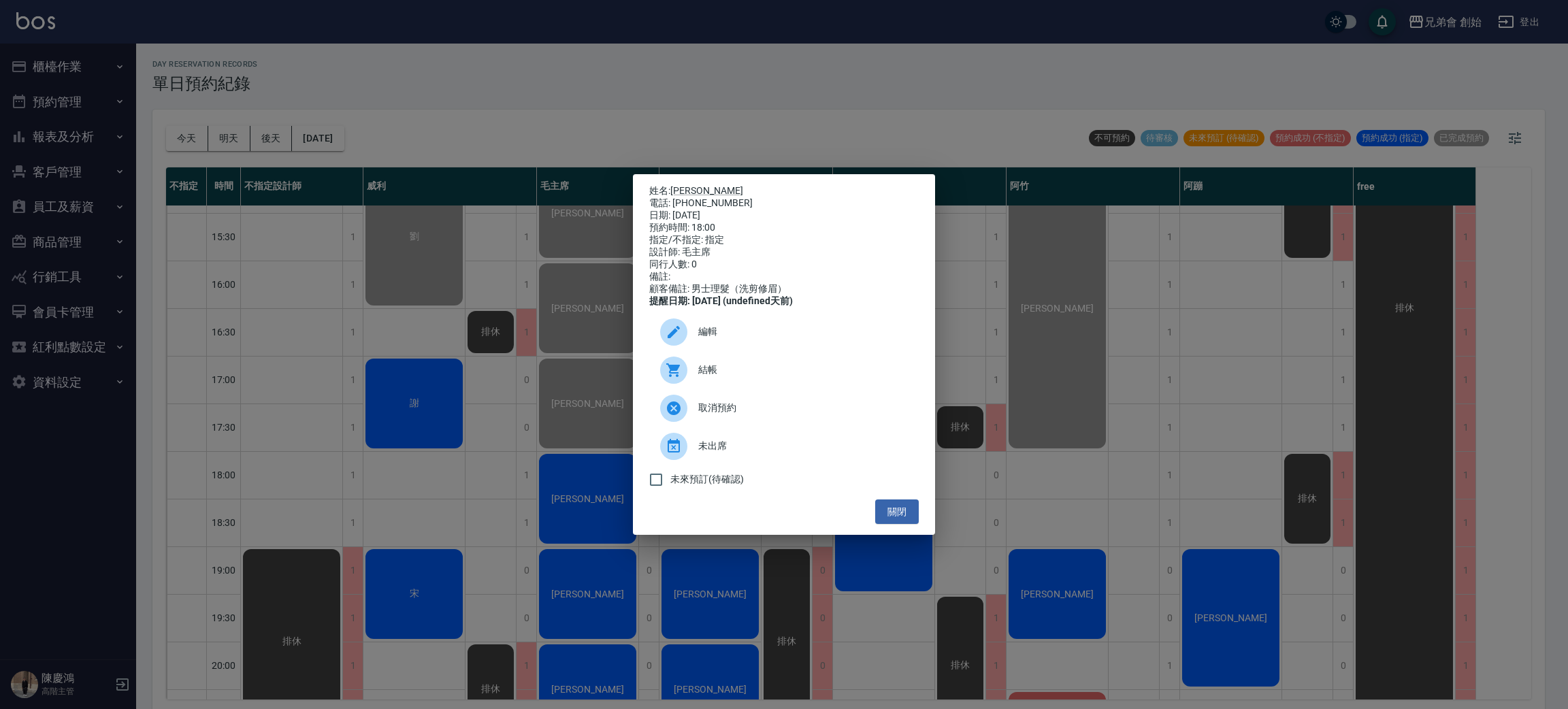
click at [668, 368] on div at bounding box center [673, 370] width 27 height 27
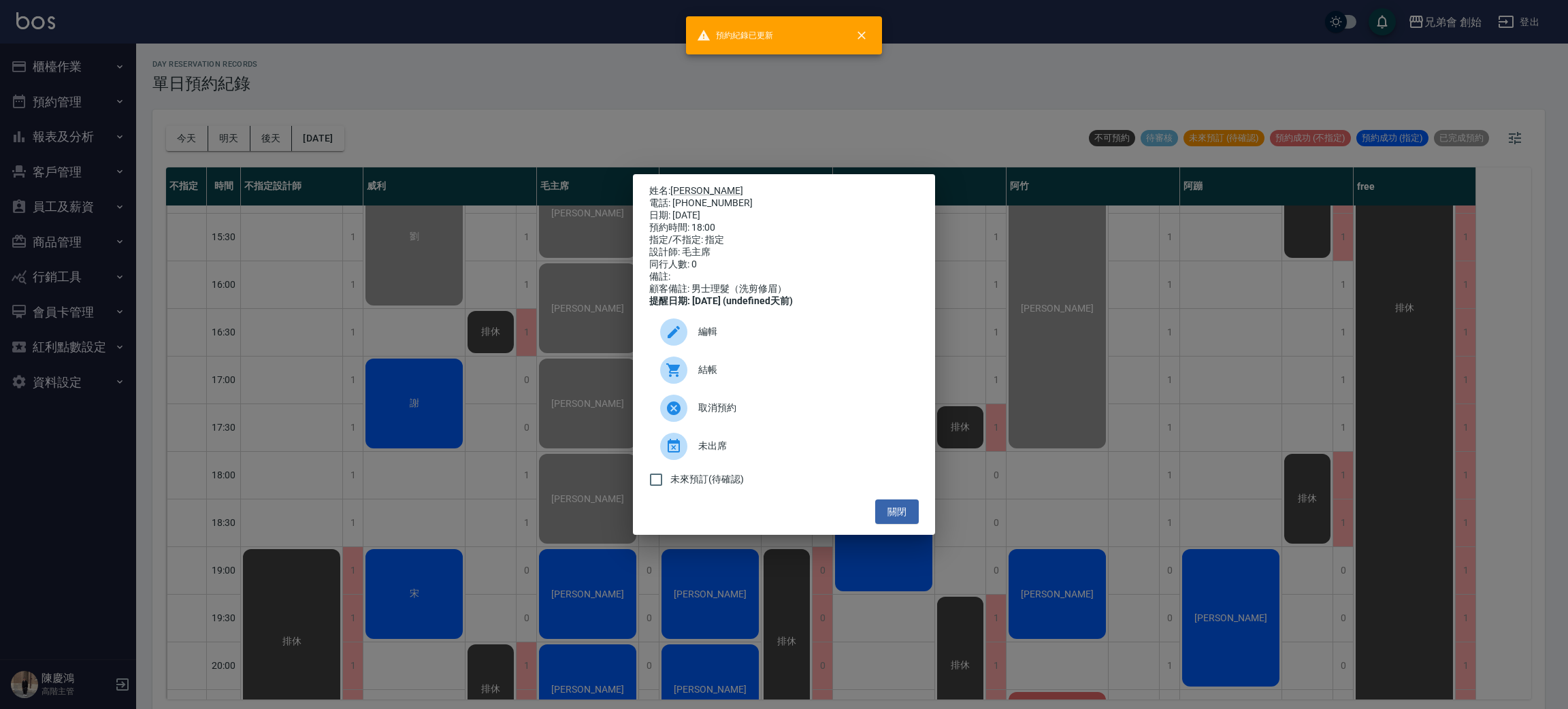
drag, startPoint x: 608, startPoint y: 41, endPoint x: 607, endPoint y: 70, distance: 29.0
click at [608, 48] on div "姓名: 鄭冠鴻 電話: 0966823109 日期: 2025/10/10 預約時間: 18:00 指定/不指定: 指定 設計師: 毛主席 同行人數: 0 備…" at bounding box center [784, 354] width 1568 height 709
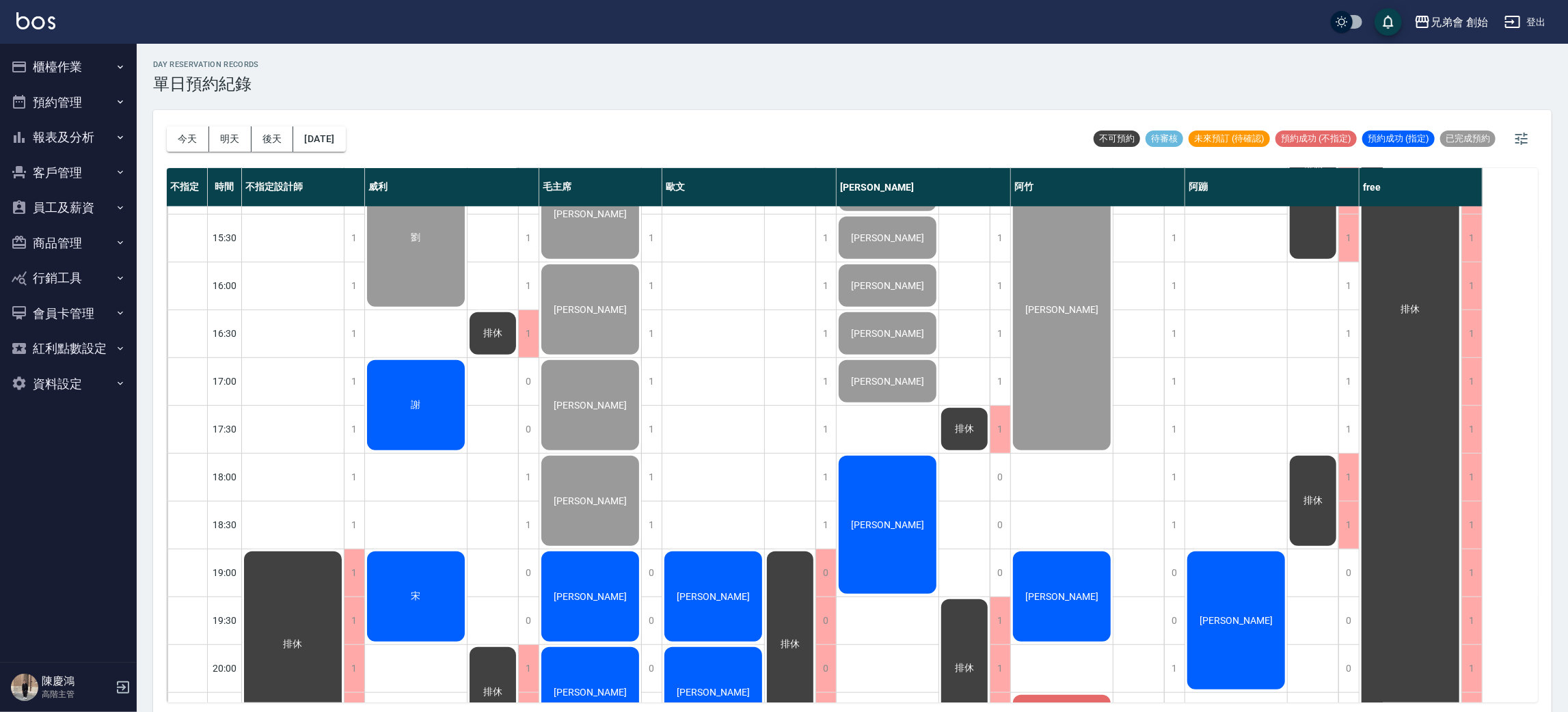
scroll to position [907, 0]
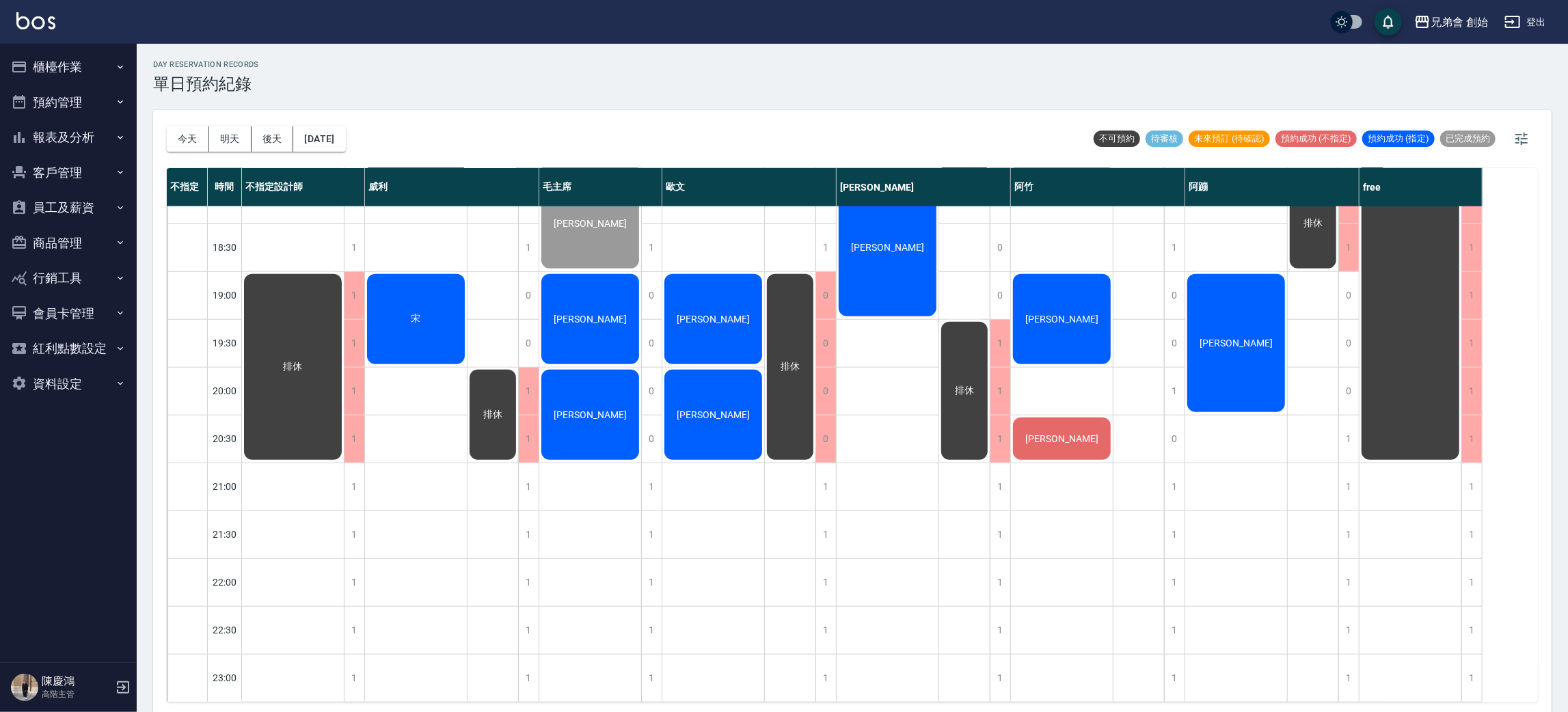
click at [592, 318] on div "鄧又銨" at bounding box center [590, 319] width 102 height 94
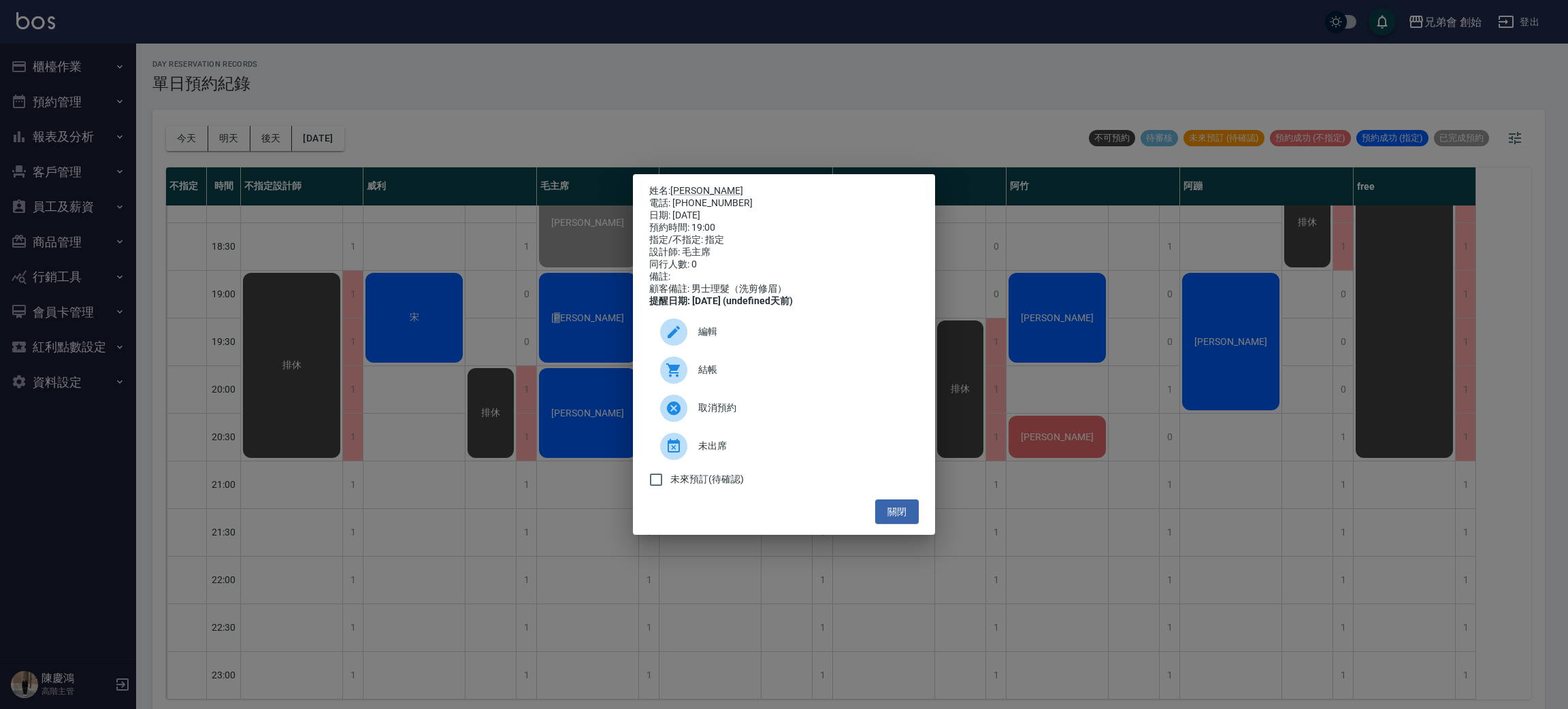
click at [684, 375] on div at bounding box center [673, 370] width 27 height 27
click at [583, 89] on div "姓名: 鄧又銨 電話: 0962002933 日期: 2025/10/10 預約時間: 19:00 指定/不指定: 指定 設計師: 毛主席 同行人數: 0 備…" at bounding box center [784, 354] width 1568 height 709
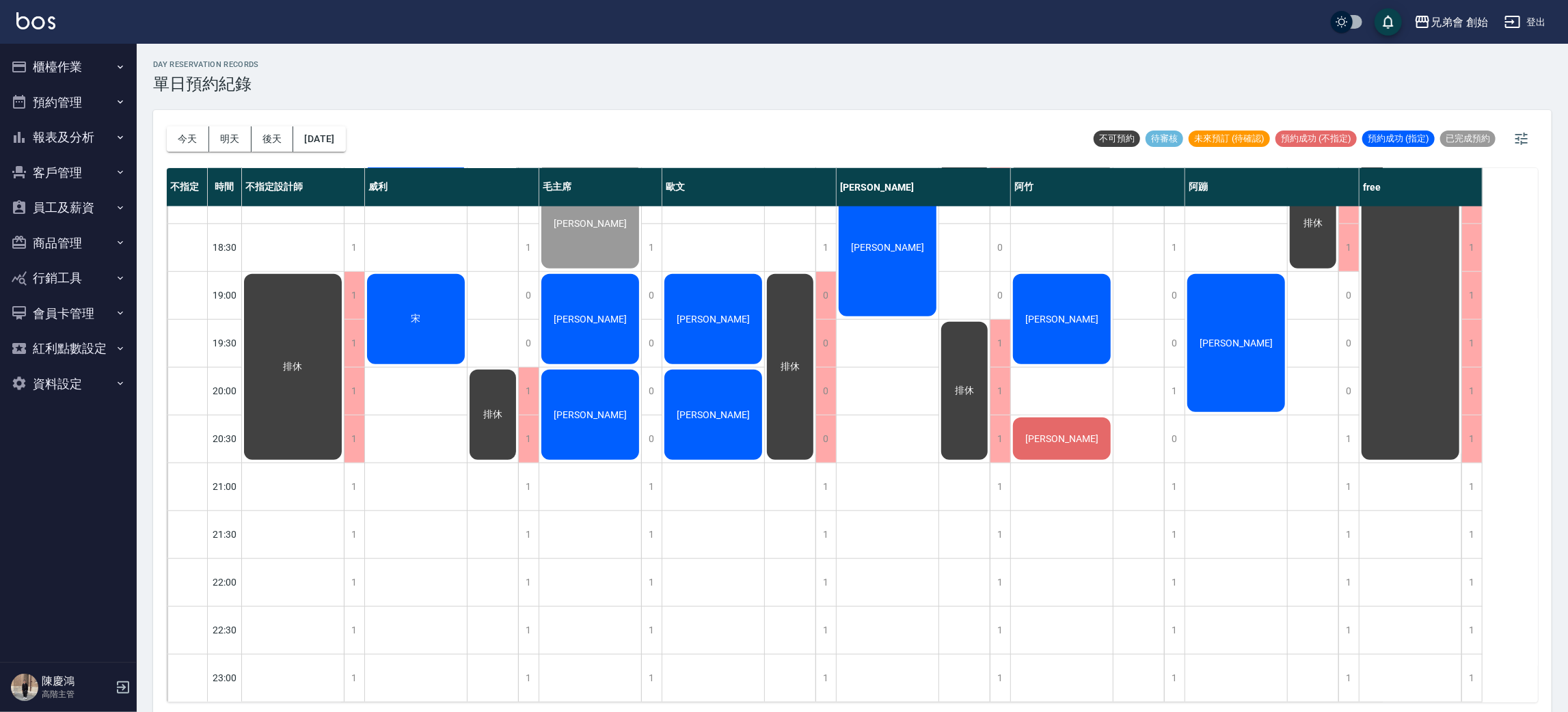
click at [606, 410] on span "[PERSON_NAME]" at bounding box center [589, 415] width 78 height 11
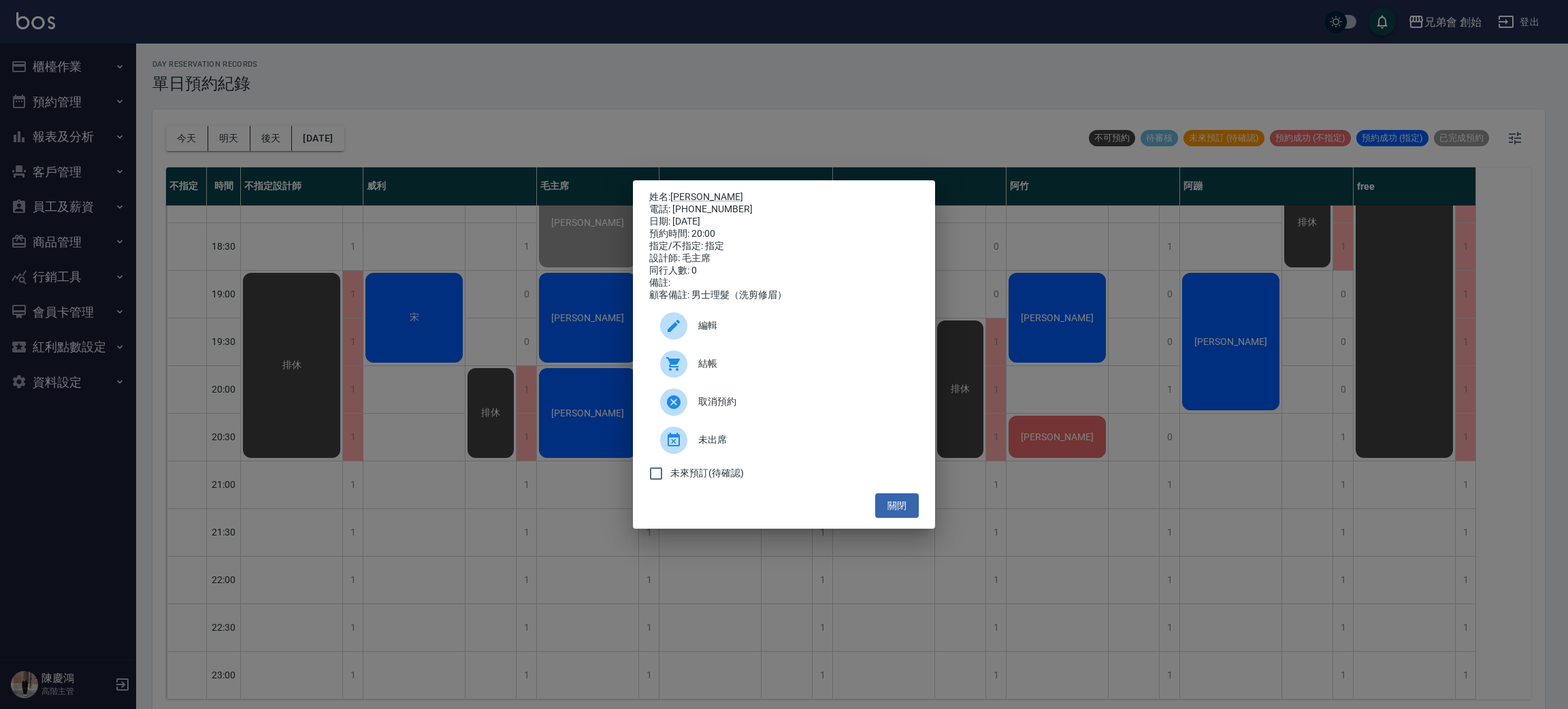
click at [709, 364] on div "結帳" at bounding box center [784, 364] width 269 height 38
click at [418, 362] on div "姓名: 蔡奕翔 電話: 0976127620 日期: 2025/10/10 預約時間: 20:00 指定/不指定: 指定 設計師: 毛主席 同行人數: 0 備…" at bounding box center [784, 354] width 1568 height 709
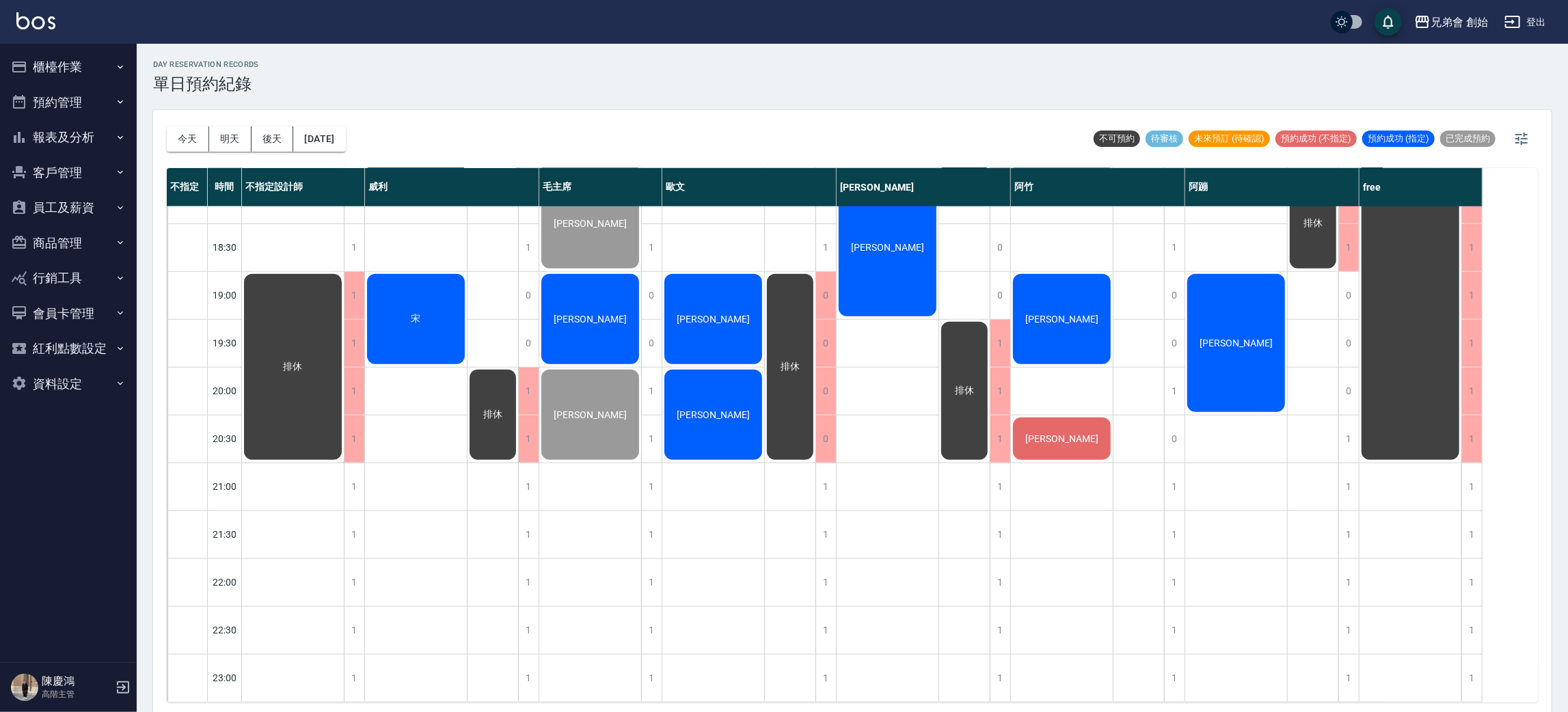
drag, startPoint x: 1132, startPoint y: 615, endPoint x: 1322, endPoint y: 535, distance: 206.2
click at [1177, 603] on div "1 1 1 1 1 1 1 1 1 1 1 1 1 1 1 1 1 1 1 1 0 0 1 0 1 1 1 1 1 白白 李碩恩 周仲麟 汪詩強 排休" at bounding box center [1098, 8] width 174 height 1388
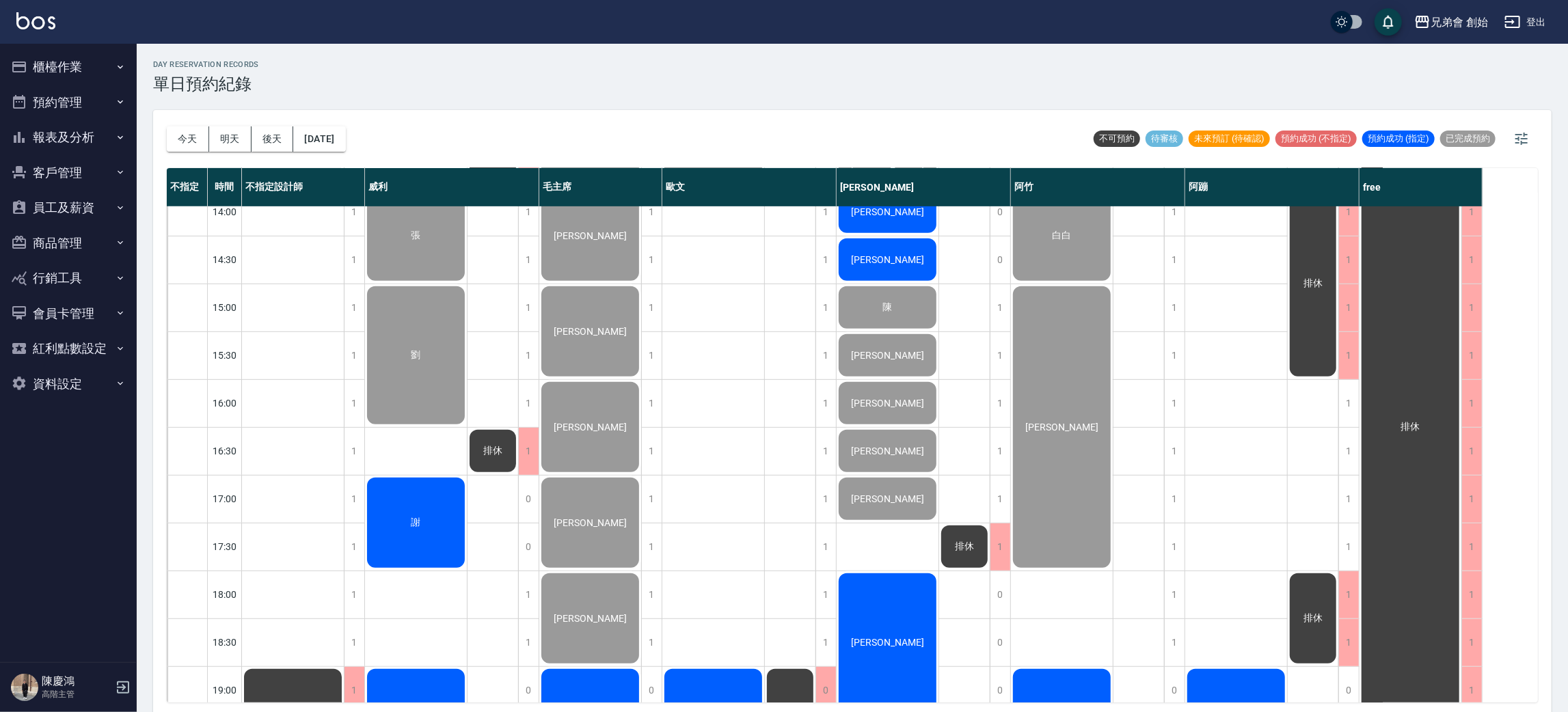
drag, startPoint x: 1334, startPoint y: 406, endPoint x: 1332, endPoint y: 427, distance: 21.1
click at [1336, 412] on div "排休 排休" at bounding box center [1313, 404] width 51 height 1388
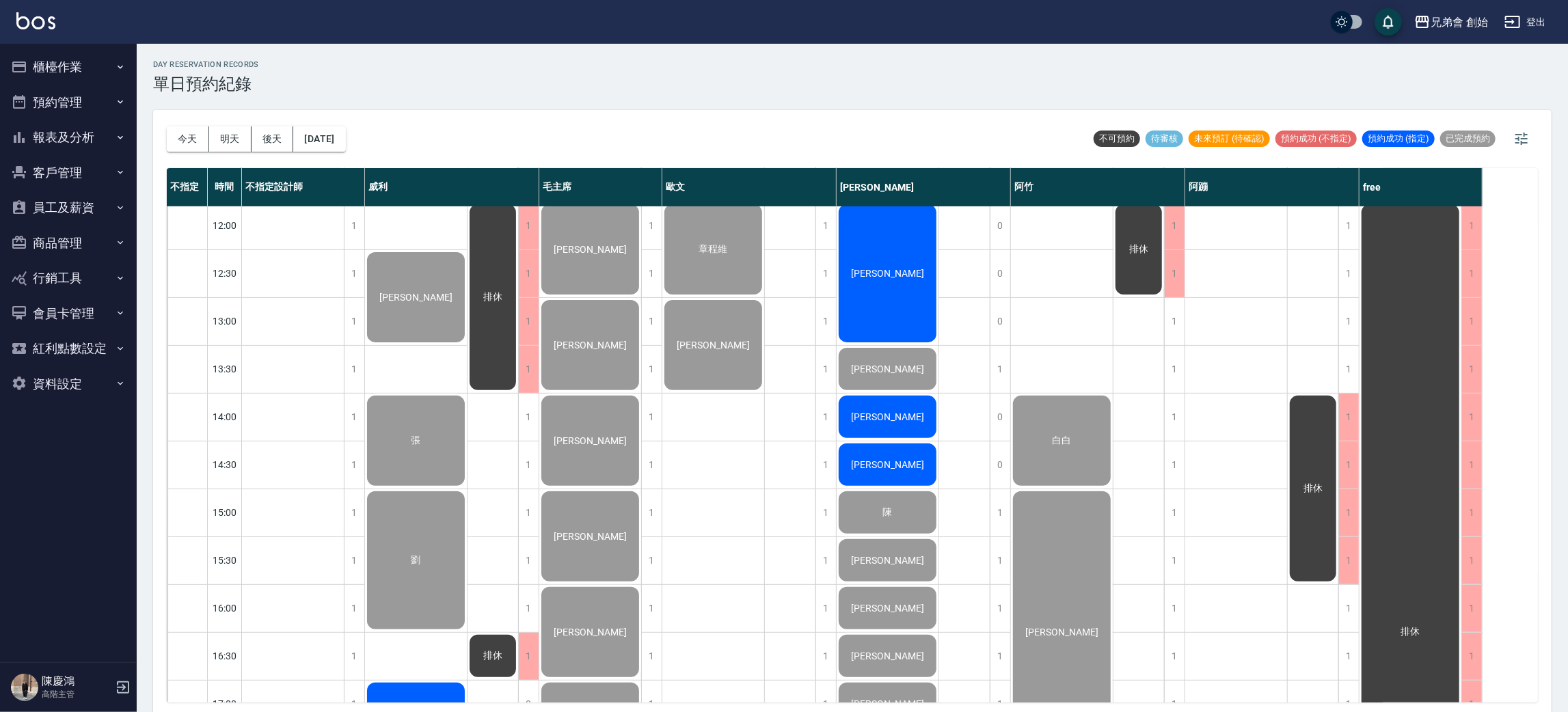
scroll to position [907, 0]
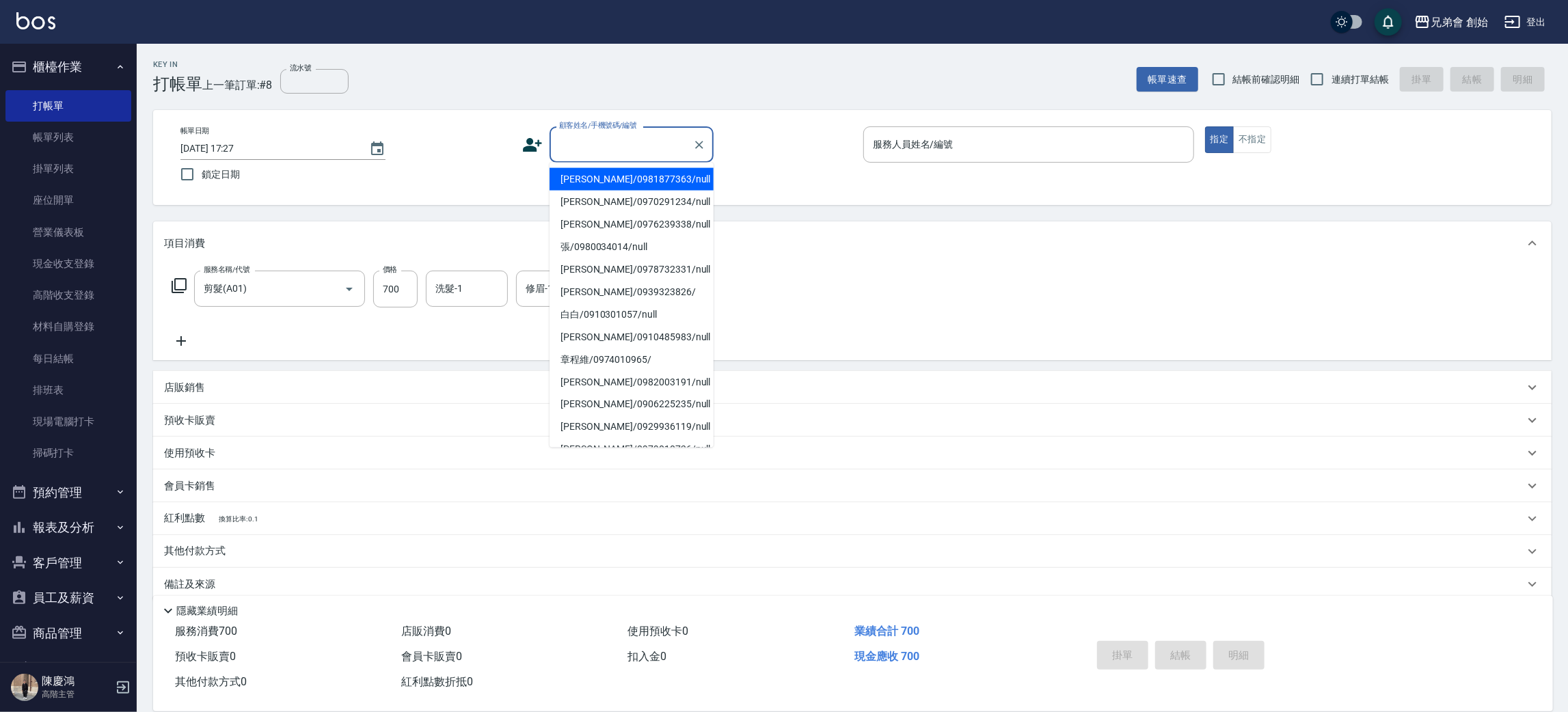
paste input "0921874699"
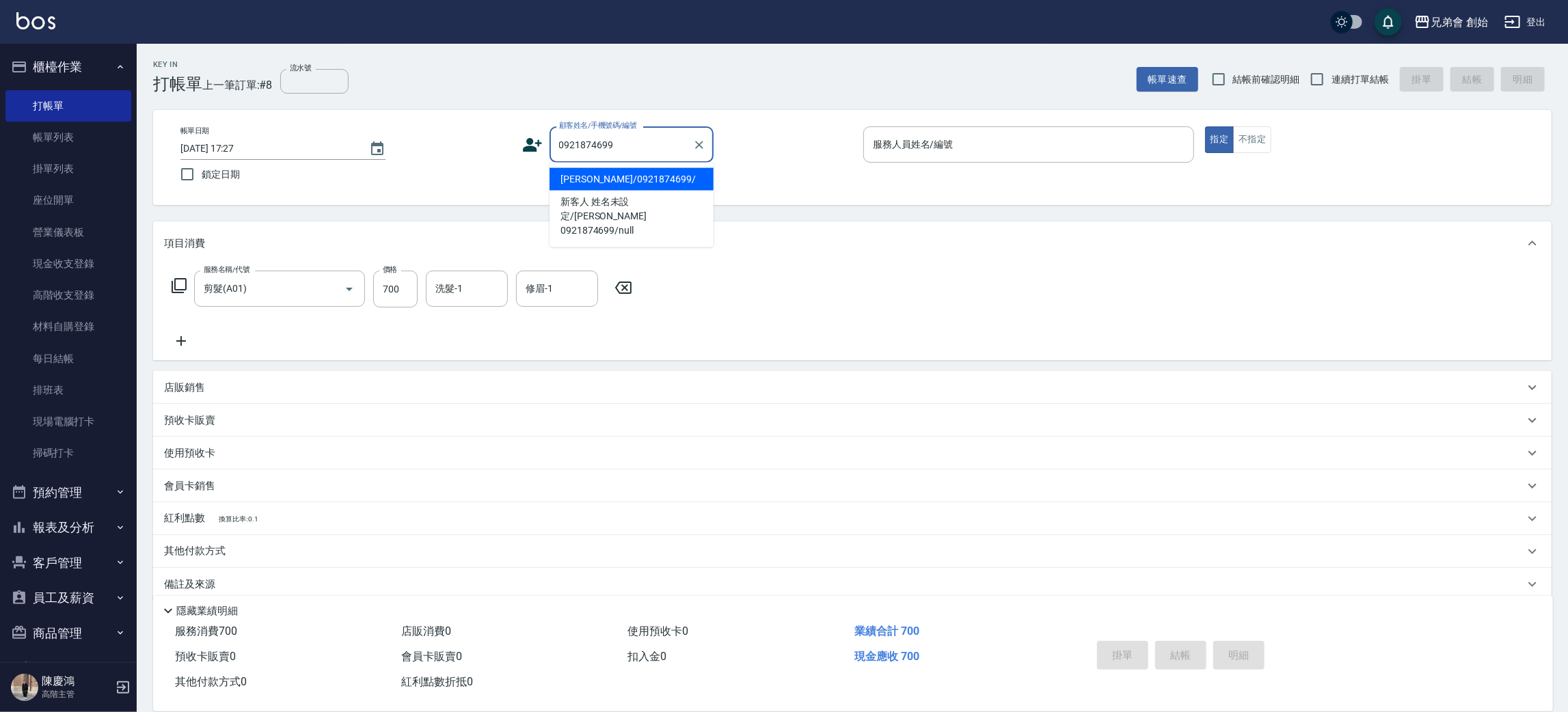
click at [605, 175] on li "[PERSON_NAME]/0921874699/" at bounding box center [631, 179] width 164 height 22
type input "[PERSON_NAME]/0921874699/"
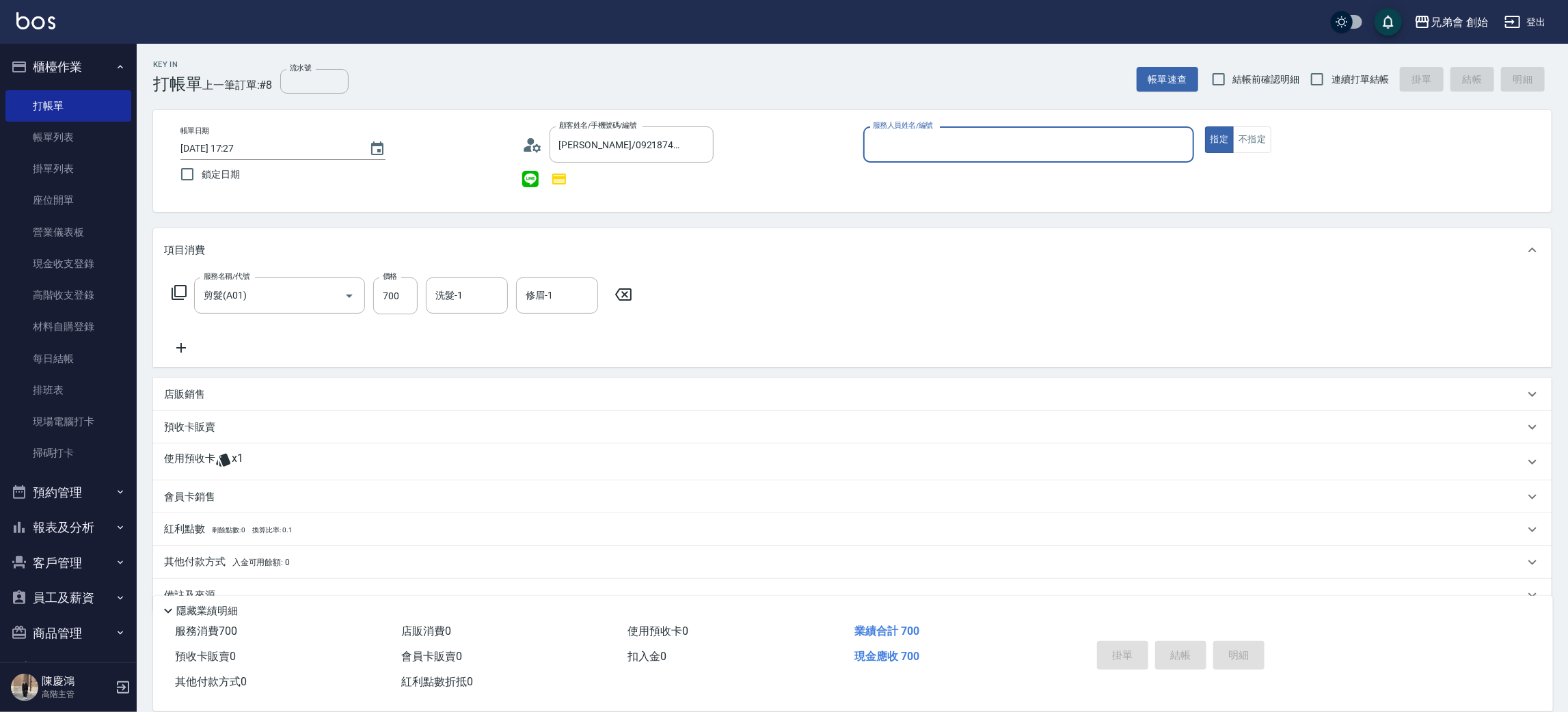
drag, startPoint x: 896, startPoint y: 127, endPoint x: 896, endPoint y: 134, distance: 7.0
click at [896, 126] on label "服務人員姓名/編號" at bounding box center [902, 125] width 60 height 10
click at [896, 133] on input "服務人員姓名/編號" at bounding box center [1028, 144] width 318 height 24
click at [885, 148] on input "服務人員姓名/編號" at bounding box center [1028, 144] width 318 height 24
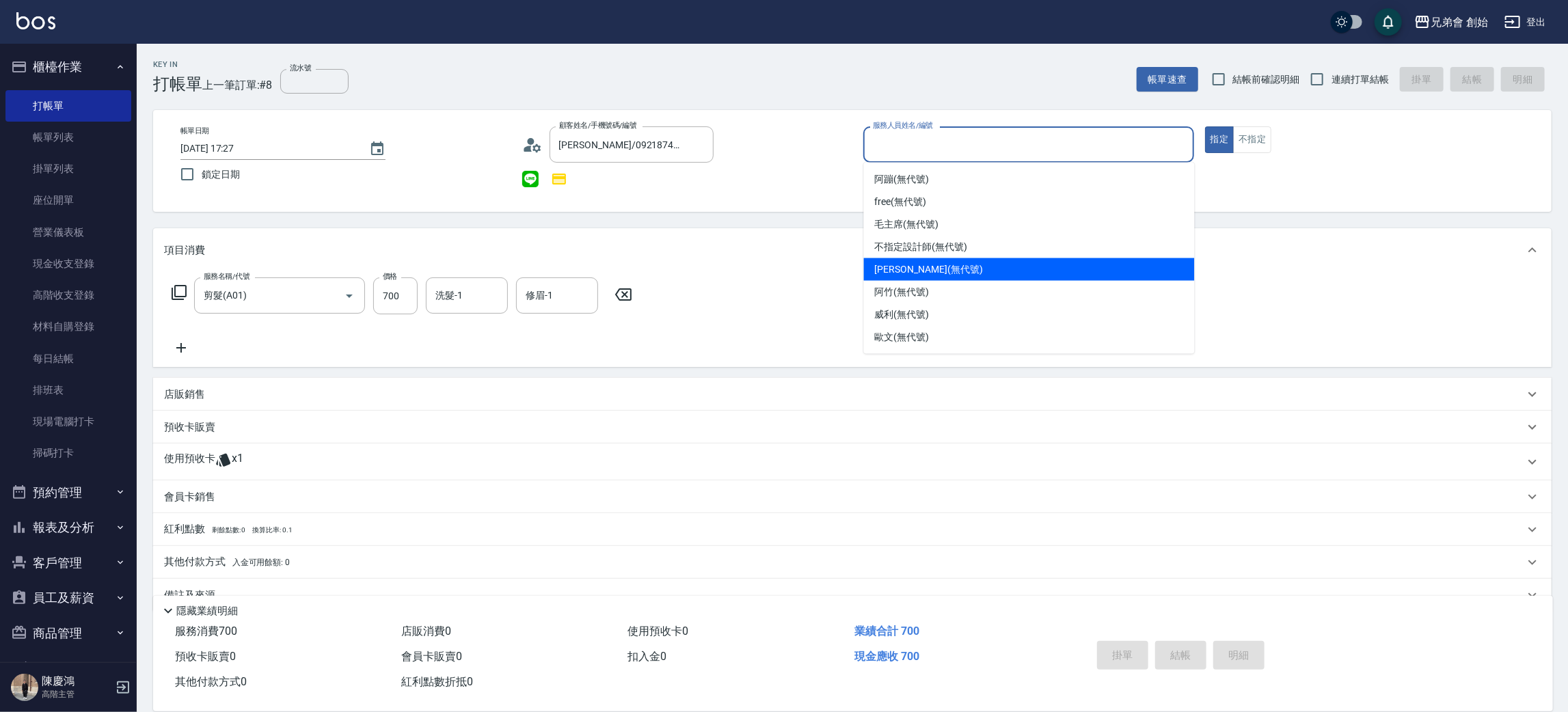
click at [892, 265] on span "潘潘 (無代號)" at bounding box center [929, 269] width 108 height 14
type input "[PERSON_NAME](無代號)"
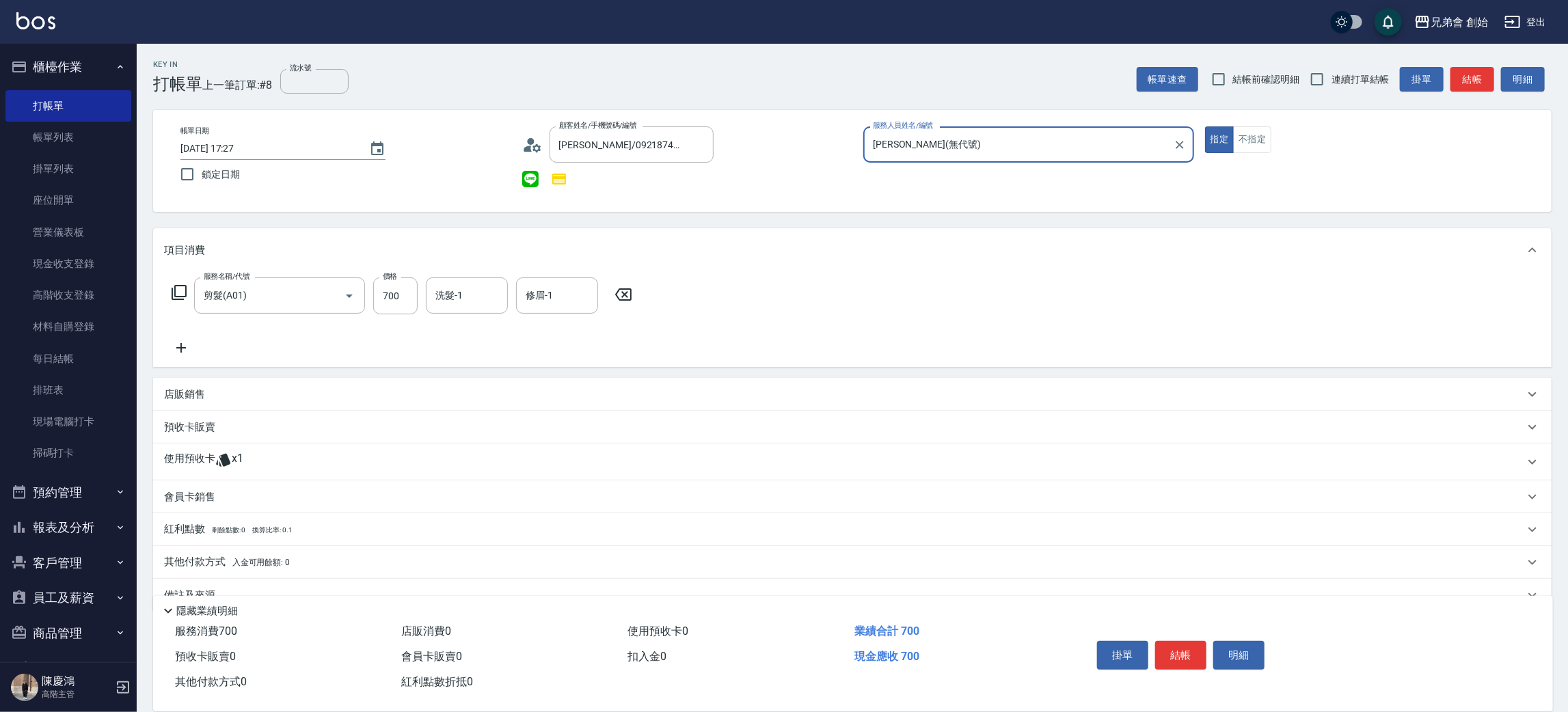
click at [221, 457] on icon at bounding box center [222, 461] width 14 height 13
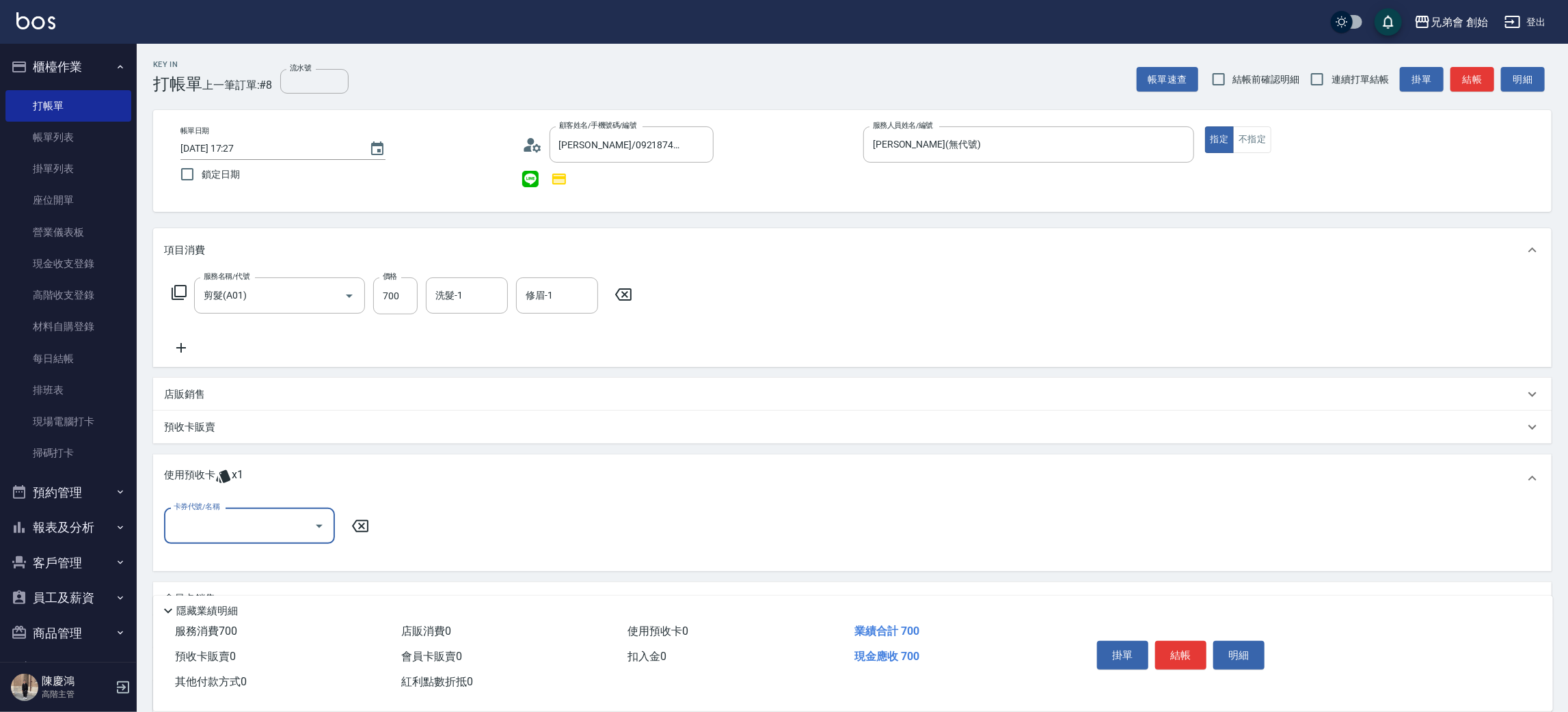
click at [204, 524] on input "卡券代號/名稱" at bounding box center [240, 526] width 138 height 24
click at [214, 554] on div "3500方案贈修容一堂 剩餘1張" at bounding box center [249, 560] width 171 height 22
type input "3500方案贈修容一堂"
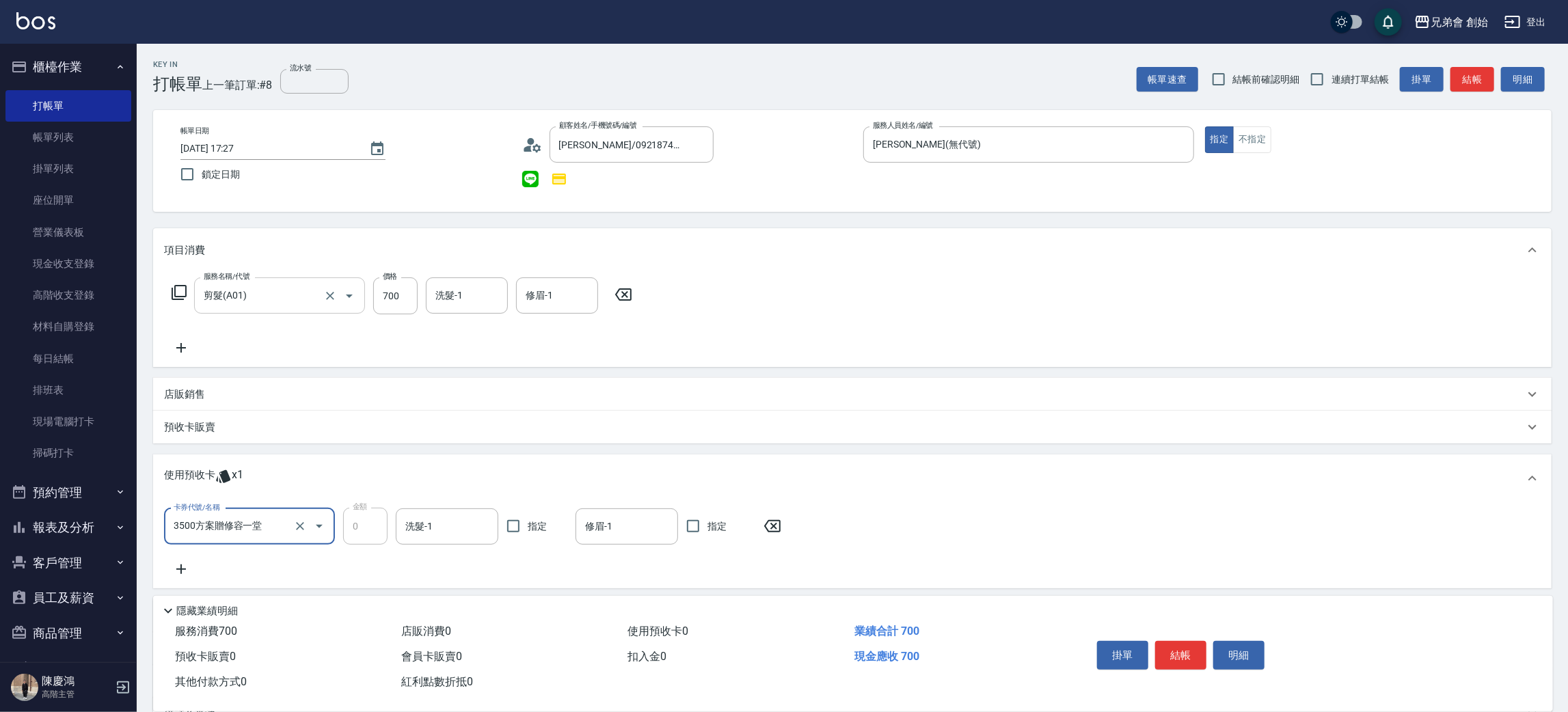
click at [298, 307] on input "剪髮(A01)" at bounding box center [260, 295] width 120 height 24
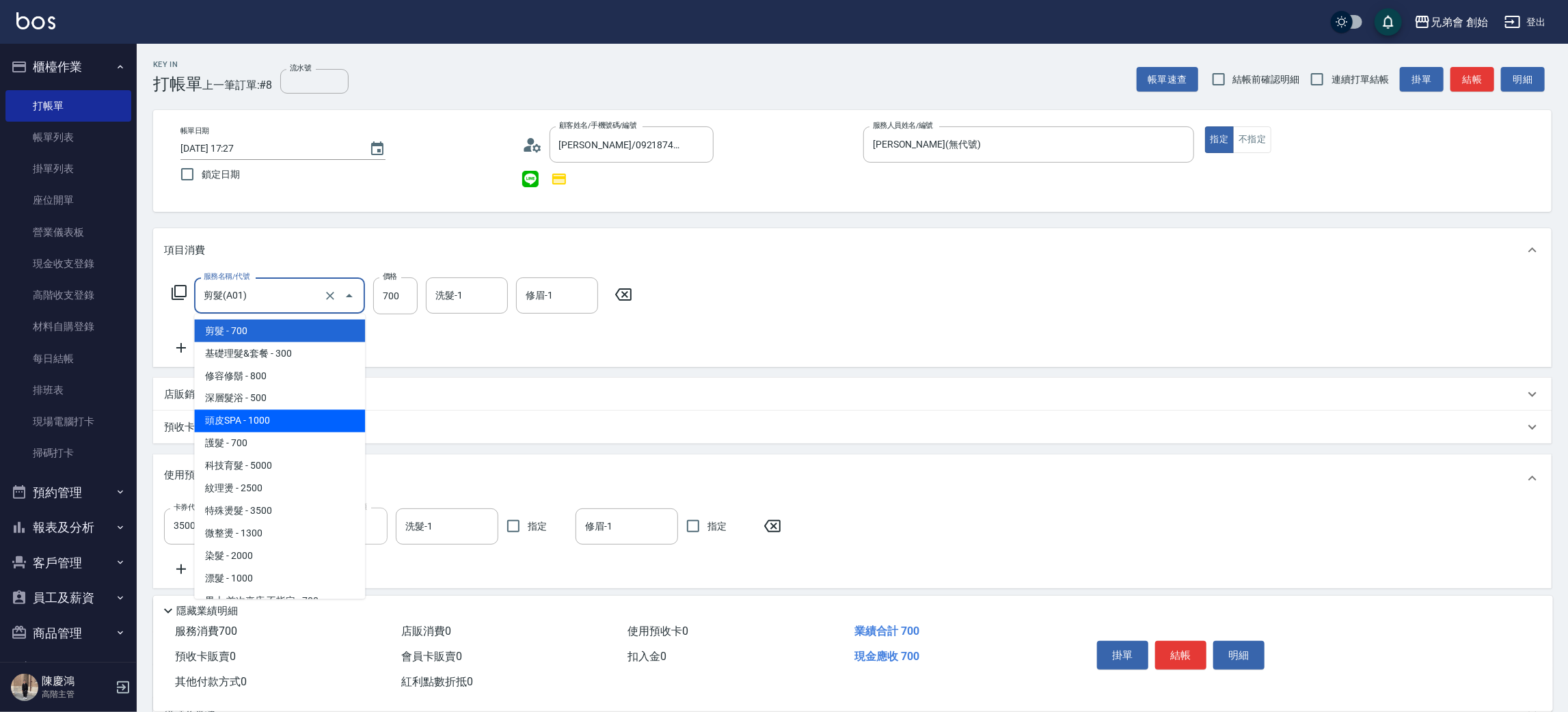
click at [246, 427] on span "頭皮SPA - 1000" at bounding box center [279, 421] width 171 height 22
type input "頭皮SPA(B02)"
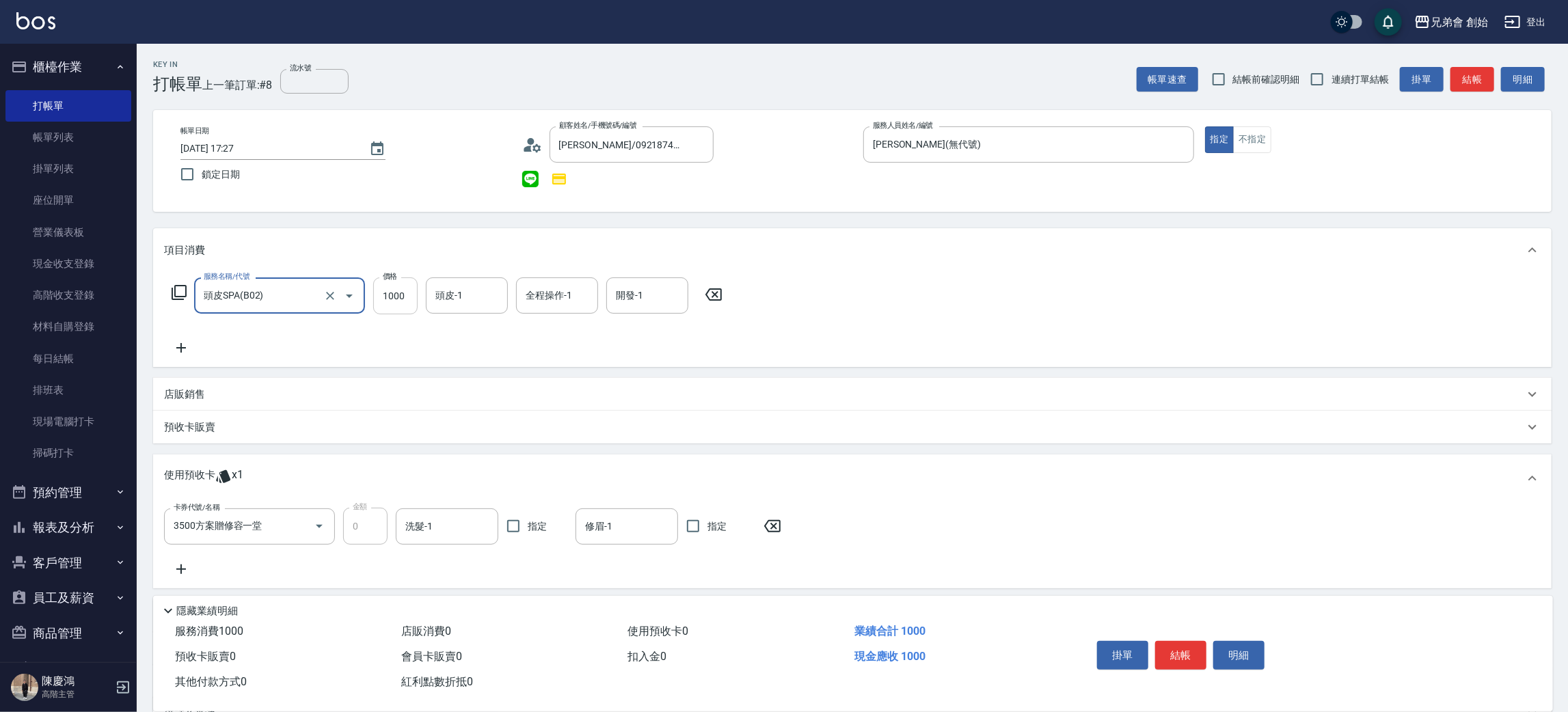
click at [393, 297] on input "1000" at bounding box center [396, 296] width 44 height 37
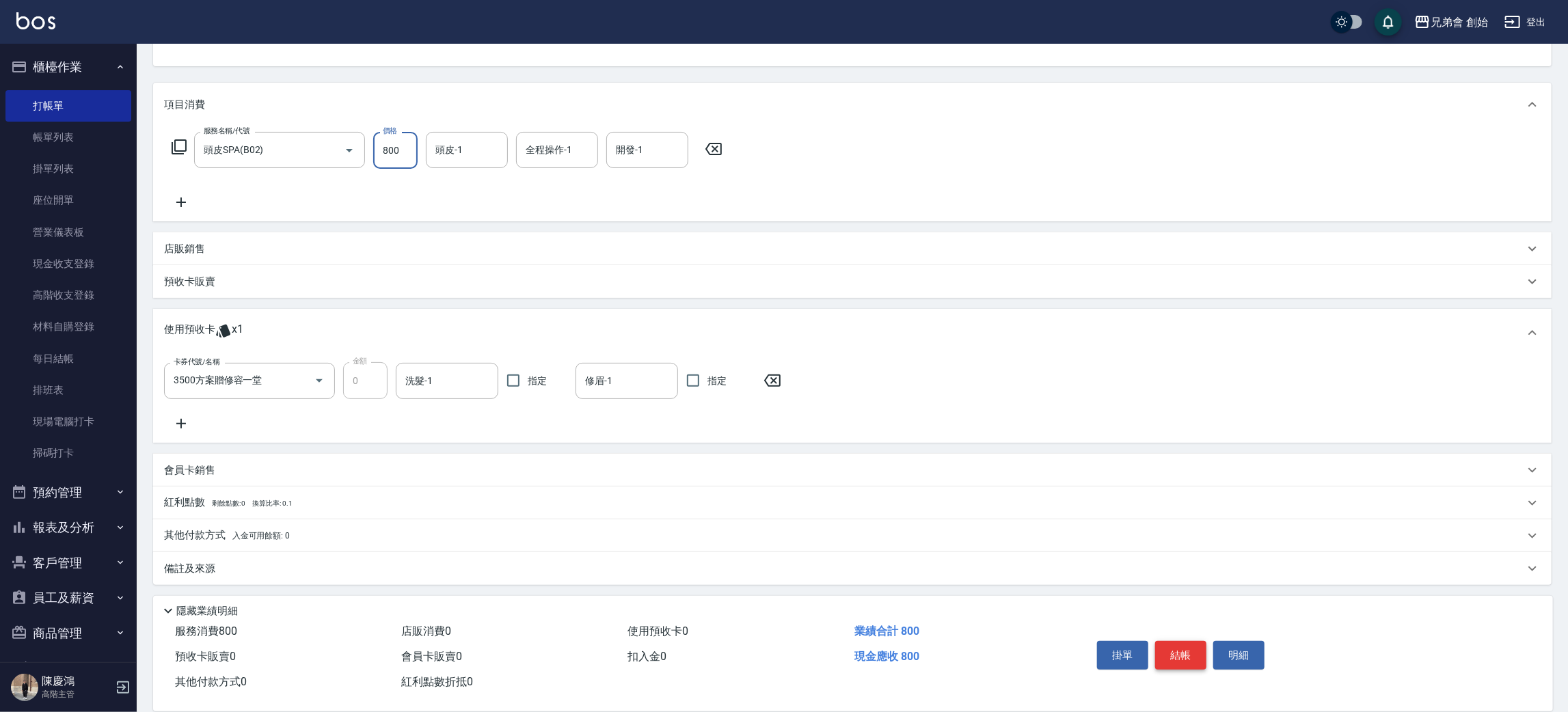
type input "800"
click at [1166, 654] on button "結帳" at bounding box center [1181, 655] width 51 height 29
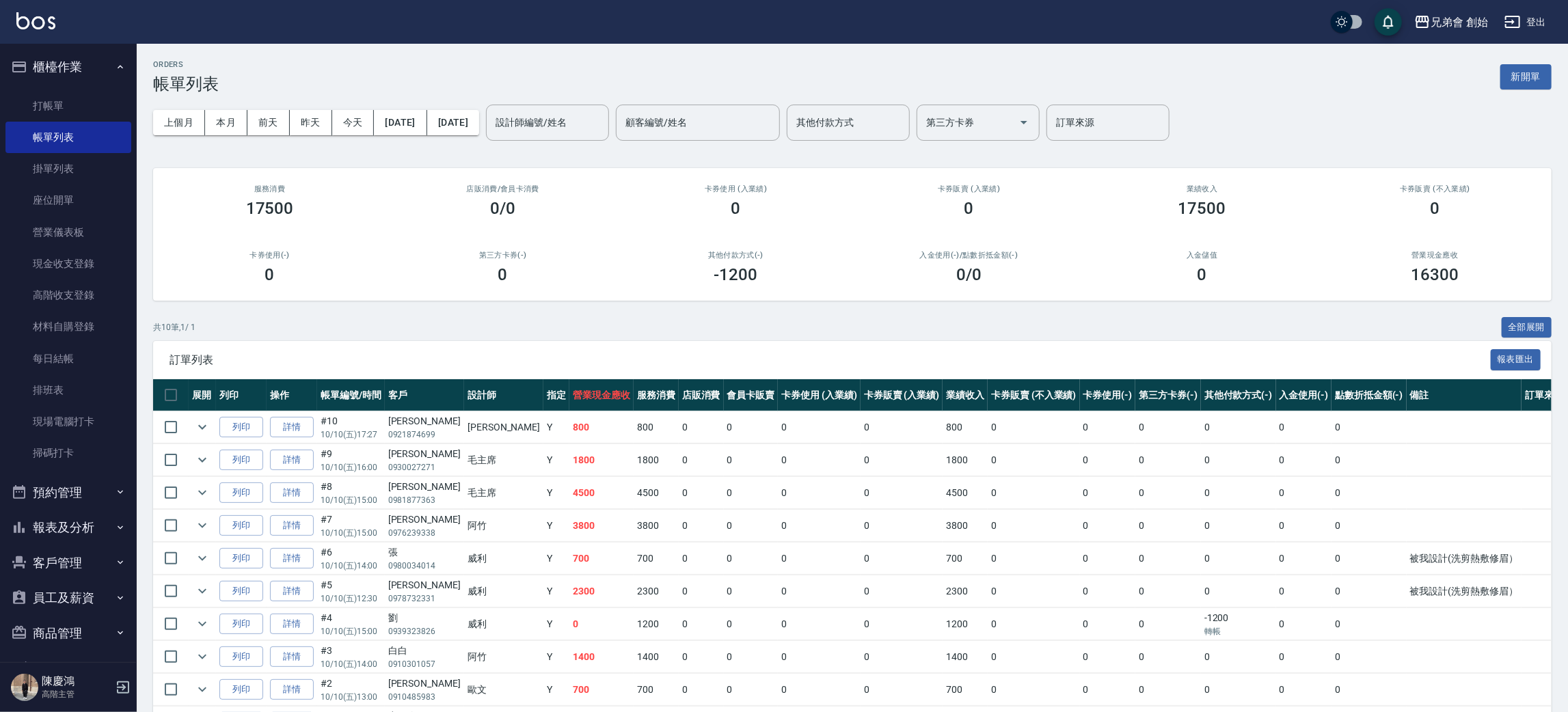
click at [358, 251] on h2 "卡券使用(-)" at bounding box center [269, 255] width 200 height 9
click at [54, 94] on link "打帳單" at bounding box center [68, 105] width 126 height 31
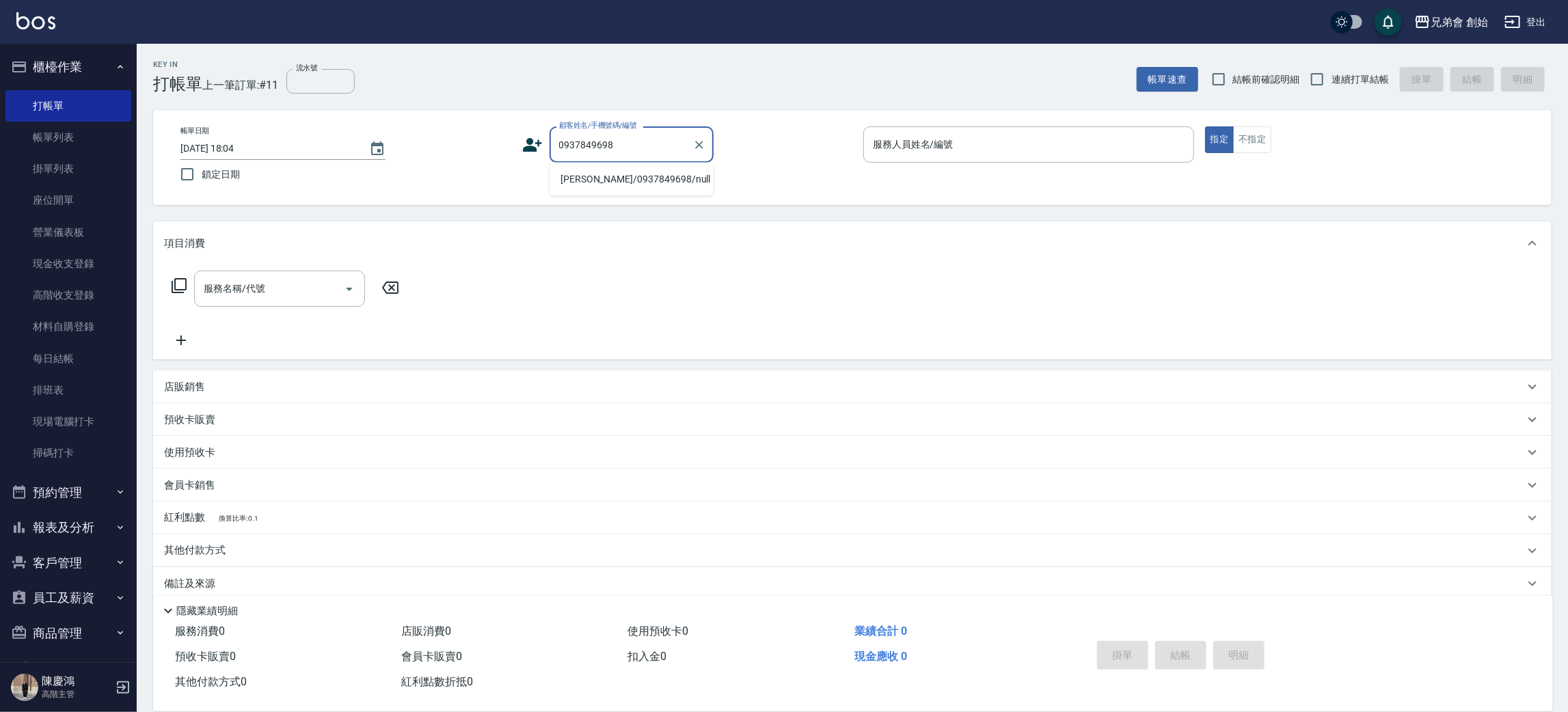
click at [601, 188] on li "徐瑋隆/0937849698/null" at bounding box center [631, 179] width 164 height 22
type input "徐瑋隆/0937849698/null"
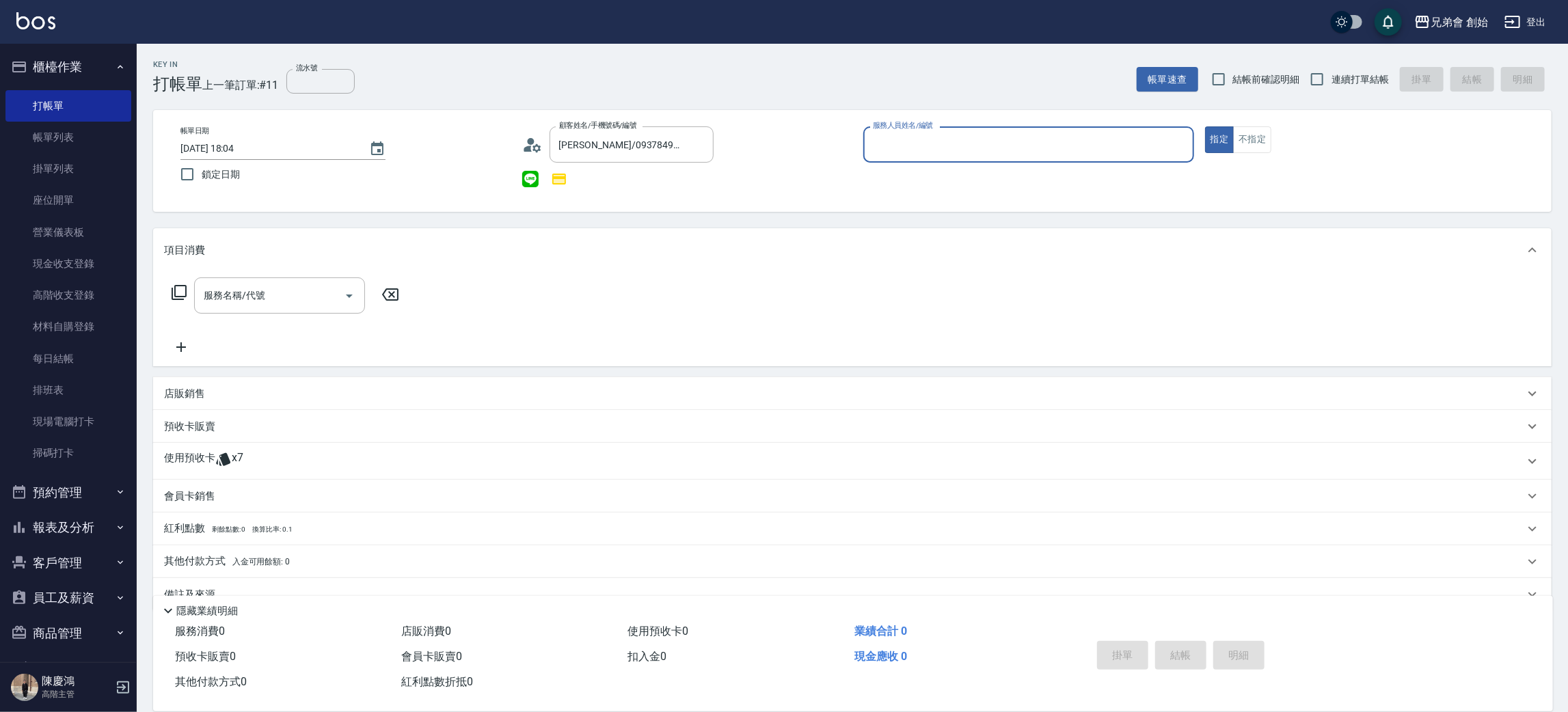
click at [929, 154] on input "服務人員姓名/編號" at bounding box center [1028, 144] width 318 height 24
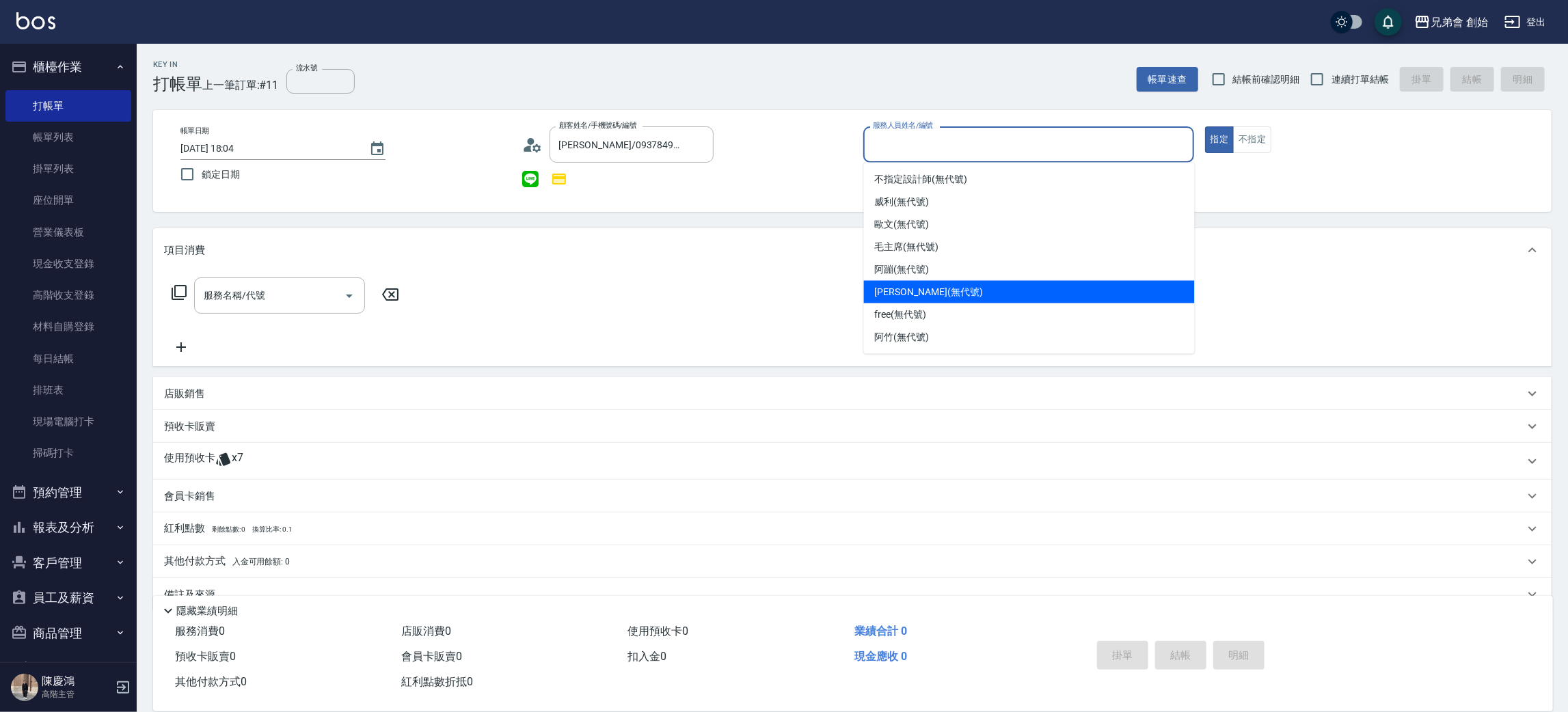
click at [922, 286] on span "潘潘 (無代號)" at bounding box center [929, 292] width 108 height 14
type input "[PERSON_NAME](無代號)"
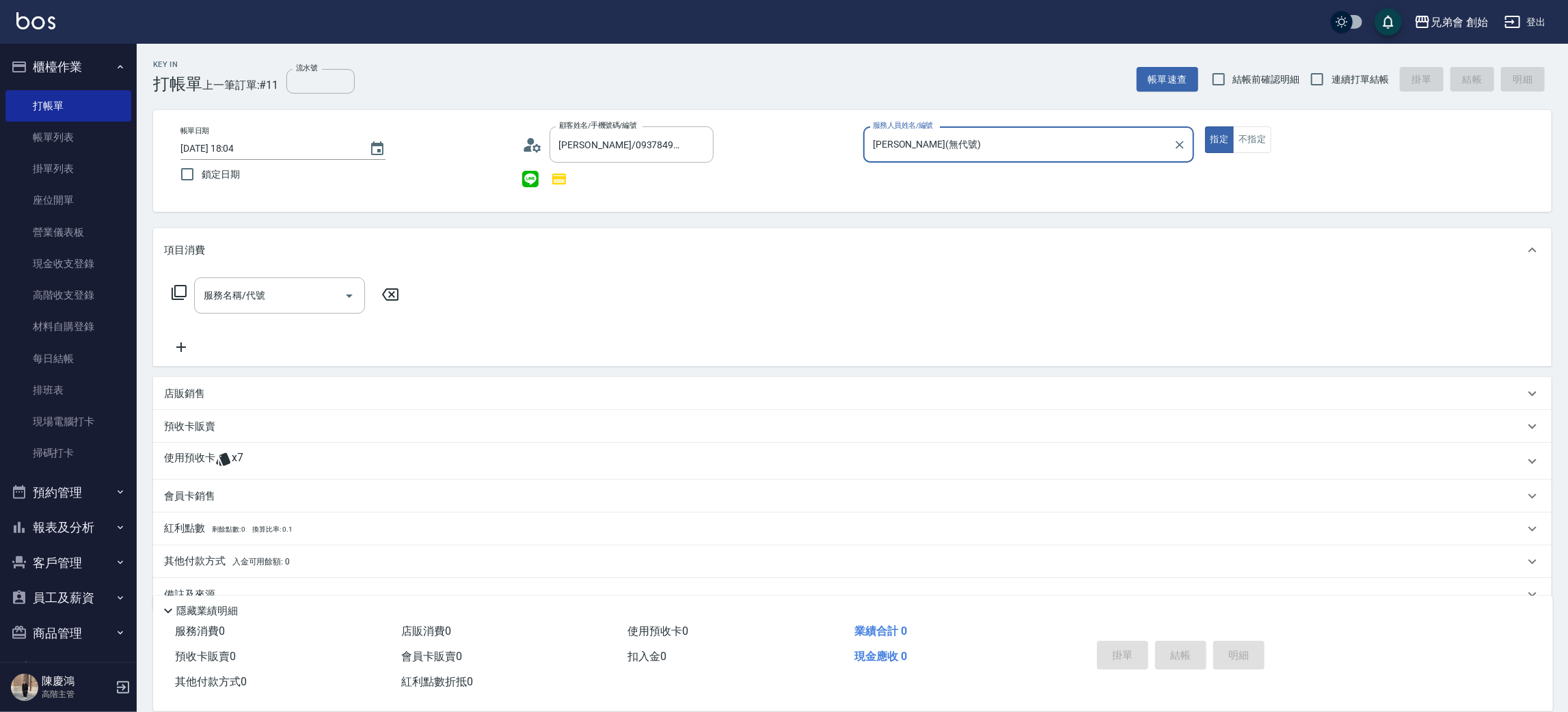
click at [196, 447] on div "使用預收卡 x7" at bounding box center [852, 461] width 1398 height 37
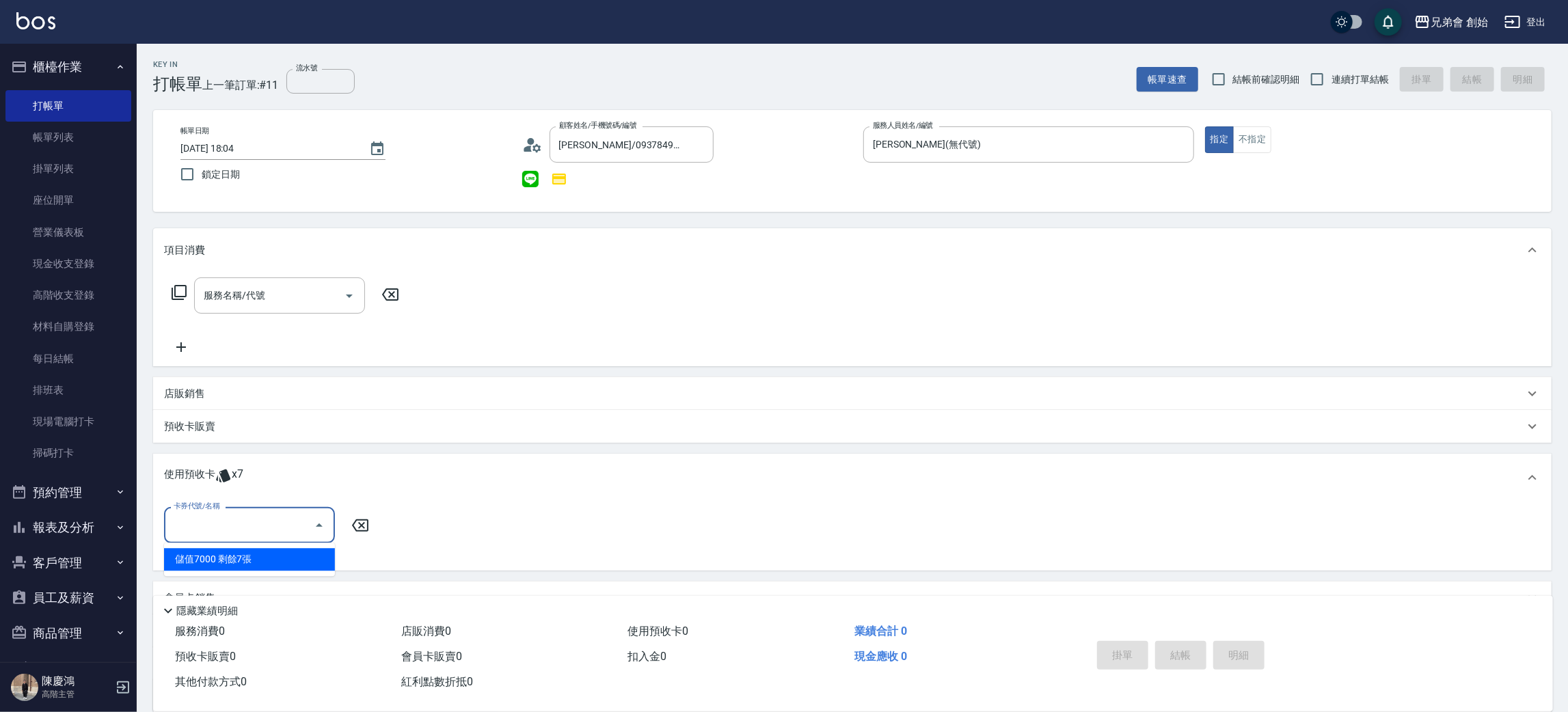
click at [219, 515] on input "卡券代號/名稱" at bounding box center [240, 525] width 138 height 24
click at [227, 570] on div "儲值7000 剩餘7張" at bounding box center [249, 559] width 171 height 22
type input "儲值7000"
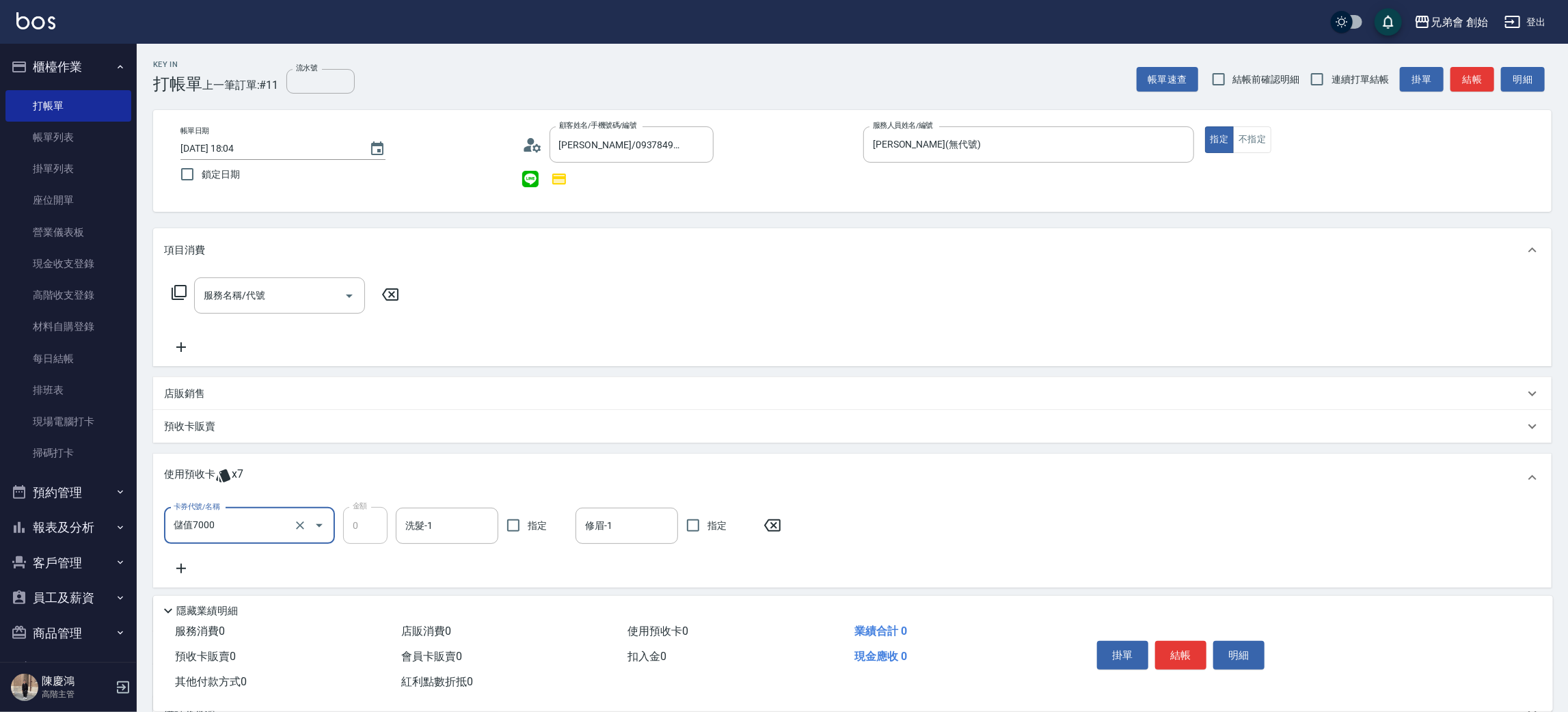
scroll to position [102, 0]
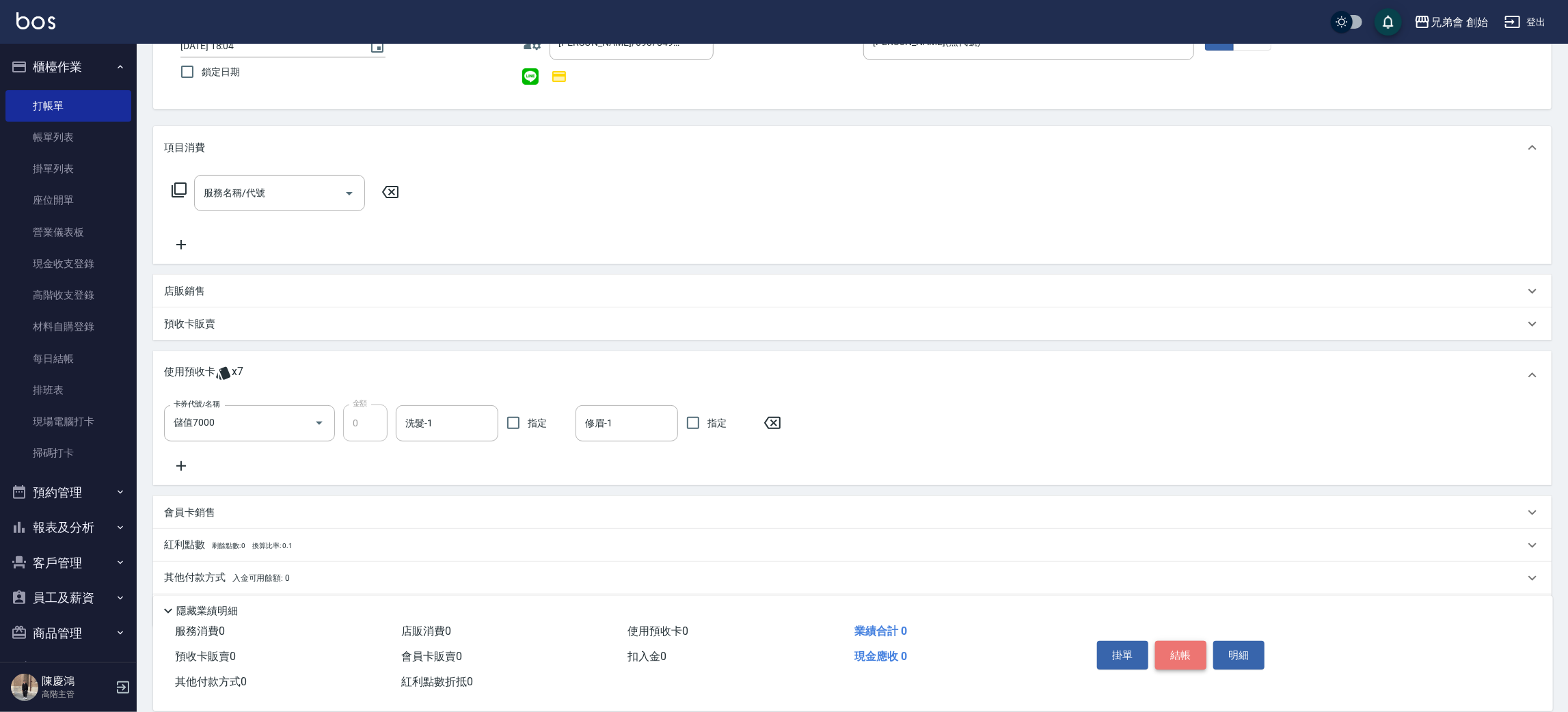
click at [1180, 654] on button "結帳" at bounding box center [1181, 655] width 51 height 29
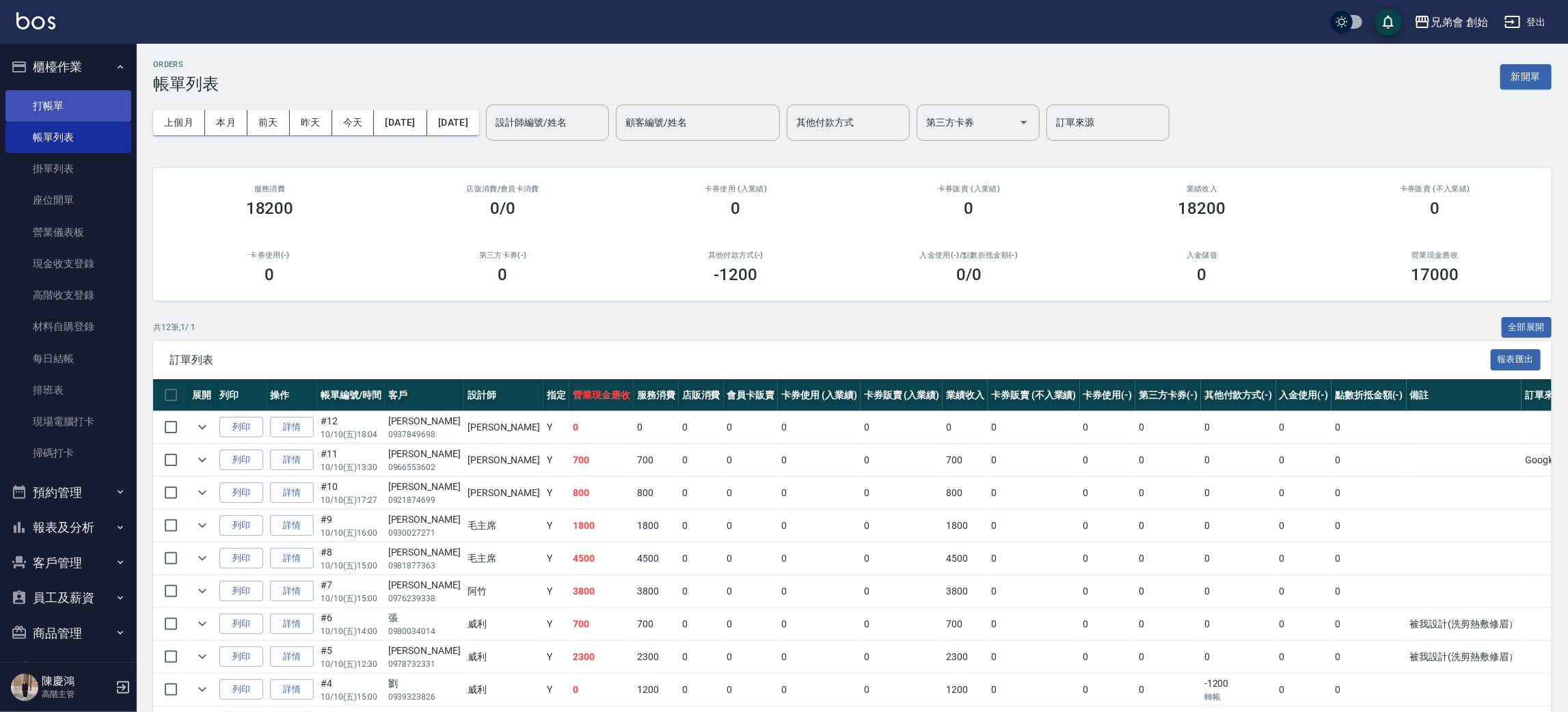
click at [65, 110] on link "打帳單" at bounding box center [68, 105] width 126 height 31
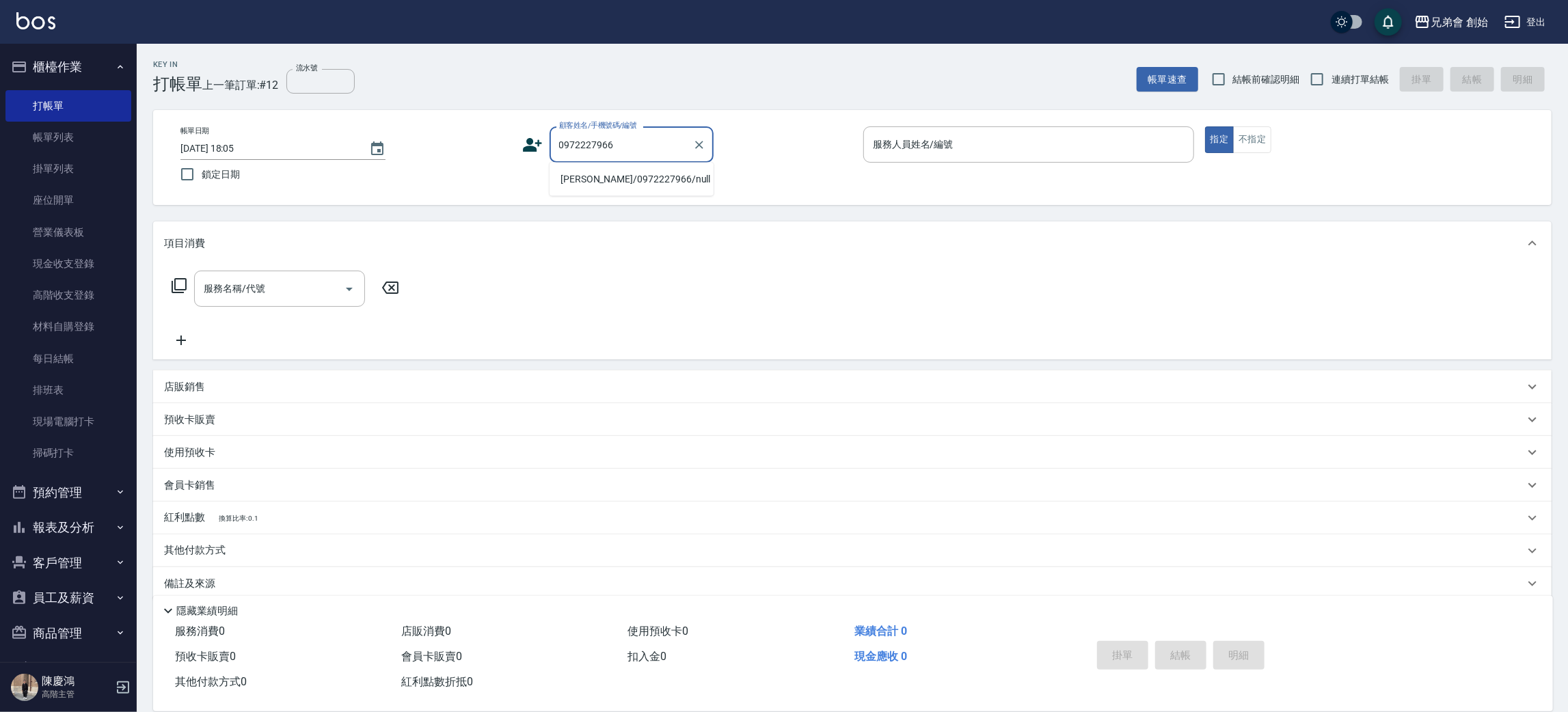
click at [616, 175] on li "陳俊樺/0972227966/null" at bounding box center [631, 179] width 164 height 22
type input "陳俊樺/0972227966/null"
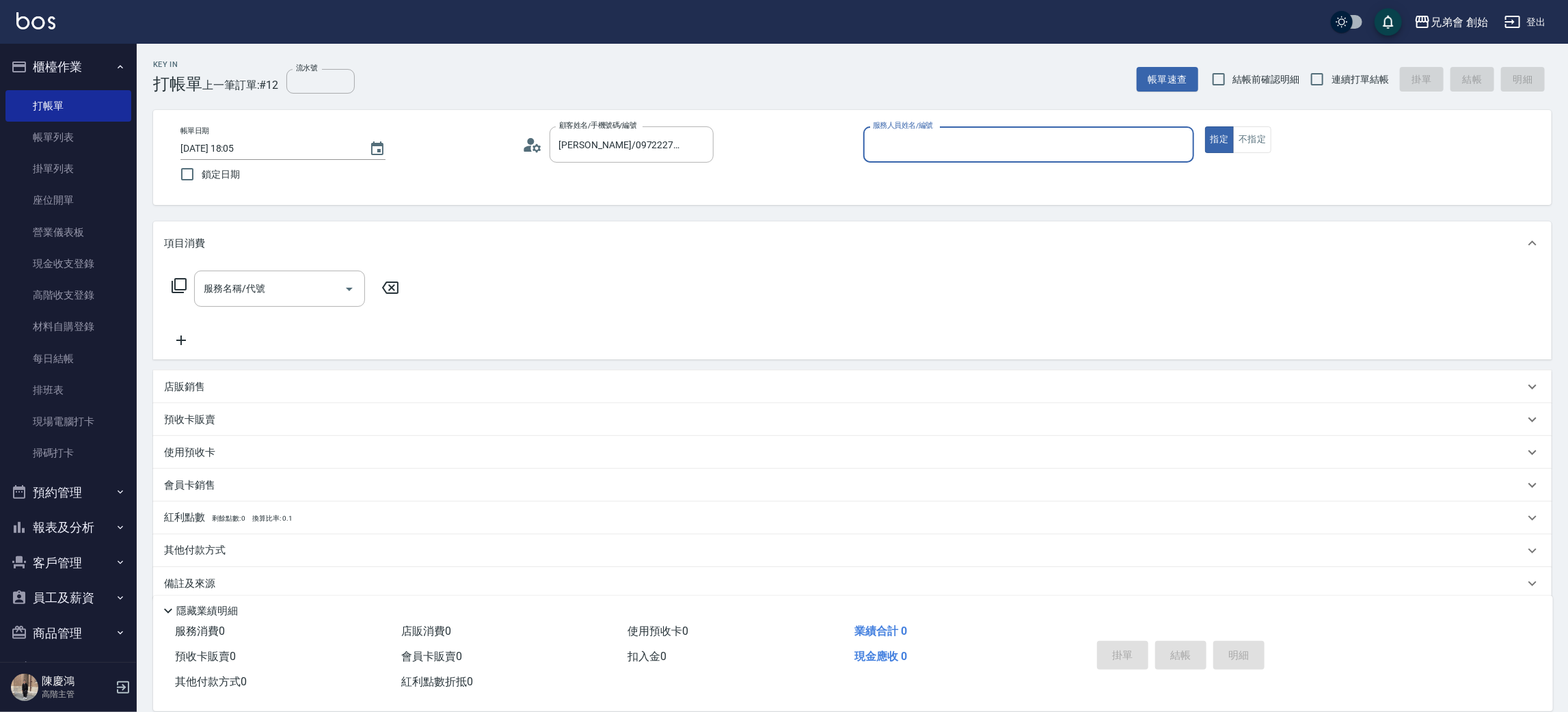
type input "[PERSON_NAME](無代號)"
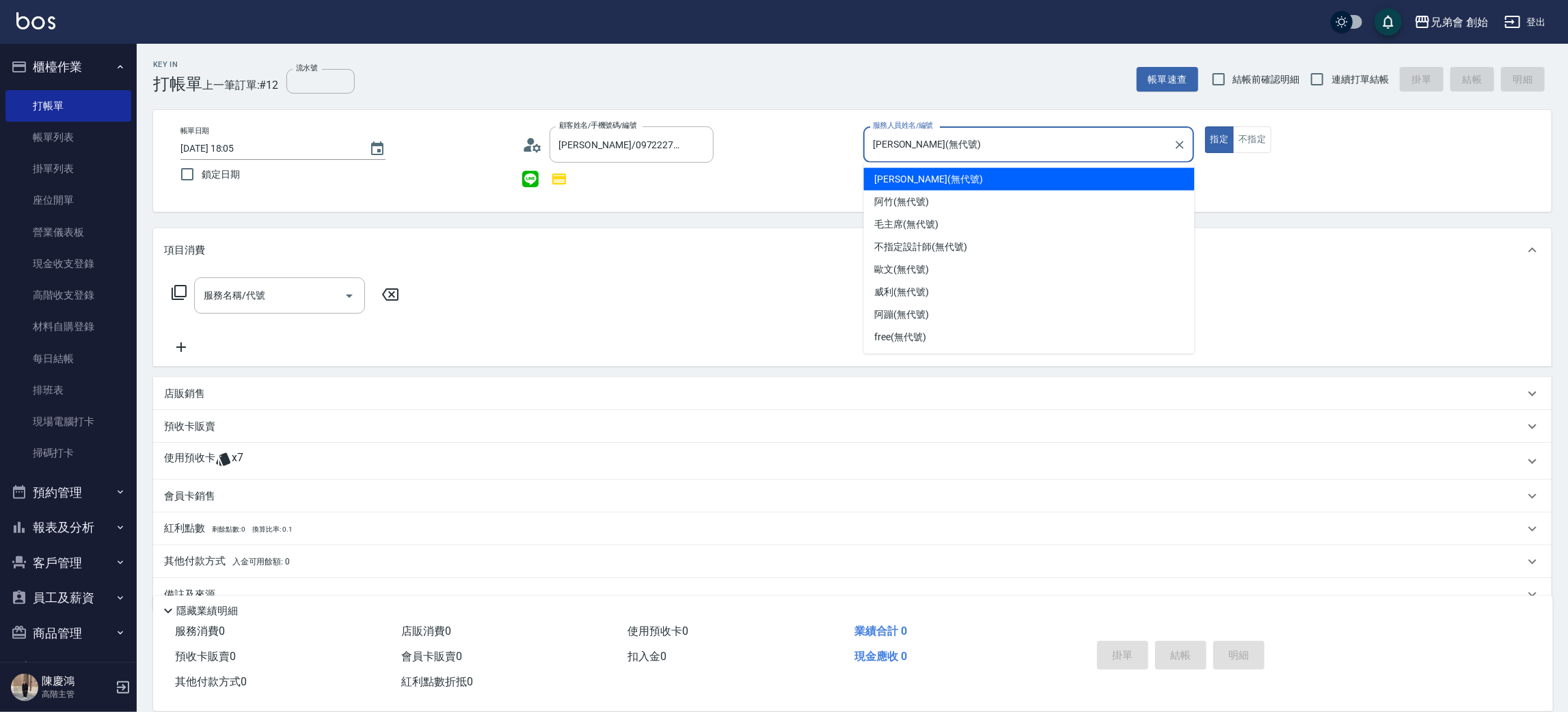
click at [923, 139] on input "[PERSON_NAME](無代號)" at bounding box center [1018, 144] width 298 height 24
click at [227, 466] on icon at bounding box center [222, 460] width 14 height 13
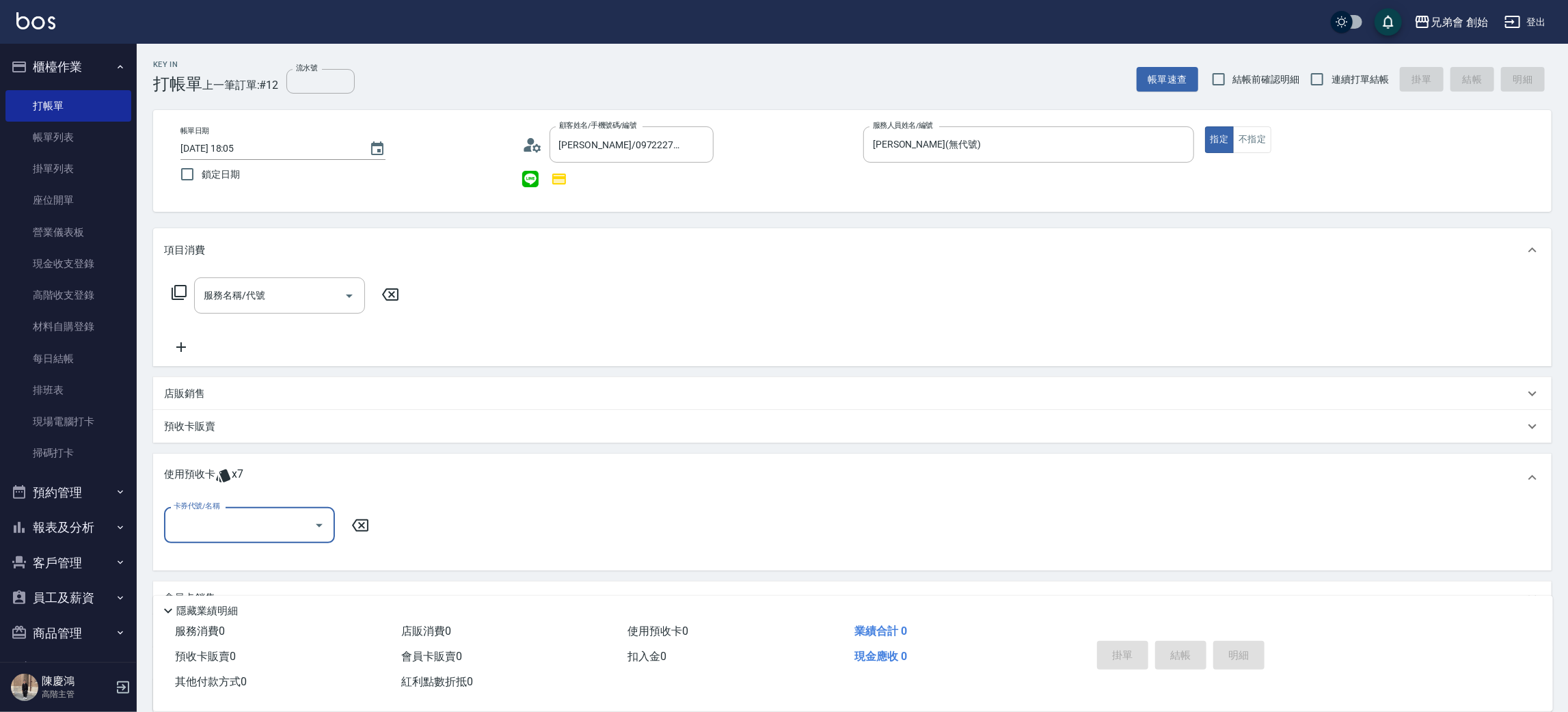
click at [242, 519] on input "卡券代號/名稱" at bounding box center [240, 525] width 138 height 24
click at [231, 556] on div "儲值7000 剩餘7張" at bounding box center [249, 559] width 171 height 22
type input "儲值7000"
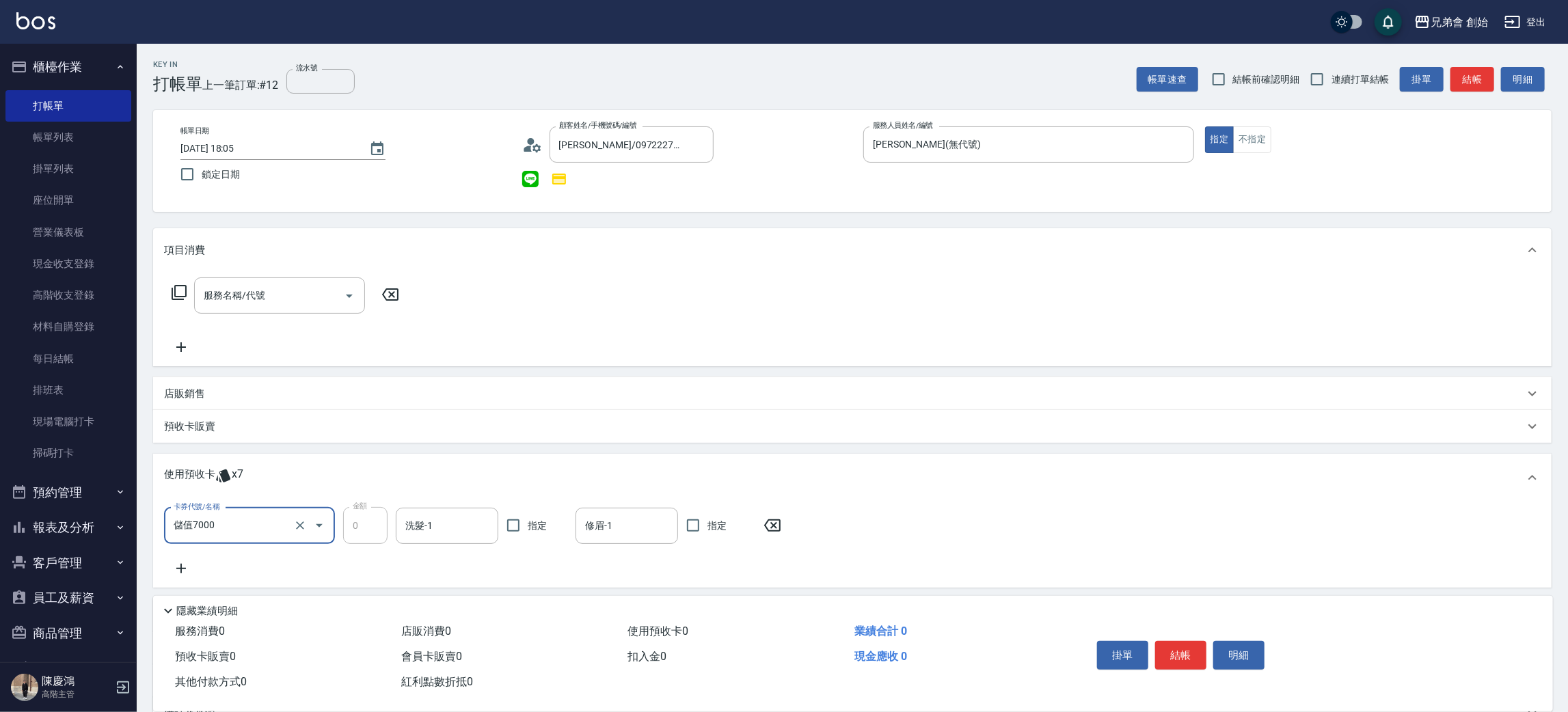
scroll to position [145, 0]
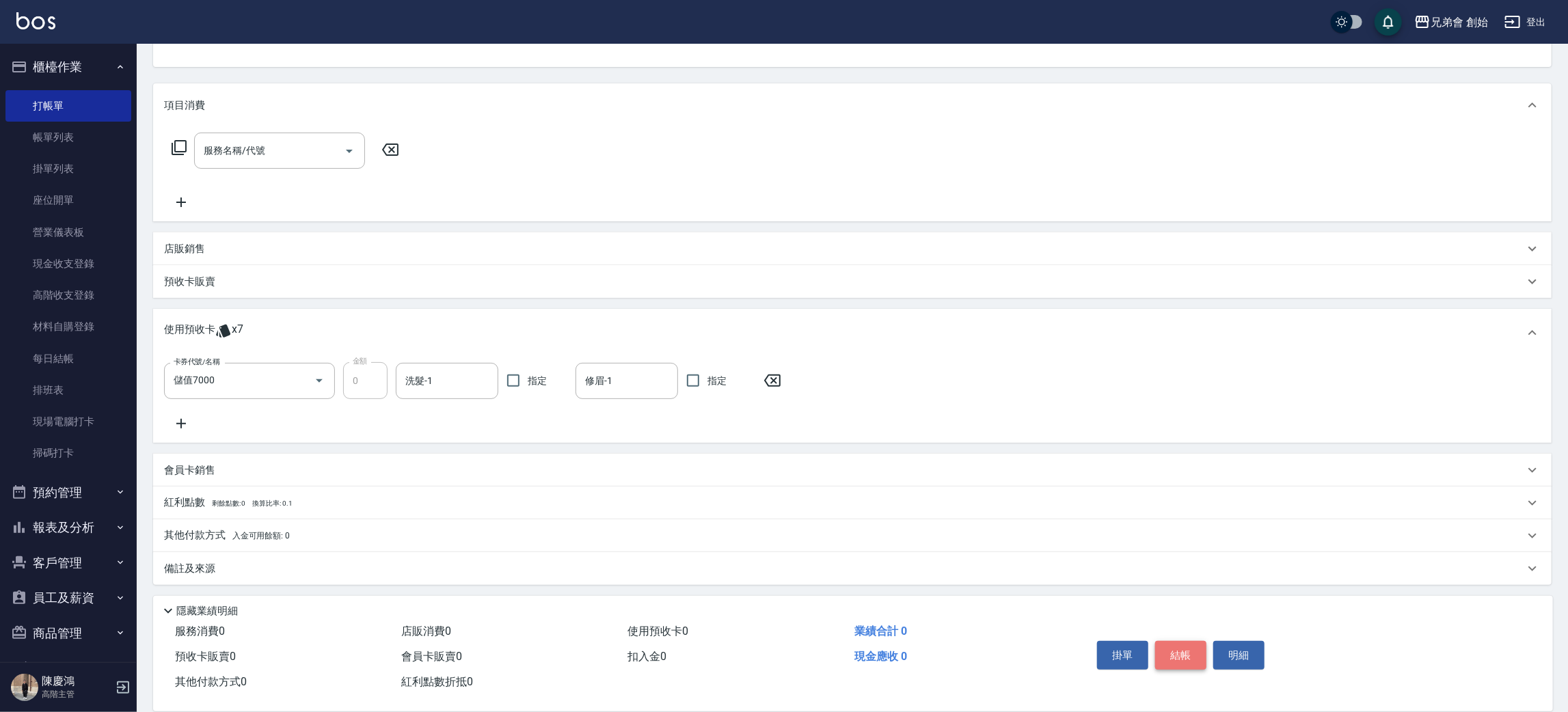
click at [1175, 653] on button "結帳" at bounding box center [1181, 655] width 51 height 29
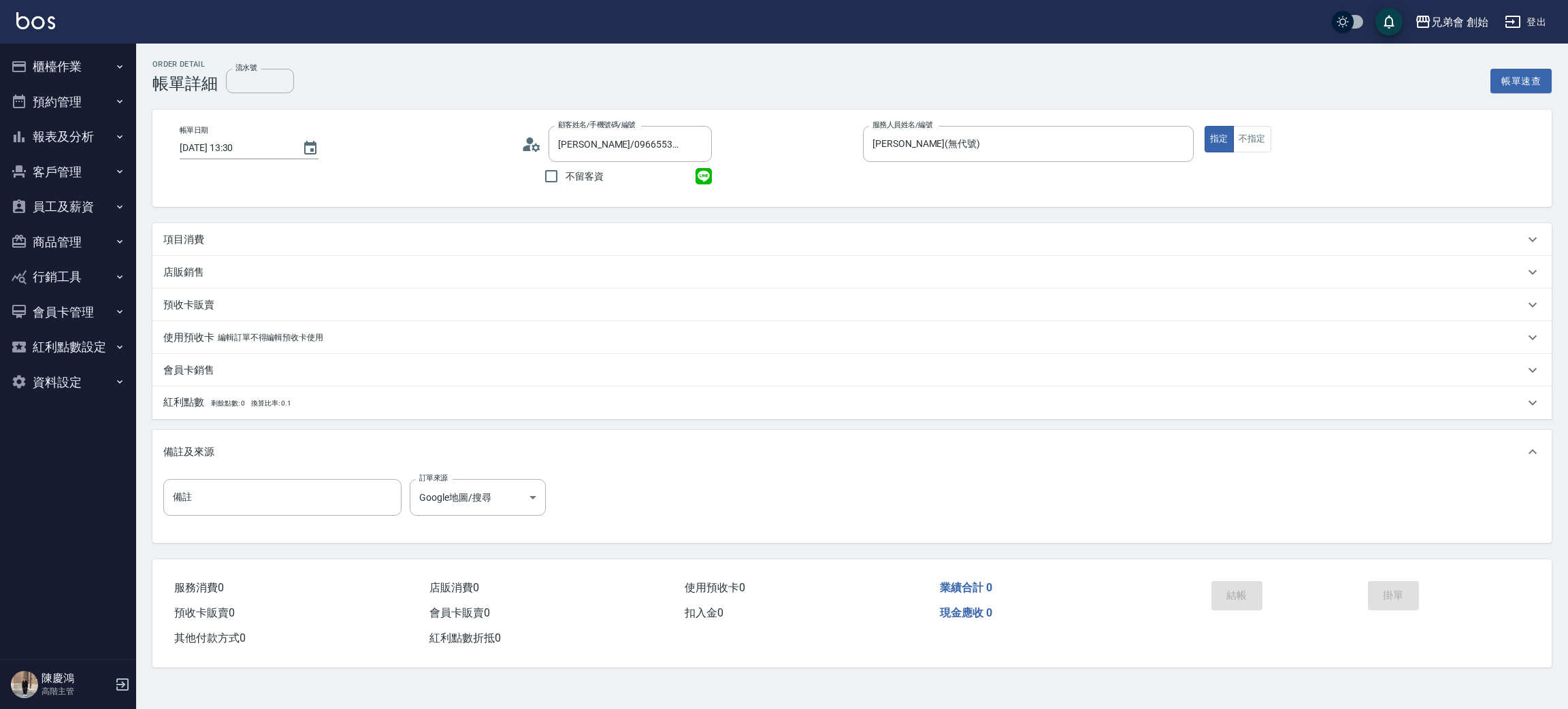
click at [231, 241] on div "項目消費" at bounding box center [843, 240] width 1361 height 14
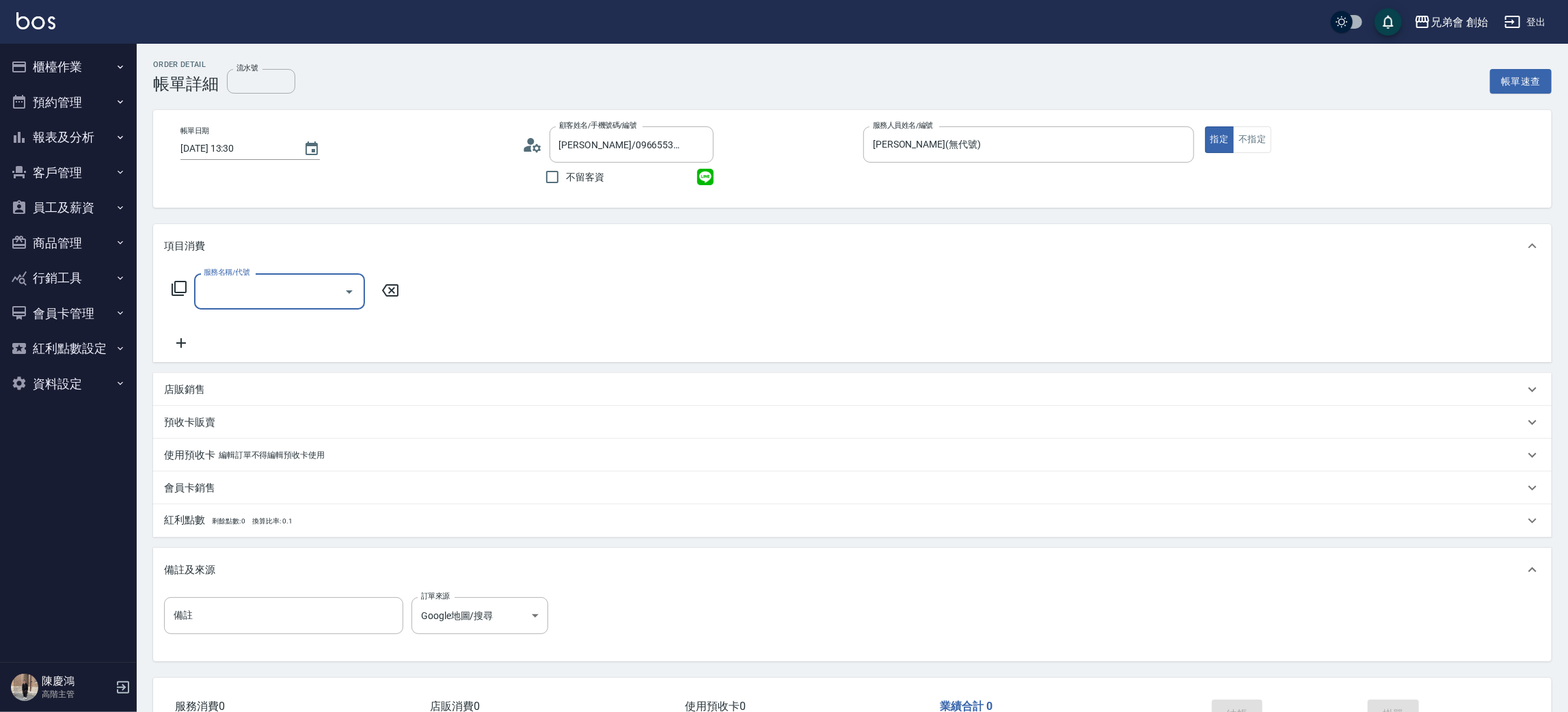
click at [277, 294] on input "服務名稱/代號" at bounding box center [269, 291] width 138 height 24
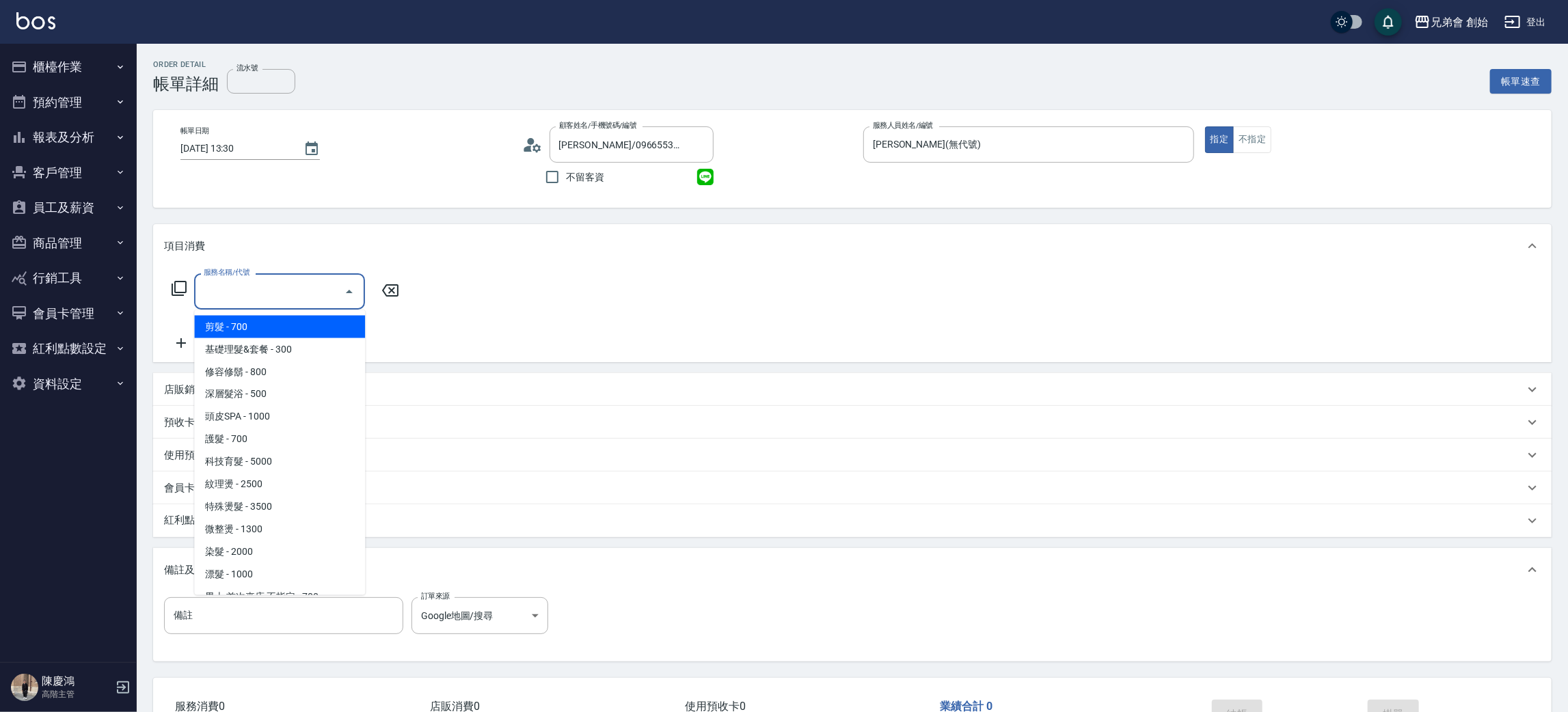
click at [241, 322] on span "剪髮 - 700" at bounding box center [279, 326] width 171 height 22
type input "剪髮(A01)"
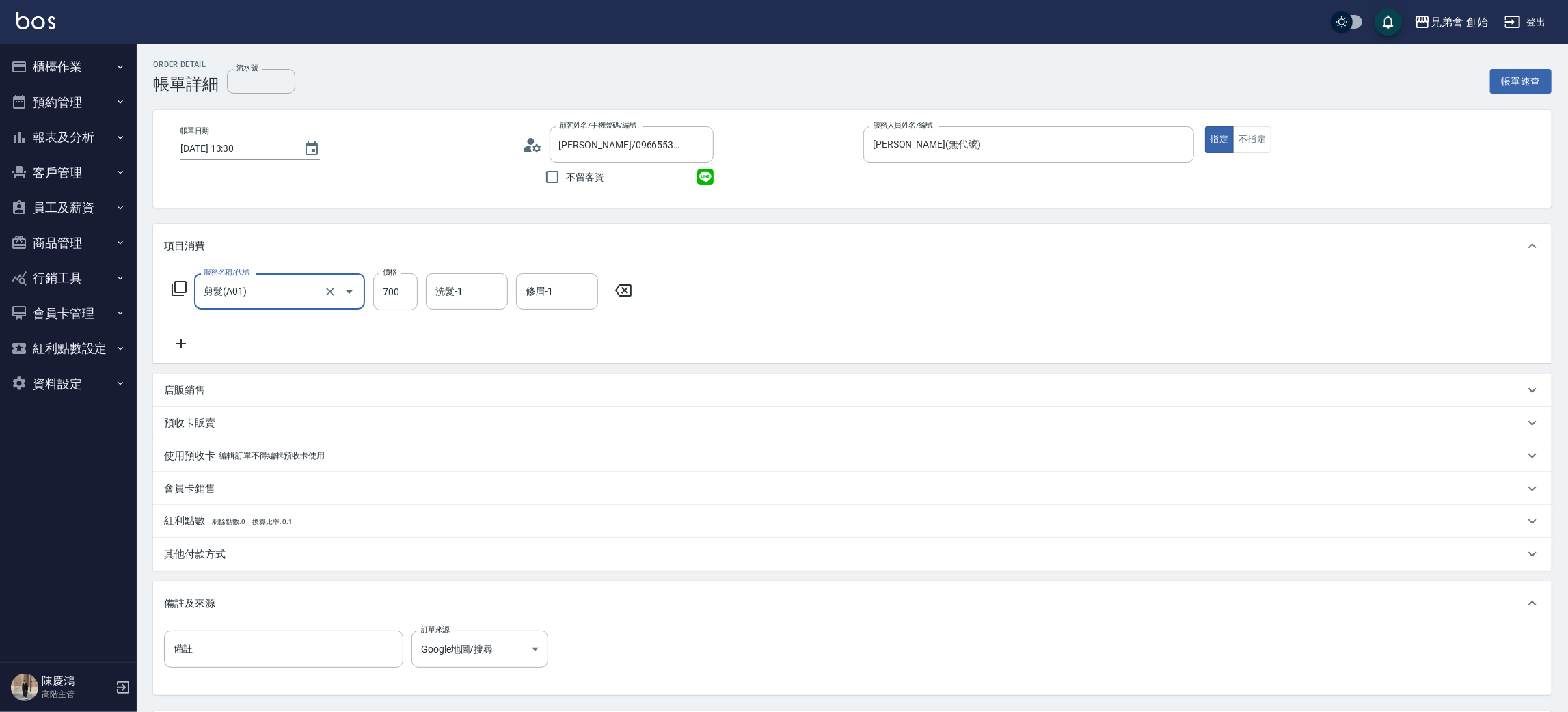
scroll to position [102, 0]
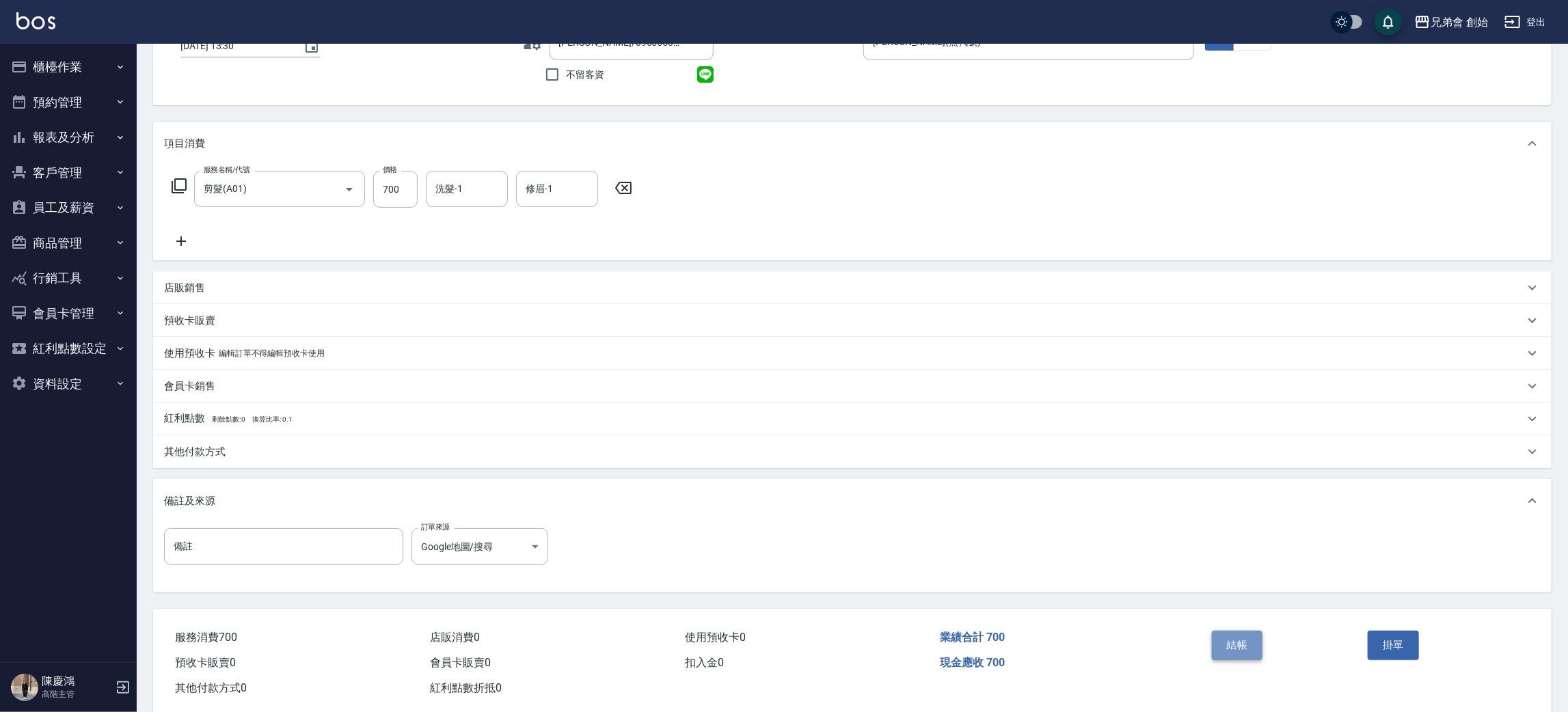
click at [1249, 641] on button "結帳" at bounding box center [1237, 645] width 51 height 29
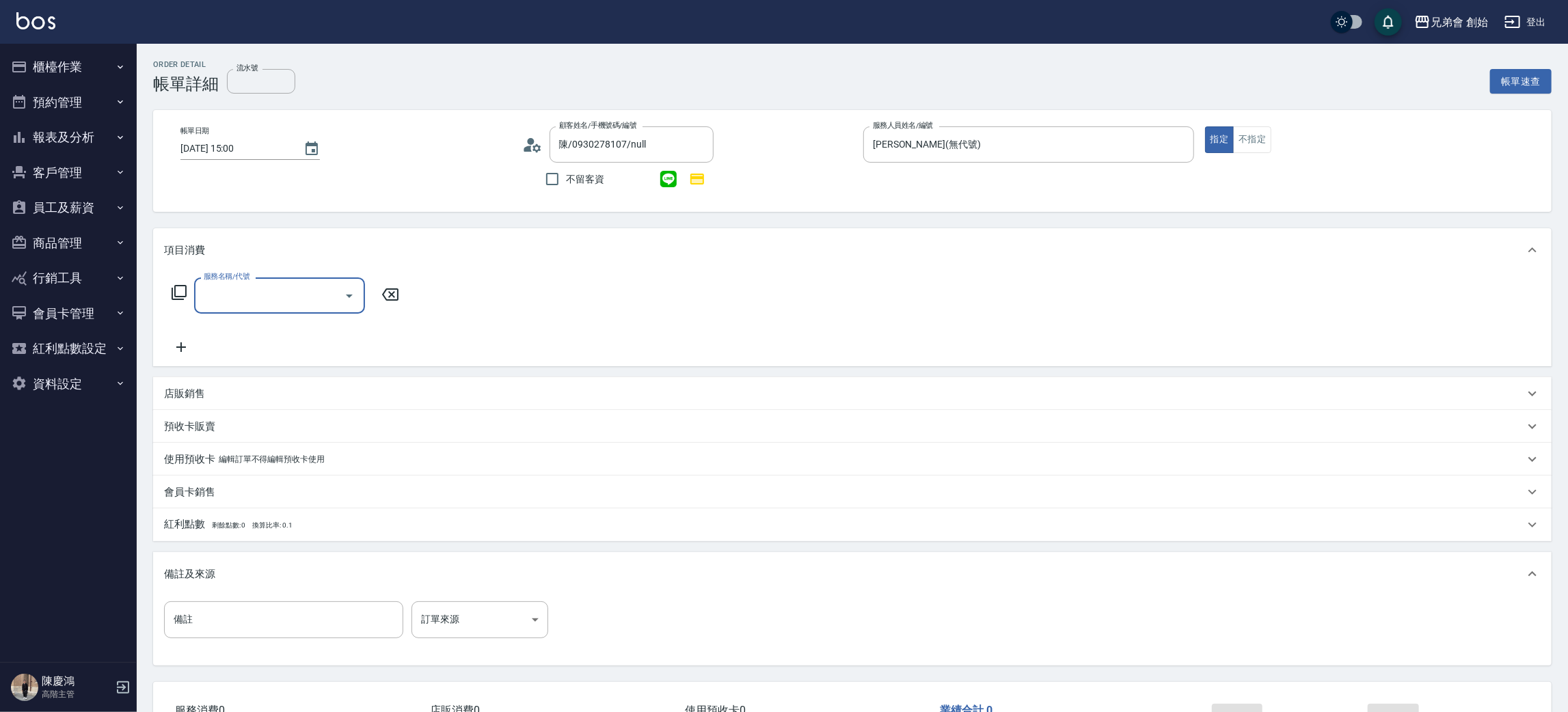
click at [231, 301] on input "服務名稱/代號" at bounding box center [269, 295] width 138 height 24
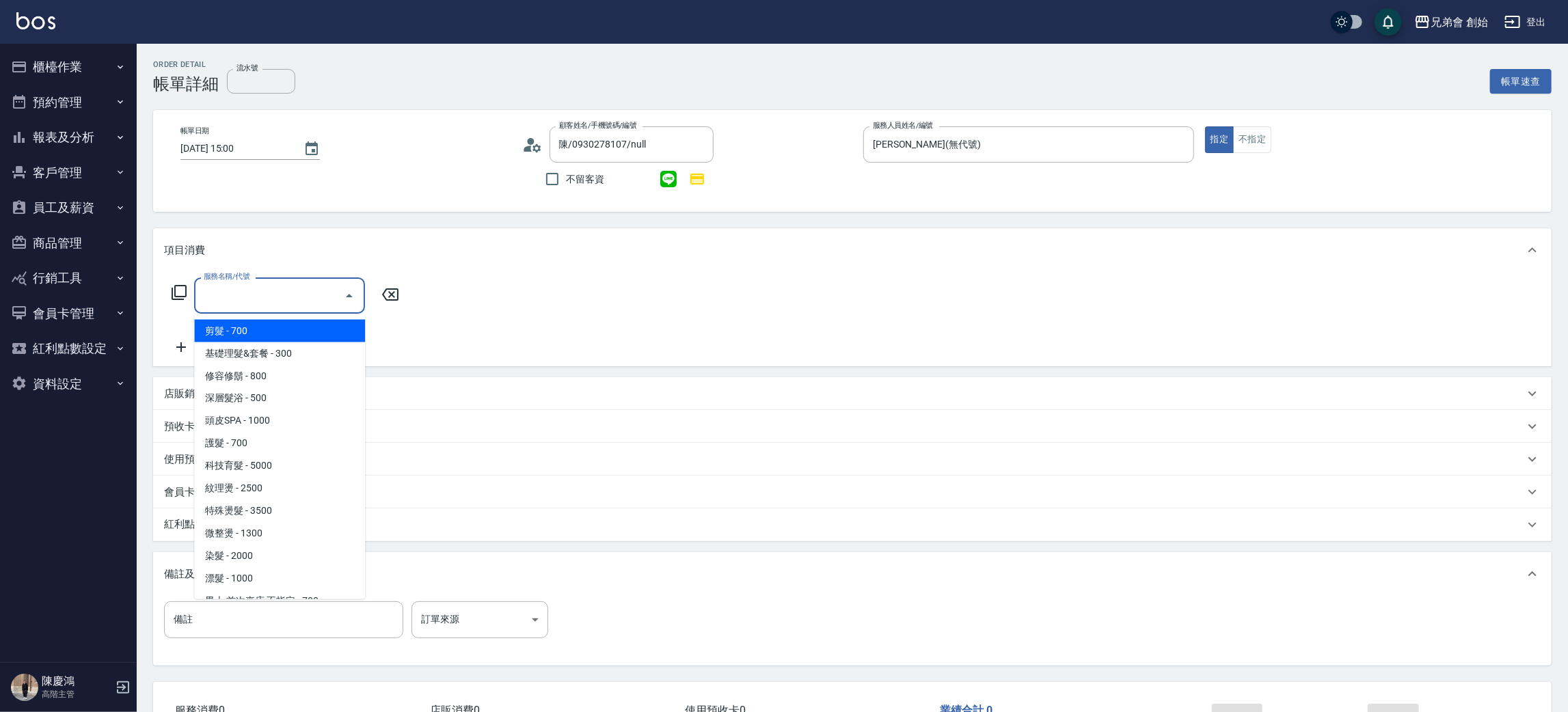
drag, startPoint x: 219, startPoint y: 330, endPoint x: 232, endPoint y: 330, distance: 13.0
click at [220, 330] on span "剪髮 - 700" at bounding box center [279, 330] width 171 height 22
type input "剪髮(A01)"
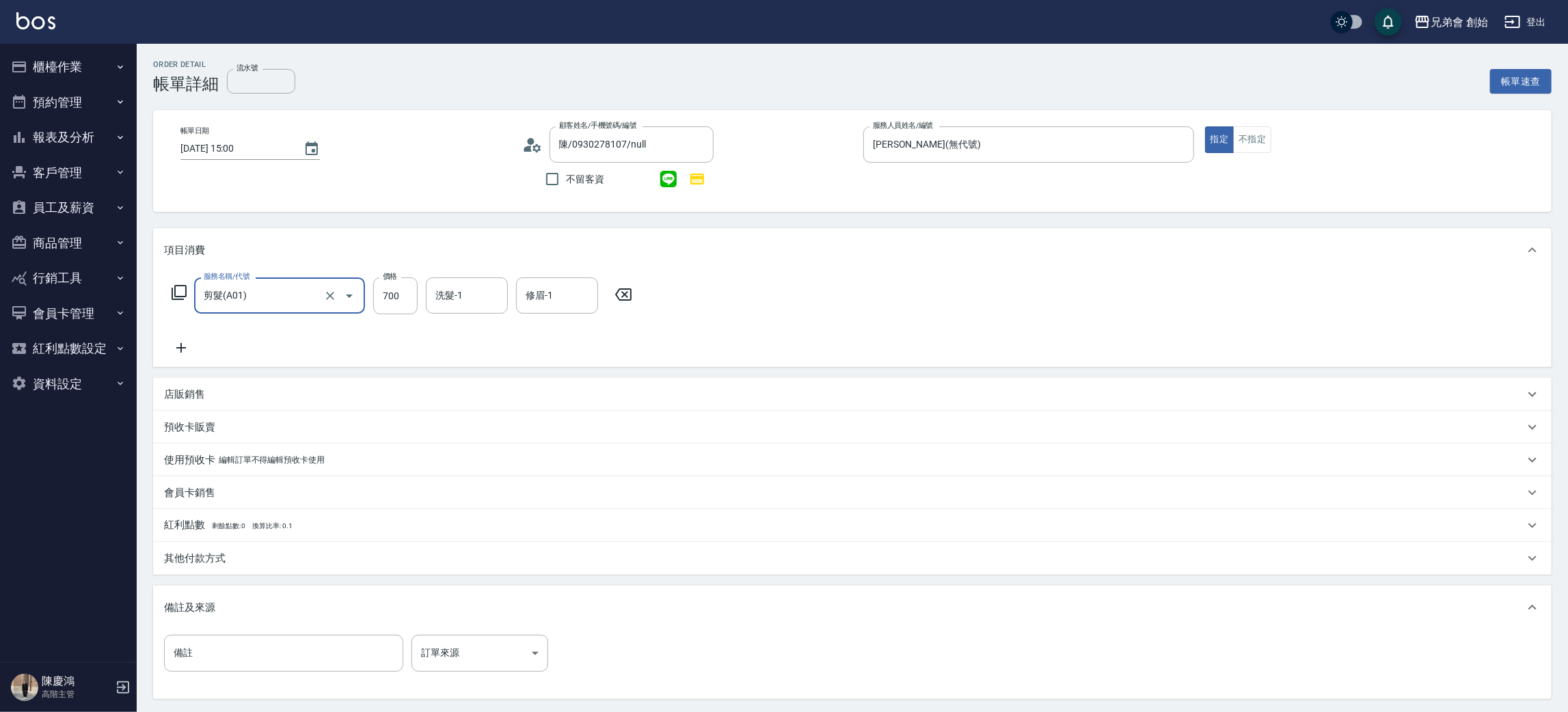
scroll to position [102, 0]
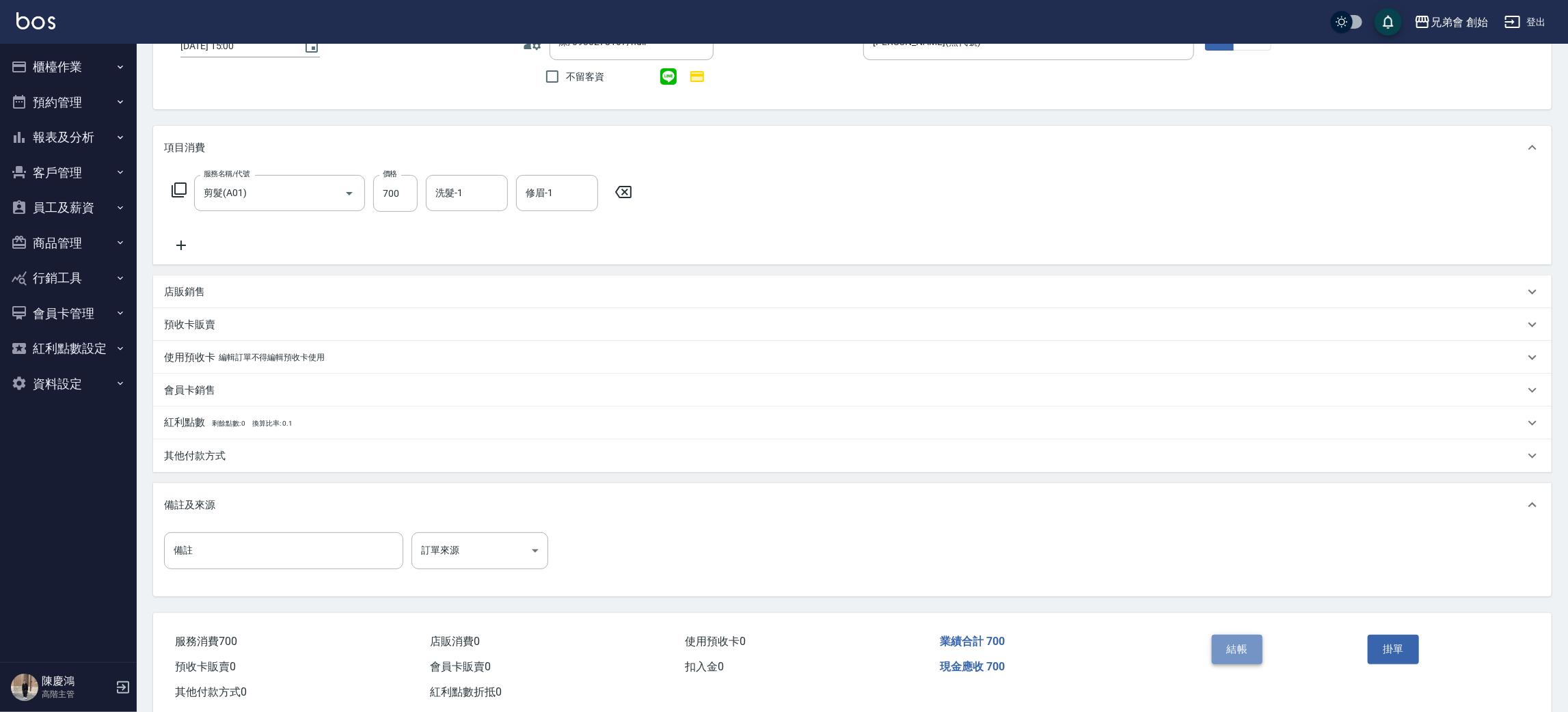
click at [1229, 643] on button "結帳" at bounding box center [1237, 649] width 51 height 29
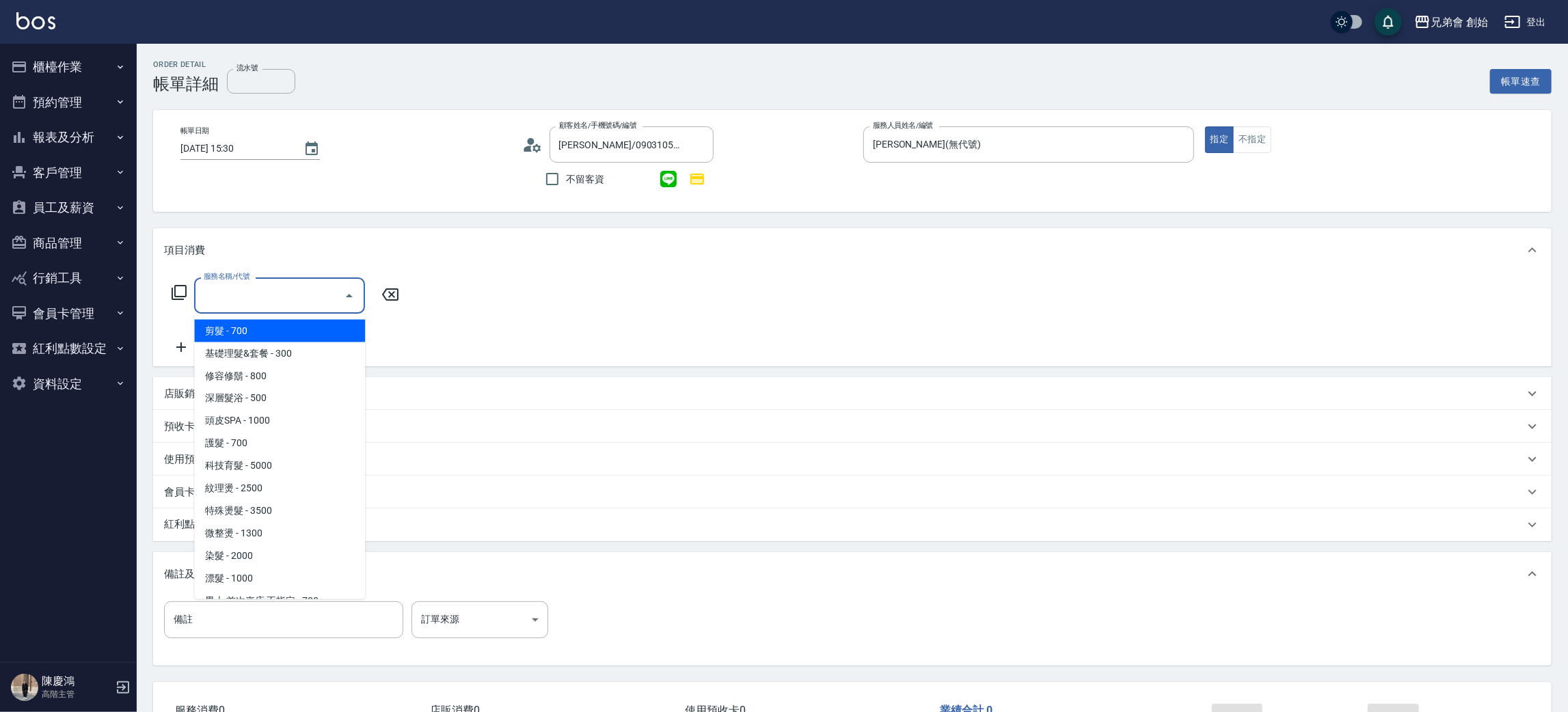
click at [234, 336] on span "剪髮 - 700" at bounding box center [279, 330] width 171 height 22
type input "剪髮(A01)"
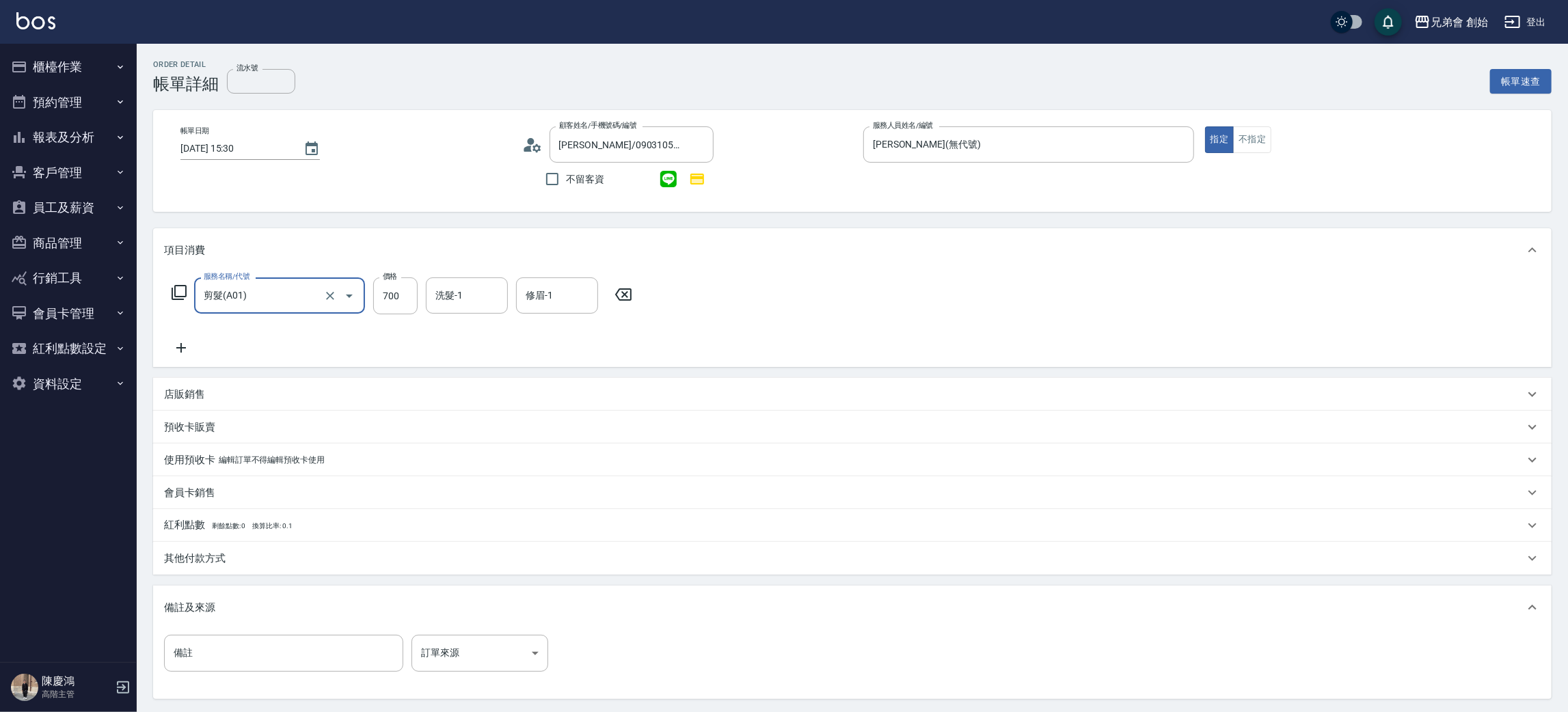
scroll to position [132, 0]
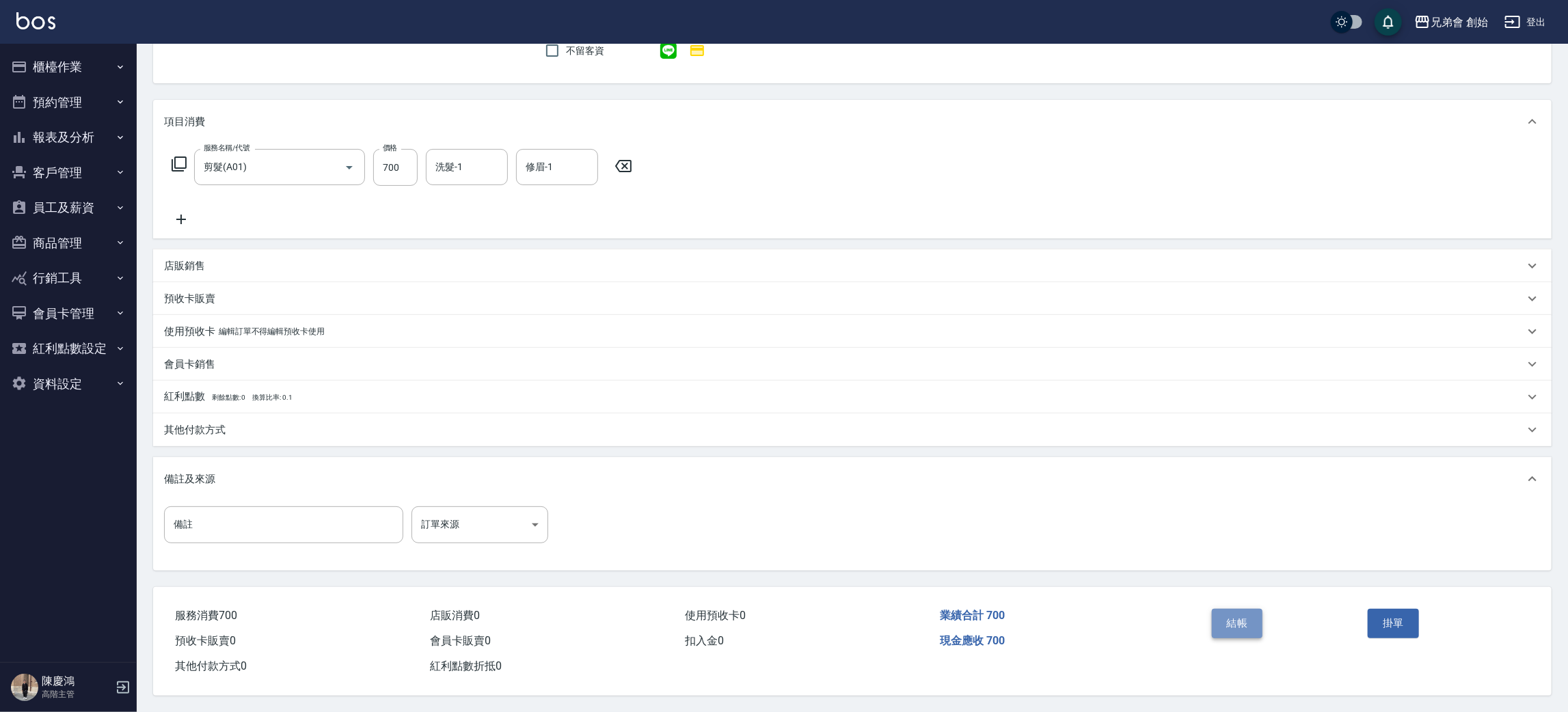
click at [1242, 616] on button "結帳" at bounding box center [1237, 623] width 51 height 29
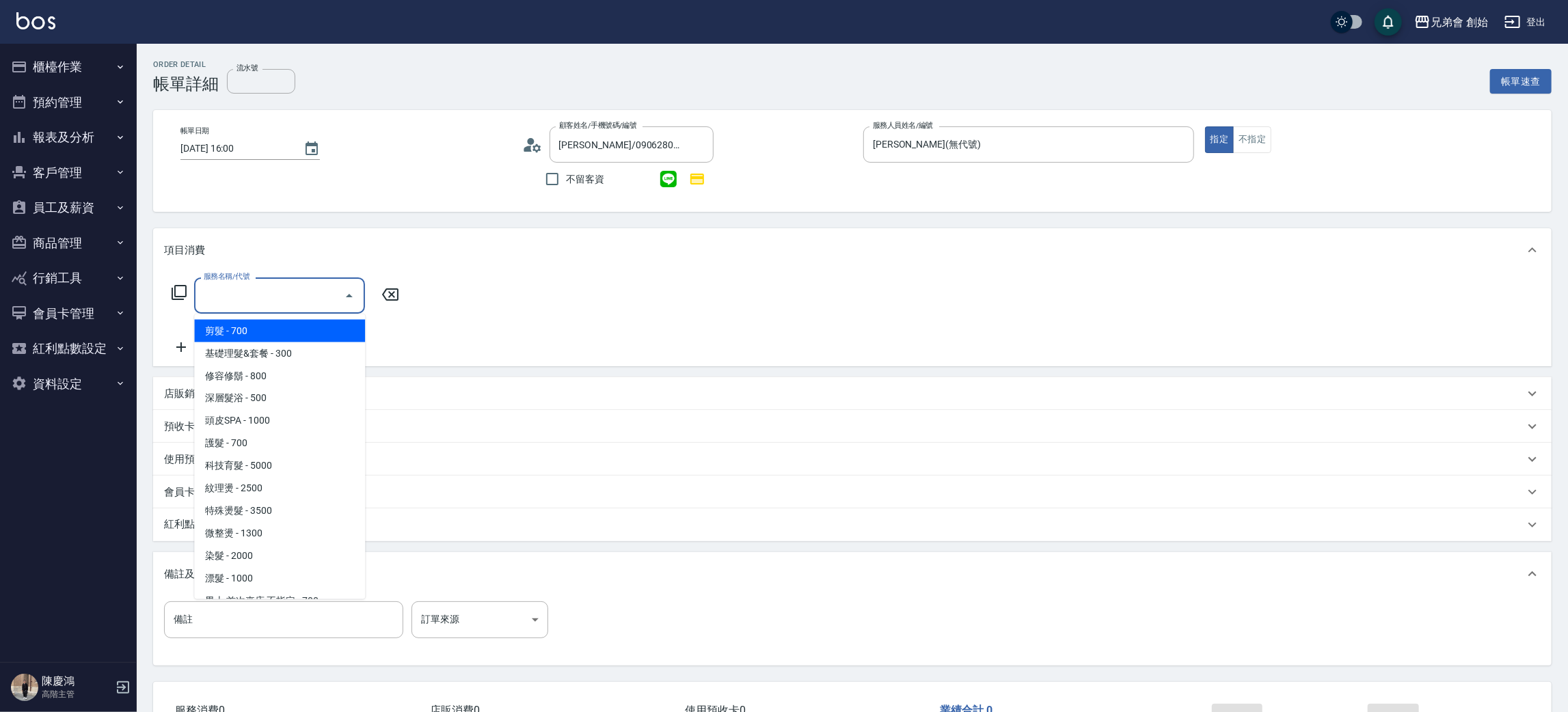
click at [238, 330] on span "剪髮 - 700" at bounding box center [279, 330] width 171 height 22
type input "剪髮(A01)"
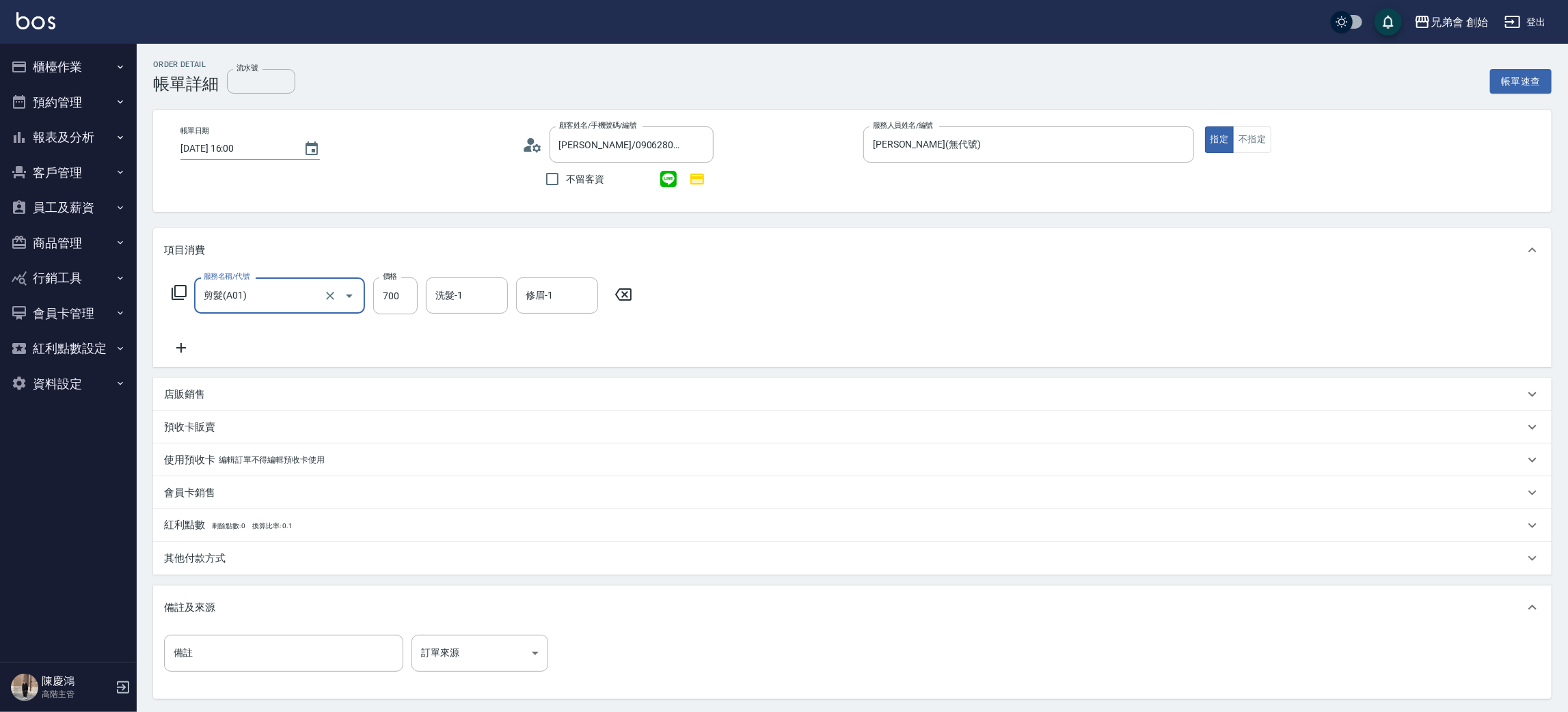
scroll to position [102, 0]
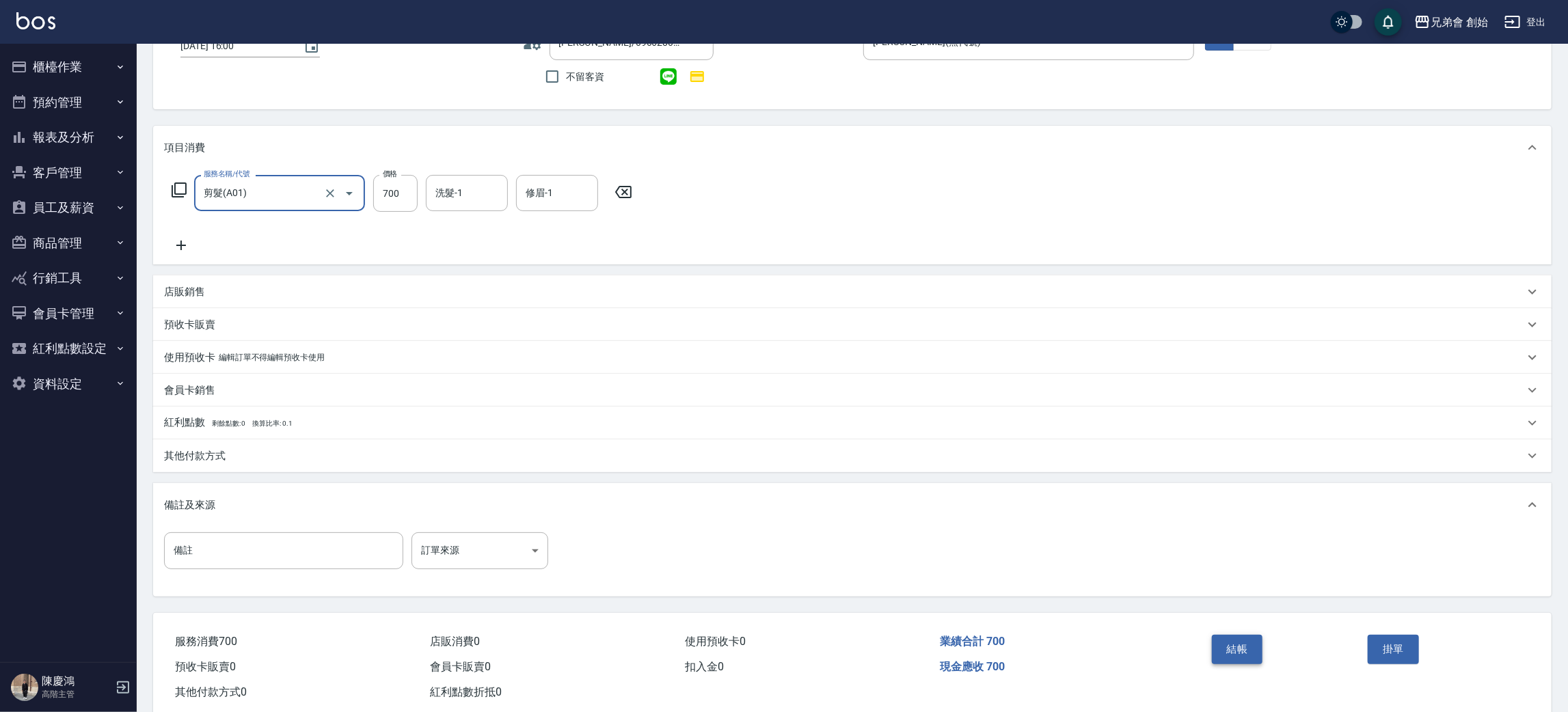
click at [1246, 644] on button "結帳" at bounding box center [1237, 649] width 51 height 29
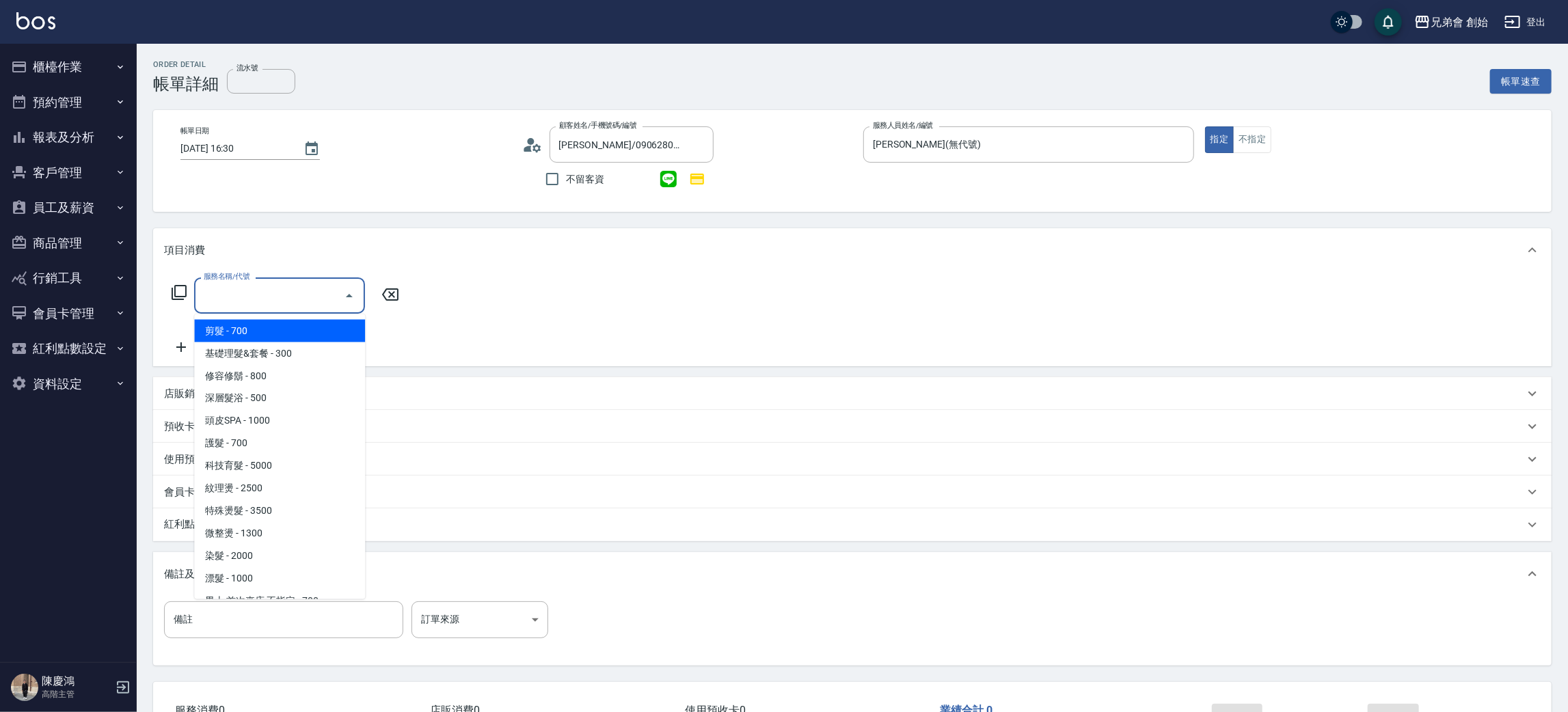
click at [253, 335] on span "剪髮 - 700" at bounding box center [279, 330] width 171 height 22
type input "剪髮(A01)"
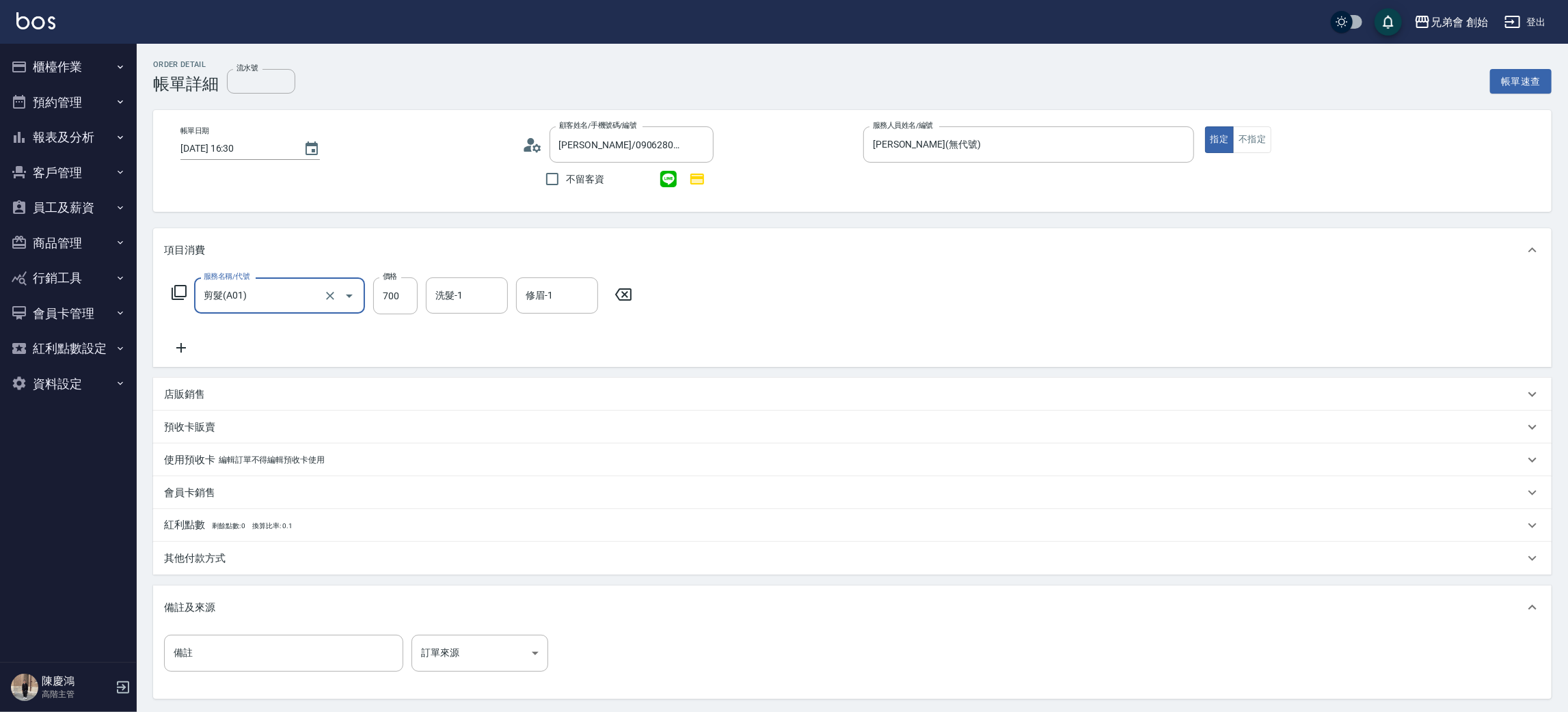
scroll to position [132, 0]
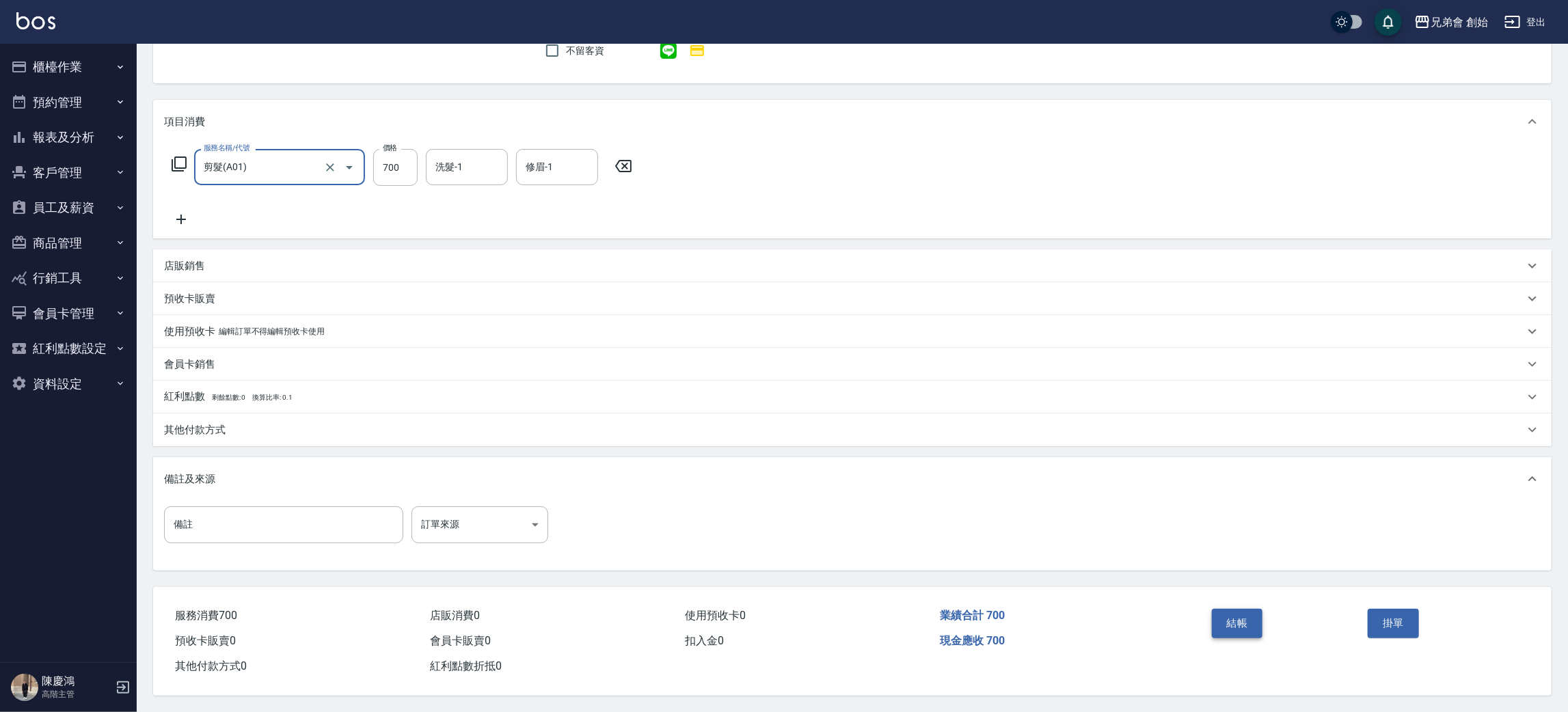
click at [1217, 615] on button "結帳" at bounding box center [1237, 623] width 51 height 29
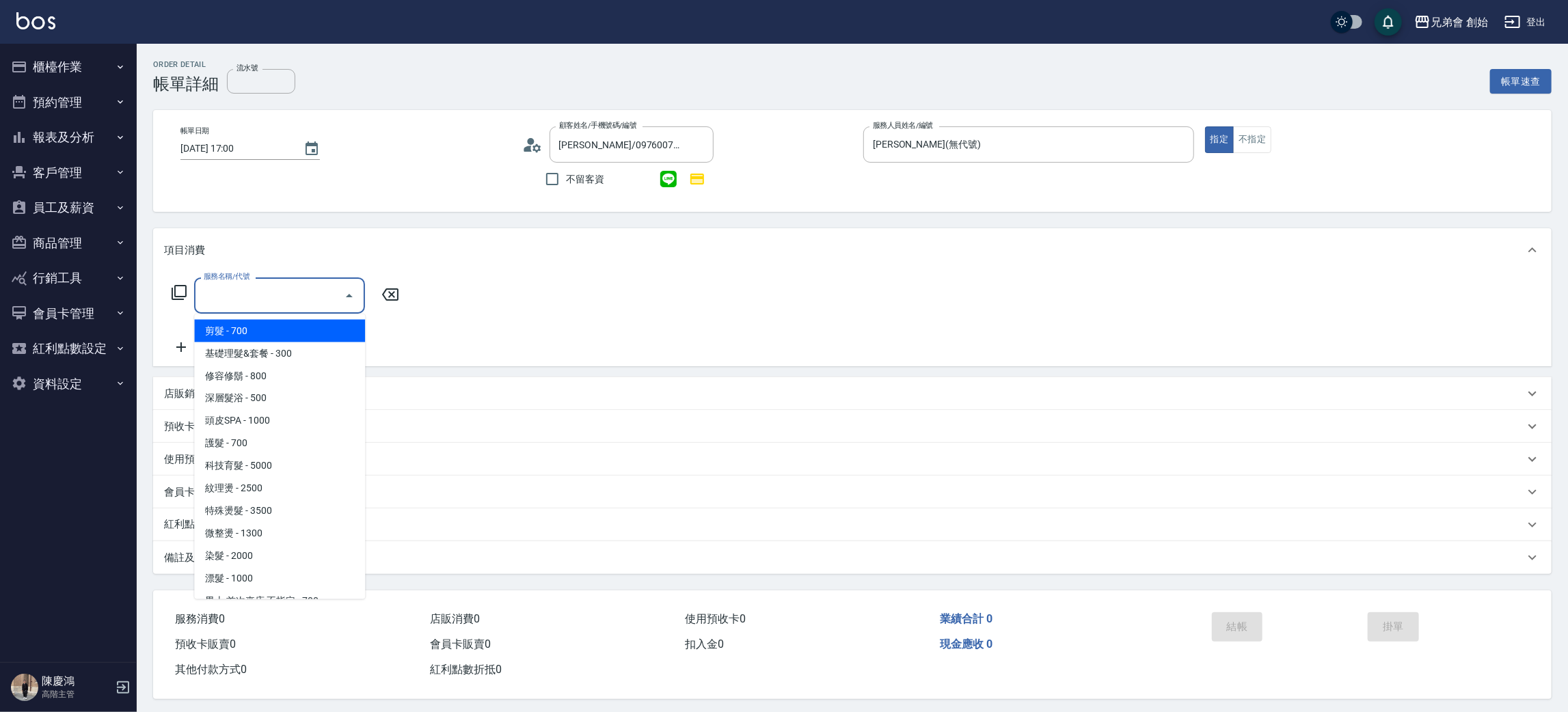
click at [231, 331] on span "剪髮 - 700" at bounding box center [279, 330] width 171 height 22
type input "剪髮(A01)"
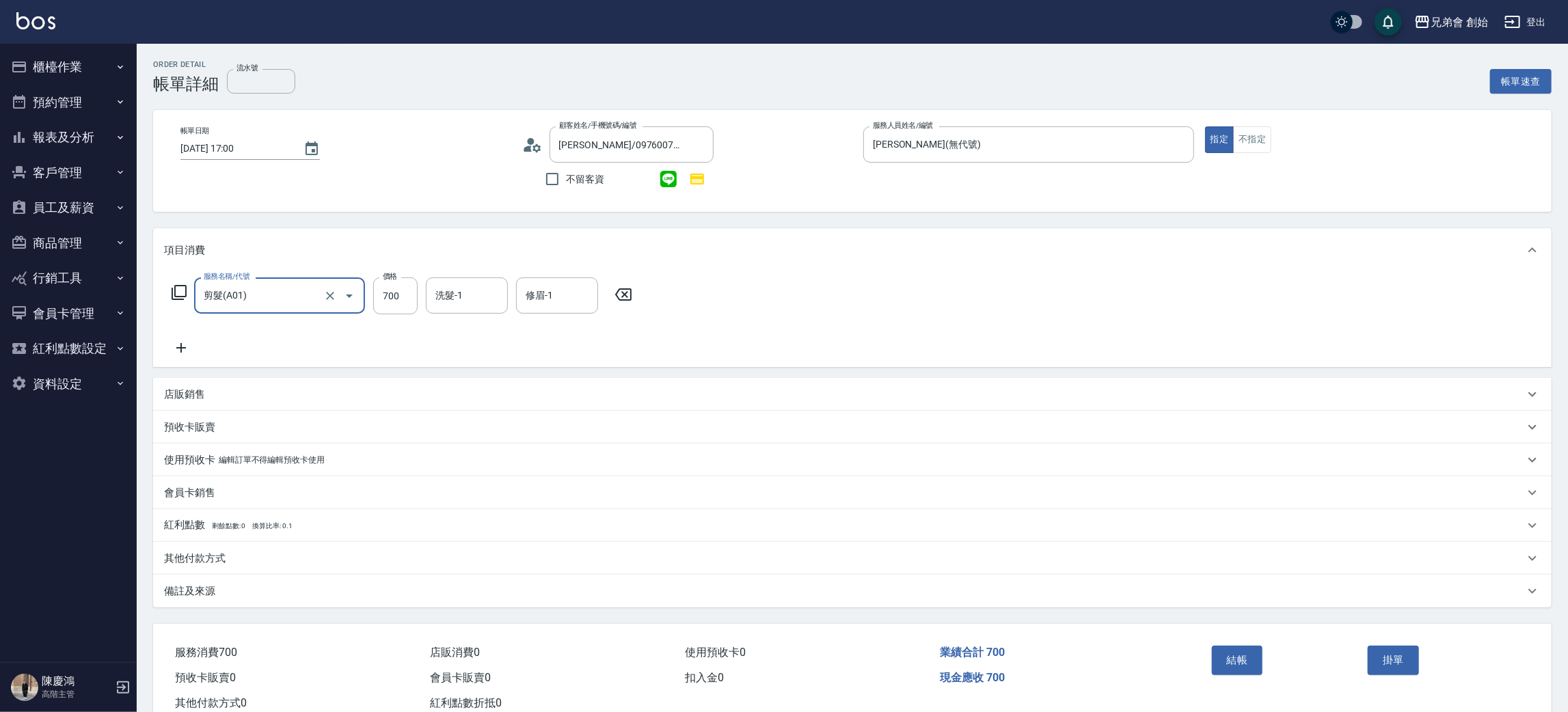
scroll to position [40, 0]
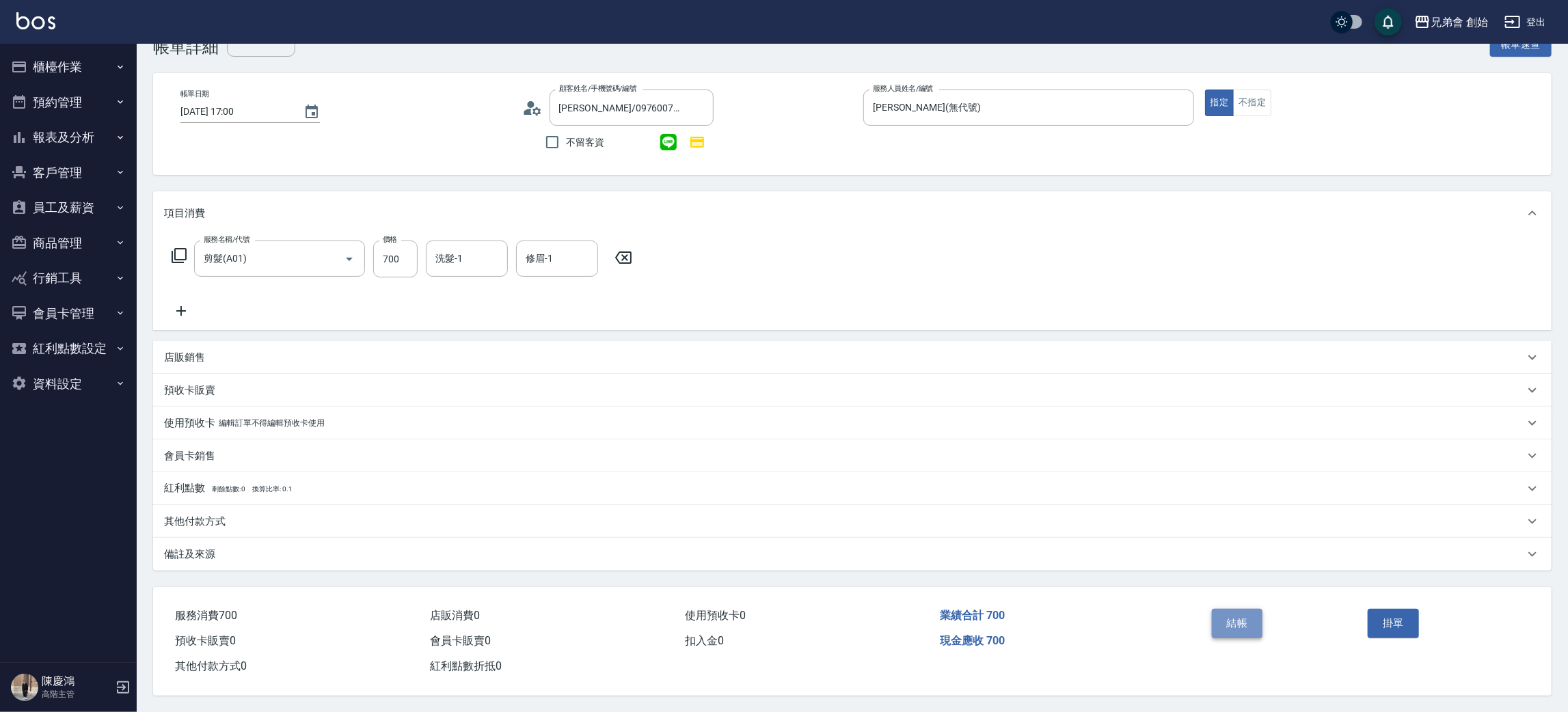
click at [1233, 621] on button "結帳" at bounding box center [1237, 623] width 51 height 29
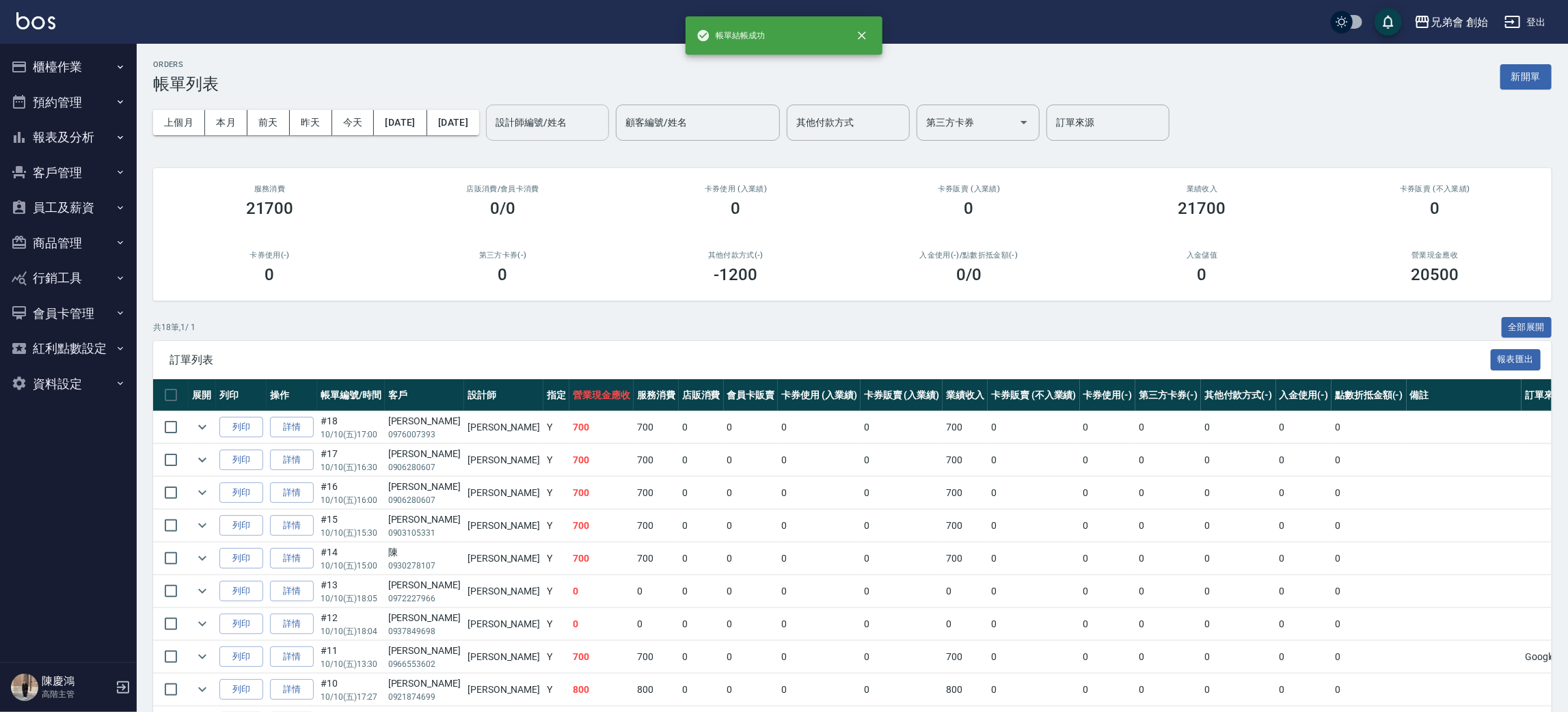
click at [579, 135] on div "設計師編號/姓名" at bounding box center [547, 123] width 123 height 36
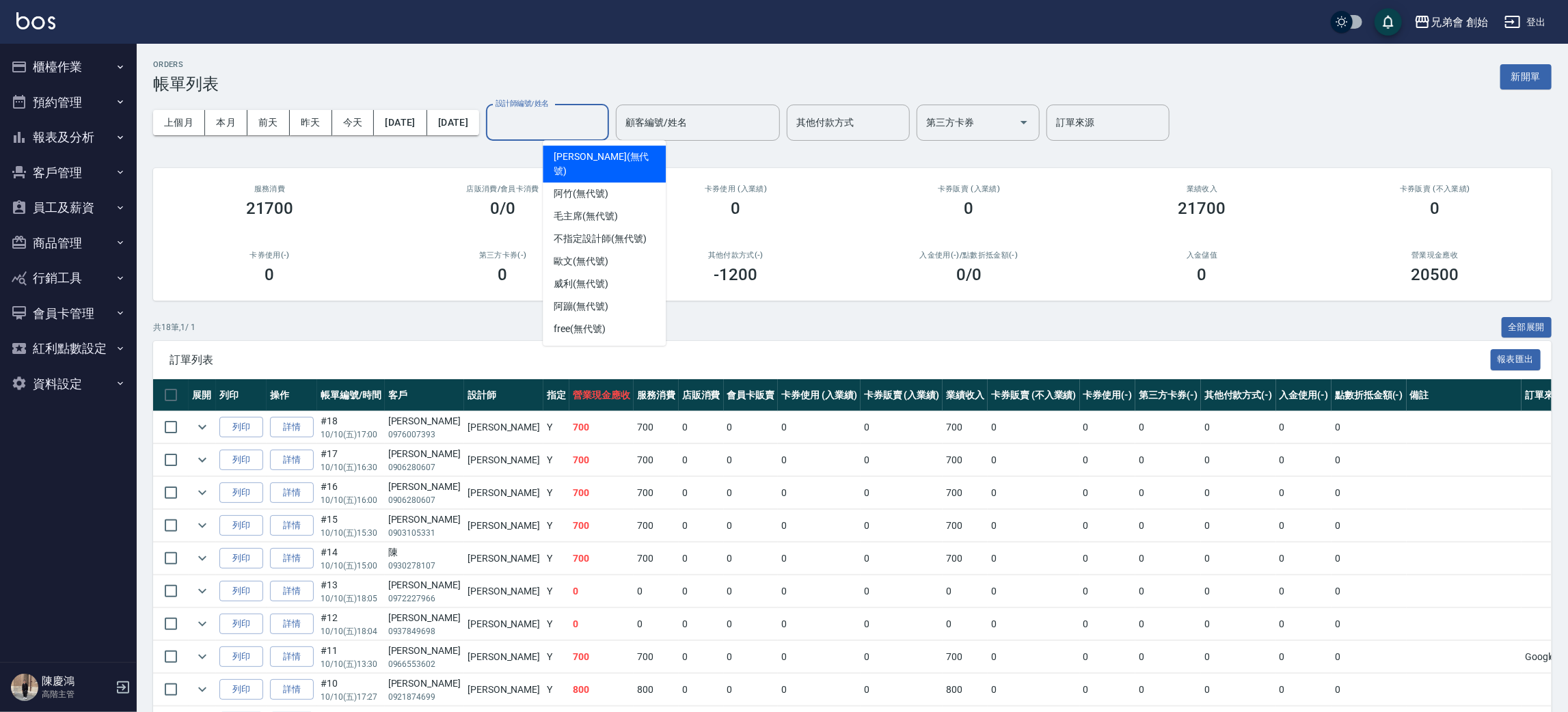
click at [584, 154] on span "潘潘 (無代號)" at bounding box center [604, 164] width 101 height 29
type input "潘潘(無代號)"
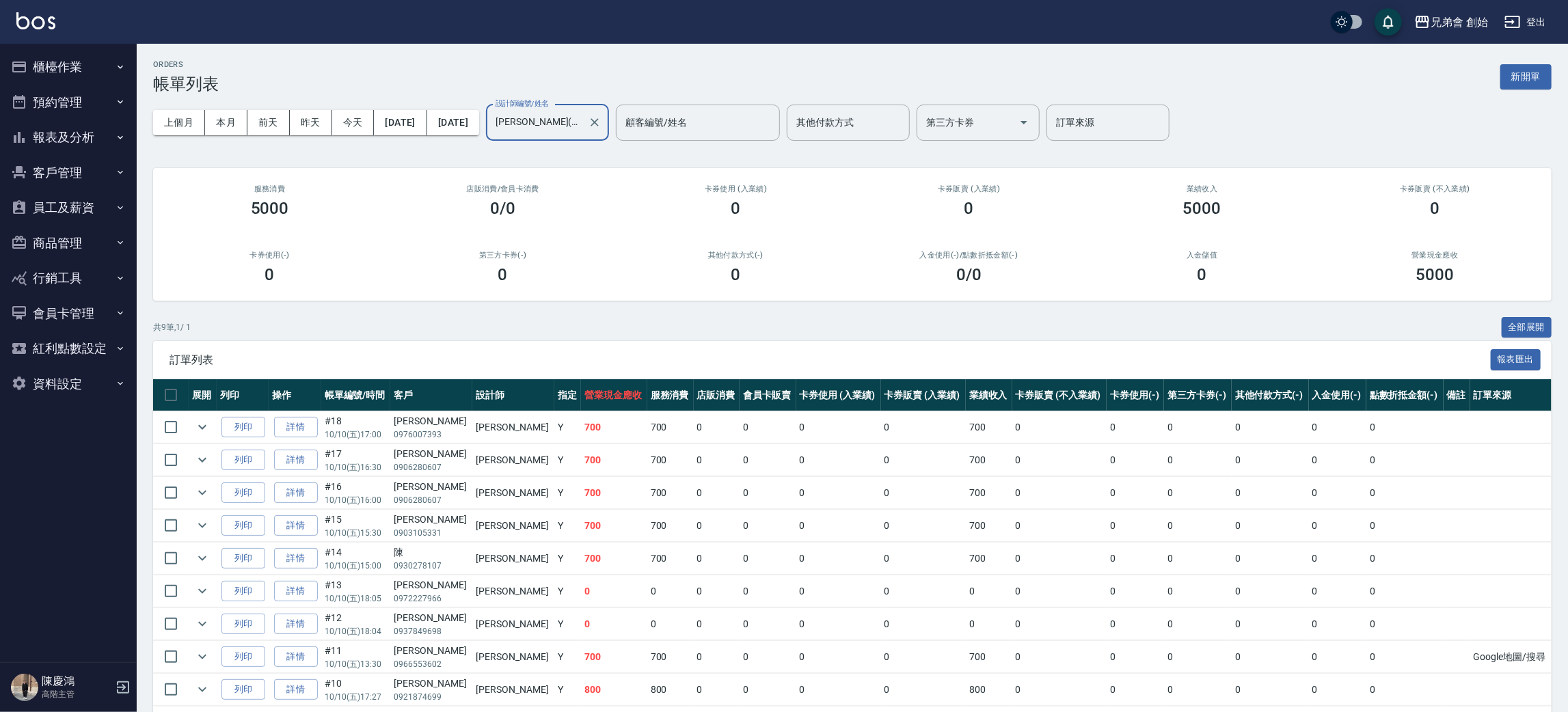
scroll to position [50, 0]
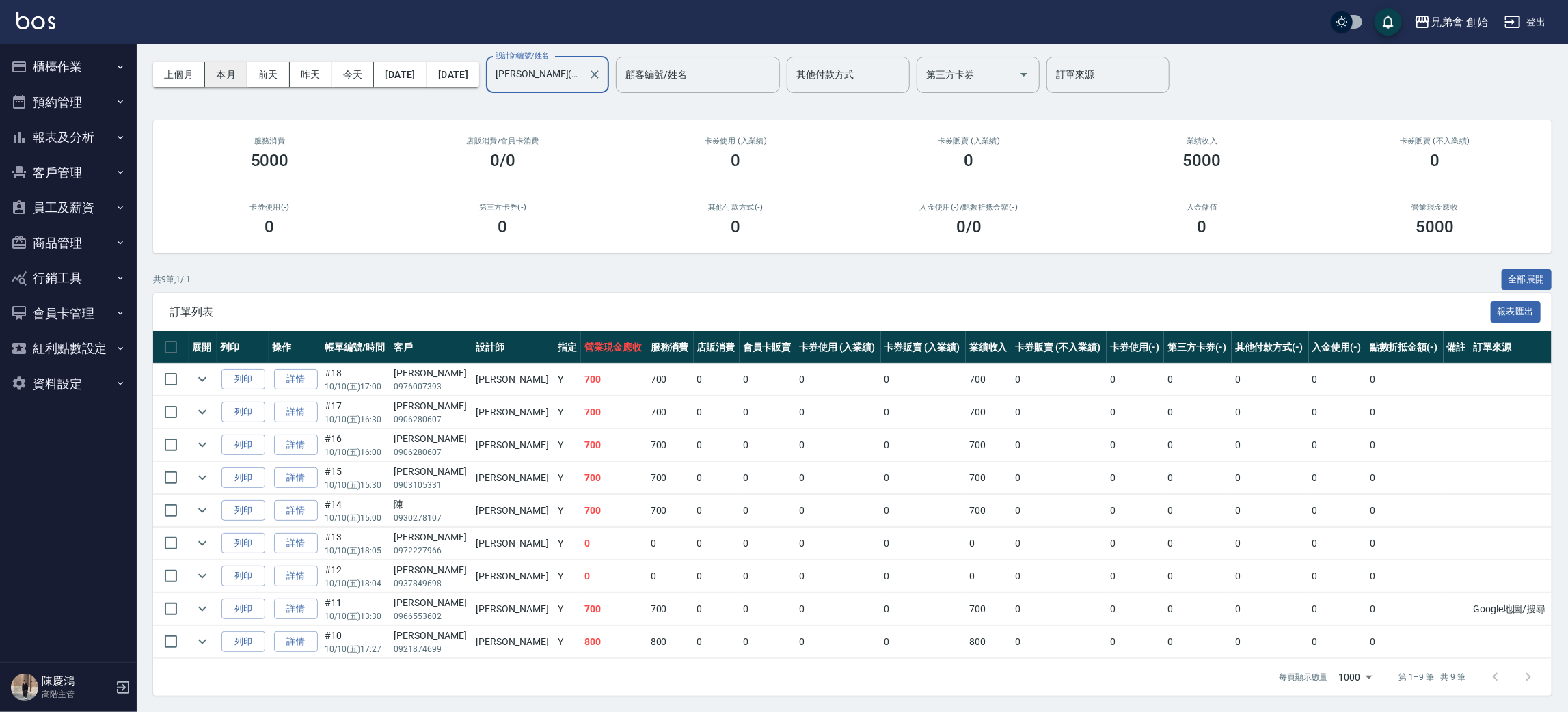
click at [220, 64] on button "本月" at bounding box center [226, 74] width 42 height 26
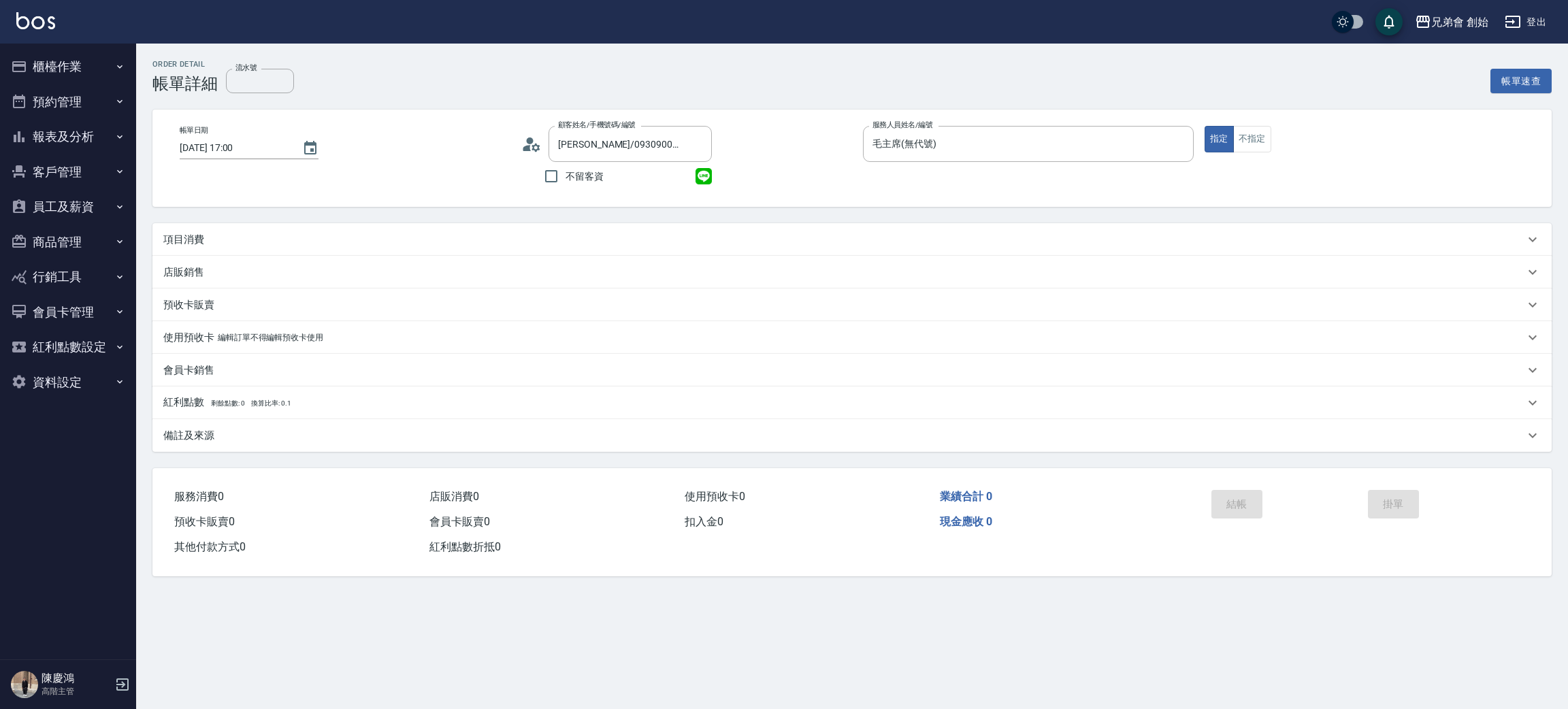
click at [198, 245] on p "項目消費" at bounding box center [184, 240] width 41 height 14
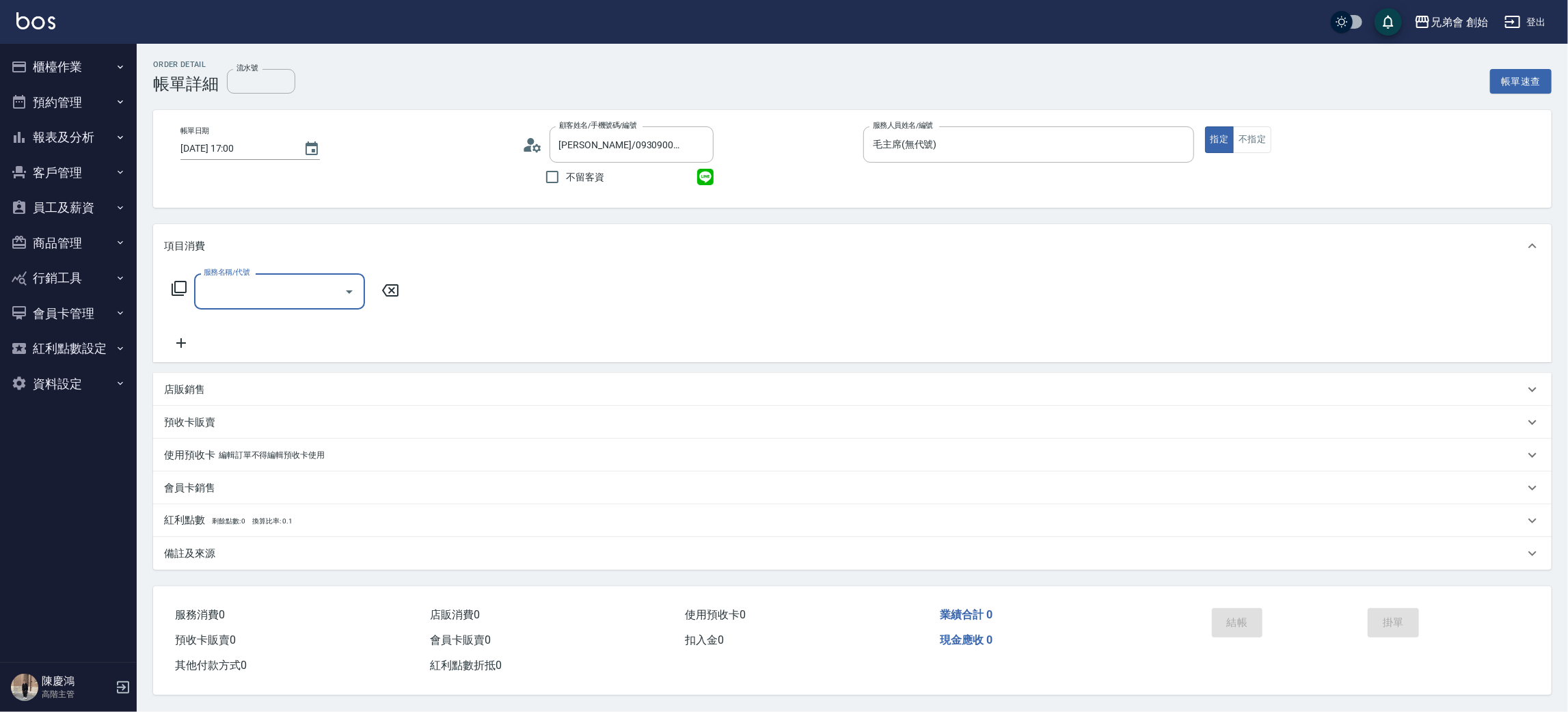
click at [218, 283] on input "服務名稱/代號" at bounding box center [269, 291] width 138 height 24
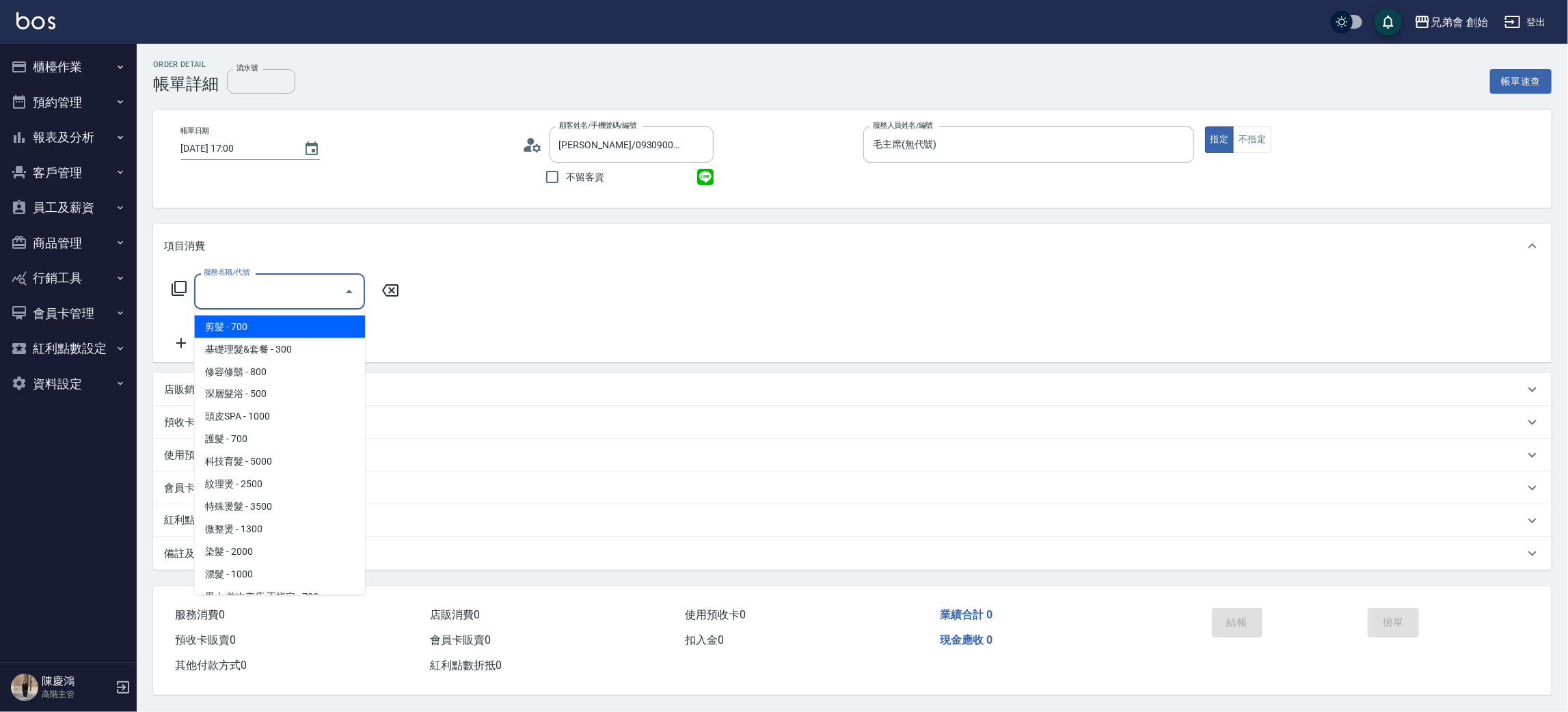
click at [250, 326] on span "剪髮 - 700" at bounding box center [279, 326] width 171 height 22
type input "剪髮(A01)"
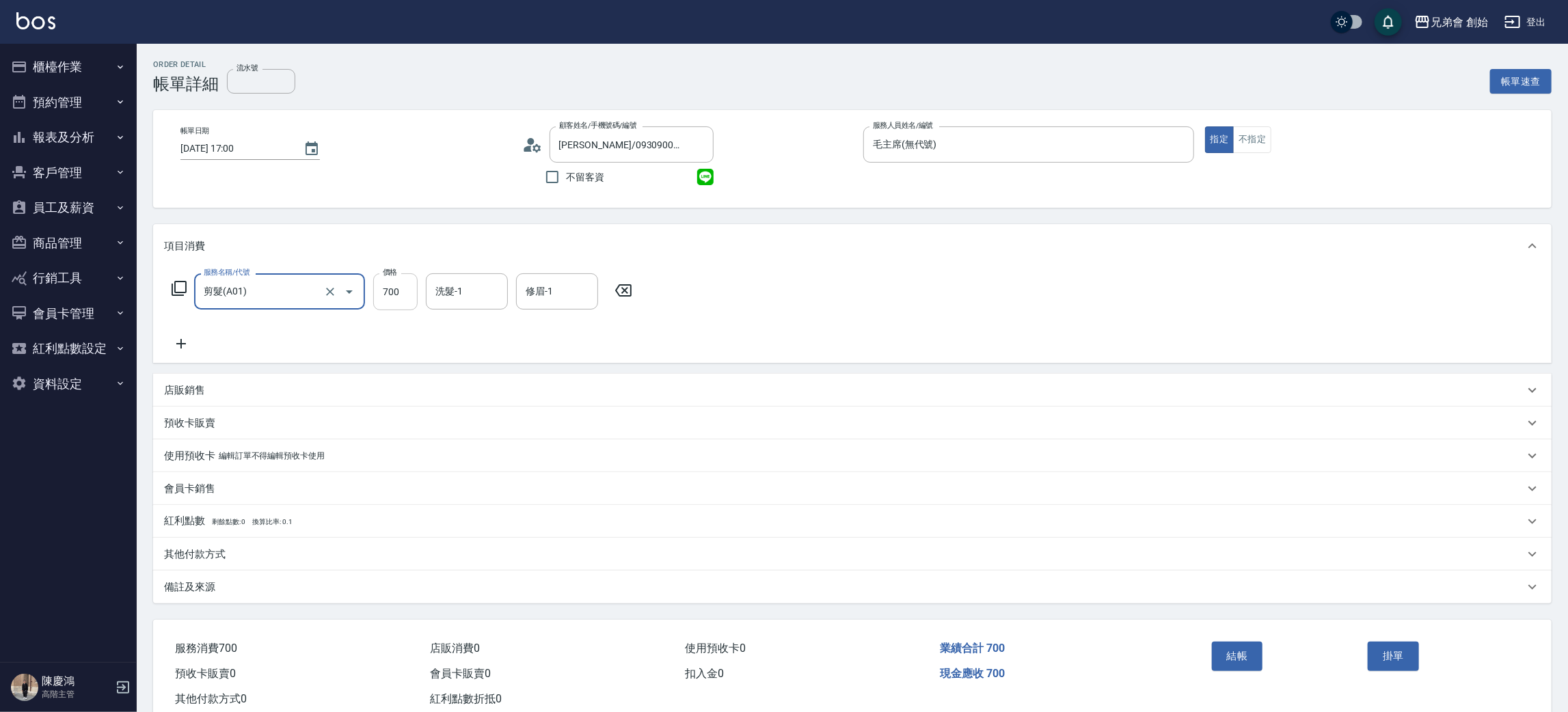
drag, startPoint x: 393, startPoint y: 289, endPoint x: 414, endPoint y: 274, distance: 25.8
click at [395, 288] on input "700" at bounding box center [396, 292] width 44 height 37
type input "1000"
drag, startPoint x: 461, startPoint y: 293, endPoint x: 470, endPoint y: 297, distance: 9.8
click at [461, 293] on input "洗髮-1" at bounding box center [466, 291] width 70 height 24
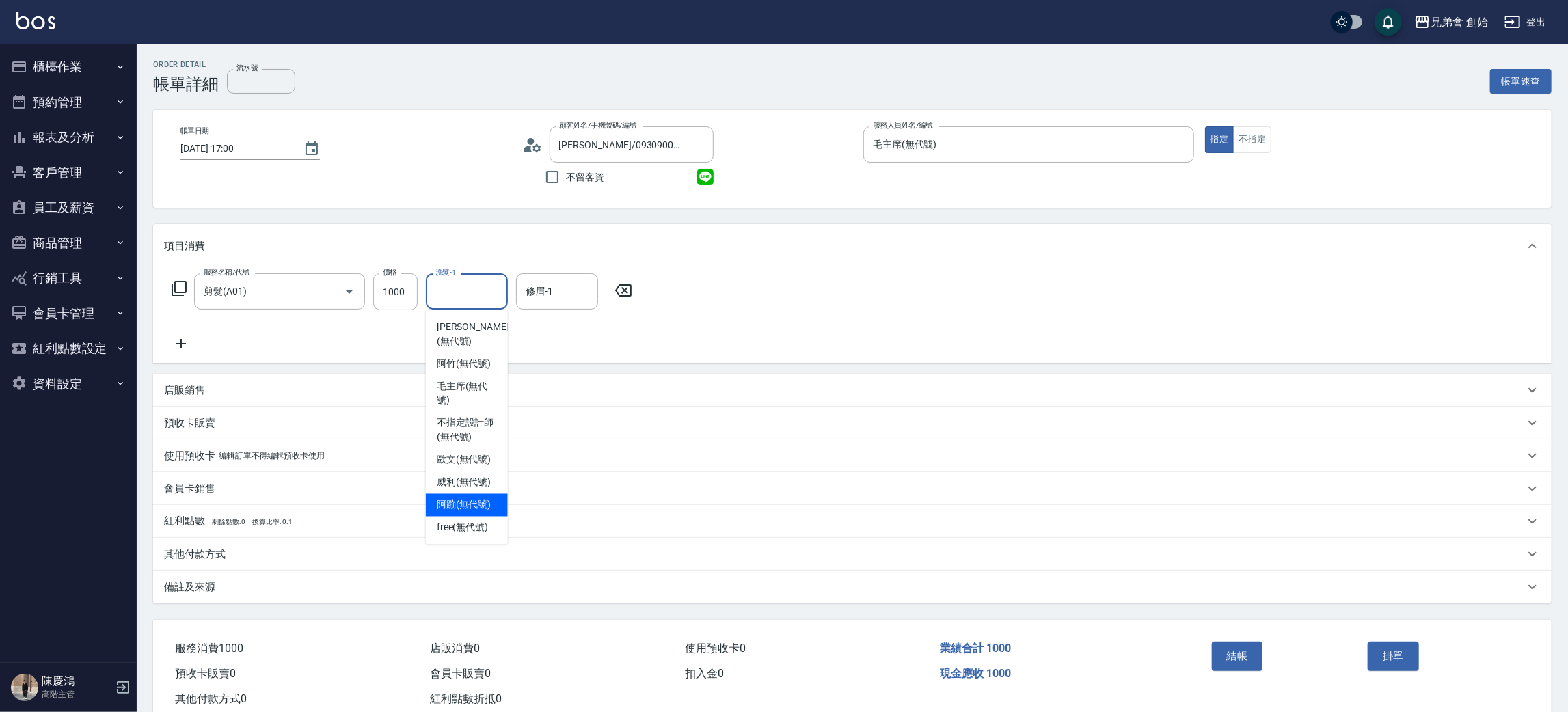
click at [473, 499] on div "阿蹦 (無代號)" at bounding box center [467, 505] width 82 height 22
type input "阿蹦(無代號)"
click at [535, 280] on div "修眉-1 修眉-1" at bounding box center [557, 292] width 82 height 36
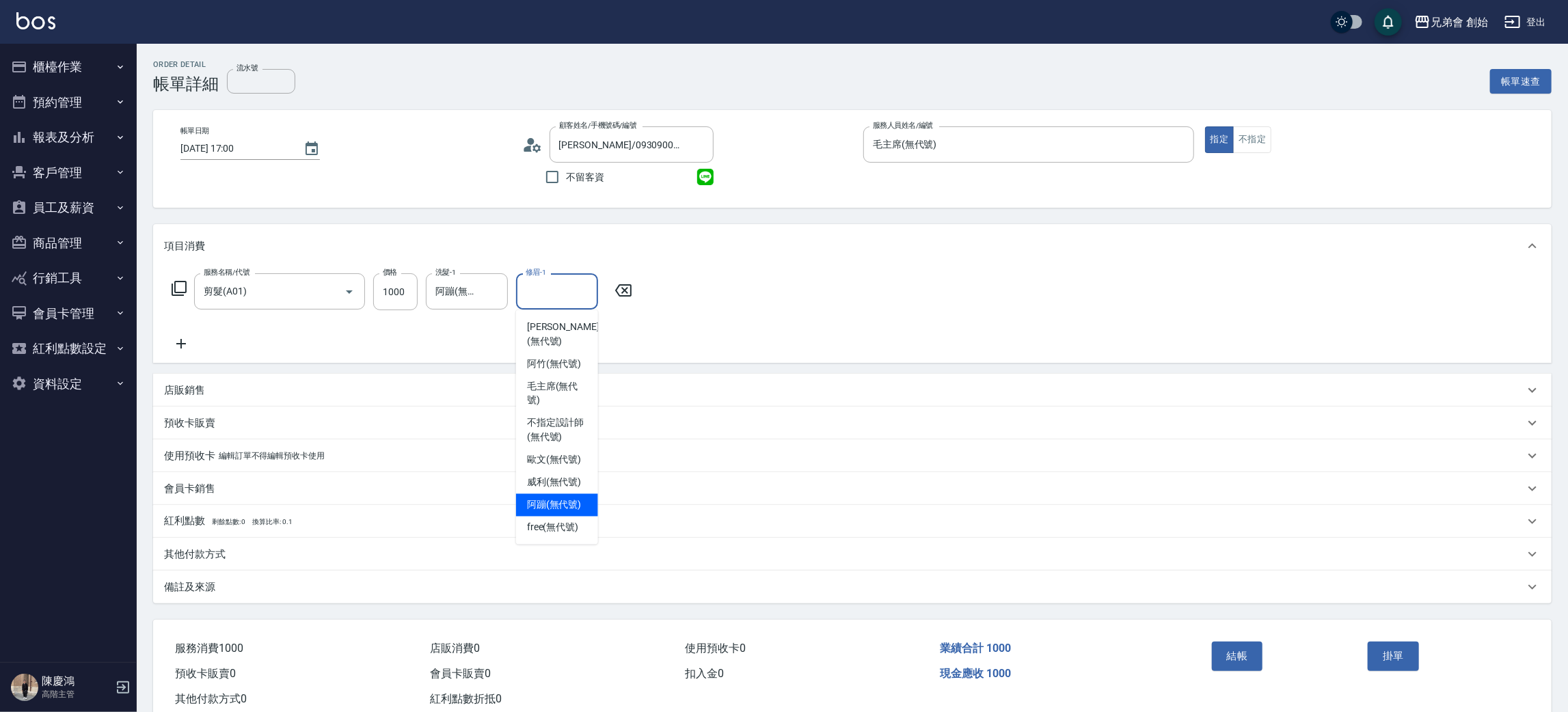
click at [550, 494] on div "阿蹦 (無代號)" at bounding box center [557, 505] width 82 height 22
type input "阿蹦(無代號)"
click at [186, 554] on p "其他付款方式" at bounding box center [194, 554] width 62 height 14
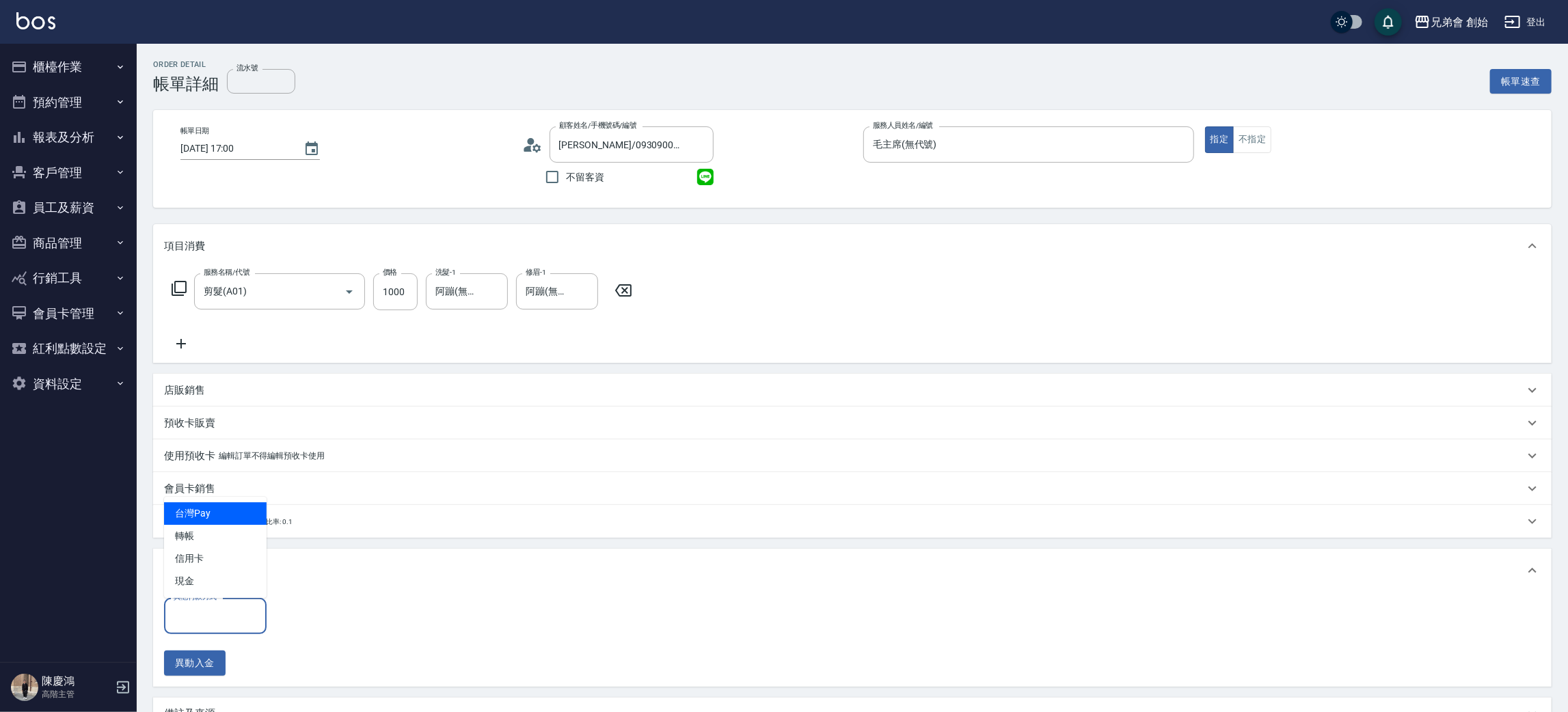
click at [222, 625] on input "其他付款方式" at bounding box center [215, 616] width 90 height 24
drag, startPoint x: 213, startPoint y: 539, endPoint x: 223, endPoint y: 543, distance: 10.8
click at [215, 539] on span "轉帳" at bounding box center [215, 536] width 102 height 22
type input "轉帳"
drag, startPoint x: 316, startPoint y: 615, endPoint x: 288, endPoint y: 573, distance: 50.5
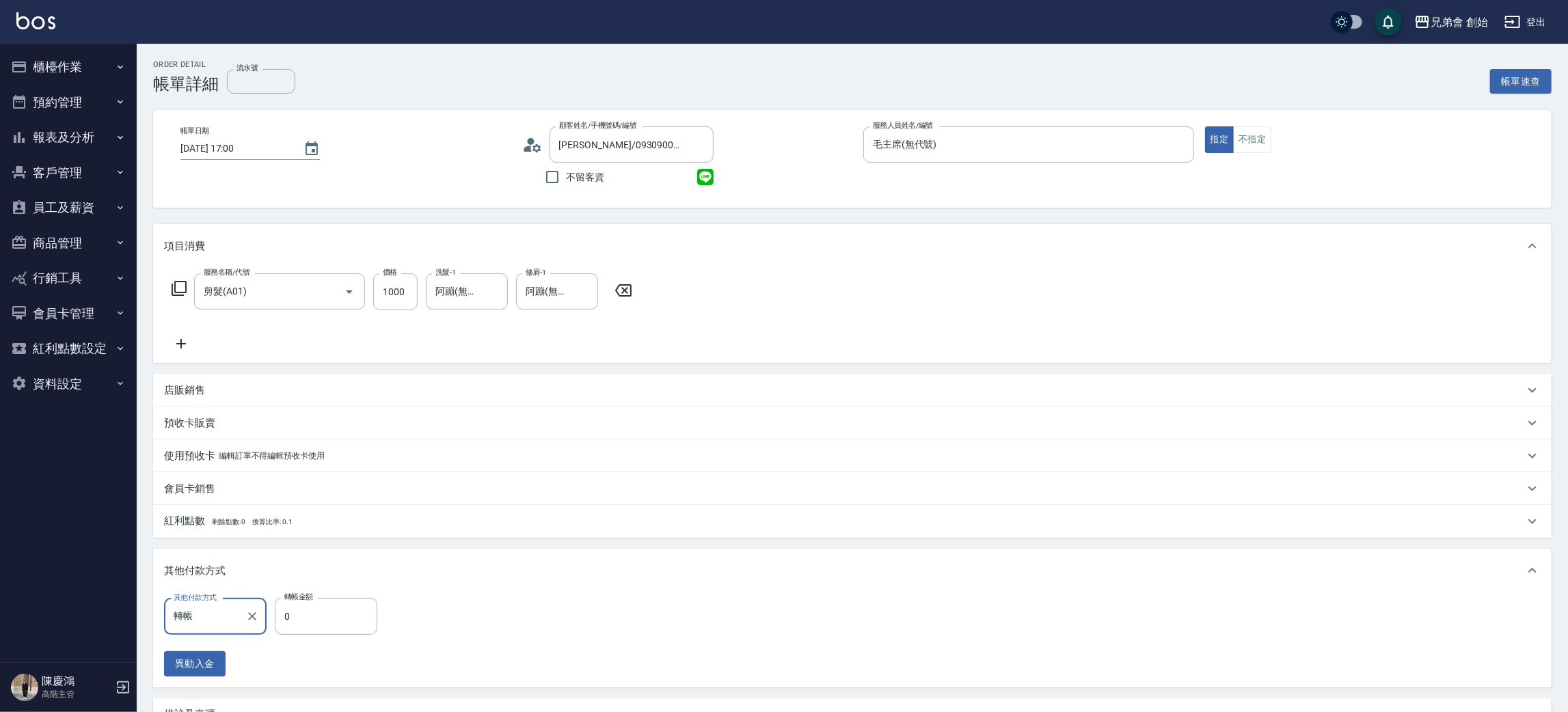
click at [315, 613] on input "0" at bounding box center [325, 616] width 102 height 37
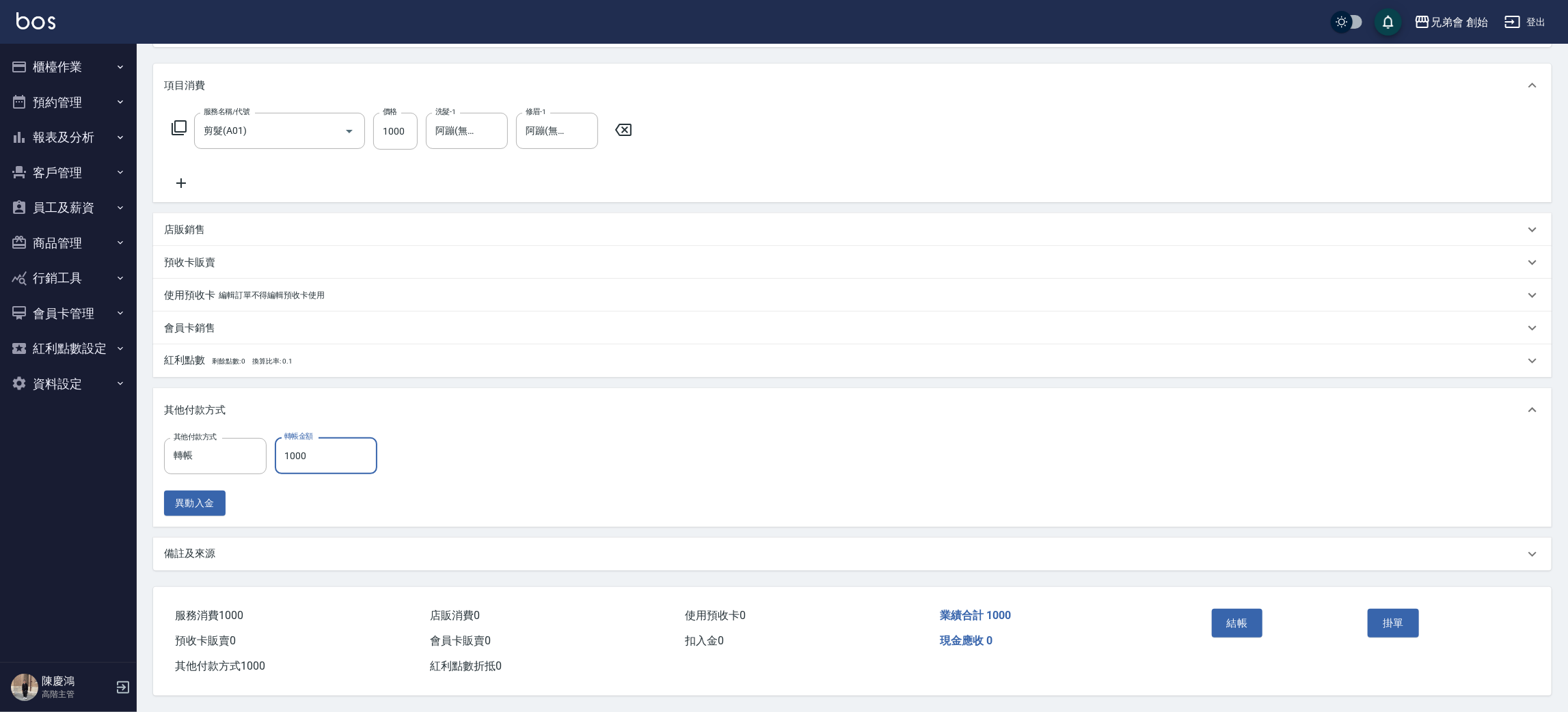
type input "1000"
click at [1227, 609] on button "結帳" at bounding box center [1237, 623] width 51 height 29
click at [1229, 616] on div "結帳" at bounding box center [1285, 633] width 157 height 59
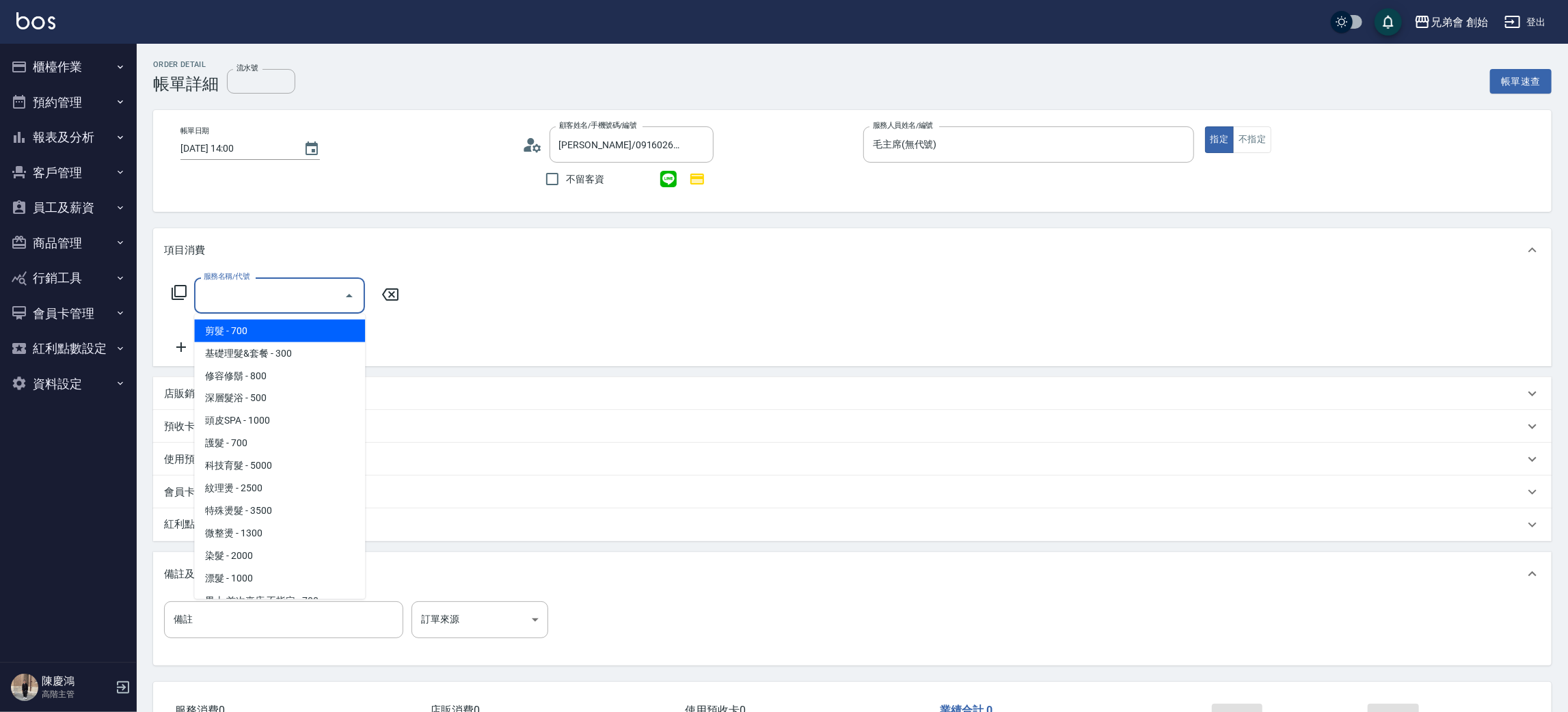
drag, startPoint x: 272, startPoint y: 317, endPoint x: 322, endPoint y: 317, distance: 50.0
click at [273, 317] on ul "剪髮 - 700 基礎理髮&套餐 - 300 修容修鬍 - 800 深層髮浴 - 500 頭皮SPA - 1000 護髮 - 700 科技育髮 - 5000 …" at bounding box center [279, 457] width 171 height 285
click at [330, 326] on span "剪髮 - 700" at bounding box center [279, 330] width 171 height 22
type input "剪髮(A01)"
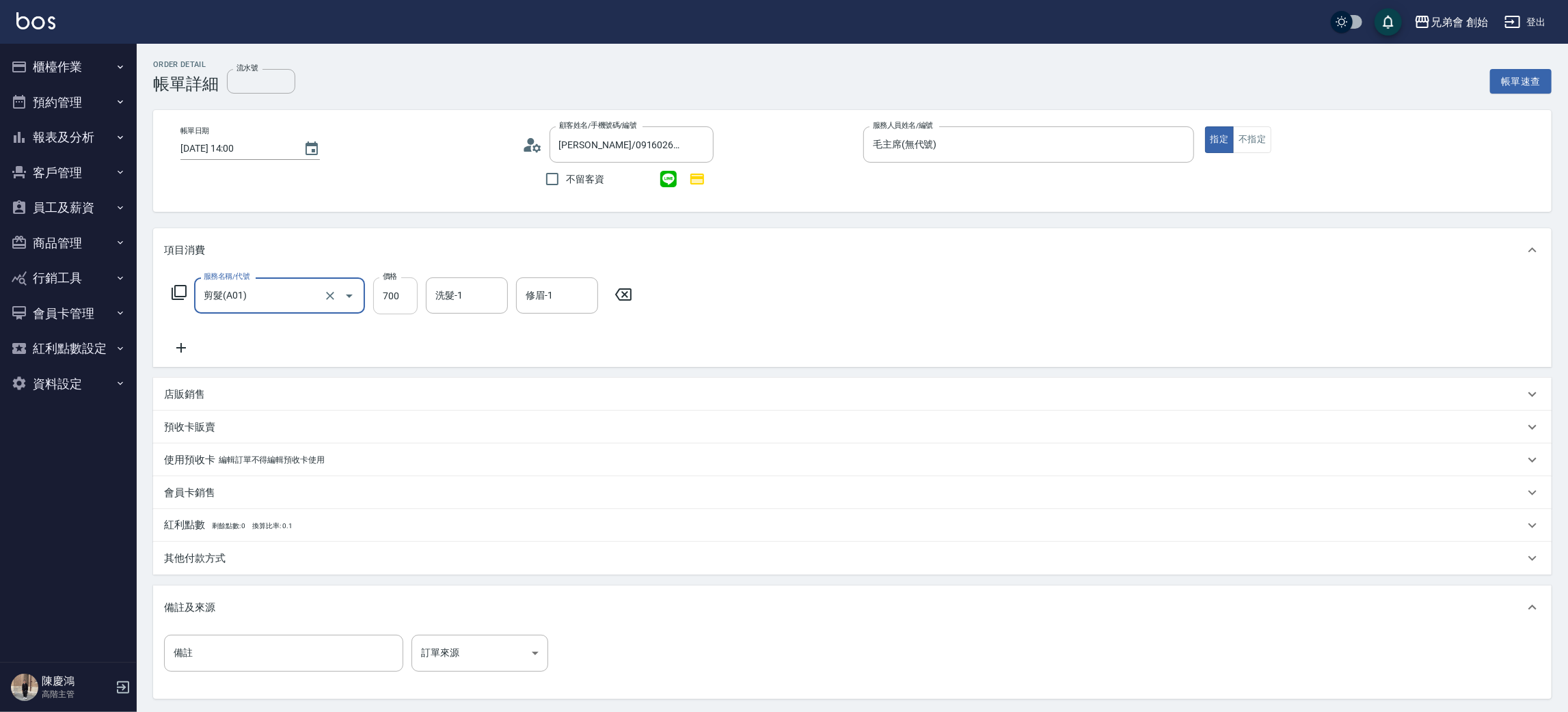
click at [405, 290] on input "700" at bounding box center [396, 296] width 44 height 37
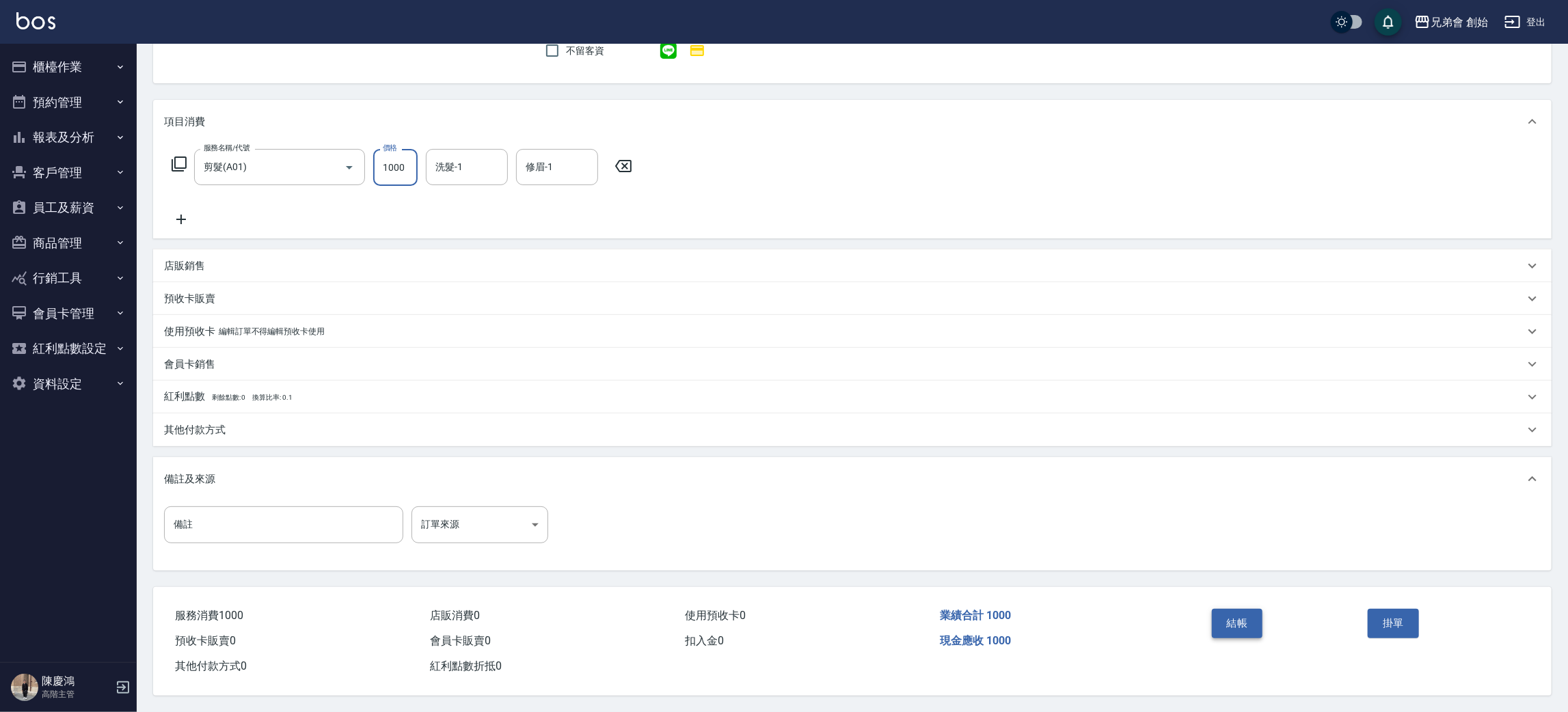
type input "1000"
drag, startPoint x: 1236, startPoint y: 619, endPoint x: 1221, endPoint y: 602, distance: 22.7
click at [1236, 621] on button "結帳" at bounding box center [1237, 623] width 51 height 29
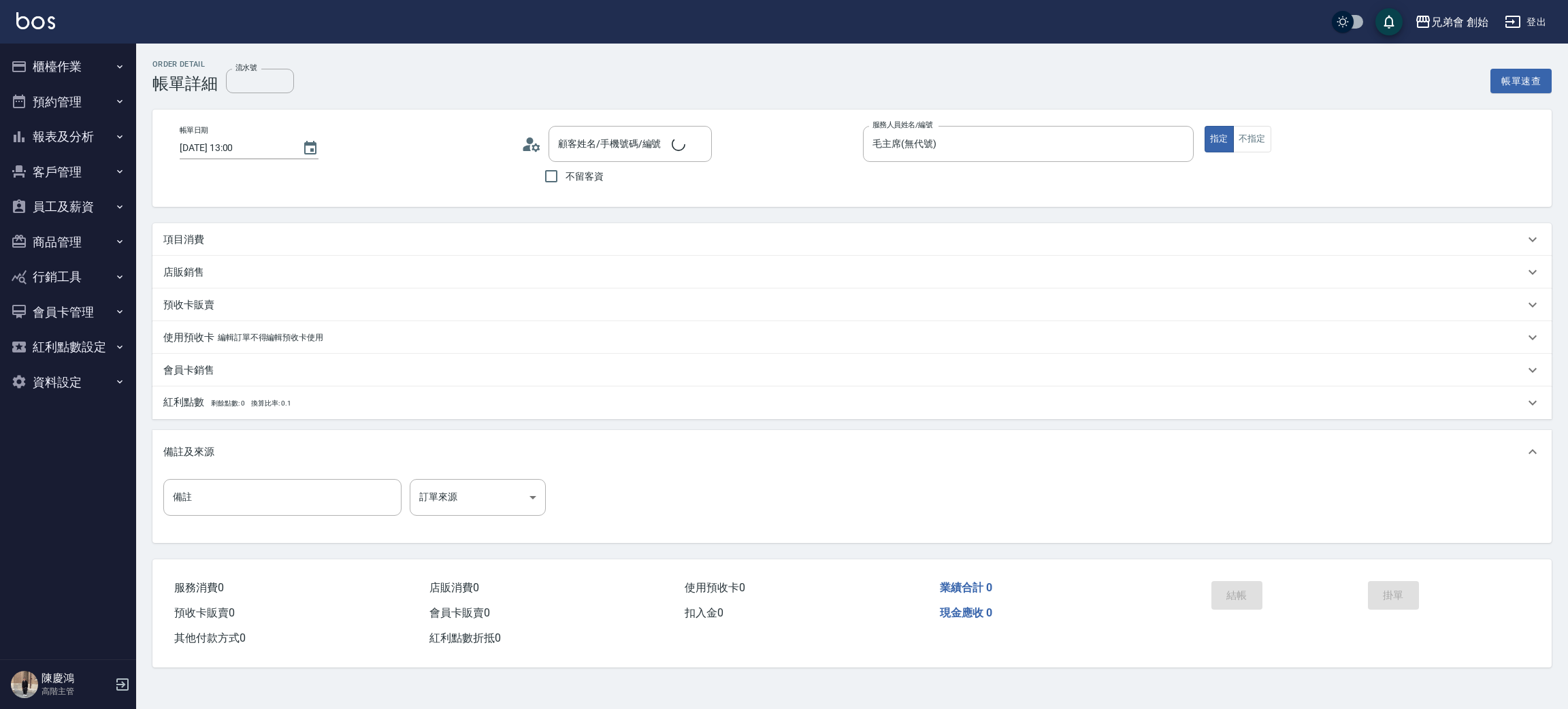
type input "[PERSON_NAME]/0966634441/null"
click at [215, 240] on div "項目消費" at bounding box center [843, 244] width 1361 height 14
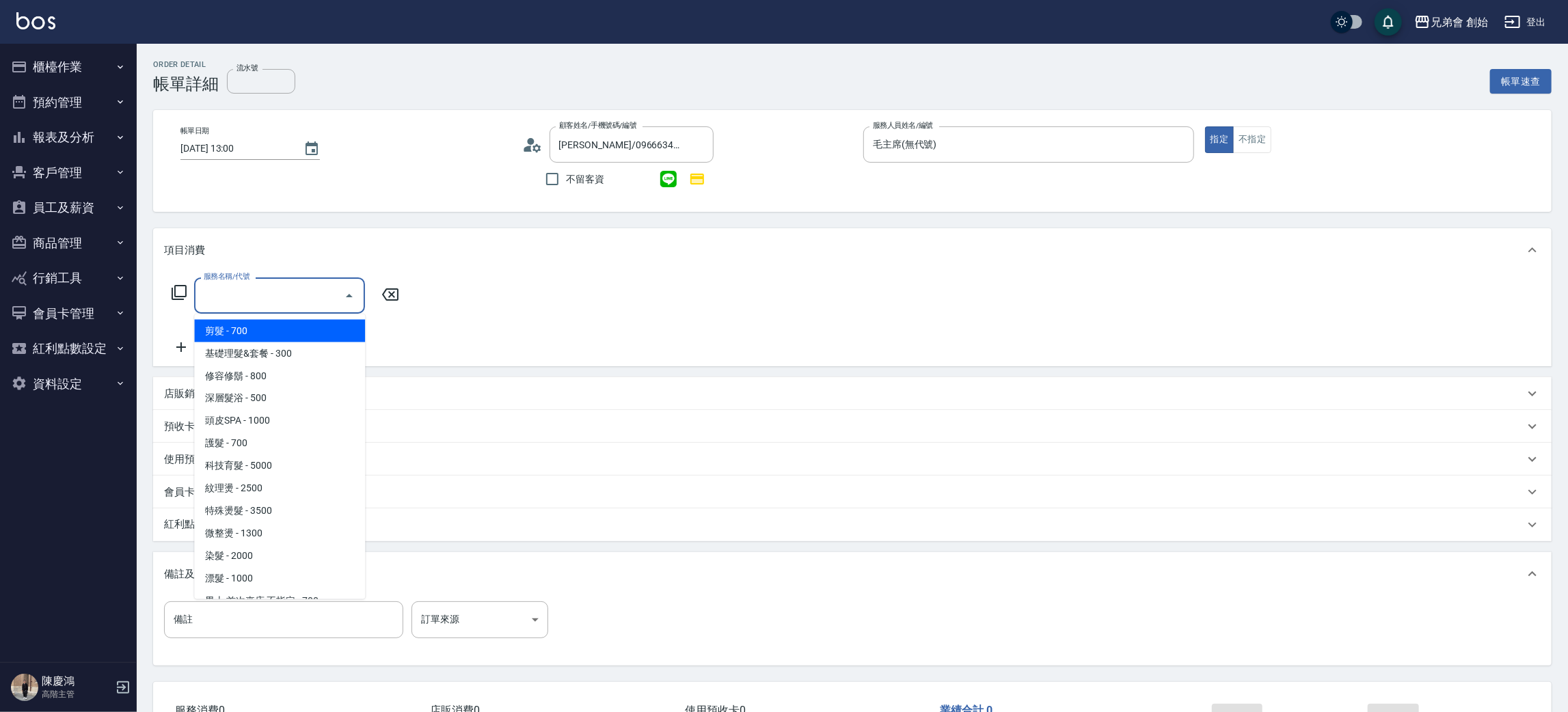
click at [264, 297] on input "服務名稱/代號" at bounding box center [269, 295] width 138 height 24
click at [278, 326] on span "剪髮 - 700" at bounding box center [279, 330] width 171 height 22
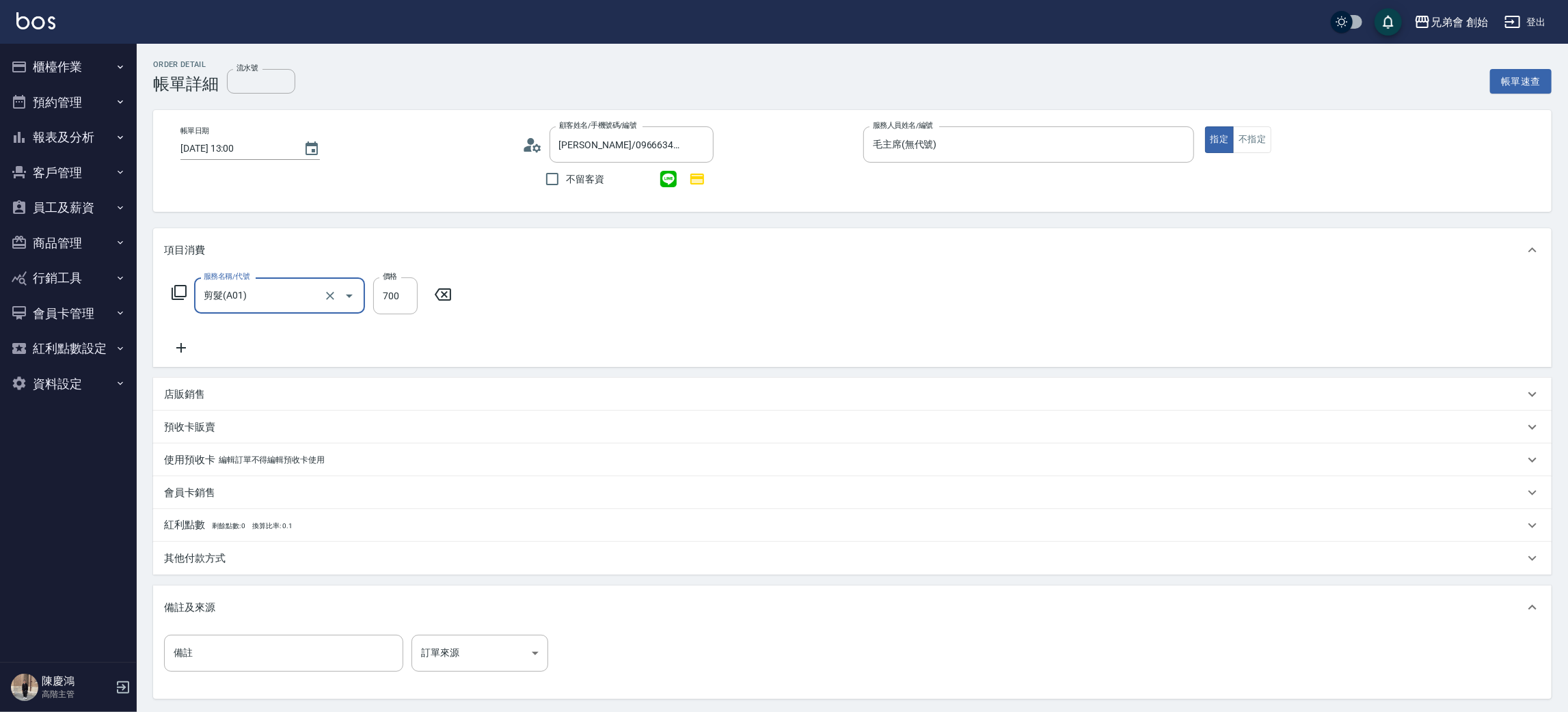
type input "剪髮(A01)"
click at [393, 295] on input "700" at bounding box center [396, 296] width 44 height 37
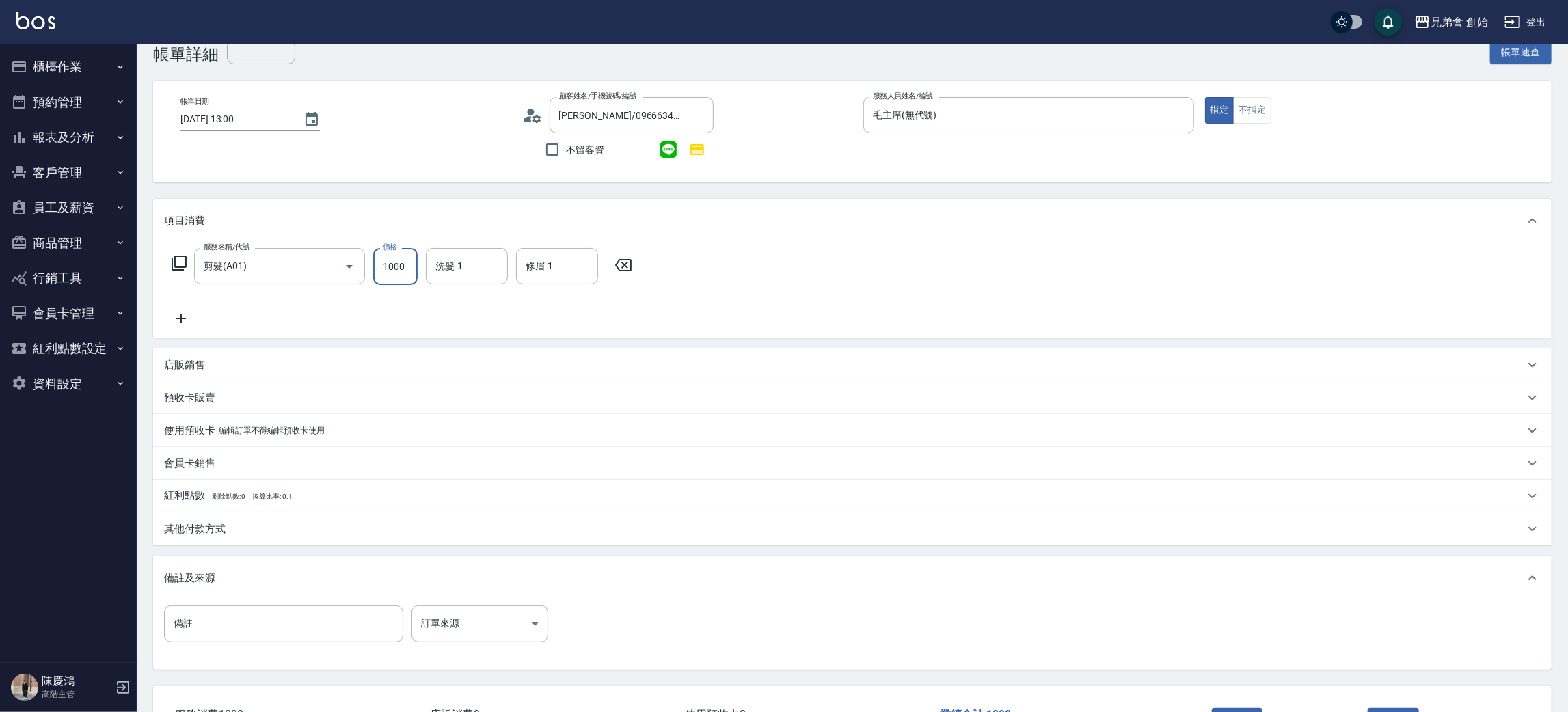
scroll to position [132, 0]
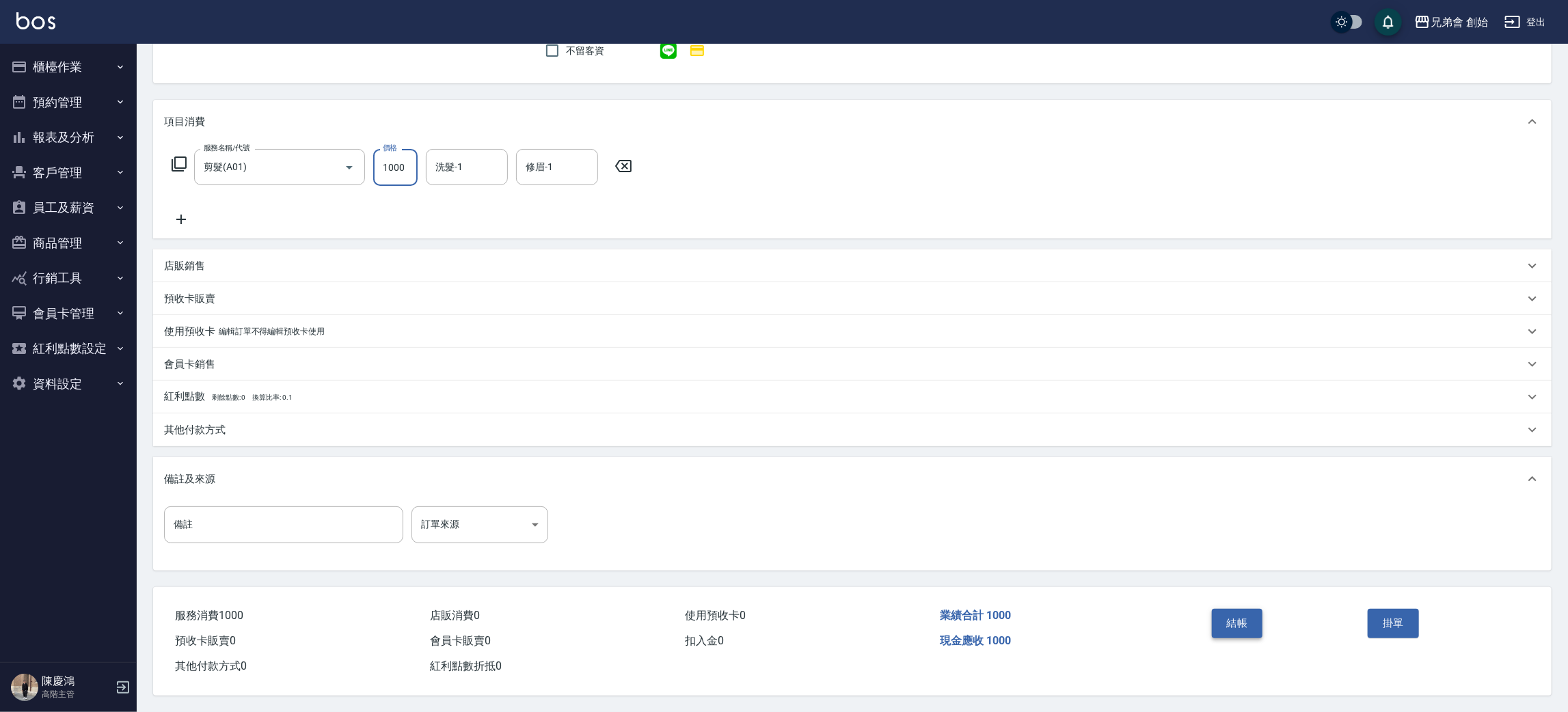
type input "1000"
click at [1245, 617] on button "結帳" at bounding box center [1237, 623] width 51 height 29
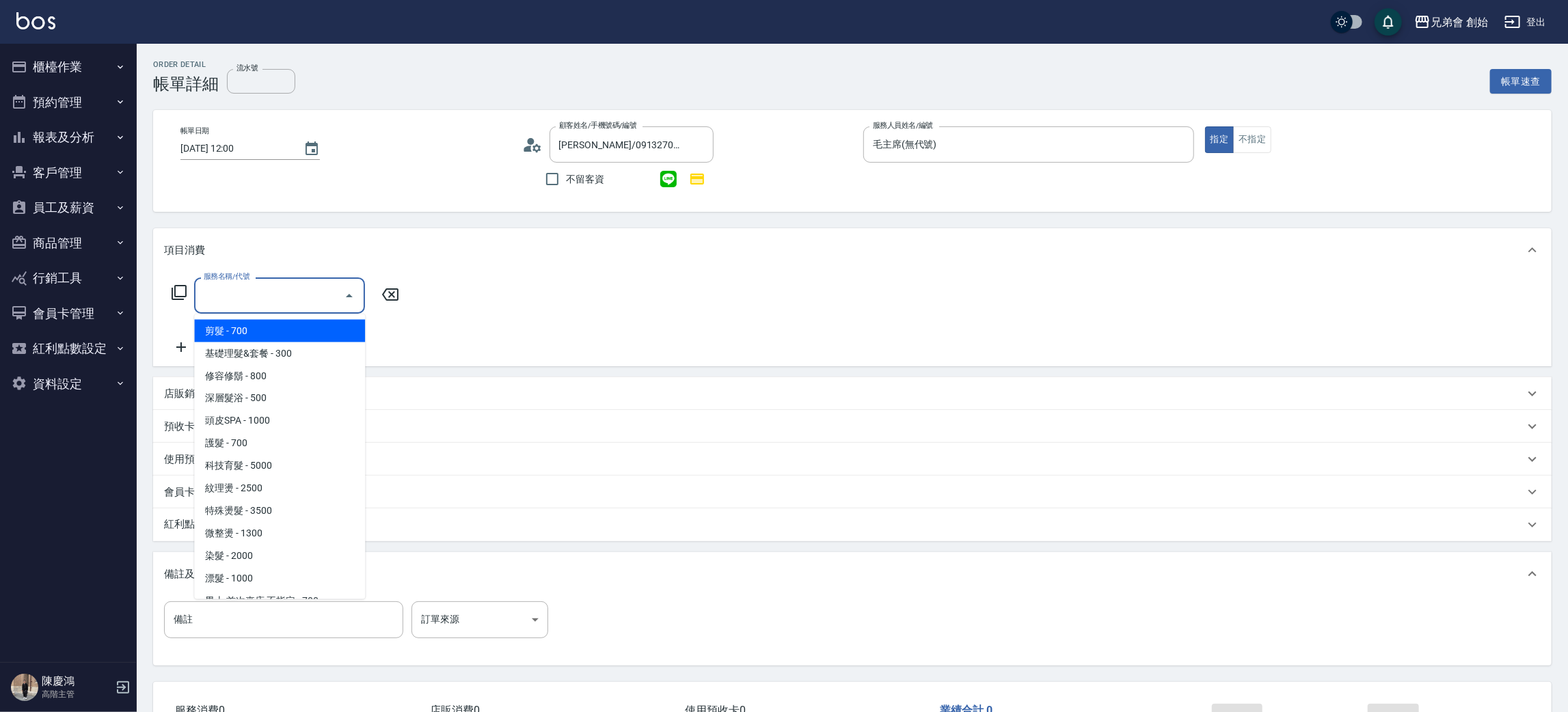
click at [307, 326] on span "剪髮 - 700" at bounding box center [279, 330] width 171 height 22
type input "剪髮(A01)"
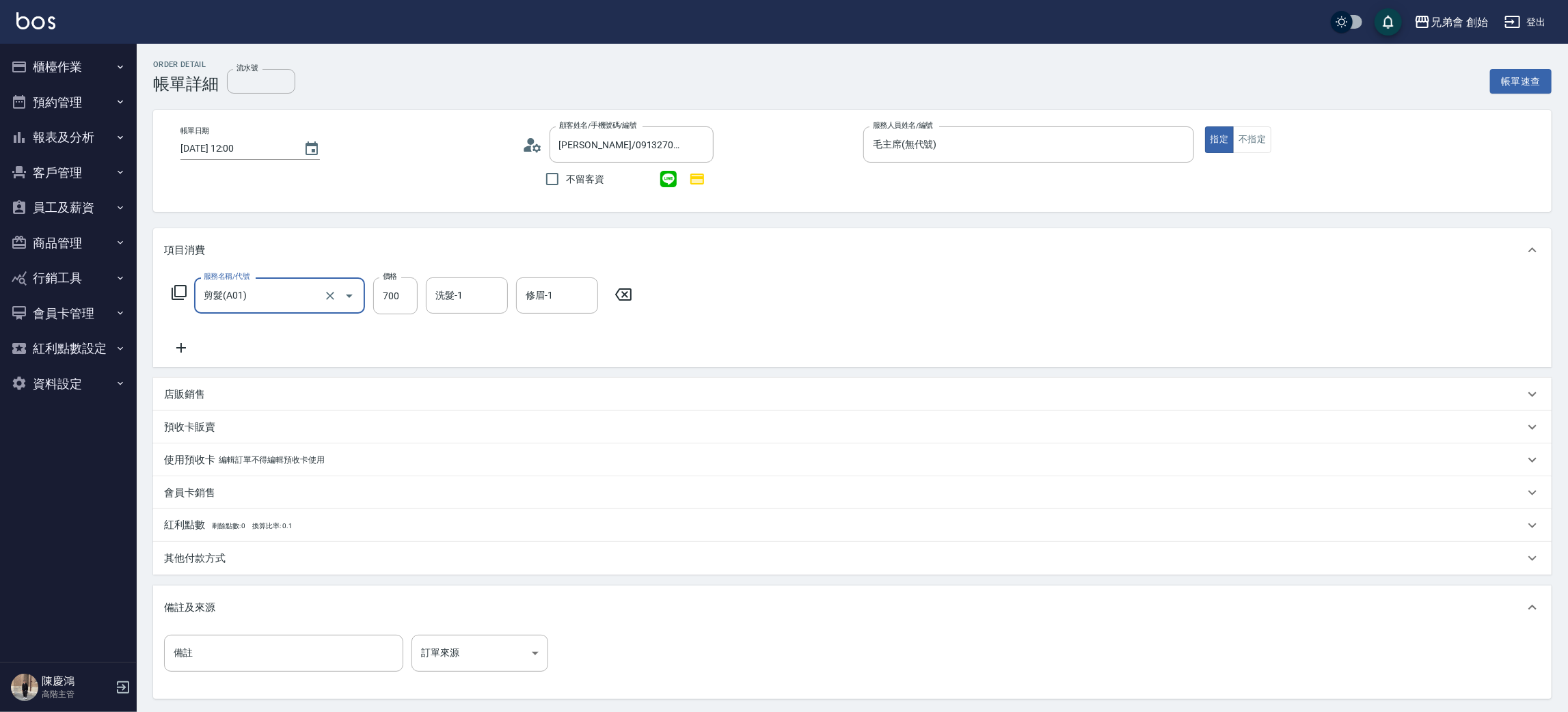
click at [429, 302] on div "洗髮-1" at bounding box center [467, 296] width 82 height 36
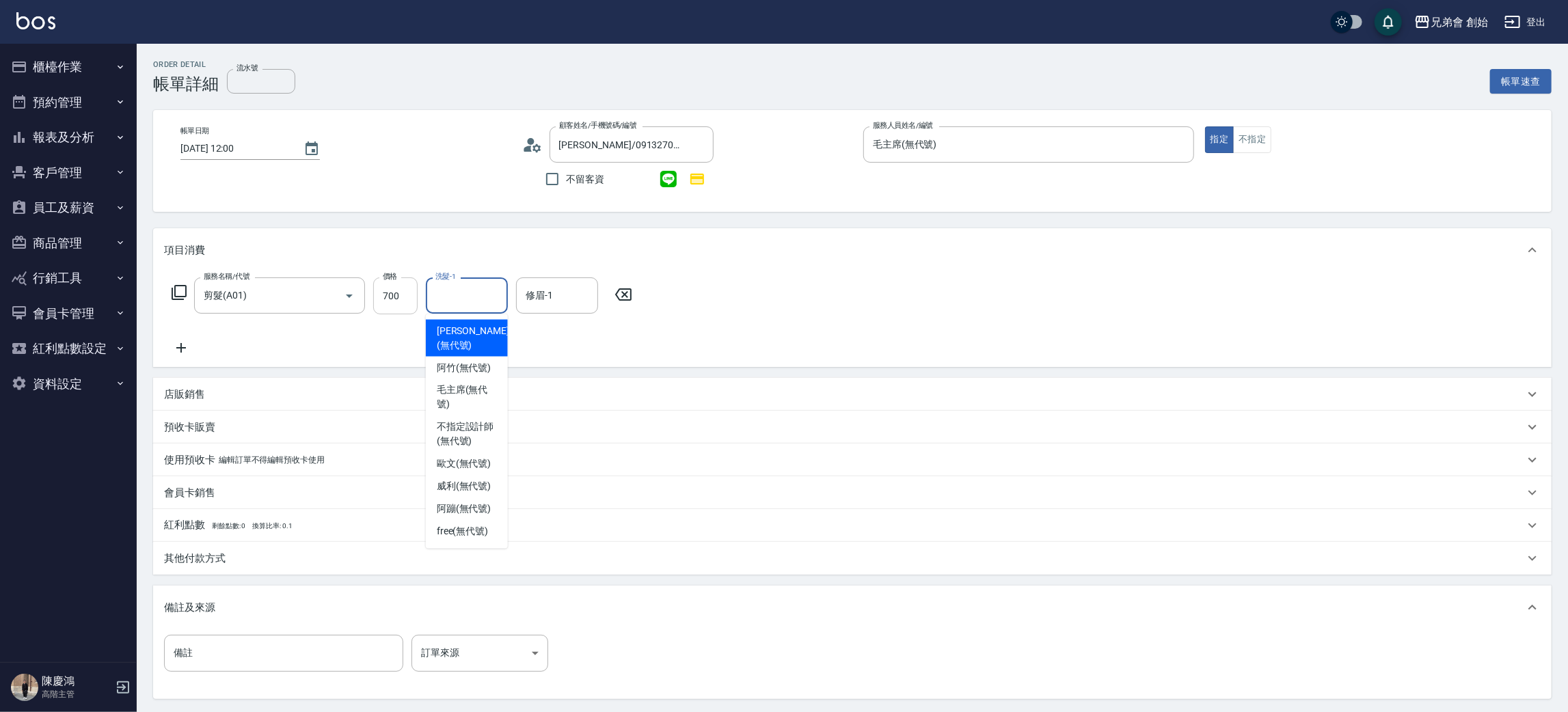
click at [391, 290] on input "700" at bounding box center [396, 296] width 44 height 37
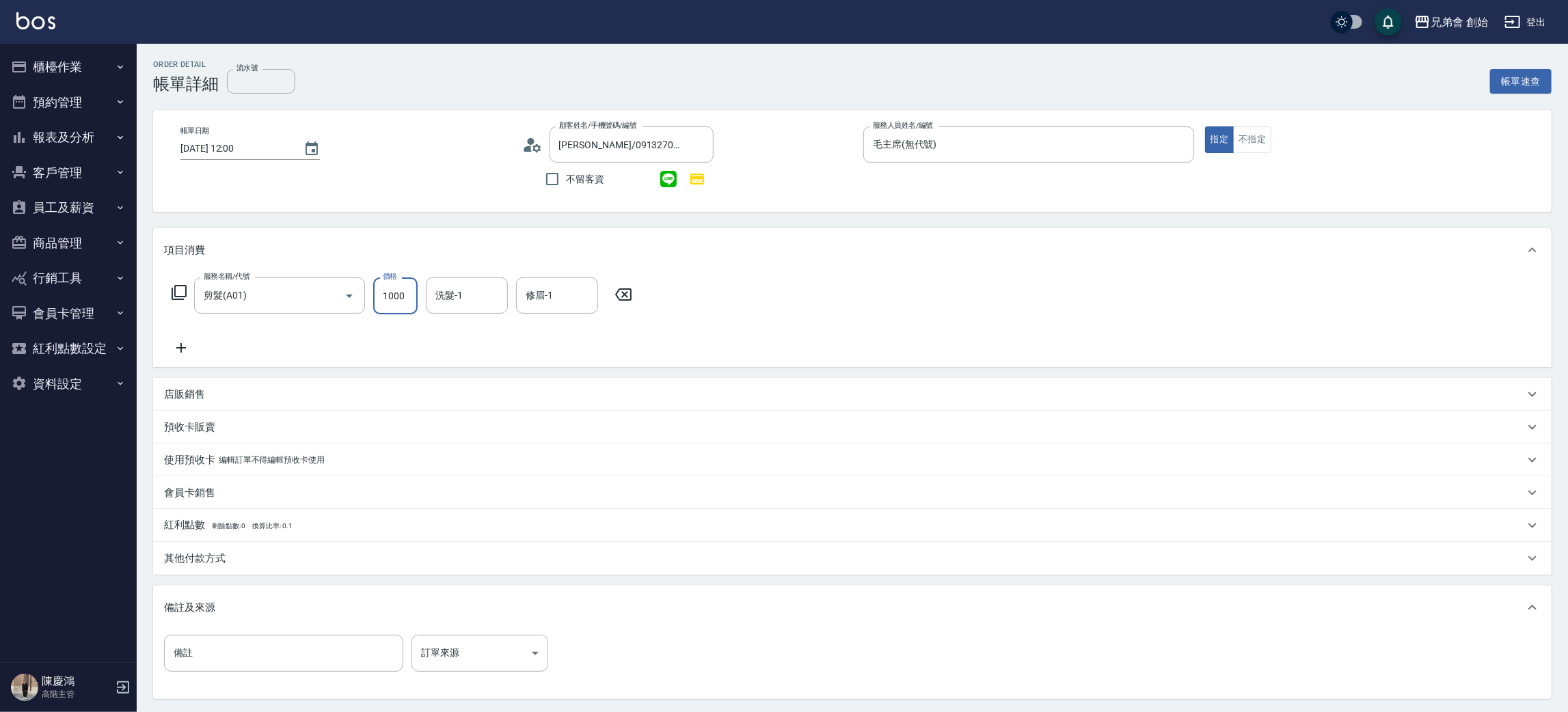
scroll to position [132, 0]
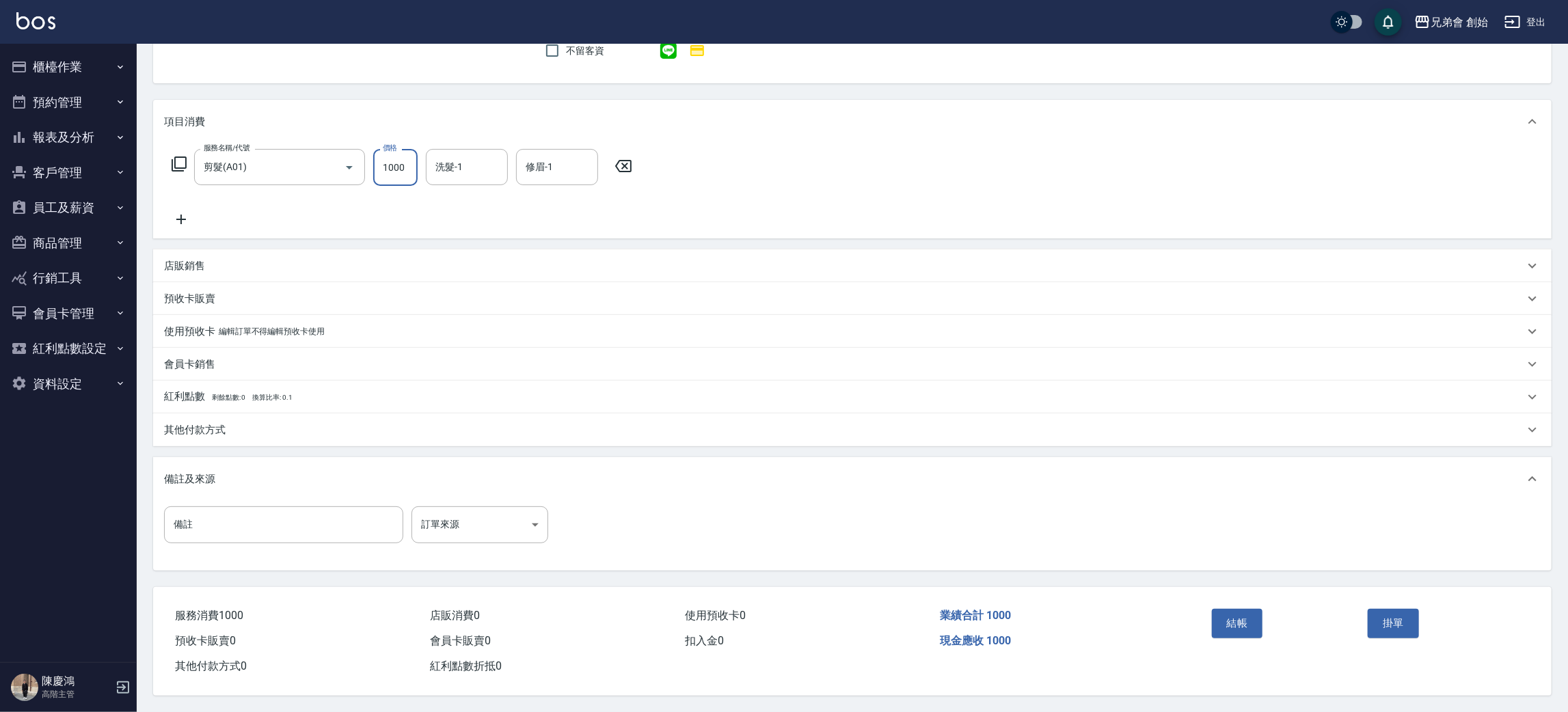
type input "1000"
click at [1243, 623] on button "結帳" at bounding box center [1237, 623] width 51 height 29
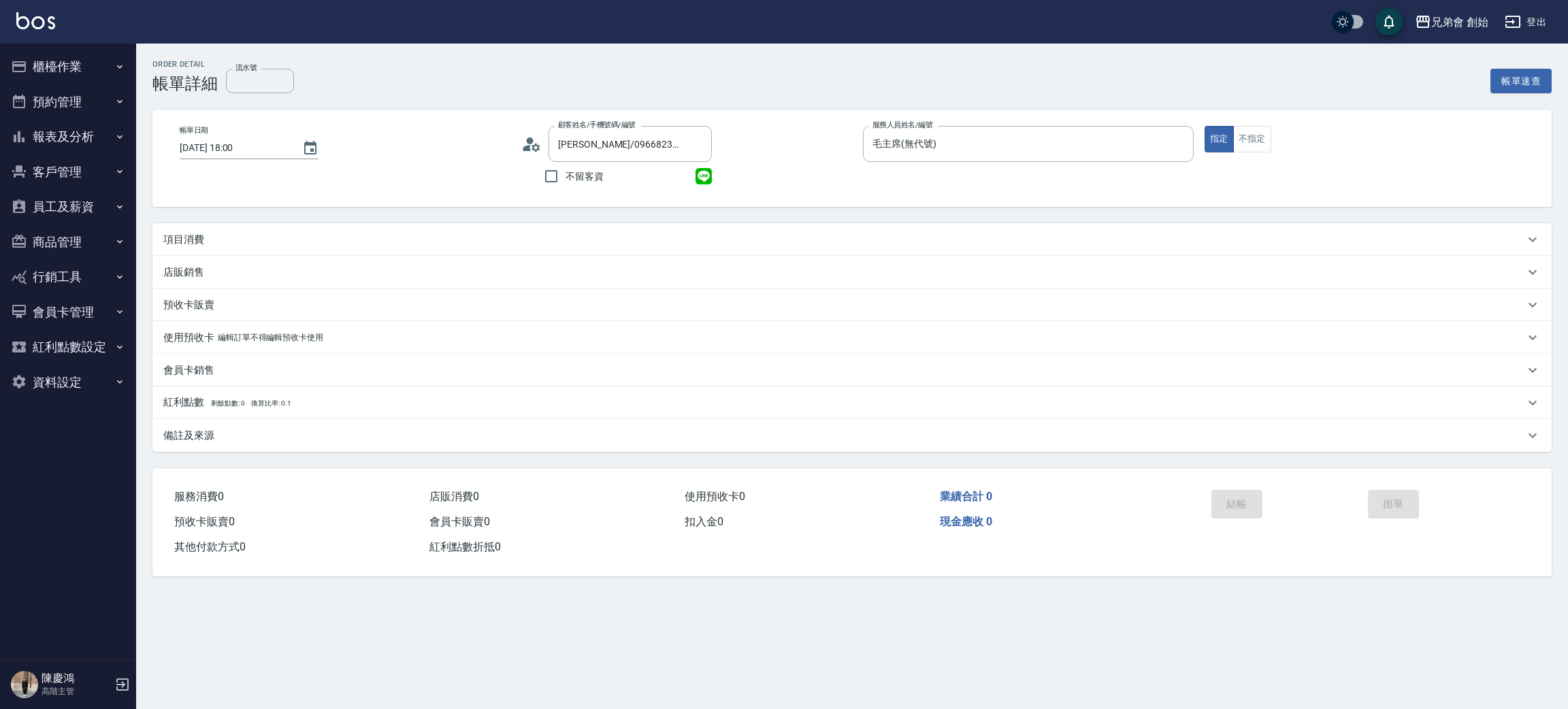
click at [213, 241] on div "項目消費" at bounding box center [843, 240] width 1361 height 14
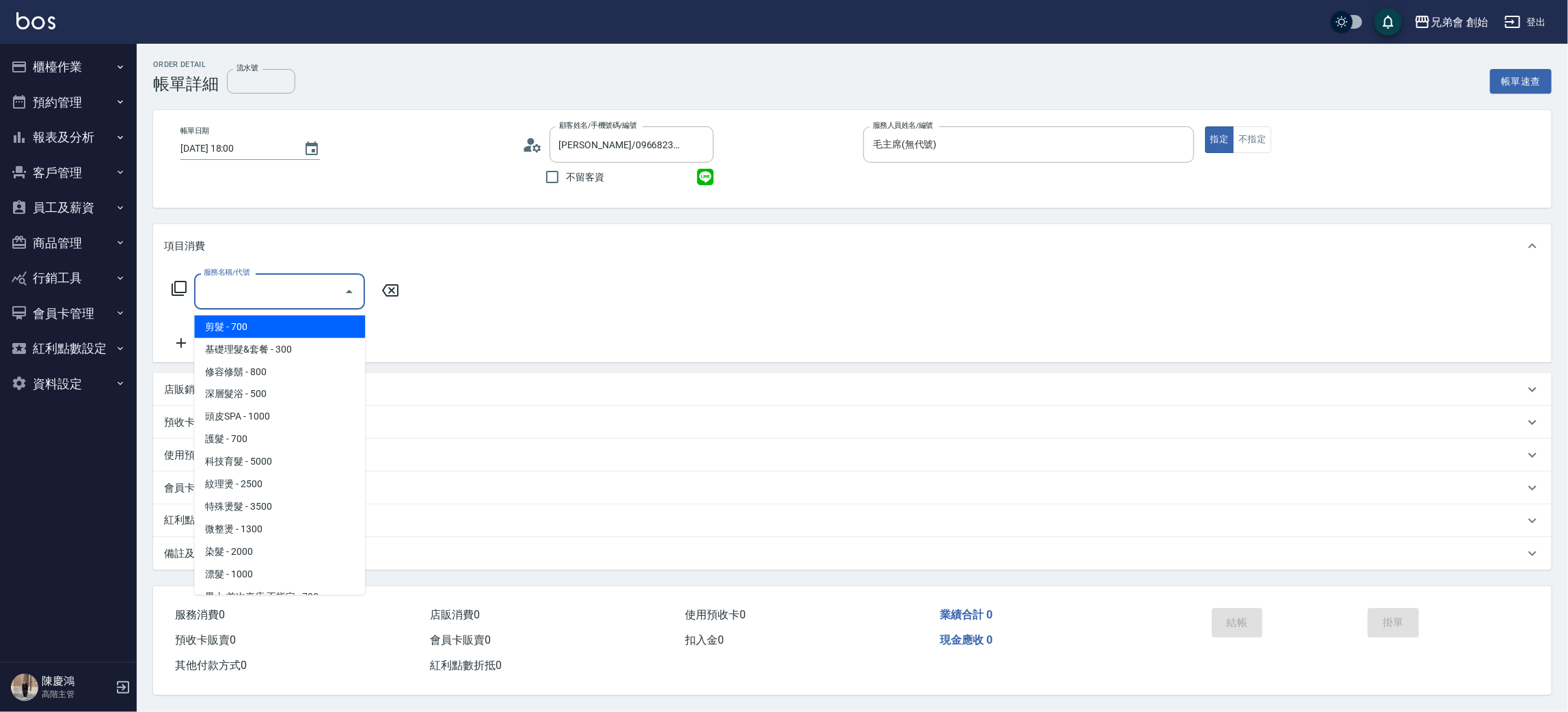
click at [247, 302] on input "服務名稱/代號" at bounding box center [269, 291] width 138 height 24
click at [276, 318] on span "剪髮 - 700" at bounding box center [279, 326] width 171 height 22
type input "剪髮(A01)"
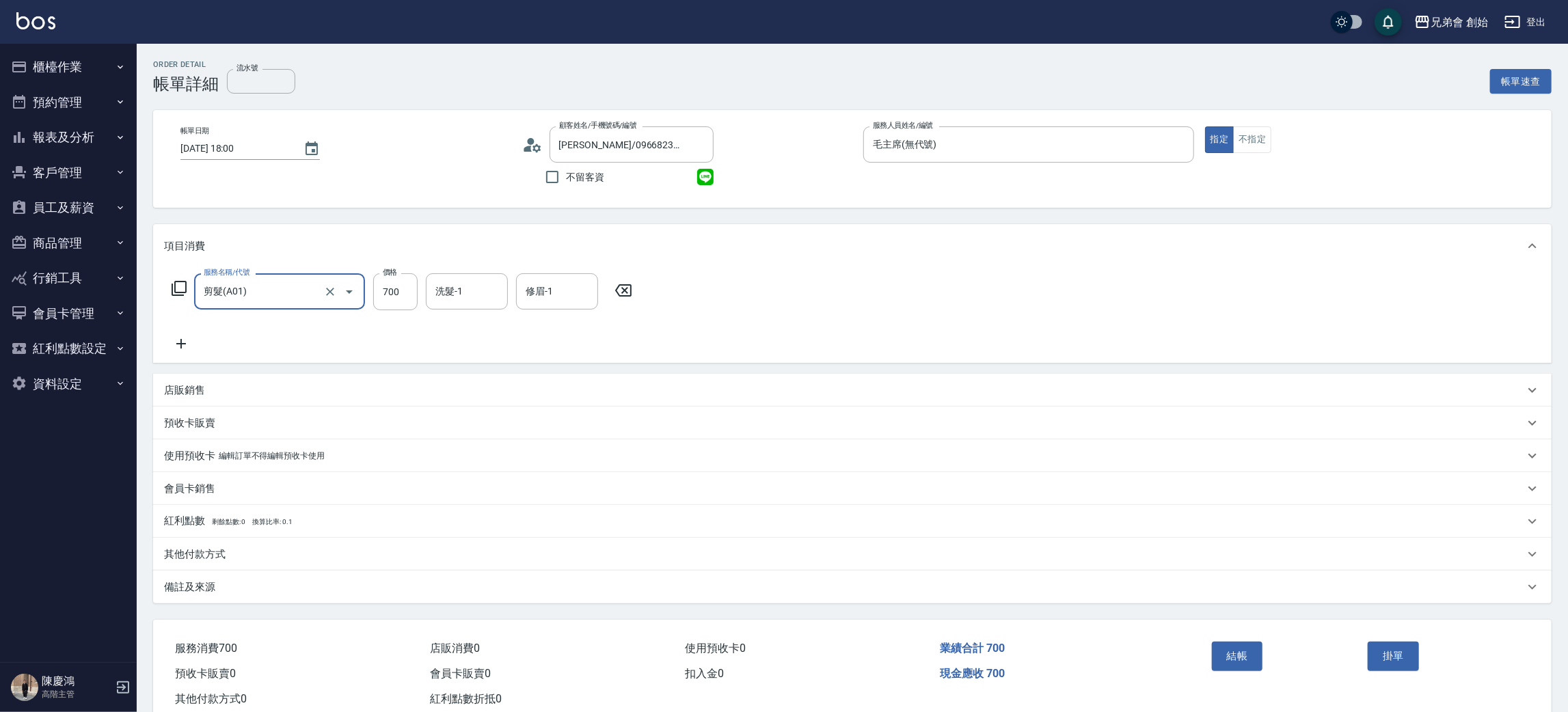
click at [407, 287] on input "700" at bounding box center [396, 292] width 44 height 37
type input "1000"
click at [1258, 655] on button "結帳" at bounding box center [1237, 656] width 51 height 29
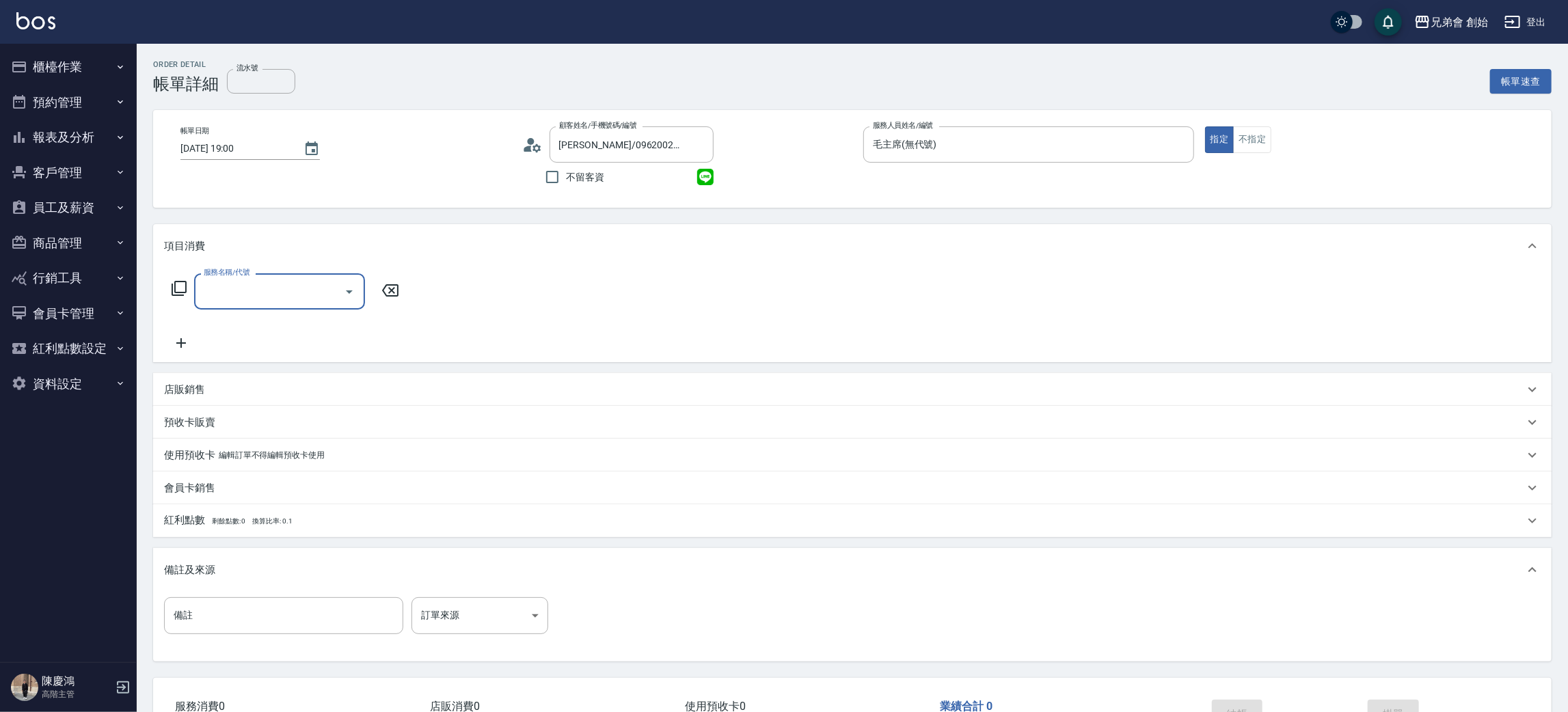
click at [269, 291] on input "服務名稱/代號" at bounding box center [269, 291] width 138 height 24
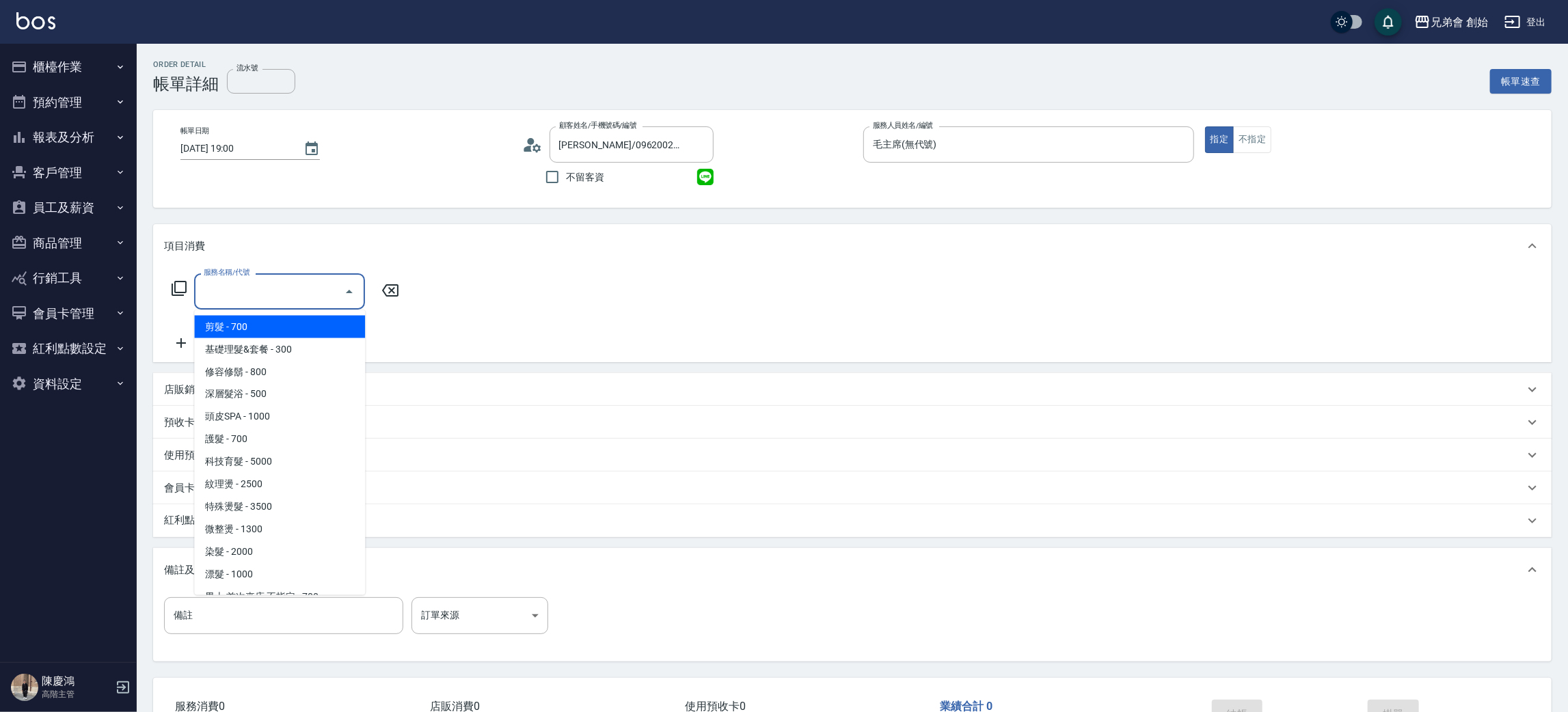
drag, startPoint x: 278, startPoint y: 320, endPoint x: 386, endPoint y: 312, distance: 108.3
click at [282, 321] on span "剪髮 - 700" at bounding box center [279, 326] width 171 height 22
type input "剪髮(A01)"
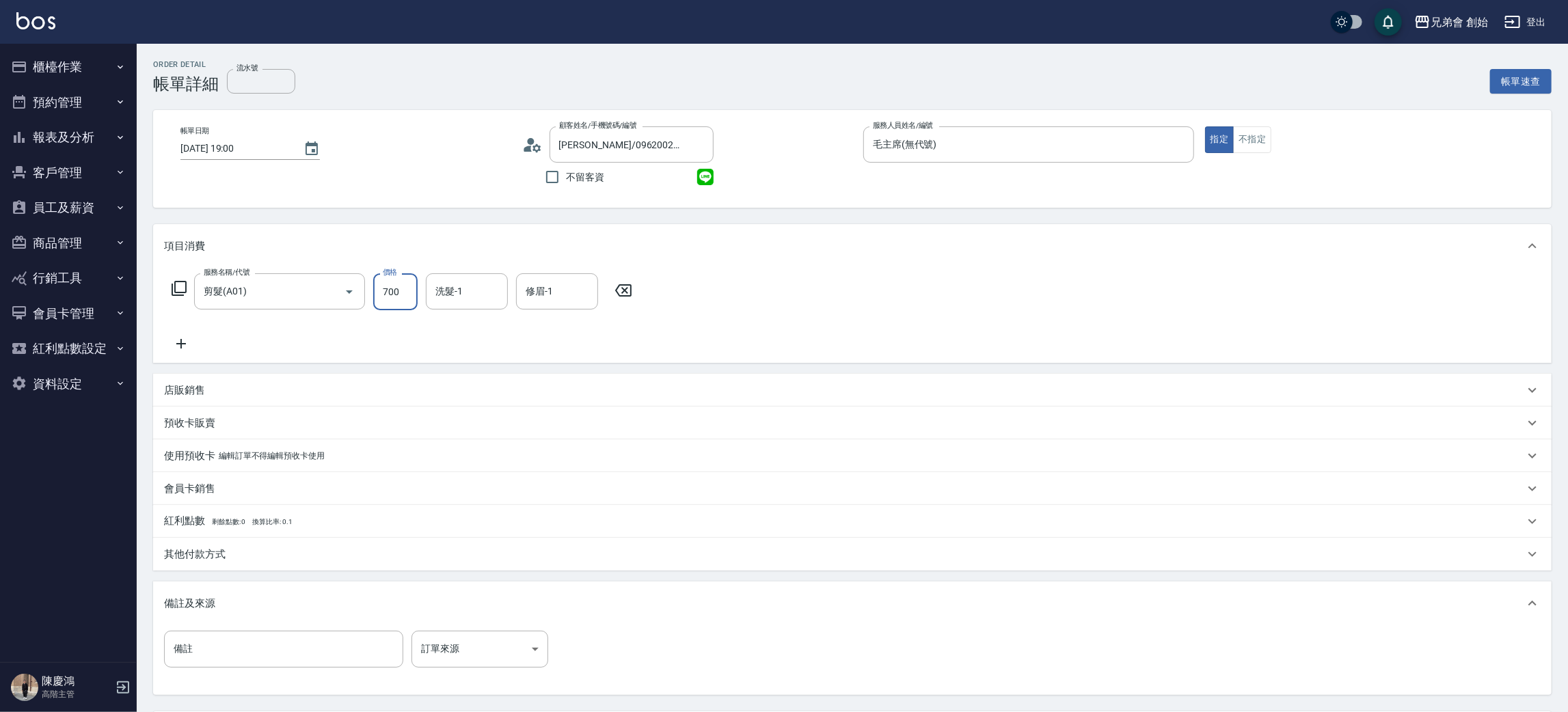
drag, startPoint x: 399, startPoint y: 289, endPoint x: 393, endPoint y: 295, distance: 8.5
click at [397, 290] on input "700" at bounding box center [396, 292] width 44 height 37
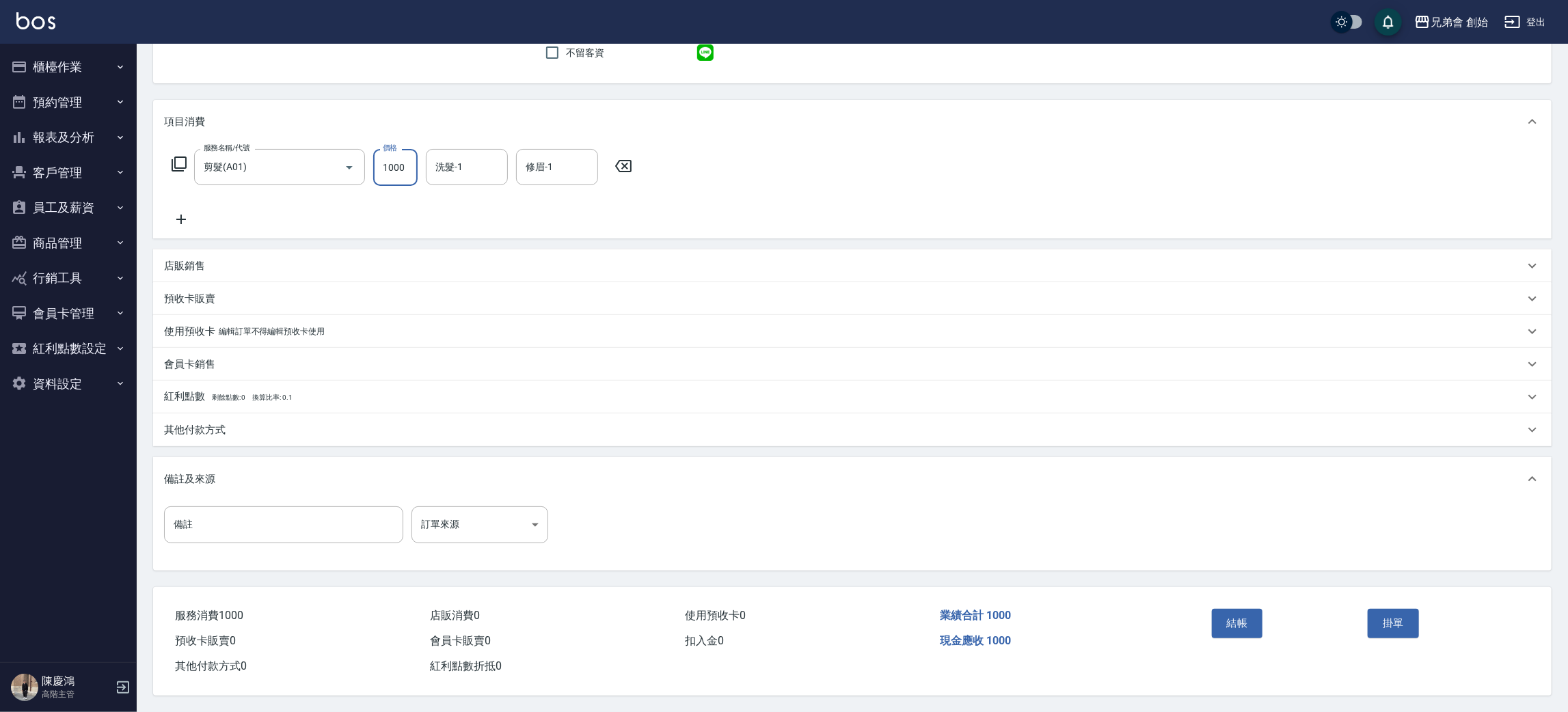
type input "1000"
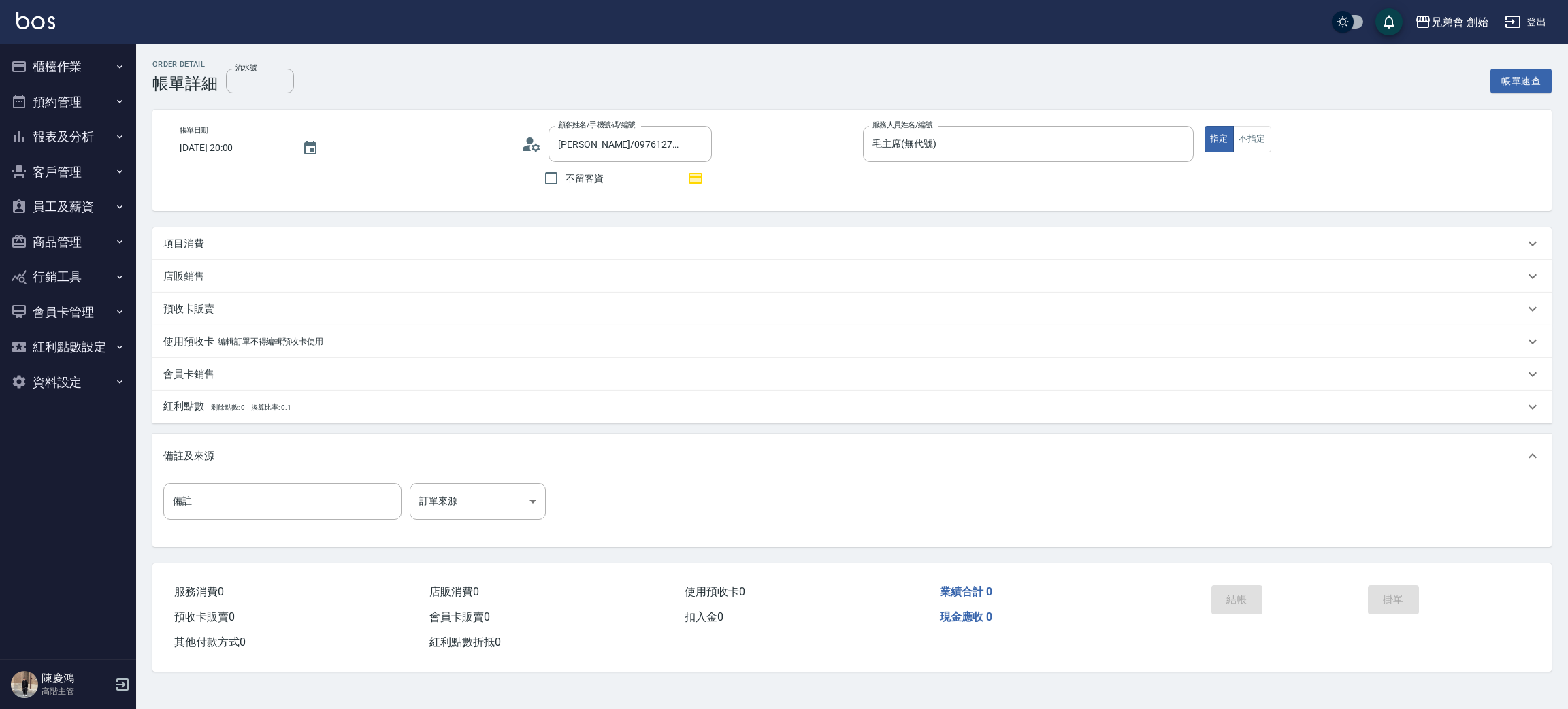
click at [210, 235] on div "項目消費" at bounding box center [852, 244] width 1399 height 33
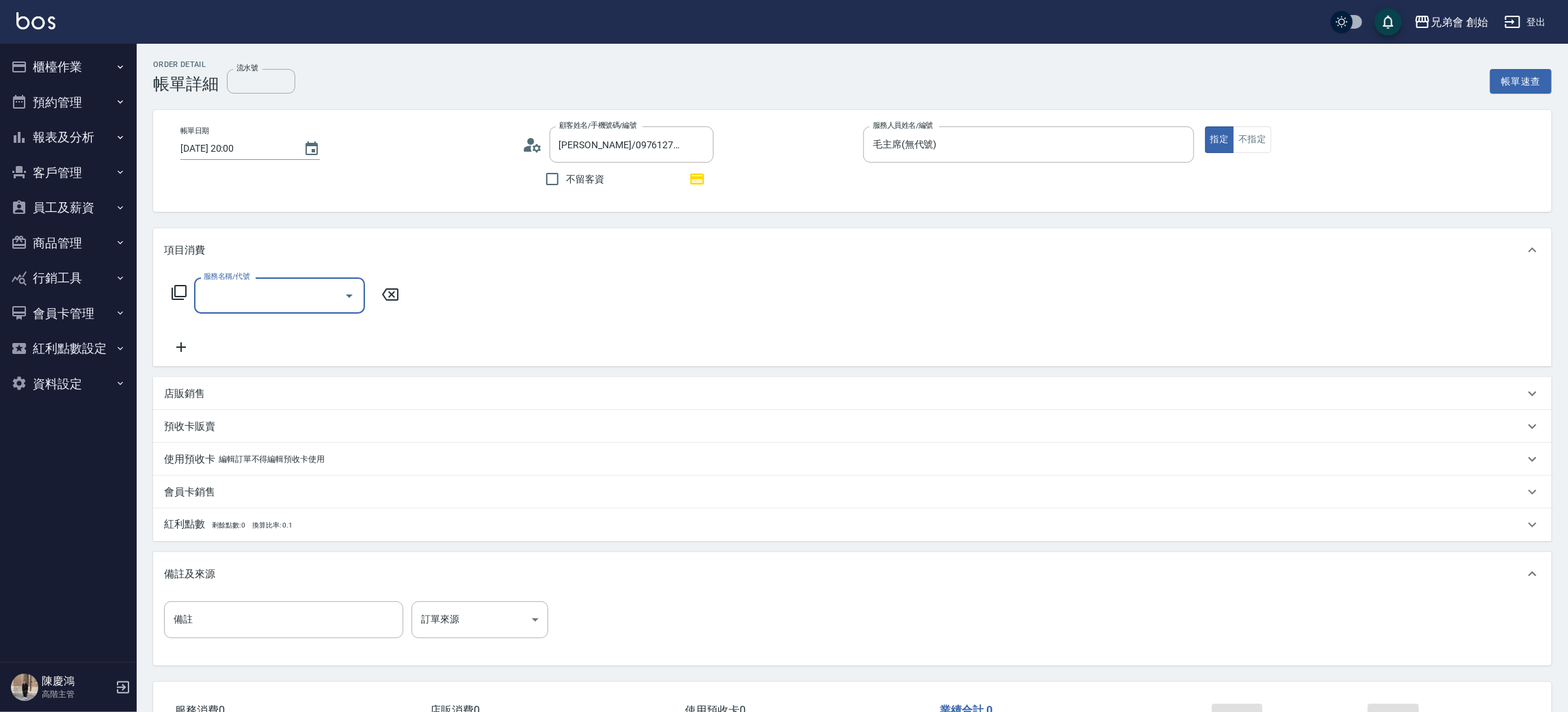
drag, startPoint x: 258, startPoint y: 295, endPoint x: 260, endPoint y: 313, distance: 18.1
click at [258, 297] on input "服務名稱/代號" at bounding box center [269, 295] width 138 height 24
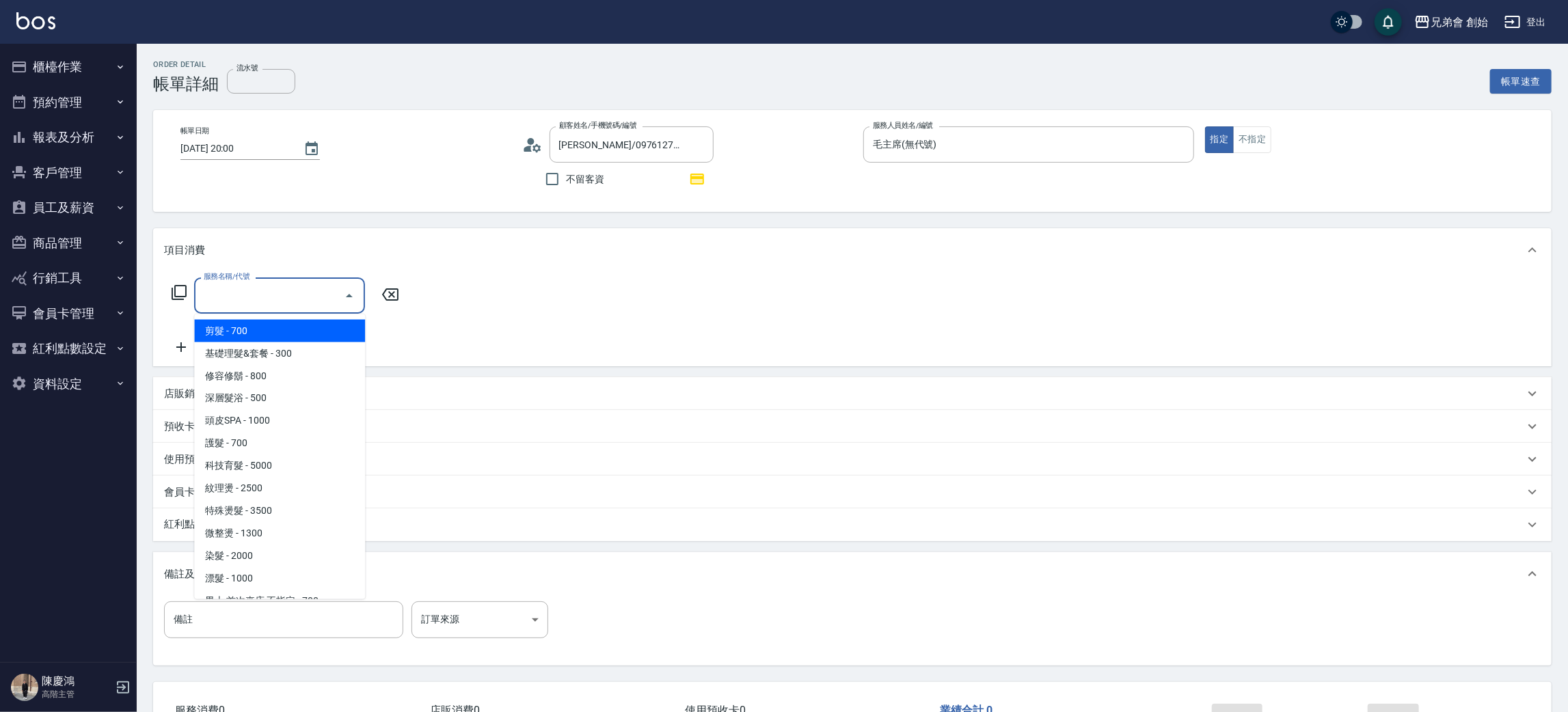
click at [255, 327] on span "剪髮 - 700" at bounding box center [279, 330] width 171 height 22
type input "剪髮(A01)"
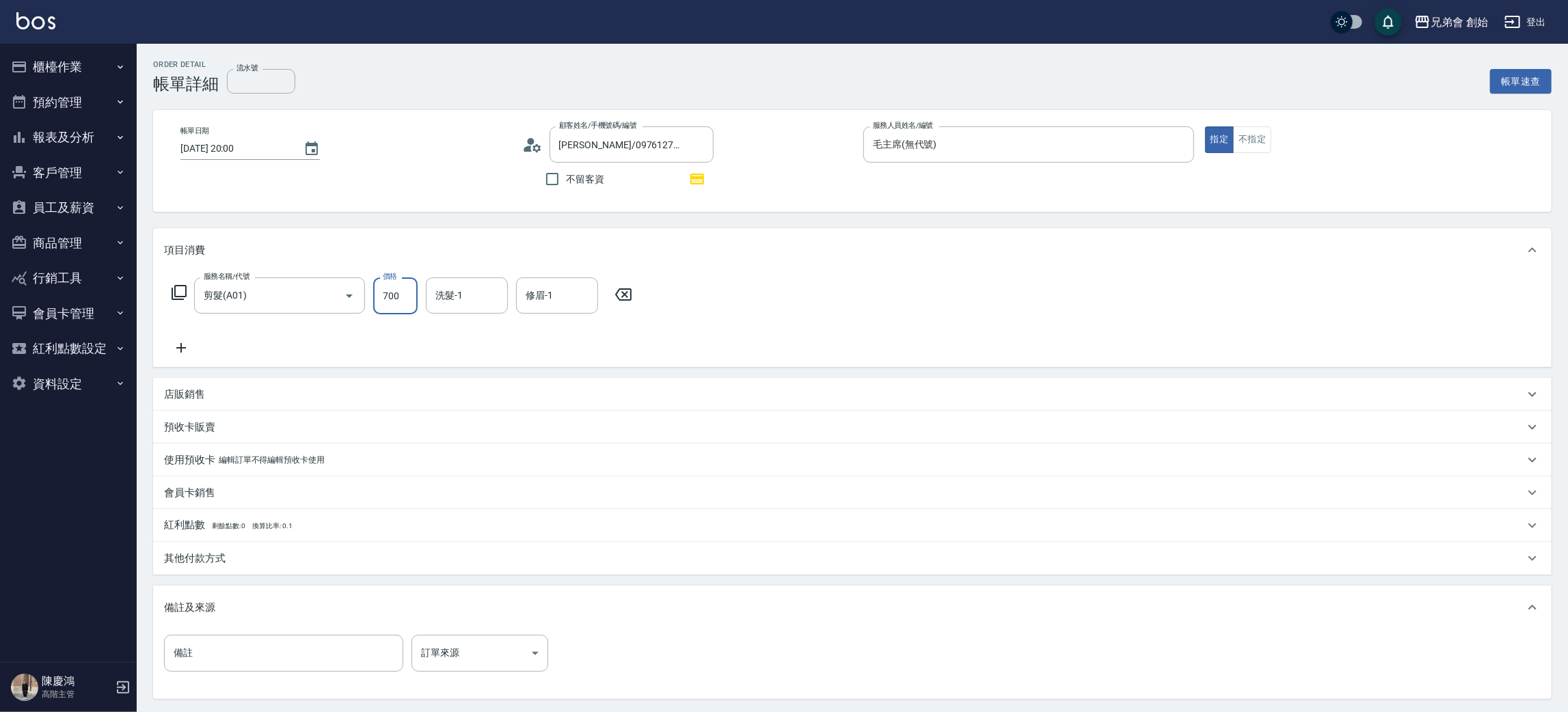
click at [389, 298] on input "700" at bounding box center [396, 296] width 44 height 37
type input "1000"
click at [465, 295] on input "洗髮-1" at bounding box center [466, 295] width 70 height 24
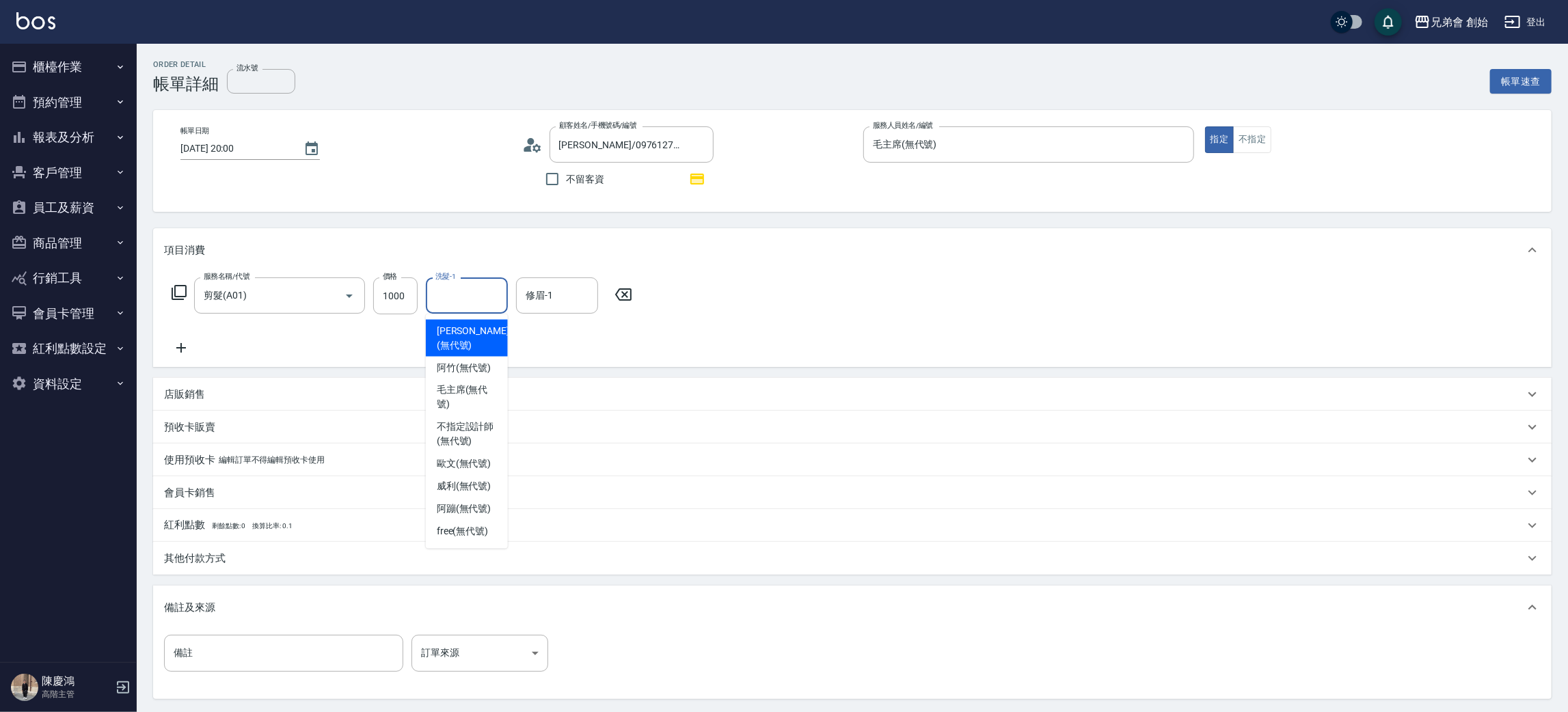
click at [506, 252] on div "項目消費" at bounding box center [844, 250] width 1360 height 14
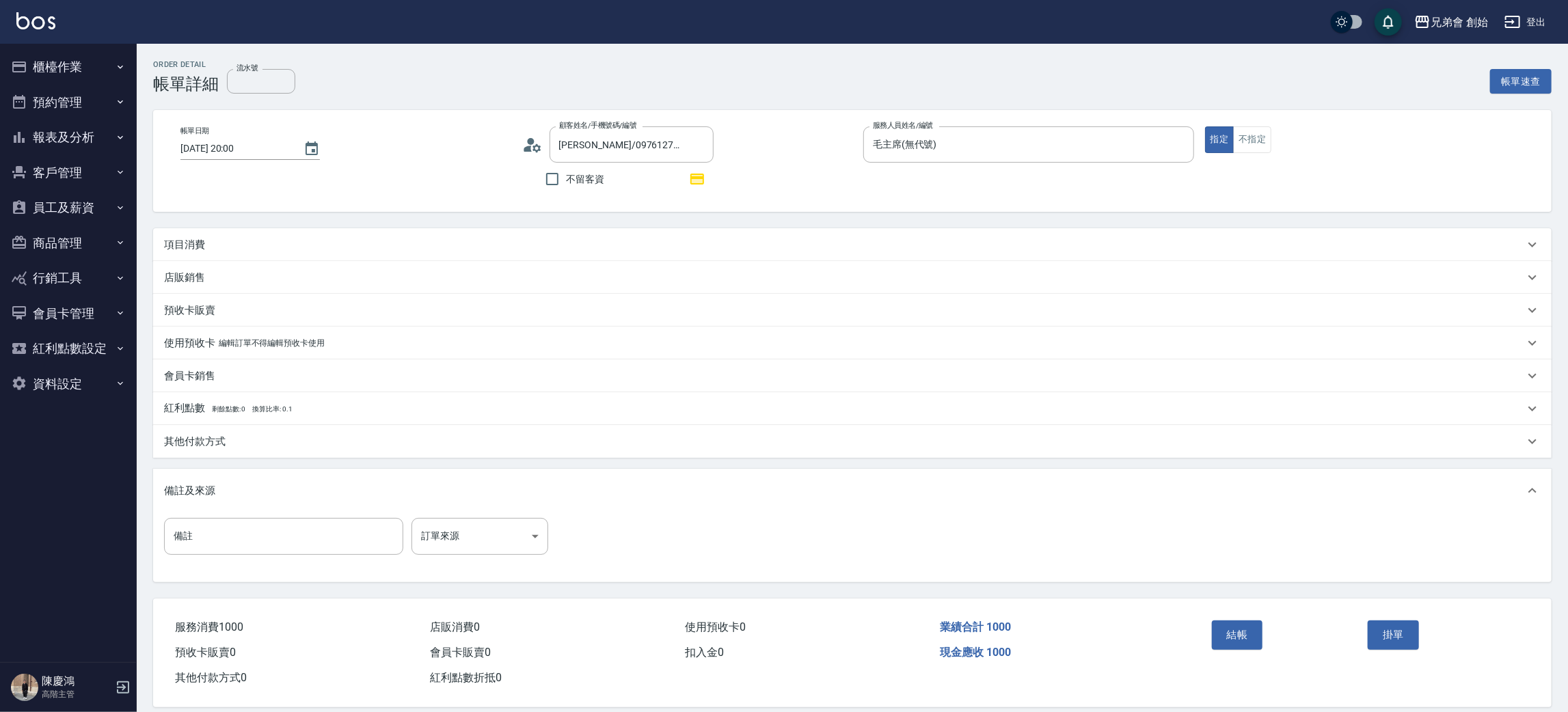
drag, startPoint x: 531, startPoint y: 242, endPoint x: 544, endPoint y: 252, distance: 16.4
click at [531, 243] on div "項目消費" at bounding box center [844, 245] width 1360 height 14
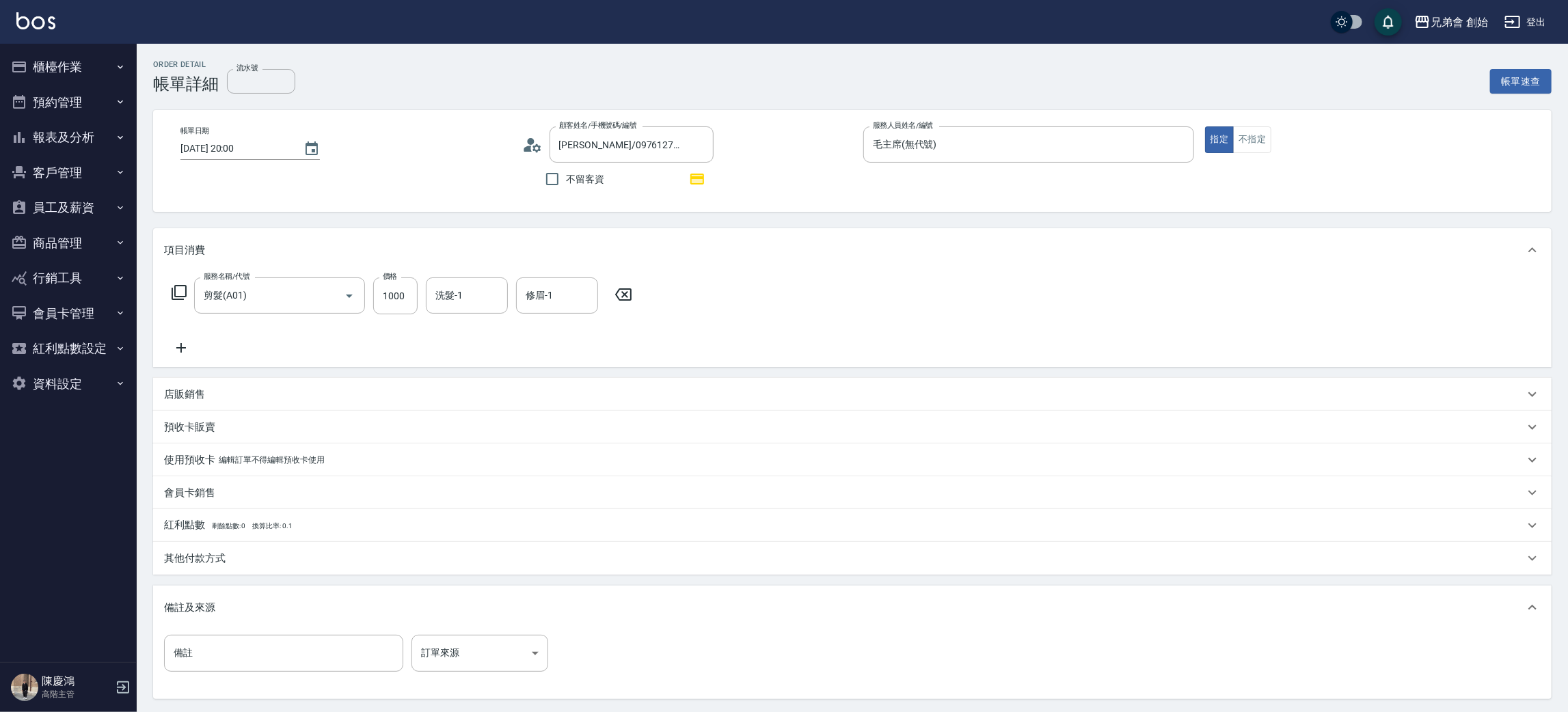
scroll to position [132, 0]
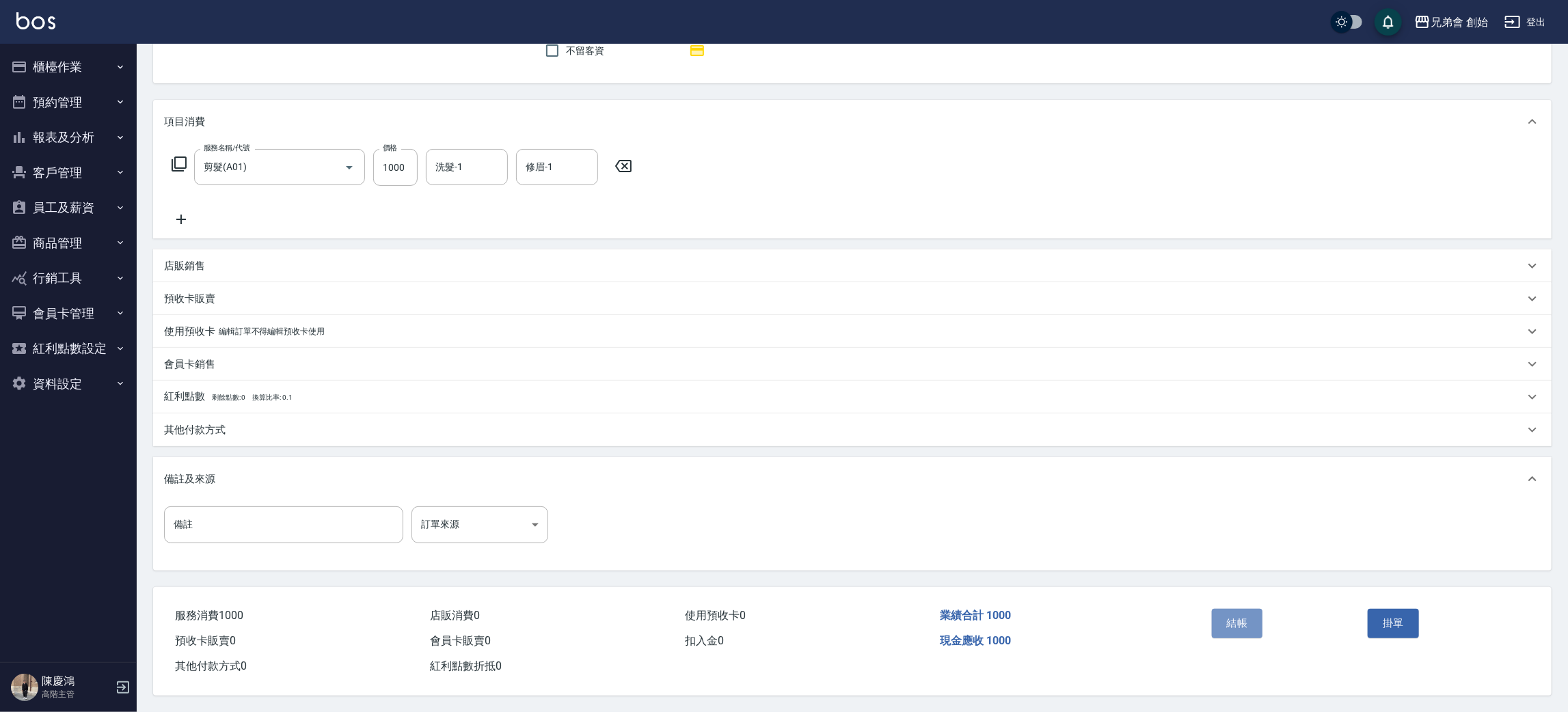
click at [1239, 627] on button "結帳" at bounding box center [1237, 623] width 51 height 29
